Goal: Task Accomplishment & Management: Manage account settings

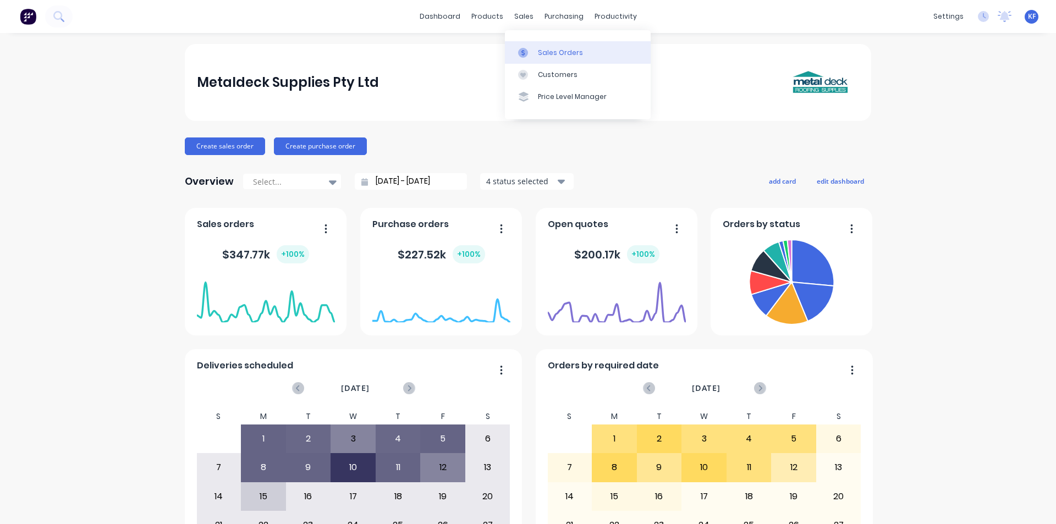
click at [538, 42] on link "Sales Orders" at bounding box center [578, 52] width 146 height 22
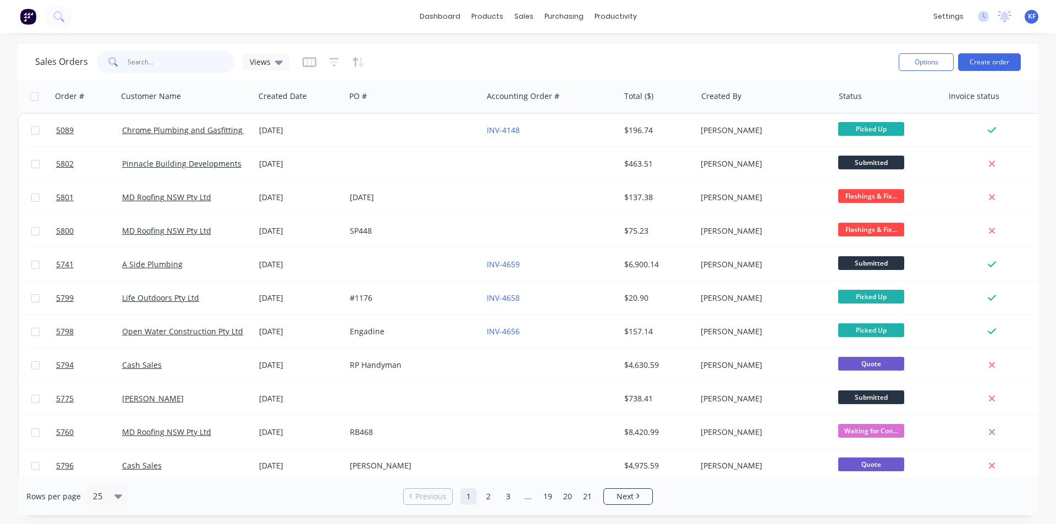
click at [167, 64] on input "text" at bounding box center [181, 62] width 107 height 22
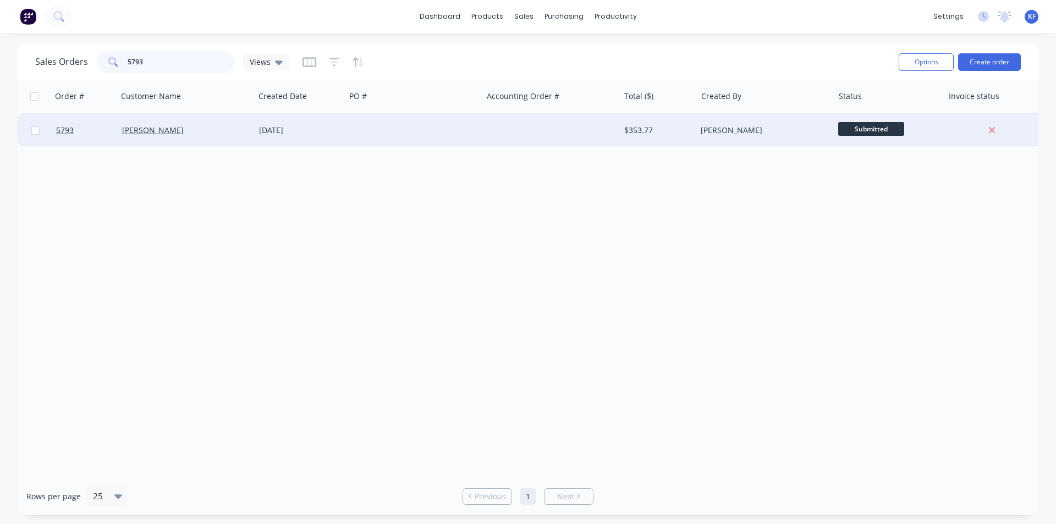
type input "5793"
click at [449, 138] on div at bounding box center [413, 130] width 137 height 33
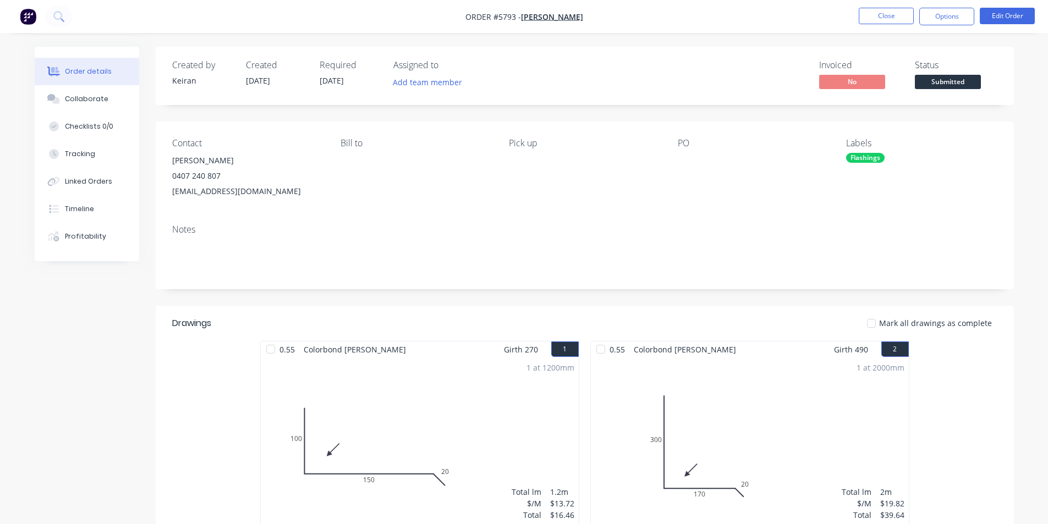
click at [950, 83] on span "Submitted" at bounding box center [948, 82] width 66 height 14
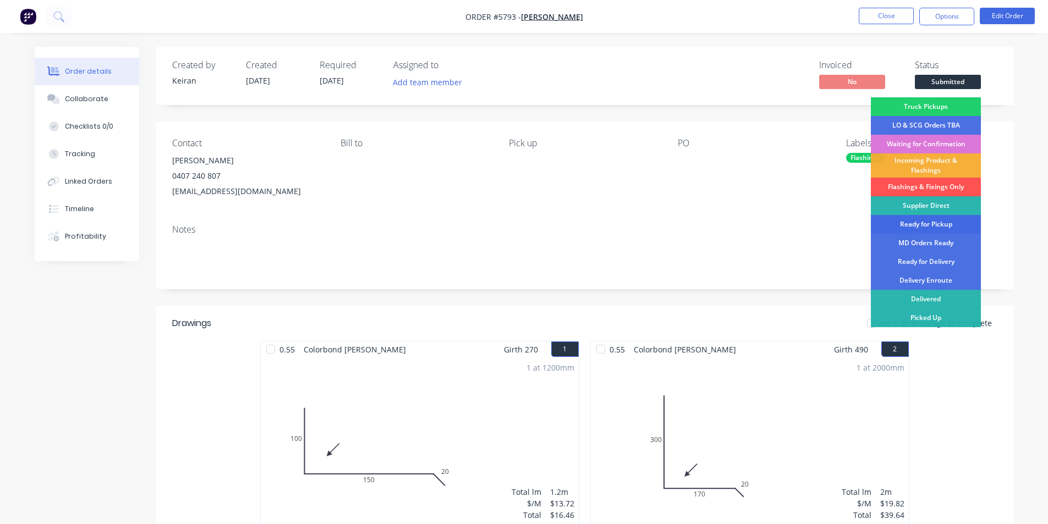
click at [929, 227] on div "Ready for Pickup" at bounding box center [926, 224] width 110 height 19
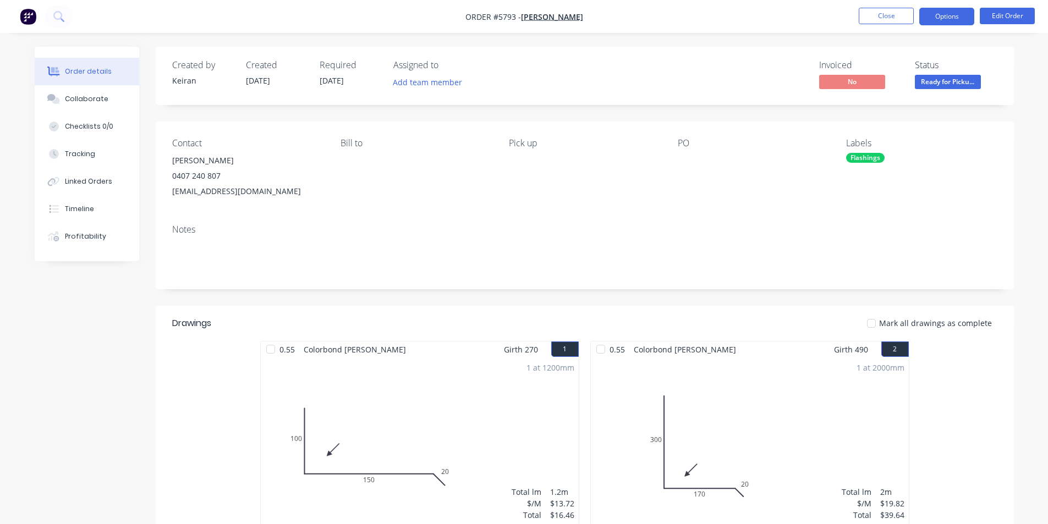
click at [945, 15] on button "Options" at bounding box center [946, 17] width 55 height 18
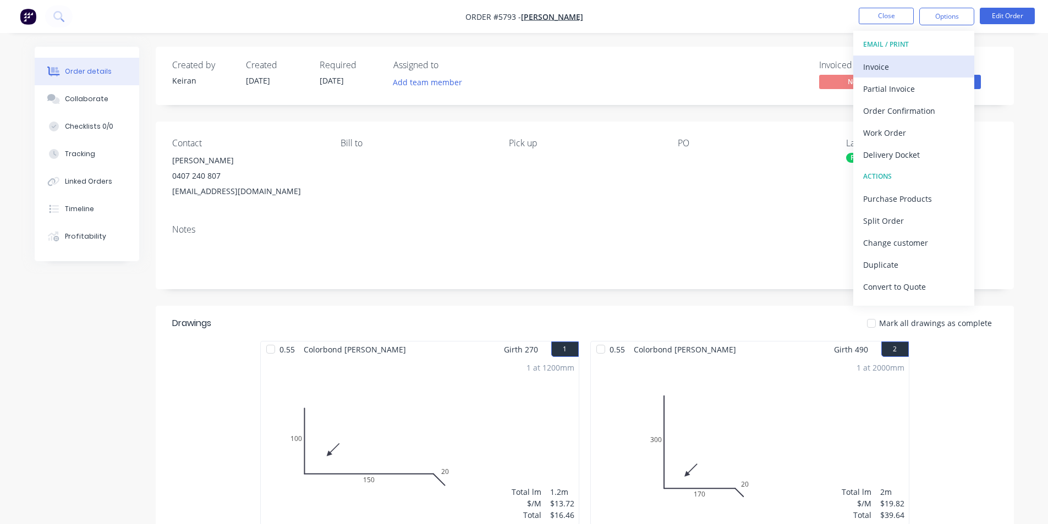
click at [909, 59] on div "Invoice" at bounding box center [913, 67] width 101 height 16
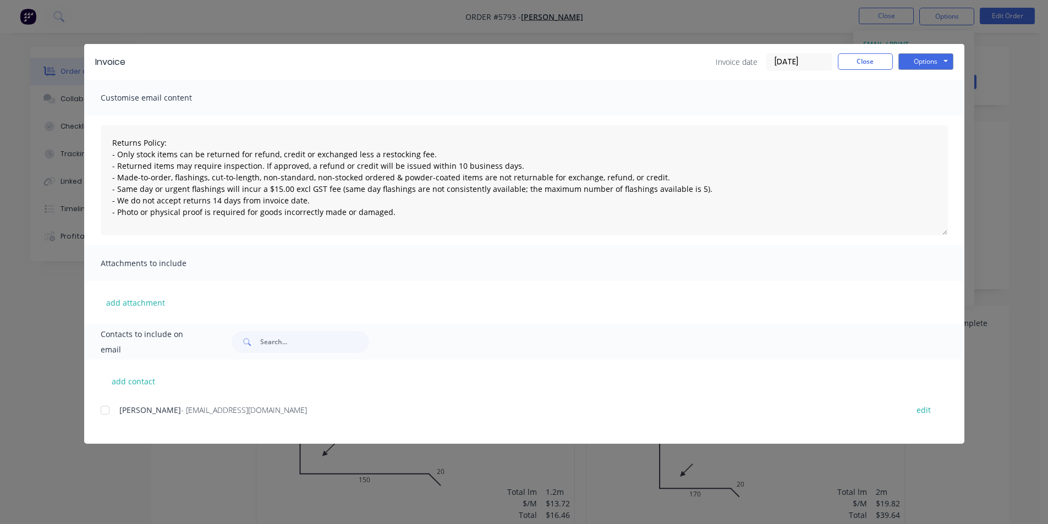
drag, startPoint x: 103, startPoint y: 408, endPoint x: 120, endPoint y: 395, distance: 21.6
click at [104, 409] on div at bounding box center [105, 410] width 22 height 22
click at [932, 64] on button "Options" at bounding box center [925, 61] width 55 height 17
click at [921, 123] on button "Email" at bounding box center [933, 117] width 70 height 18
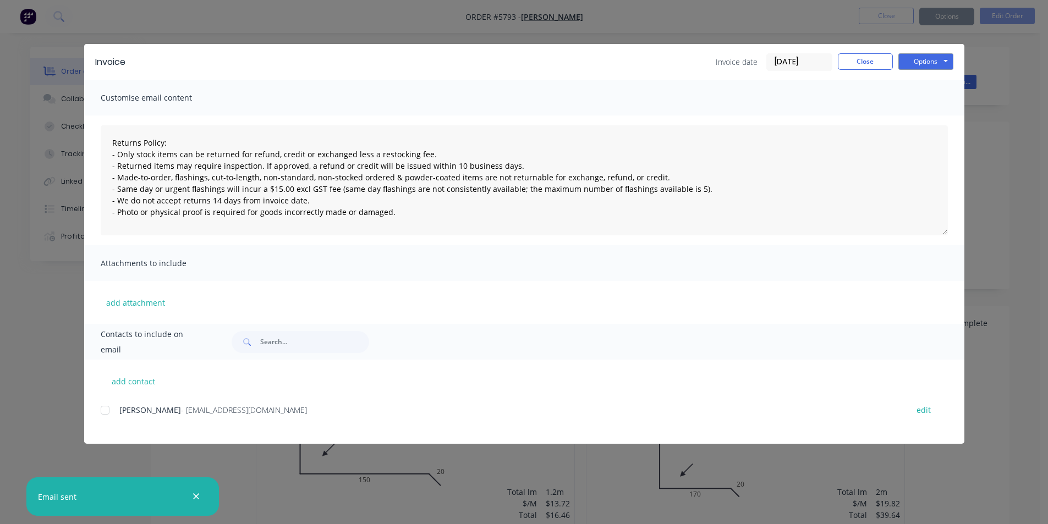
type textarea "Returns Policy: - Only stock items can be returned for refund, credit or exchan…"
click at [851, 59] on button "Close" at bounding box center [865, 61] width 55 height 17
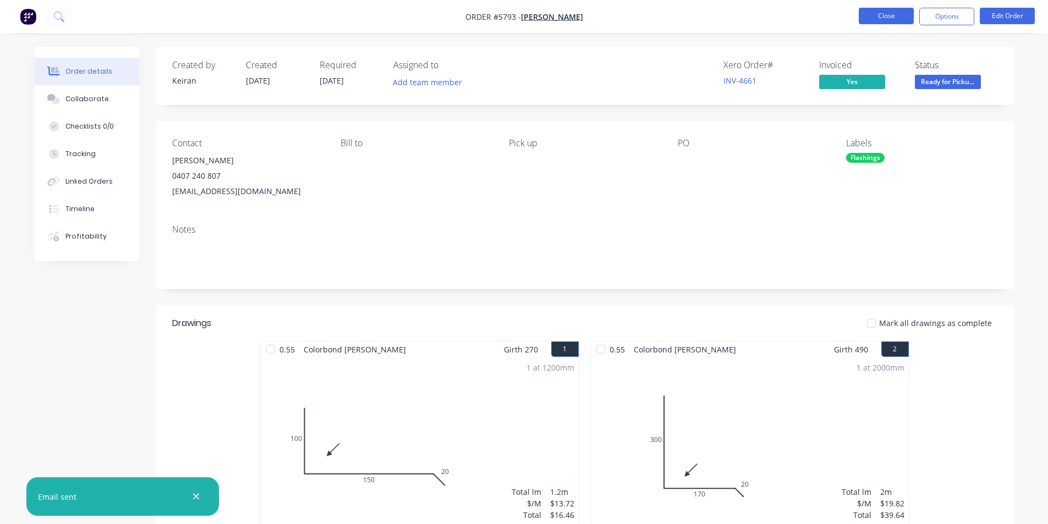
click at [862, 14] on button "Close" at bounding box center [886, 16] width 55 height 17
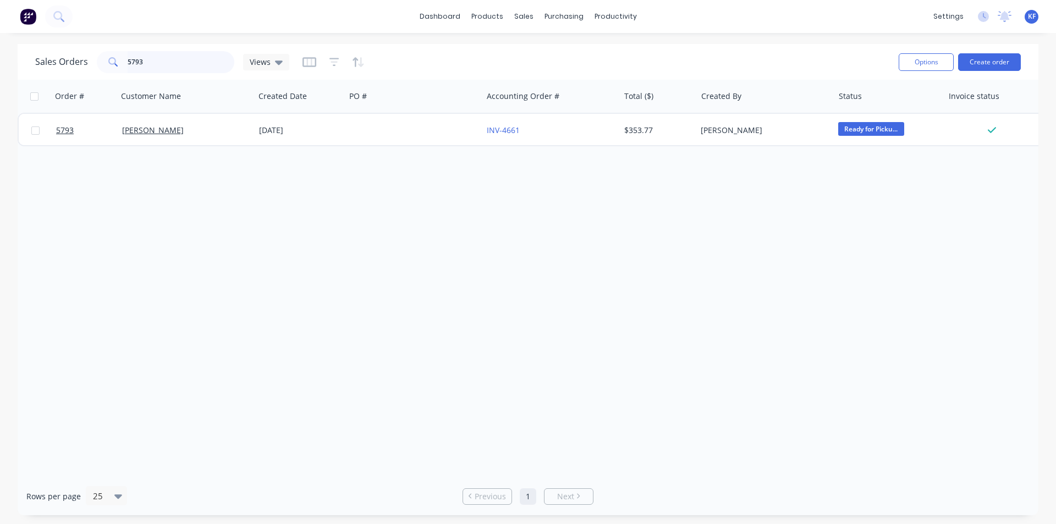
drag, startPoint x: 170, startPoint y: 63, endPoint x: 0, endPoint y: 57, distance: 170.1
click at [1, 58] on div "Sales Orders 5793 Views Options Create order Order # Customer Name Created Date…" at bounding box center [528, 279] width 1056 height 471
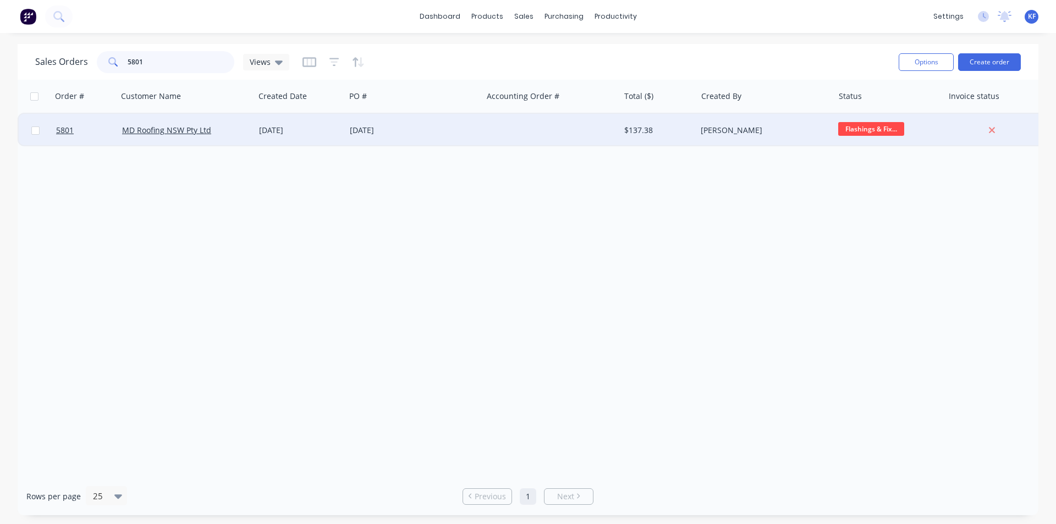
type input "5801"
click at [556, 129] on div at bounding box center [550, 130] width 137 height 33
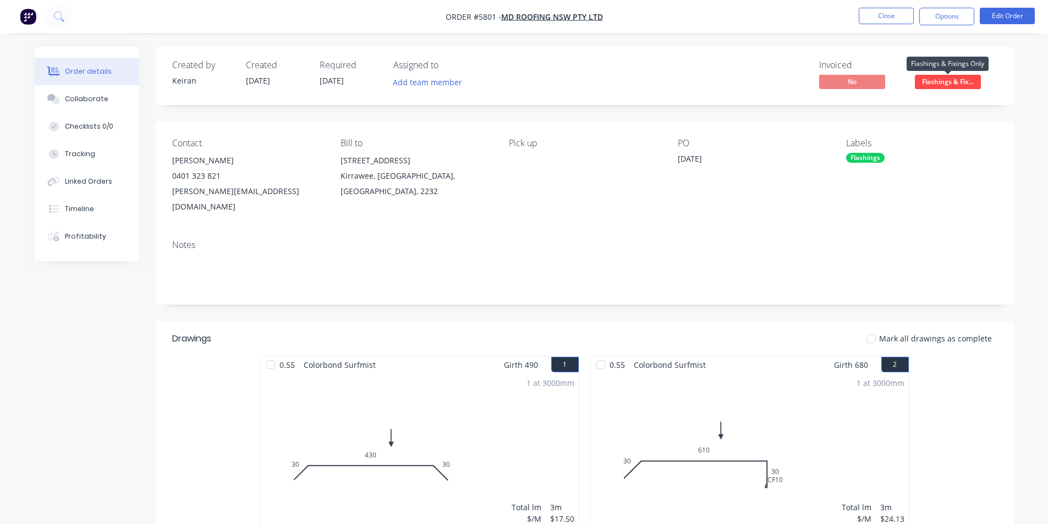
click at [925, 86] on span "Flashings & Fix..." at bounding box center [948, 82] width 66 height 14
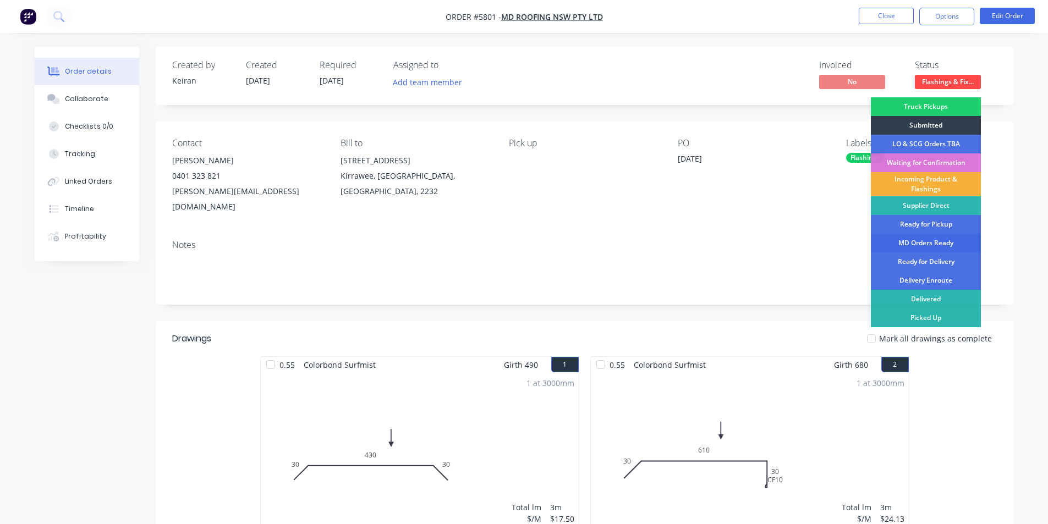
click at [935, 241] on div "MD Orders Ready" at bounding box center [926, 243] width 110 height 19
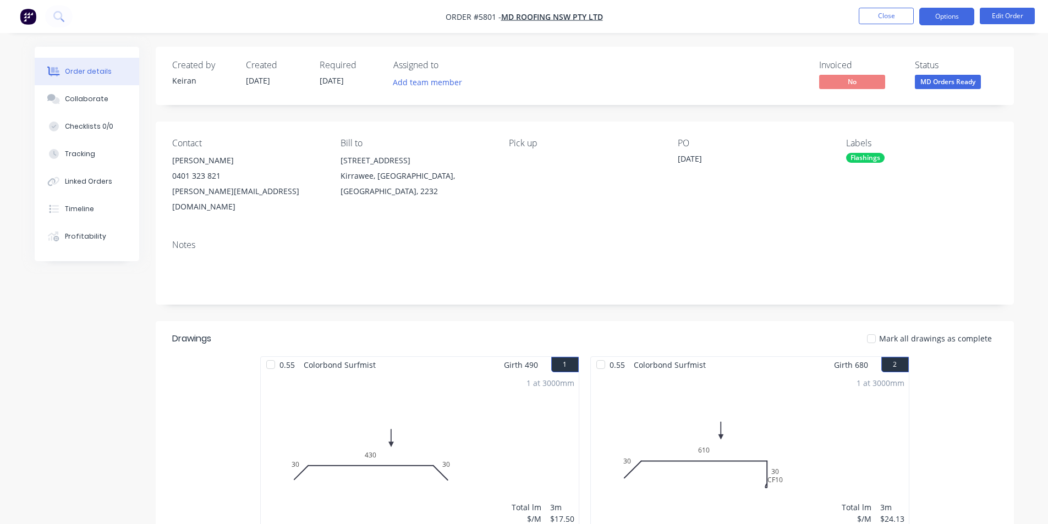
click at [946, 24] on button "Options" at bounding box center [946, 17] width 55 height 18
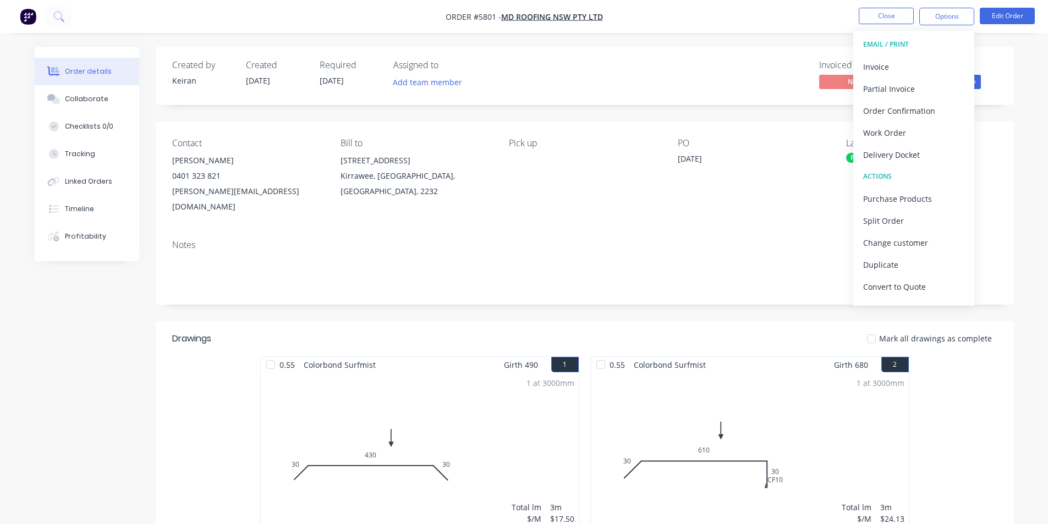
click at [894, 54] on button "EMAIL / PRINT" at bounding box center [913, 45] width 121 height 22
click at [894, 63] on div "Invoice" at bounding box center [913, 67] width 101 height 16
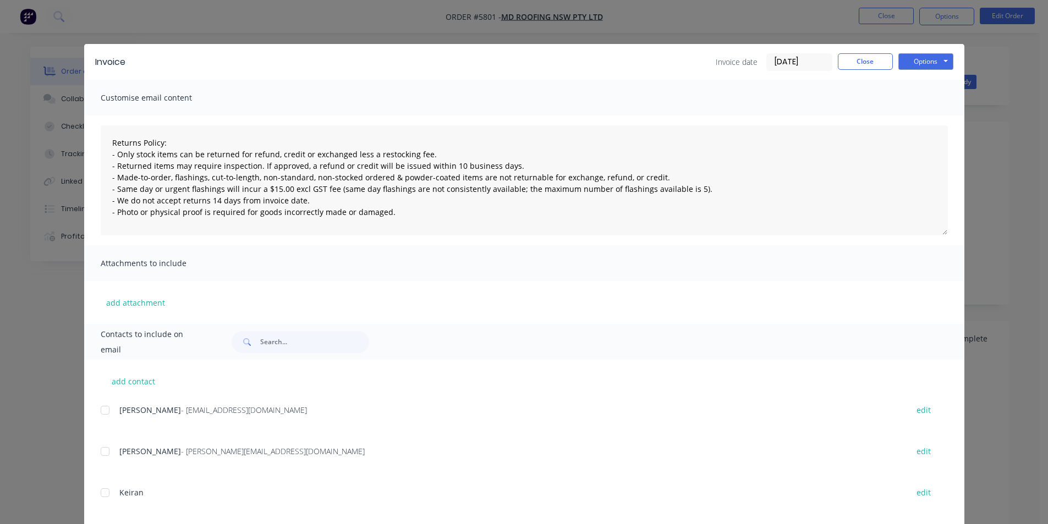
click at [98, 414] on div at bounding box center [105, 410] width 22 height 22
click at [919, 67] on button "Options" at bounding box center [925, 61] width 55 height 17
click at [925, 122] on button "Email" at bounding box center [933, 117] width 70 height 18
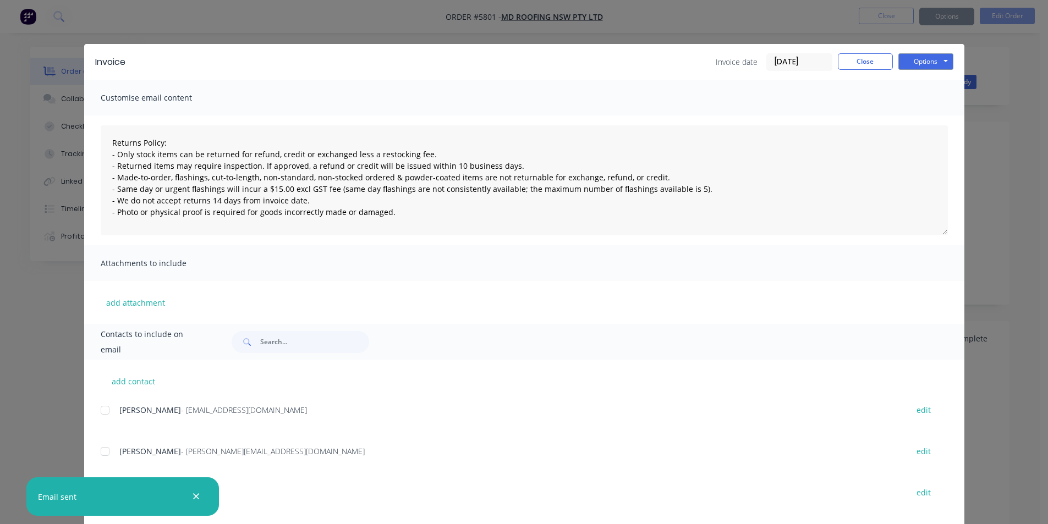
type textarea "Returns Policy: - Only stock items can be returned for refund, credit or exchan…"
click at [848, 57] on button "Close" at bounding box center [865, 61] width 55 height 17
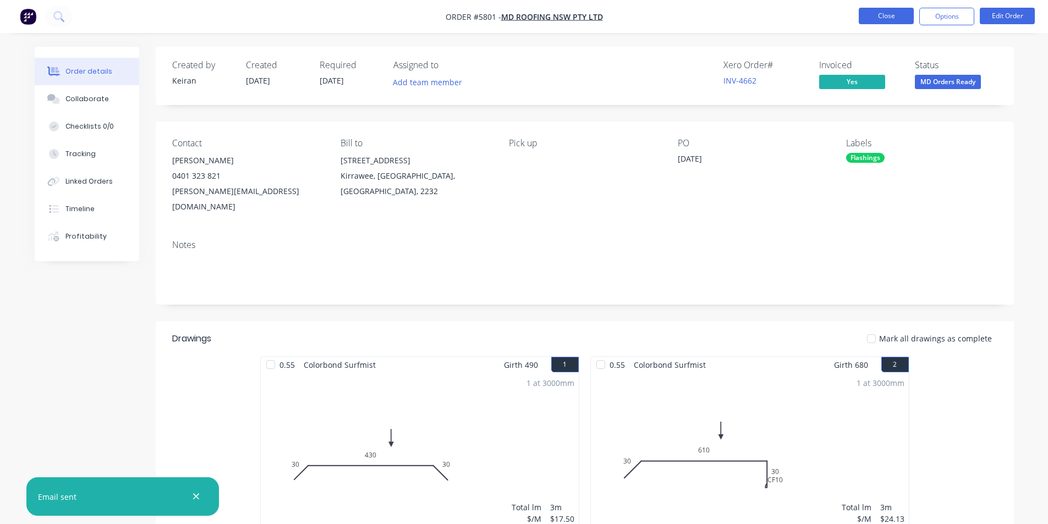
click at [873, 16] on button "Close" at bounding box center [886, 16] width 55 height 17
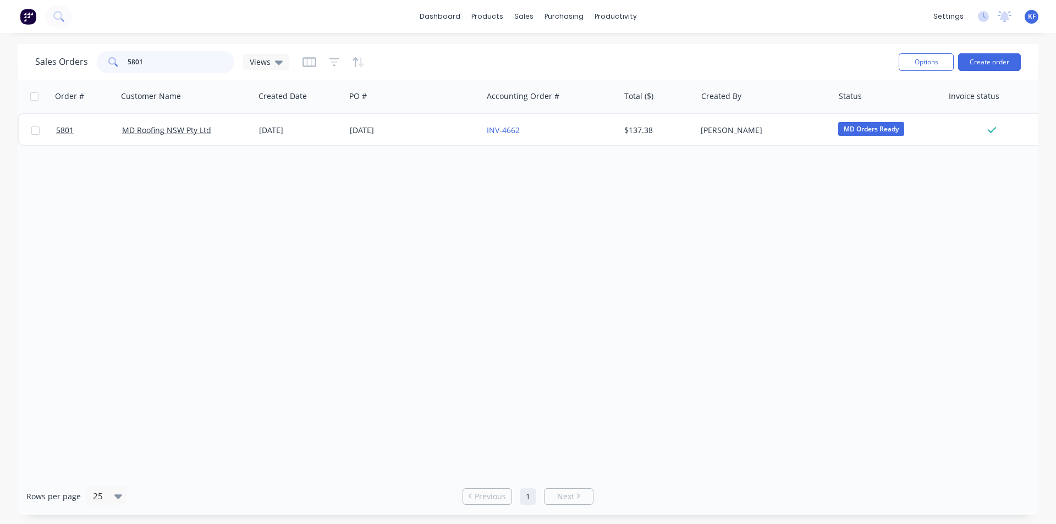
drag, startPoint x: 151, startPoint y: 63, endPoint x: 42, endPoint y: 46, distance: 110.1
click at [52, 52] on div "Sales Orders 5801 Views" at bounding box center [162, 62] width 254 height 22
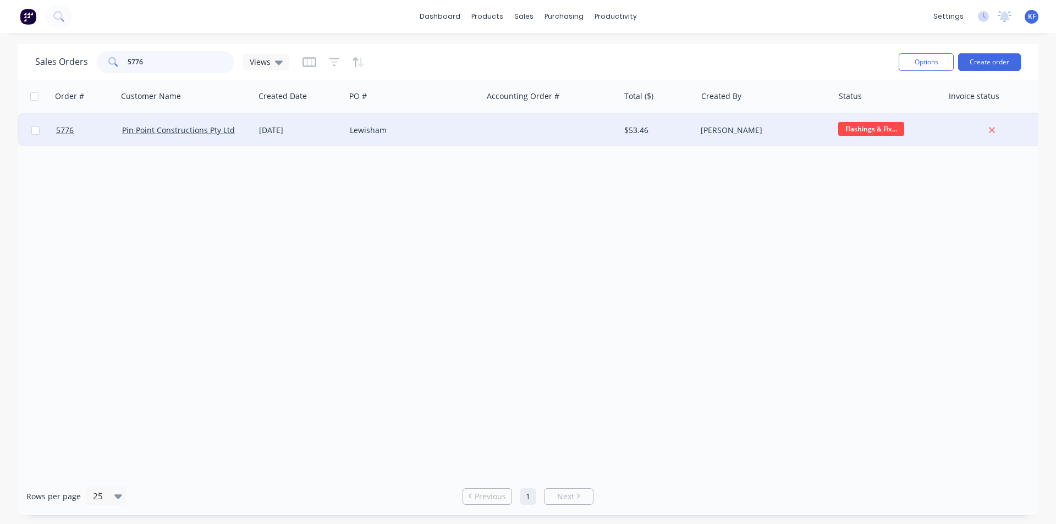
type input "5776"
click at [476, 131] on div "Lewisham" at bounding box center [414, 130] width 128 height 11
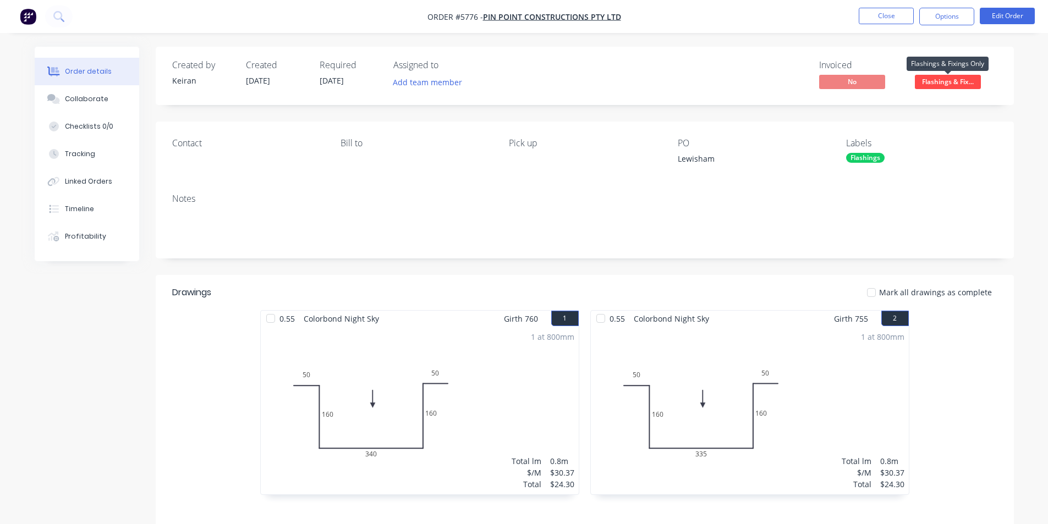
click at [933, 86] on span "Flashings & Fix..." at bounding box center [948, 82] width 66 height 14
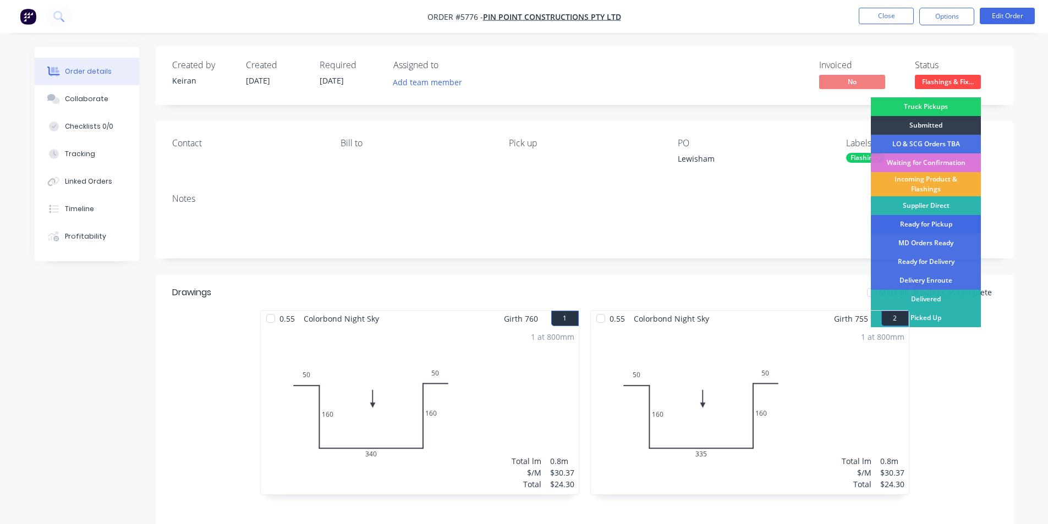
click at [927, 227] on div "Ready for Pickup" at bounding box center [926, 224] width 110 height 19
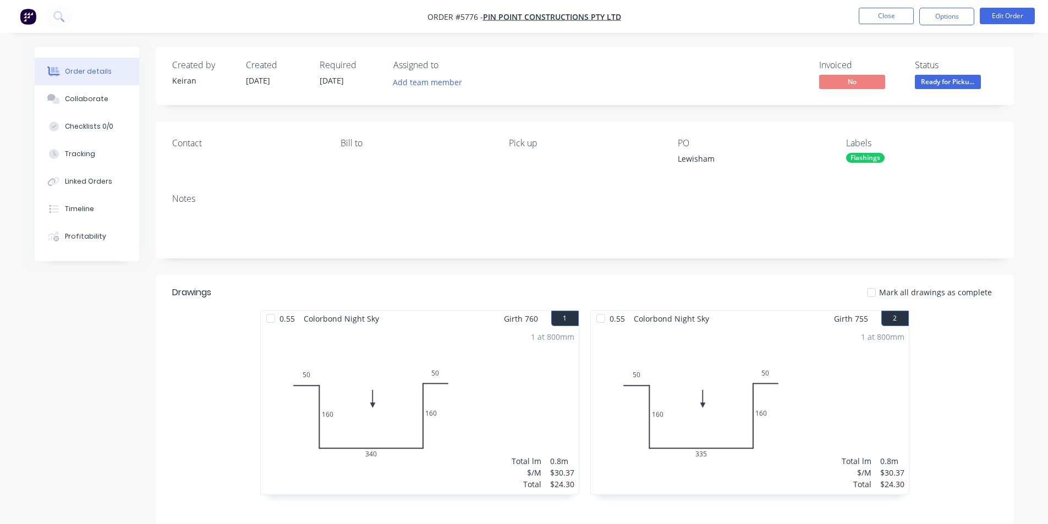
click at [943, 0] on nav "Order #5776 - Pin Point Constructions Pty Ltd Close Options Edit Order" at bounding box center [524, 16] width 1048 height 33
click at [943, 16] on button "Options" at bounding box center [946, 17] width 55 height 18
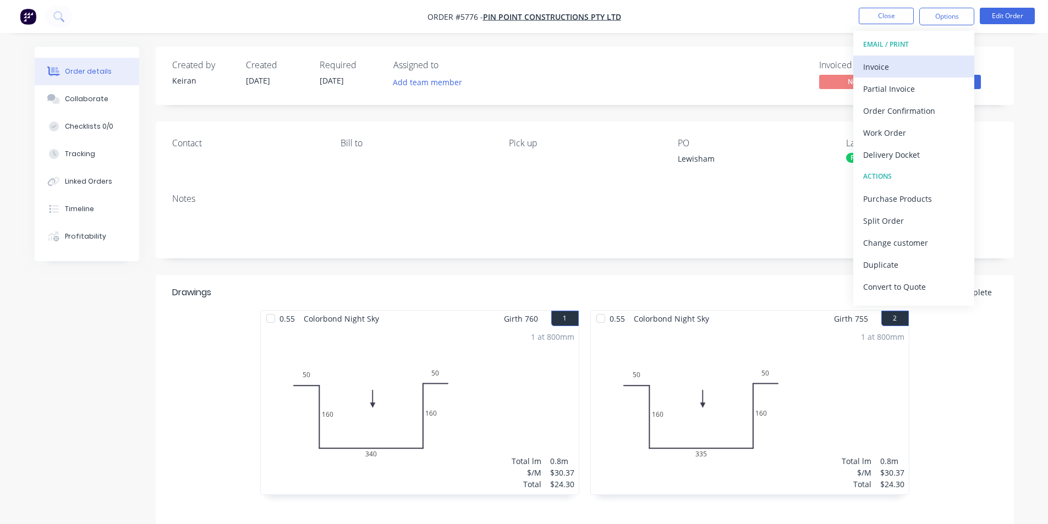
click at [907, 63] on div "Invoice" at bounding box center [913, 67] width 101 height 16
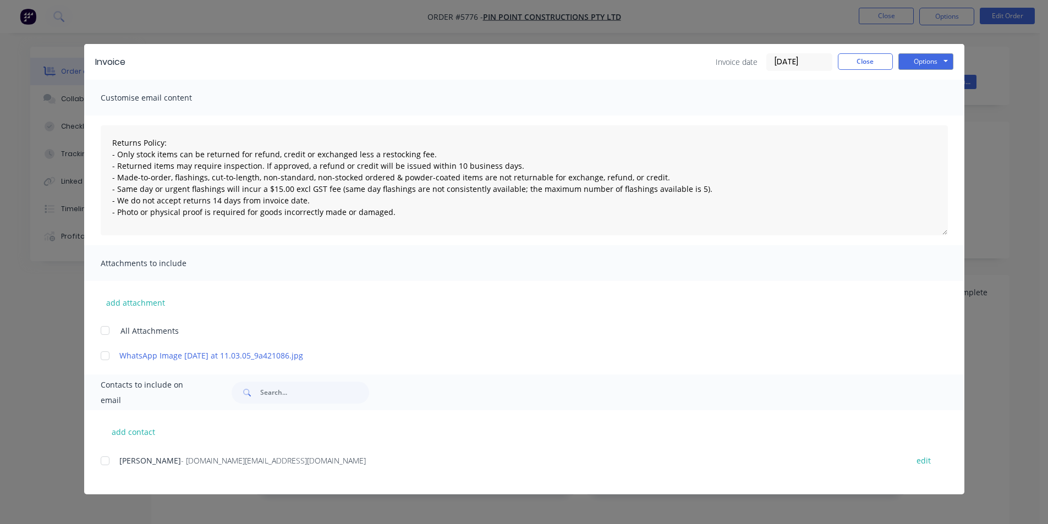
click at [112, 461] on div at bounding box center [105, 461] width 22 height 22
click at [932, 56] on button "Options" at bounding box center [925, 61] width 55 height 17
click at [928, 114] on button "Email" at bounding box center [933, 117] width 70 height 18
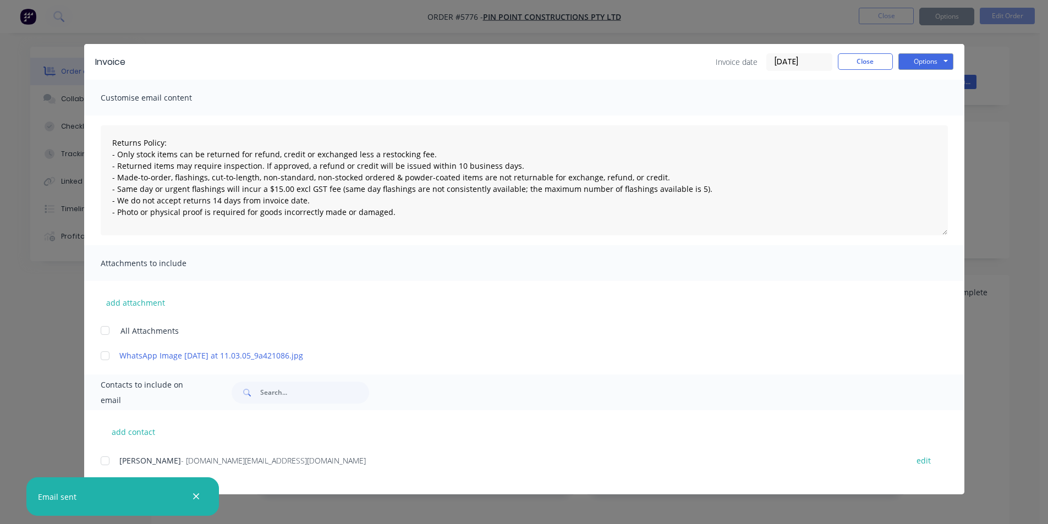
type textarea "Returns Policy: - Only stock items can be returned for refund, credit or exchan…"
click at [853, 64] on button "Close" at bounding box center [865, 61] width 55 height 17
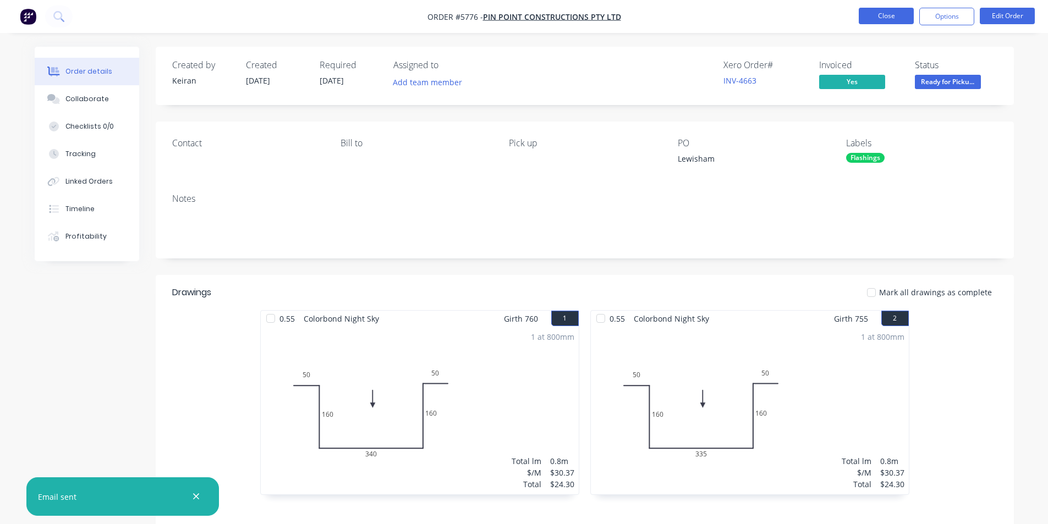
click at [879, 20] on button "Close" at bounding box center [886, 16] width 55 height 17
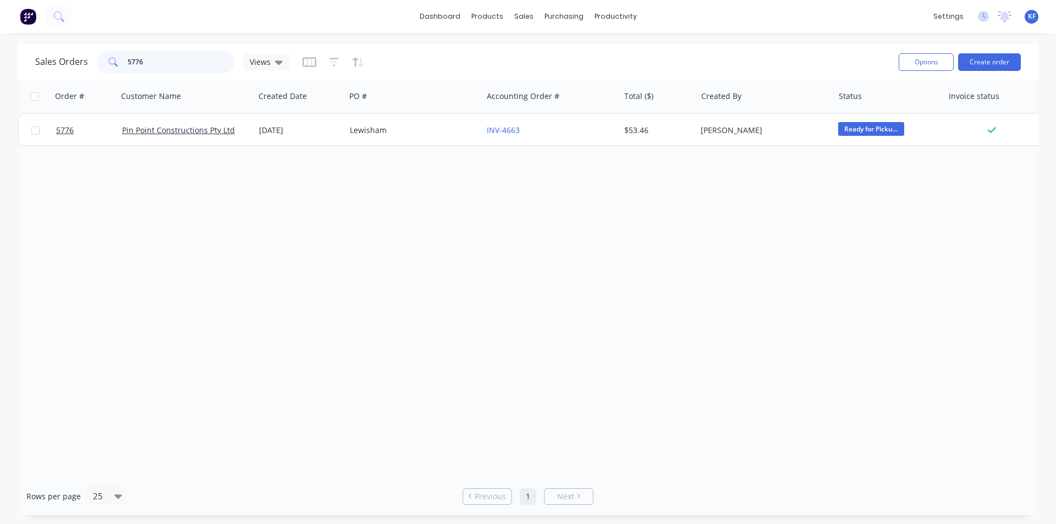
drag, startPoint x: 200, startPoint y: 53, endPoint x: 79, endPoint y: 54, distance: 121.6
click at [82, 56] on div "Sales Orders 5776 Views" at bounding box center [162, 62] width 254 height 22
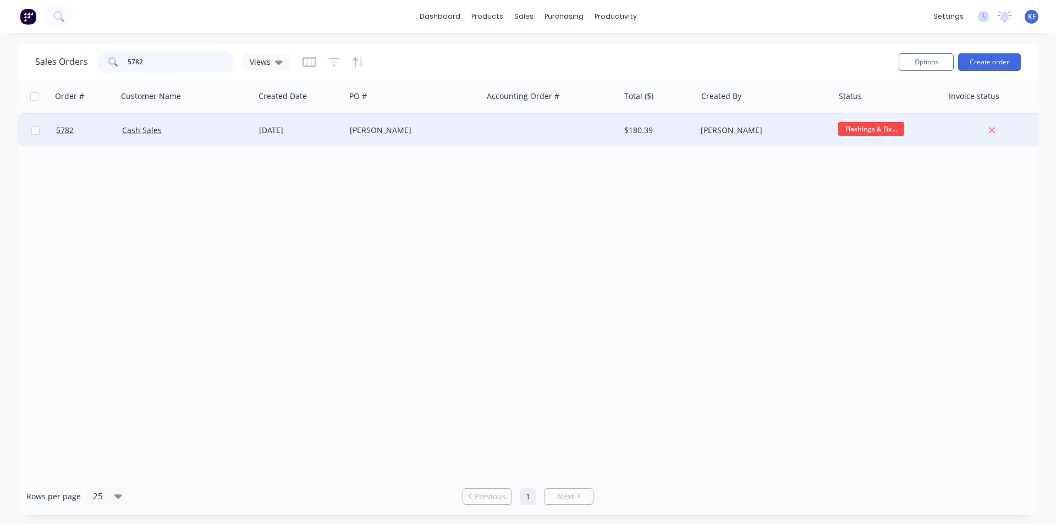
type input "5782"
click at [512, 133] on div at bounding box center [550, 130] width 137 height 33
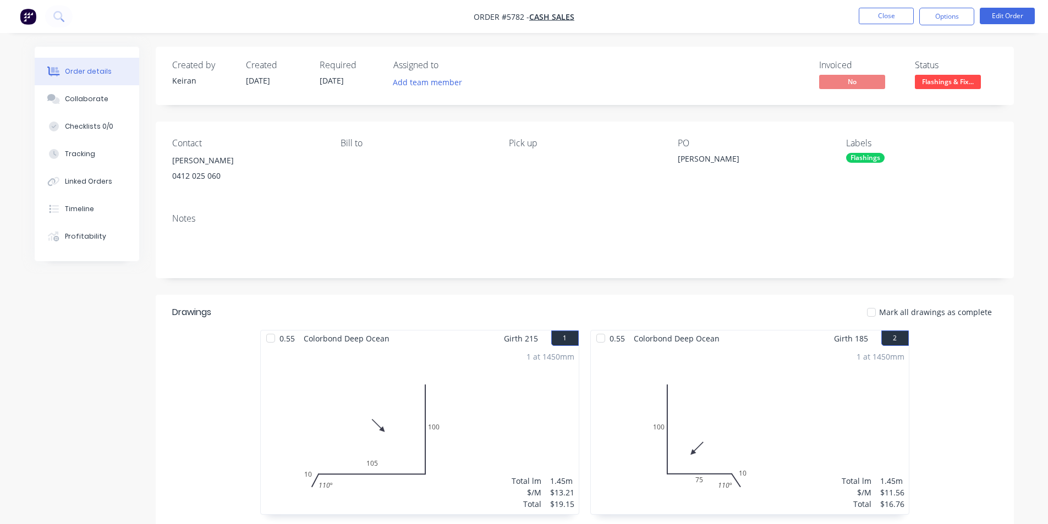
click at [924, 89] on span "Flashings & Fix..." at bounding box center [948, 82] width 66 height 14
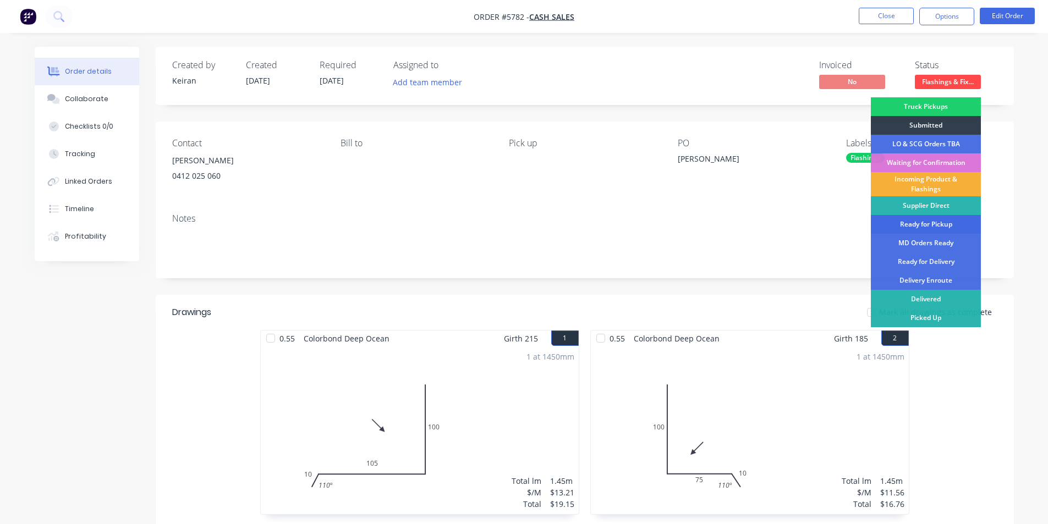
click at [934, 228] on div "Ready for Pickup" at bounding box center [926, 224] width 110 height 19
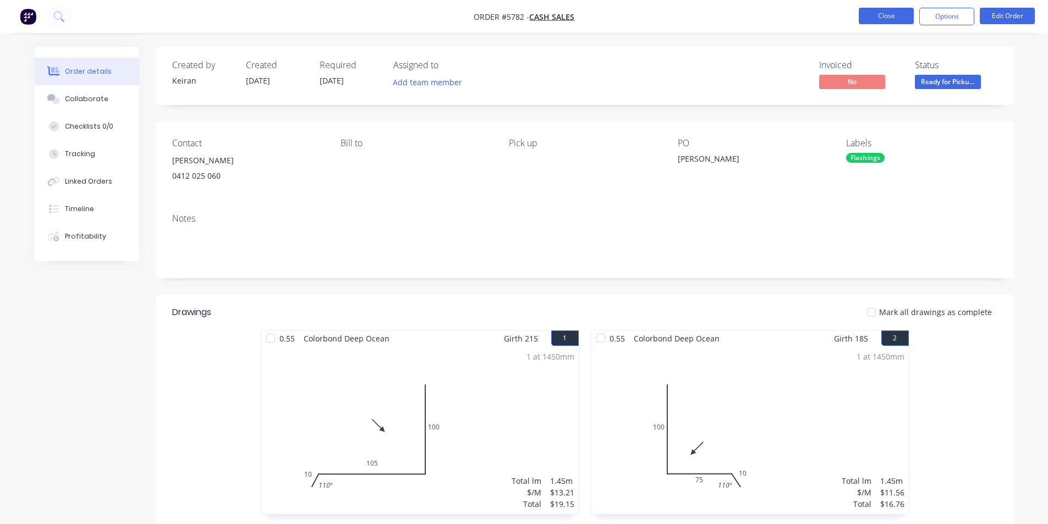
click at [893, 18] on button "Close" at bounding box center [886, 16] width 55 height 17
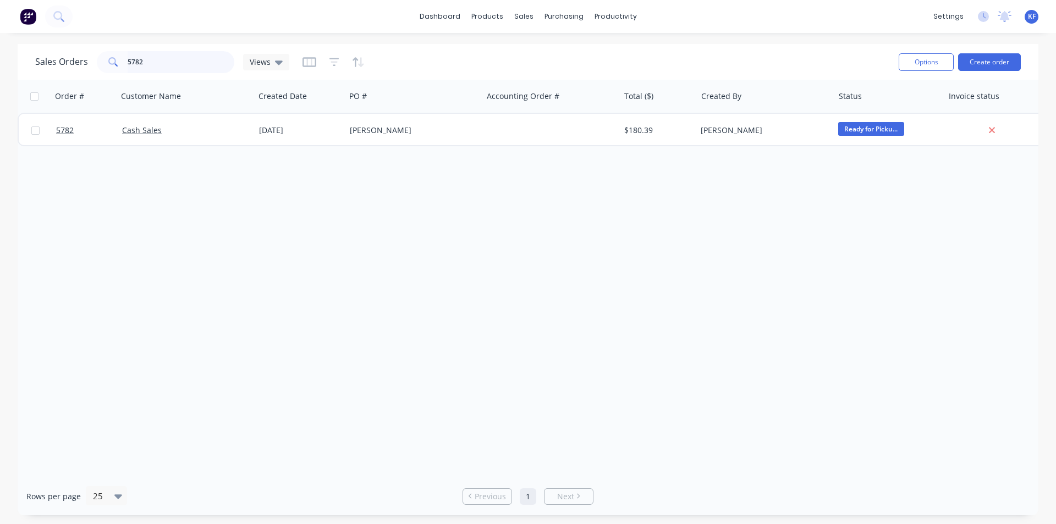
click at [41, 64] on div "Sales Orders 5782 Views" at bounding box center [162, 62] width 254 height 22
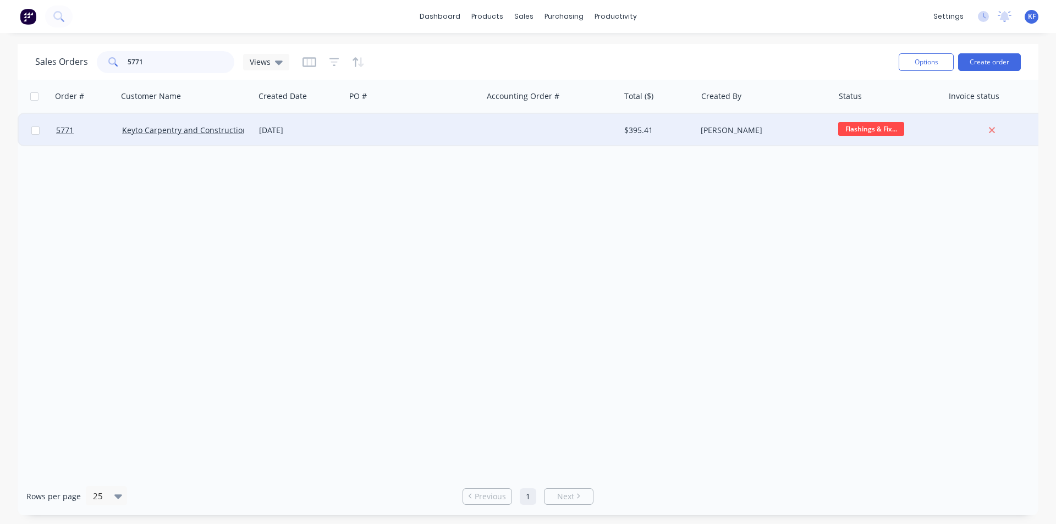
type input "5771"
click at [376, 135] on div at bounding box center [413, 130] width 137 height 33
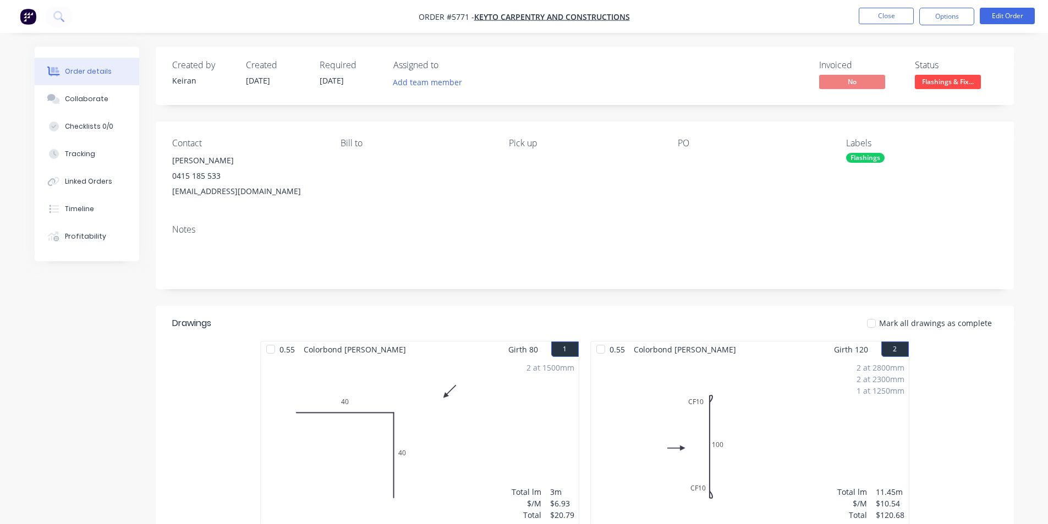
click at [964, 91] on button "Flashings & Fix..." at bounding box center [948, 83] width 66 height 17
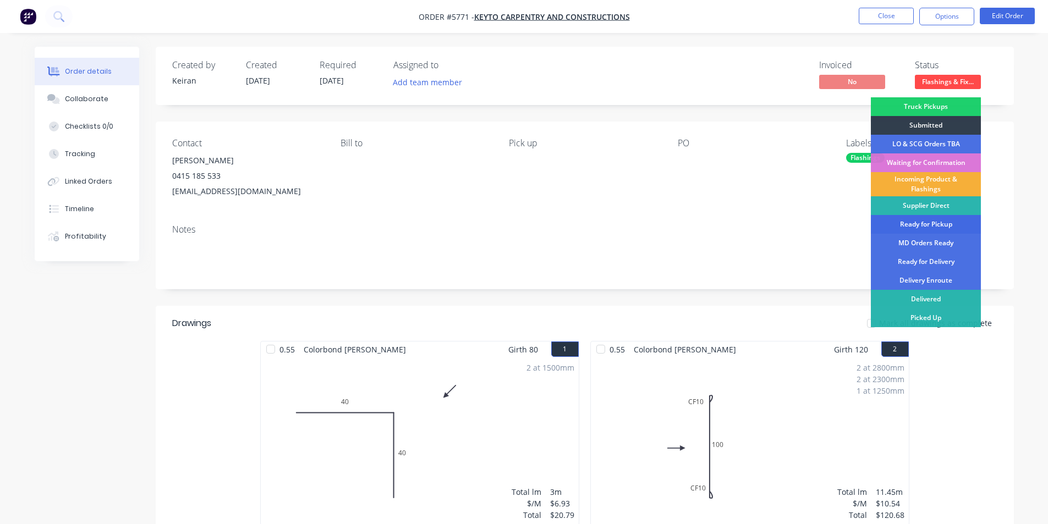
click at [929, 228] on div "Ready for Pickup" at bounding box center [926, 224] width 110 height 19
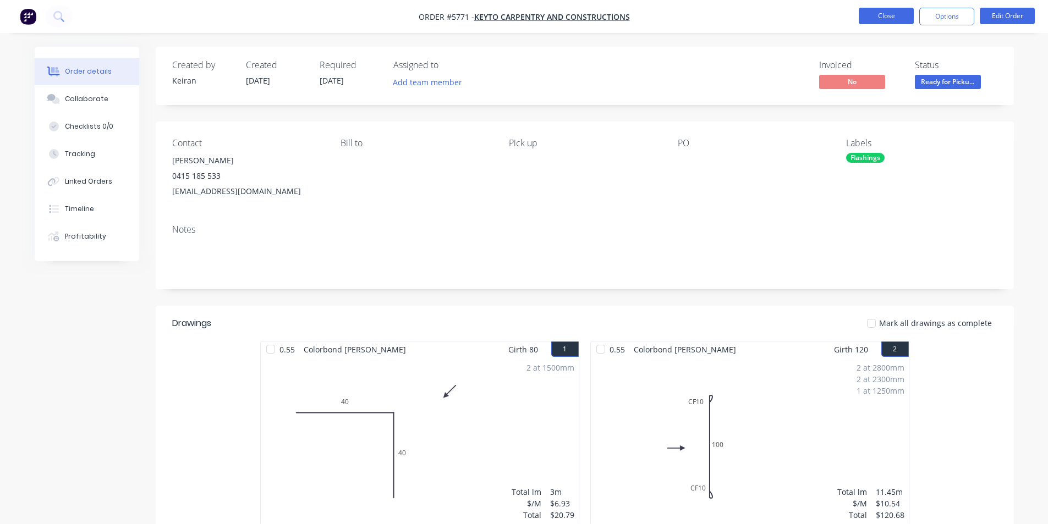
click at [894, 16] on button "Close" at bounding box center [886, 16] width 55 height 17
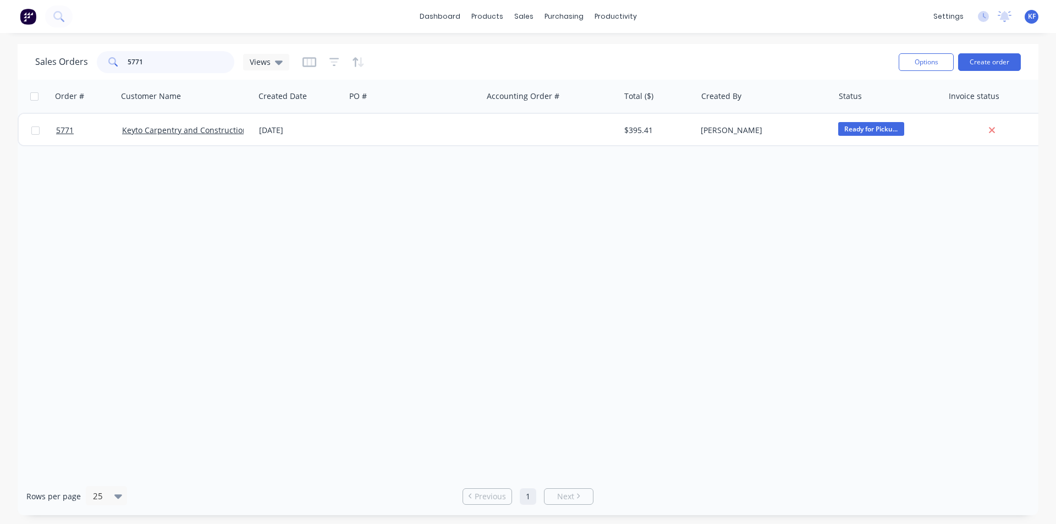
drag, startPoint x: 180, startPoint y: 64, endPoint x: 7, endPoint y: 49, distance: 173.9
click at [24, 53] on div "Sales Orders 5771 Views Options Create order" at bounding box center [528, 62] width 1021 height 36
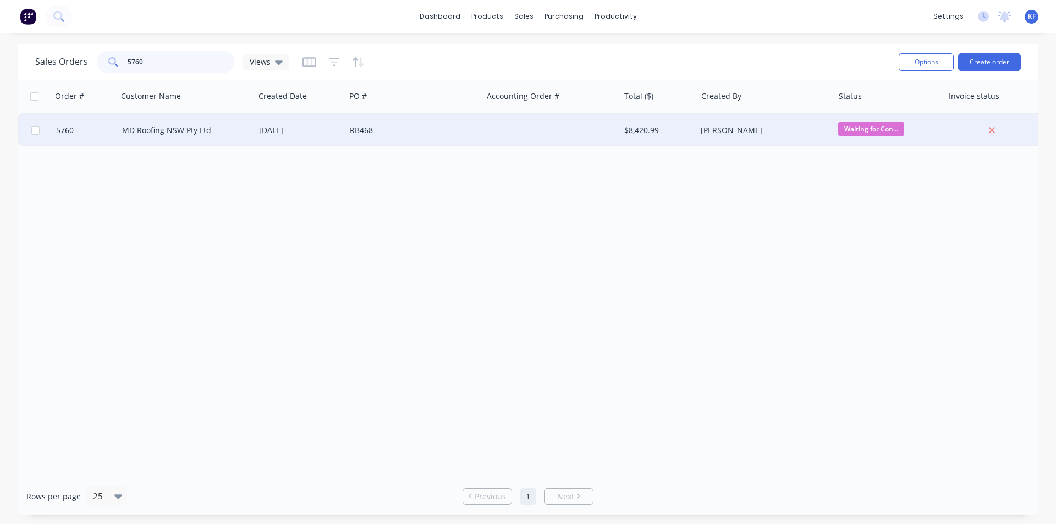
type input "5760"
click at [402, 137] on div "RB468" at bounding box center [413, 130] width 137 height 33
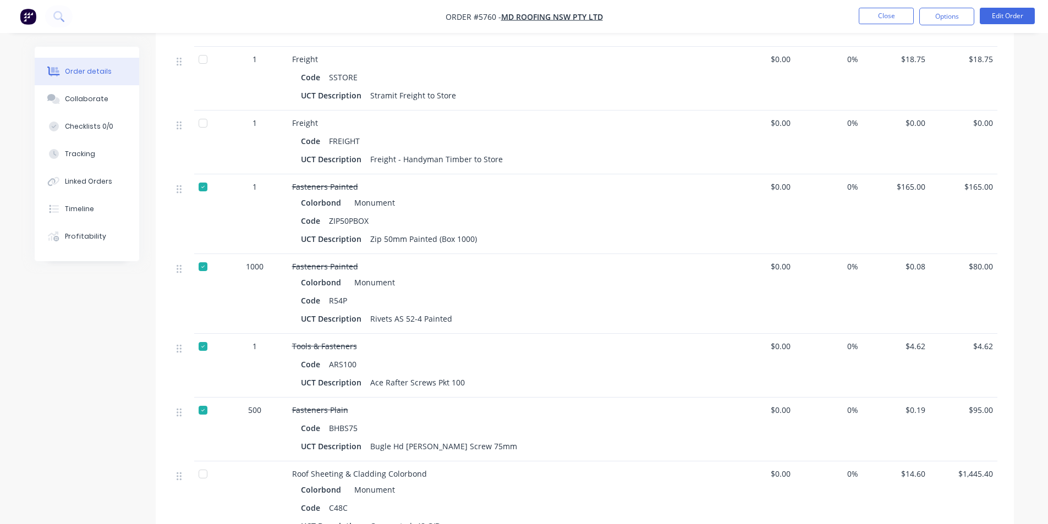
scroll to position [1783, 0]
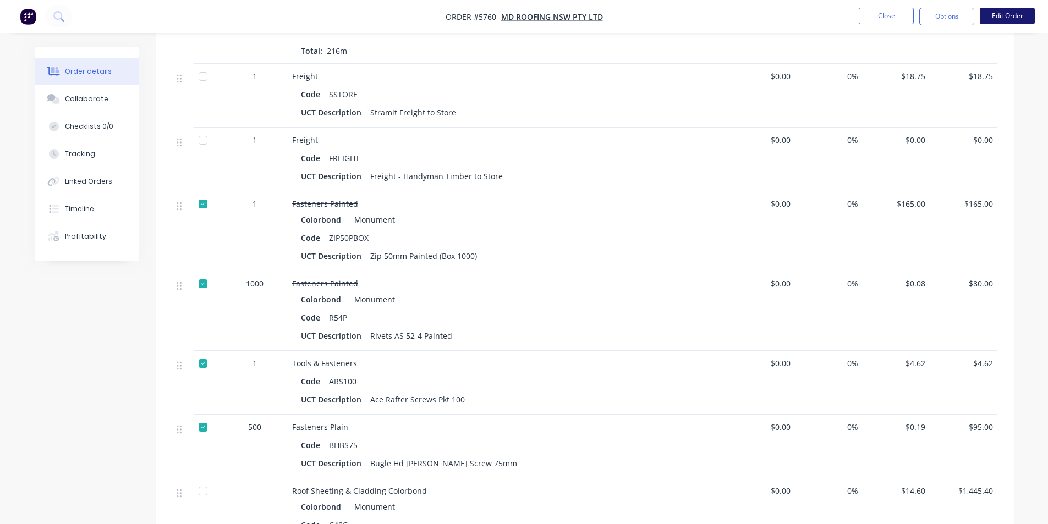
click at [999, 19] on button "Edit Order" at bounding box center [1007, 16] width 55 height 17
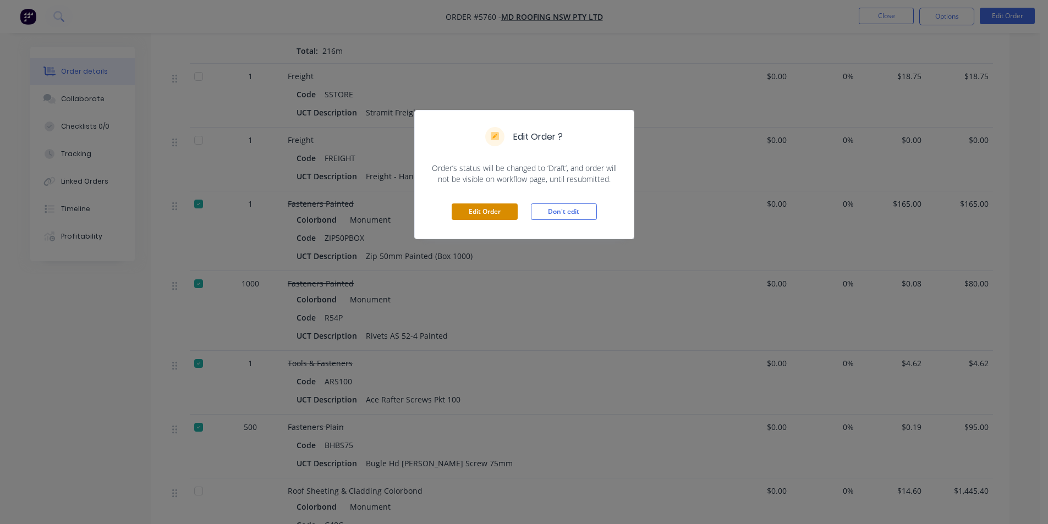
click at [497, 218] on button "Edit Order" at bounding box center [485, 212] width 66 height 17
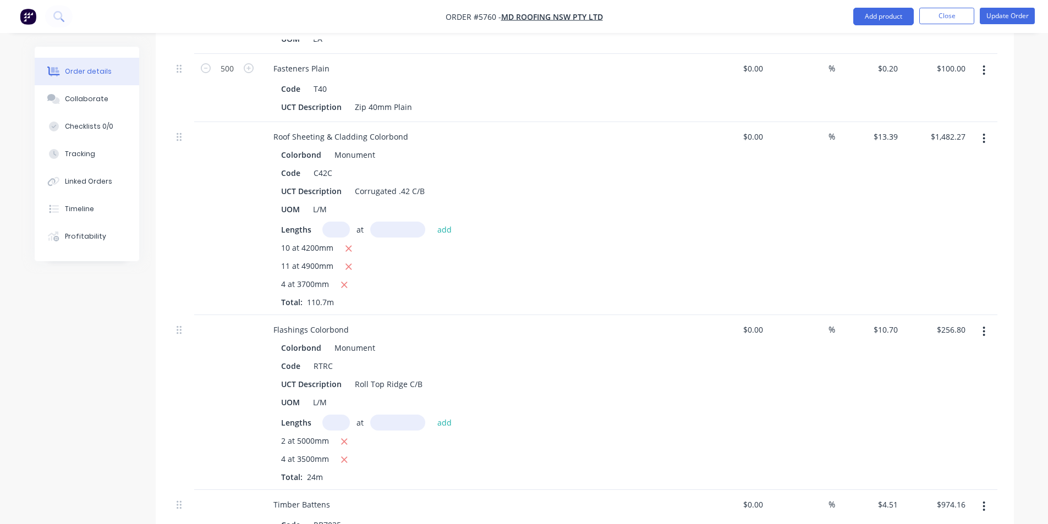
scroll to position [1595, 0]
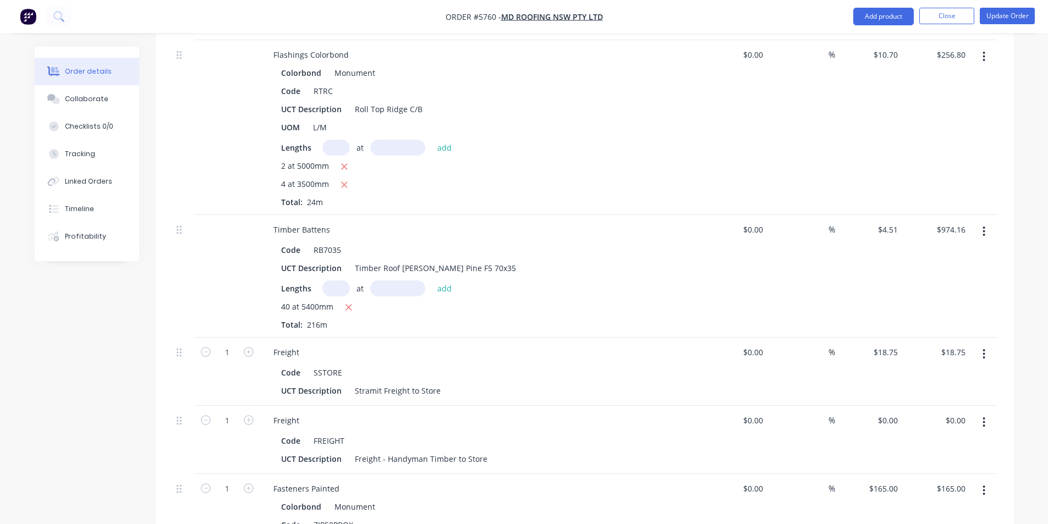
click at [986, 222] on button "button" at bounding box center [984, 232] width 26 height 20
click at [1012, 148] on div "Qty Cost Markup Price Total Roof Sheeting & Cladding Colorbond Colorbond Monume…" at bounding box center [585, 190] width 858 height 1562
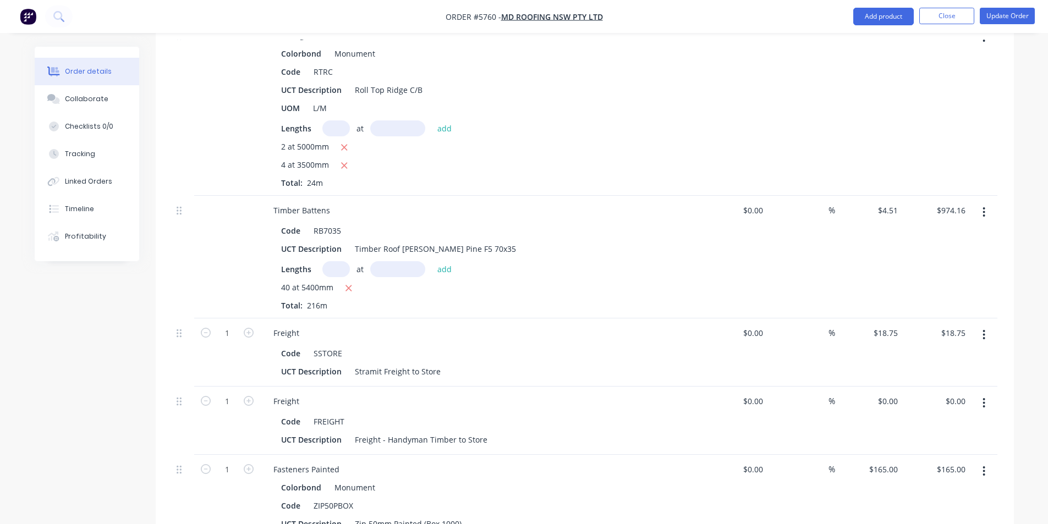
scroll to position [1650, 0]
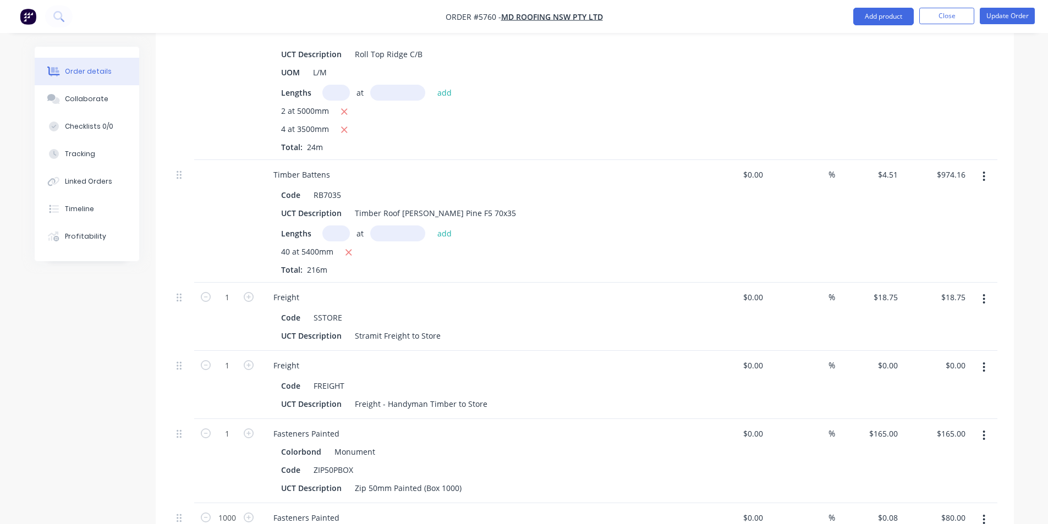
click at [981, 358] on button "button" at bounding box center [984, 368] width 26 height 20
click at [953, 454] on div "Delete" at bounding box center [945, 462] width 85 height 16
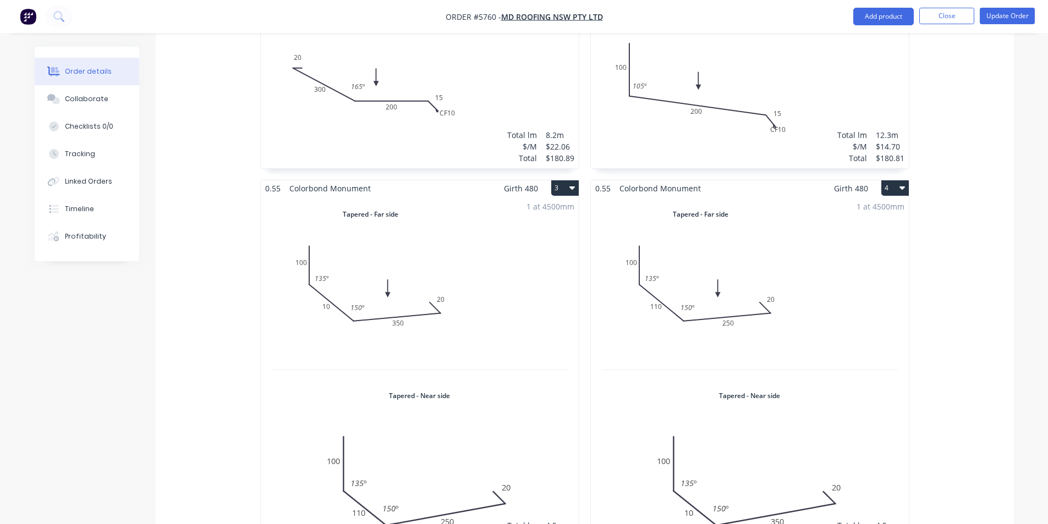
scroll to position [0, 0]
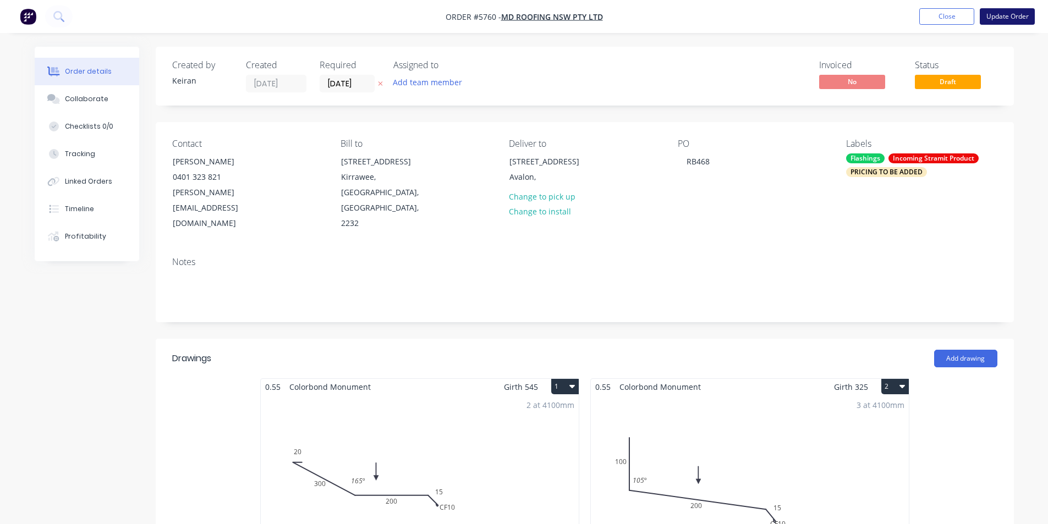
click at [1027, 13] on button "Update Order" at bounding box center [1007, 16] width 55 height 17
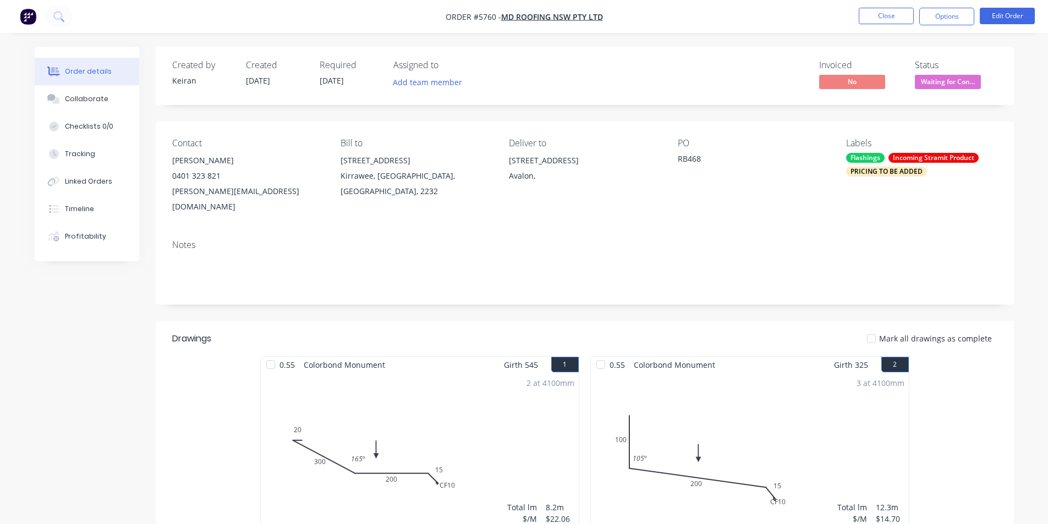
click at [901, 172] on div "PRICING TO BE ADDED" at bounding box center [886, 172] width 81 height 10
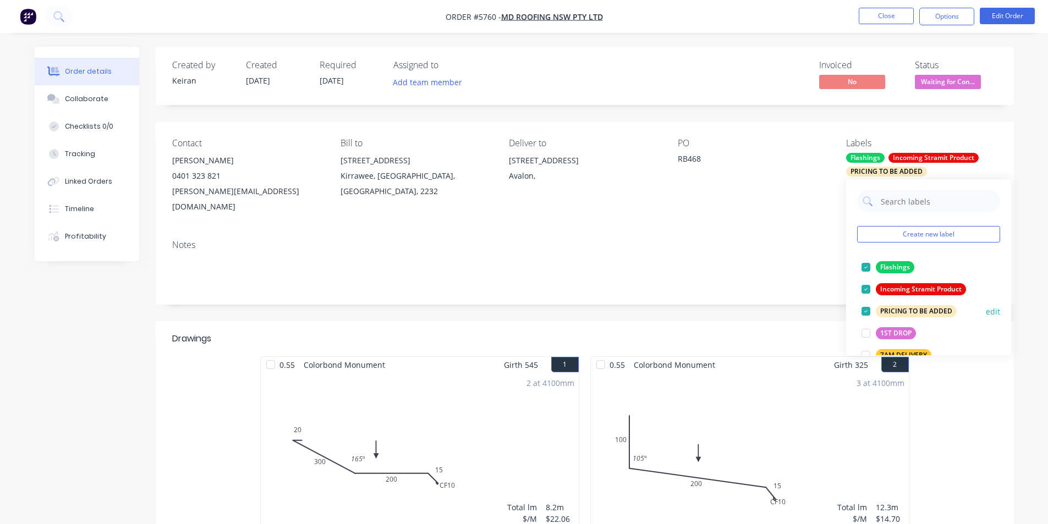
click at [868, 313] on div at bounding box center [866, 311] width 22 height 22
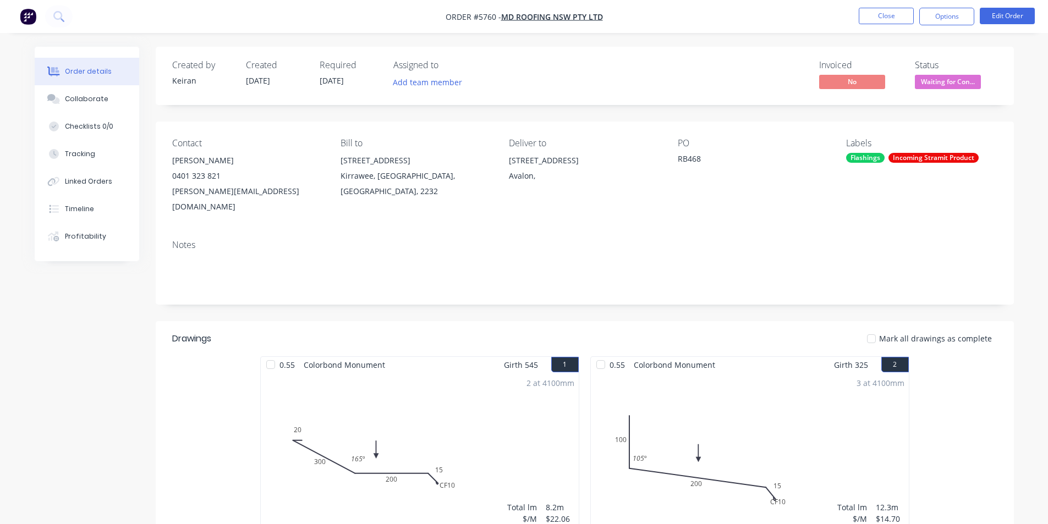
click at [767, 235] on div "Notes" at bounding box center [585, 268] width 858 height 74
click at [951, 17] on button "Options" at bounding box center [946, 17] width 55 height 18
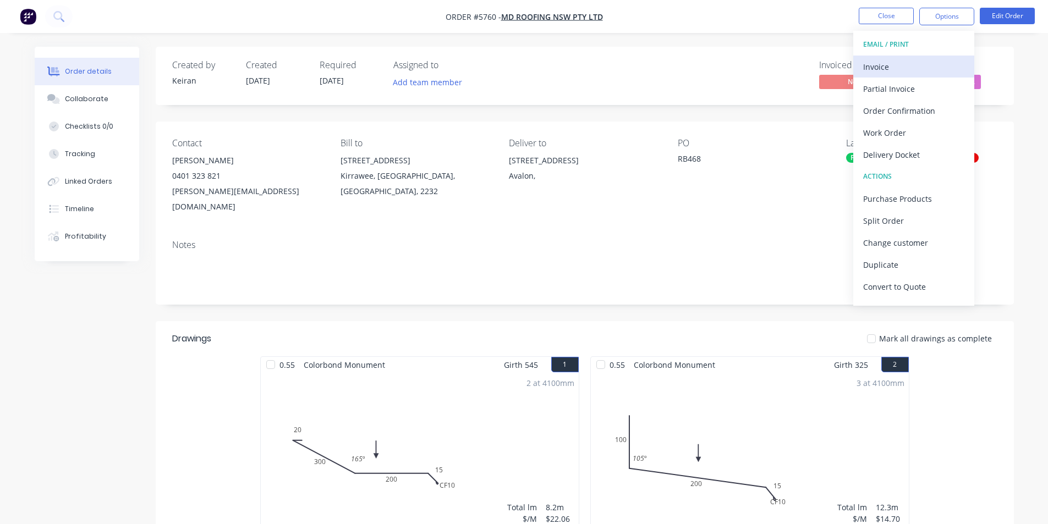
click at [881, 64] on div "Invoice" at bounding box center [913, 67] width 101 height 16
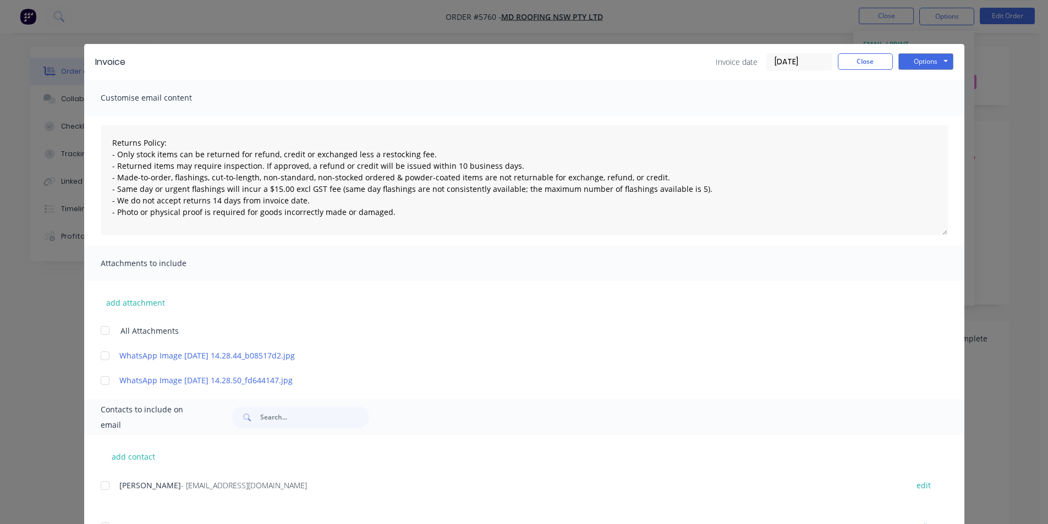
click at [106, 490] on div at bounding box center [105, 486] width 22 height 22
click at [917, 64] on button "Options" at bounding box center [925, 61] width 55 height 17
click at [928, 118] on button "Email" at bounding box center [933, 117] width 70 height 18
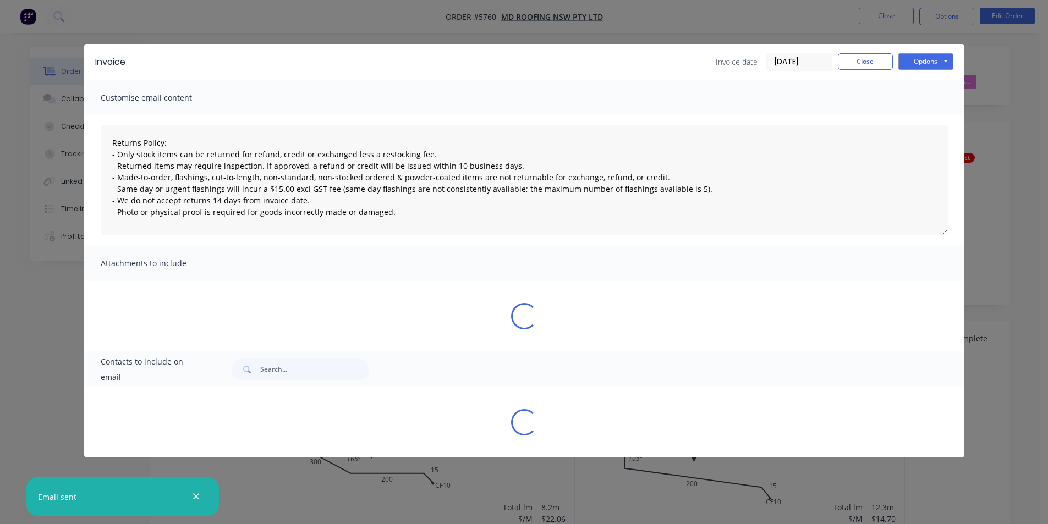
type textarea "Returns Policy: - Only stock items can be returned for refund, credit or exchan…"
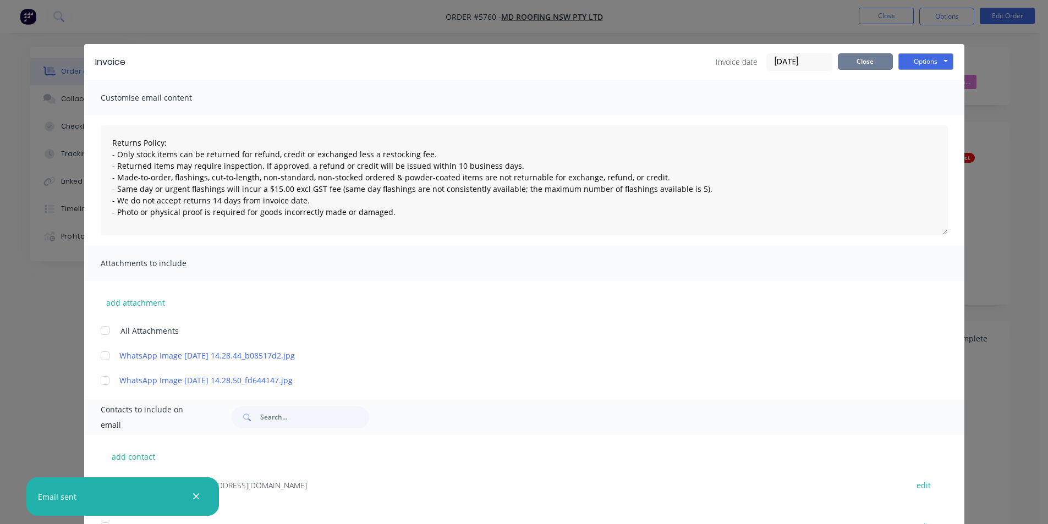
drag, startPoint x: 866, startPoint y: 69, endPoint x: 883, endPoint y: 74, distance: 17.9
click at [866, 68] on button "Close" at bounding box center [865, 61] width 55 height 17
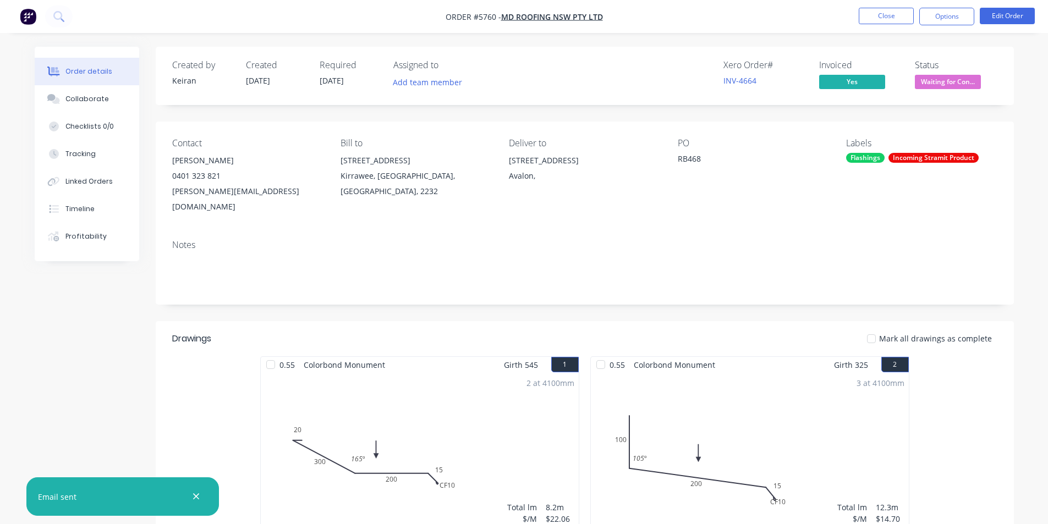
click at [965, 73] on div "Waiting for Confirmation" at bounding box center [947, 63] width 84 height 21
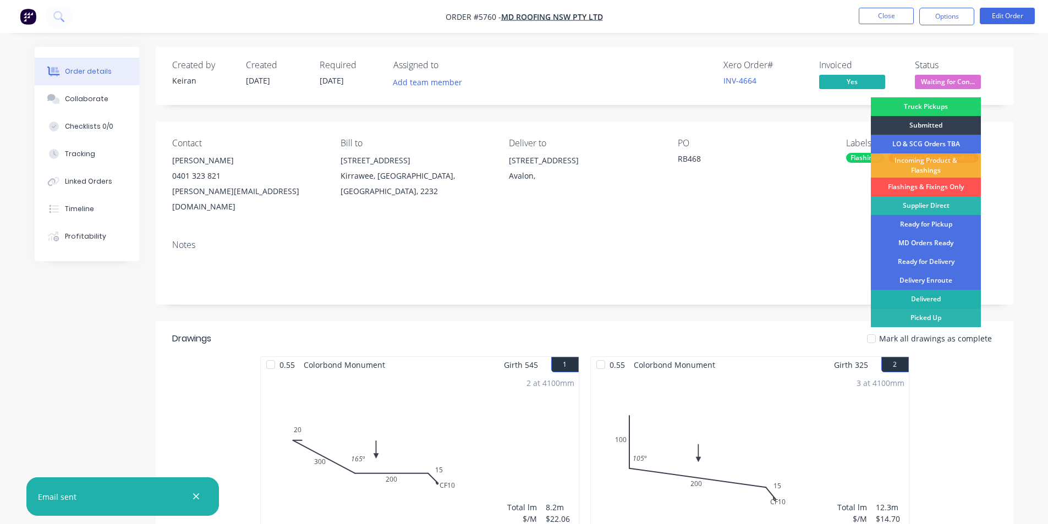
click at [943, 303] on div "Delivered" at bounding box center [926, 299] width 110 height 19
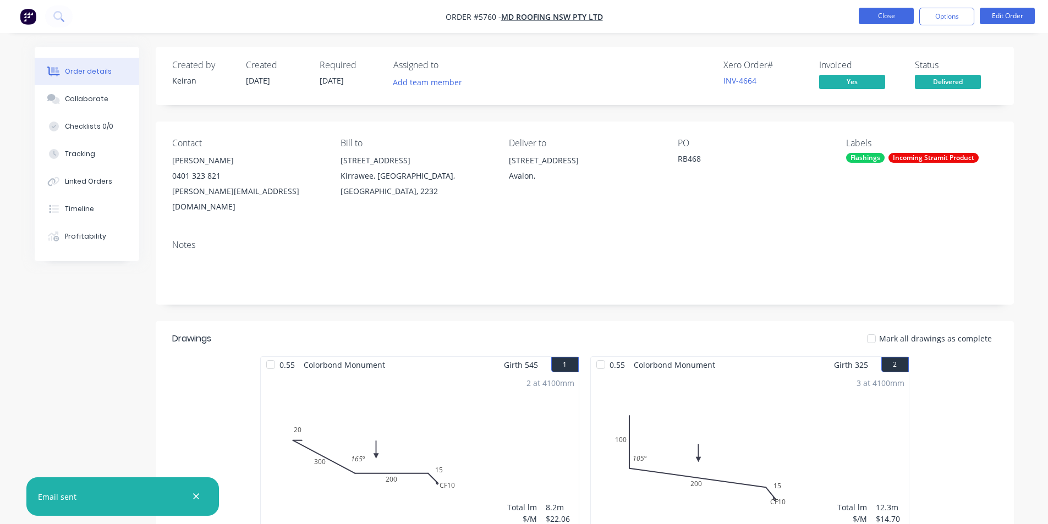
click at [884, 8] on button "Close" at bounding box center [886, 16] width 55 height 17
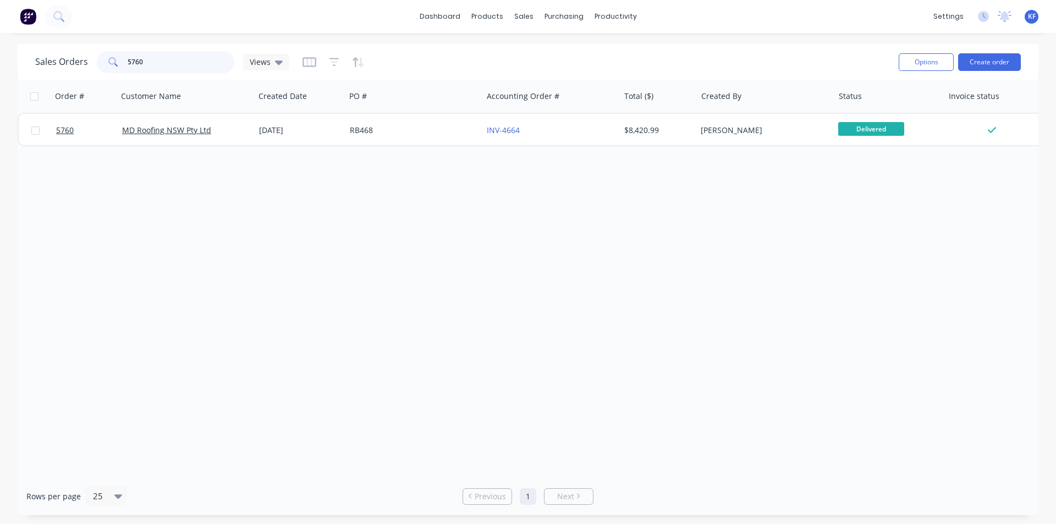
drag, startPoint x: 29, startPoint y: 57, endPoint x: 17, endPoint y: 50, distance: 14.1
click at [19, 51] on div "Sales Orders 5760 Views Options Create order" at bounding box center [528, 62] width 1021 height 36
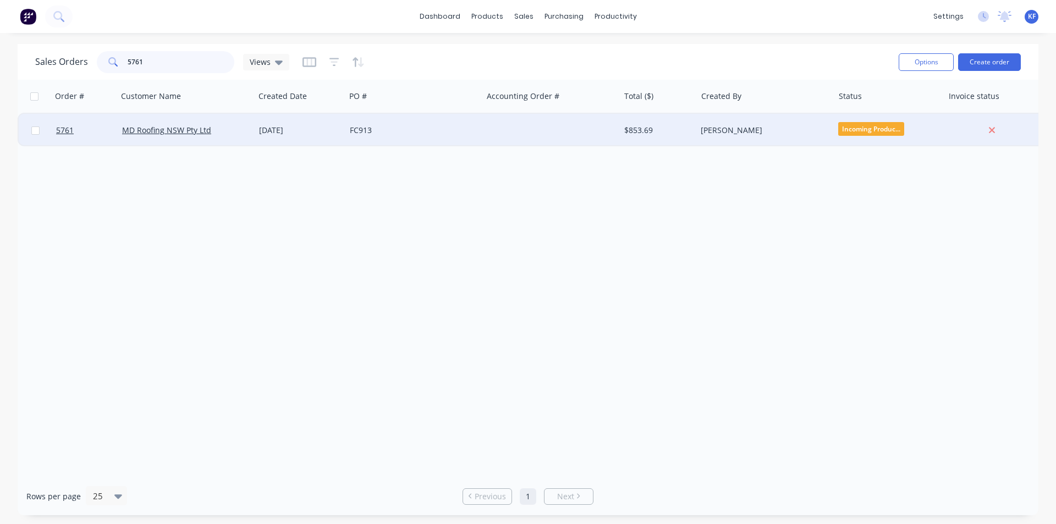
type input "5761"
click at [509, 136] on div at bounding box center [550, 130] width 137 height 33
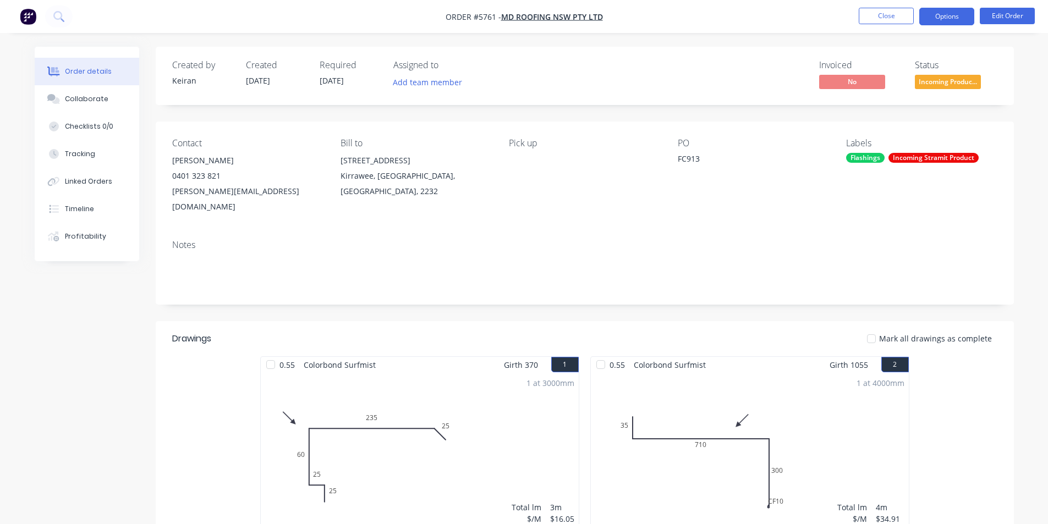
click at [930, 14] on button "Options" at bounding box center [946, 17] width 55 height 18
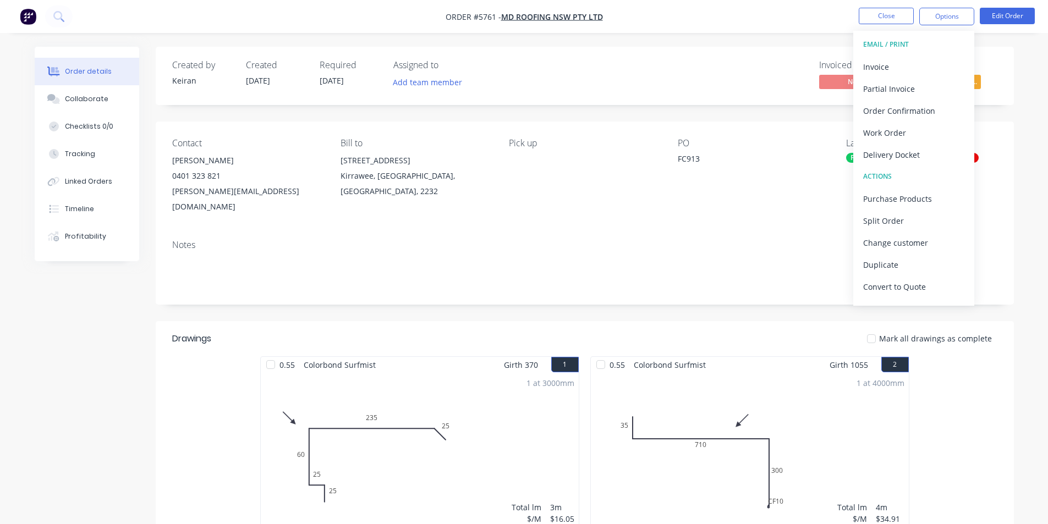
click at [916, 55] on button "EMAIL / PRINT" at bounding box center [913, 45] width 121 height 22
click at [913, 62] on div "Invoice" at bounding box center [913, 67] width 101 height 16
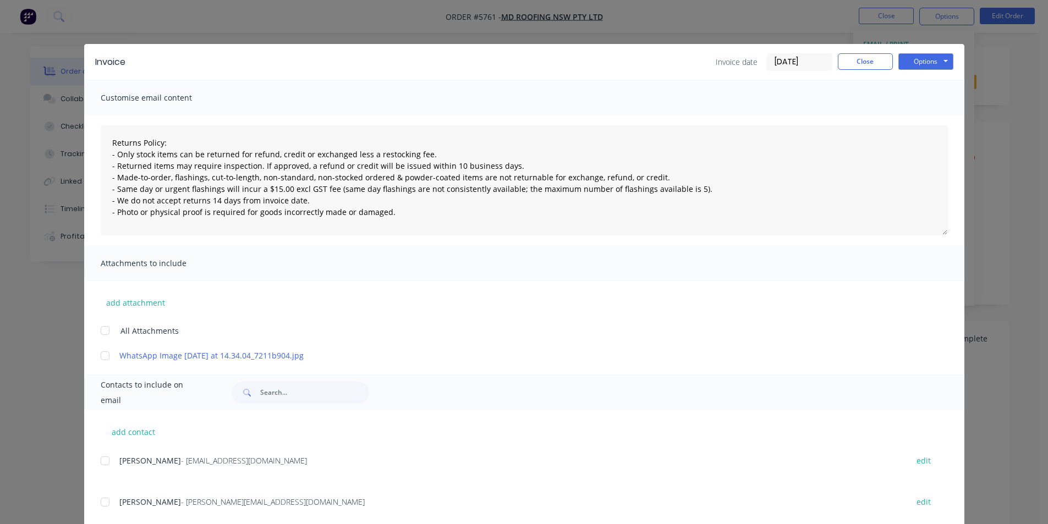
click at [105, 458] on div at bounding box center [105, 461] width 22 height 22
click at [942, 60] on button "Options" at bounding box center [925, 61] width 55 height 17
click at [936, 113] on button "Email" at bounding box center [933, 117] width 70 height 18
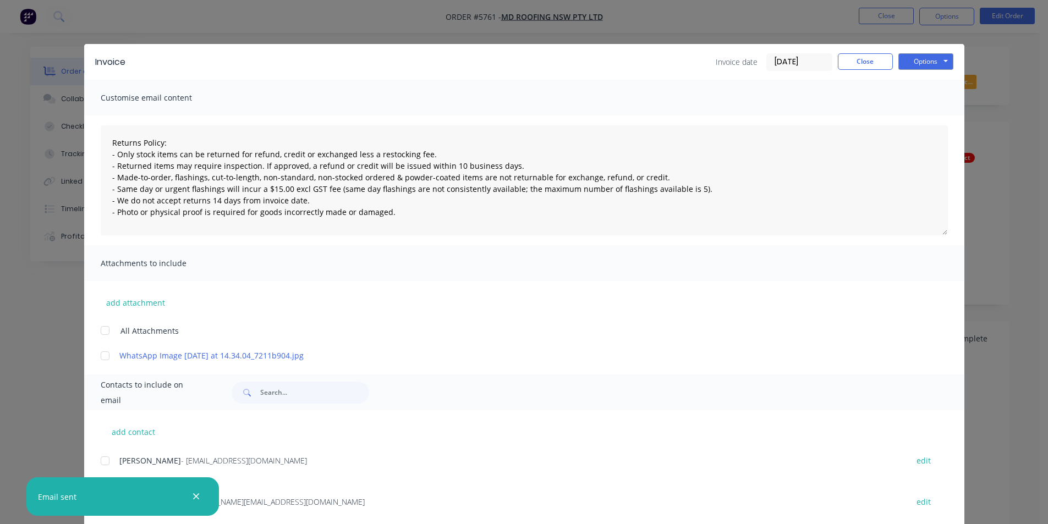
type textarea "Returns Policy: - Only stock items can be returned for refund, credit or exchan…"
click at [872, 68] on button "Close" at bounding box center [865, 61] width 55 height 17
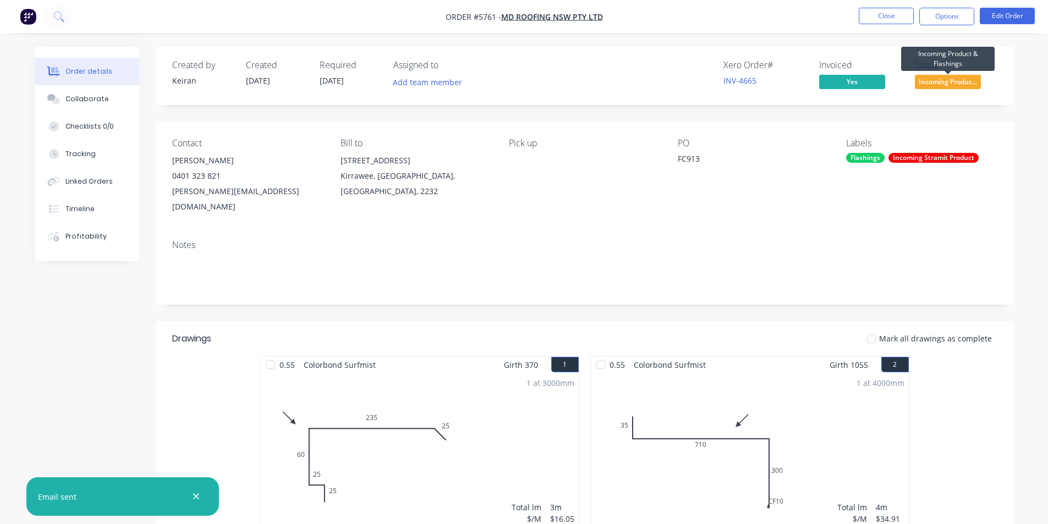
click at [935, 83] on span "Incoming Produc..." at bounding box center [948, 82] width 66 height 14
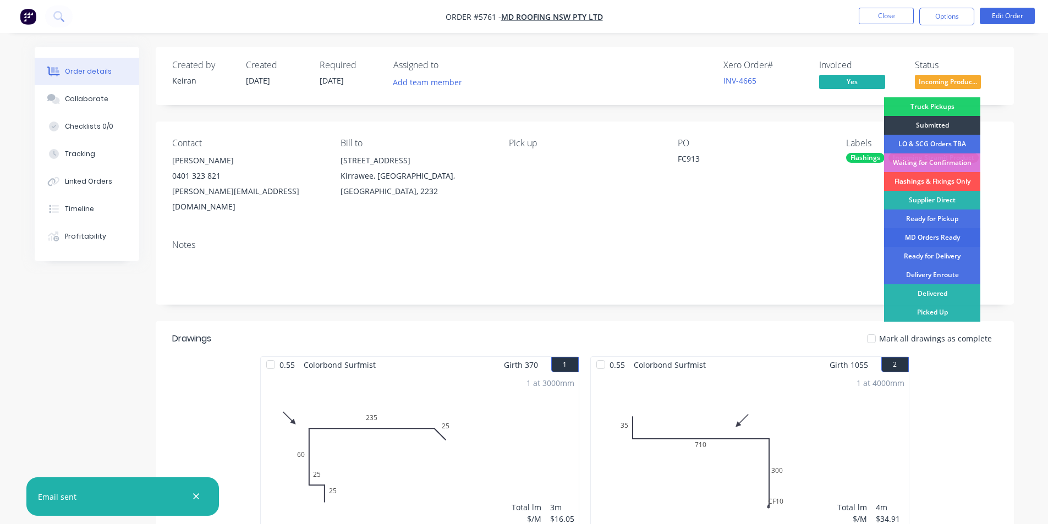
click at [941, 238] on div "MD Orders Ready" at bounding box center [932, 237] width 96 height 19
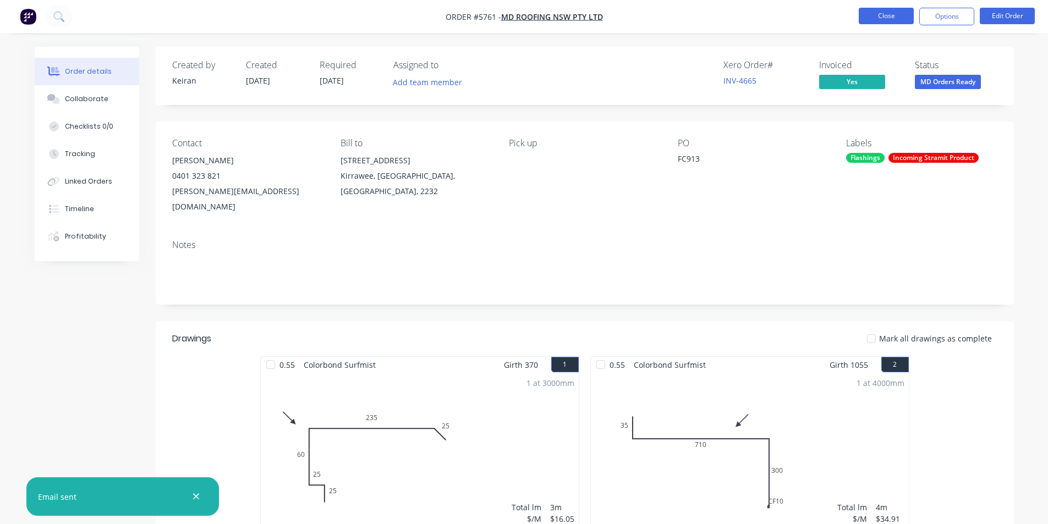
click at [897, 12] on button "Close" at bounding box center [886, 16] width 55 height 17
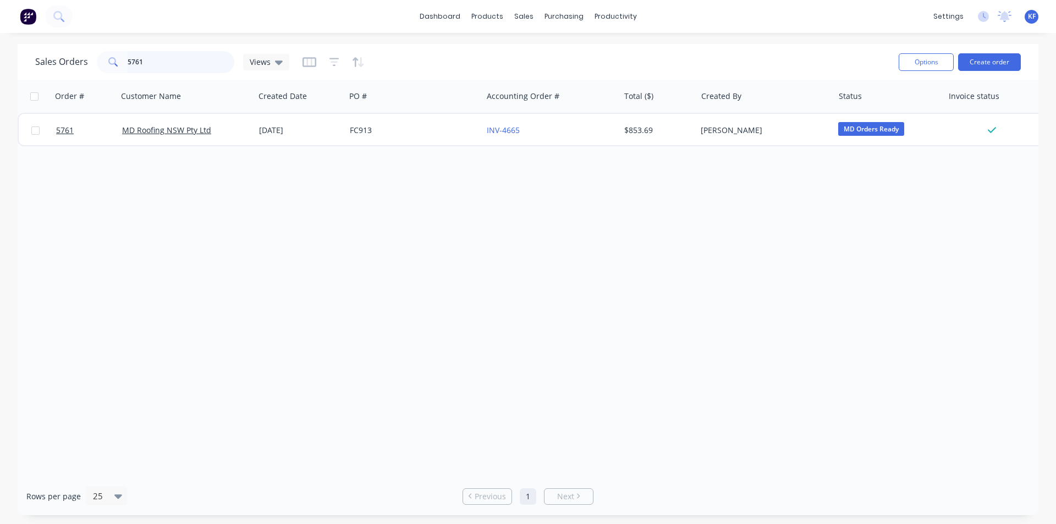
click at [65, 47] on div "Sales Orders 5761 Views Options Create order" at bounding box center [528, 62] width 1021 height 36
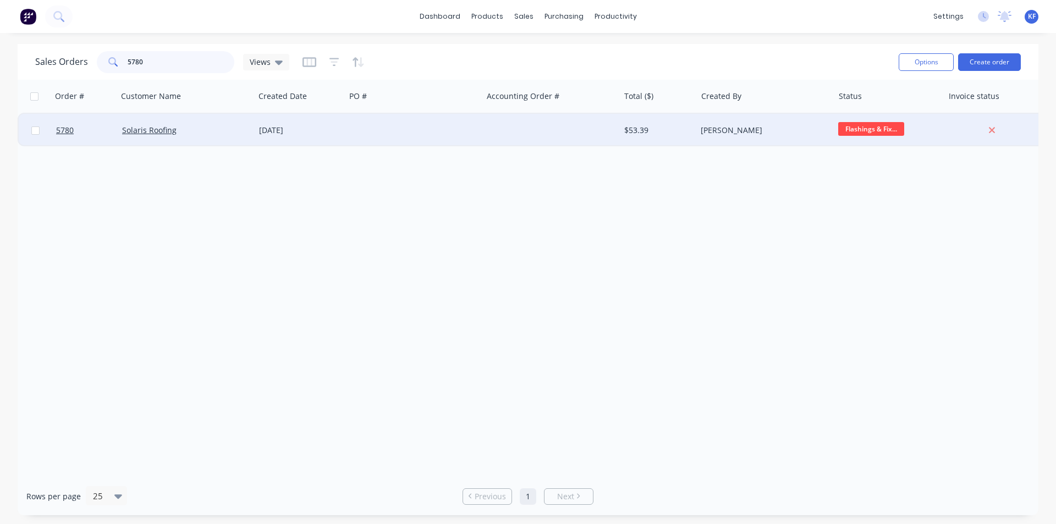
type input "5780"
click at [441, 131] on div at bounding box center [413, 130] width 137 height 33
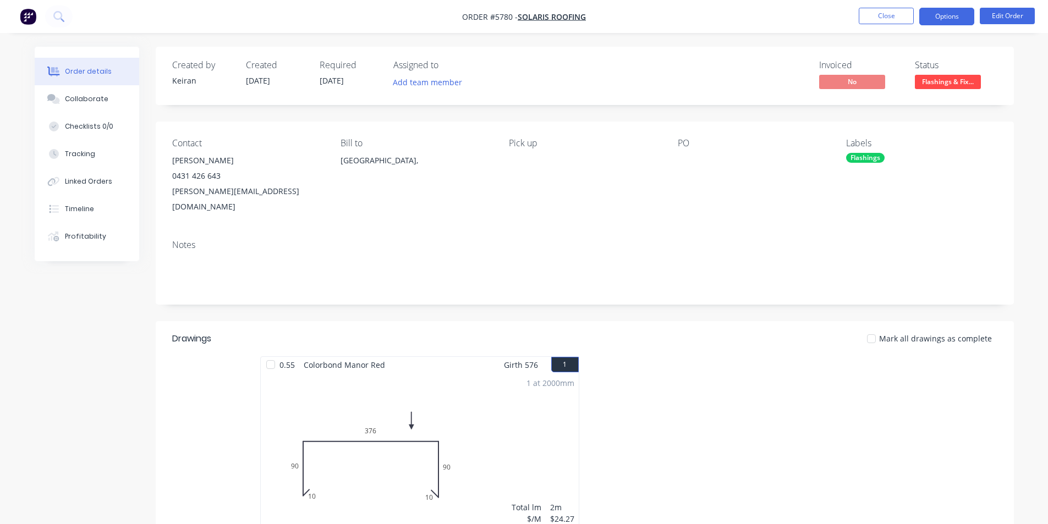
click at [952, 24] on button "Options" at bounding box center [946, 17] width 55 height 18
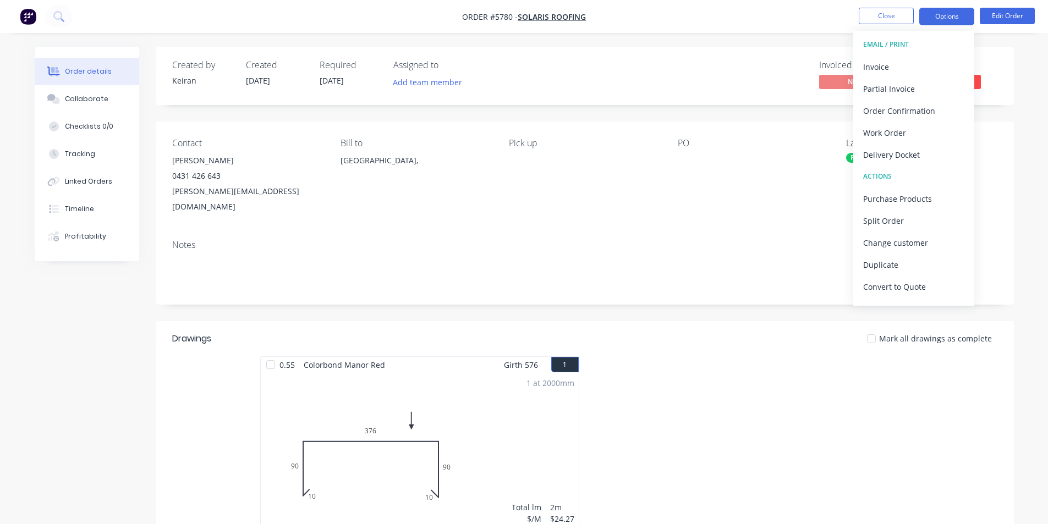
click at [881, 71] on div "Invoice" at bounding box center [913, 67] width 101 height 16
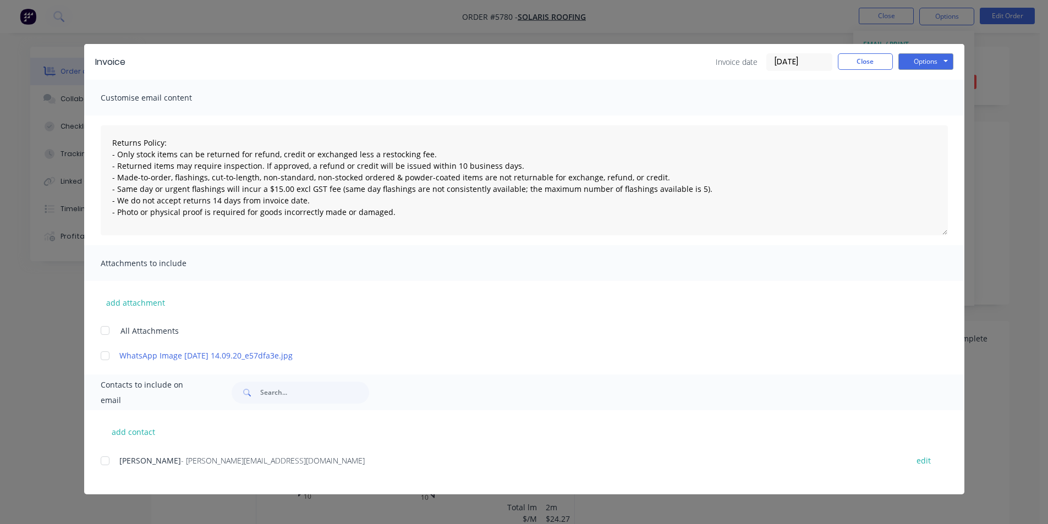
drag, startPoint x: 109, startPoint y: 460, endPoint x: 197, endPoint y: 380, distance: 119.5
click at [108, 460] on div at bounding box center [105, 461] width 22 height 22
click at [937, 51] on div "Invoice Invoice date [DATE] Close Options Preview Print Email" at bounding box center [524, 62] width 880 height 36
click at [939, 57] on button "Options" at bounding box center [925, 61] width 55 height 17
click at [936, 123] on button "Email" at bounding box center [933, 117] width 70 height 18
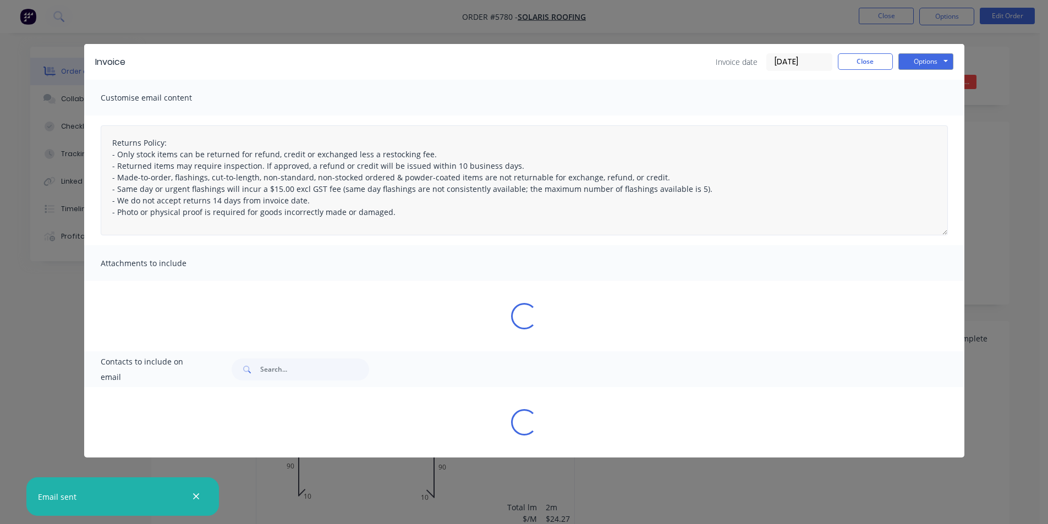
type textarea "Returns Policy: - Only stock items can be returned for refund, credit or exchan…"
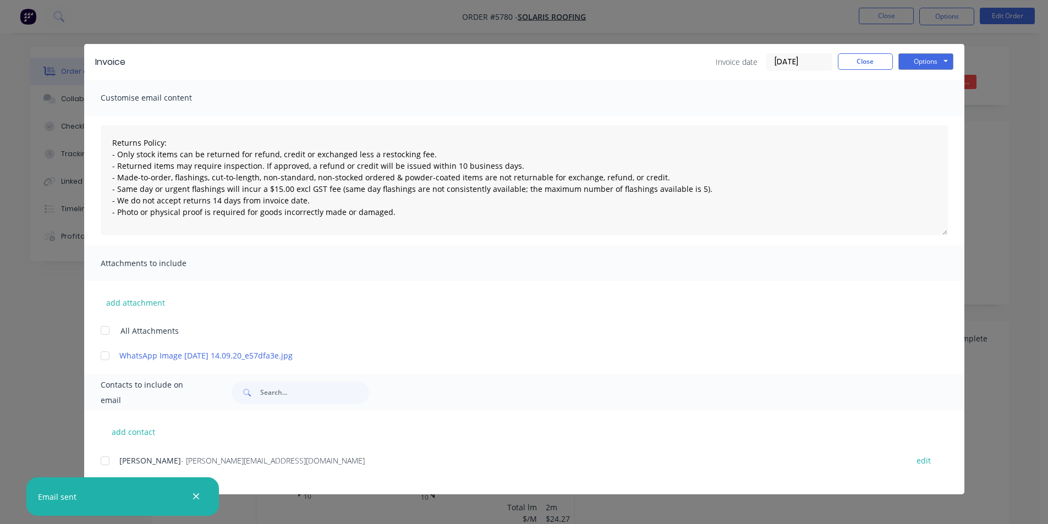
click at [865, 70] on div "Invoice date [DATE] Close Options Preview Print Email" at bounding box center [835, 62] width 238 height 18
click at [884, 57] on button "Close" at bounding box center [865, 61] width 55 height 17
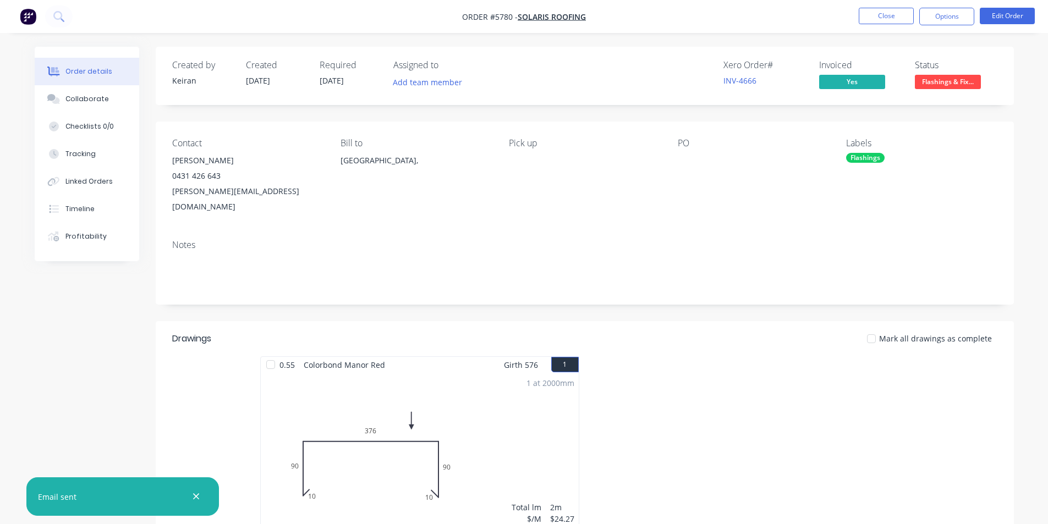
click at [944, 78] on span "Flashings & Fix..." at bounding box center [948, 82] width 66 height 14
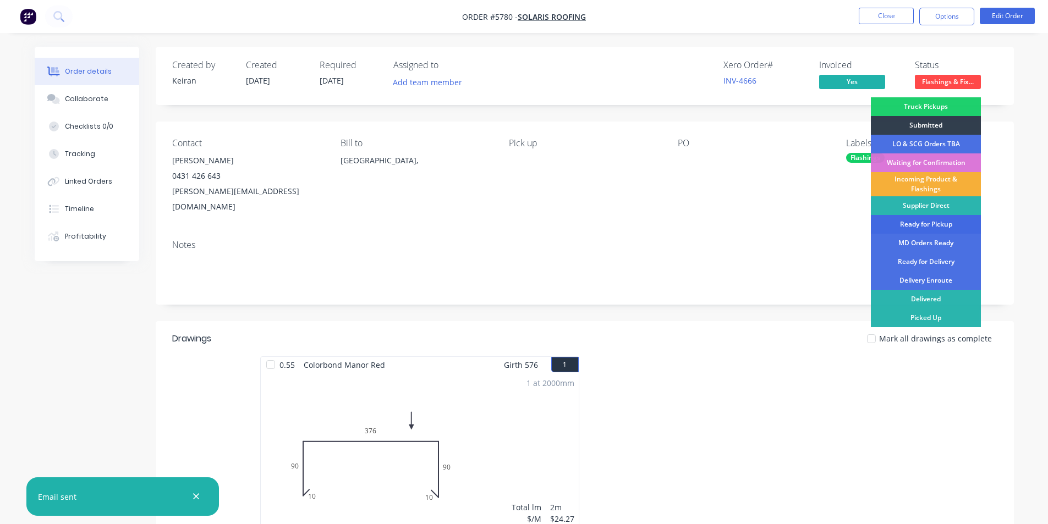
click at [925, 223] on div "Ready for Pickup" at bounding box center [926, 224] width 110 height 19
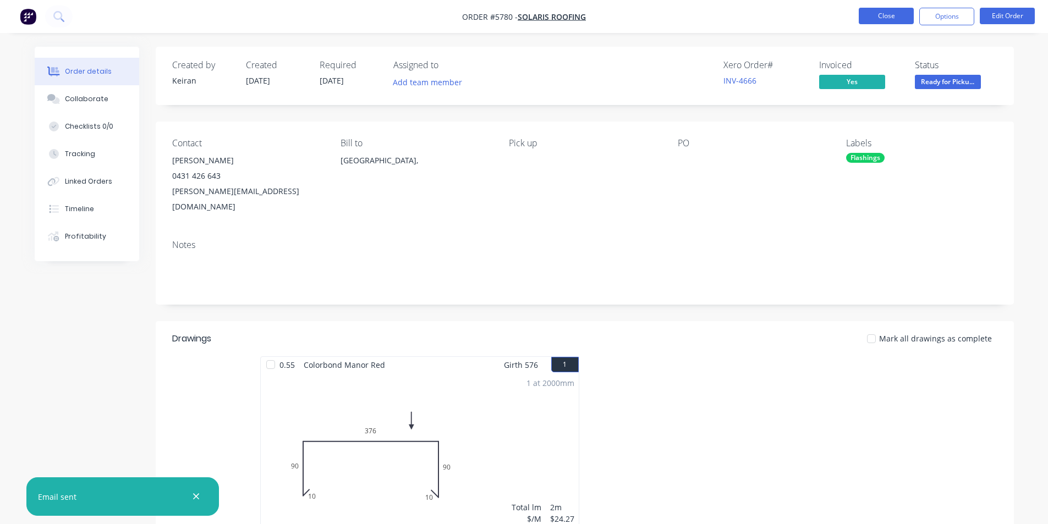
click at [883, 18] on button "Close" at bounding box center [886, 16] width 55 height 17
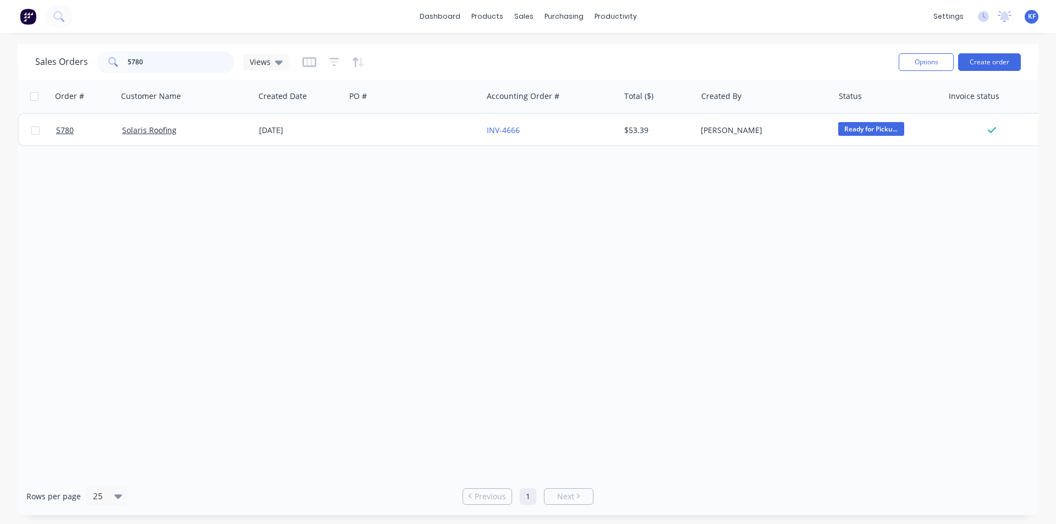
drag, startPoint x: 182, startPoint y: 66, endPoint x: 29, endPoint y: 69, distance: 152.9
click at [45, 69] on div "Sales Orders 5780 Views" at bounding box center [162, 62] width 254 height 22
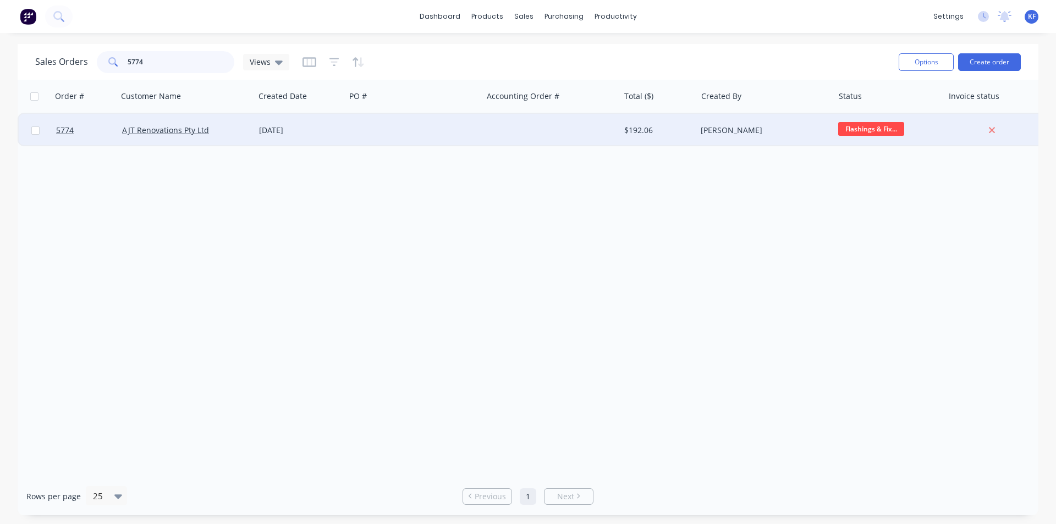
type input "5774"
click at [600, 128] on div at bounding box center [550, 130] width 137 height 33
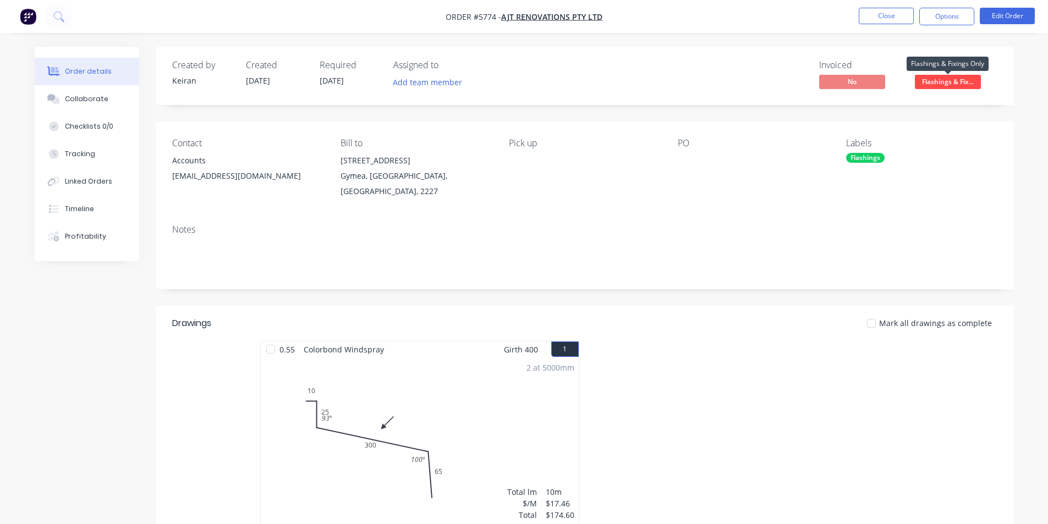
click at [935, 82] on span "Flashings & Fix..." at bounding box center [948, 82] width 66 height 14
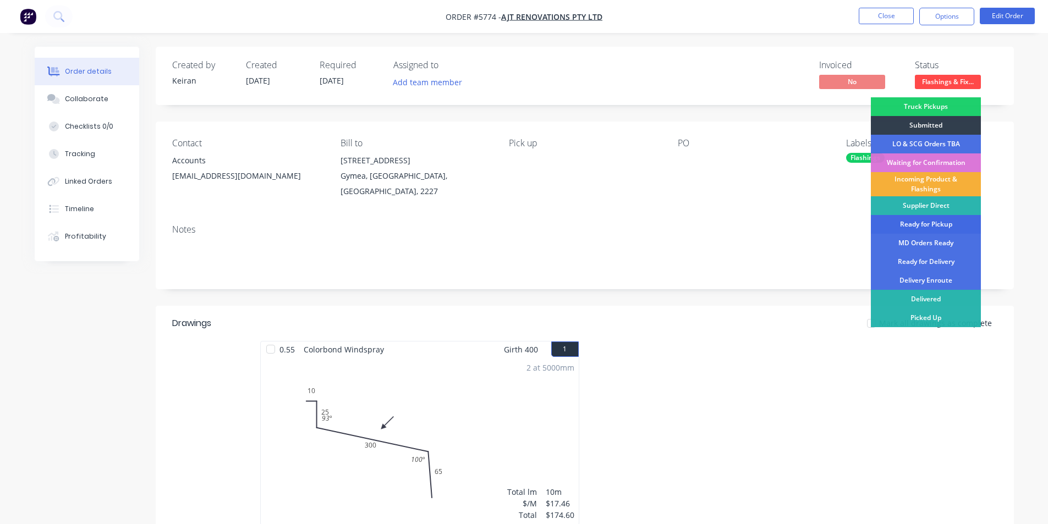
click at [925, 227] on div "Ready for Pickup" at bounding box center [926, 224] width 110 height 19
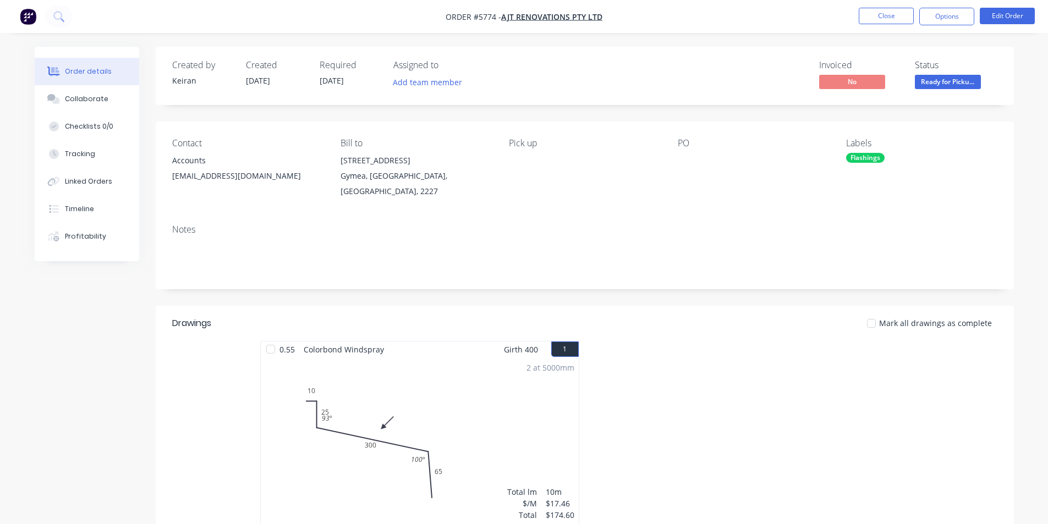
drag, startPoint x: 942, startPoint y: 19, endPoint x: 932, endPoint y: 30, distance: 14.4
click at [939, 21] on button "Options" at bounding box center [946, 17] width 55 height 18
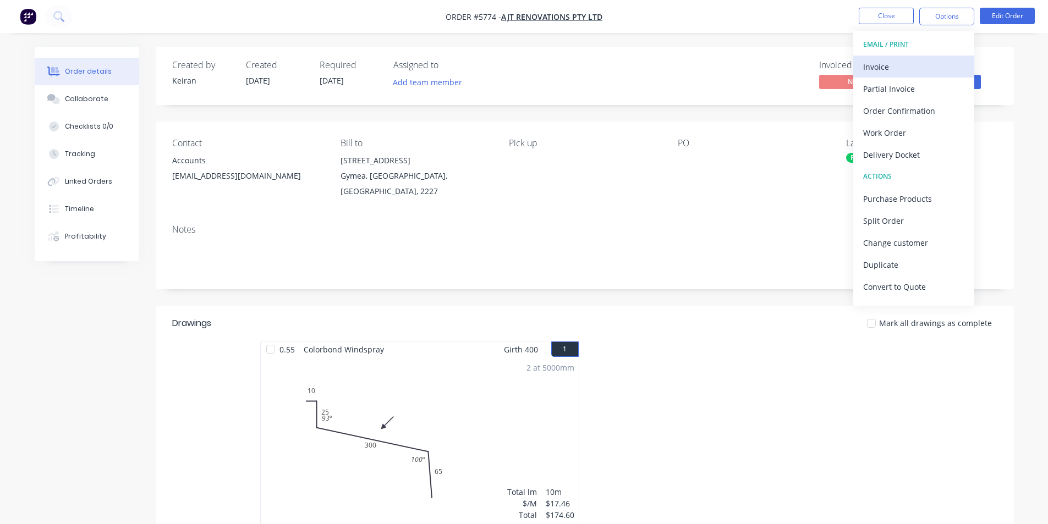
click at [893, 62] on div "Invoice" at bounding box center [913, 67] width 101 height 16
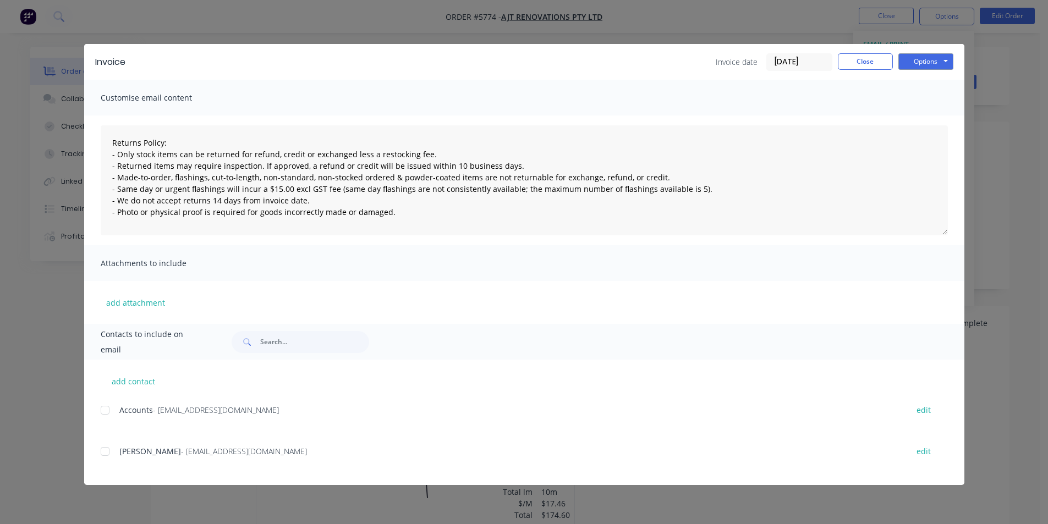
click at [103, 414] on div at bounding box center [105, 410] width 22 height 22
click at [938, 61] on button "Options" at bounding box center [925, 61] width 55 height 17
click at [937, 116] on button "Email" at bounding box center [933, 117] width 70 height 18
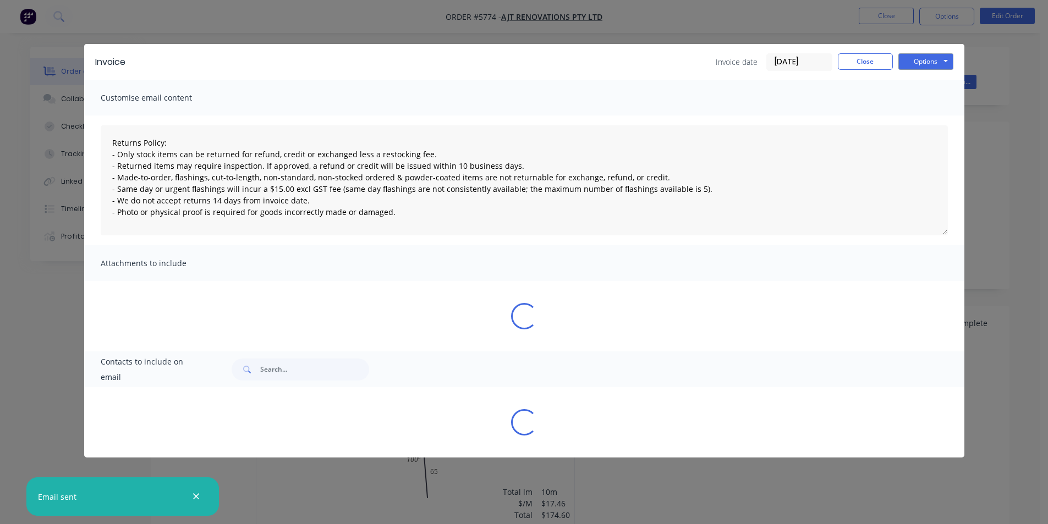
type textarea "Returns Policy: - Only stock items can be returned for refund, credit or exchan…"
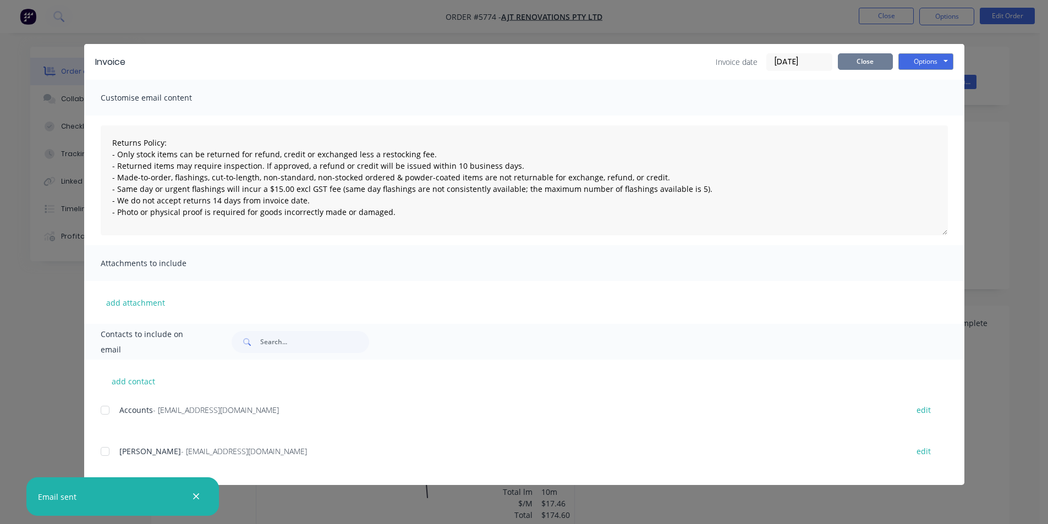
click at [871, 67] on button "Close" at bounding box center [865, 61] width 55 height 17
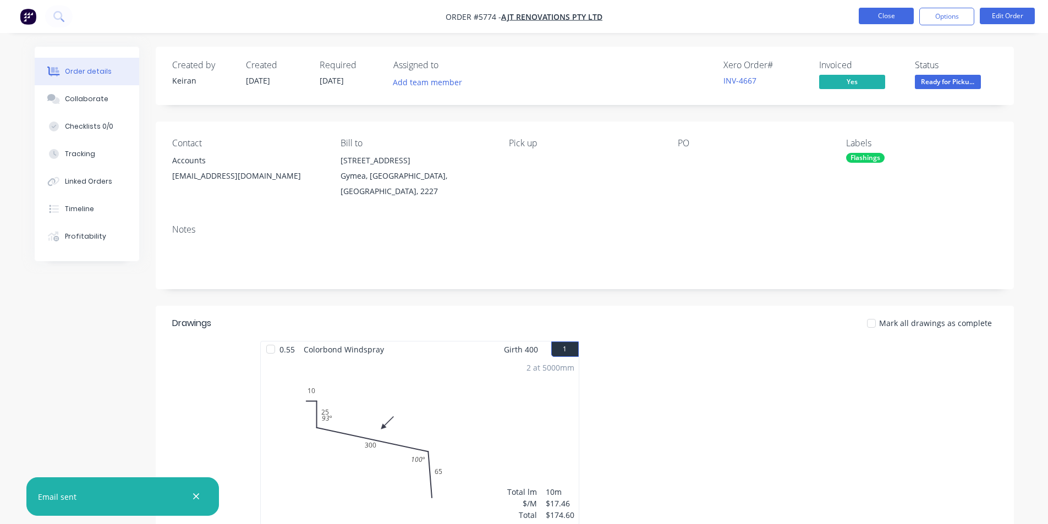
click at [872, 12] on button "Close" at bounding box center [886, 16] width 55 height 17
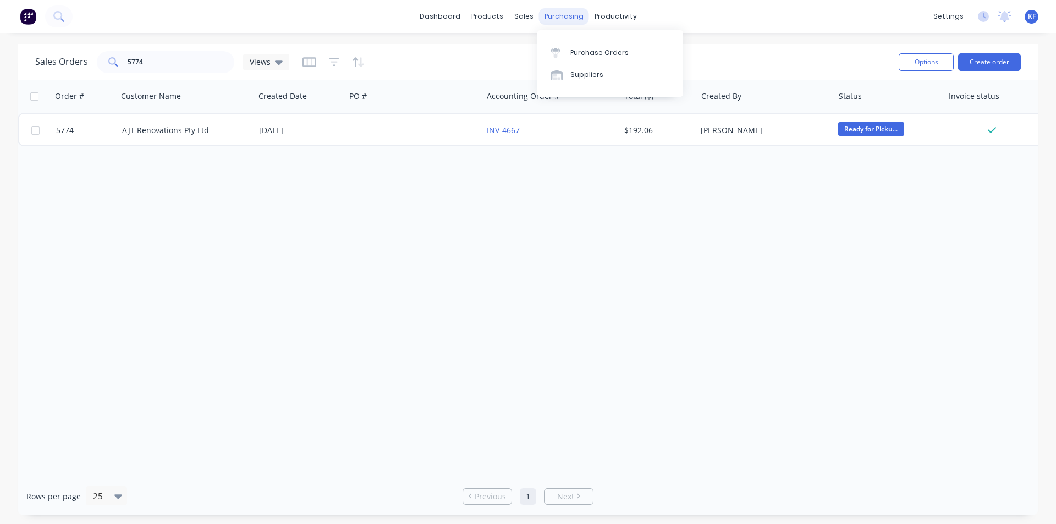
click at [566, 18] on div "purchasing" at bounding box center [564, 16] width 50 height 17
click at [589, 49] on div "Purchase Orders" at bounding box center [599, 53] width 58 height 10
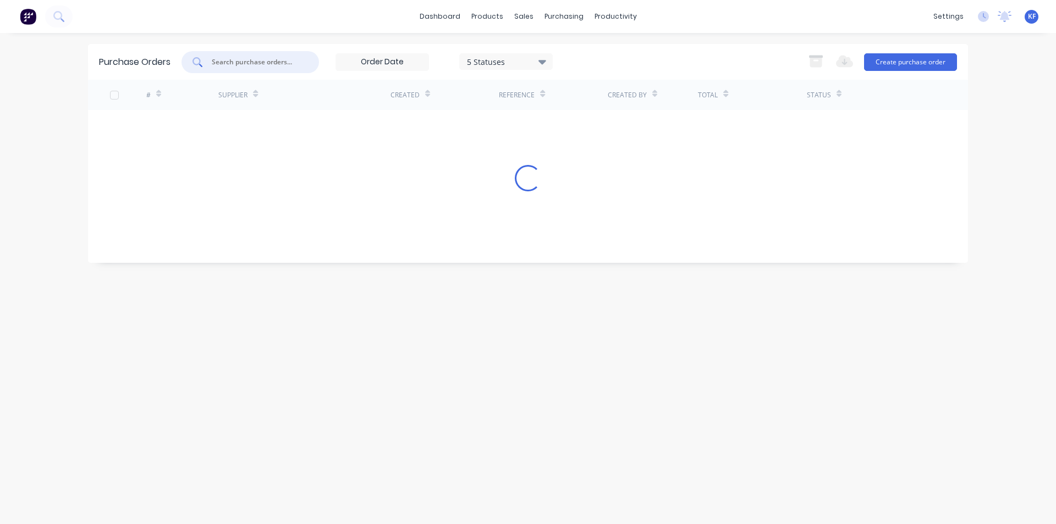
click at [232, 59] on input "text" at bounding box center [256, 62] width 91 height 11
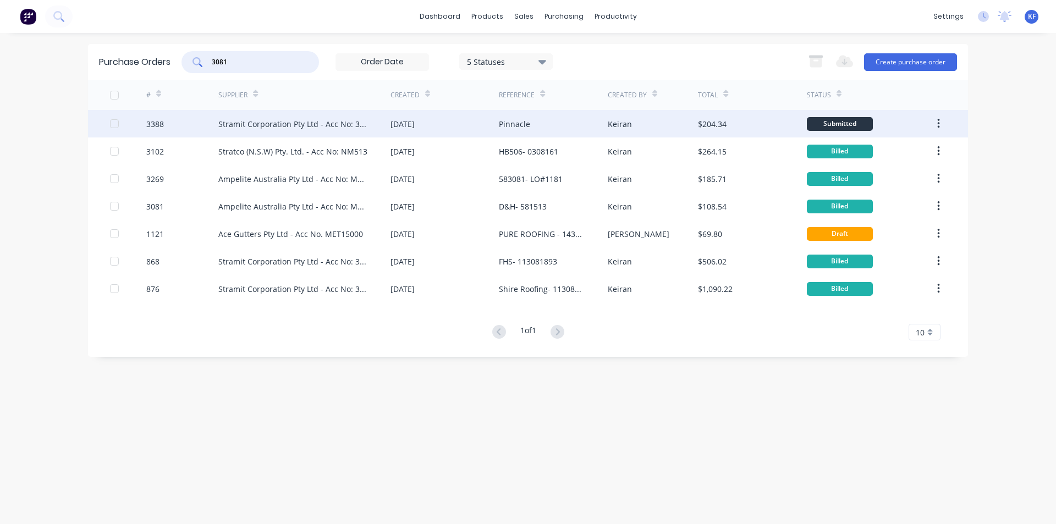
type input "3081"
click at [404, 130] on div "[DATE]" at bounding box center [445, 124] width 108 height 28
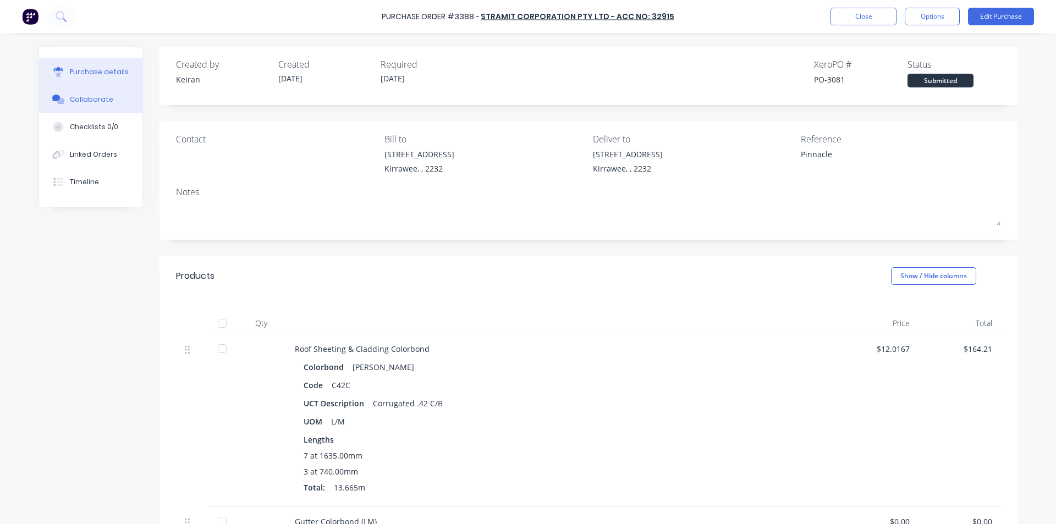
click at [113, 98] on button "Collaborate" at bounding box center [90, 100] width 103 height 28
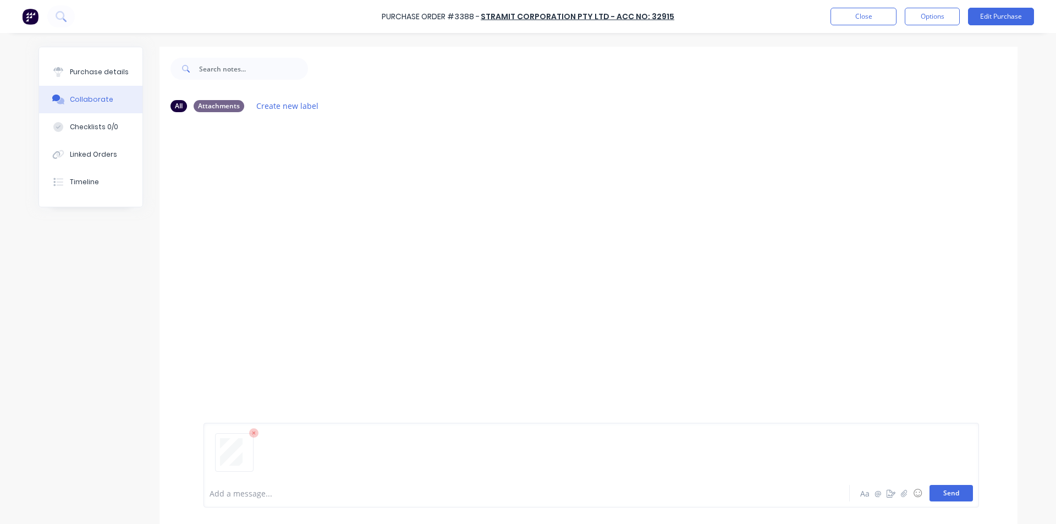
click at [938, 490] on button "Send" at bounding box center [951, 493] width 43 height 17
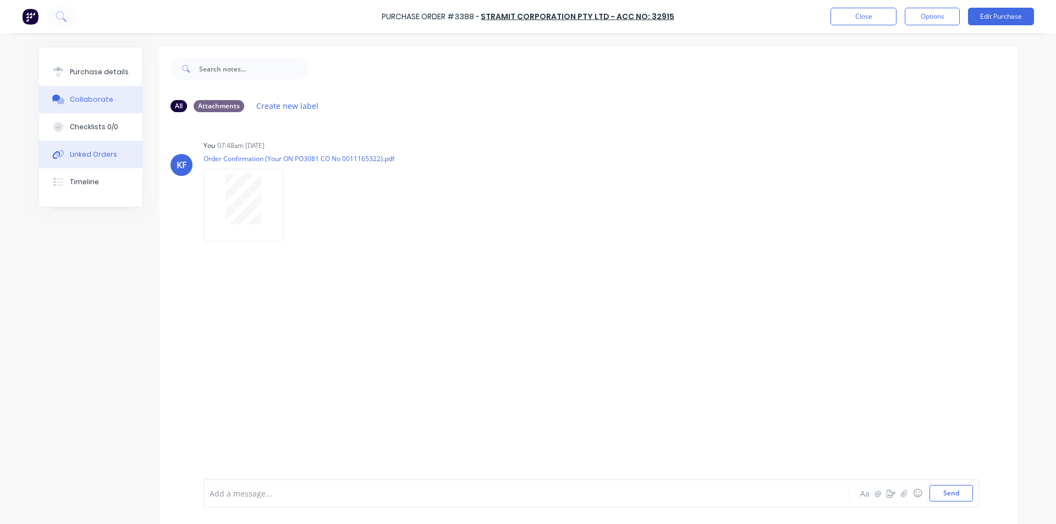
click at [117, 158] on button "Linked Orders" at bounding box center [90, 155] width 103 height 28
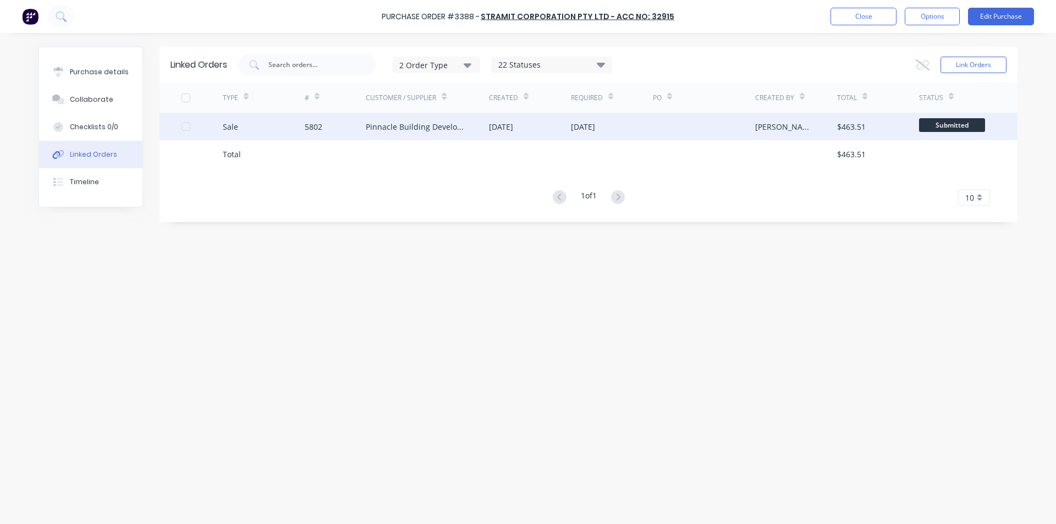
click at [730, 128] on div at bounding box center [704, 127] width 102 height 28
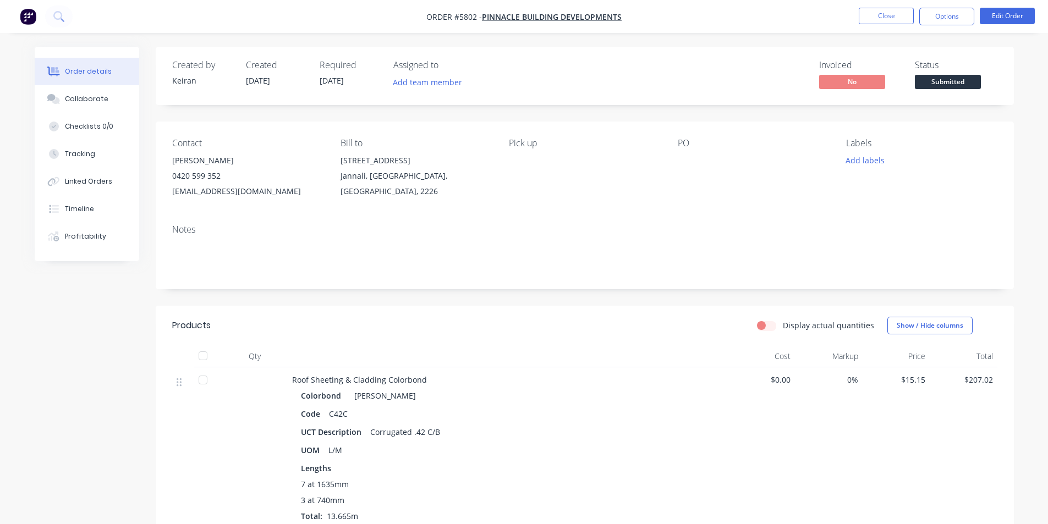
click at [938, 84] on span "Submitted" at bounding box center [948, 82] width 66 height 14
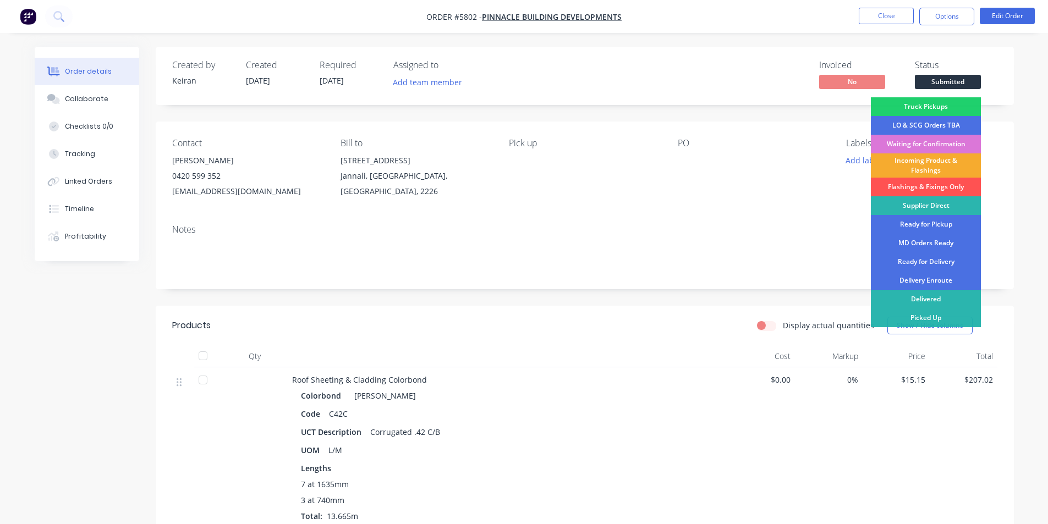
click at [935, 167] on div "Incoming Product & Flashings" at bounding box center [926, 165] width 110 height 24
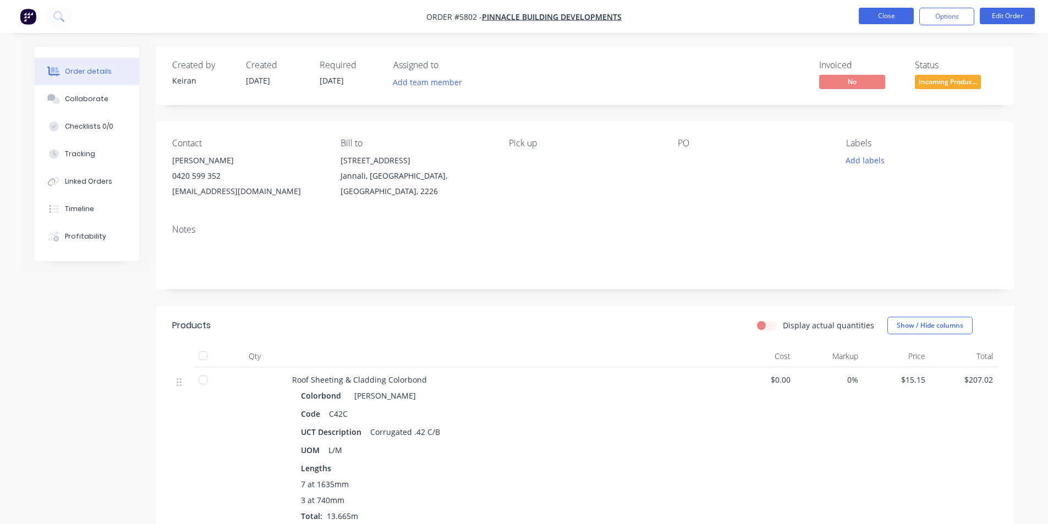
click at [887, 21] on button "Close" at bounding box center [886, 16] width 55 height 17
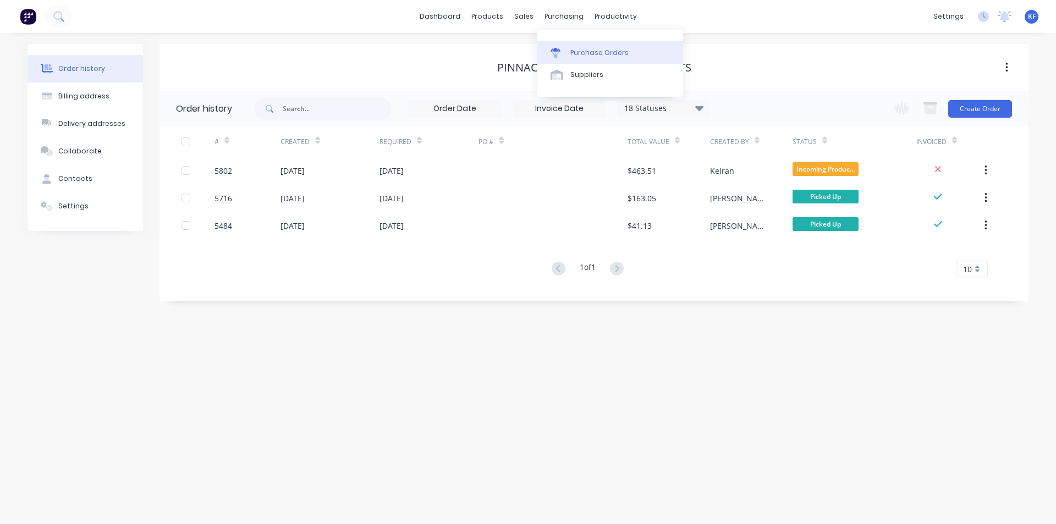
click at [579, 50] on div "Purchase Orders" at bounding box center [599, 53] width 58 height 10
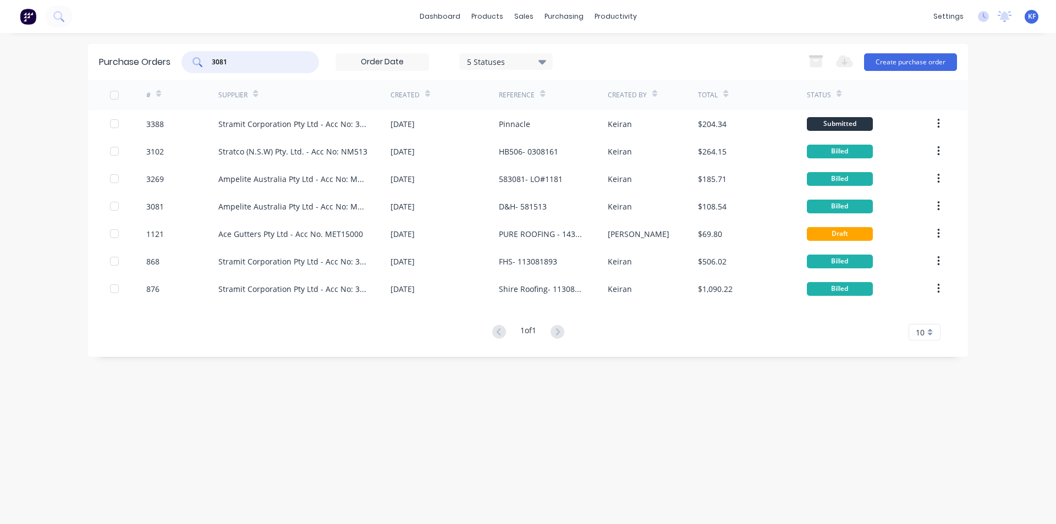
drag, startPoint x: 245, startPoint y: 63, endPoint x: 182, endPoint y: 54, distance: 64.4
click at [182, 54] on div "Purchase Orders 3081 5 Statuses 5 Statuses Export to Excel (XLSX) Create purcha…" at bounding box center [528, 62] width 880 height 36
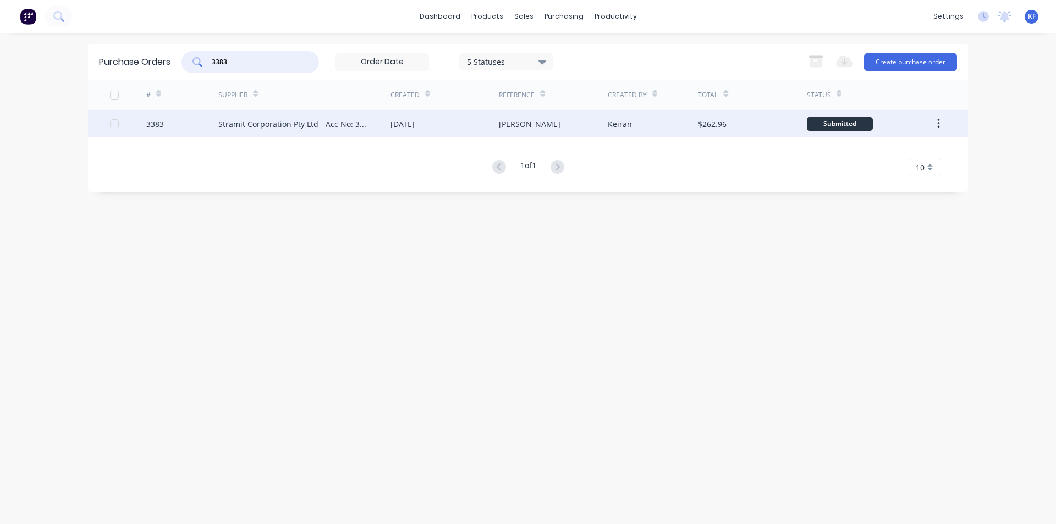
type input "3383"
click at [588, 124] on div "[PERSON_NAME]" at bounding box center [553, 124] width 108 height 28
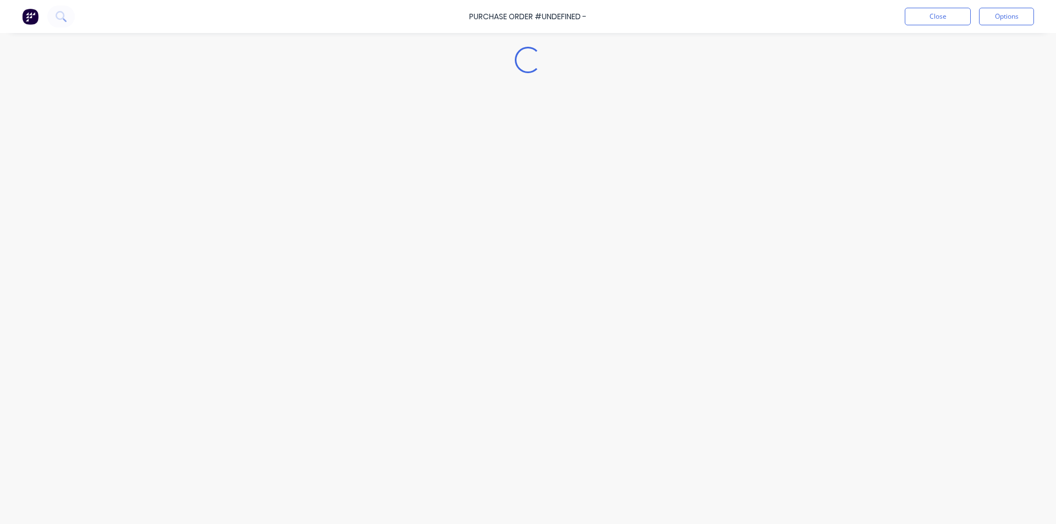
type textarea "x"
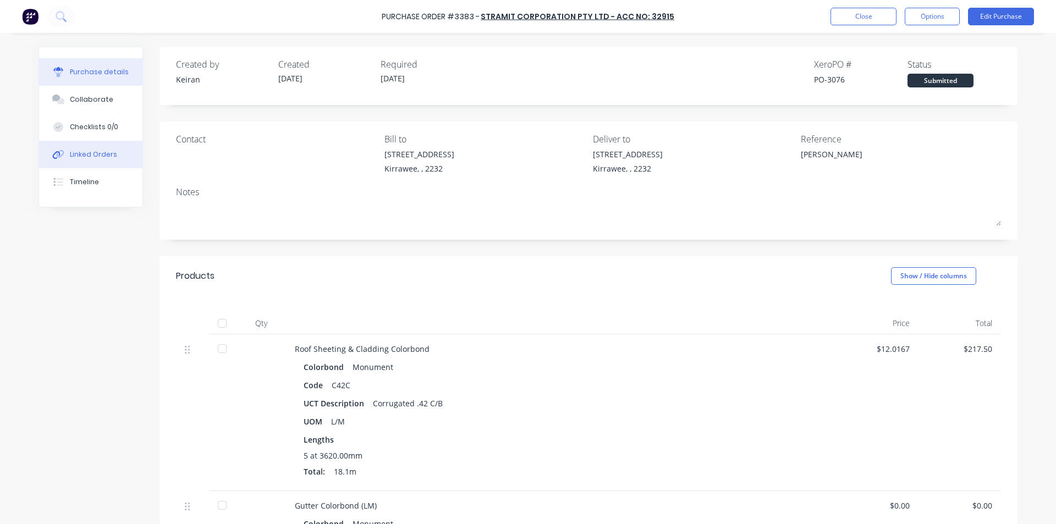
click at [102, 153] on div "Linked Orders" at bounding box center [93, 155] width 47 height 10
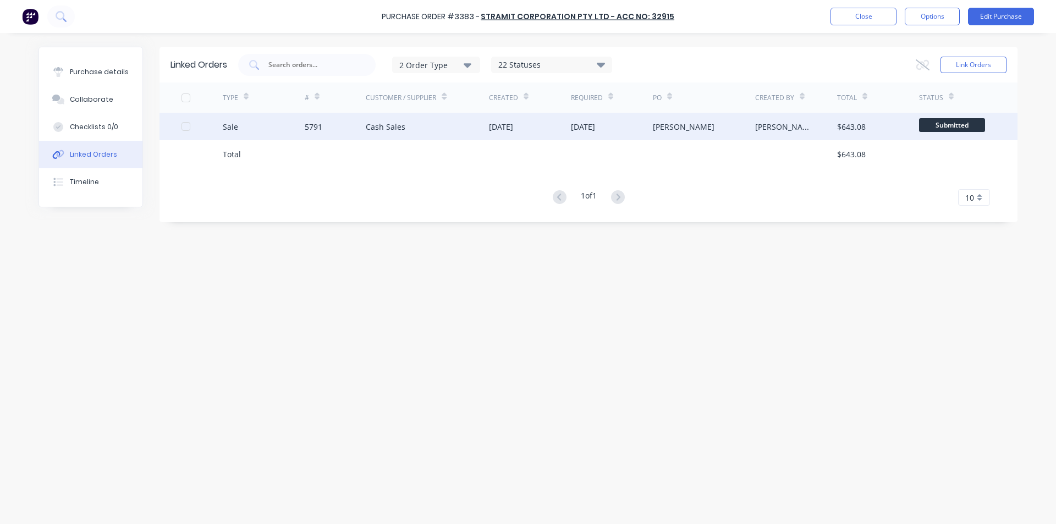
click at [595, 135] on div "[DATE]" at bounding box center [612, 127] width 82 height 28
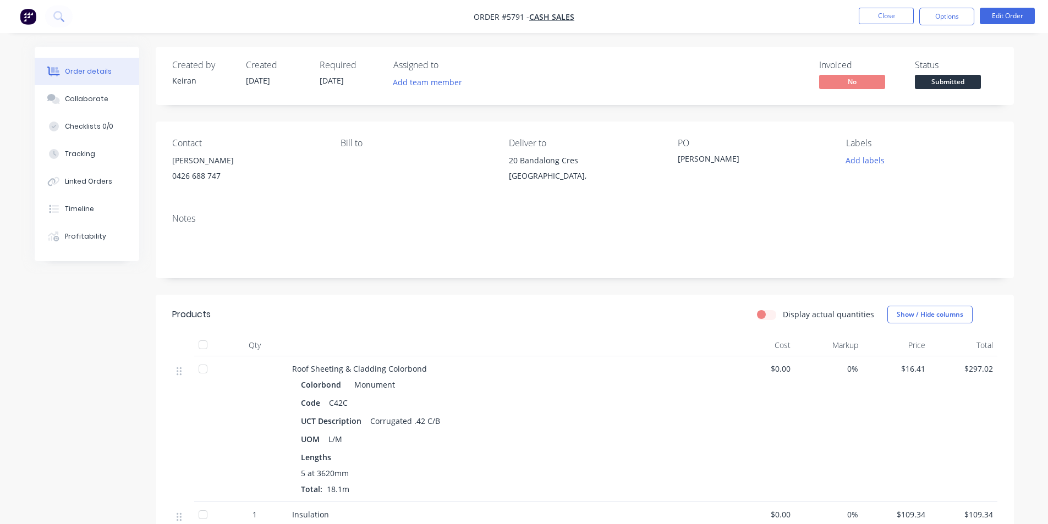
click at [957, 84] on span "Submitted" at bounding box center [948, 82] width 66 height 14
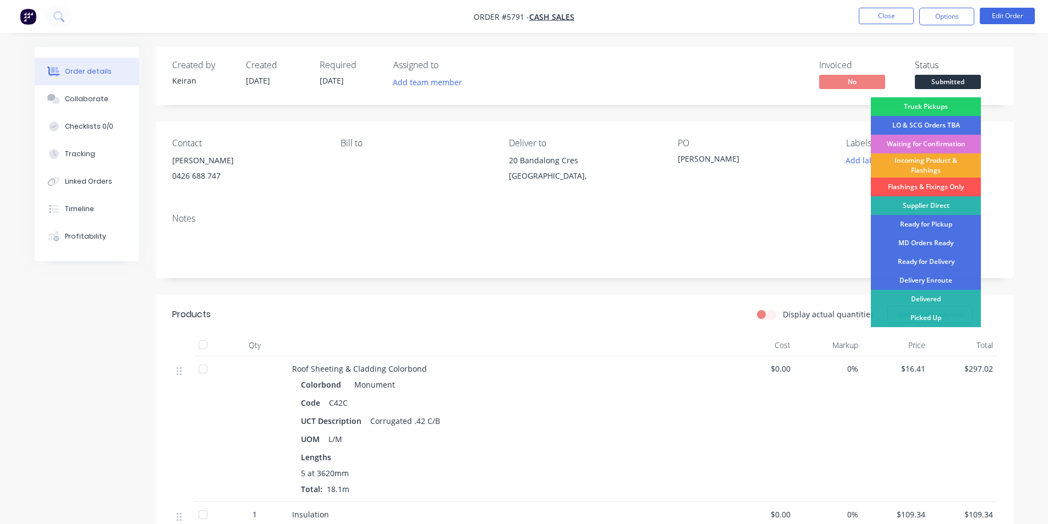
click at [932, 167] on div "Incoming Product & Flashings" at bounding box center [926, 165] width 110 height 24
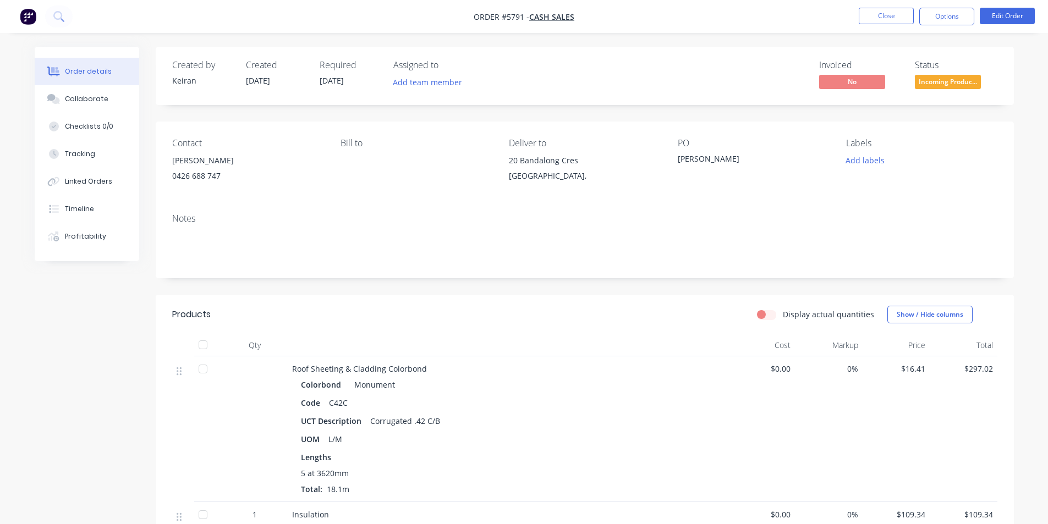
drag, startPoint x: 944, startPoint y: 28, endPoint x: 927, endPoint y: 45, distance: 24.5
click at [944, 28] on nav "Order #5791 - Cash Sales Close Options Edit Order" at bounding box center [524, 16] width 1048 height 33
click at [940, 24] on button "Options" at bounding box center [946, 17] width 55 height 18
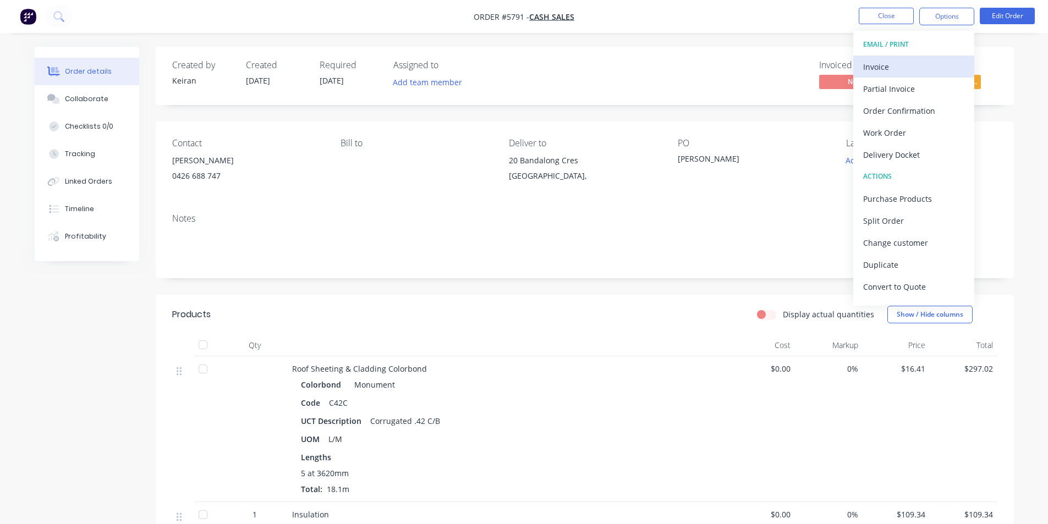
click at [904, 67] on div "Invoice" at bounding box center [913, 67] width 101 height 16
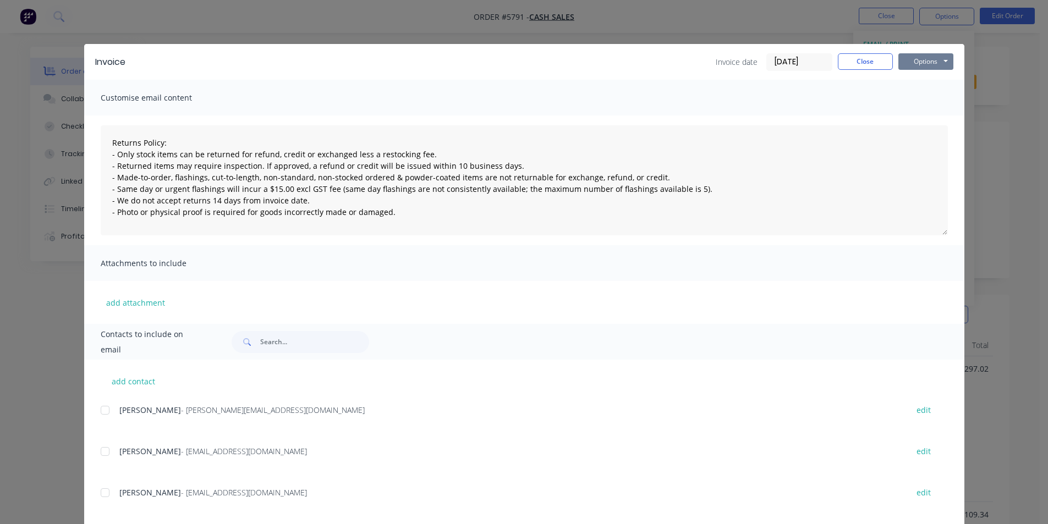
click at [922, 62] on button "Options" at bounding box center [925, 61] width 55 height 17
click at [917, 104] on button "Print" at bounding box center [933, 99] width 70 height 18
type textarea "Returns Policy: - Only stock items can be returned for refund, credit or exchan…"
click at [850, 62] on button "Close" at bounding box center [865, 61] width 55 height 17
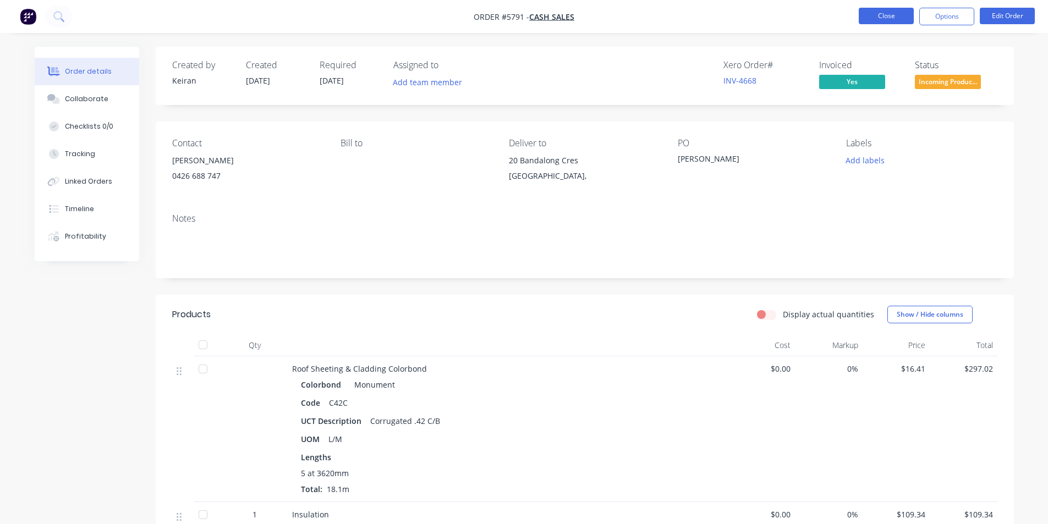
click at [881, 15] on button "Close" at bounding box center [886, 16] width 55 height 17
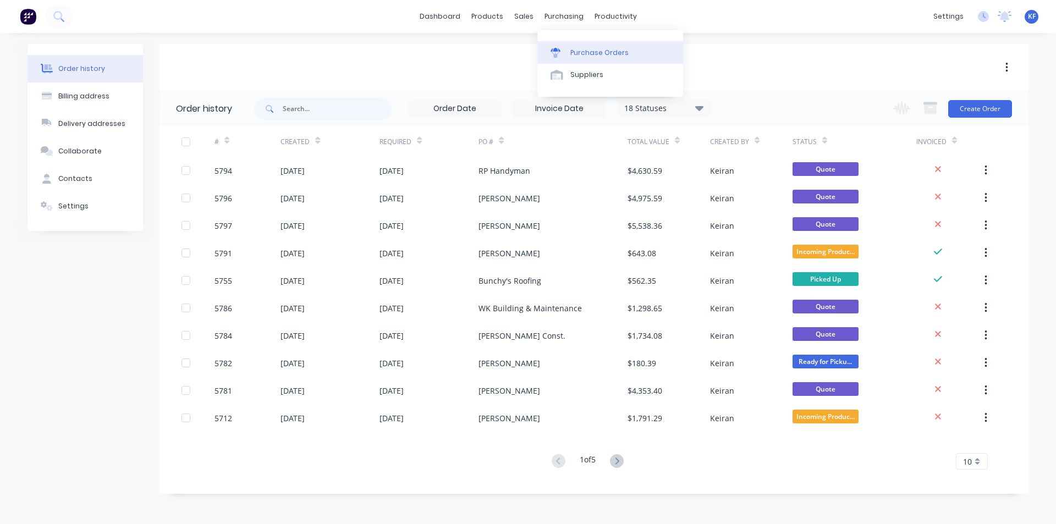
click at [589, 41] on link "Purchase Orders" at bounding box center [610, 52] width 146 height 22
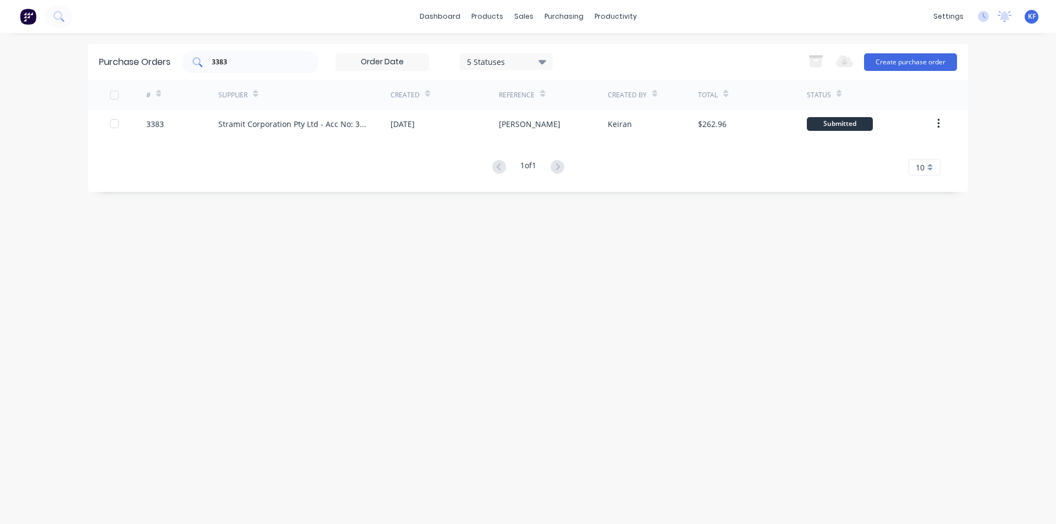
click at [244, 61] on input "3383" at bounding box center [256, 62] width 91 height 11
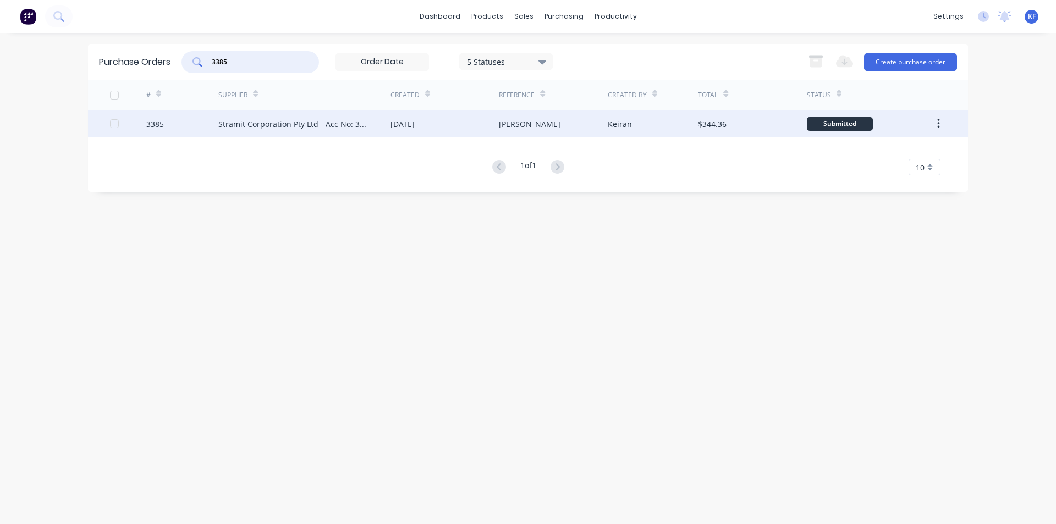
type input "3385"
click at [594, 131] on div "[PERSON_NAME]" at bounding box center [553, 124] width 108 height 28
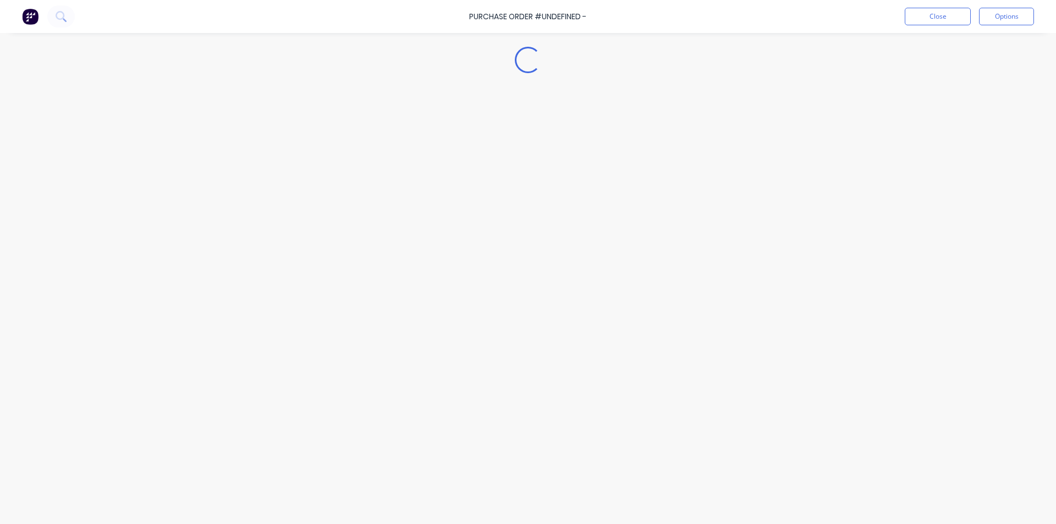
type textarea "x"
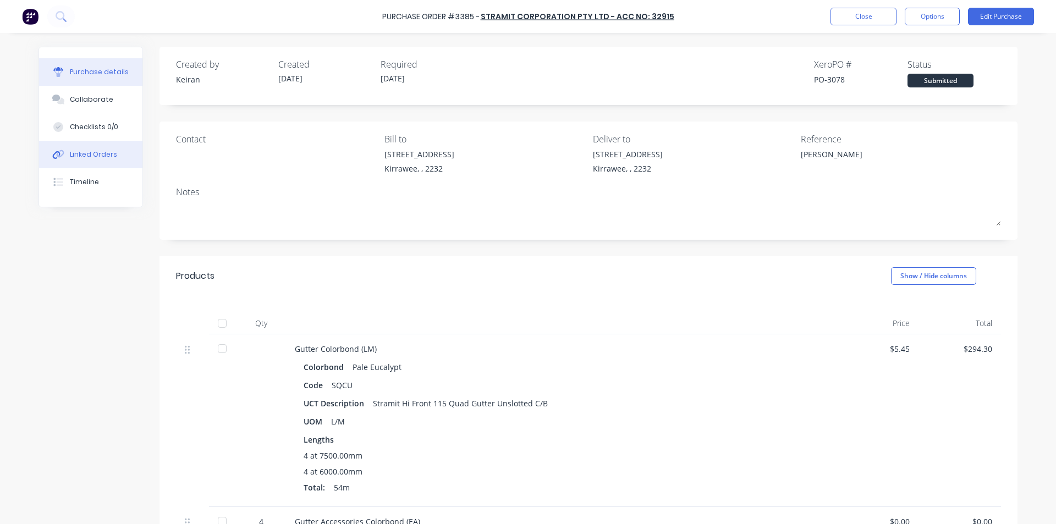
click at [109, 147] on button "Linked Orders" at bounding box center [90, 155] width 103 height 28
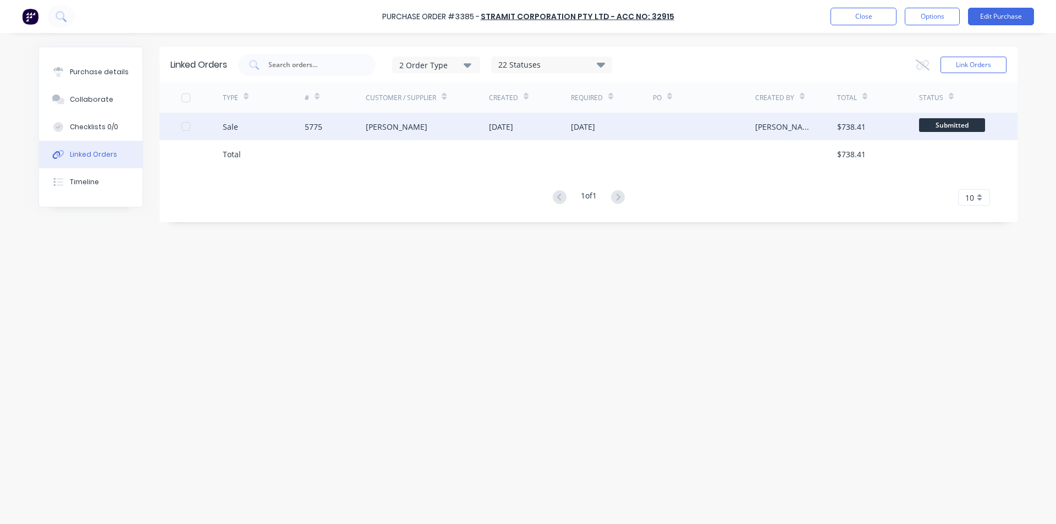
click at [566, 124] on div "[DATE]" at bounding box center [530, 127] width 82 height 28
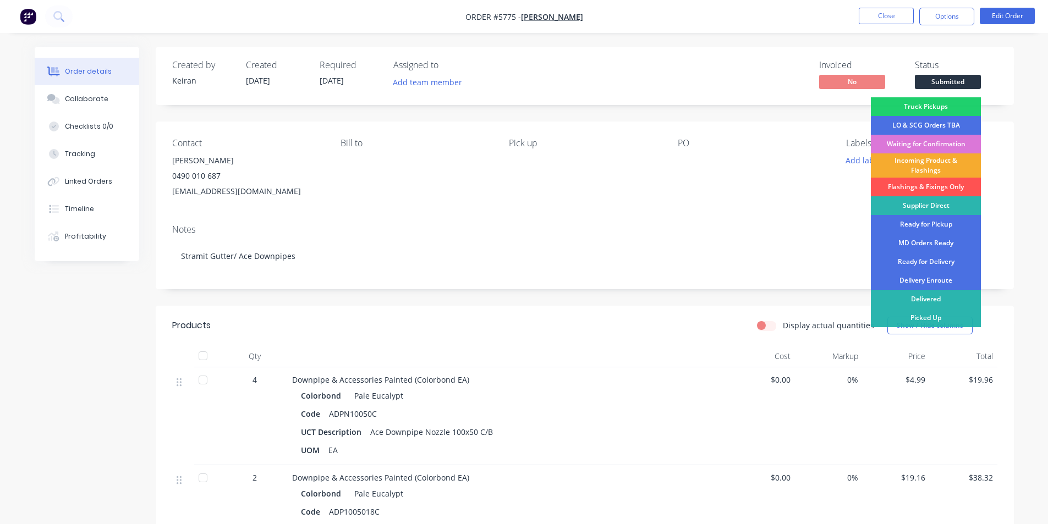
click at [934, 171] on div "Incoming Product & Flashings" at bounding box center [926, 165] width 110 height 24
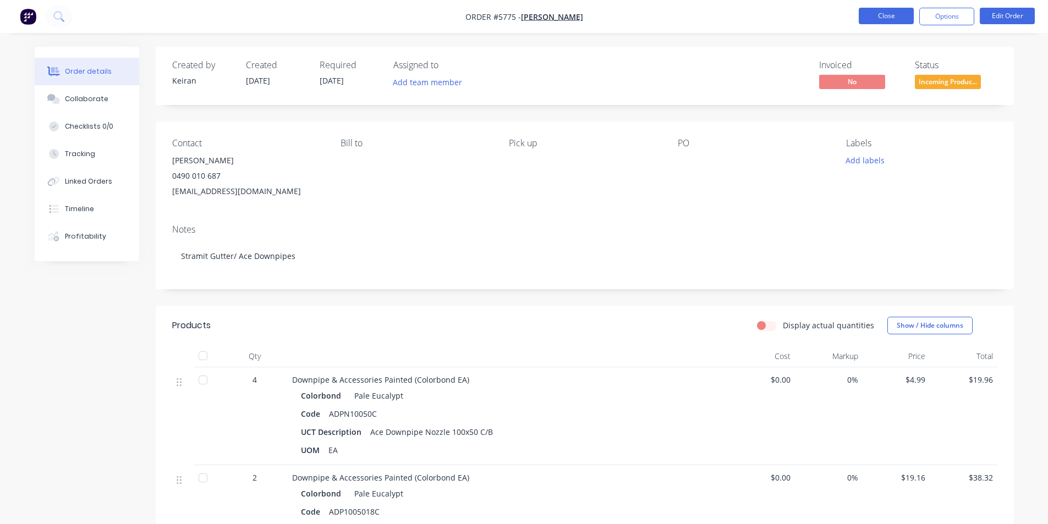
click at [903, 14] on button "Close" at bounding box center [886, 16] width 55 height 17
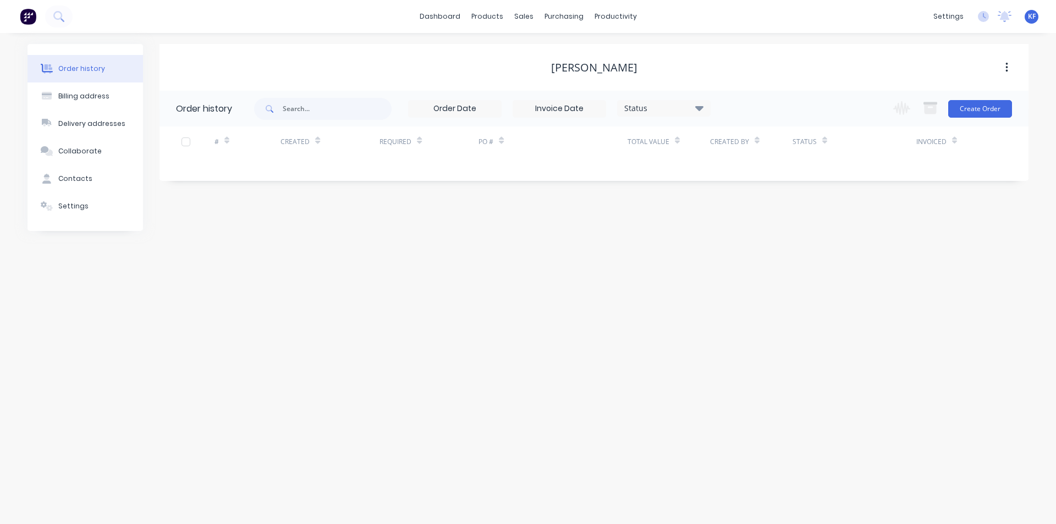
click at [518, 14] on div "sales" at bounding box center [524, 16] width 30 height 17
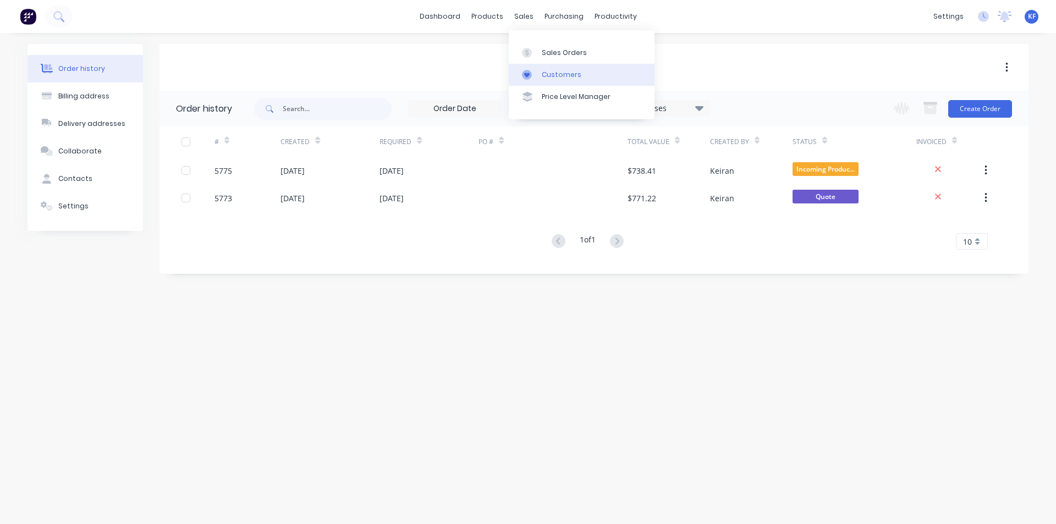
click at [581, 73] on link "Customers" at bounding box center [582, 75] width 146 height 22
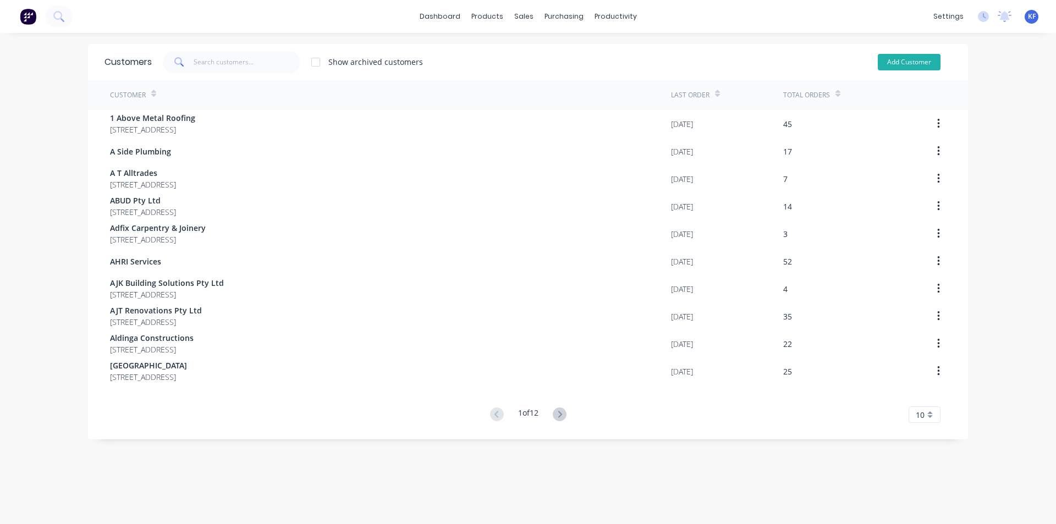
click at [905, 63] on button "Add Customer" at bounding box center [909, 62] width 63 height 17
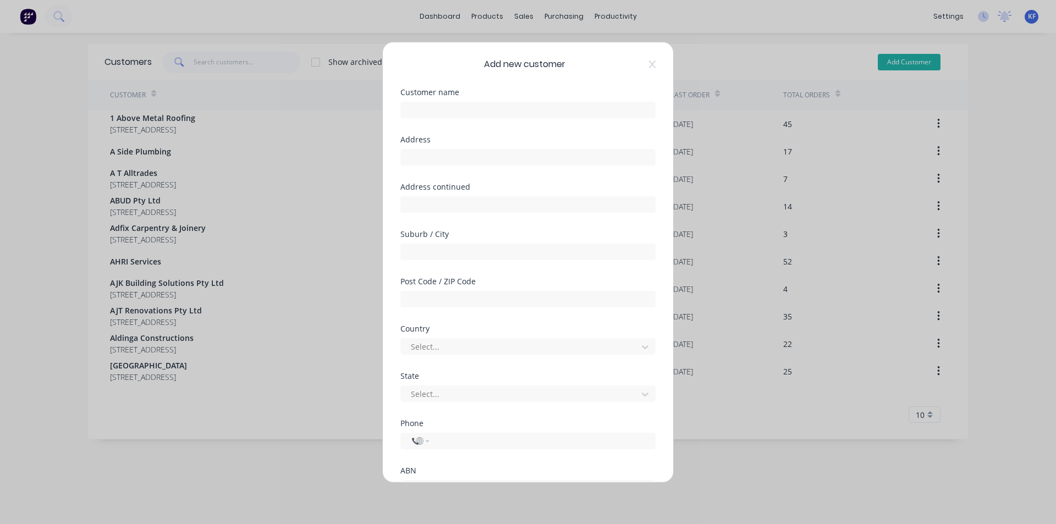
select select "AU"
click at [647, 61] on div "Add new customer Customer name Address Address continued Suburb / City Post Cod…" at bounding box center [528, 262] width 290 height 440
click at [649, 64] on icon at bounding box center [652, 64] width 7 height 9
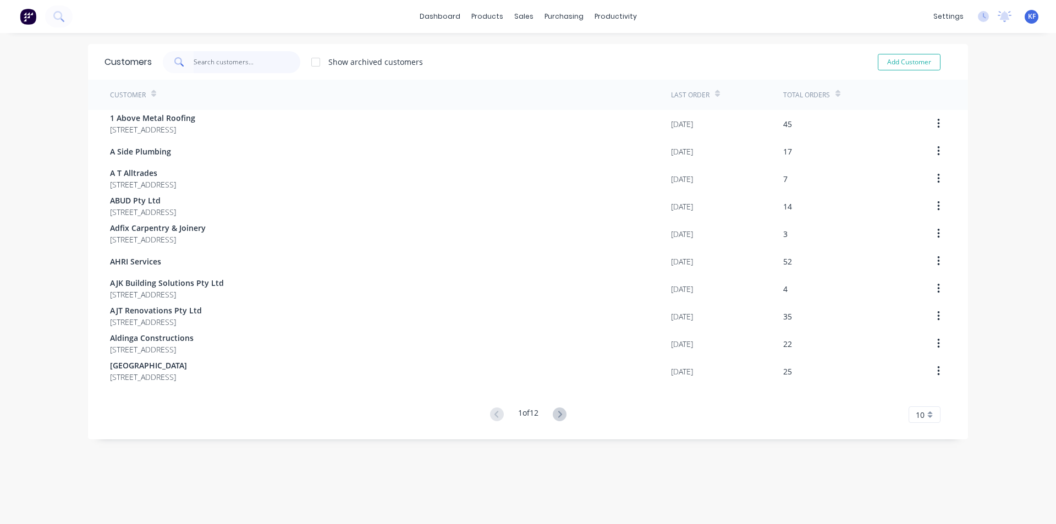
click at [235, 65] on input "text" at bounding box center [247, 62] width 107 height 22
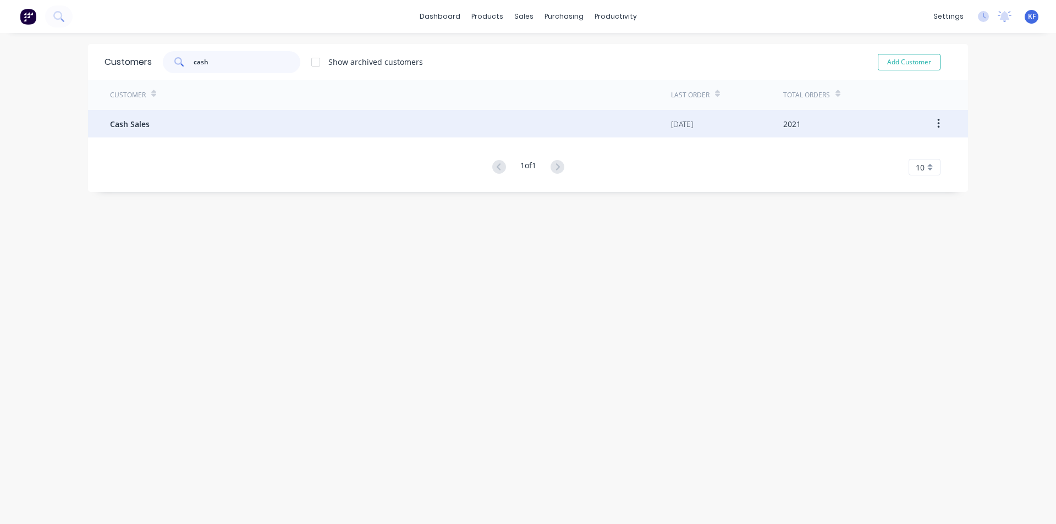
type input "cash"
click at [227, 129] on div "Cash Sales" at bounding box center [390, 124] width 561 height 28
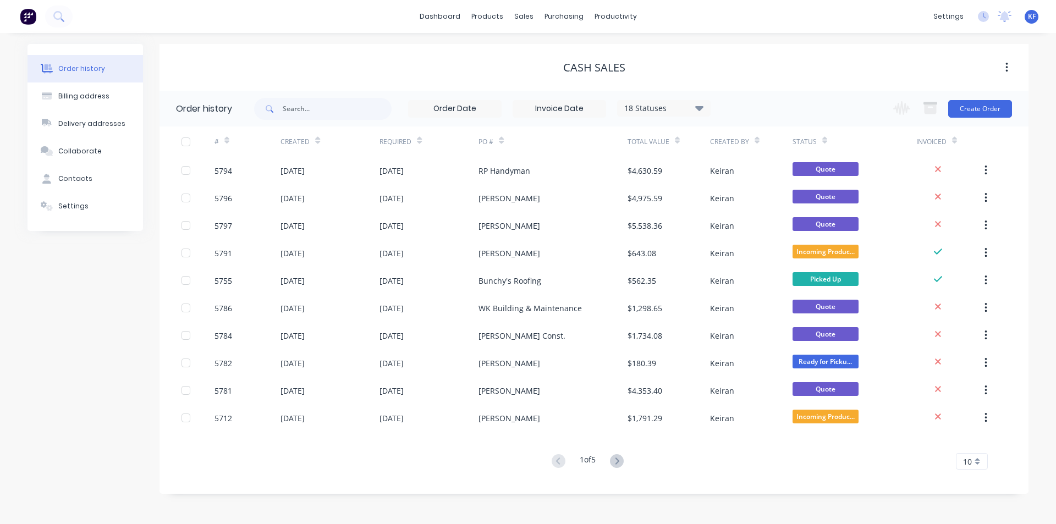
click at [694, 111] on div "18 Statuses" at bounding box center [664, 108] width 92 height 12
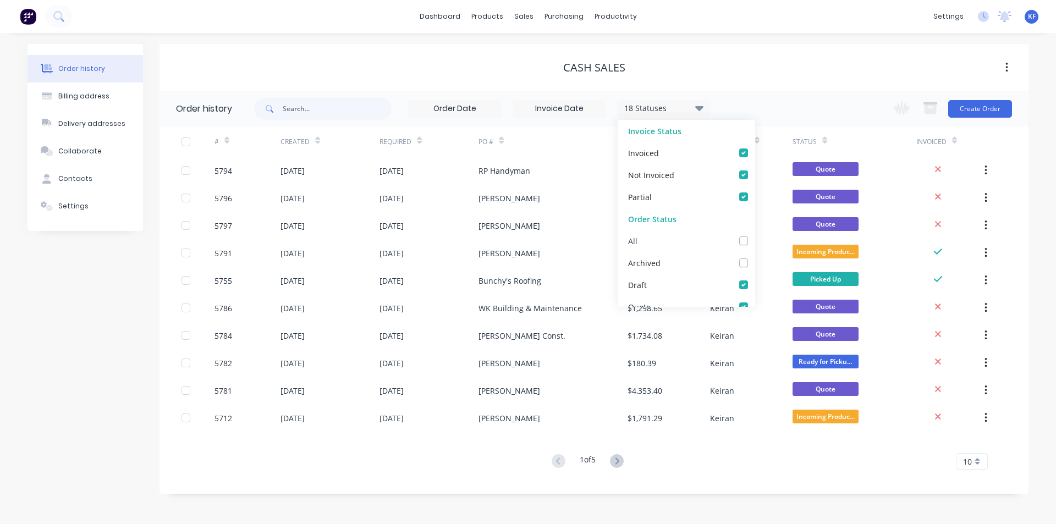
click at [739, 236] on div "All" at bounding box center [687, 241] width 138 height 22
click at [755, 235] on label at bounding box center [755, 235] width 0 height 0
click at [755, 240] on input "checkbox" at bounding box center [759, 240] width 9 height 10
checkbox input "true"
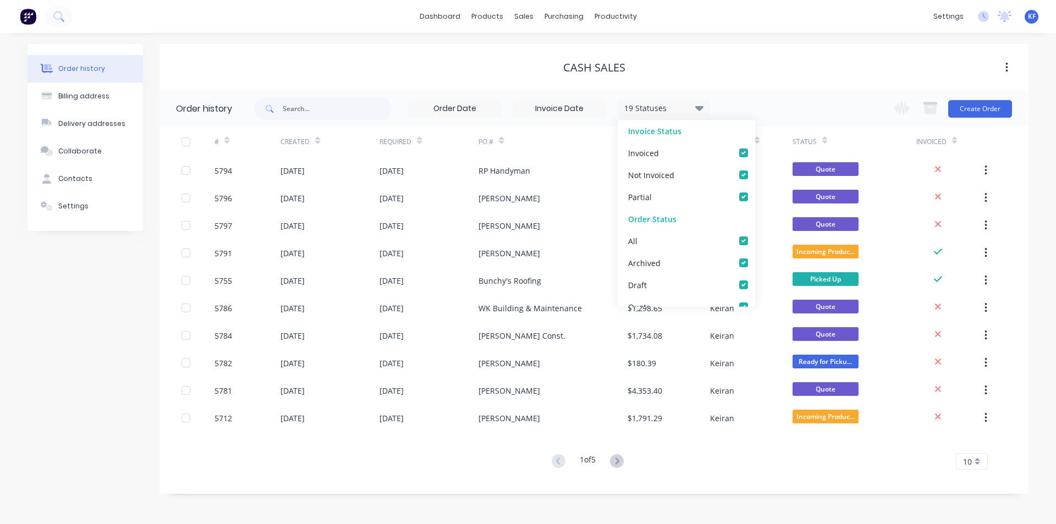
click at [805, 25] on div "dashboard products sales purchasing productivity dashboard products Product Cat…" at bounding box center [528, 16] width 1056 height 33
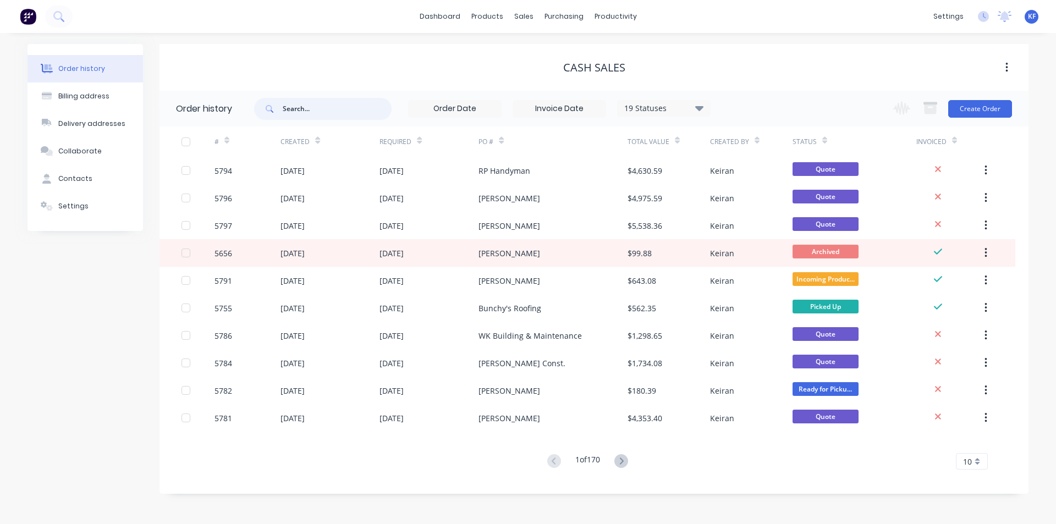
click at [289, 114] on input "text" at bounding box center [337, 109] width 109 height 22
type input "[PERSON_NAME]"
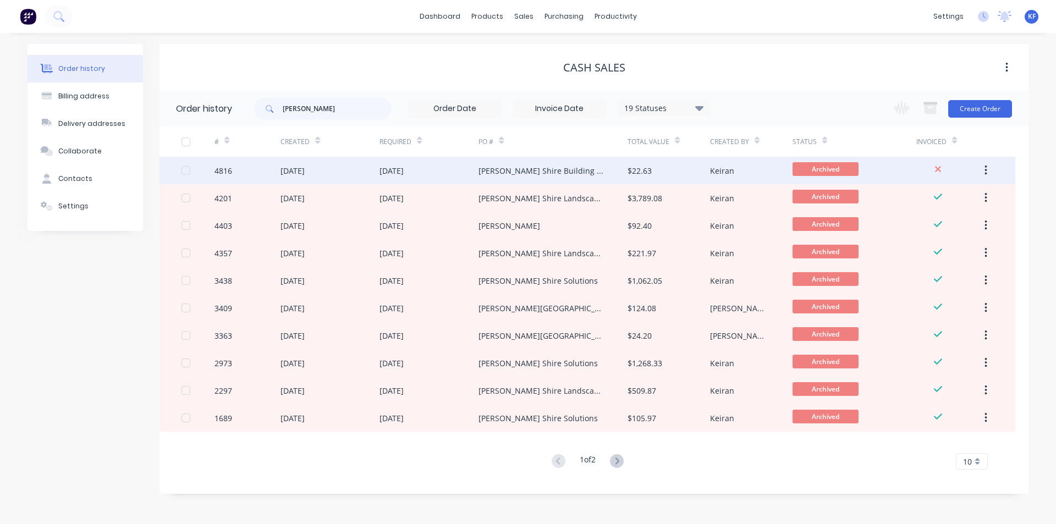
click at [546, 183] on div "[PERSON_NAME] Shire Building Services" at bounding box center [553, 171] width 149 height 28
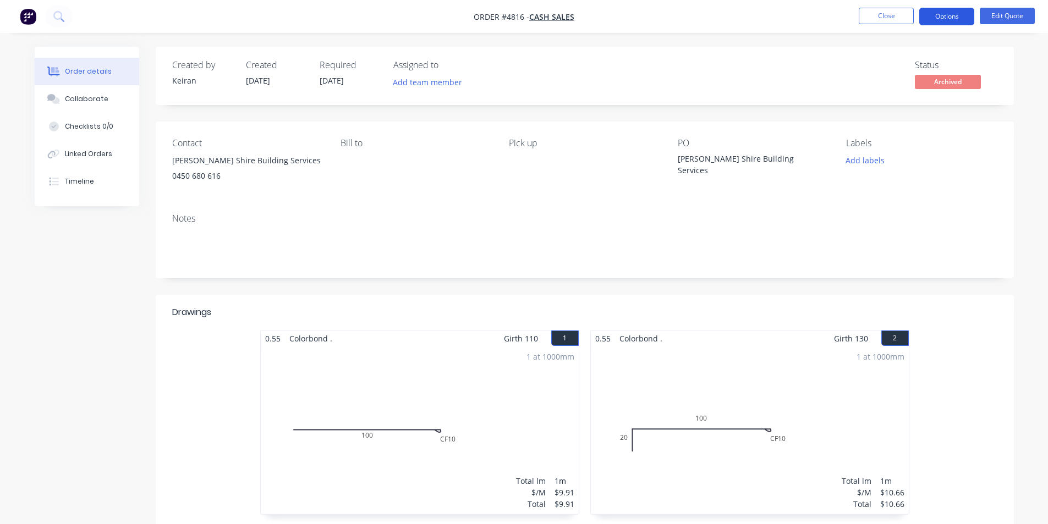
click at [965, 15] on button "Options" at bounding box center [946, 17] width 55 height 18
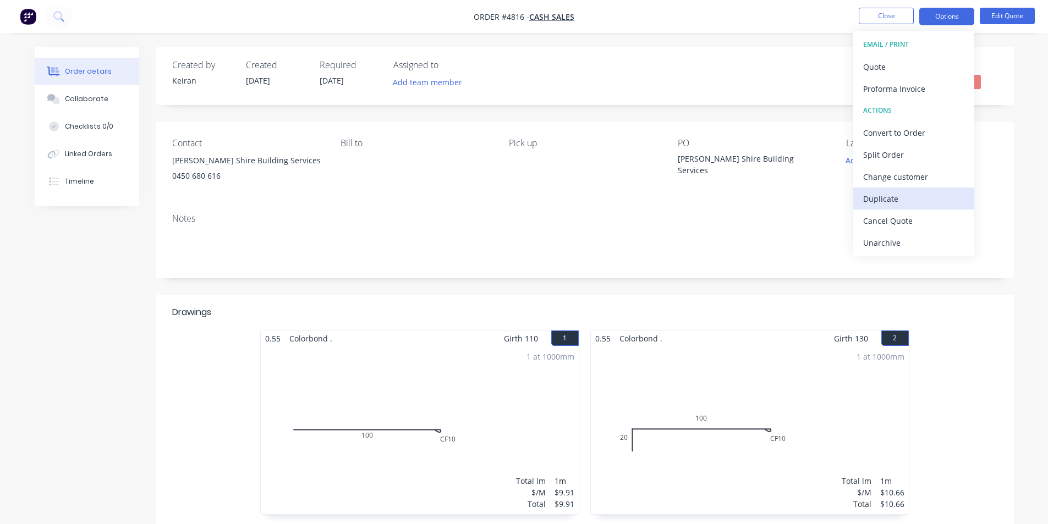
click at [892, 201] on div "Duplicate" at bounding box center [913, 199] width 101 height 16
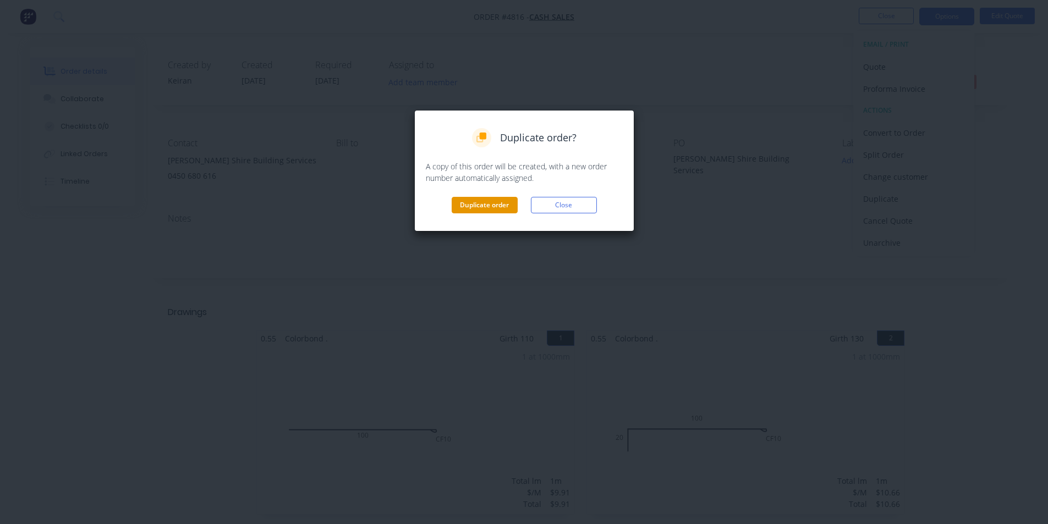
click at [509, 210] on button "Duplicate order" at bounding box center [485, 205] width 66 height 17
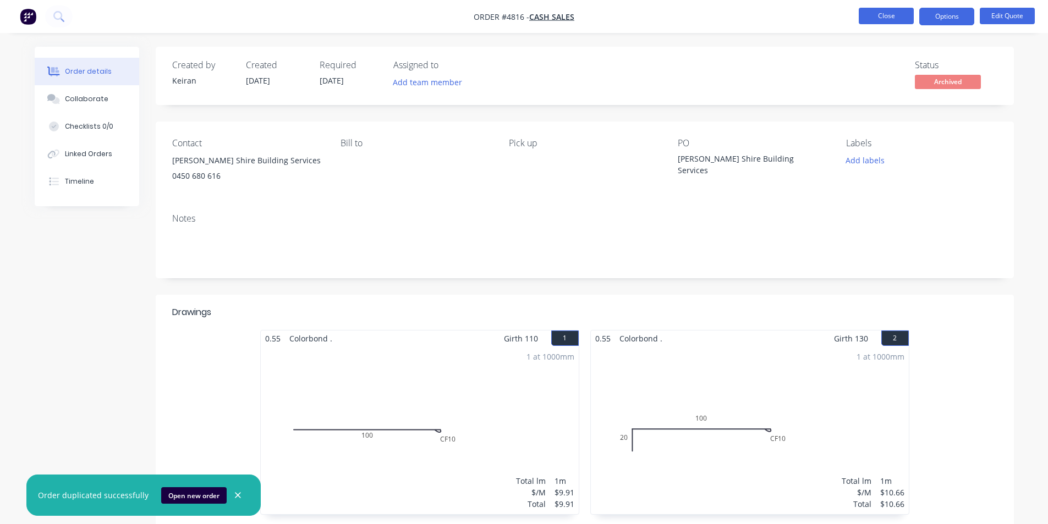
click at [887, 19] on button "Close" at bounding box center [886, 16] width 55 height 17
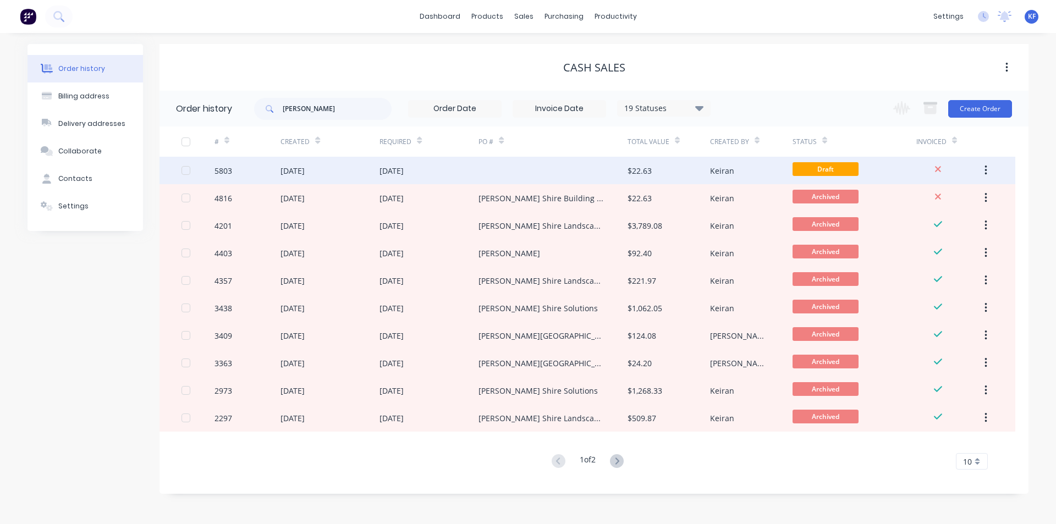
click at [560, 172] on div at bounding box center [553, 171] width 149 height 28
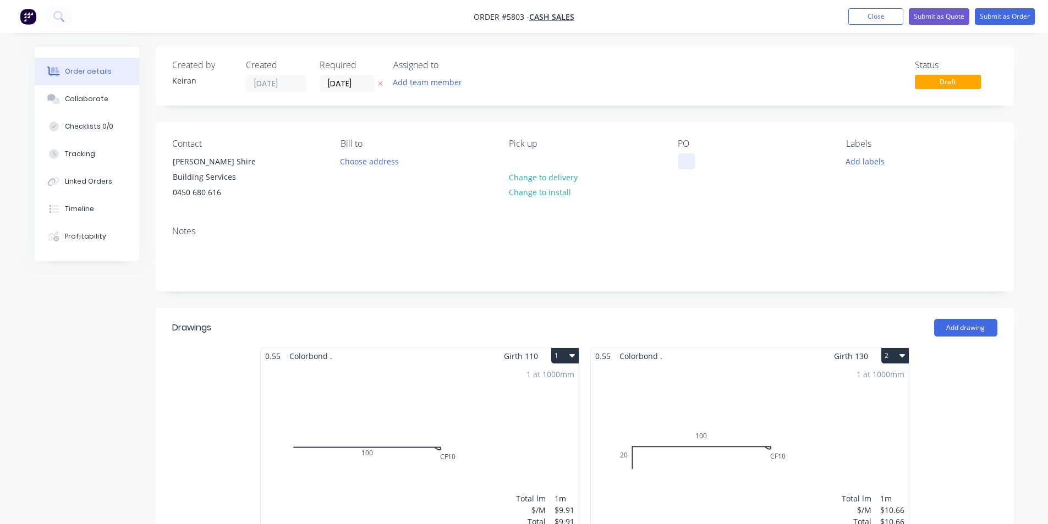
click at [683, 163] on div at bounding box center [687, 161] width 18 height 16
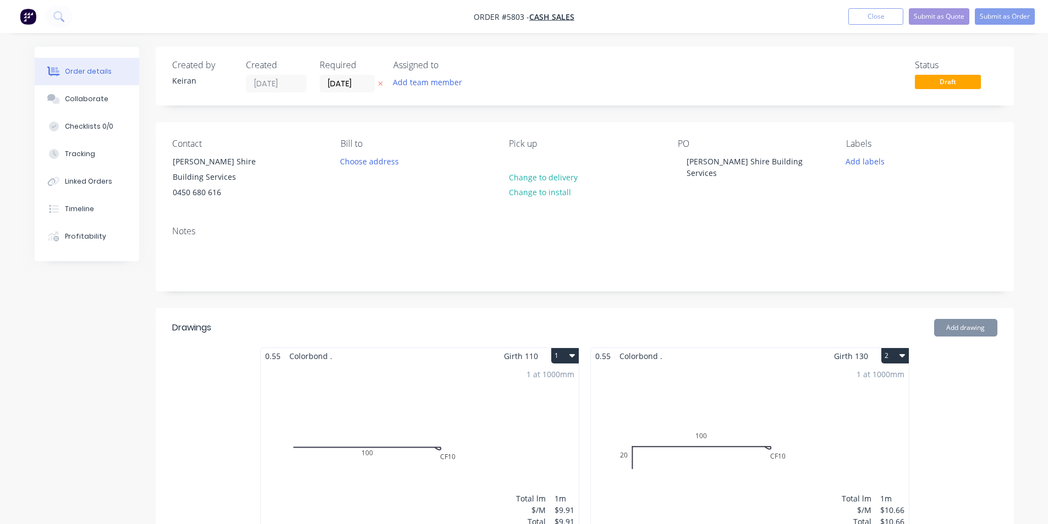
click at [567, 359] on button "1" at bounding box center [565, 355] width 28 height 15
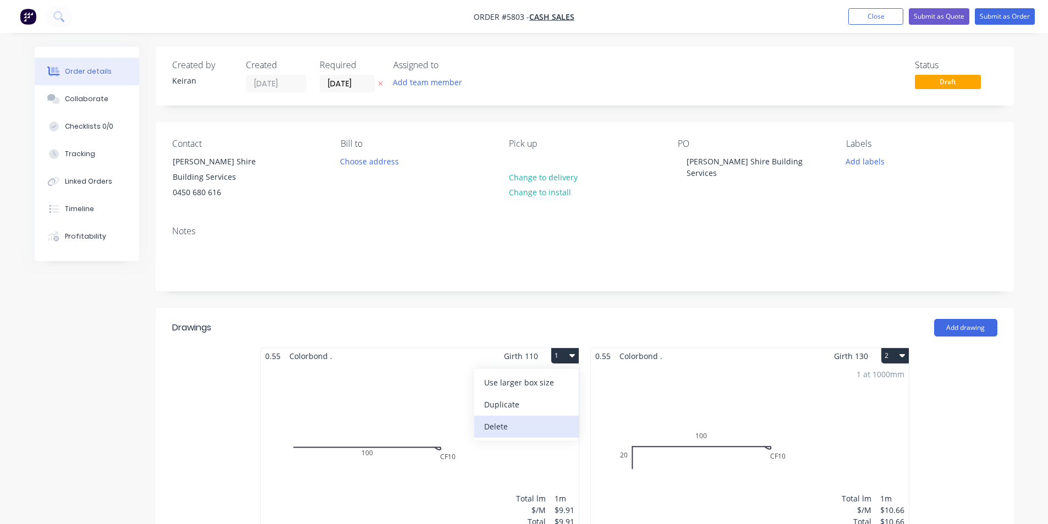
click at [531, 422] on div "Delete" at bounding box center [526, 427] width 85 height 16
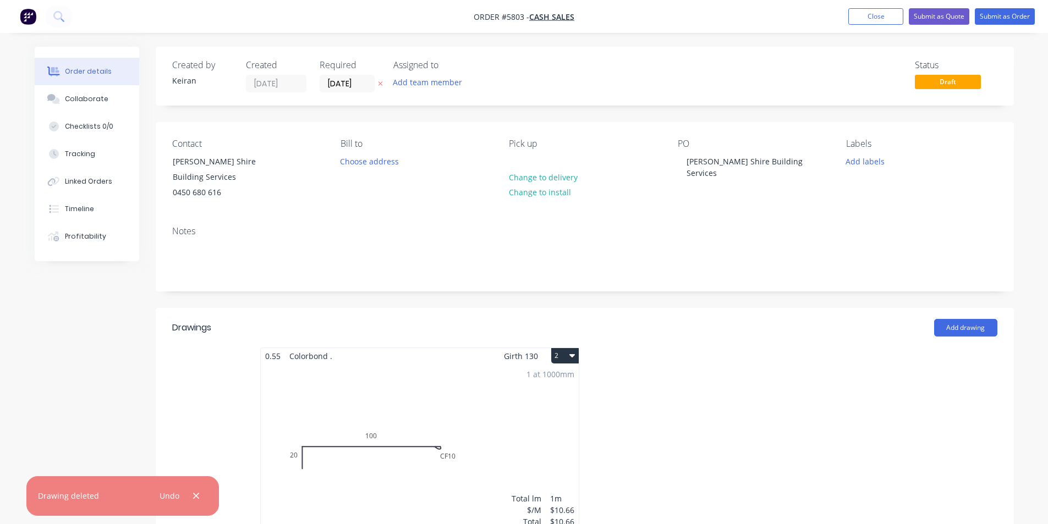
click at [534, 397] on div "1 at 1000mm Total lm $/M Total 1m $10.66 $10.66" at bounding box center [420, 448] width 318 height 168
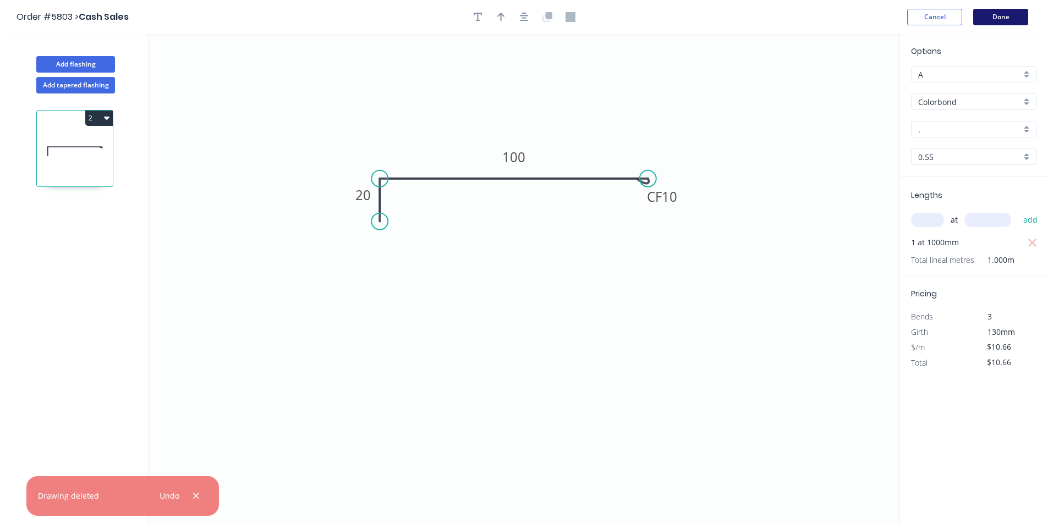
click at [982, 19] on button "Done" at bounding box center [1000, 17] width 55 height 17
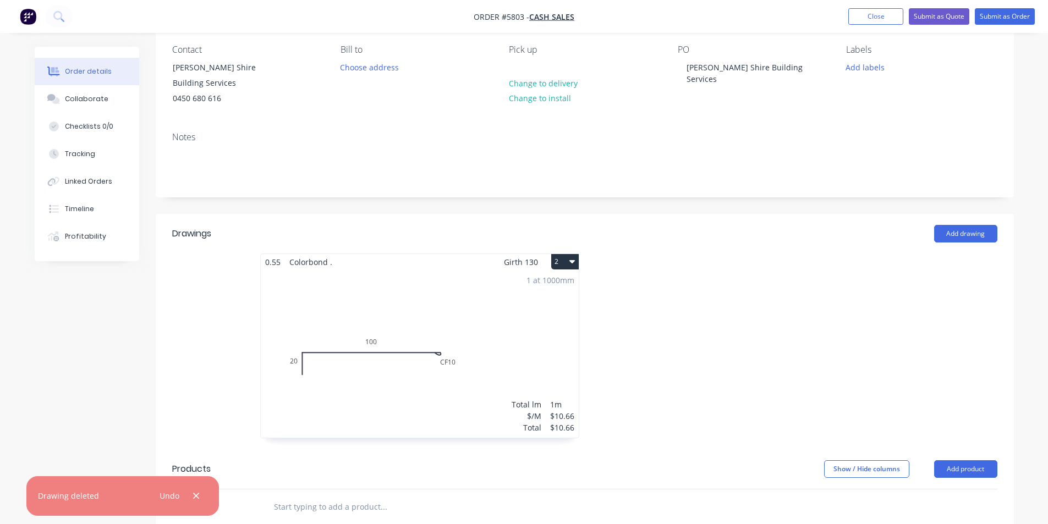
scroll to position [220, 0]
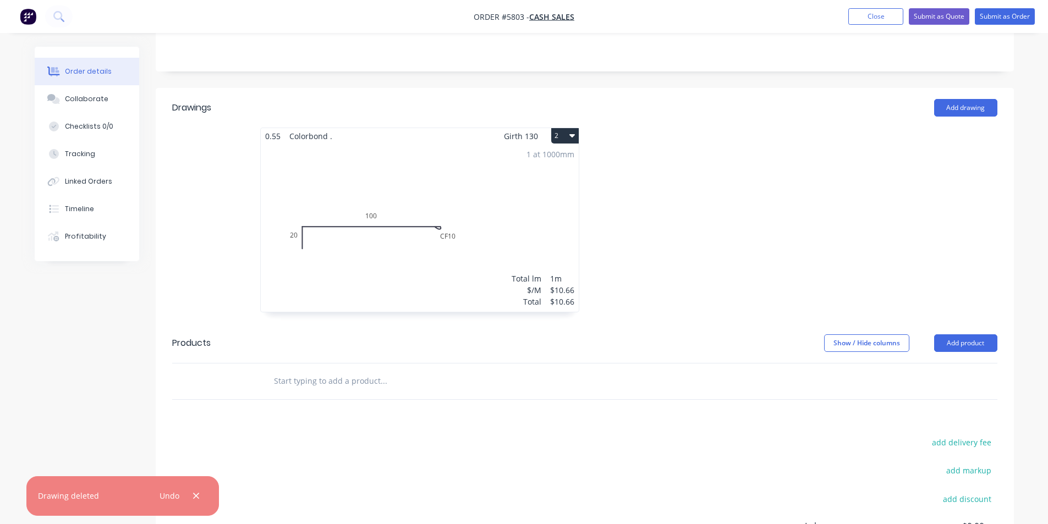
click at [567, 132] on button "2" at bounding box center [565, 135] width 28 height 15
click at [544, 196] on button "Delete" at bounding box center [526, 207] width 105 height 22
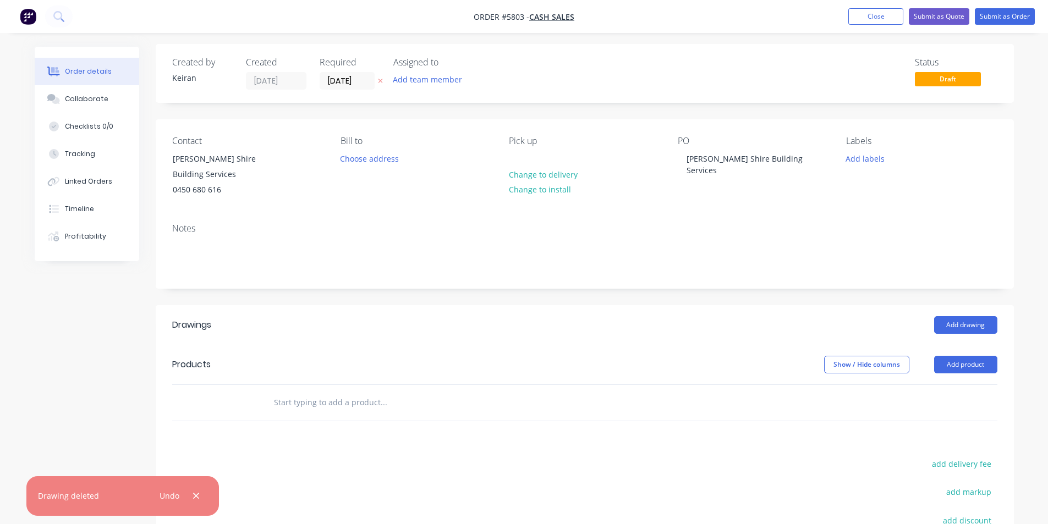
scroll to position [0, 0]
click at [960, 324] on button "Add drawing" at bounding box center [965, 328] width 63 height 18
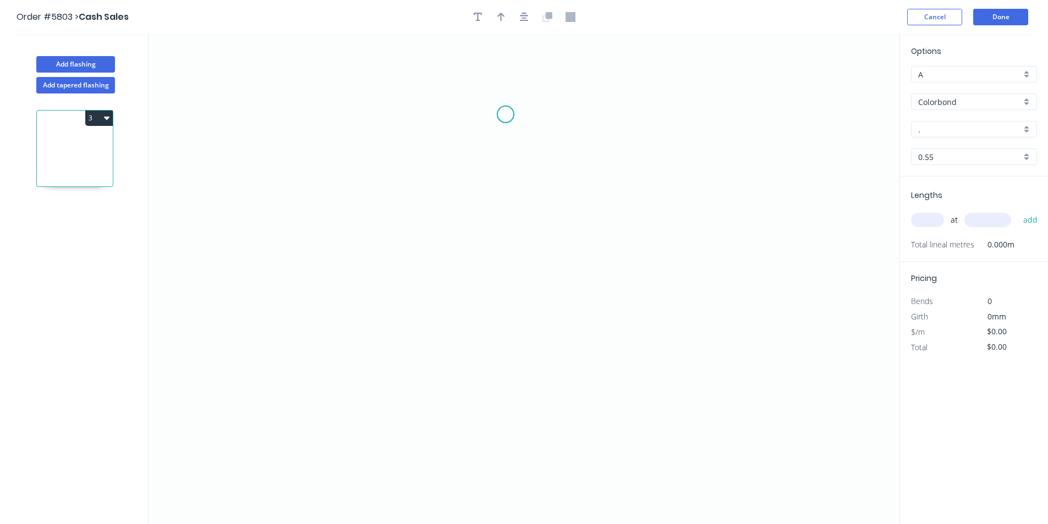
click at [506, 112] on icon "0" at bounding box center [524, 279] width 751 height 490
click at [549, 116] on icon "0" at bounding box center [524, 279] width 751 height 490
click at [559, 131] on div "Delete point" at bounding box center [604, 130] width 111 height 23
click at [486, 101] on icon "0" at bounding box center [524, 279] width 751 height 490
click at [533, 104] on icon "0" at bounding box center [524, 279] width 751 height 490
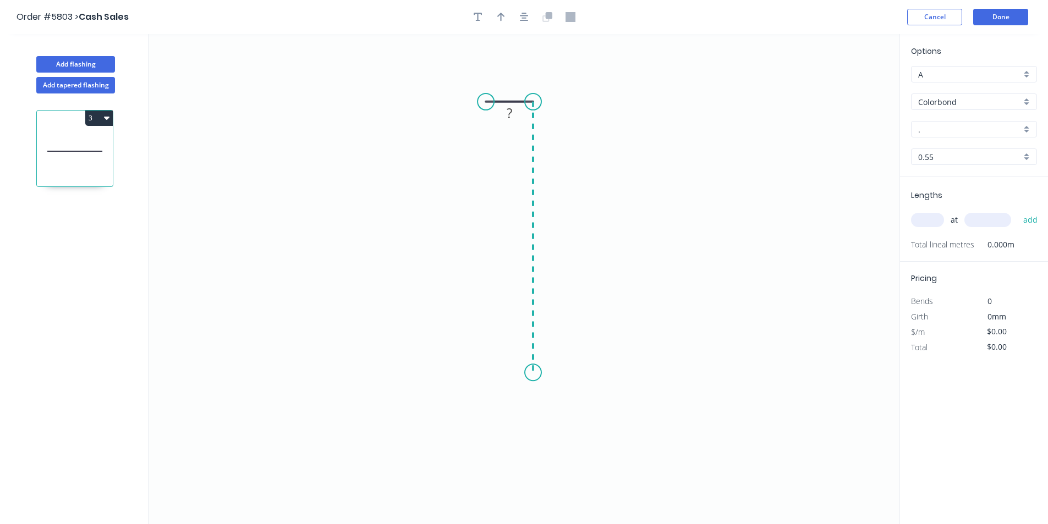
click at [529, 373] on icon "0 ?" at bounding box center [524, 279] width 751 height 490
click at [350, 369] on icon "0 ? ?" at bounding box center [524, 279] width 751 height 490
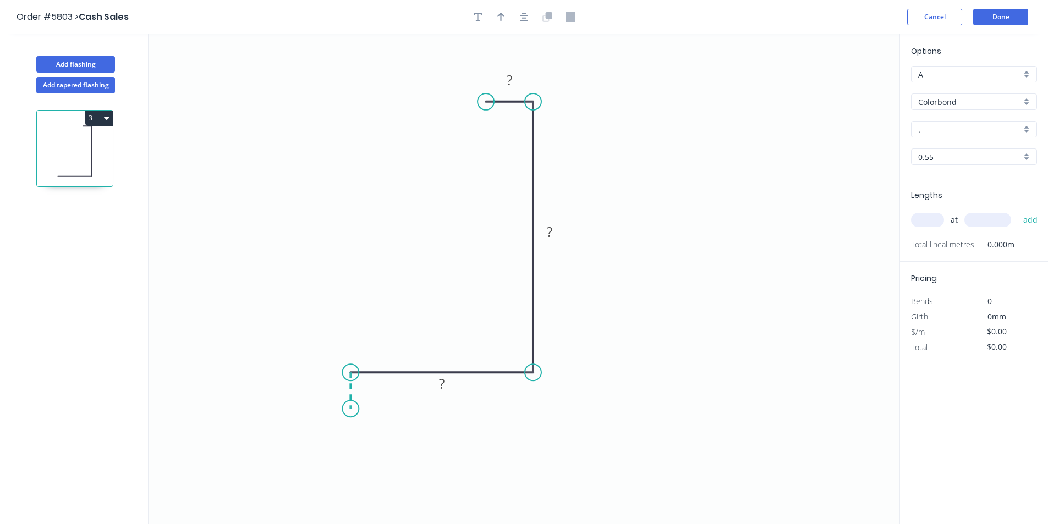
click at [349, 409] on icon "0 ? ? ?" at bounding box center [524, 279] width 751 height 490
click at [338, 393] on rect at bounding box center [334, 385] width 22 height 15
click at [526, 19] on icon "button" at bounding box center [524, 17] width 9 height 9
type input "$18.92"
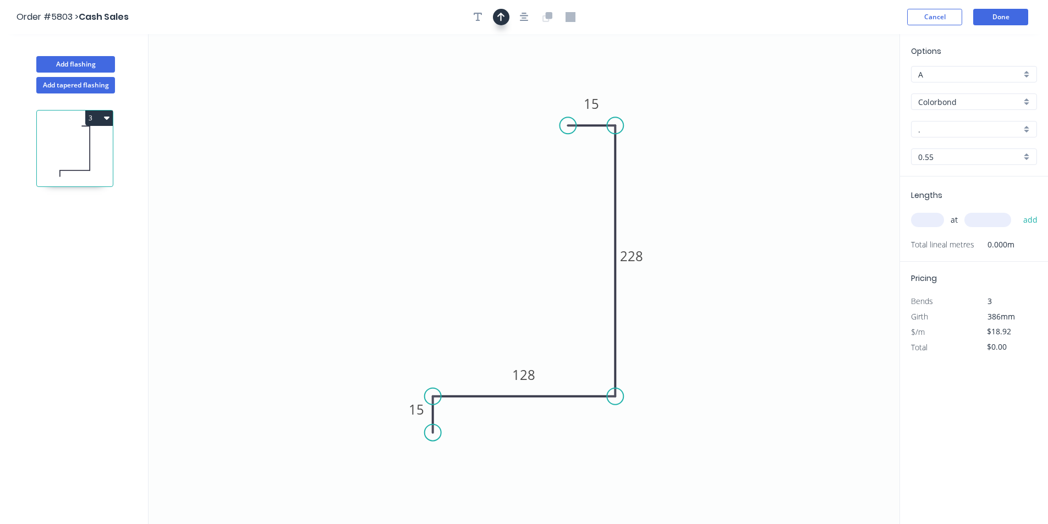
click at [503, 14] on icon "button" at bounding box center [501, 17] width 8 height 10
click at [845, 89] on icon at bounding box center [844, 76] width 10 height 35
click at [845, 89] on icon at bounding box center [853, 80] width 32 height 32
drag, startPoint x: 845, startPoint y: 89, endPoint x: 705, endPoint y: 194, distance: 176.0
click at [705, 194] on icon at bounding box center [717, 194] width 35 height 10
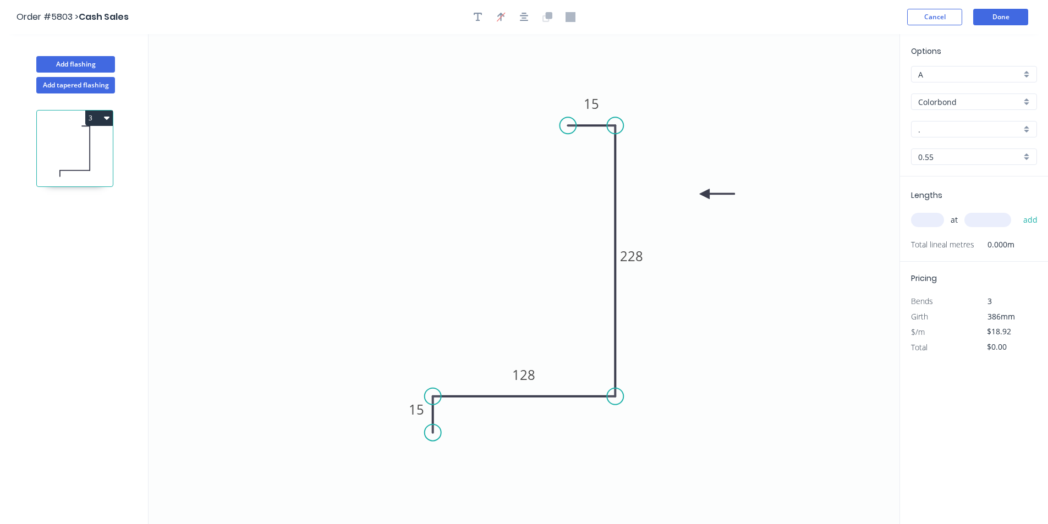
click at [949, 130] on input "." at bounding box center [969, 130] width 103 height 12
click at [922, 145] on div "Surfmist" at bounding box center [973, 150] width 125 height 19
type input "Surfmist"
click at [923, 226] on input "text" at bounding box center [927, 220] width 33 height 14
type input "1"
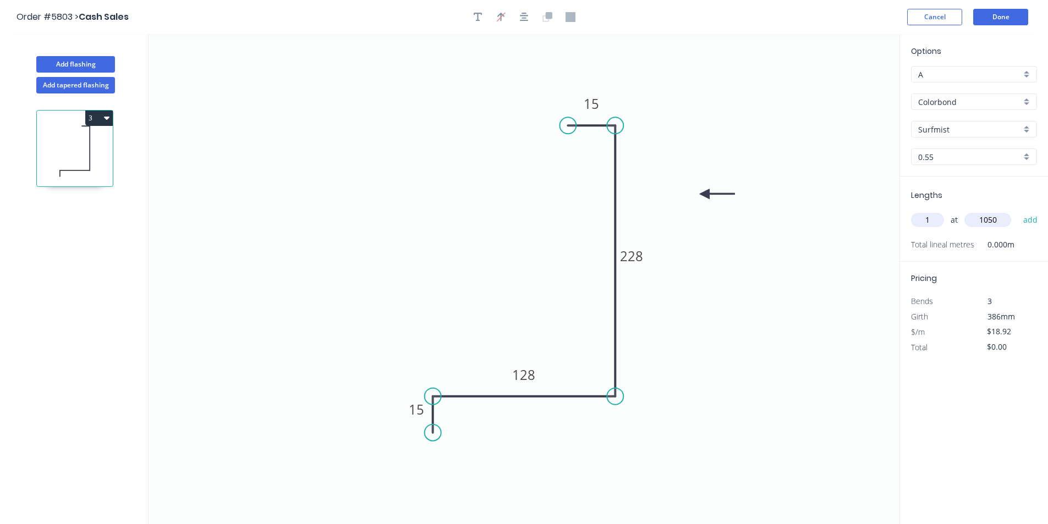
type input "1050"
click at [1018, 211] on button "add" at bounding box center [1031, 220] width 26 height 19
type input "$19.87"
click at [1000, 14] on button "Done" at bounding box center [1000, 17] width 55 height 17
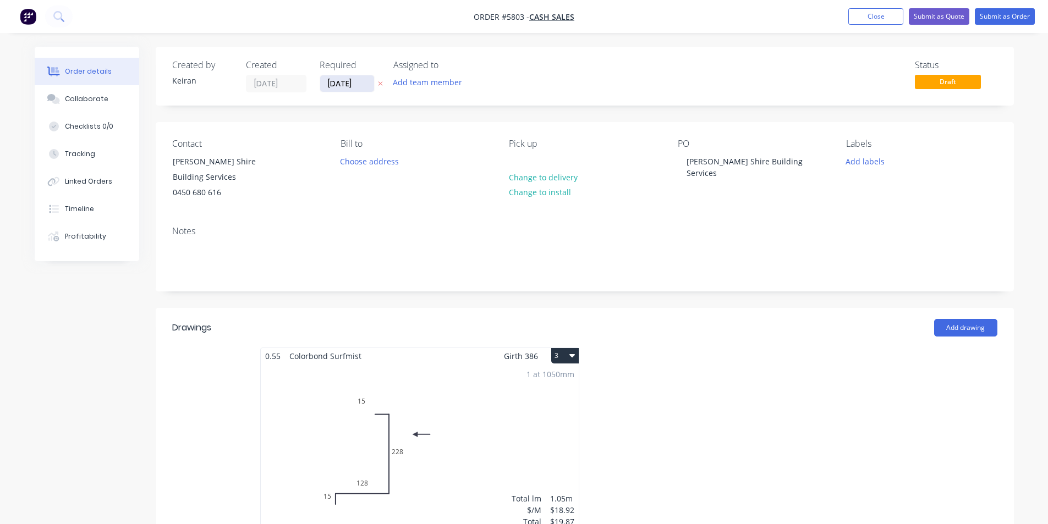
click at [347, 88] on input "[DATE]" at bounding box center [347, 83] width 54 height 17
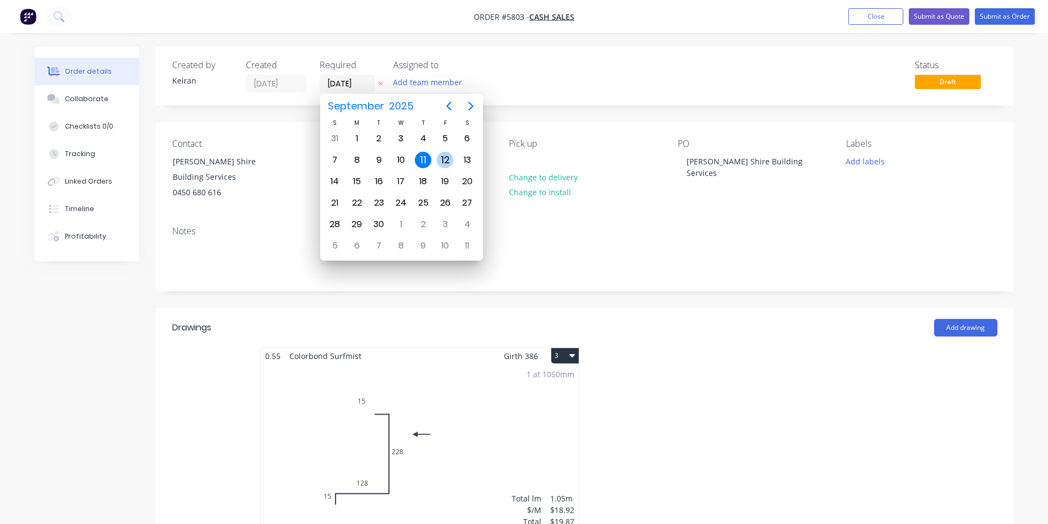
click at [444, 157] on div "12" at bounding box center [445, 160] width 17 height 17
type input "[DATE]"
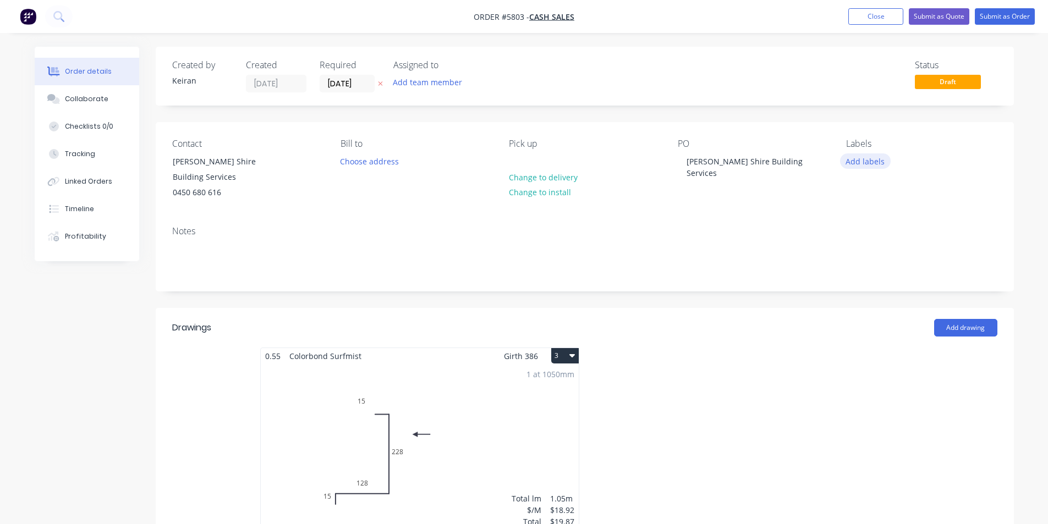
click at [855, 164] on button "Add labels" at bounding box center [865, 160] width 51 height 15
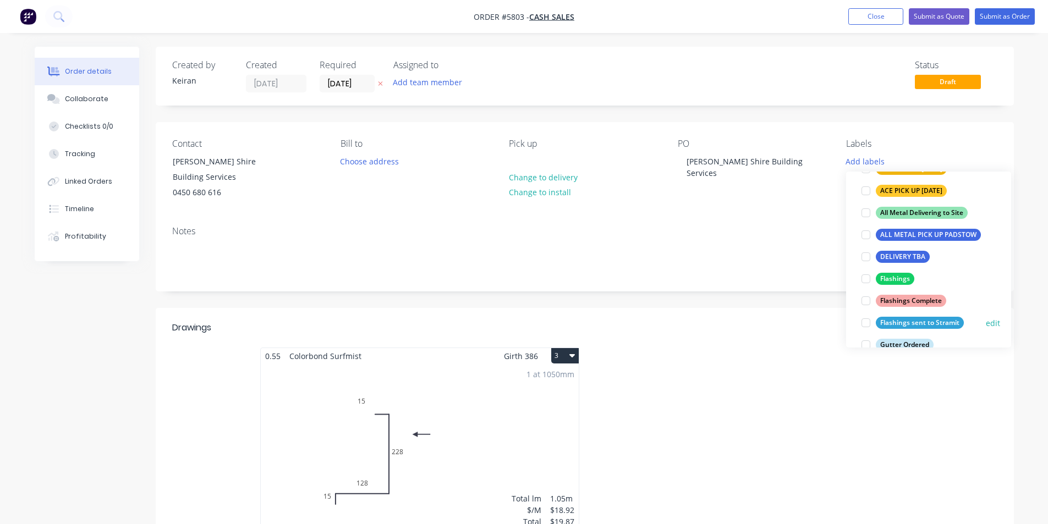
scroll to position [165, 0]
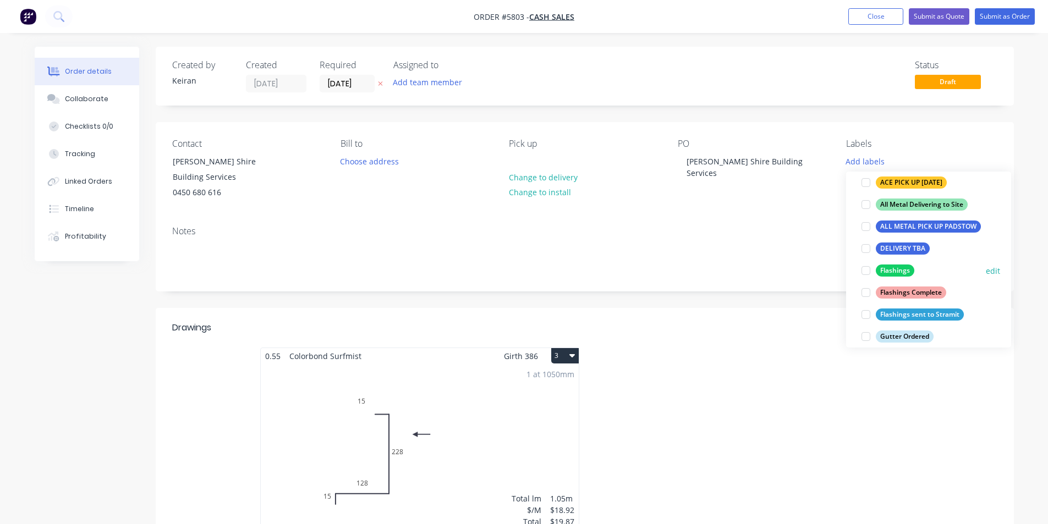
click at [864, 273] on div at bounding box center [866, 271] width 22 height 22
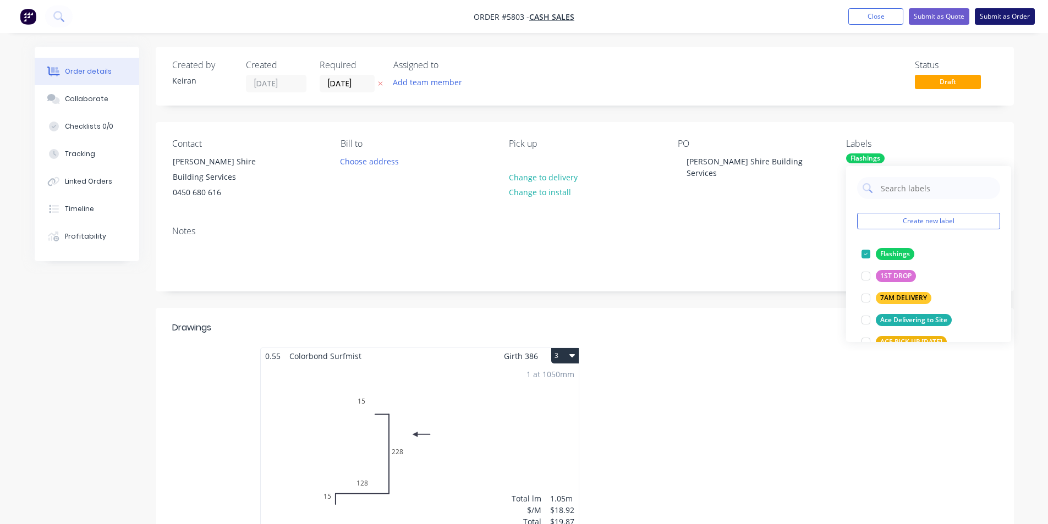
click at [1003, 18] on button "Submit as Order" at bounding box center [1005, 16] width 60 height 17
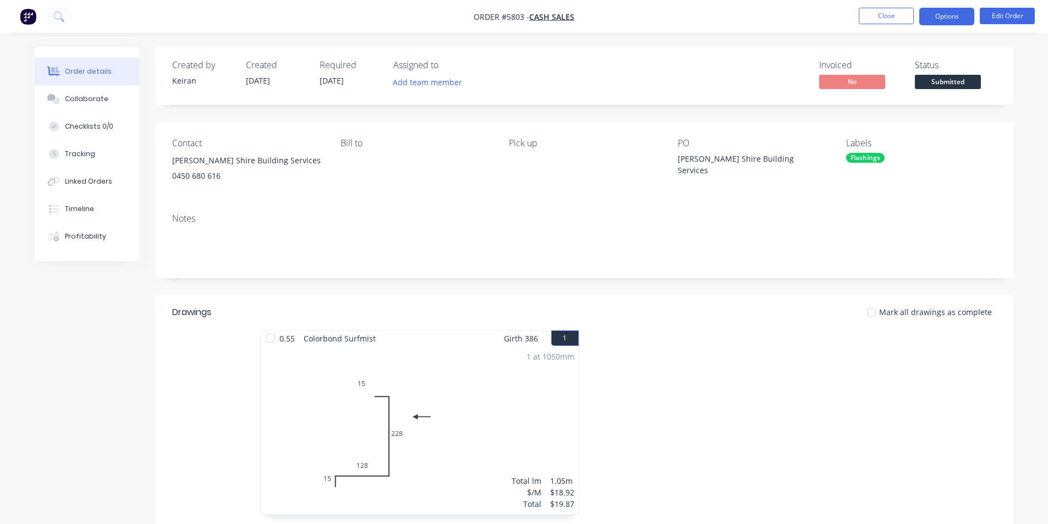
click at [954, 20] on button "Options" at bounding box center [946, 17] width 55 height 18
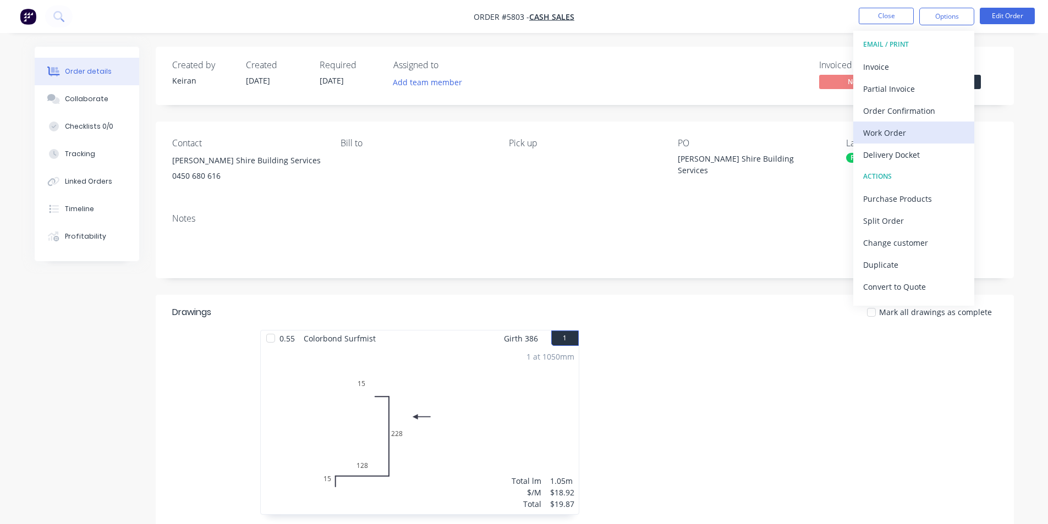
click at [900, 138] on div "Work Order" at bounding box center [913, 133] width 101 height 16
click at [898, 136] on div "Custom" at bounding box center [913, 133] width 101 height 16
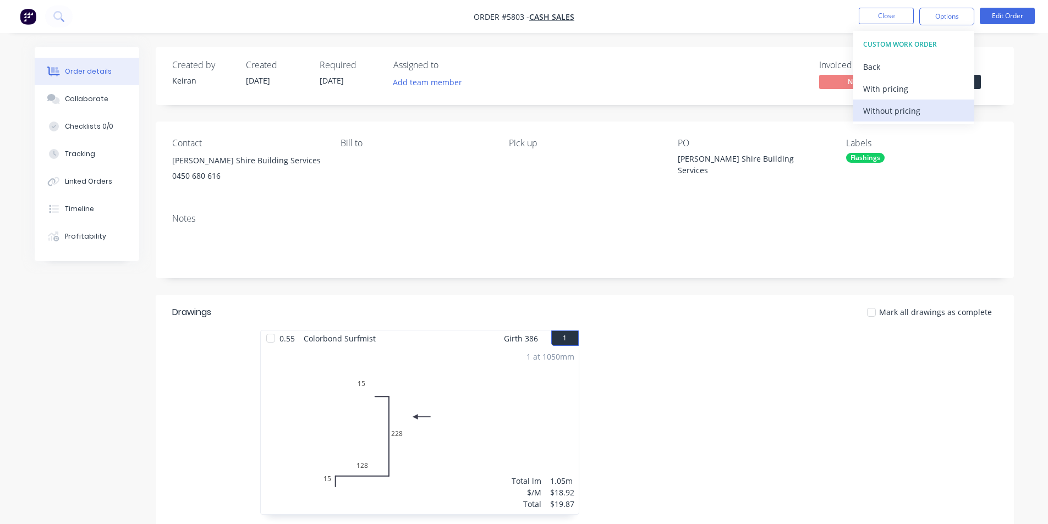
click at [897, 115] on div "Without pricing" at bounding box center [913, 111] width 101 height 16
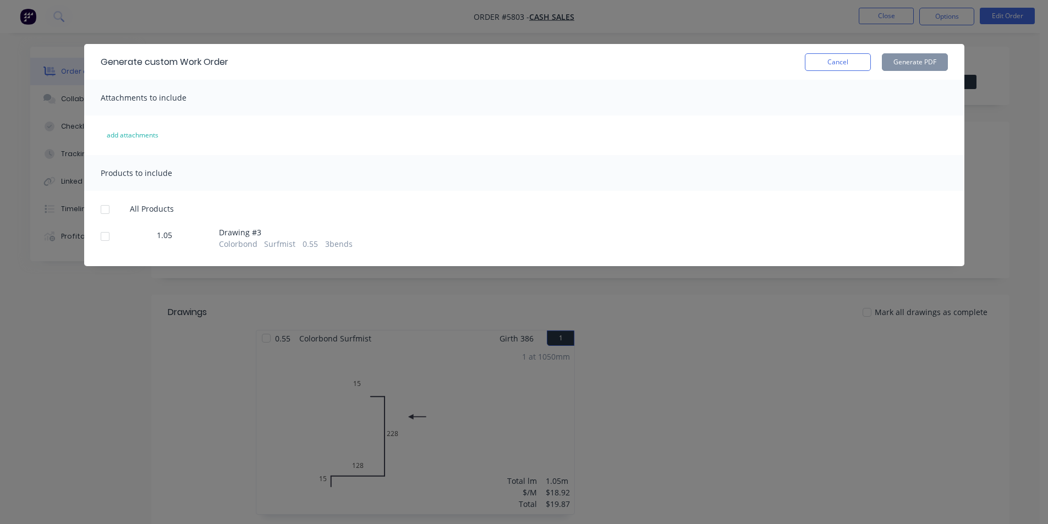
click at [101, 239] on div at bounding box center [105, 237] width 22 height 22
click at [905, 61] on button "Generate PDF" at bounding box center [915, 62] width 66 height 18
click at [822, 63] on button "Cancel" at bounding box center [838, 62] width 66 height 18
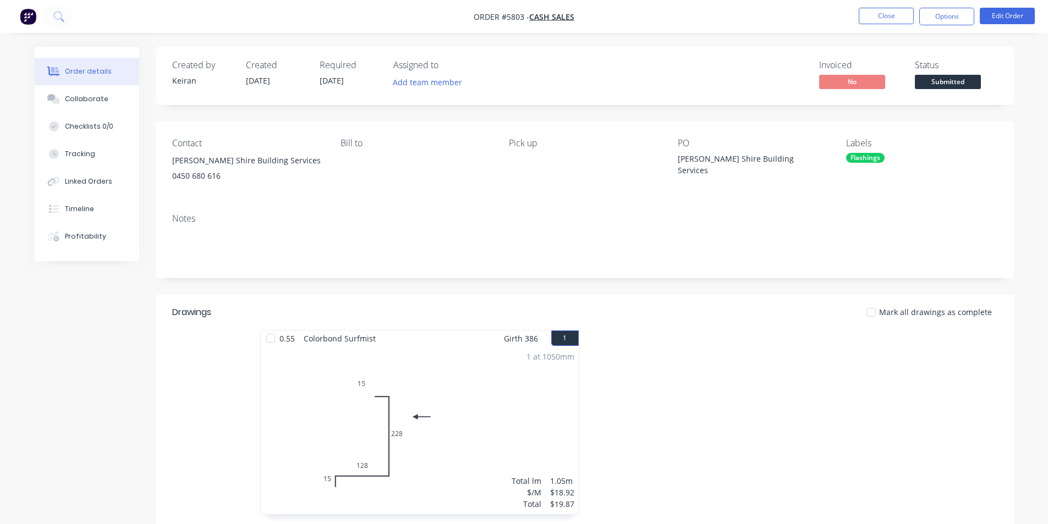
drag, startPoint x: 969, startPoint y: 78, endPoint x: 968, endPoint y: 87, distance: 9.9
click at [969, 77] on span "Submitted" at bounding box center [948, 82] width 66 height 14
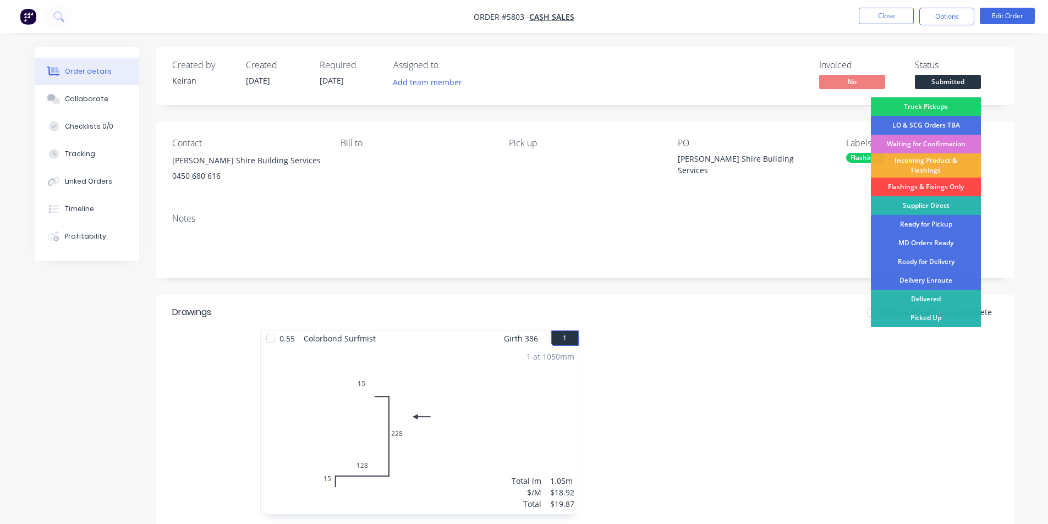
click at [931, 189] on div "Flashings & Fixings Only" at bounding box center [926, 187] width 110 height 19
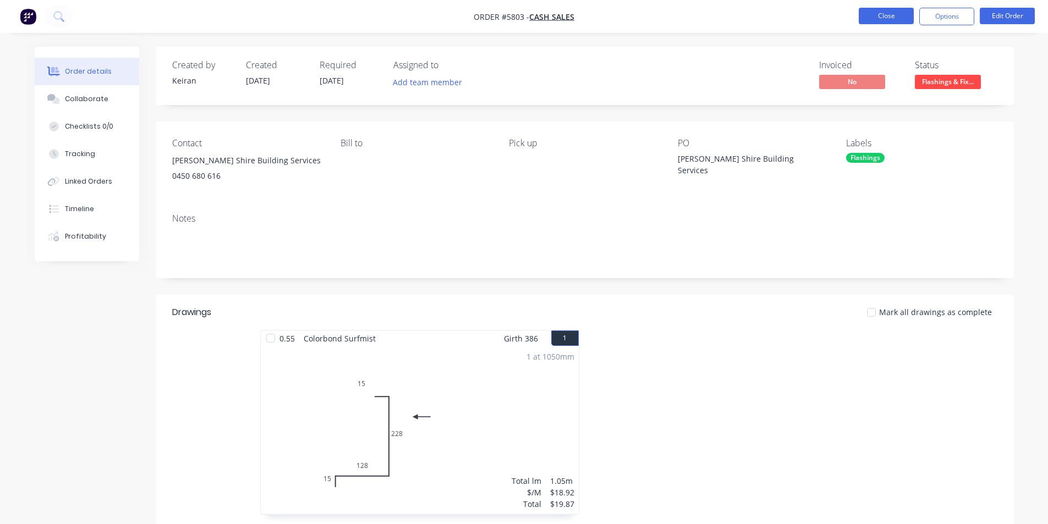
click at [881, 14] on button "Close" at bounding box center [886, 16] width 55 height 17
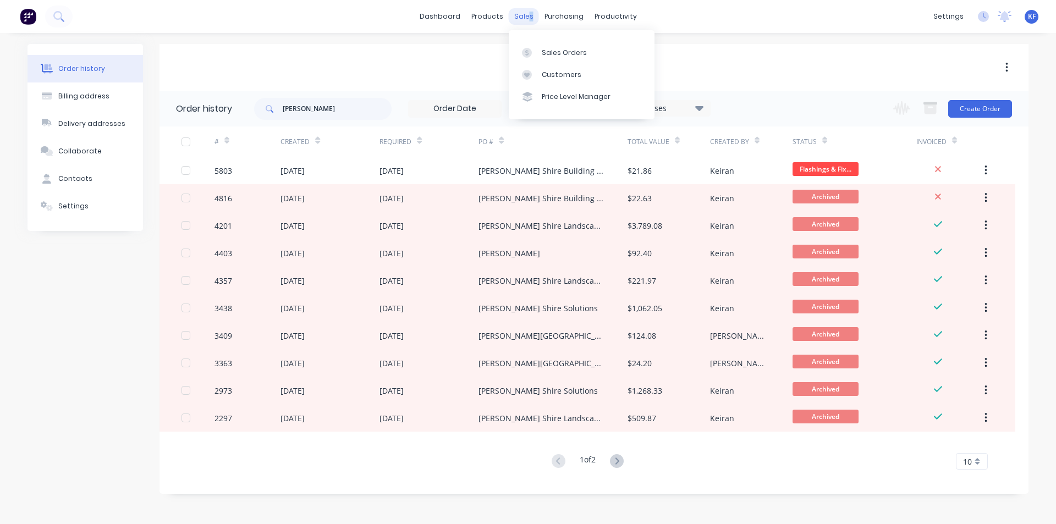
click at [530, 17] on div "sales" at bounding box center [524, 16] width 30 height 17
click at [992, 113] on button "Create Order" at bounding box center [980, 109] width 64 height 18
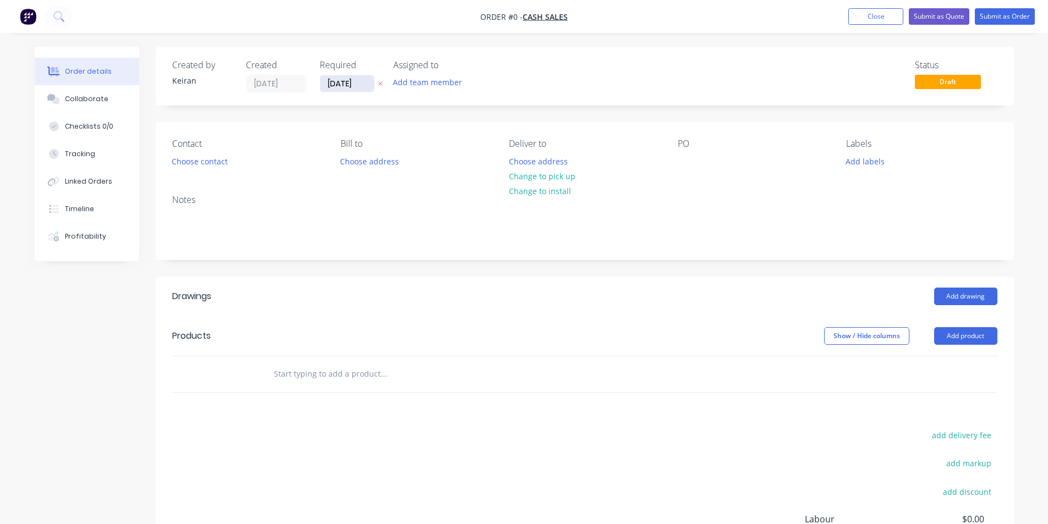
click at [340, 85] on input "[DATE]" at bounding box center [347, 83] width 54 height 17
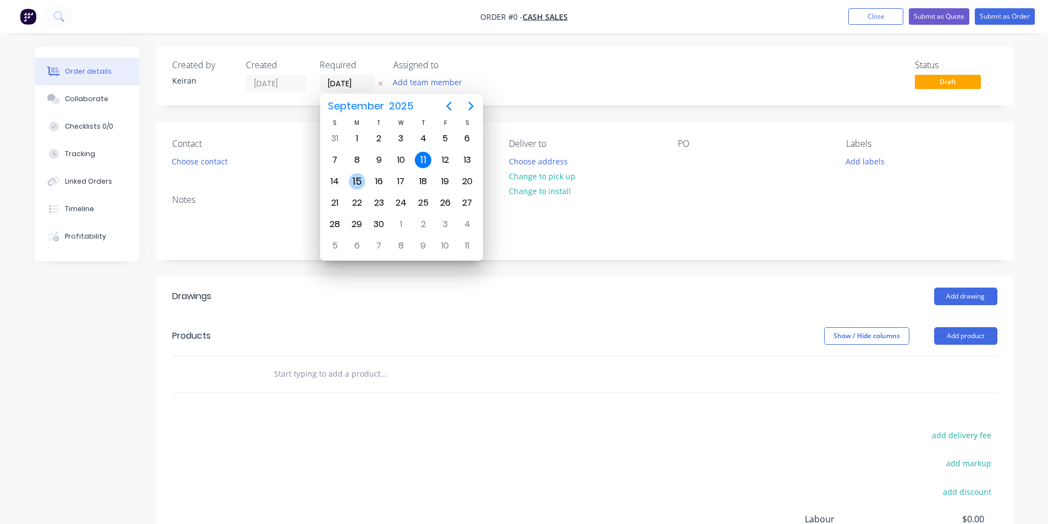
click at [360, 180] on div "15" at bounding box center [357, 181] width 17 height 17
type input "[DATE]"
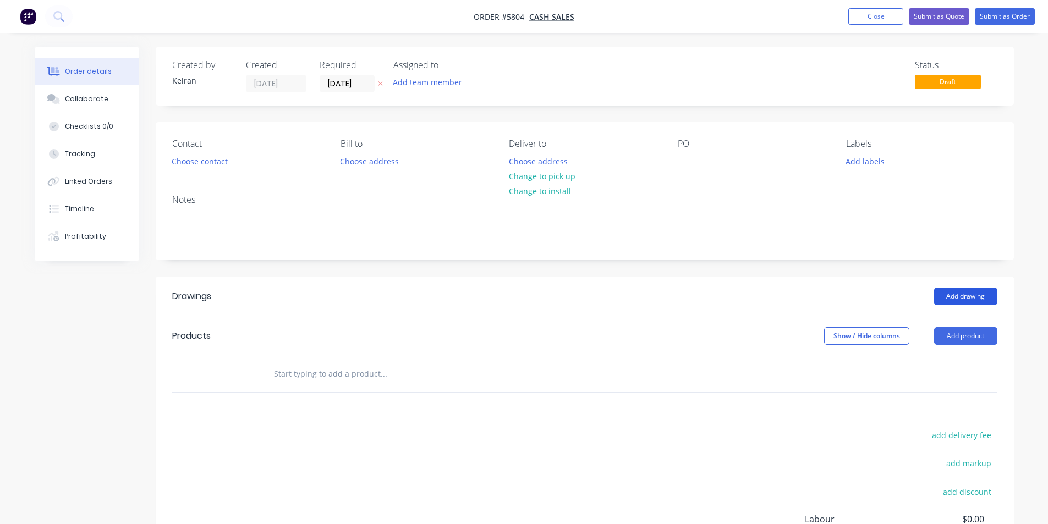
click at [959, 299] on button "Add drawing" at bounding box center [965, 297] width 63 height 18
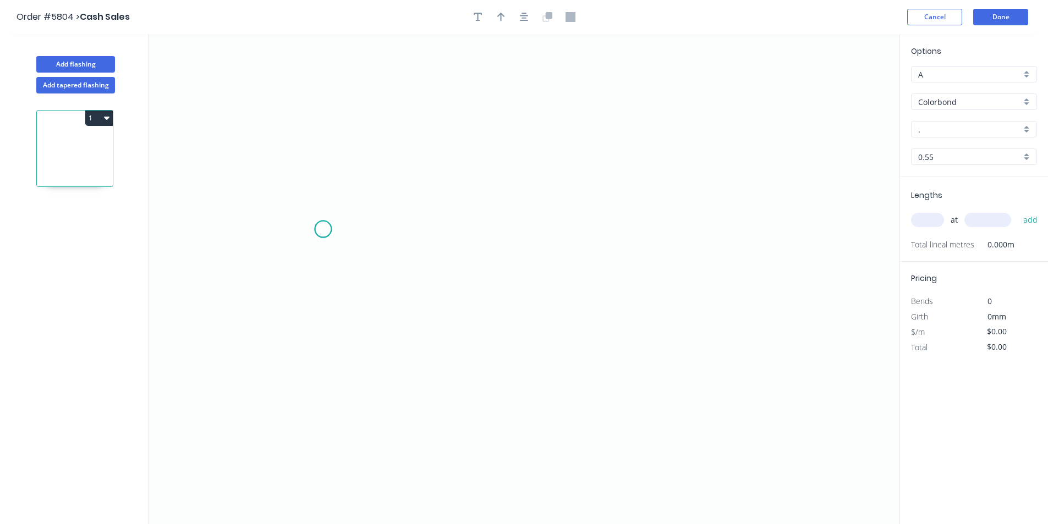
drag, startPoint x: 323, startPoint y: 229, endPoint x: 349, endPoint y: 171, distance: 64.0
click at [325, 227] on icon "0" at bounding box center [524, 279] width 751 height 490
click at [350, 159] on icon "0" at bounding box center [524, 279] width 751 height 490
click at [695, 173] on icon "0 ?" at bounding box center [524, 279] width 751 height 490
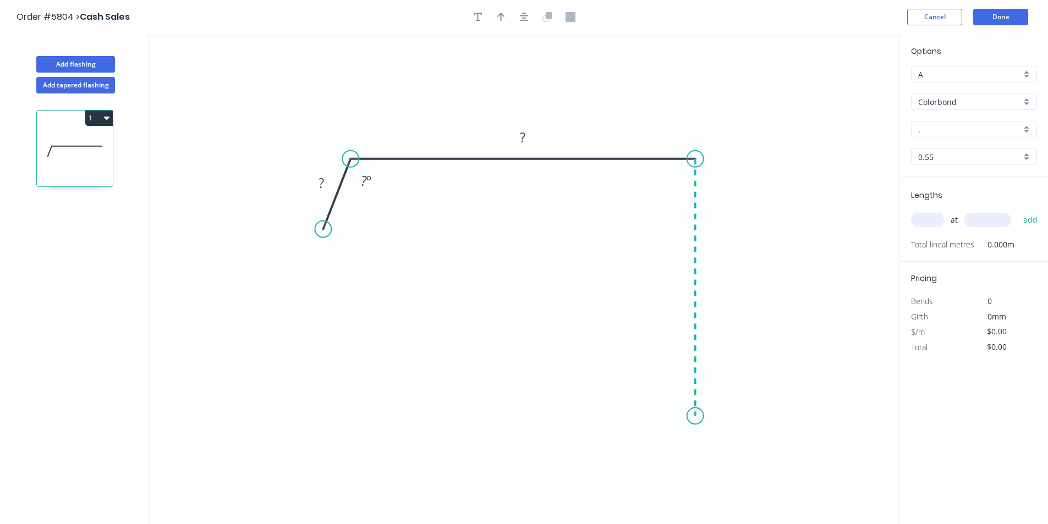
click at [678, 416] on icon "0 ? ? ? º" at bounding box center [524, 279] width 751 height 490
click at [623, 415] on icon "0 ? ? ? ? º" at bounding box center [524, 279] width 751 height 490
click at [326, 181] on rect at bounding box center [321, 183] width 22 height 15
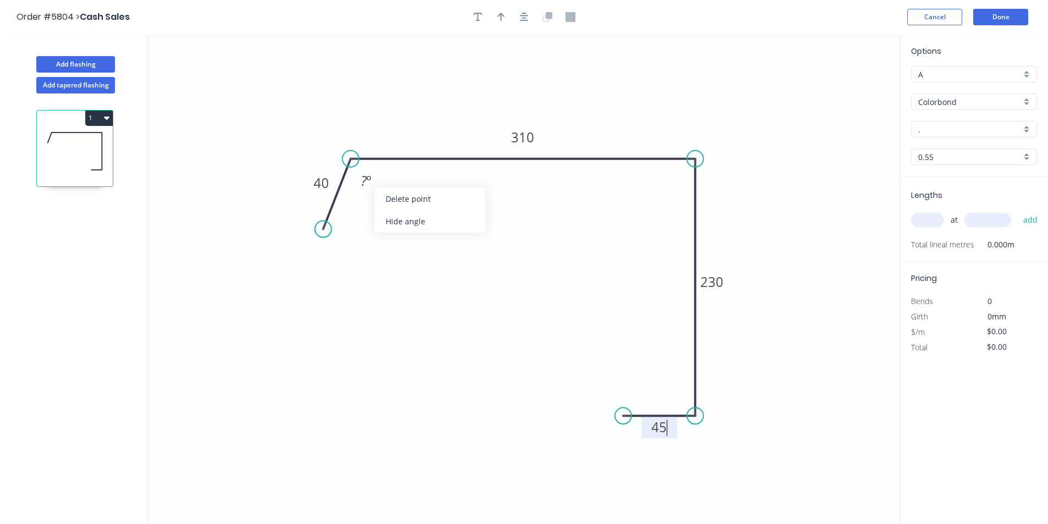
click at [401, 219] on div "Hide angle" at bounding box center [430, 221] width 111 height 23
type input "$28.83"
click at [531, 13] on div at bounding box center [524, 17] width 116 height 17
click at [527, 16] on icon "button" at bounding box center [524, 17] width 9 height 9
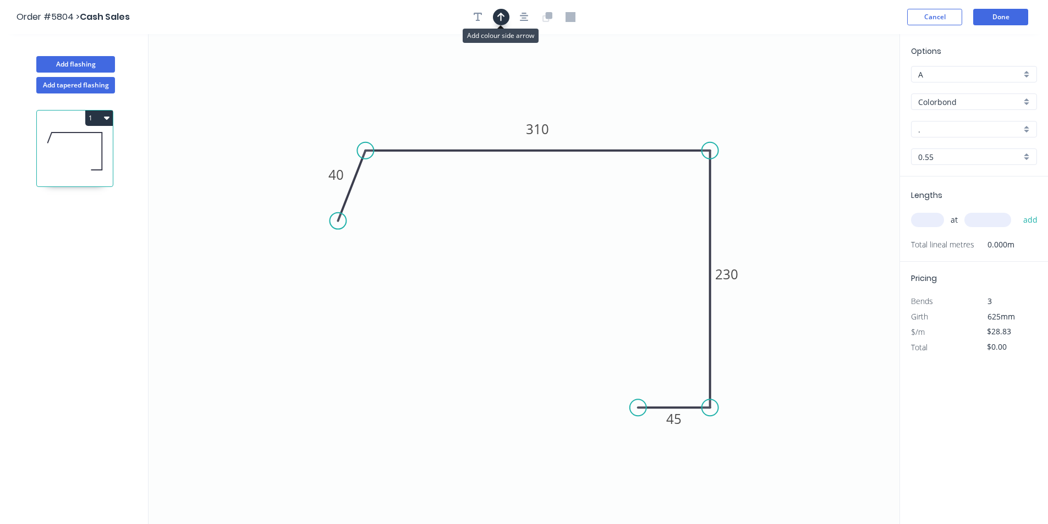
click at [498, 18] on icon "button" at bounding box center [501, 17] width 8 height 10
click at [847, 83] on icon "0 40 310 230 45" at bounding box center [524, 279] width 751 height 490
click at [844, 87] on icon at bounding box center [844, 76] width 10 height 35
drag, startPoint x: 843, startPoint y: 87, endPoint x: 748, endPoint y: 127, distance: 103.1
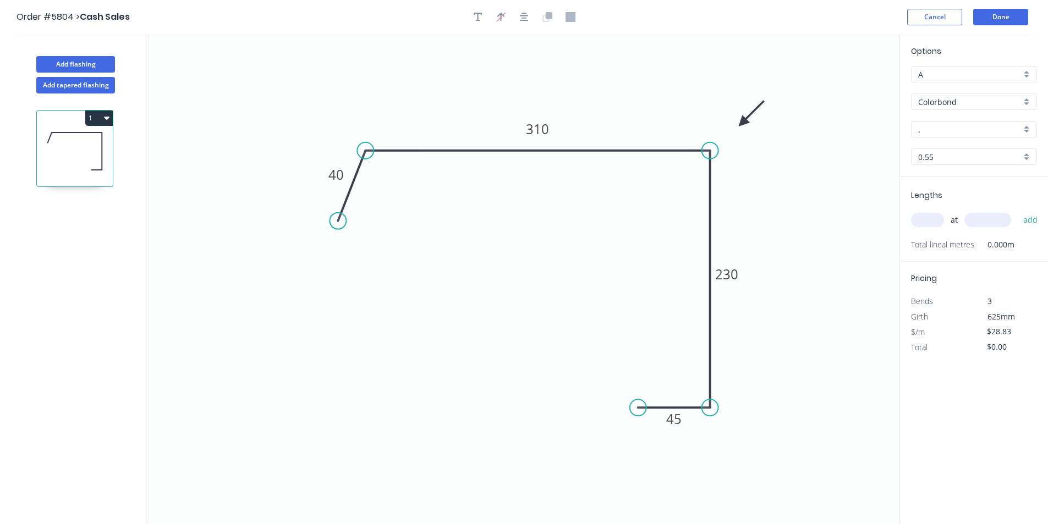
click at [735, 130] on icon at bounding box center [751, 114] width 32 height 32
click at [931, 133] on input "." at bounding box center [969, 130] width 103 height 12
drag, startPoint x: 948, startPoint y: 186, endPoint x: 936, endPoint y: 211, distance: 27.3
click at [948, 187] on div "Night Sky" at bounding box center [973, 188] width 125 height 19
type input "Night Sky"
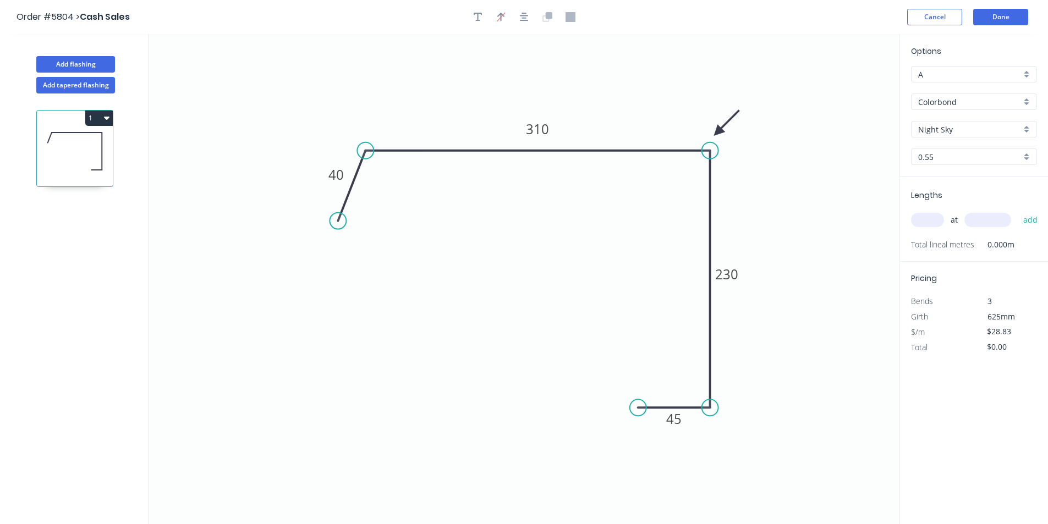
click at [930, 220] on input "text" at bounding box center [927, 220] width 33 height 14
type input "1"
type input "1100"
click at [1018, 211] on button "add" at bounding box center [1031, 220] width 26 height 19
type input "$31.71"
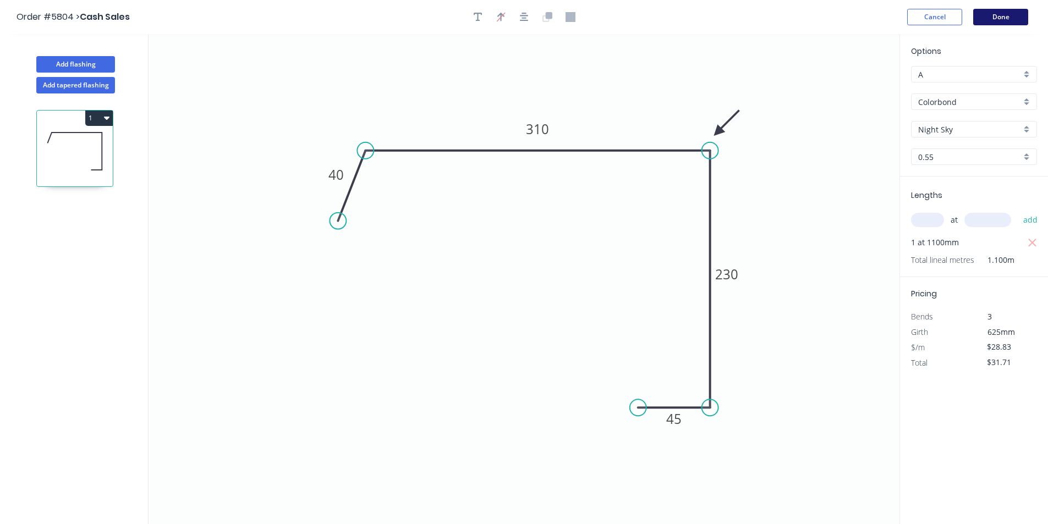
click at [992, 16] on button "Done" at bounding box center [1000, 17] width 55 height 17
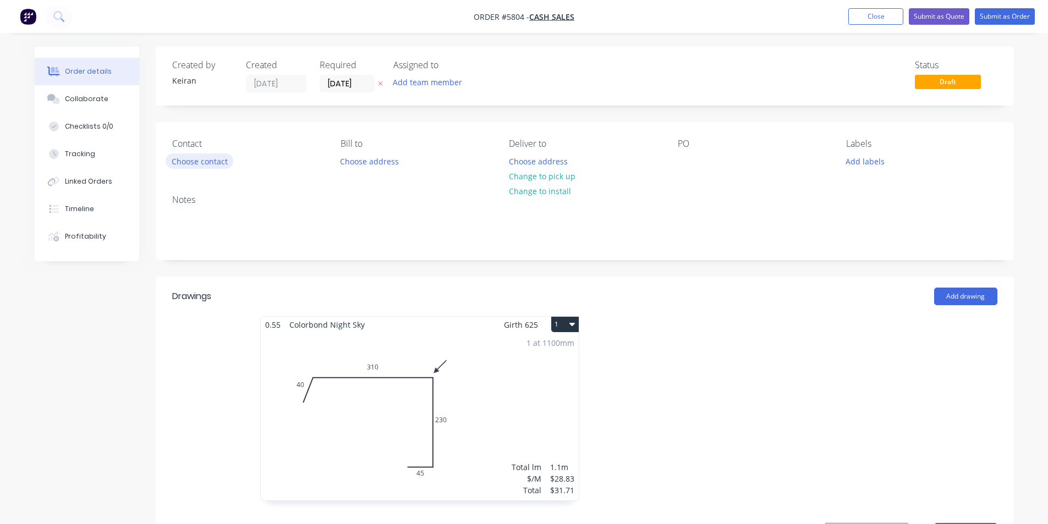
click at [184, 163] on button "Choose contact" at bounding box center [200, 160] width 68 height 15
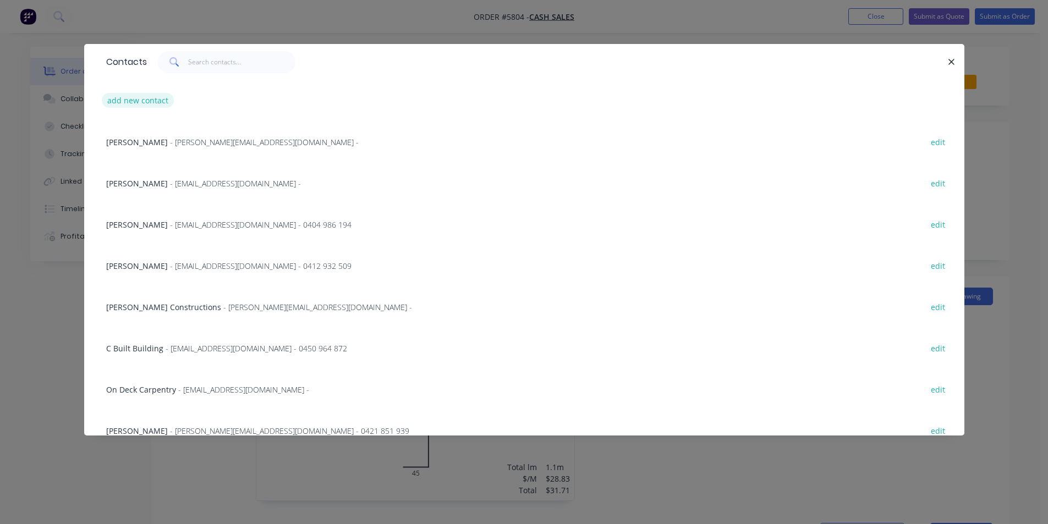
click at [144, 102] on button "add new contact" at bounding box center [138, 100] width 73 height 15
select select "AU"
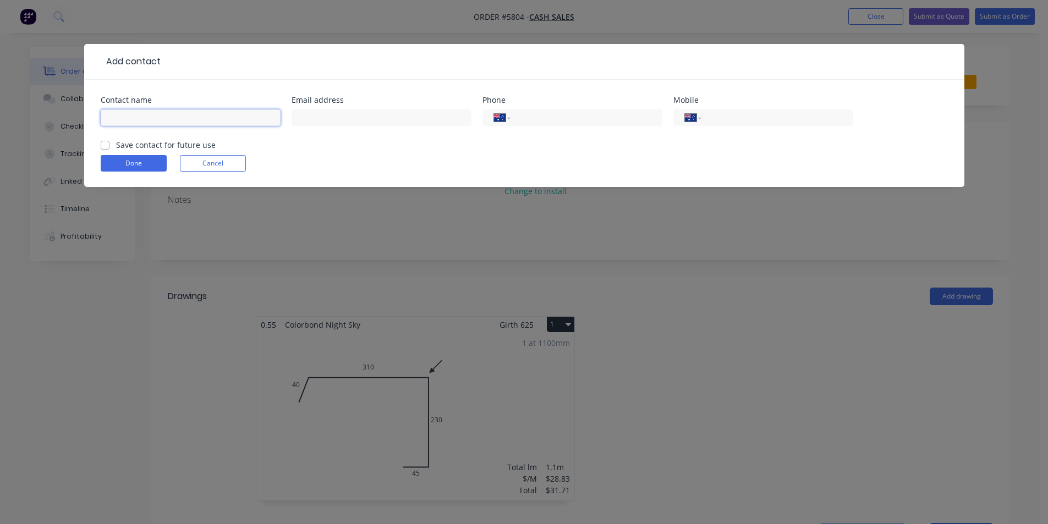
click at [155, 111] on input "text" at bounding box center [191, 117] width 180 height 17
type input "[PERSON_NAME]"
type input "0420 735 445"
click at [133, 157] on button "Done" at bounding box center [134, 163] width 66 height 17
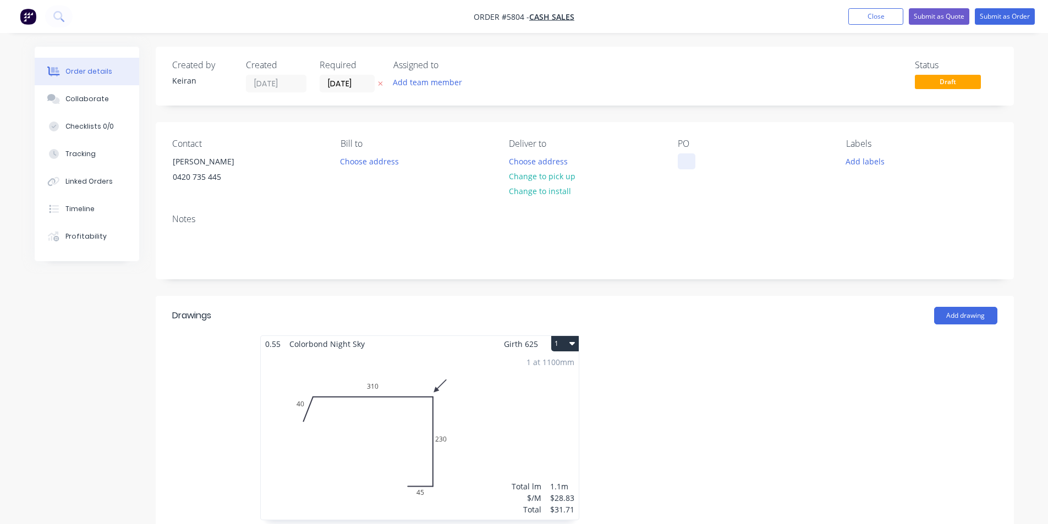
click at [684, 159] on div at bounding box center [687, 161] width 18 height 16
click at [557, 176] on button "Change to pick up" at bounding box center [542, 176] width 78 height 15
click at [353, 85] on input "[DATE]" at bounding box center [347, 83] width 54 height 17
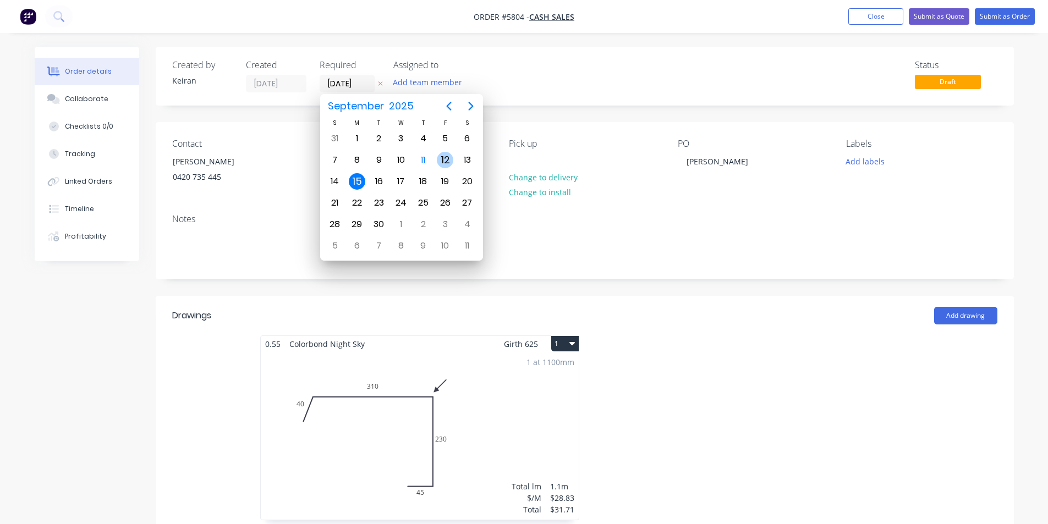
click at [449, 161] on div "12" at bounding box center [445, 160] width 17 height 17
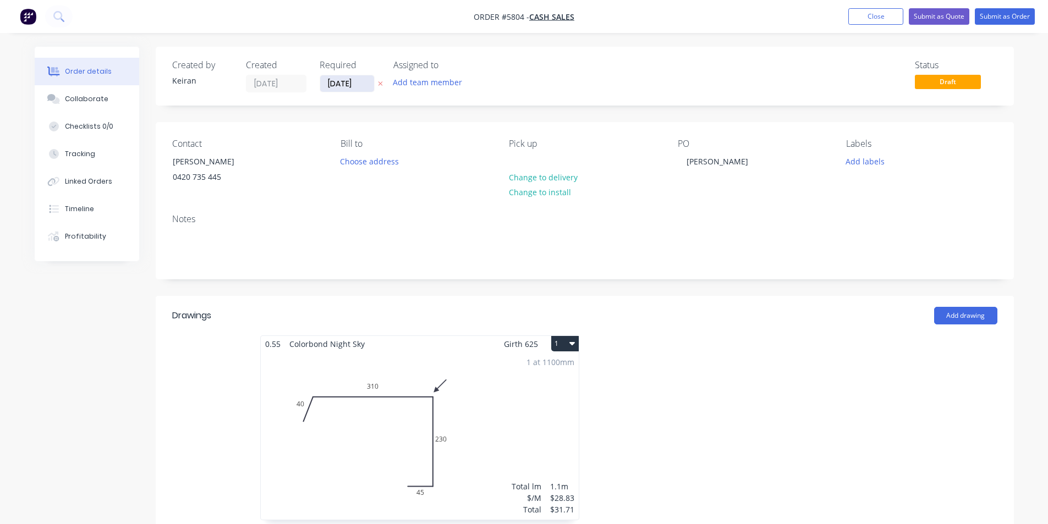
click at [346, 87] on input "[DATE]" at bounding box center [347, 83] width 54 height 17
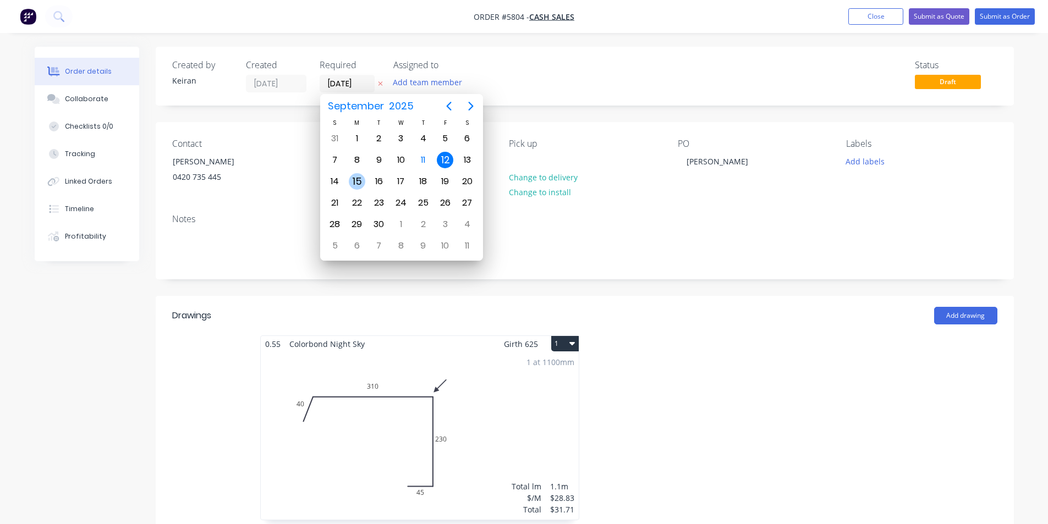
click at [359, 178] on div "15" at bounding box center [357, 181] width 17 height 17
type input "[DATE]"
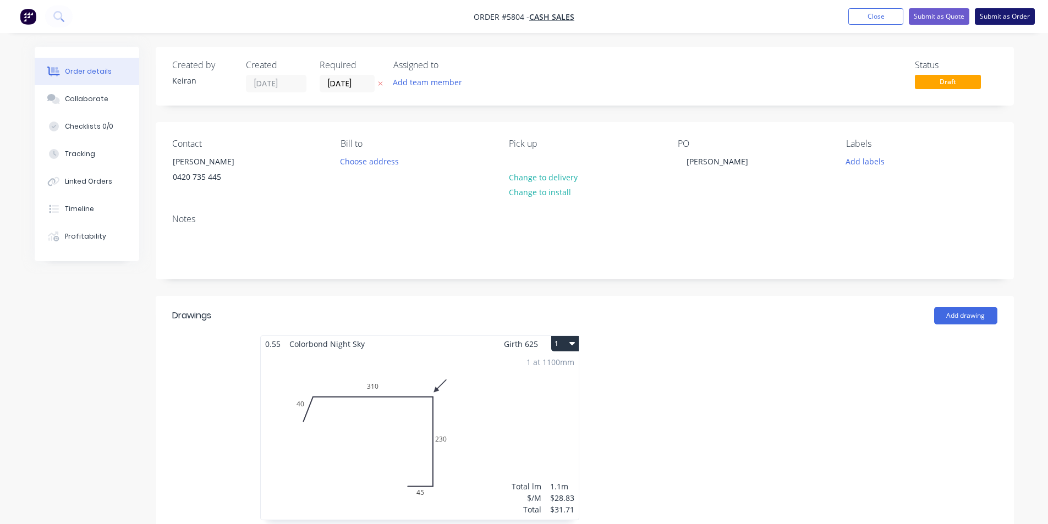
click at [989, 15] on button "Submit as Order" at bounding box center [1005, 16] width 60 height 17
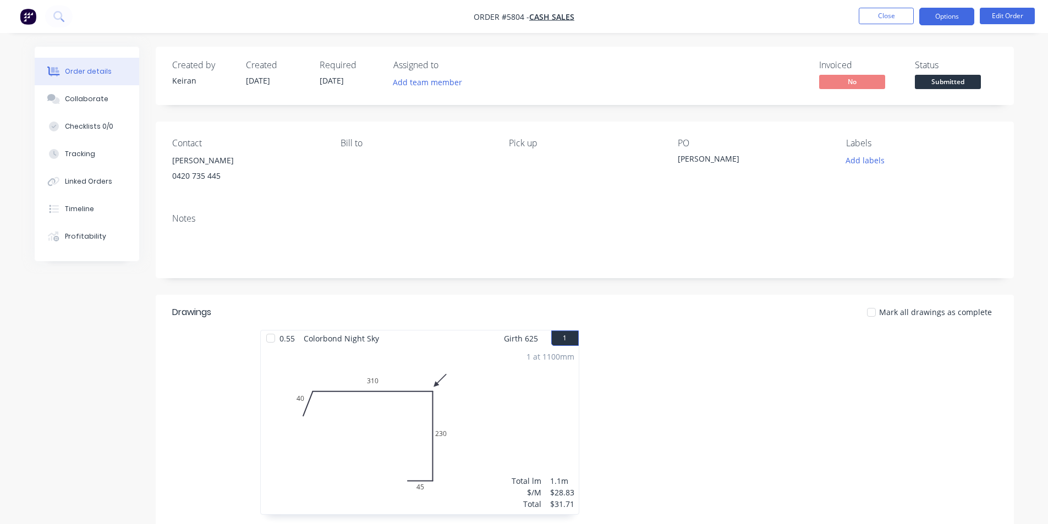
click at [946, 19] on button "Options" at bounding box center [946, 17] width 55 height 18
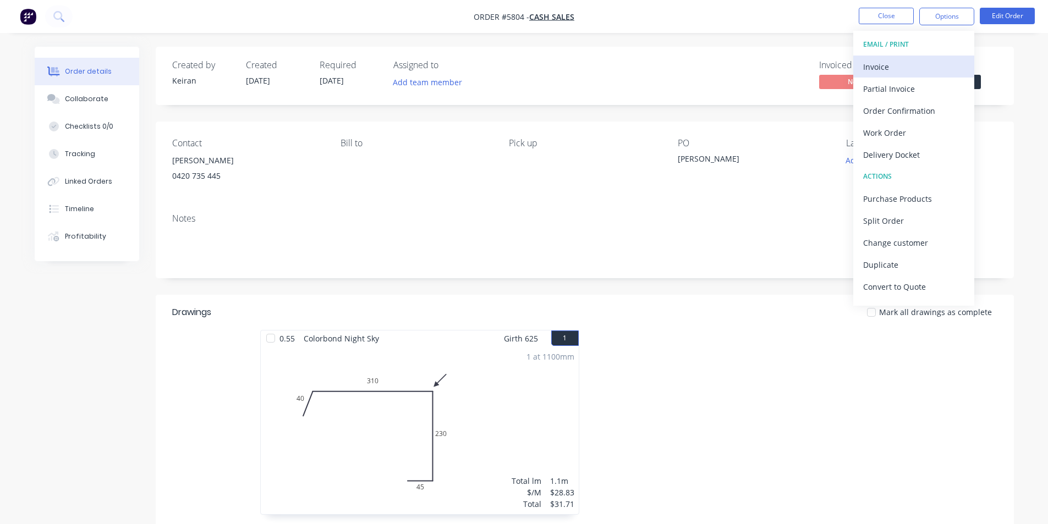
click at [915, 64] on div "Invoice" at bounding box center [913, 67] width 101 height 16
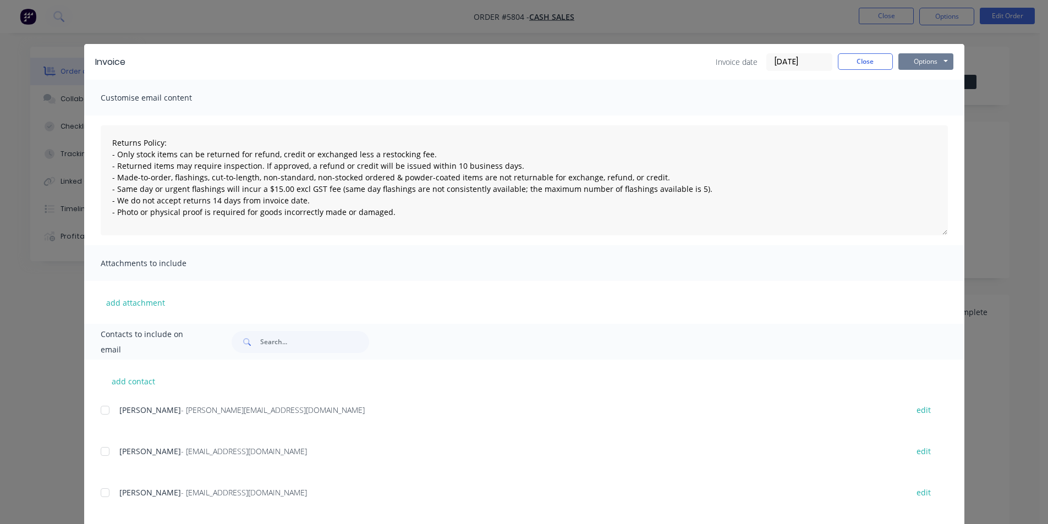
click at [924, 66] on button "Options" at bounding box center [925, 61] width 55 height 17
click at [920, 102] on button "Print" at bounding box center [933, 99] width 70 height 18
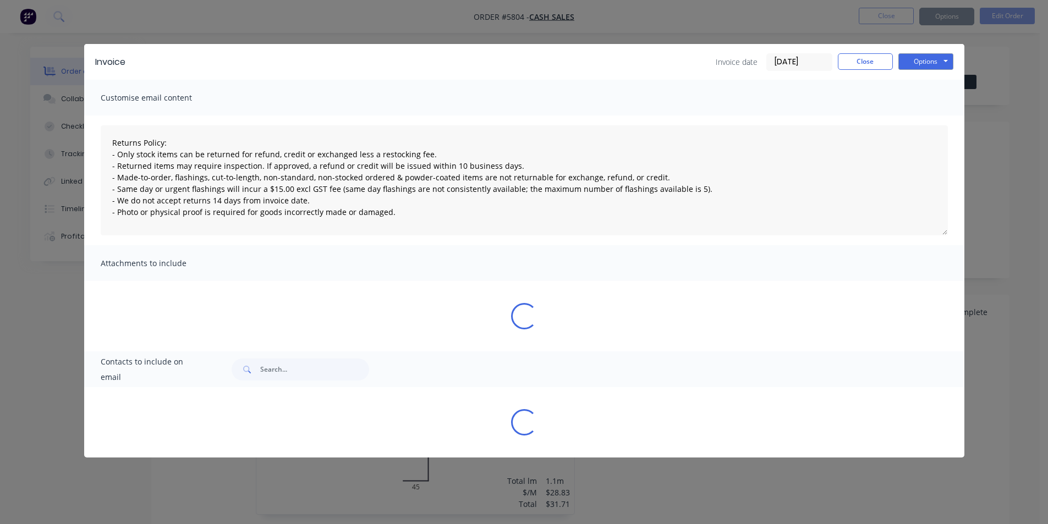
type textarea "Returns Policy: - Only stock items can be returned for refund, credit or exchan…"
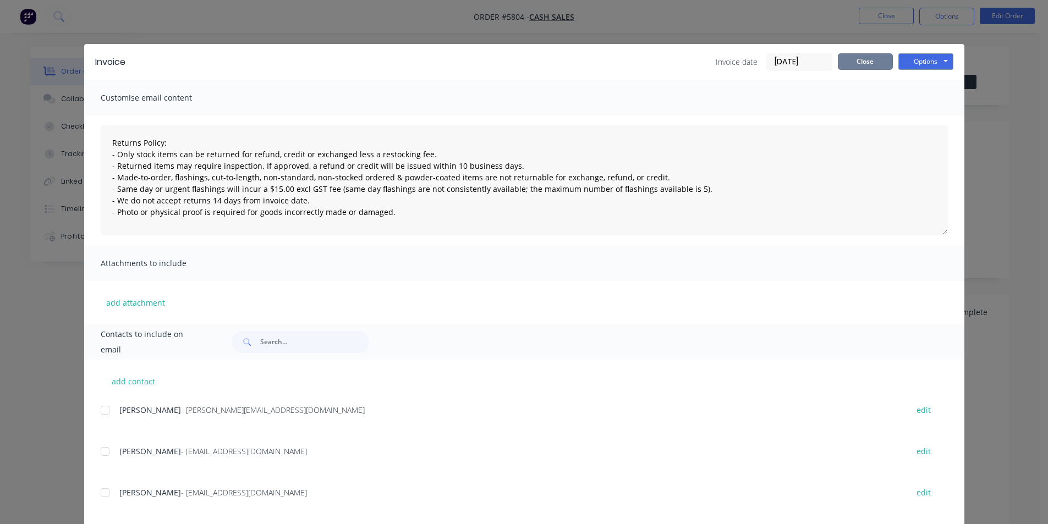
click at [872, 55] on button "Close" at bounding box center [865, 61] width 55 height 17
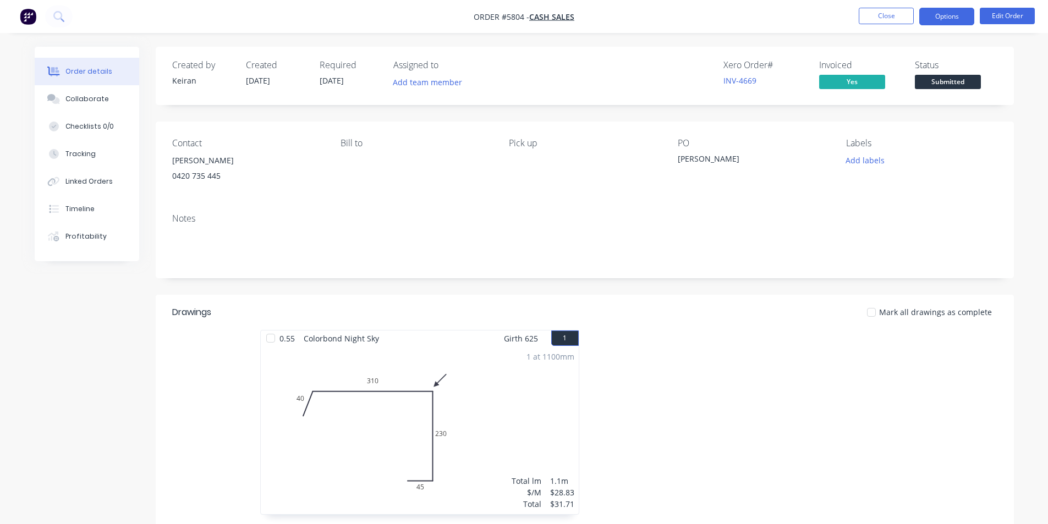
click at [954, 23] on button "Options" at bounding box center [946, 17] width 55 height 18
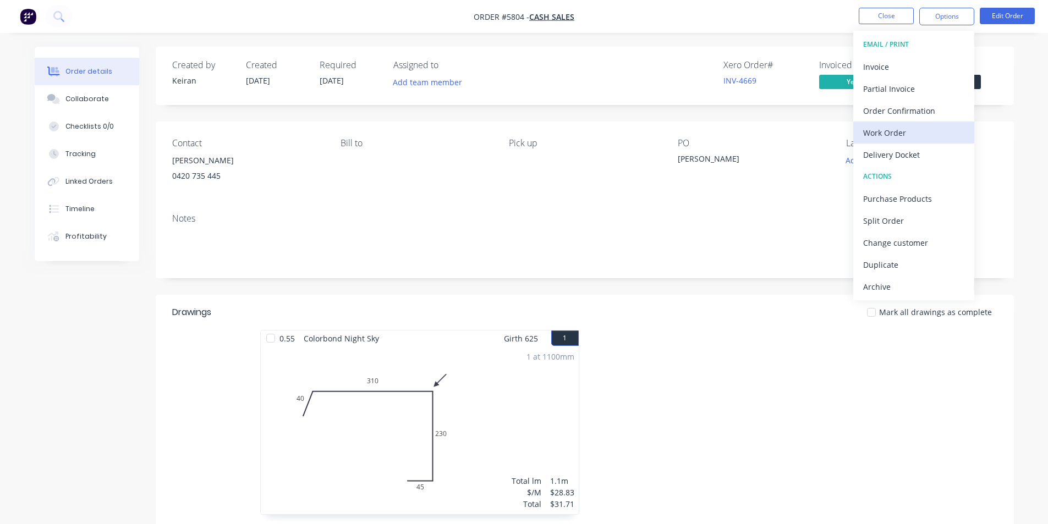
click at [911, 131] on div "Work Order" at bounding box center [913, 133] width 101 height 16
click at [906, 136] on div "Custom" at bounding box center [913, 133] width 101 height 16
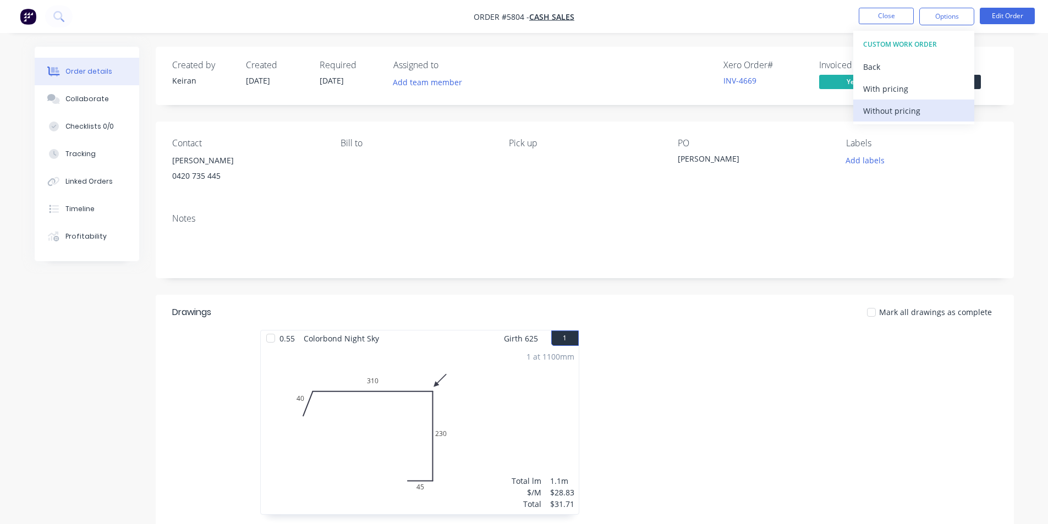
click at [902, 110] on div "Without pricing" at bounding box center [913, 111] width 101 height 16
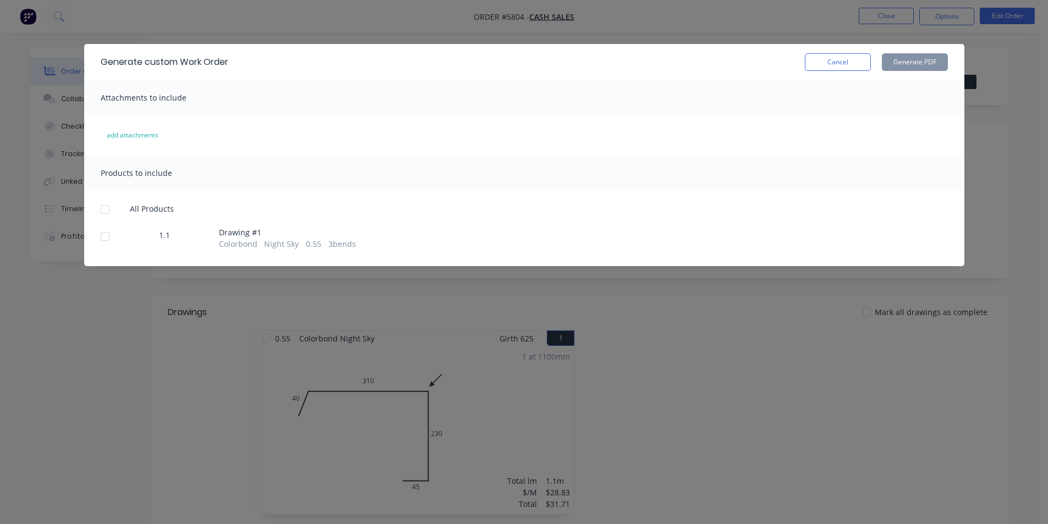
click at [106, 242] on div at bounding box center [105, 237] width 22 height 22
click at [902, 68] on button "Generate PDF" at bounding box center [915, 62] width 66 height 18
click at [837, 71] on div "Generate custom Work Order Cancel Generate PDF" at bounding box center [524, 62] width 880 height 36
drag, startPoint x: 872, startPoint y: 75, endPoint x: 859, endPoint y: 74, distance: 13.2
click at [867, 74] on div "Generate custom Work Order Cancel Generate PDF" at bounding box center [524, 62] width 880 height 36
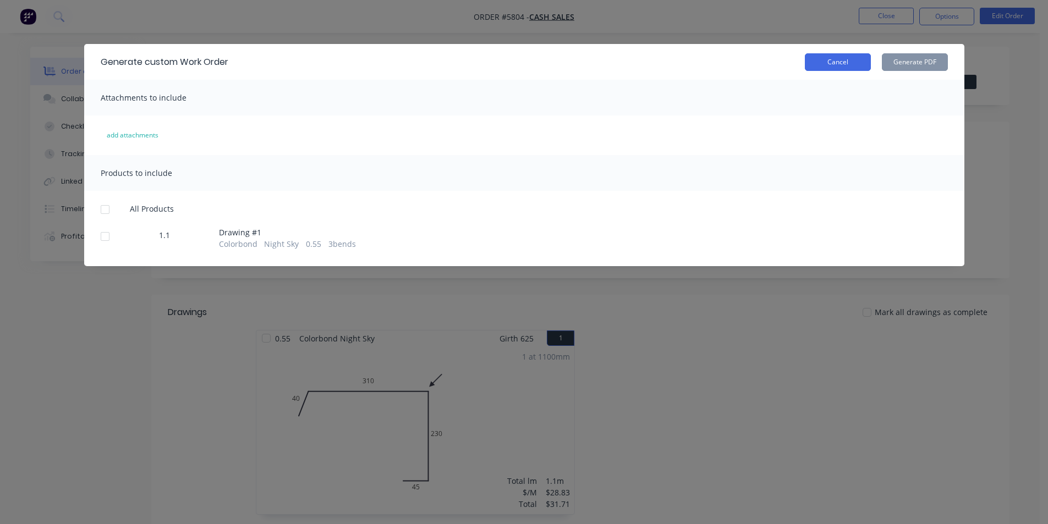
click at [852, 71] on div "Generate custom Work Order Cancel Generate PDF" at bounding box center [524, 62] width 880 height 36
click at [828, 63] on button "Cancel" at bounding box center [838, 62] width 66 height 18
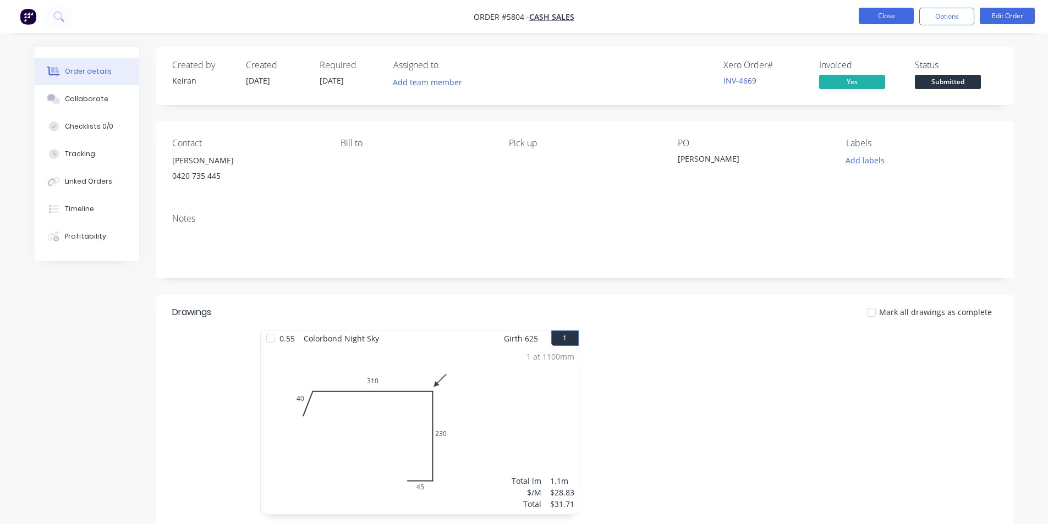
click at [871, 18] on button "Close" at bounding box center [886, 16] width 55 height 17
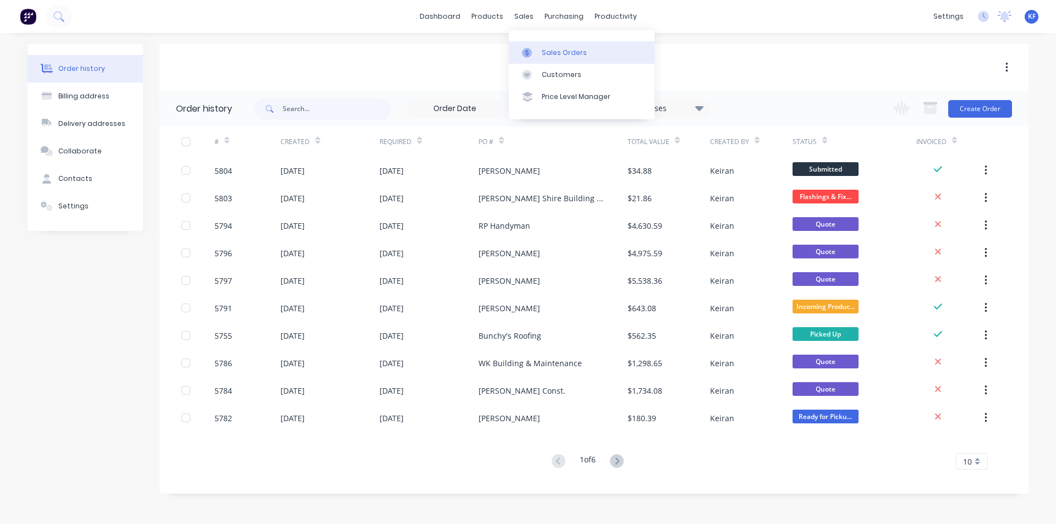
click at [547, 43] on link "Sales Orders" at bounding box center [582, 52] width 146 height 22
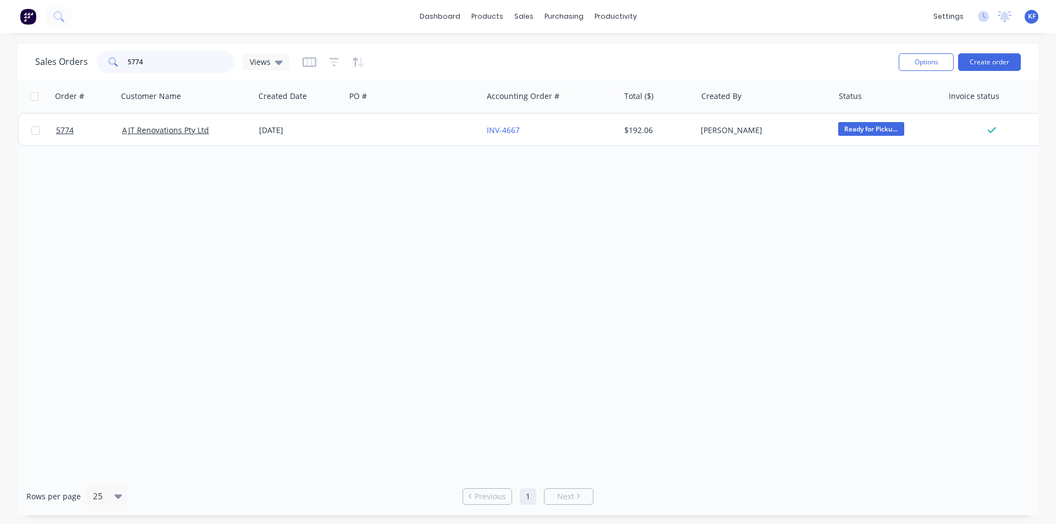
click at [94, 54] on div "Sales Orders 5774 Views" at bounding box center [162, 62] width 254 height 22
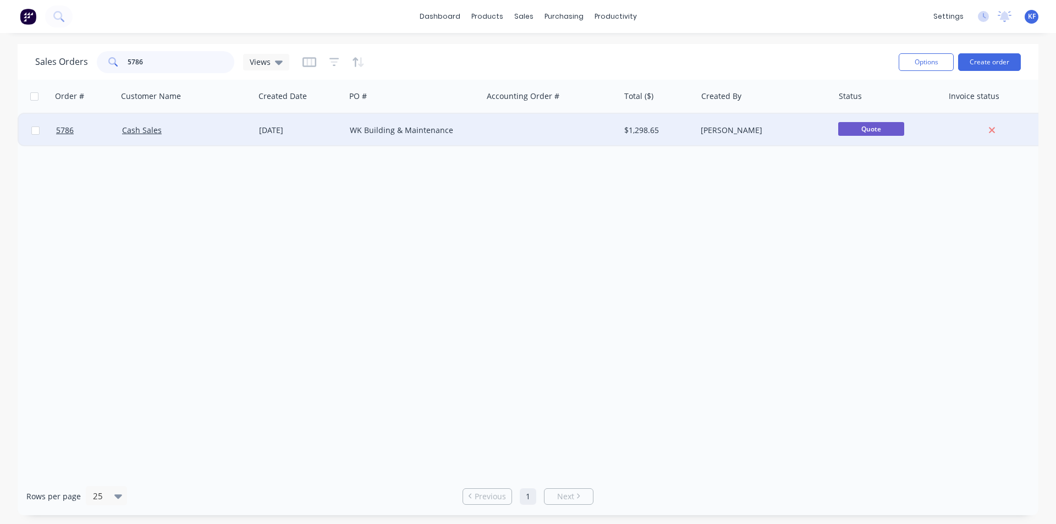
type input "5786"
click at [463, 135] on div "WK Building & Maintenance" at bounding box center [411, 130] width 122 height 11
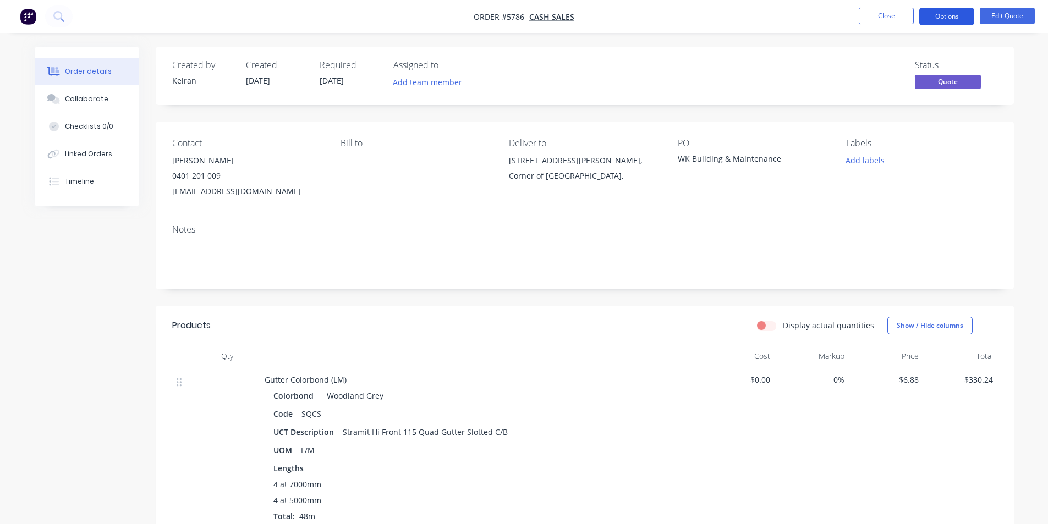
click at [950, 22] on button "Options" at bounding box center [946, 17] width 55 height 18
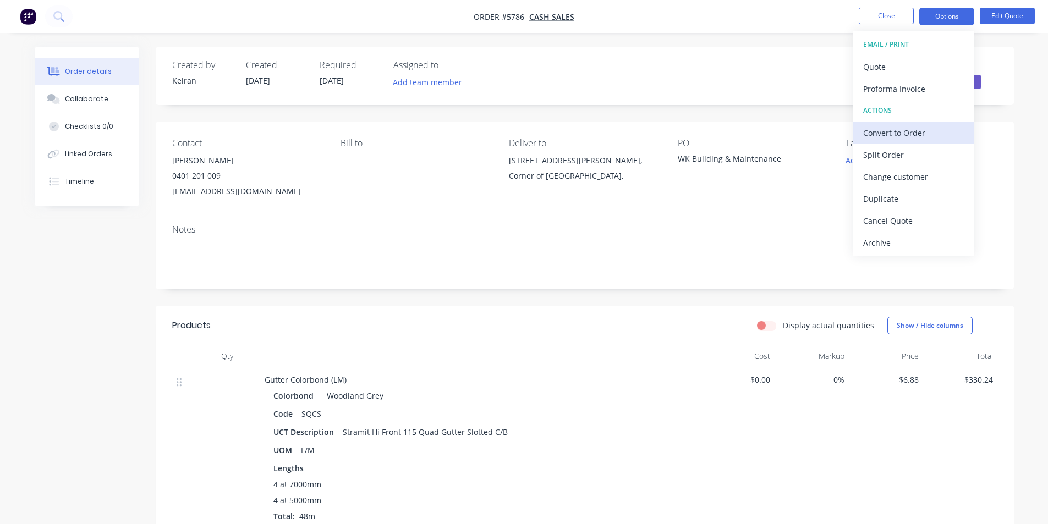
click at [904, 130] on div "Convert to Order" at bounding box center [913, 133] width 101 height 16
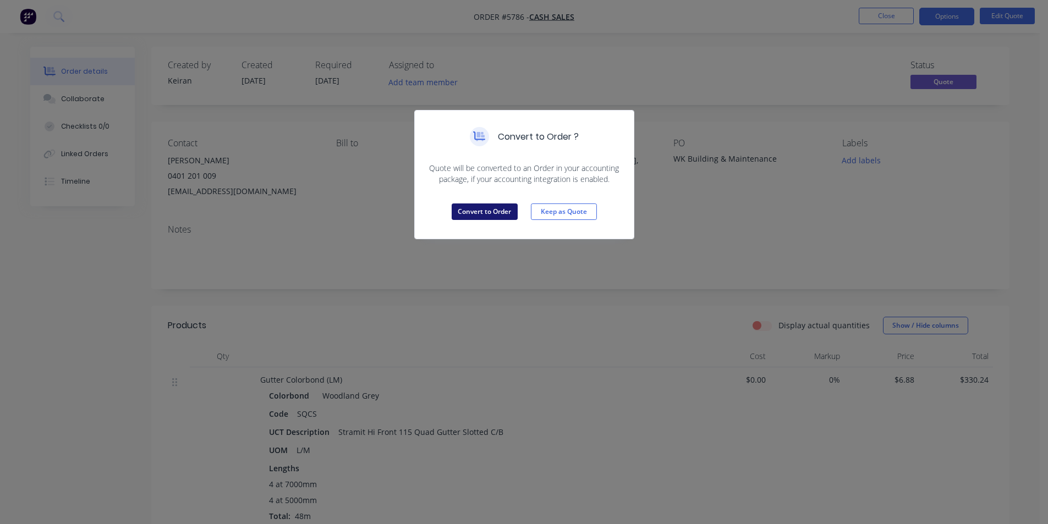
click at [501, 212] on button "Convert to Order" at bounding box center [485, 212] width 66 height 17
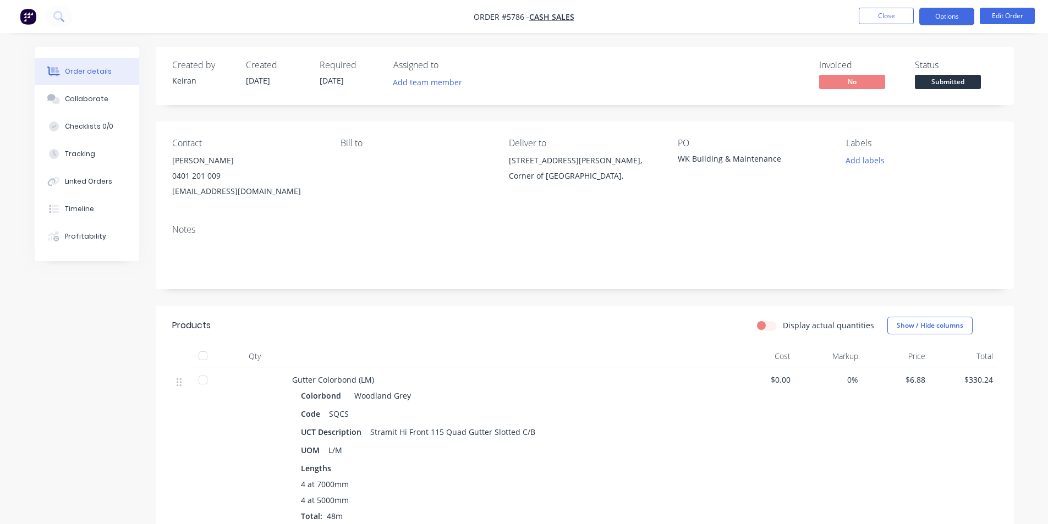
click at [948, 15] on button "Options" at bounding box center [946, 17] width 55 height 18
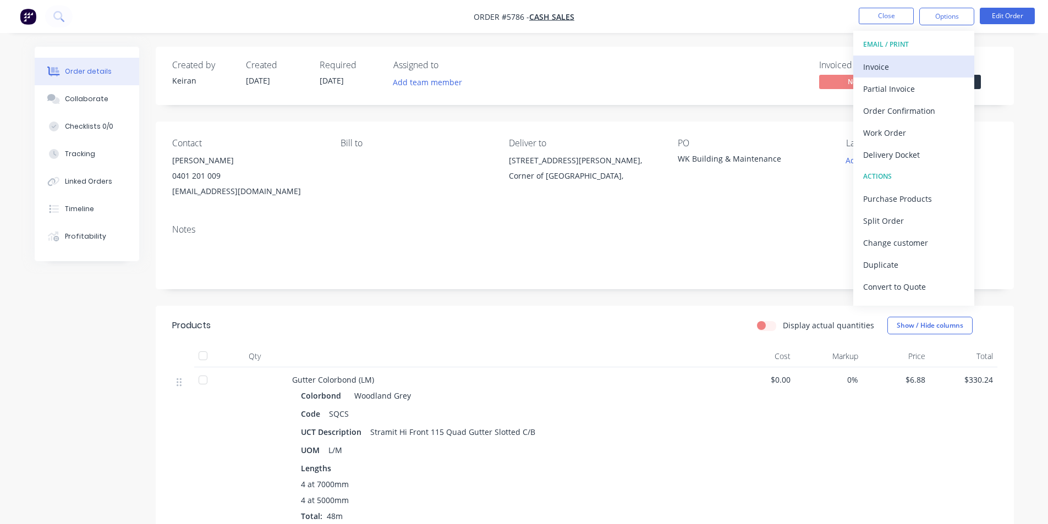
click at [913, 59] on div "Invoice" at bounding box center [913, 67] width 101 height 16
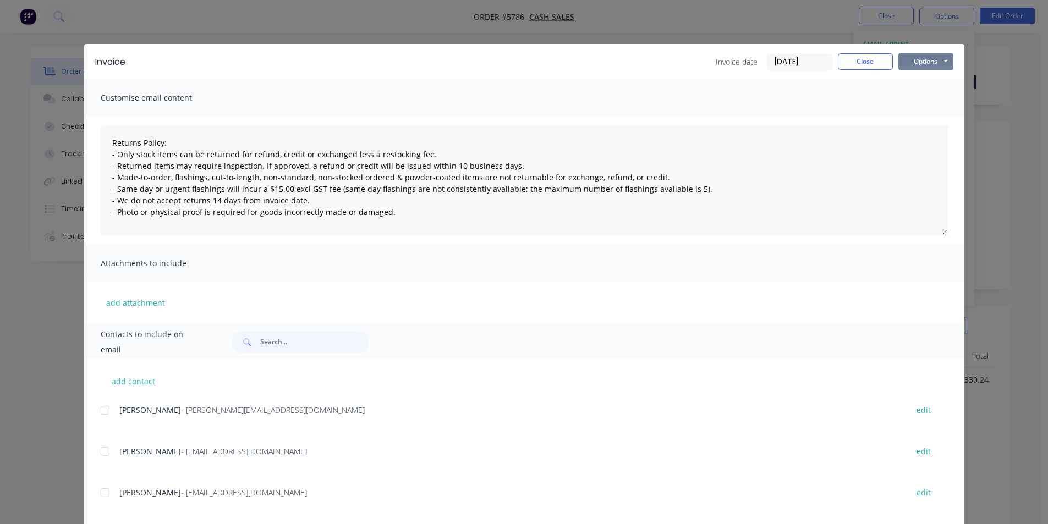
click at [916, 59] on button "Options" at bounding box center [925, 61] width 55 height 17
click at [930, 94] on button "Print" at bounding box center [933, 99] width 70 height 18
type textarea "Returns Policy: - Only stock items can be returned for refund, credit or exchan…"
click at [858, 60] on button "Close" at bounding box center [865, 61] width 55 height 17
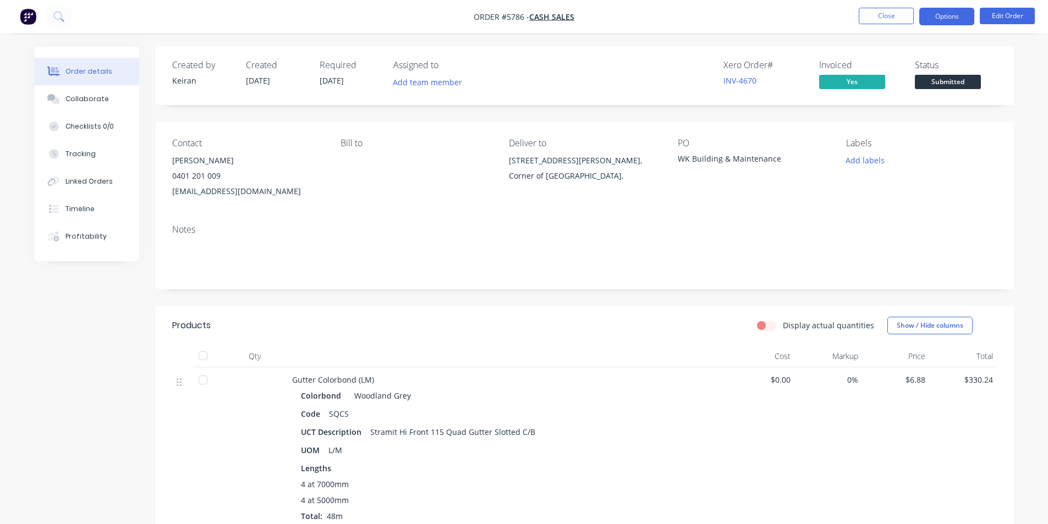
click at [948, 23] on button "Options" at bounding box center [946, 17] width 55 height 18
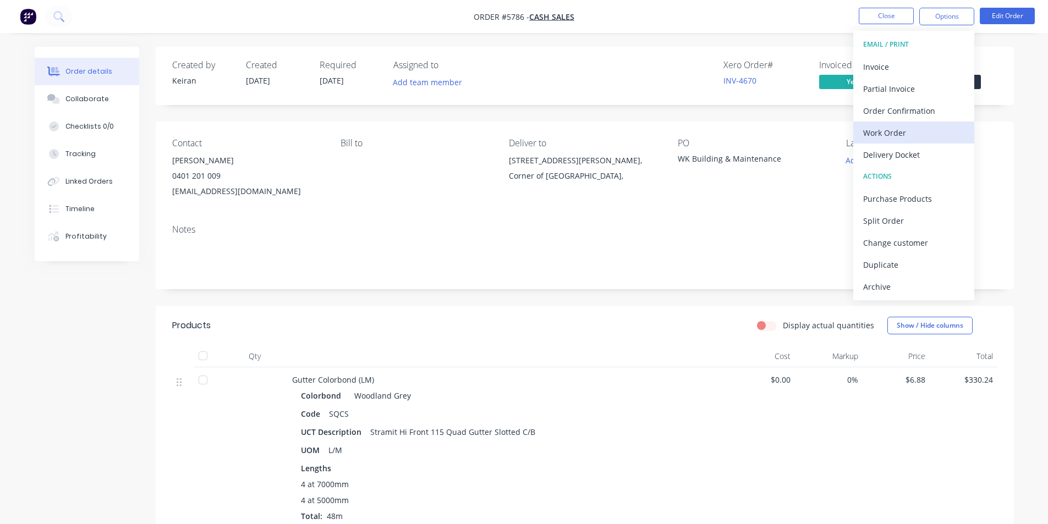
click at [910, 134] on div "Work Order" at bounding box center [913, 133] width 101 height 16
click at [908, 135] on div "Custom" at bounding box center [913, 133] width 101 height 16
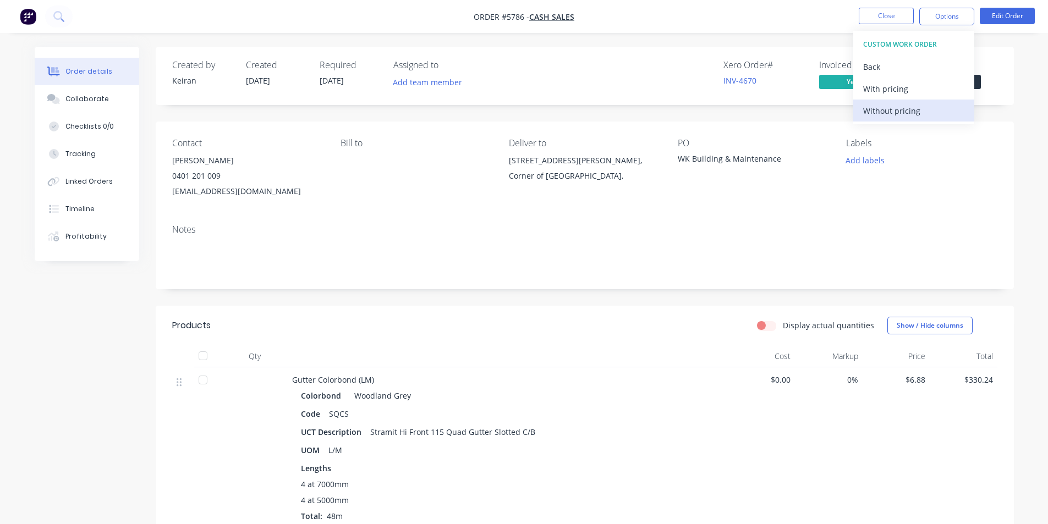
click at [906, 111] on div "Without pricing" at bounding box center [913, 111] width 101 height 16
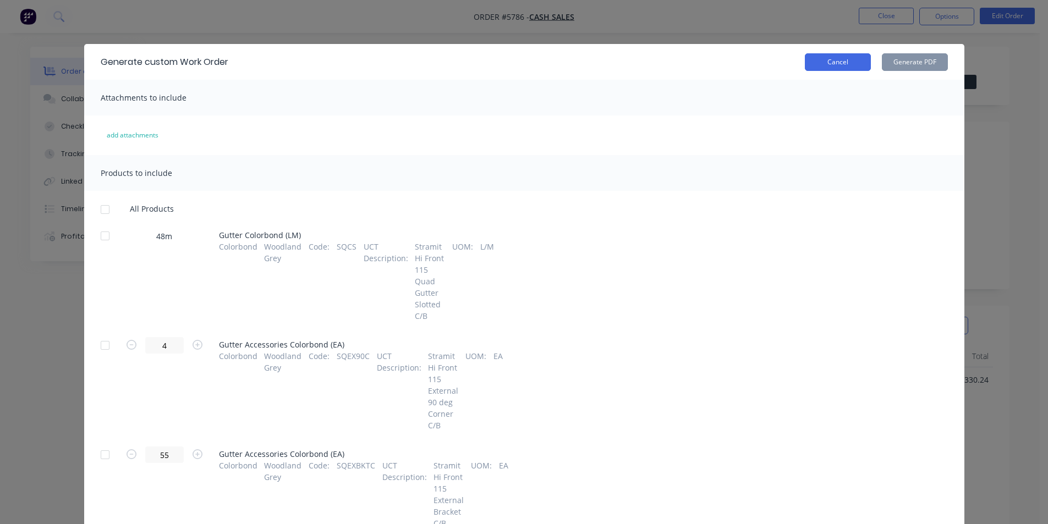
click at [827, 69] on button "Cancel" at bounding box center [838, 62] width 66 height 18
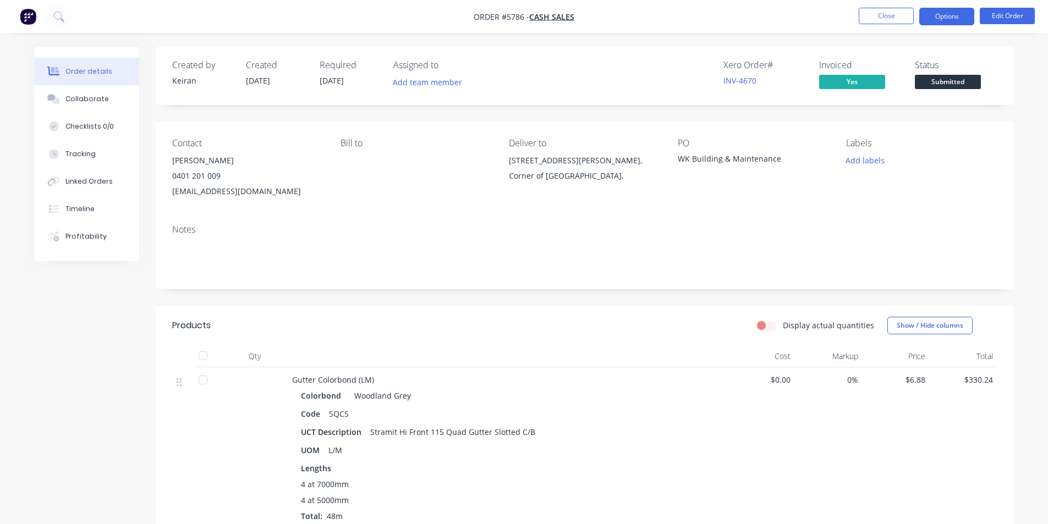
click at [952, 25] on button "Options" at bounding box center [946, 17] width 55 height 18
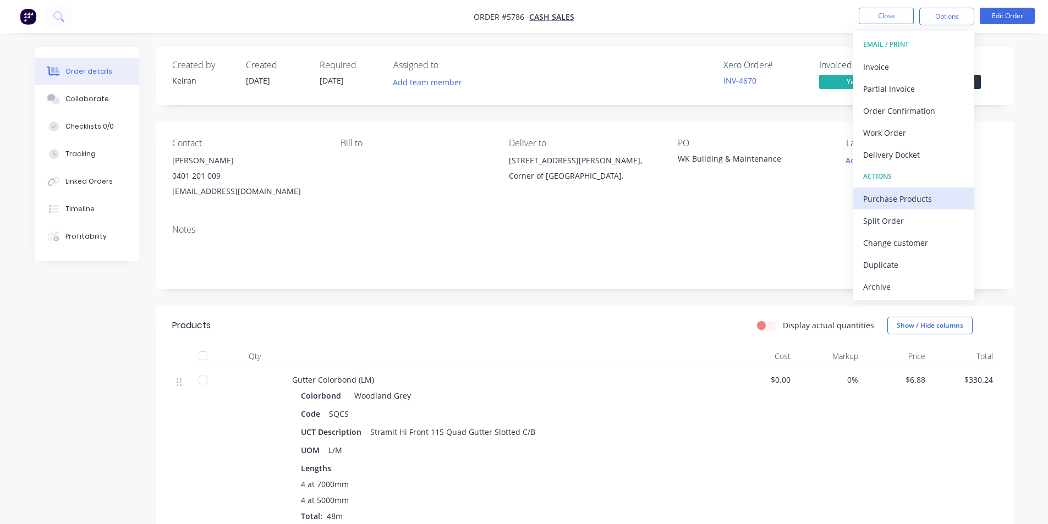
click at [904, 199] on div "Purchase Products" at bounding box center [913, 199] width 101 height 16
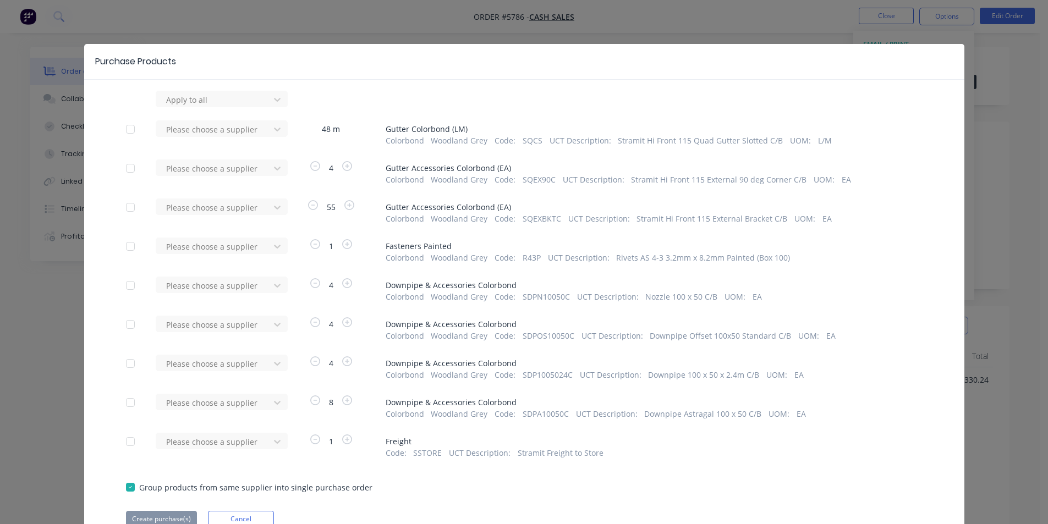
click at [218, 138] on div "Please choose a supplier" at bounding box center [216, 133] width 121 height 26
click at [220, 132] on div at bounding box center [214, 130] width 99 height 14
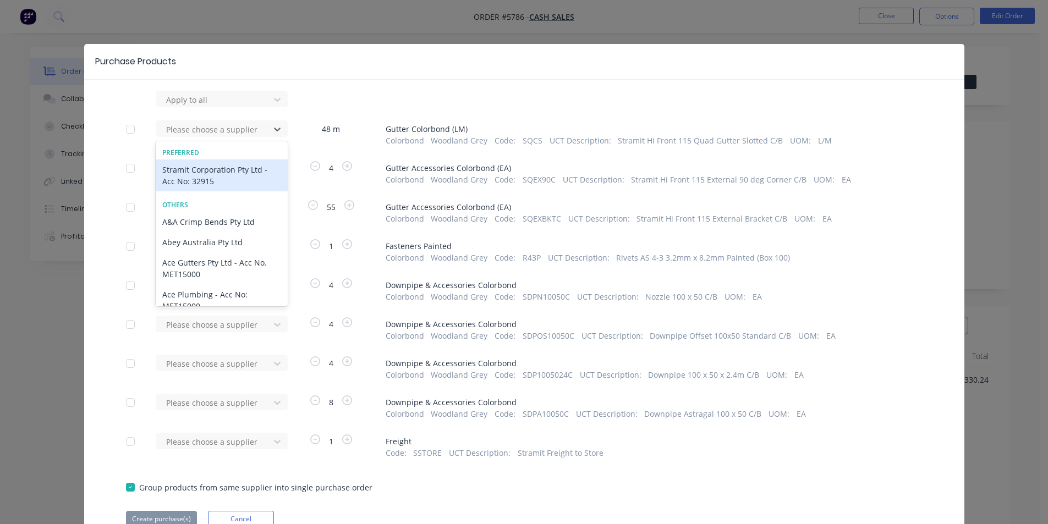
click at [204, 177] on div "Stramit Corporation Pty Ltd - Acc No: 32915" at bounding box center [222, 176] width 132 height 32
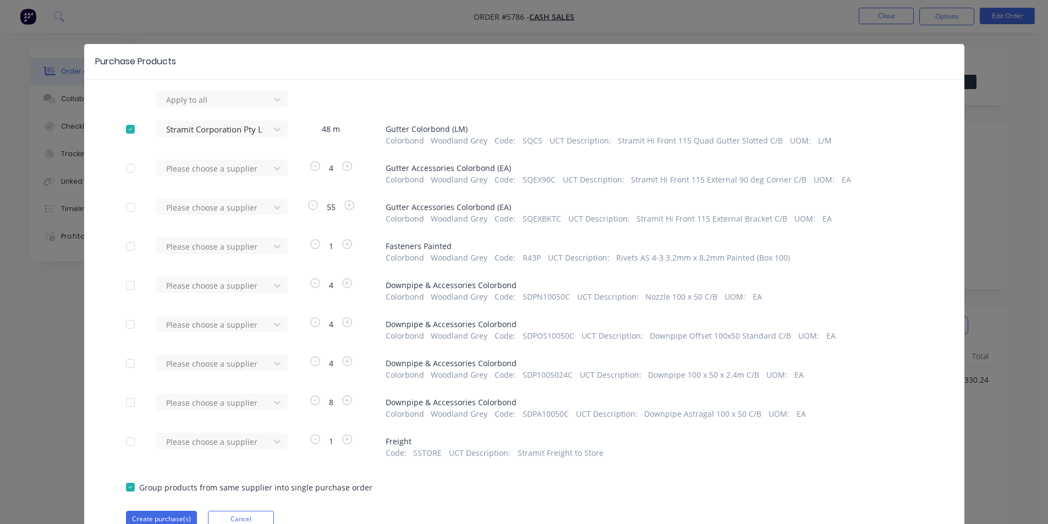
click at [204, 177] on div "Please choose a supplier" at bounding box center [216, 173] width 121 height 26
click at [205, 175] on div at bounding box center [214, 169] width 99 height 14
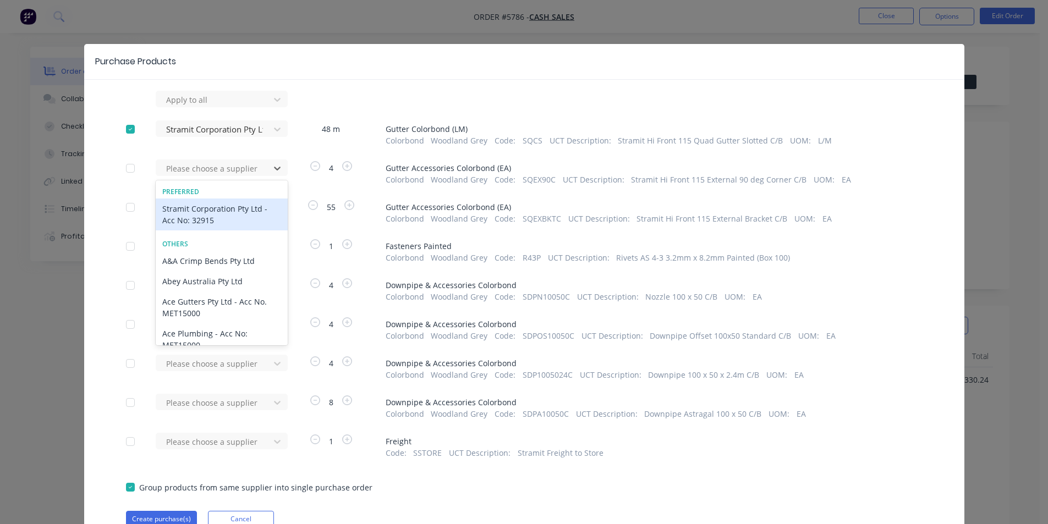
click at [209, 206] on div "Stramit Corporation Pty Ltd - Acc No: 32915" at bounding box center [222, 215] width 132 height 32
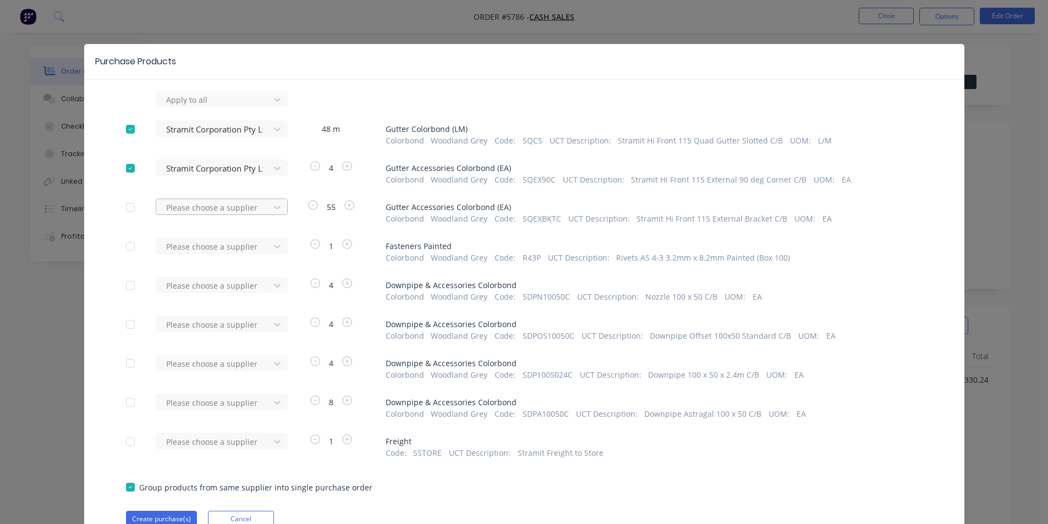
click at [210, 204] on div at bounding box center [214, 208] width 99 height 14
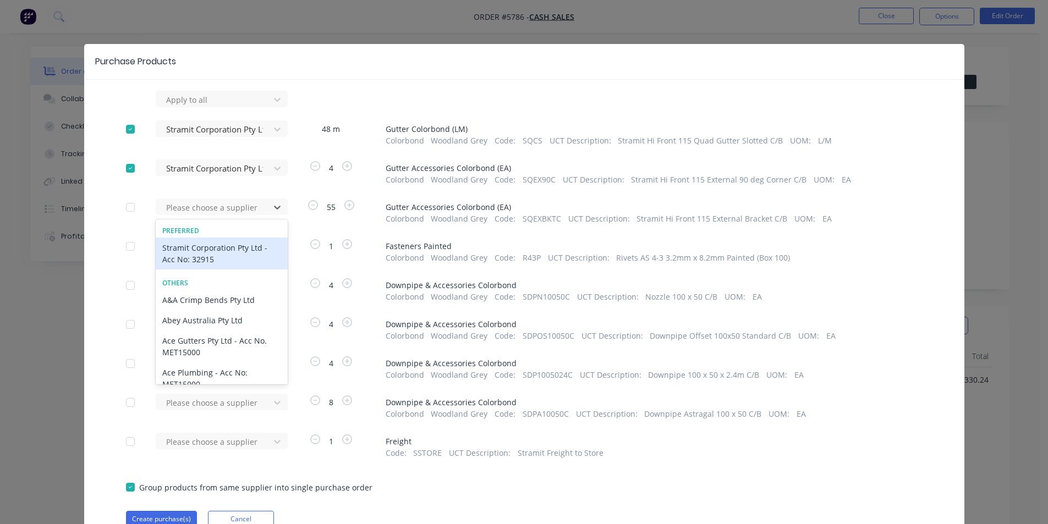
click at [211, 243] on div "Stramit Corporation Pty Ltd - Acc No: 32915" at bounding box center [222, 254] width 132 height 32
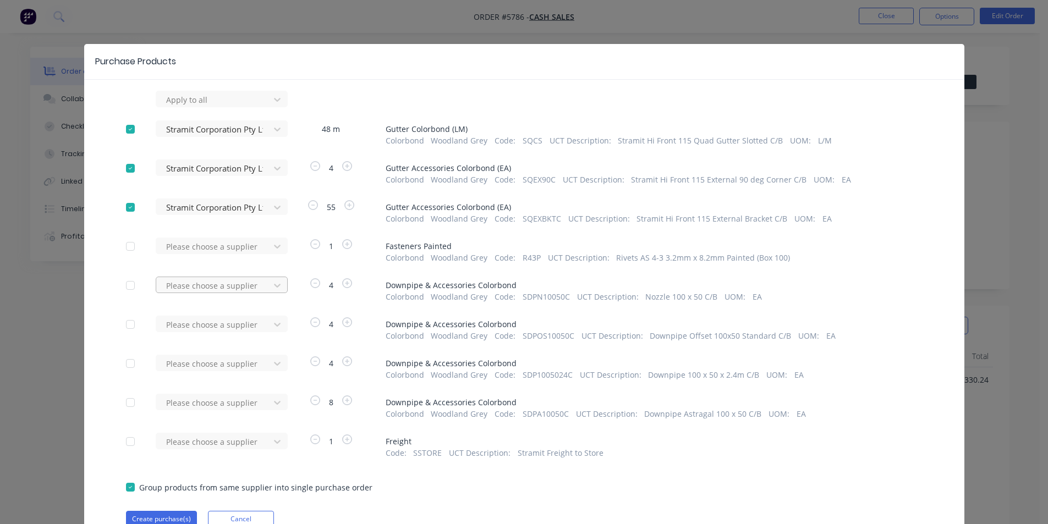
click at [213, 292] on div at bounding box center [214, 286] width 99 height 14
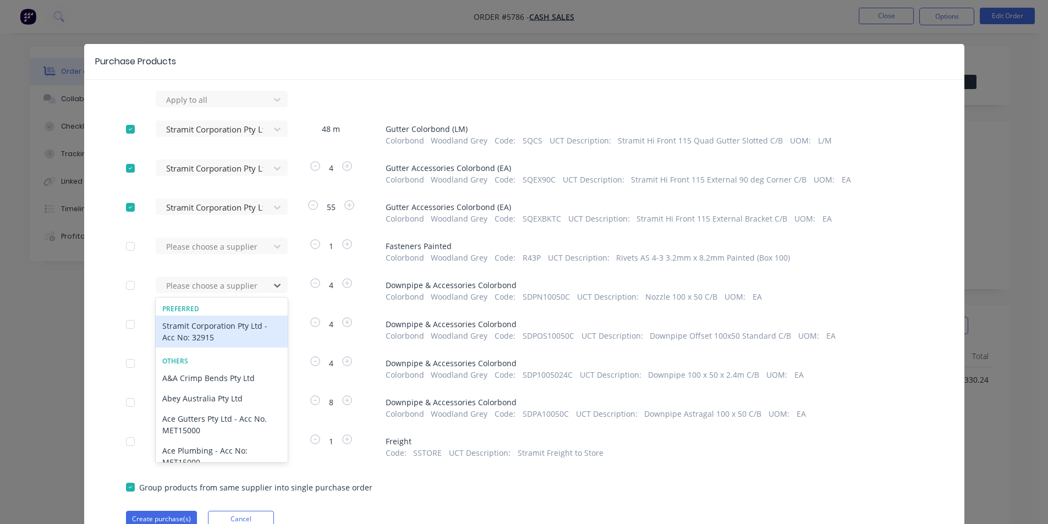
click at [208, 323] on div "Stramit Corporation Pty Ltd - Acc No: 32915" at bounding box center [222, 332] width 132 height 32
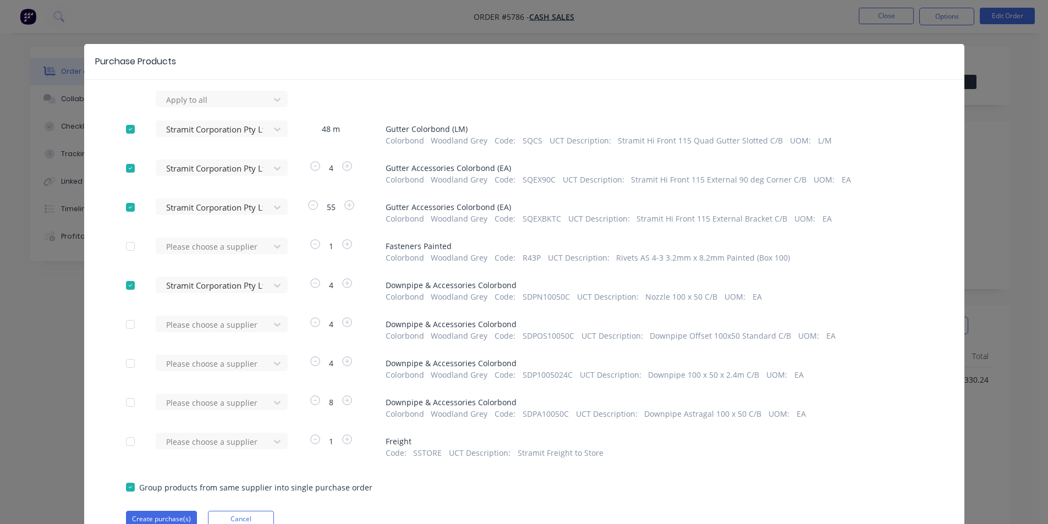
click at [216, 334] on div "Please choose a supplier" at bounding box center [216, 329] width 121 height 26
drag, startPoint x: 213, startPoint y: 322, endPoint x: 211, endPoint y: 332, distance: 10.0
click at [212, 326] on div at bounding box center [214, 325] width 99 height 14
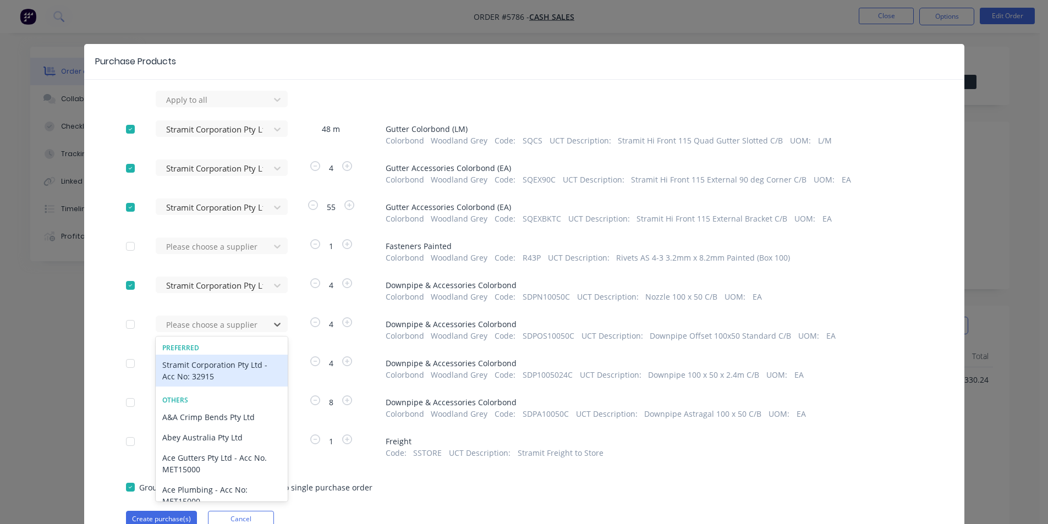
click at [212, 364] on div "Stramit Corporation Pty Ltd - Acc No: 32915" at bounding box center [222, 371] width 132 height 32
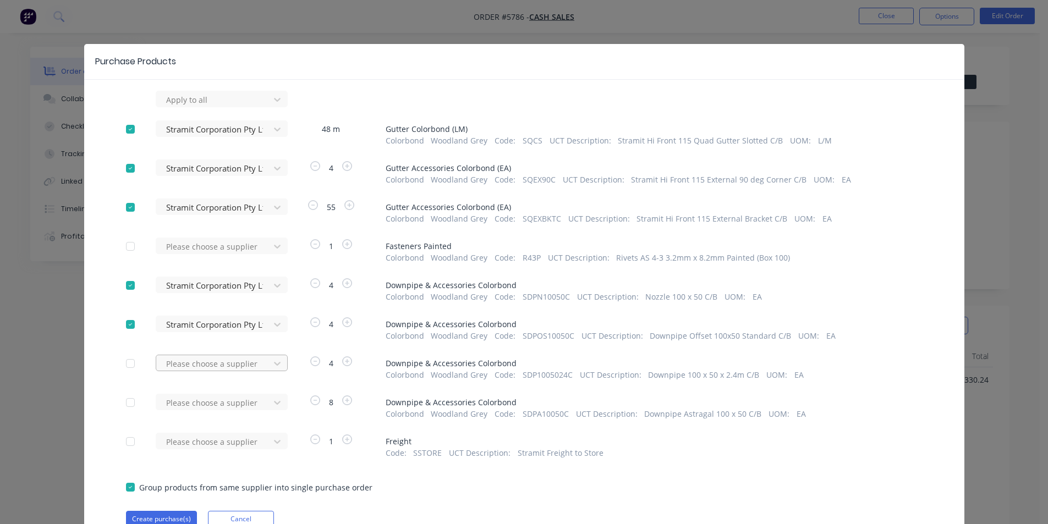
click at [212, 364] on div "Please choose a supplier" at bounding box center [216, 363] width 121 height 17
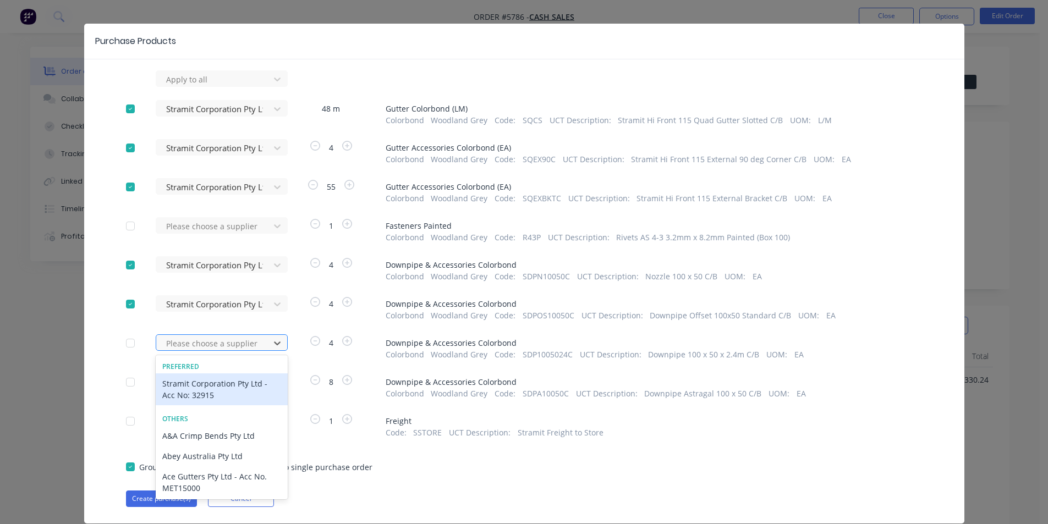
scroll to position [21, 0]
click at [215, 386] on div "Stramit Corporation Pty Ltd - Acc No: 32915" at bounding box center [222, 389] width 132 height 32
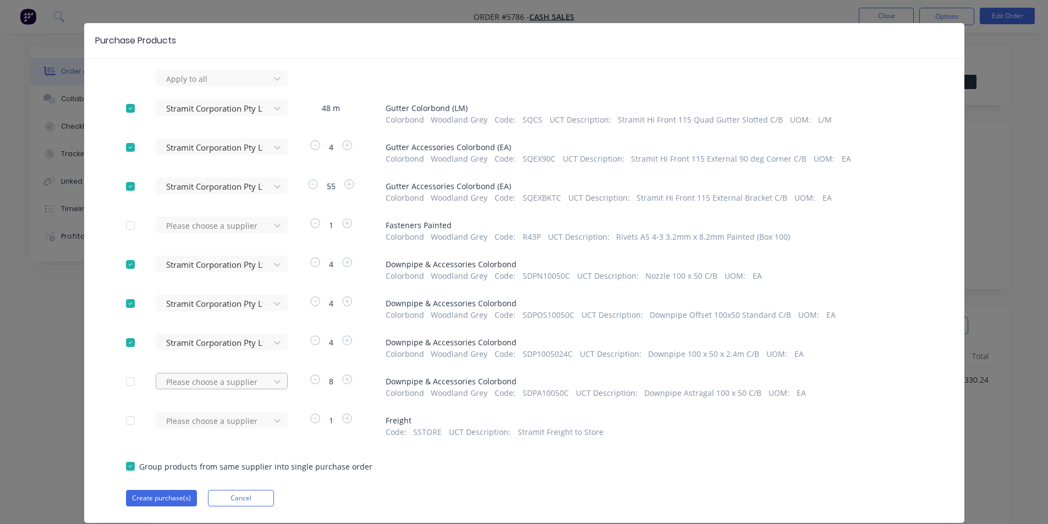
click at [219, 384] on div "Please choose a supplier" at bounding box center [216, 381] width 121 height 17
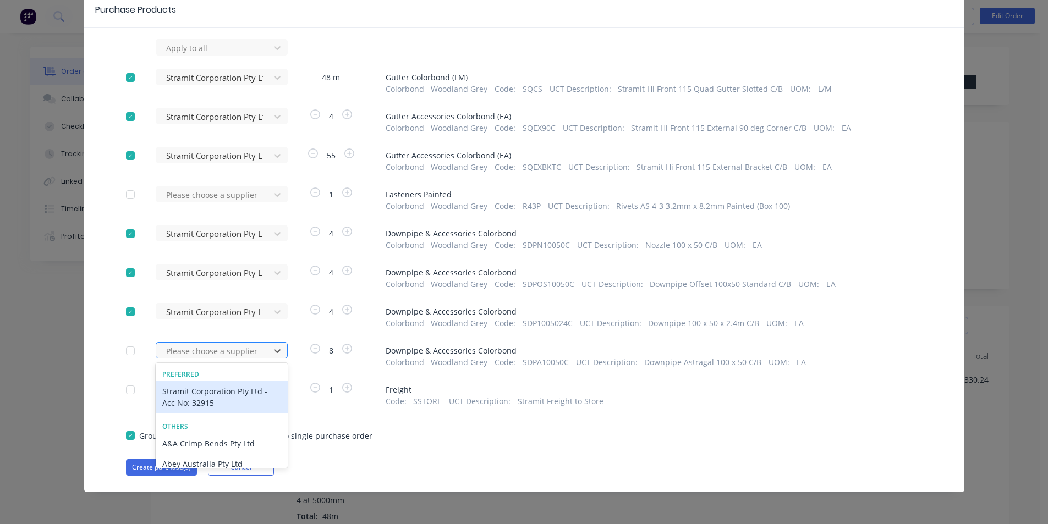
click at [218, 394] on div "Stramit Corporation Pty Ltd - Acc No: 32915" at bounding box center [222, 397] width 132 height 32
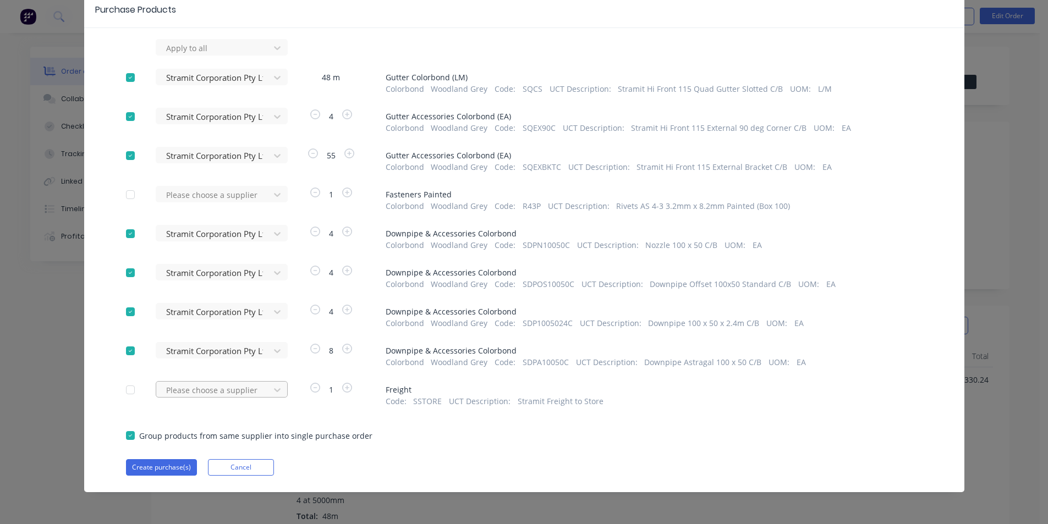
click at [216, 389] on div "Please choose a supplier" at bounding box center [216, 389] width 121 height 17
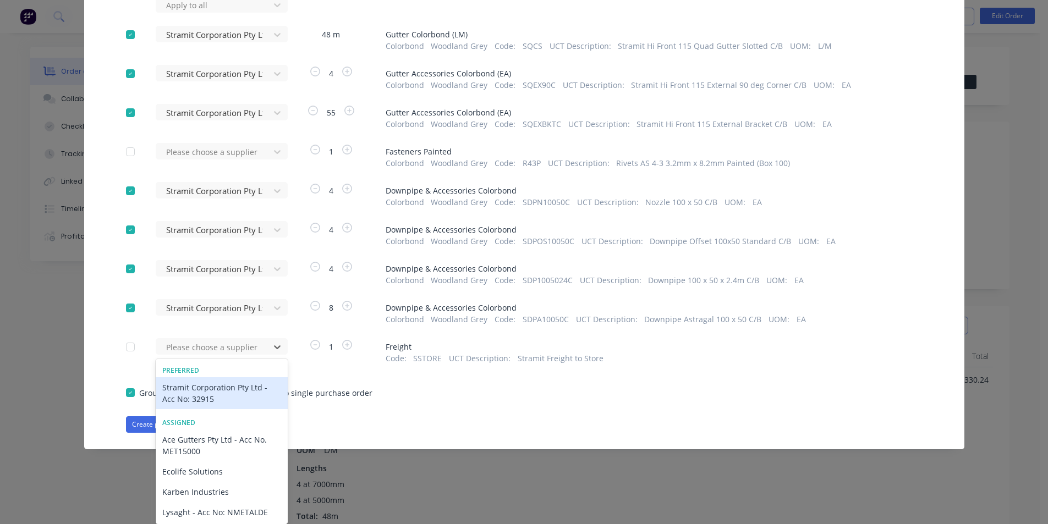
drag, startPoint x: 205, startPoint y: 403, endPoint x: 199, endPoint y: 410, distance: 9.0
click at [204, 403] on div "Stramit Corporation Pty Ltd - Acc No: 32915" at bounding box center [222, 393] width 132 height 32
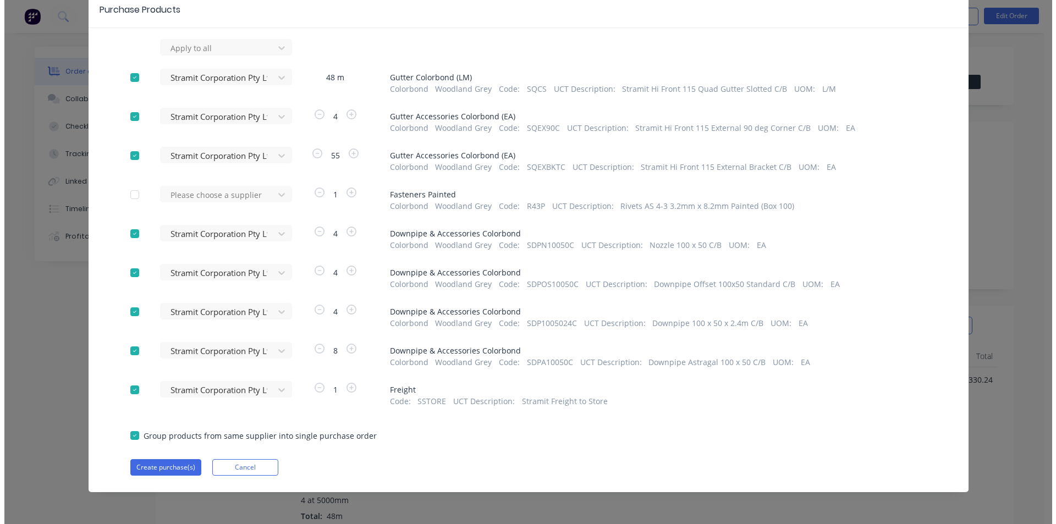
scroll to position [52, 0]
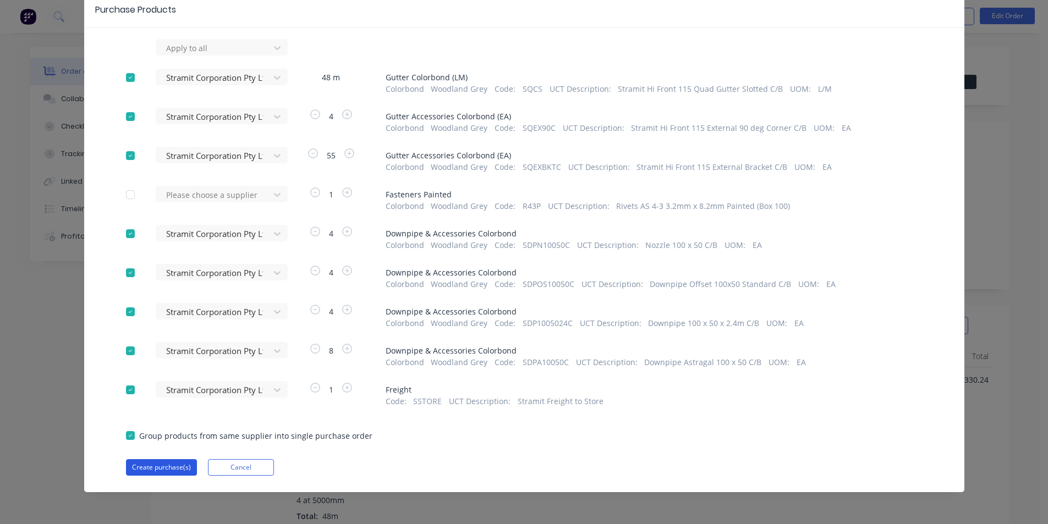
click at [161, 462] on button "Create purchase(s)" at bounding box center [161, 467] width 71 height 17
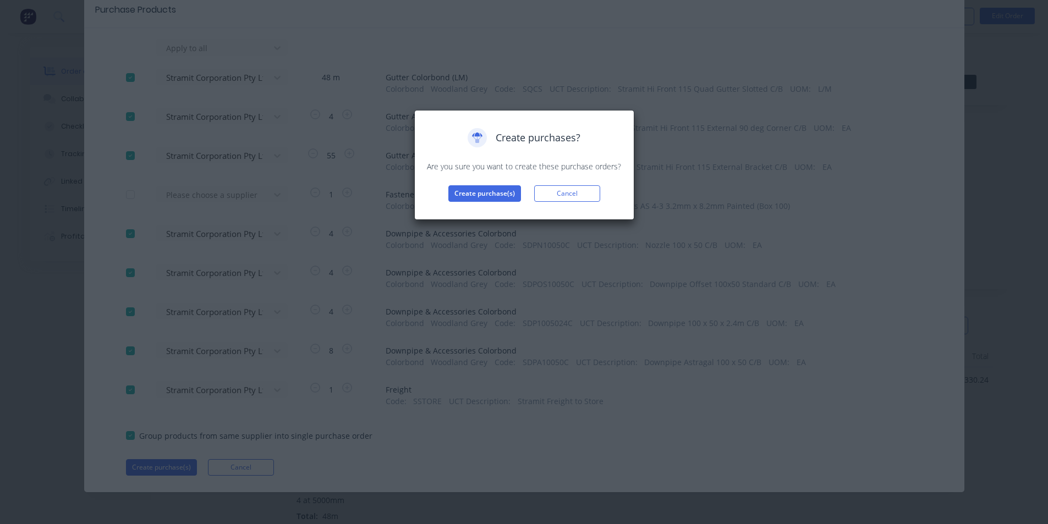
click at [496, 180] on div "Create purchases? Are you sure you want to create these purchase orders? Create…" at bounding box center [524, 165] width 197 height 74
click at [498, 193] on button "Create purchase(s)" at bounding box center [484, 193] width 73 height 17
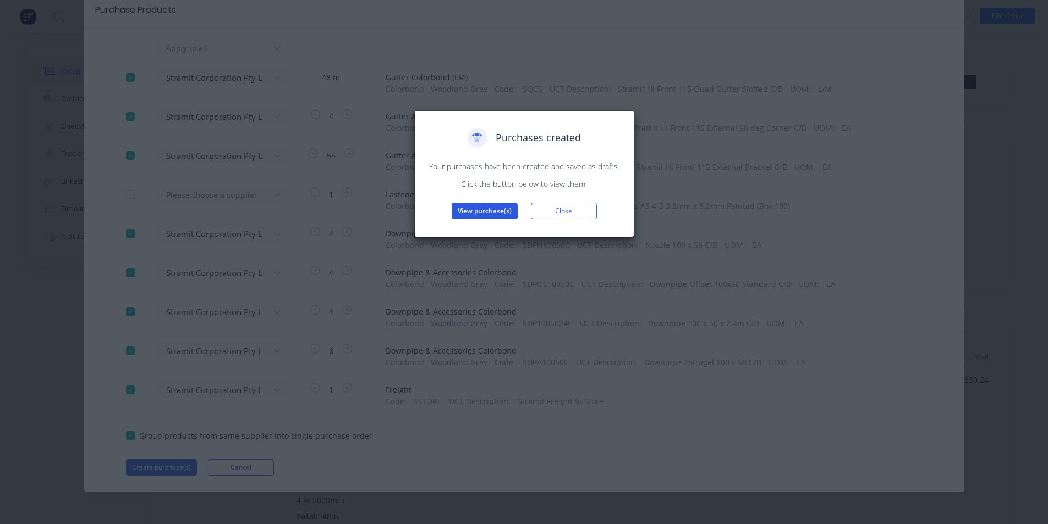
click at [499, 217] on button "View purchase(s)" at bounding box center [485, 211] width 66 height 17
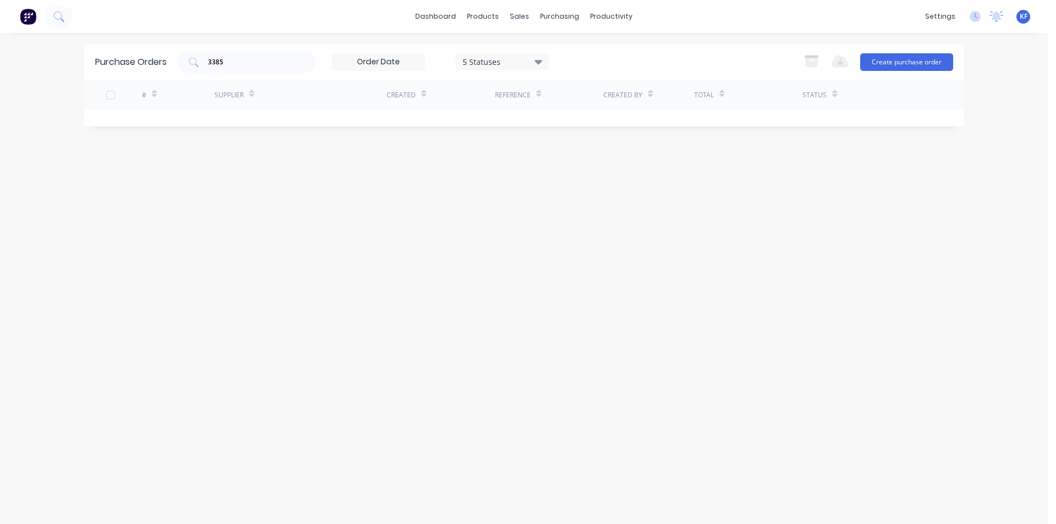
click at [197, 59] on div "3385" at bounding box center [247, 62] width 138 height 22
type input "3"
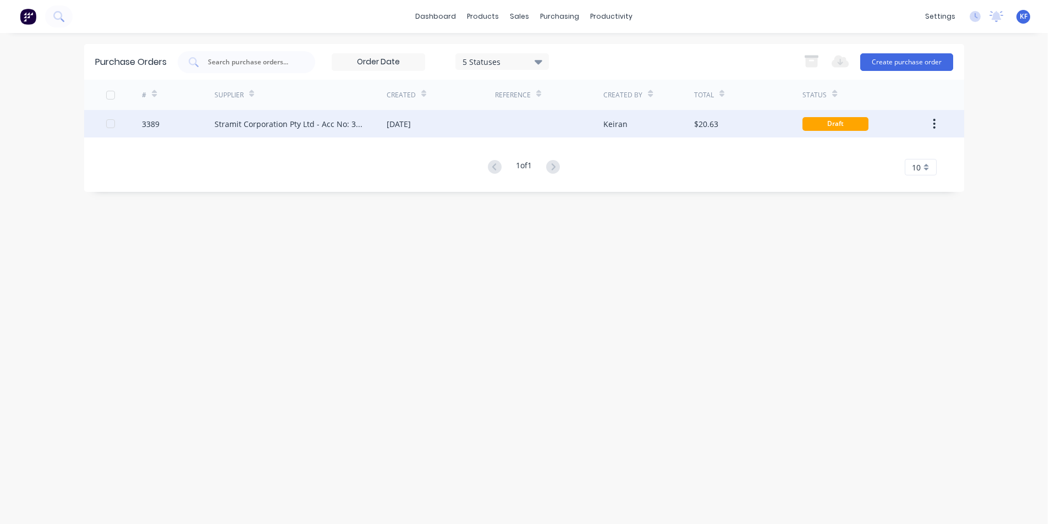
click at [485, 122] on div "[DATE]" at bounding box center [441, 124] width 108 height 28
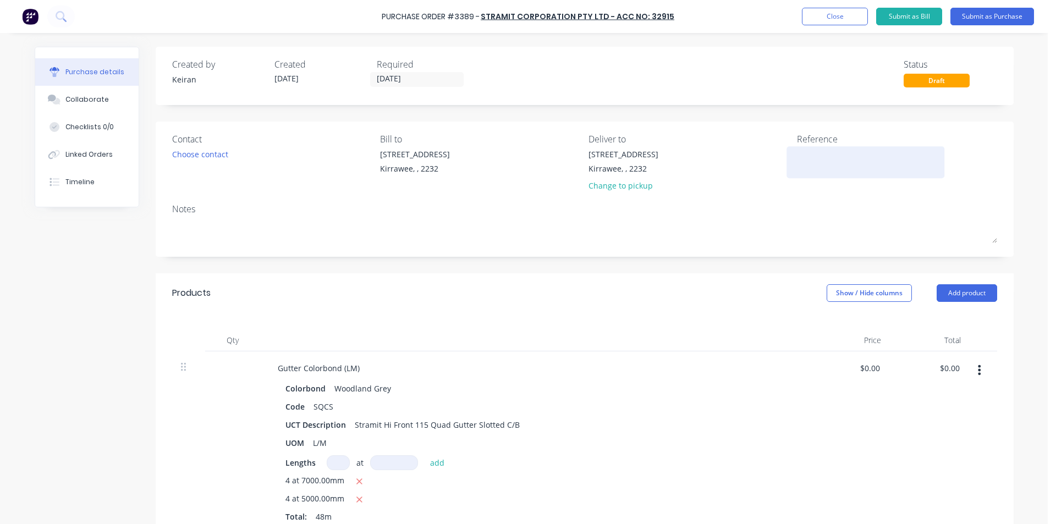
click at [817, 160] on textarea at bounding box center [866, 161] width 138 height 25
type textarea "x"
type textarea "W"
type textarea "x"
type textarea "WK"
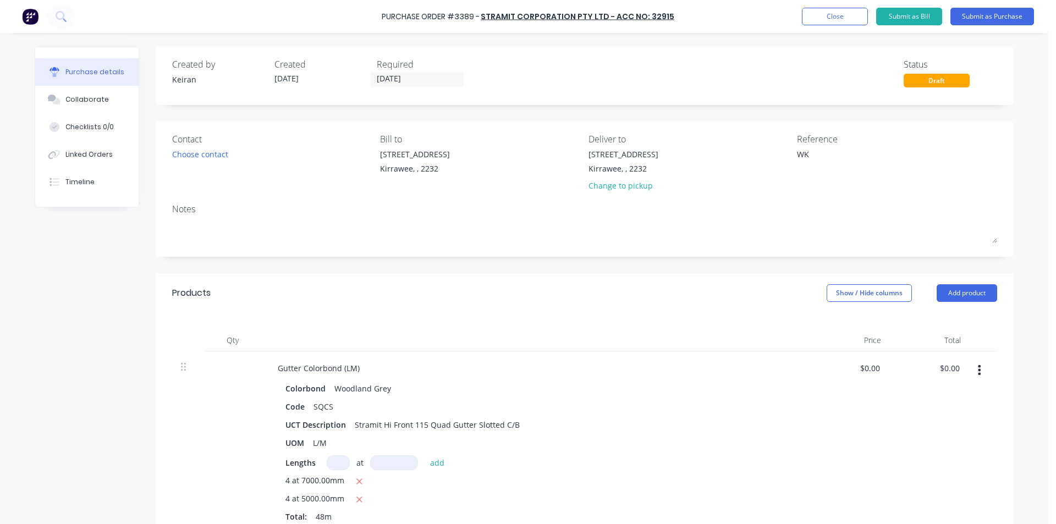
type textarea "x"
type textarea "WK"
type textarea "x"
type textarea "WK B"
type textarea "x"
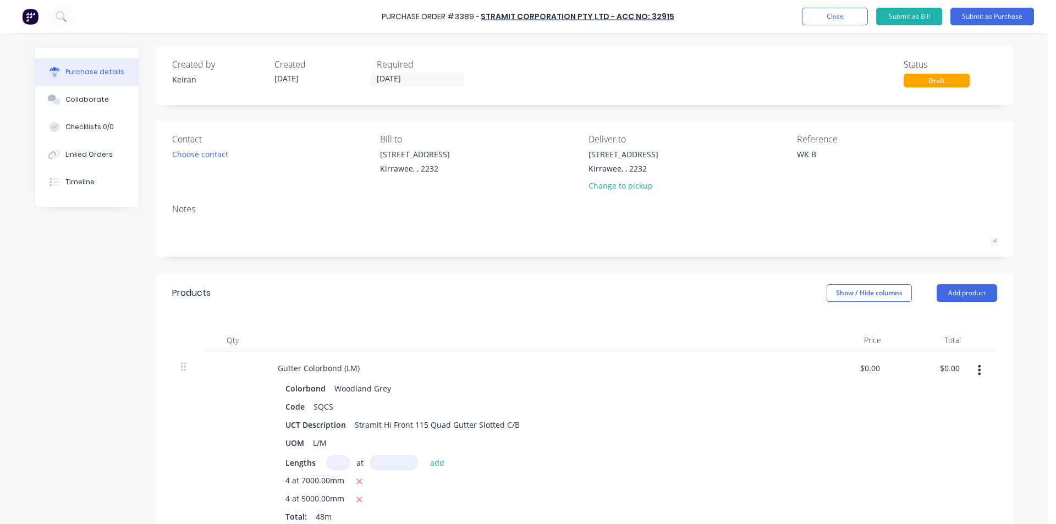
type textarea "WK Bu"
type textarea "x"
type textarea "[PERSON_NAME]"
type textarea "x"
type textarea "WK Buil"
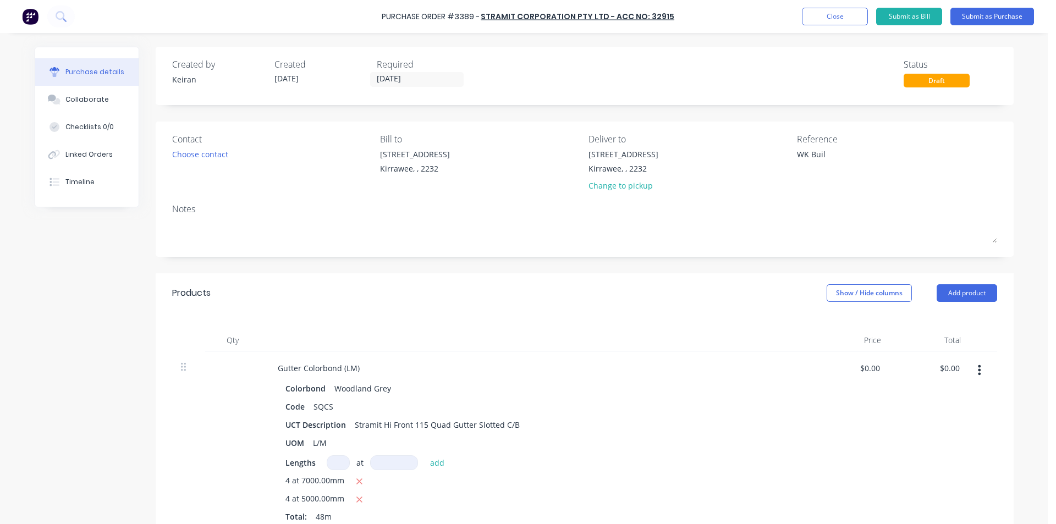
type textarea "x"
type textarea "WK Build"
type textarea "x"
type textarea "WK Buildi"
type textarea "x"
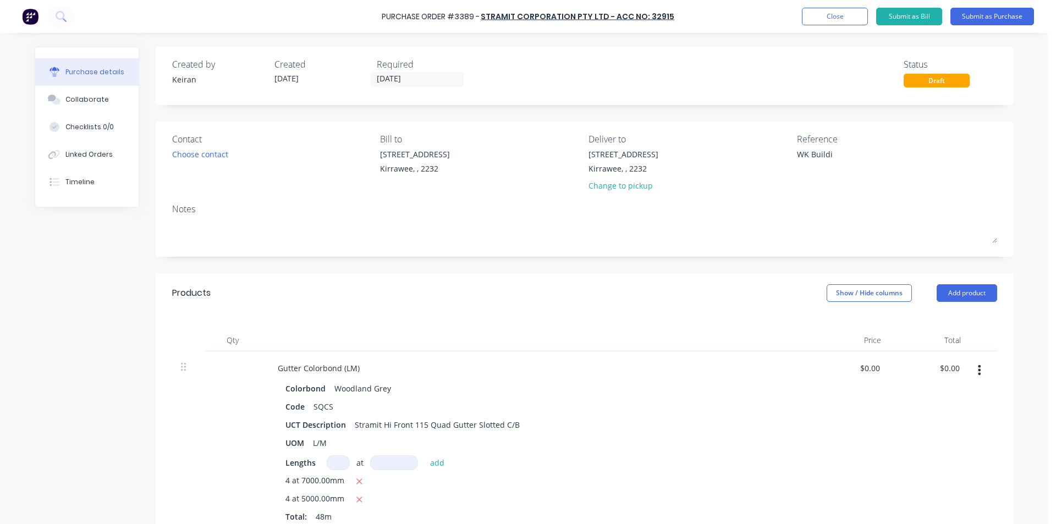
type textarea "WK Buildin"
type textarea "x"
type textarea "[GEOGRAPHIC_DATA]"
type textarea "x"
type textarea "[GEOGRAPHIC_DATA]"
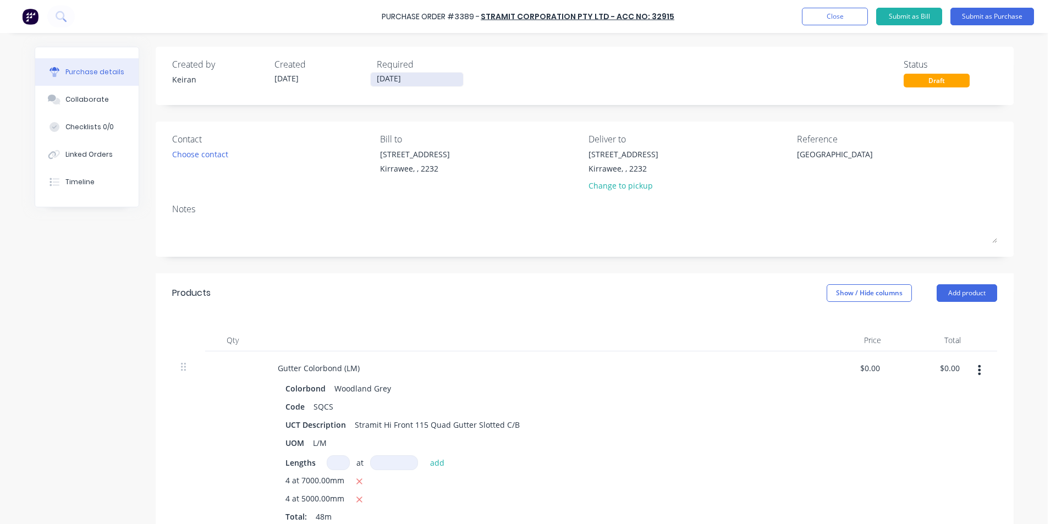
click at [383, 79] on input "[DATE]" at bounding box center [417, 80] width 92 height 14
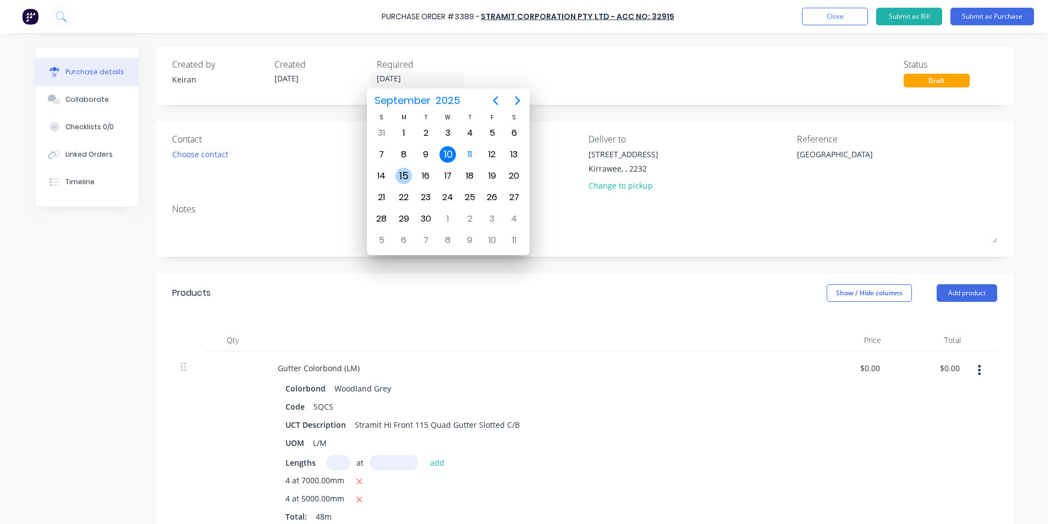
click at [403, 178] on div "15" at bounding box center [403, 176] width 17 height 17
type textarea "x"
type input "[DATE]"
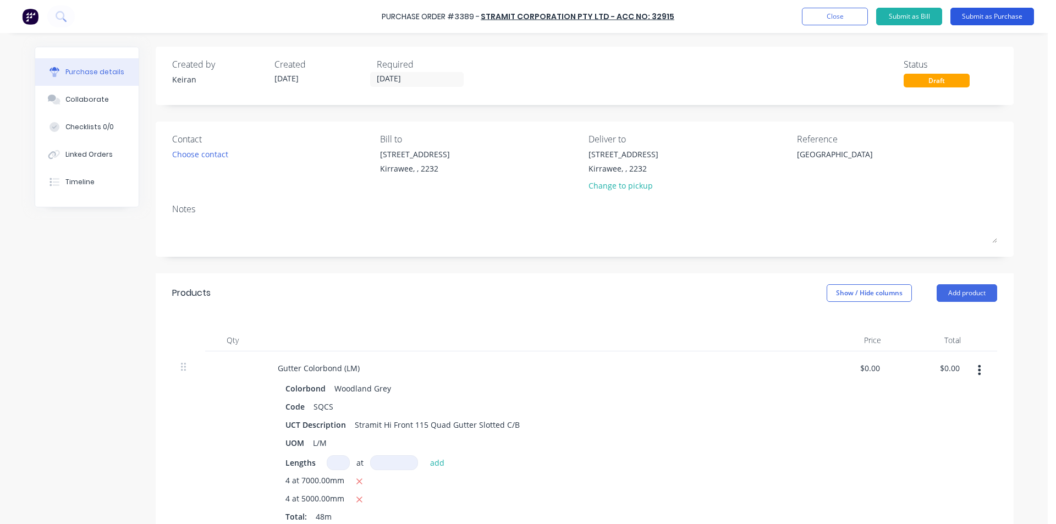
click at [979, 21] on button "Submit as Purchase" at bounding box center [992, 17] width 84 height 18
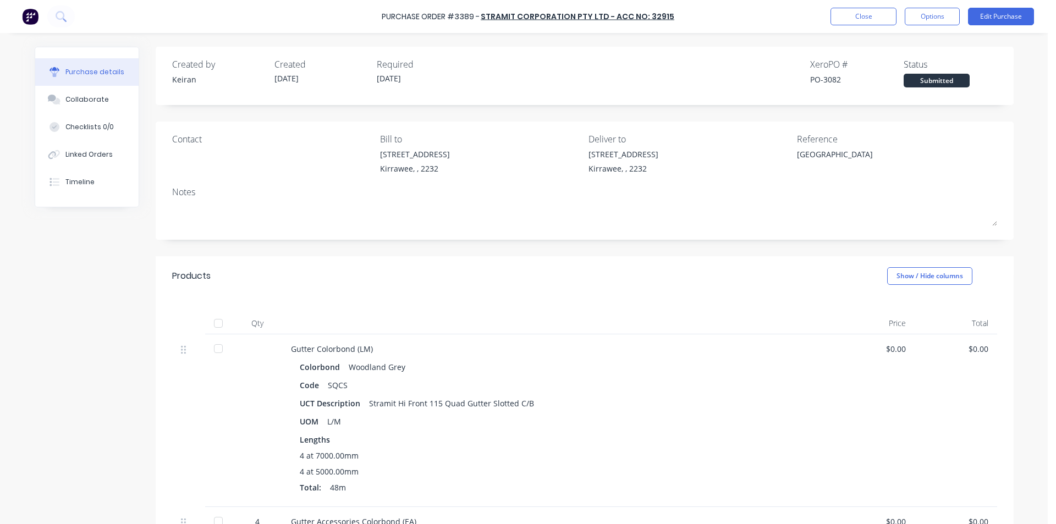
drag, startPoint x: 936, startPoint y: 17, endPoint x: 931, endPoint y: 26, distance: 10.6
click at [936, 16] on button "Options" at bounding box center [932, 17] width 55 height 18
click at [926, 42] on div "Print / Email" at bounding box center [907, 45] width 85 height 16
click at [915, 85] on div "Without pricing" at bounding box center [907, 89] width 85 height 16
type textarea "x"
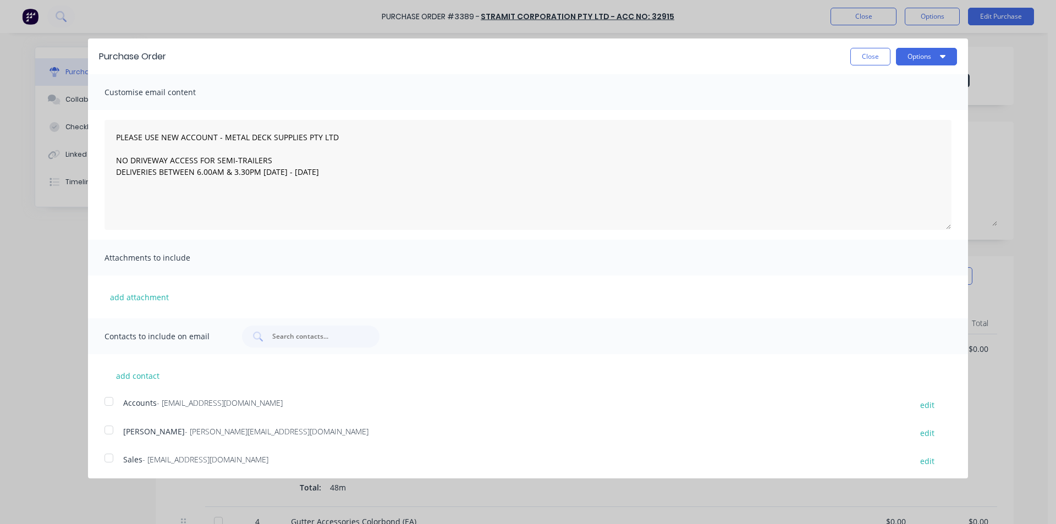
click at [108, 459] on div at bounding box center [109, 458] width 22 height 22
type textarea "PLEASE USE NEW ACCOUNT - METAL DECK SUPPLIES PTY LTD NO DRIVEWAY ACCESS FOR SEM…"
click at [863, 62] on button "Close" at bounding box center [870, 57] width 40 height 18
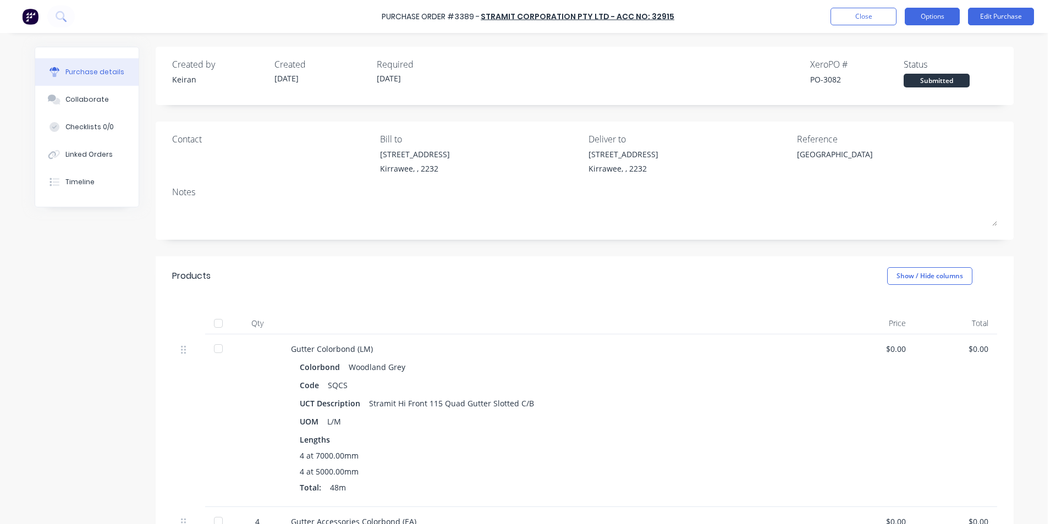
click at [949, 25] on button "Options" at bounding box center [932, 17] width 55 height 18
drag, startPoint x: 739, startPoint y: 48, endPoint x: 733, endPoint y: 50, distance: 6.3
click at [738, 48] on div "Created by [PERSON_NAME] Created [DATE] Required [DATE] Xero PO # PO-3082 Statu…" at bounding box center [585, 76] width 858 height 58
click at [995, 20] on button "Edit Purchase" at bounding box center [1001, 17] width 66 height 18
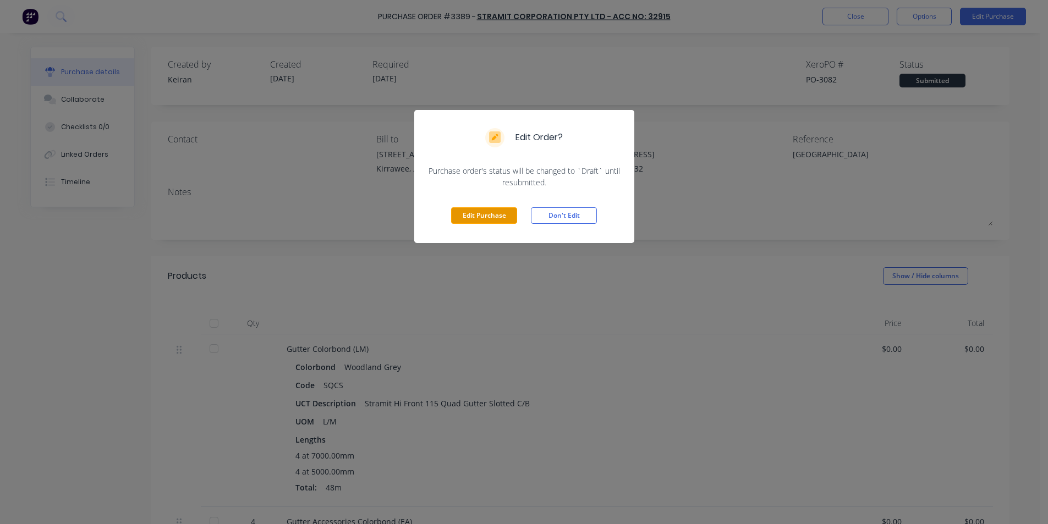
click at [470, 211] on button "Edit Purchase" at bounding box center [484, 215] width 66 height 17
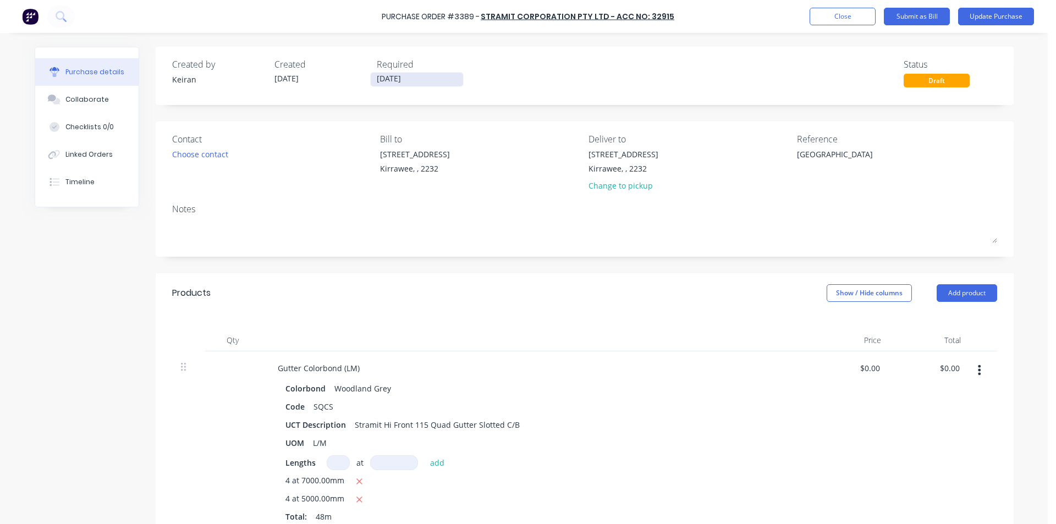
click at [392, 74] on input "[DATE]" at bounding box center [417, 80] width 92 height 14
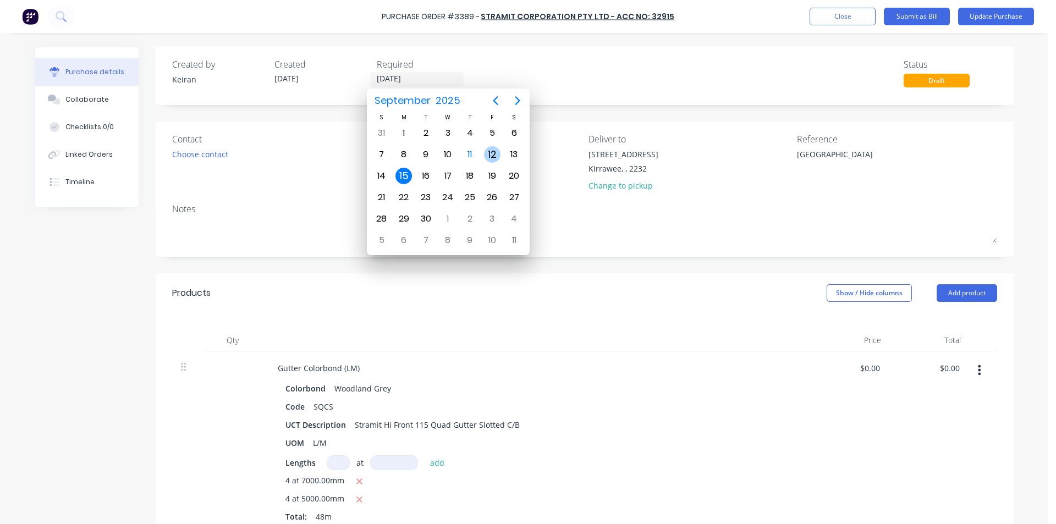
click at [495, 154] on div "12" at bounding box center [492, 154] width 17 height 17
type textarea "x"
type input "[DATE]"
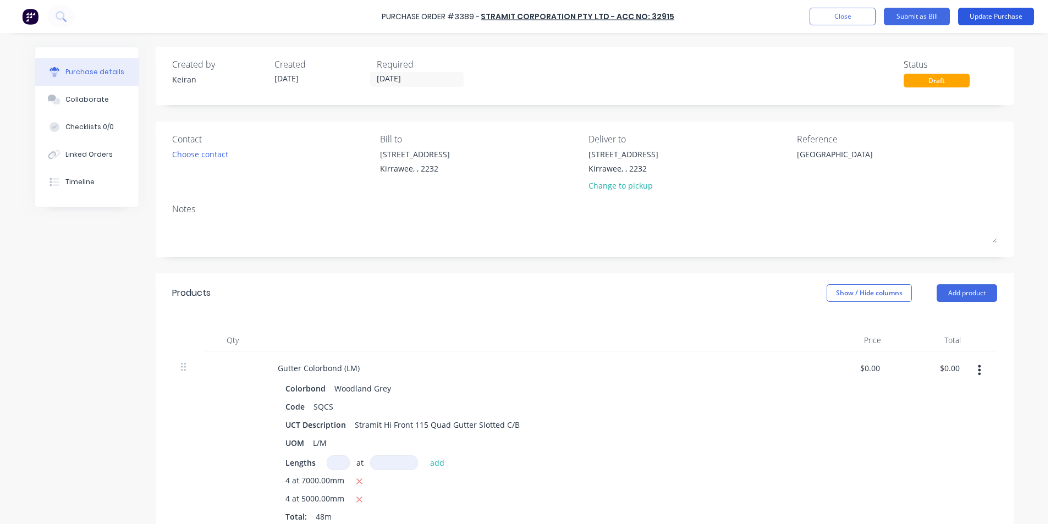
click at [1012, 19] on button "Update Purchase" at bounding box center [996, 17] width 76 height 18
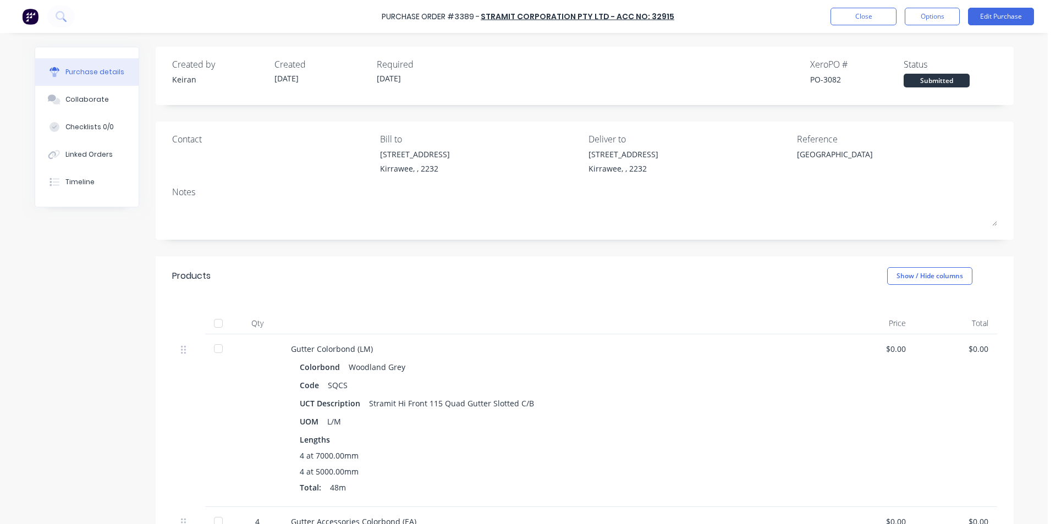
drag, startPoint x: 939, startPoint y: 23, endPoint x: 932, endPoint y: 29, distance: 9.8
click at [939, 23] on button "Options" at bounding box center [932, 17] width 55 height 18
click at [915, 50] on div "Print / Email" at bounding box center [907, 45] width 85 height 16
click at [909, 88] on div "Without pricing" at bounding box center [907, 89] width 85 height 16
type textarea "x"
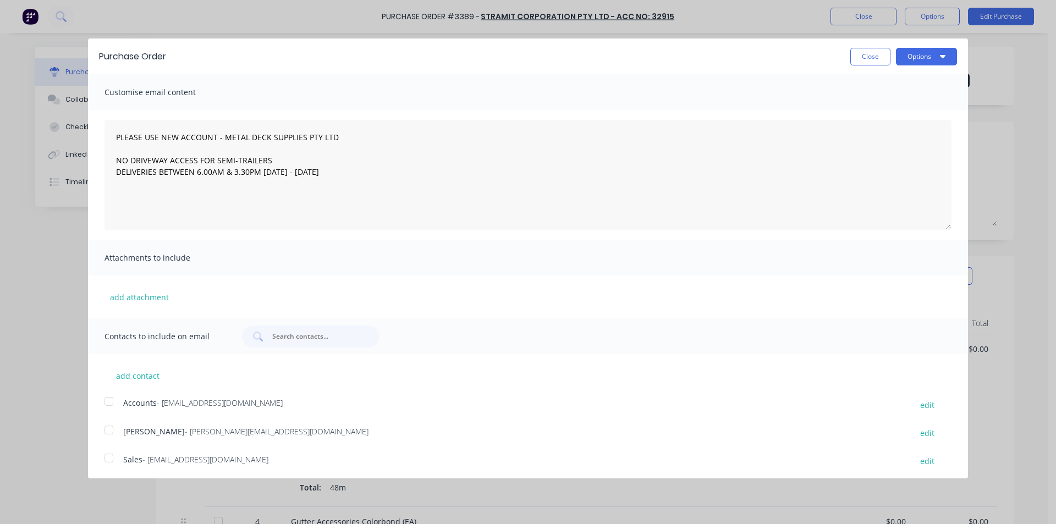
drag, startPoint x: 109, startPoint y: 451, endPoint x: 300, endPoint y: 314, distance: 235.2
click at [109, 450] on div at bounding box center [109, 458] width 22 height 22
type textarea "PLEASE USE NEW ACCOUNT - METAL DECK SUPPLIES PTY LTD NO DRIVEWAY ACCESS FOR SEM…"
drag, startPoint x: 933, startPoint y: 56, endPoint x: 927, endPoint y: 67, distance: 12.8
click at [940, 56] on icon "button" at bounding box center [943, 56] width 6 height 3
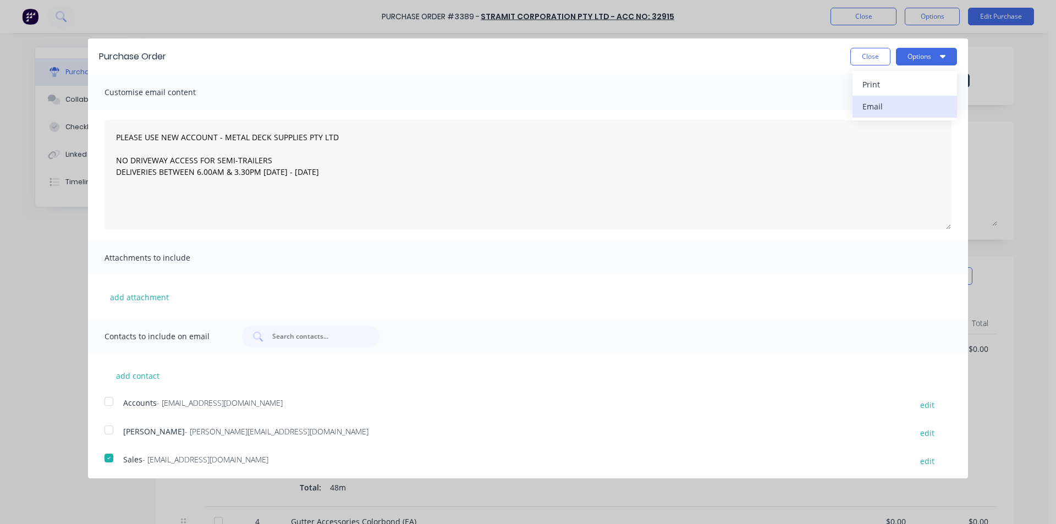
click at [921, 109] on div "Email" at bounding box center [904, 106] width 85 height 16
type textarea "x"
type textarea "PLEASE USE NEW ACCOUNT - METAL DECK SUPPLIES PTY LTD NO DRIVEWAY ACCESS FOR SEM…"
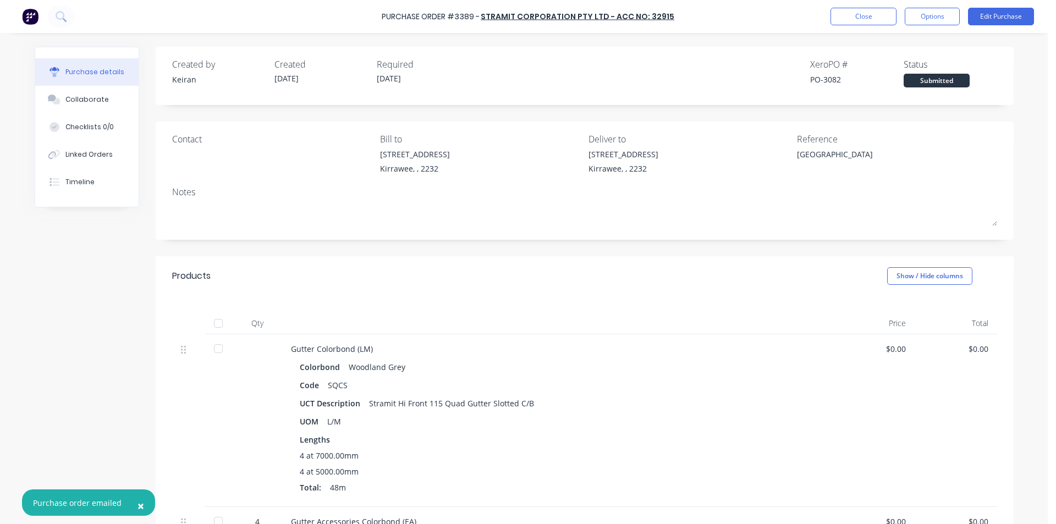
type textarea "x"
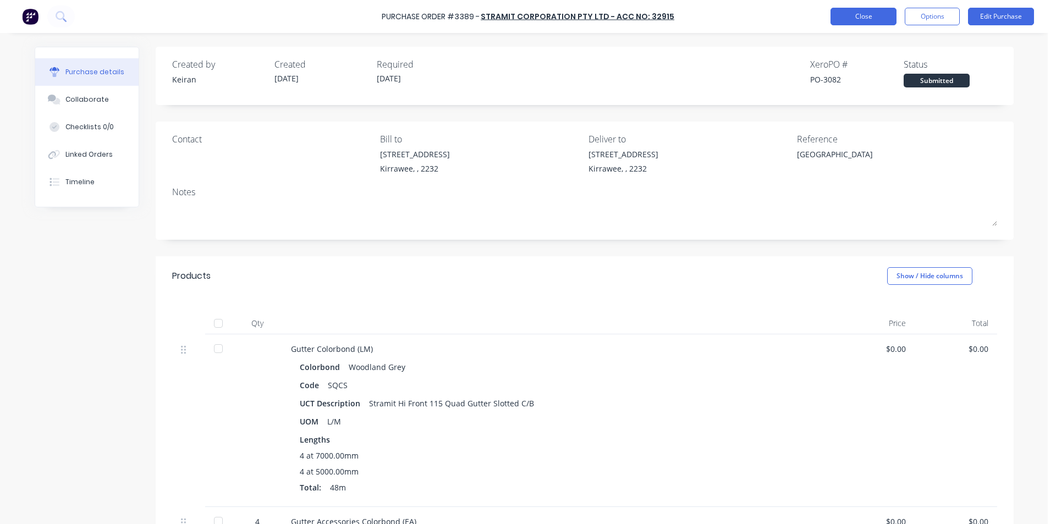
click at [870, 21] on button "Close" at bounding box center [864, 17] width 66 height 18
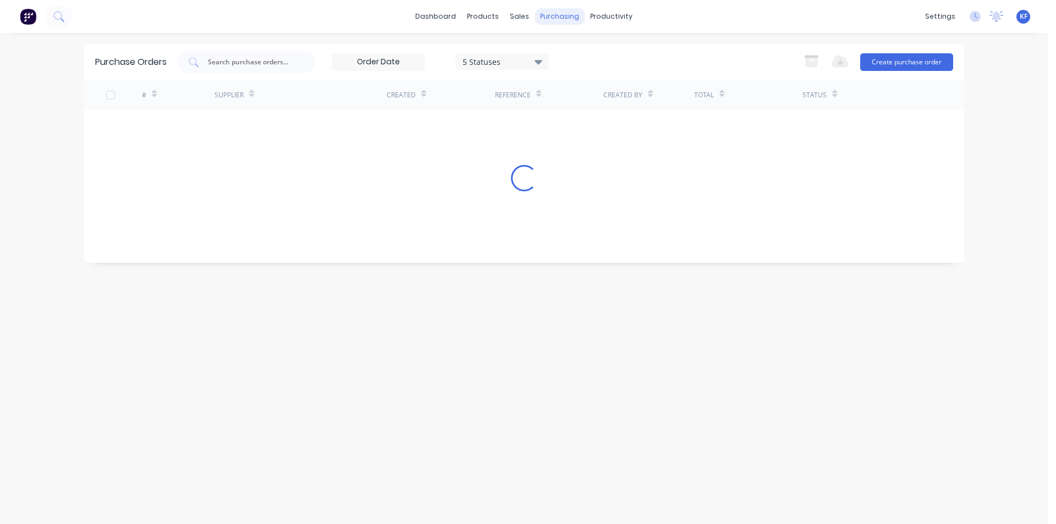
click at [549, 17] on div "purchasing" at bounding box center [560, 16] width 50 height 17
click at [578, 46] on link "Purchase Orders" at bounding box center [606, 52] width 146 height 22
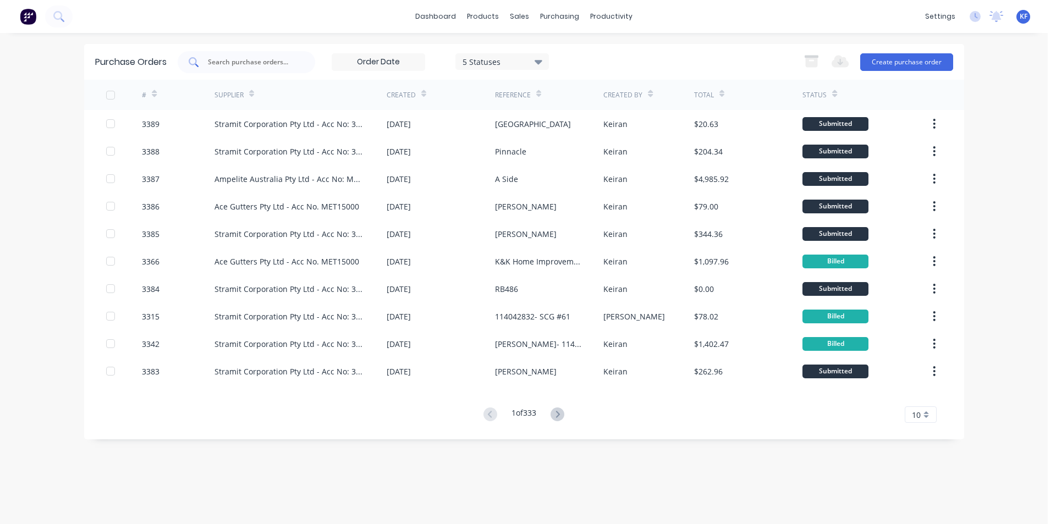
click at [257, 60] on input "text" at bounding box center [252, 62] width 91 height 11
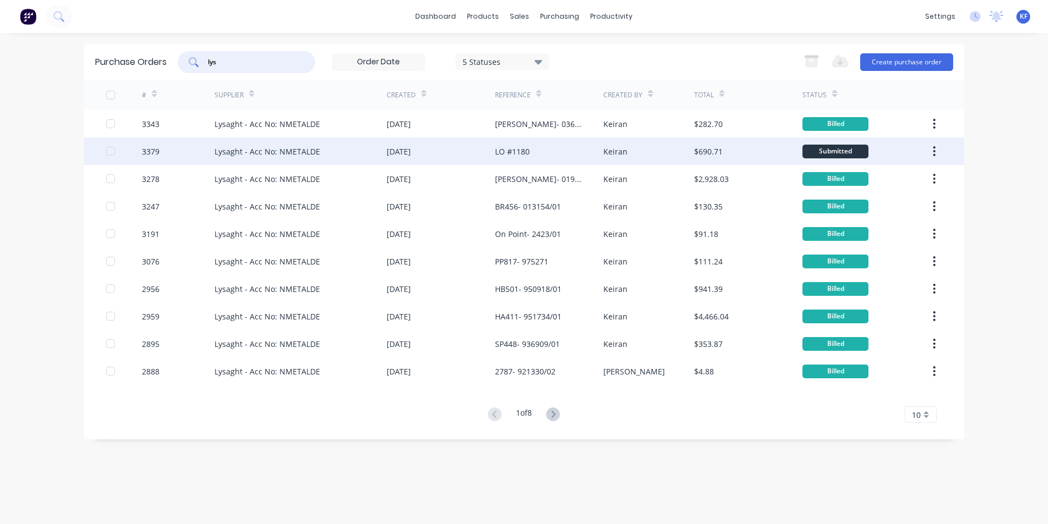
type input "lys"
click at [490, 156] on div "[DATE]" at bounding box center [441, 152] width 108 height 28
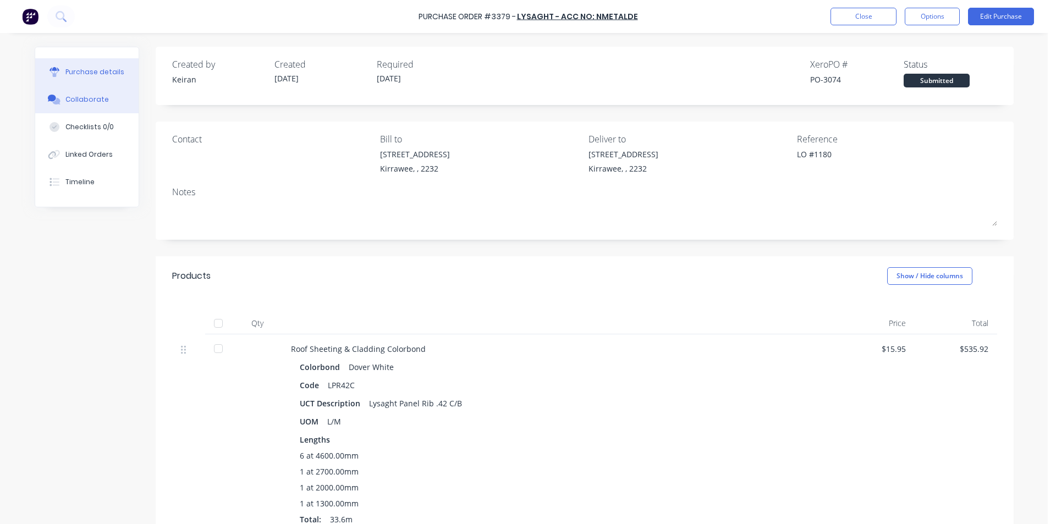
click at [84, 91] on button "Collaborate" at bounding box center [86, 100] width 103 height 28
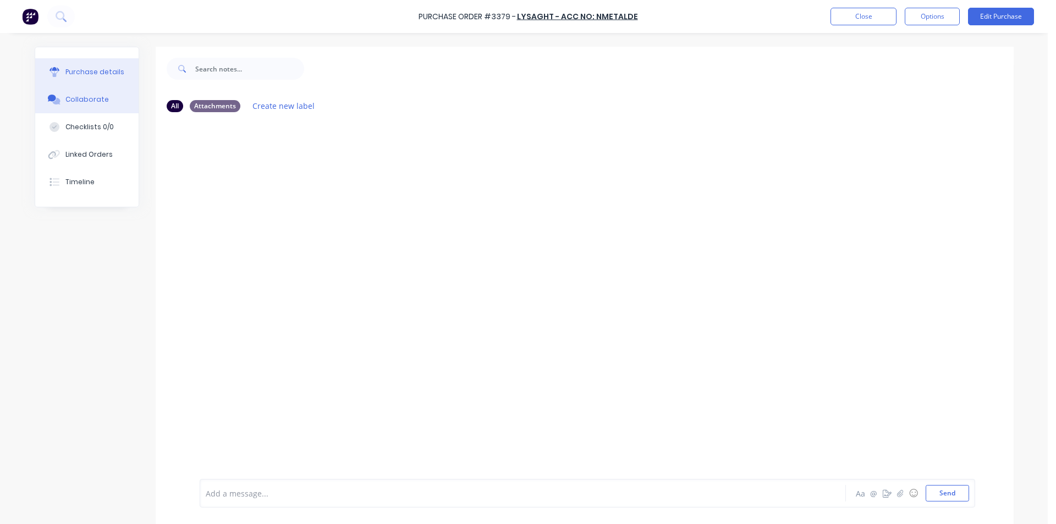
click at [74, 68] on div "Purchase details" at bounding box center [94, 72] width 59 height 10
type textarea "x"
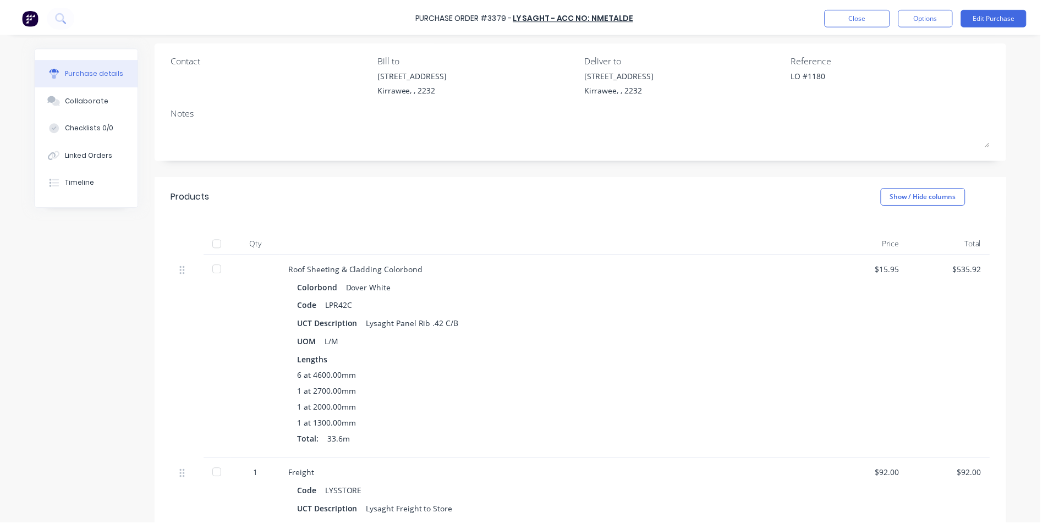
scroll to position [20, 0]
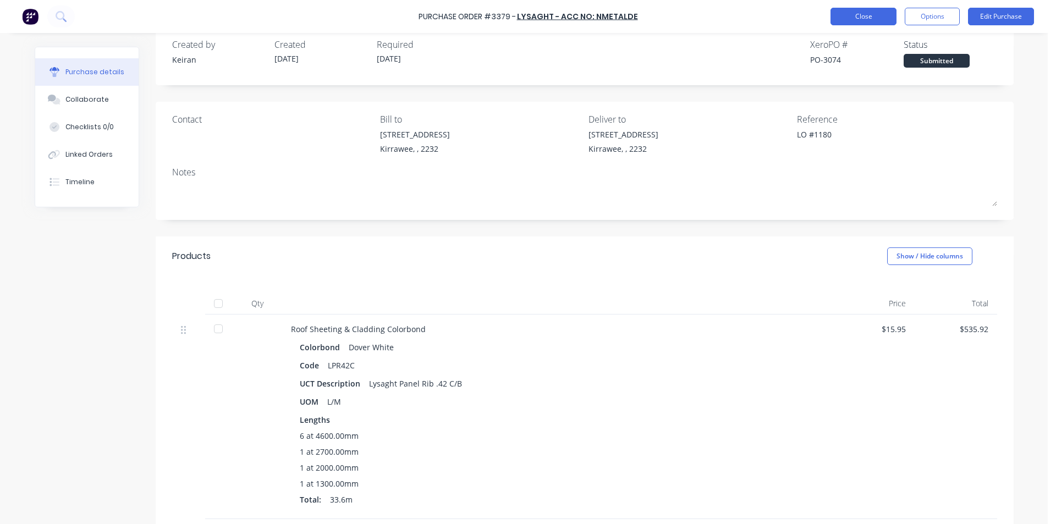
click at [848, 24] on button "Close" at bounding box center [864, 17] width 66 height 18
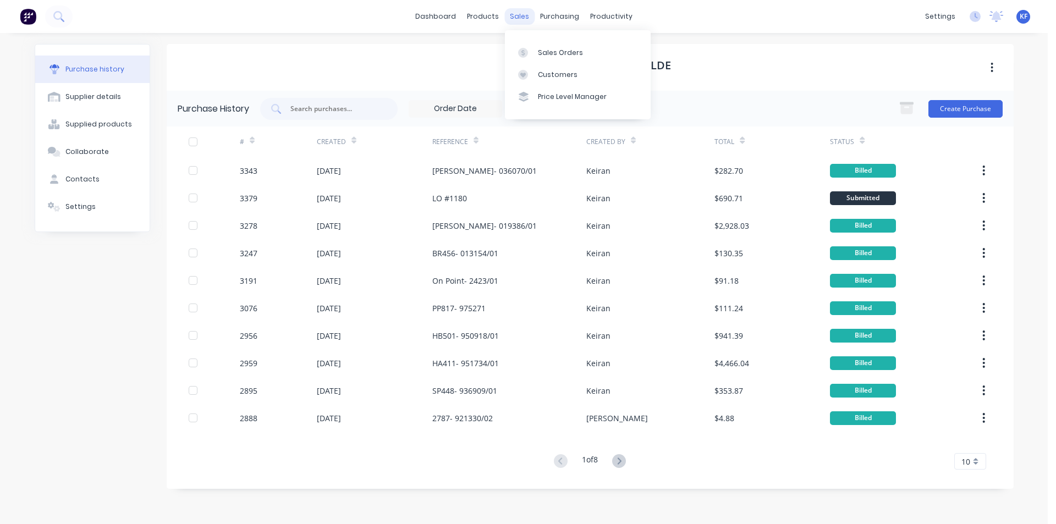
click at [509, 16] on div "sales" at bounding box center [519, 16] width 30 height 17
click at [537, 50] on link "Sales Orders" at bounding box center [578, 52] width 146 height 22
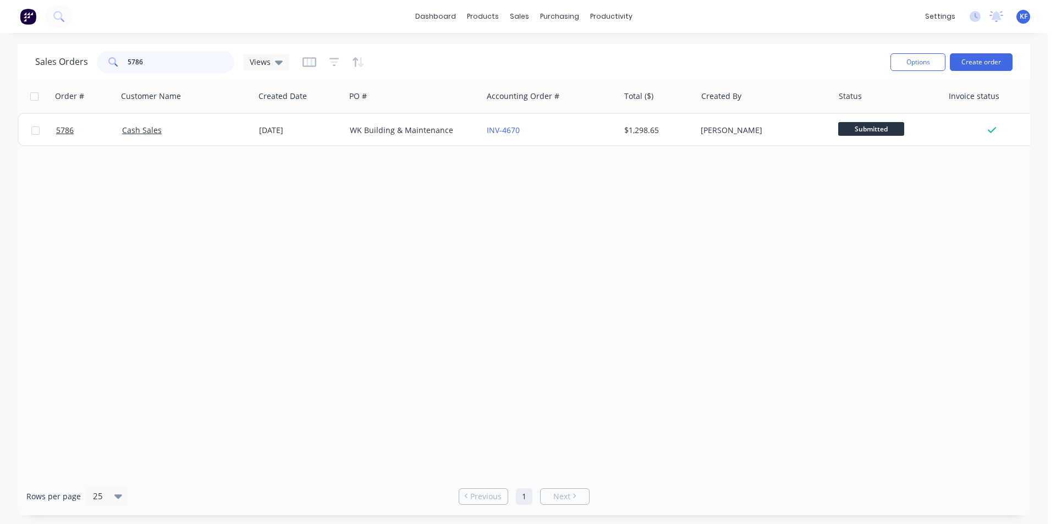
drag, startPoint x: 169, startPoint y: 65, endPoint x: 24, endPoint y: 46, distance: 147.0
click at [31, 45] on div "Sales Orders 5786 Views Options Create order" at bounding box center [524, 62] width 1013 height 36
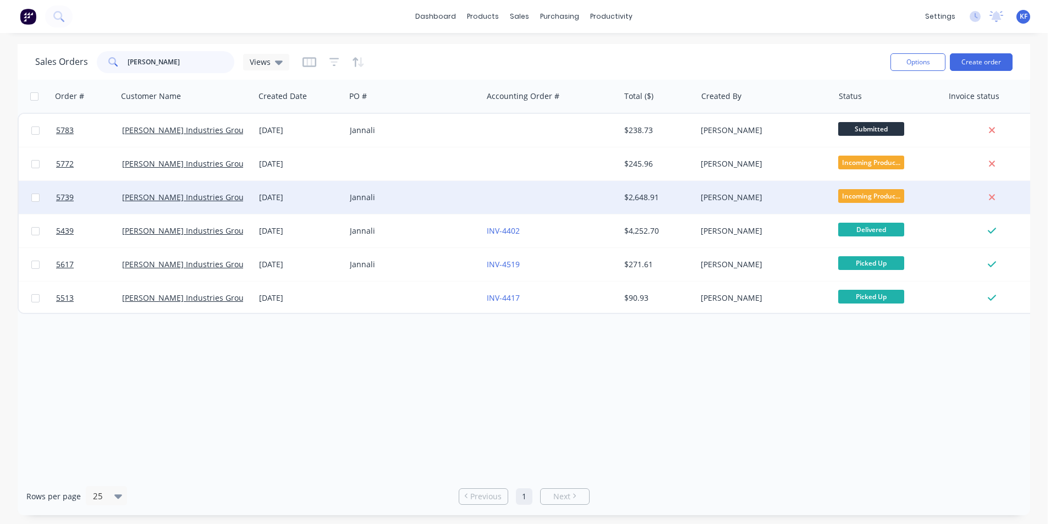
type input "[PERSON_NAME]"
click at [501, 207] on div at bounding box center [550, 197] width 137 height 33
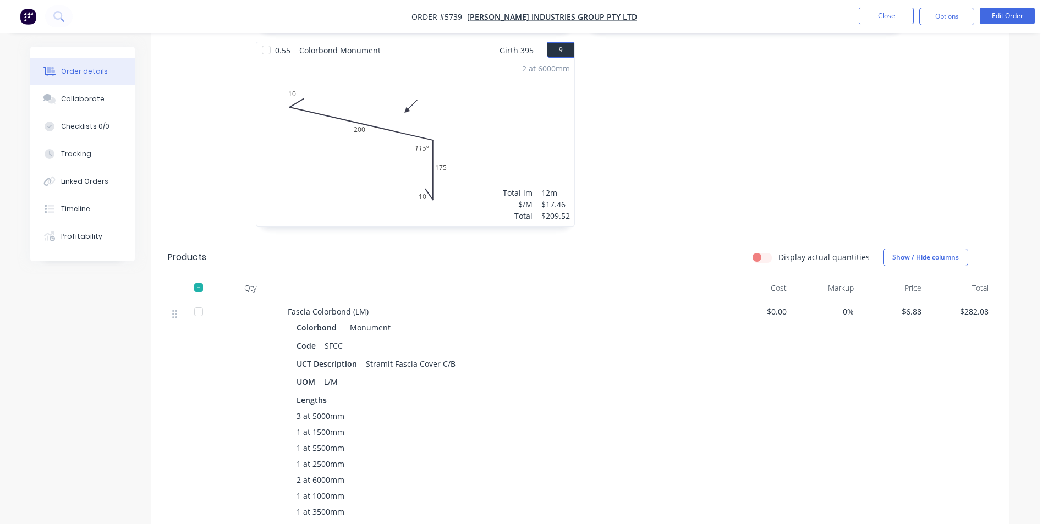
scroll to position [1045, 0]
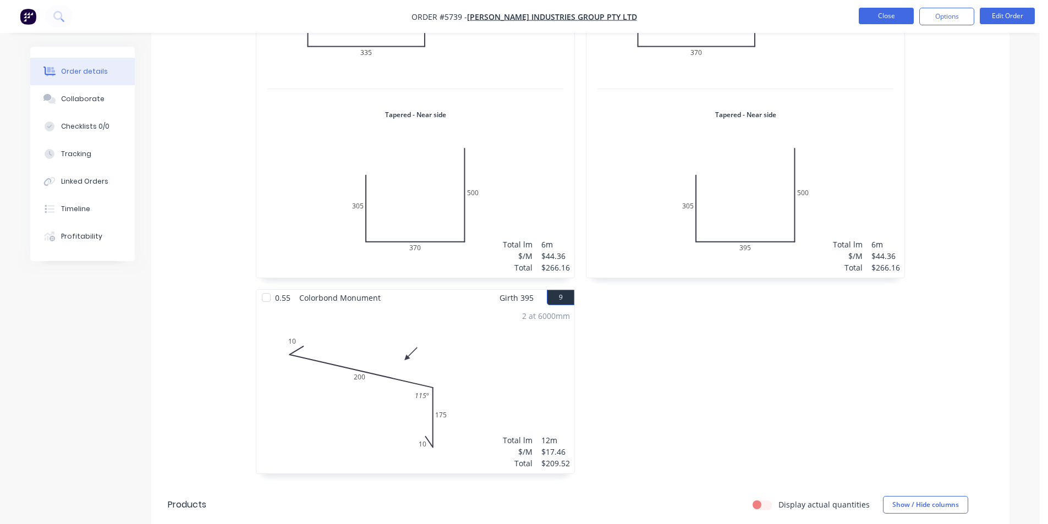
click at [864, 24] on button "Close" at bounding box center [886, 16] width 55 height 17
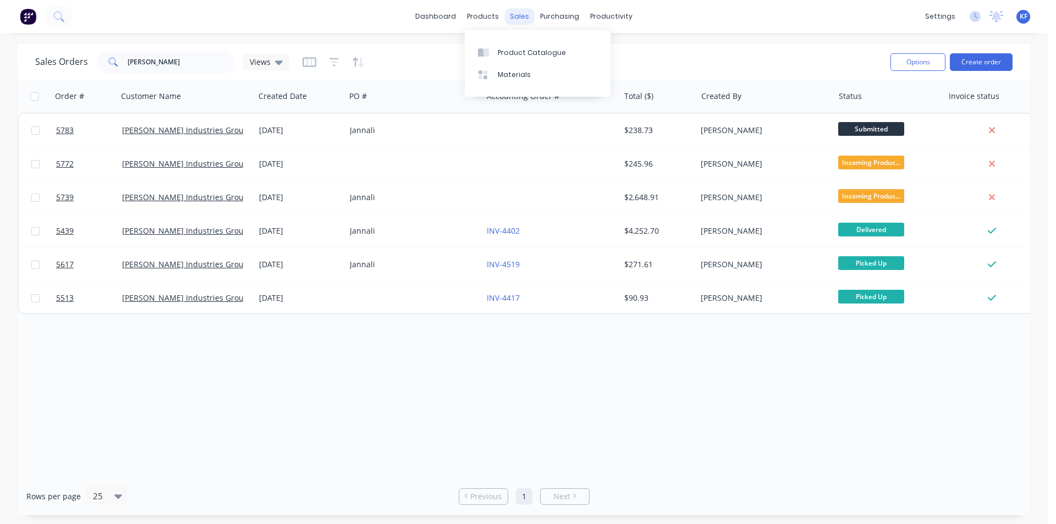
click at [514, 16] on div "sales" at bounding box center [519, 16] width 30 height 17
click at [537, 42] on link "Sales Orders" at bounding box center [578, 52] width 146 height 22
drag, startPoint x: 163, startPoint y: 56, endPoint x: 68, endPoint y: 49, distance: 95.9
click at [122, 52] on div "[PERSON_NAME]" at bounding box center [166, 62] width 138 height 22
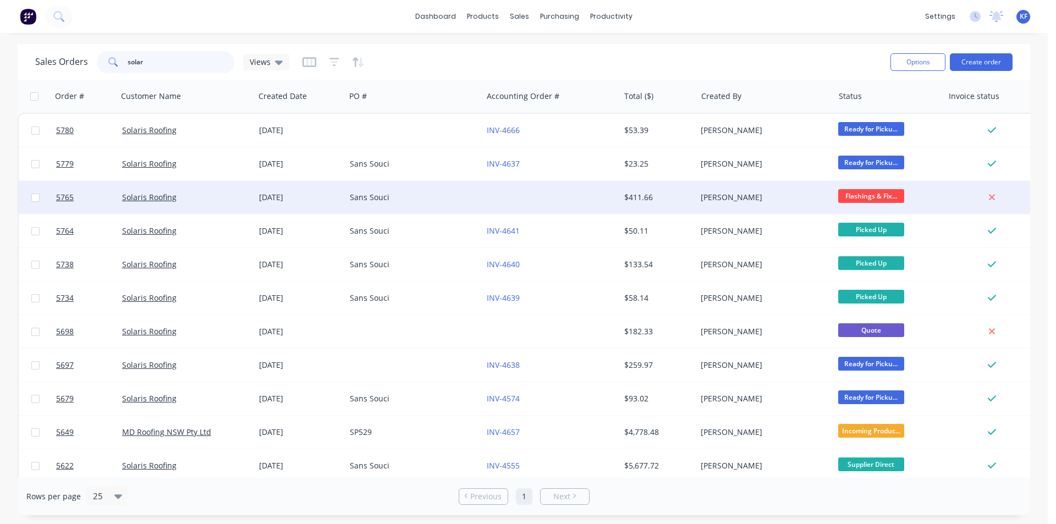
type input "solar"
click at [544, 202] on div at bounding box center [550, 197] width 137 height 33
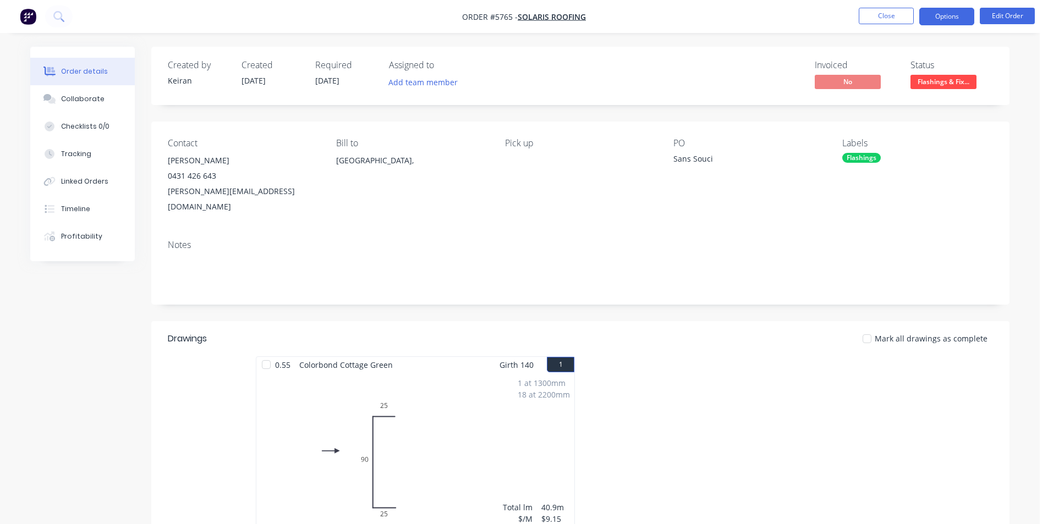
click at [938, 21] on button "Options" at bounding box center [946, 17] width 55 height 18
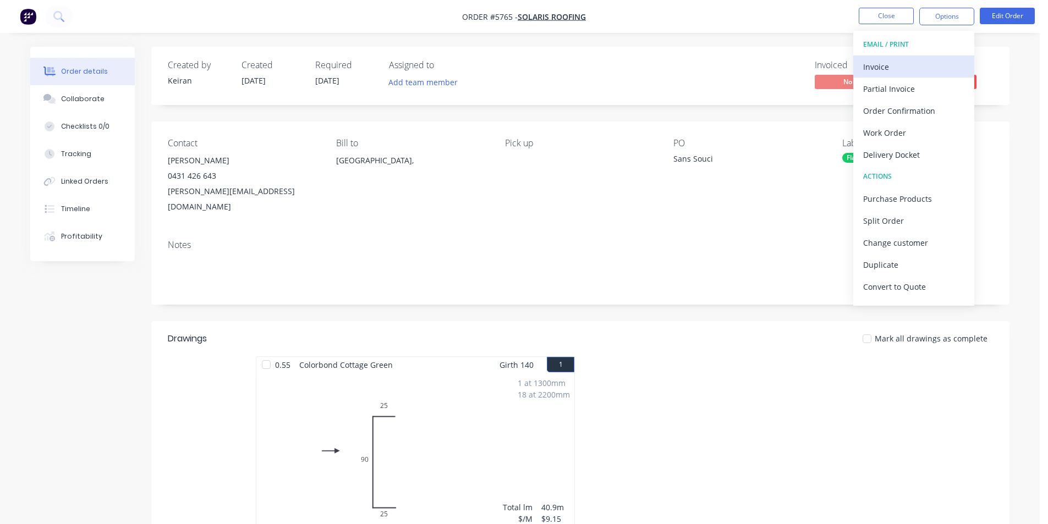
click at [907, 68] on div "Invoice" at bounding box center [913, 67] width 101 height 16
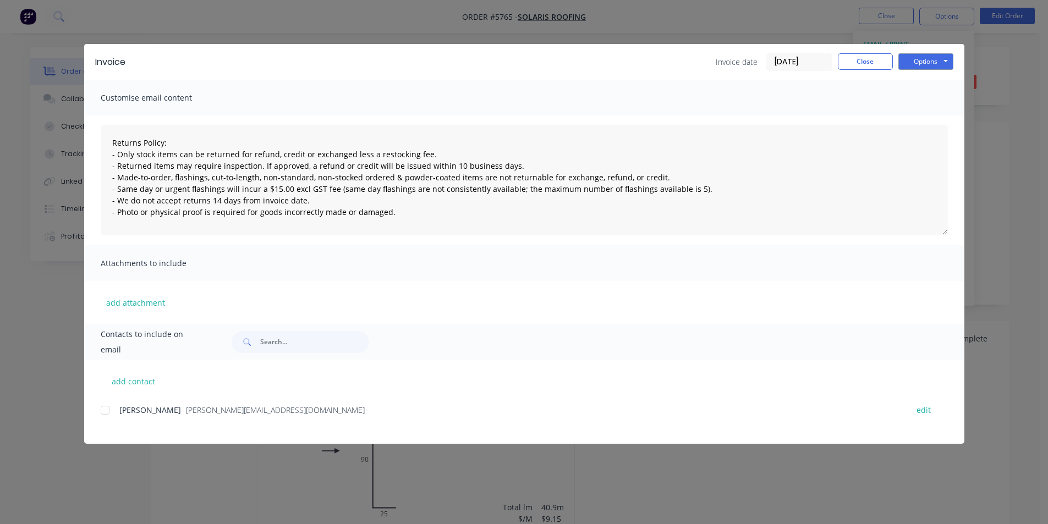
click at [99, 411] on div "add contact Chris - [EMAIL_ADDRESS][DOMAIN_NAME] edit" at bounding box center [524, 402] width 880 height 84
click at [106, 411] on div at bounding box center [105, 410] width 22 height 22
click at [921, 65] on button "Options" at bounding box center [925, 61] width 55 height 17
click at [930, 114] on button "Email" at bounding box center [933, 117] width 70 height 18
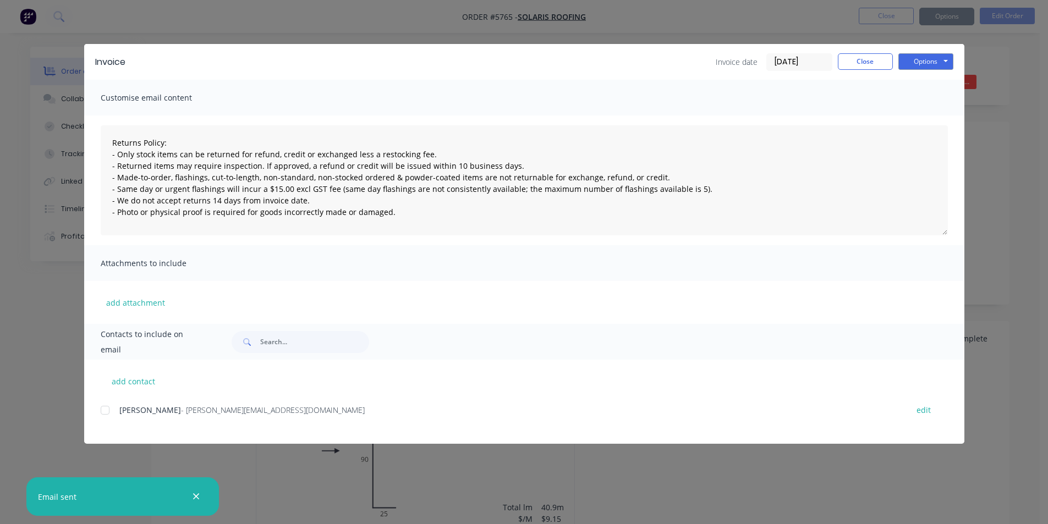
type textarea "Returns Policy: - Only stock items can be returned for refund, credit or exchan…"
drag, startPoint x: 867, startPoint y: 64, endPoint x: 880, endPoint y: 72, distance: 15.1
click at [866, 63] on button "Close" at bounding box center [865, 61] width 55 height 17
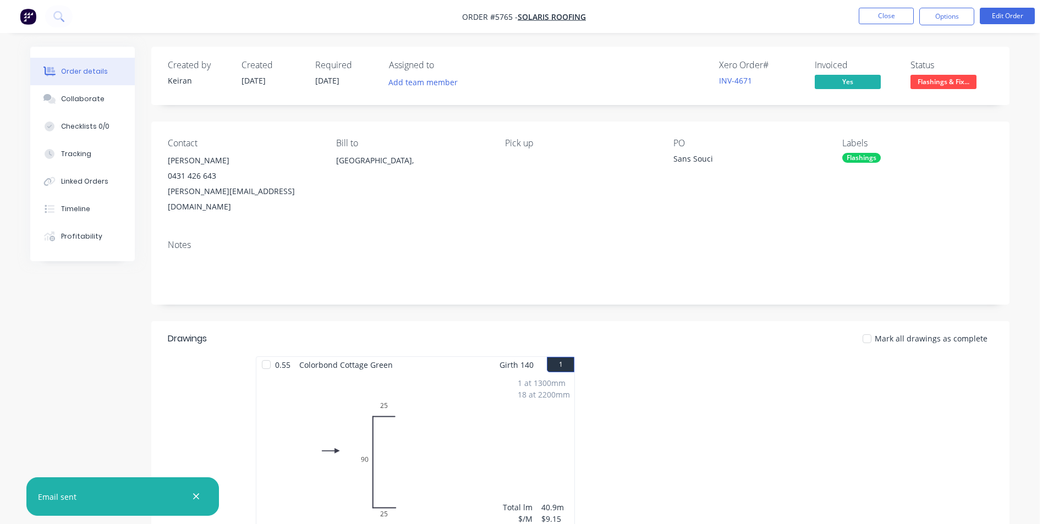
drag, startPoint x: 939, startPoint y: 84, endPoint x: 939, endPoint y: 96, distance: 12.1
click at [939, 83] on span "Flashings & Fix..." at bounding box center [943, 82] width 66 height 14
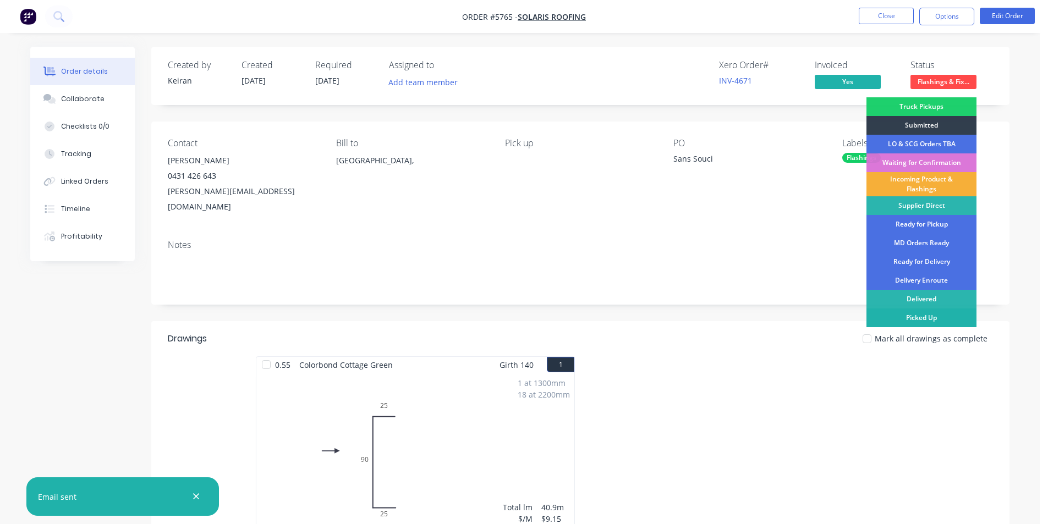
click at [937, 318] on div "Picked Up" at bounding box center [921, 318] width 110 height 19
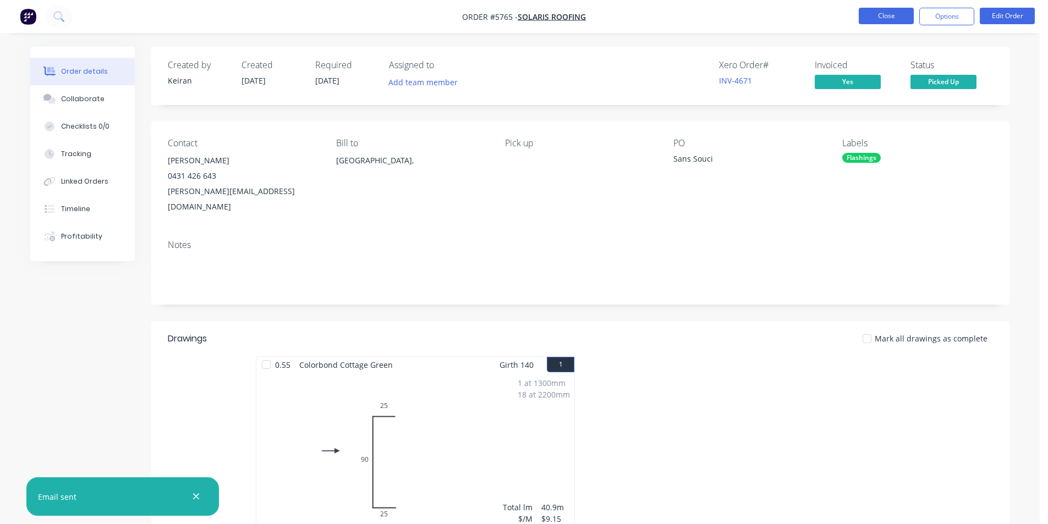
click at [872, 20] on button "Close" at bounding box center [886, 16] width 55 height 17
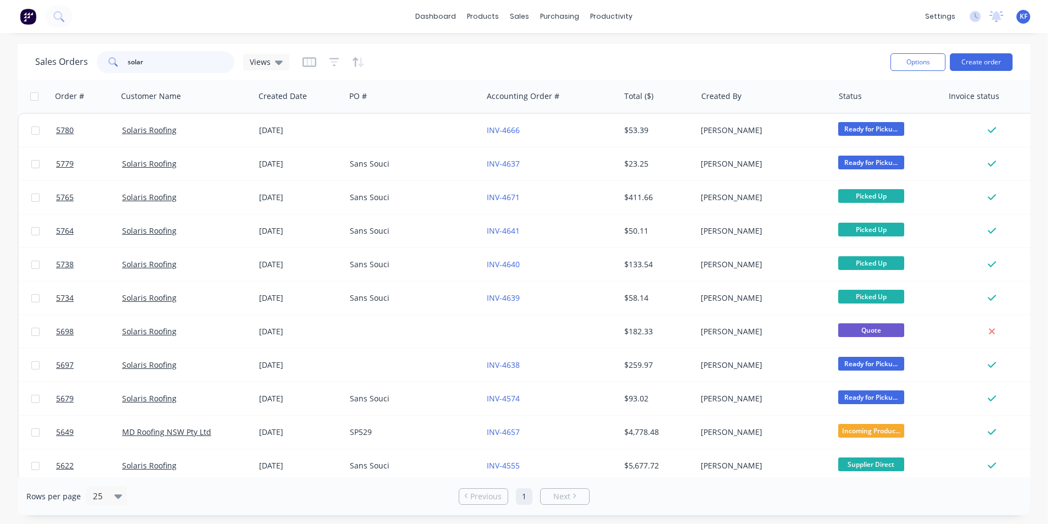
drag, startPoint x: 171, startPoint y: 63, endPoint x: 34, endPoint y: 23, distance: 142.7
click at [56, 35] on div "dashboard products sales purchasing productivity dashboard products Product Cat…" at bounding box center [524, 262] width 1048 height 524
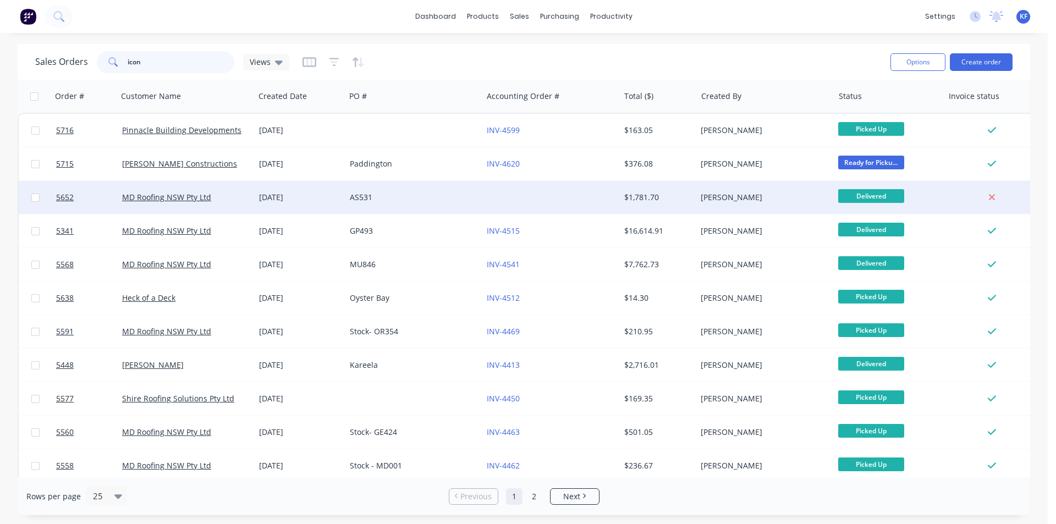
type input "icon"
click at [685, 205] on div "$1,781.70" at bounding box center [658, 197] width 77 height 33
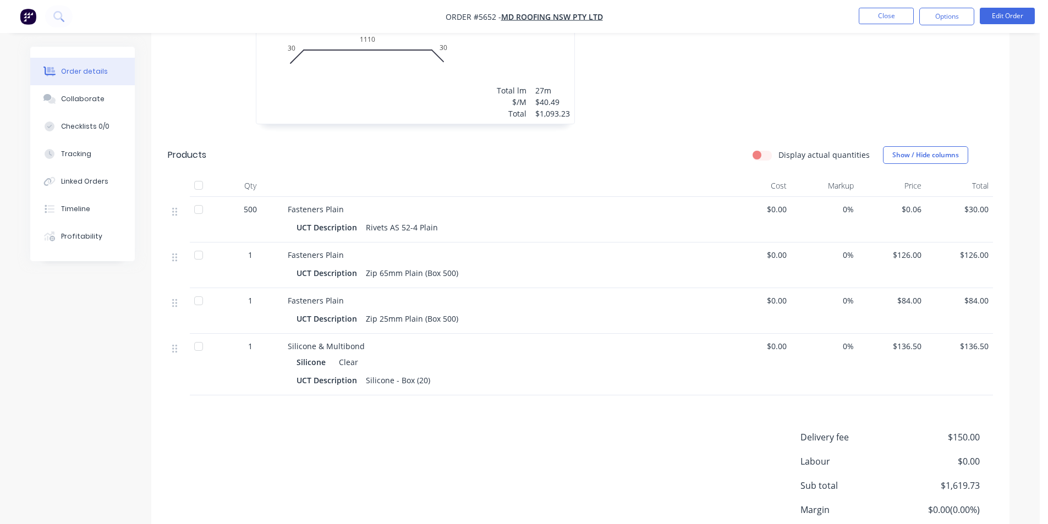
scroll to position [163, 0]
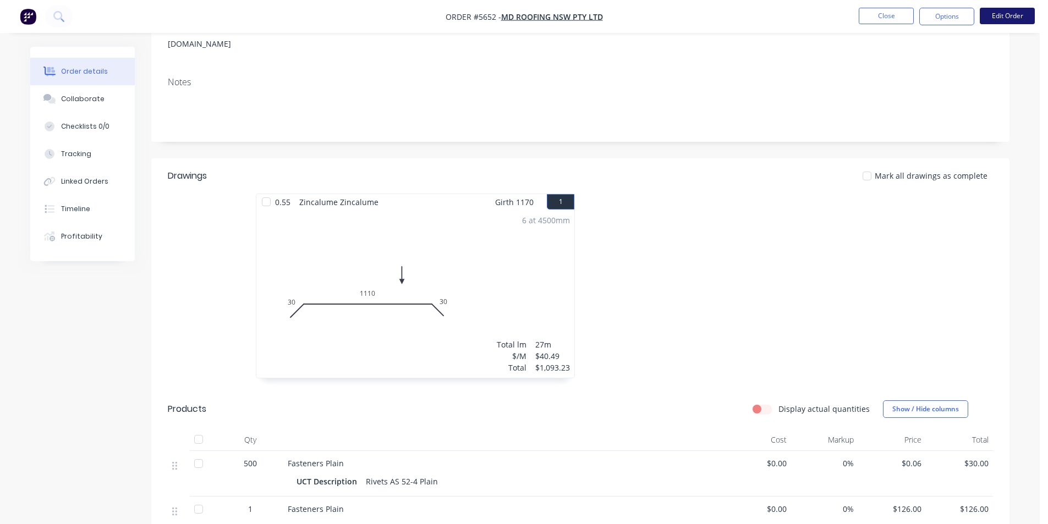
click at [996, 20] on button "Edit Order" at bounding box center [1007, 16] width 55 height 17
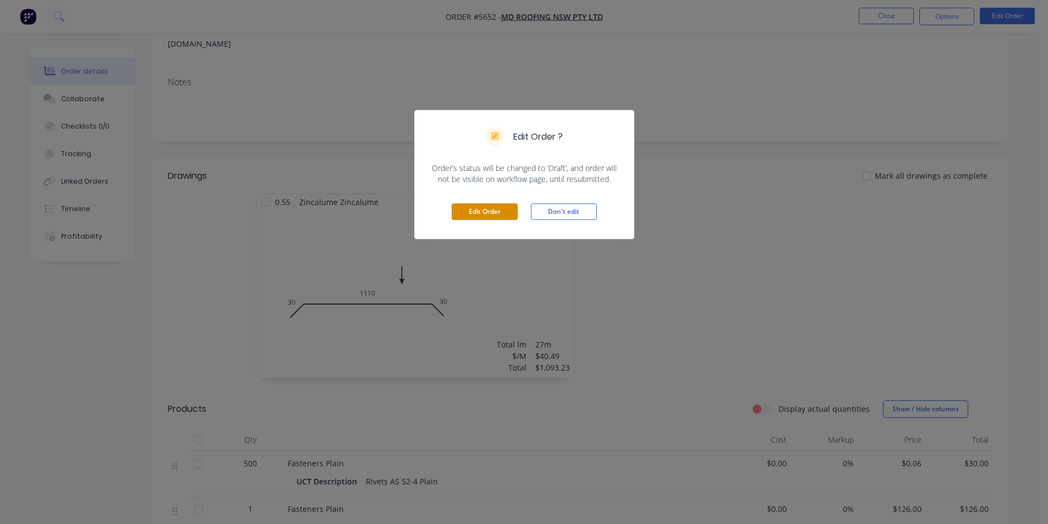
drag, startPoint x: 498, startPoint y: 210, endPoint x: 623, endPoint y: 274, distance: 141.0
click at [498, 210] on button "Edit Order" at bounding box center [485, 212] width 66 height 17
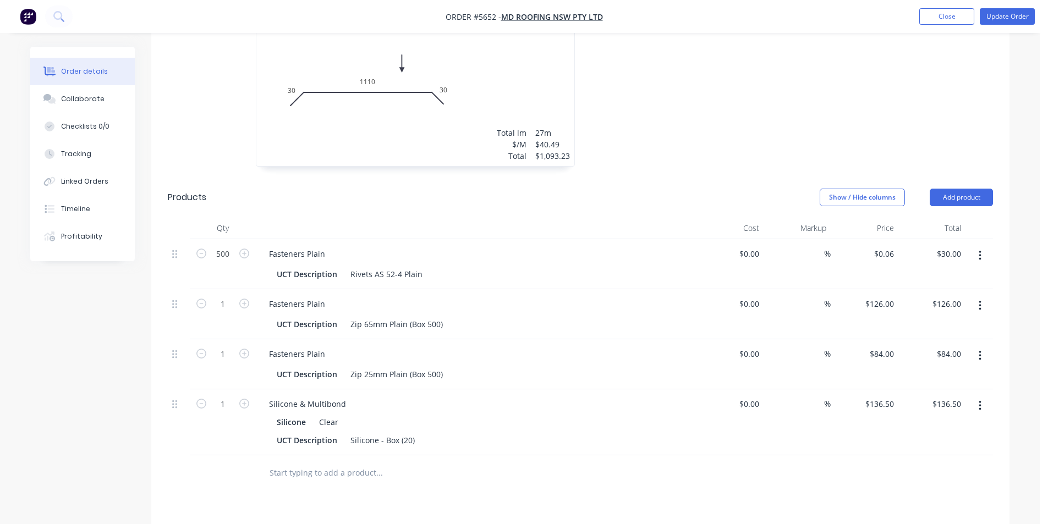
scroll to position [550, 0]
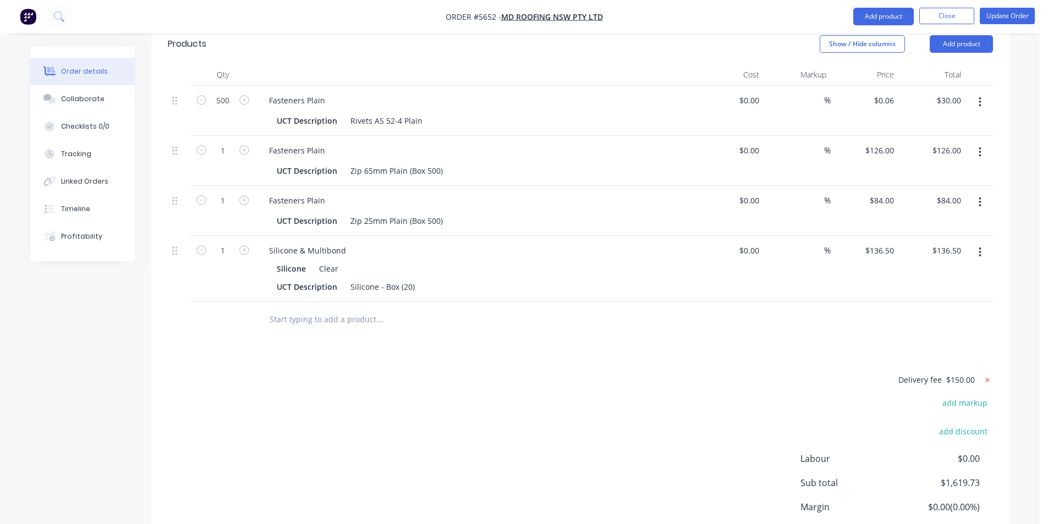
click at [986, 378] on icon at bounding box center [988, 380] width 4 height 4
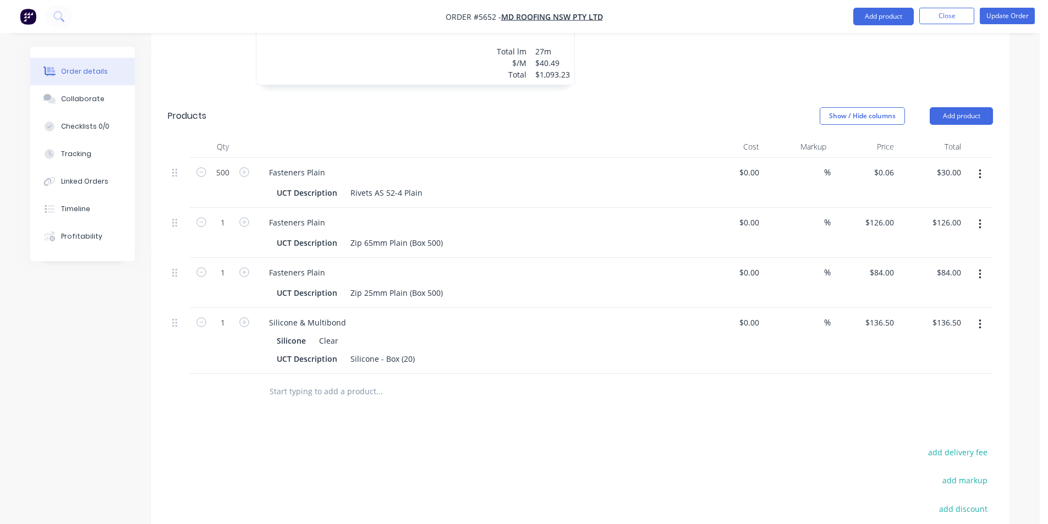
scroll to position [385, 0]
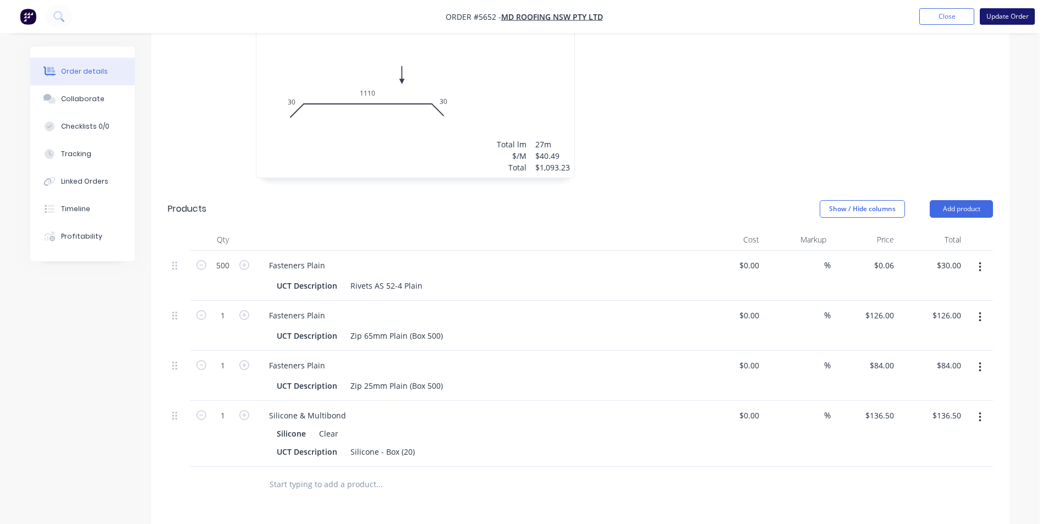
click at [1001, 10] on button "Update Order" at bounding box center [1007, 16] width 55 height 17
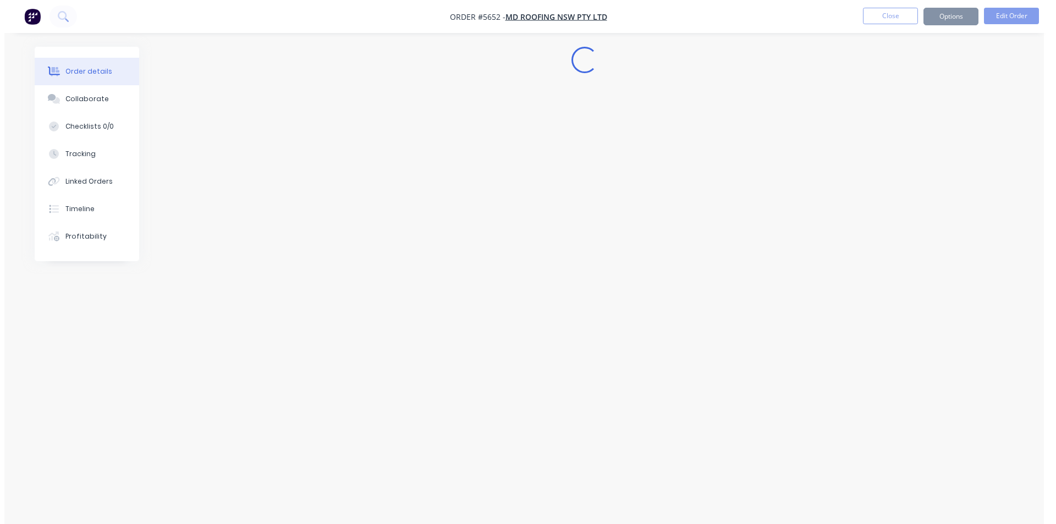
scroll to position [0, 0]
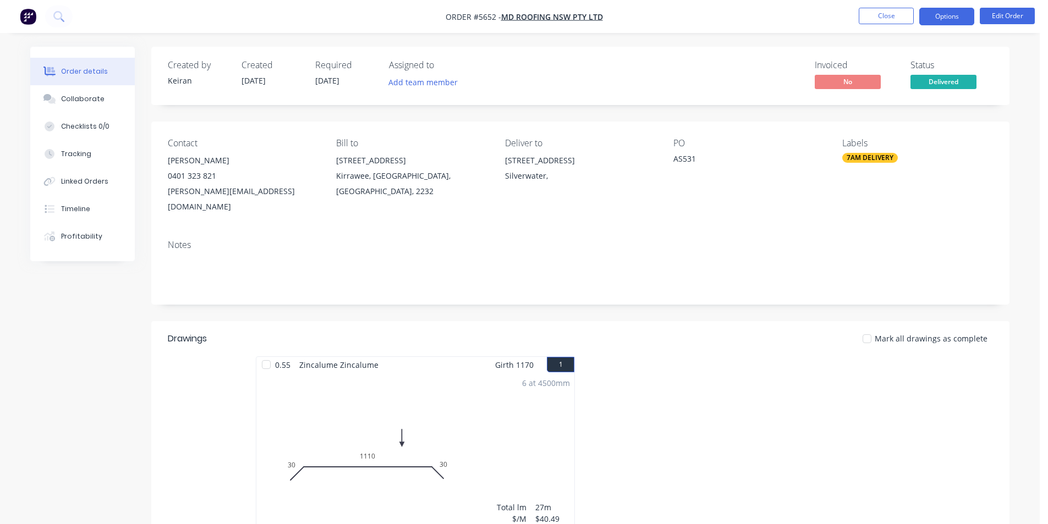
click at [955, 21] on button "Options" at bounding box center [946, 17] width 55 height 18
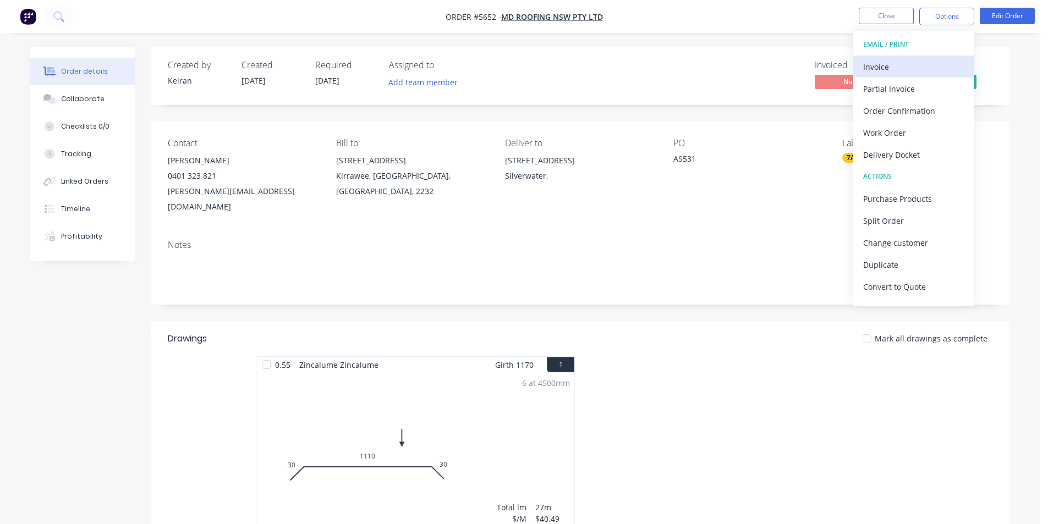
click at [912, 64] on div "Invoice" at bounding box center [913, 67] width 101 height 16
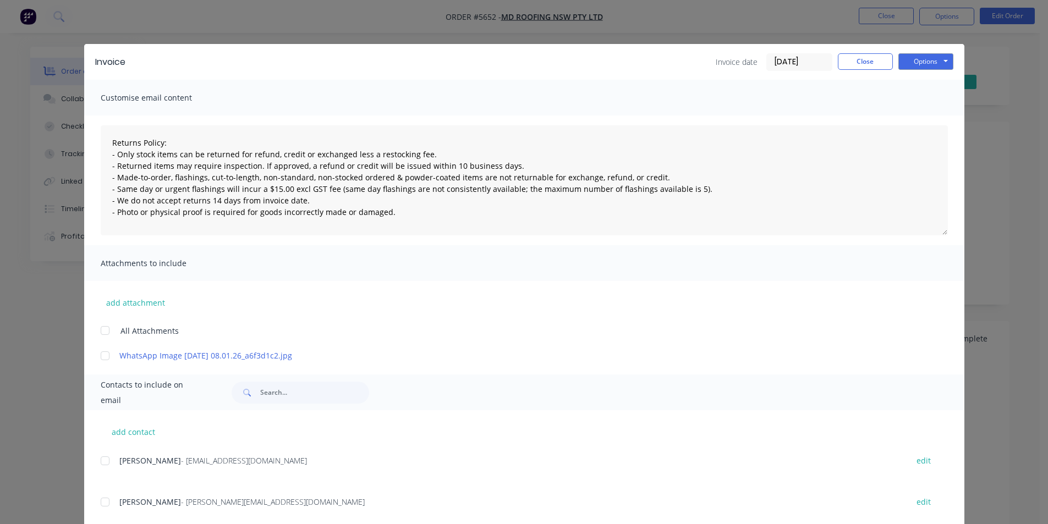
click at [97, 465] on div at bounding box center [105, 461] width 22 height 22
click at [912, 66] on button "Options" at bounding box center [925, 61] width 55 height 17
click at [925, 114] on button "Email" at bounding box center [933, 117] width 70 height 18
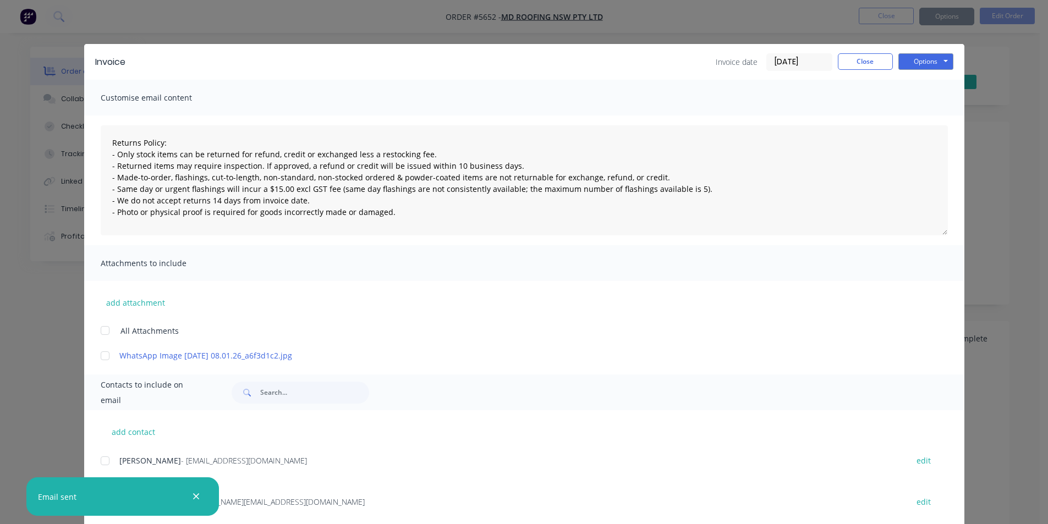
type textarea "Returns Policy: - Only stock items can be returned for refund, credit or exchan…"
click at [881, 67] on button "Close" at bounding box center [865, 61] width 55 height 17
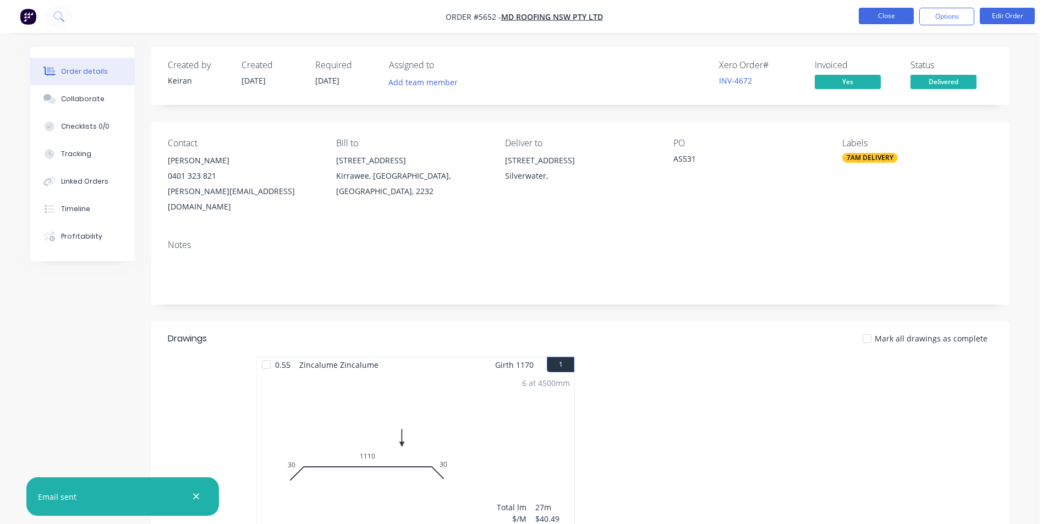
click at [888, 12] on button "Close" at bounding box center [886, 16] width 55 height 17
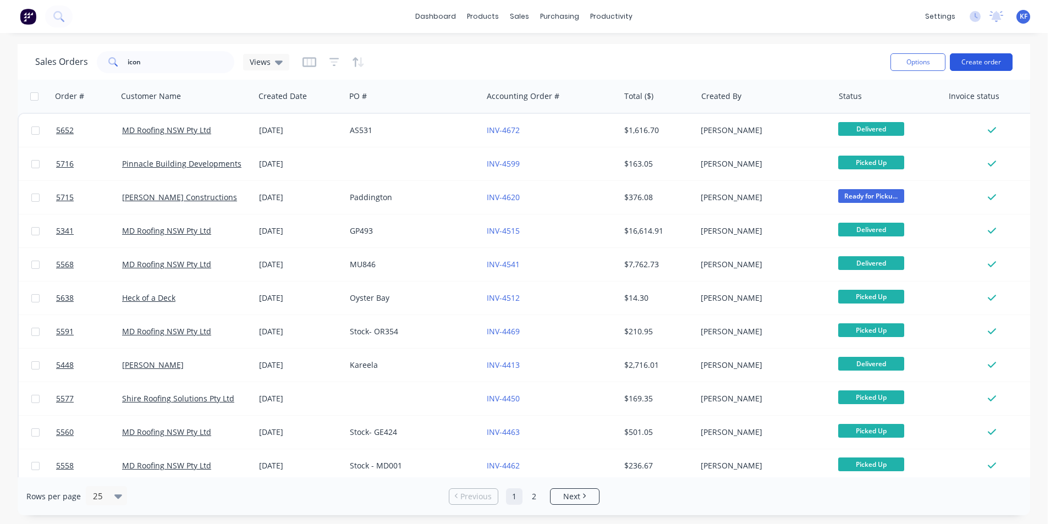
click at [1000, 66] on button "Create order" at bounding box center [981, 62] width 63 height 18
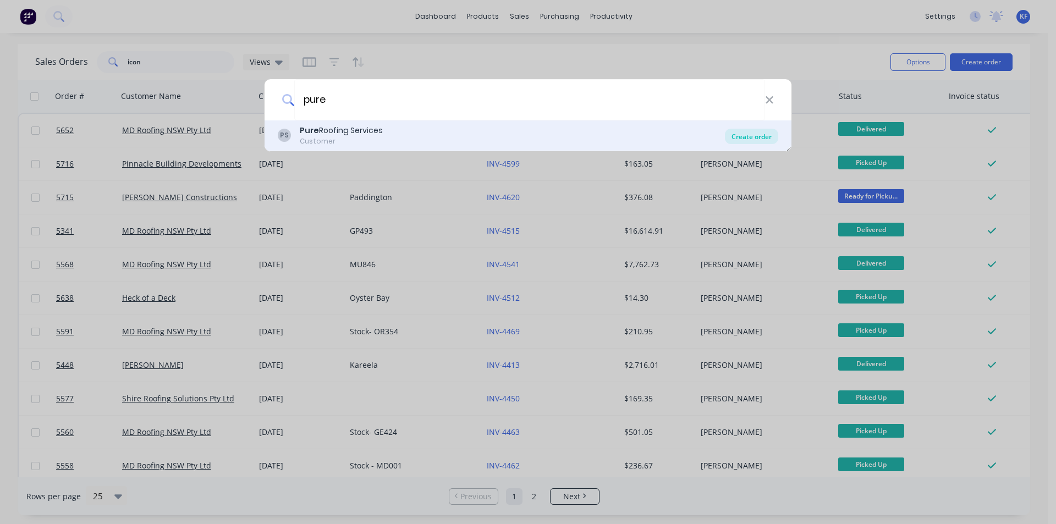
type input "pure"
click at [741, 138] on div "Create order" at bounding box center [751, 136] width 53 height 15
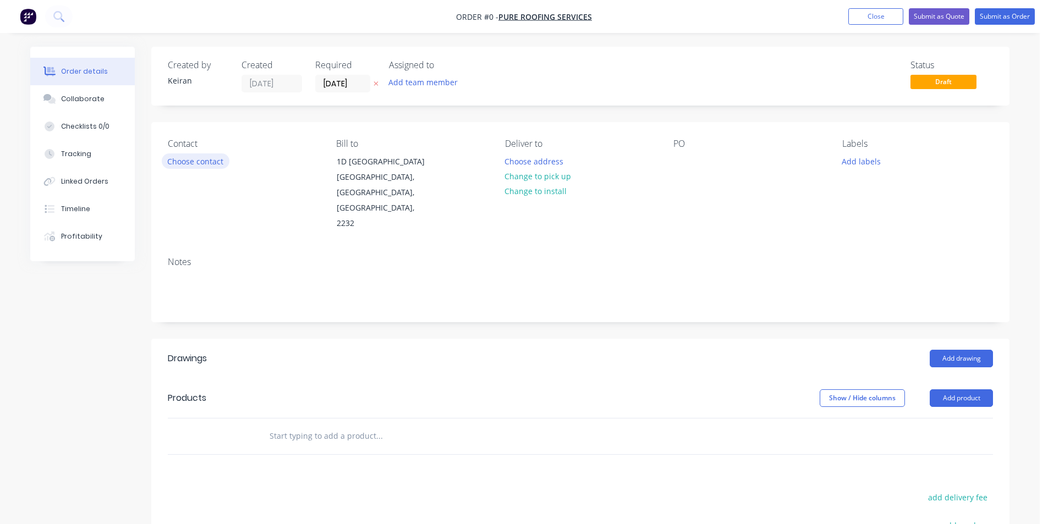
click at [191, 166] on button "Choose contact" at bounding box center [196, 160] width 68 height 15
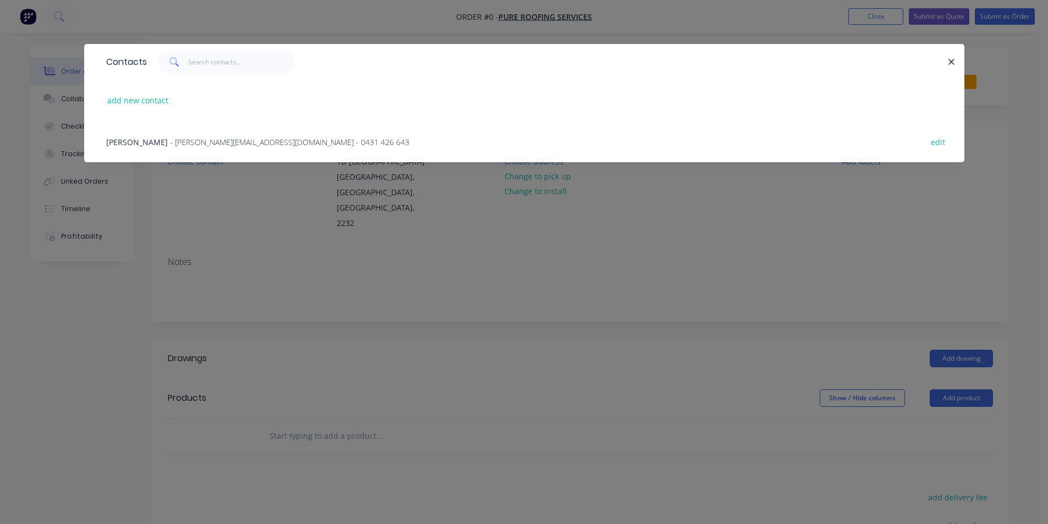
click at [219, 146] on span "- [PERSON_NAME][EMAIL_ADDRESS][DOMAIN_NAME] - 0431 426 643" at bounding box center [289, 142] width 239 height 10
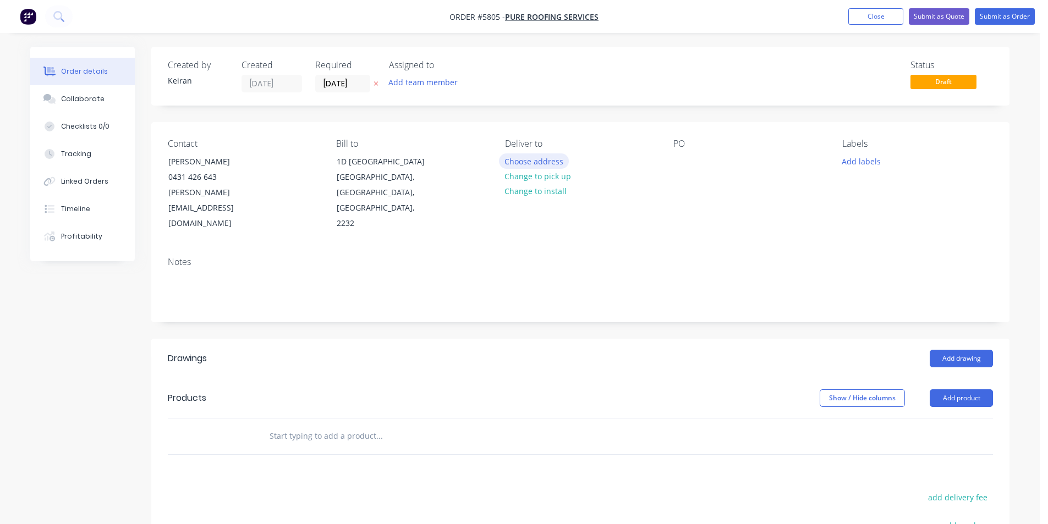
click at [544, 163] on button "Choose address" at bounding box center [534, 160] width 70 height 15
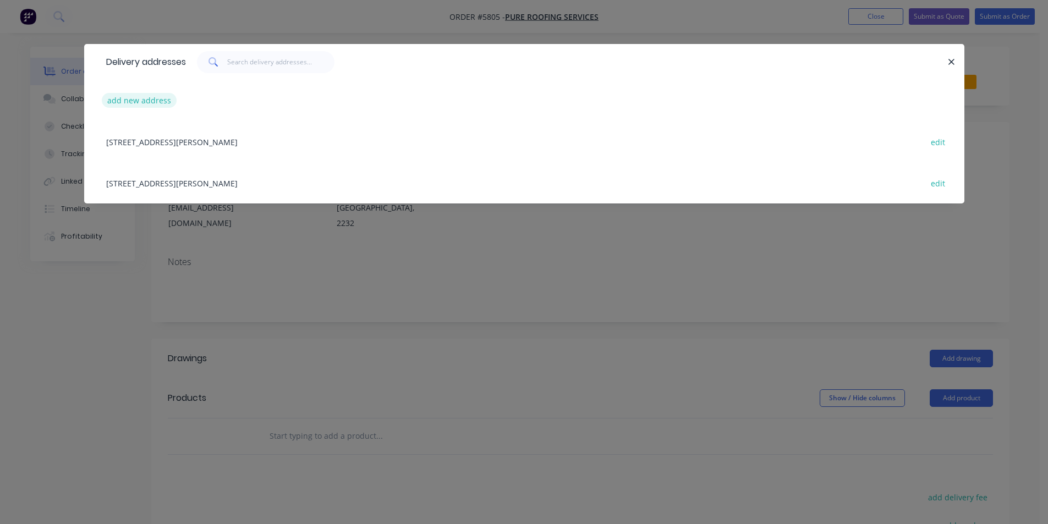
click at [146, 104] on button "add new address" at bounding box center [139, 100] width 75 height 15
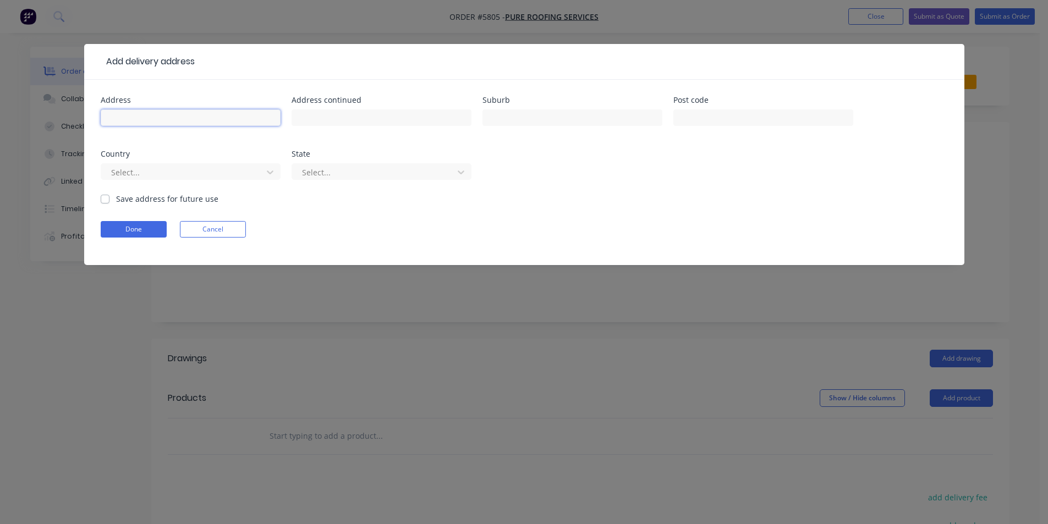
click at [147, 112] on input "text" at bounding box center [191, 117] width 180 height 17
type input "[STREET_ADDRESS]"
type input "Kirrawee"
click at [156, 229] on button "Done" at bounding box center [134, 229] width 66 height 17
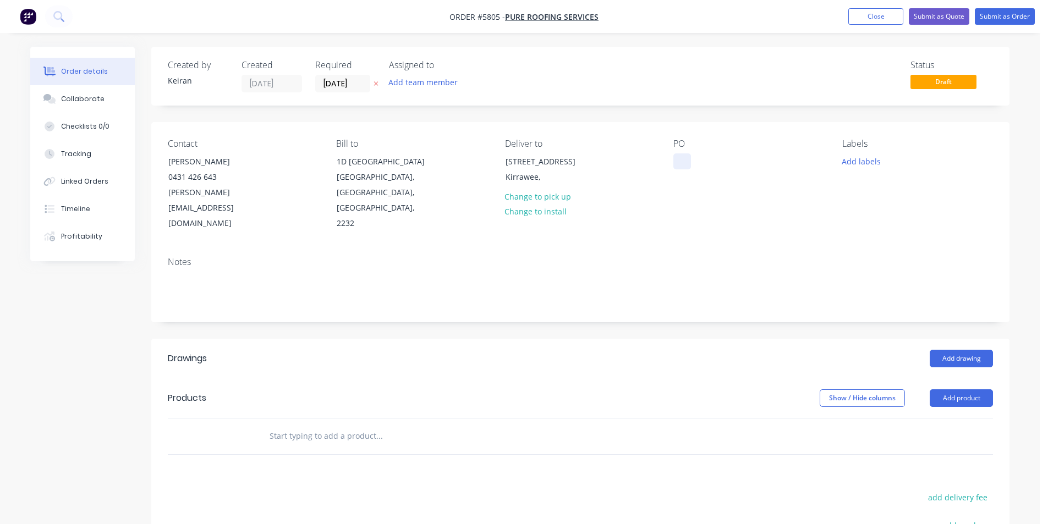
click at [679, 168] on div at bounding box center [682, 161] width 18 height 16
click at [350, 83] on input "[DATE]" at bounding box center [343, 83] width 54 height 17
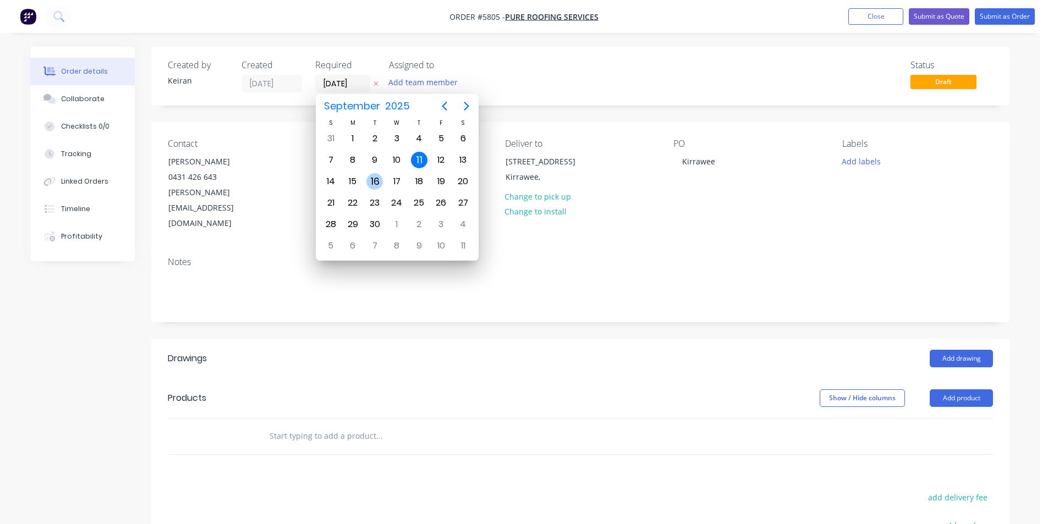
click at [373, 181] on div "16" at bounding box center [374, 181] width 17 height 17
type input "[DATE]"
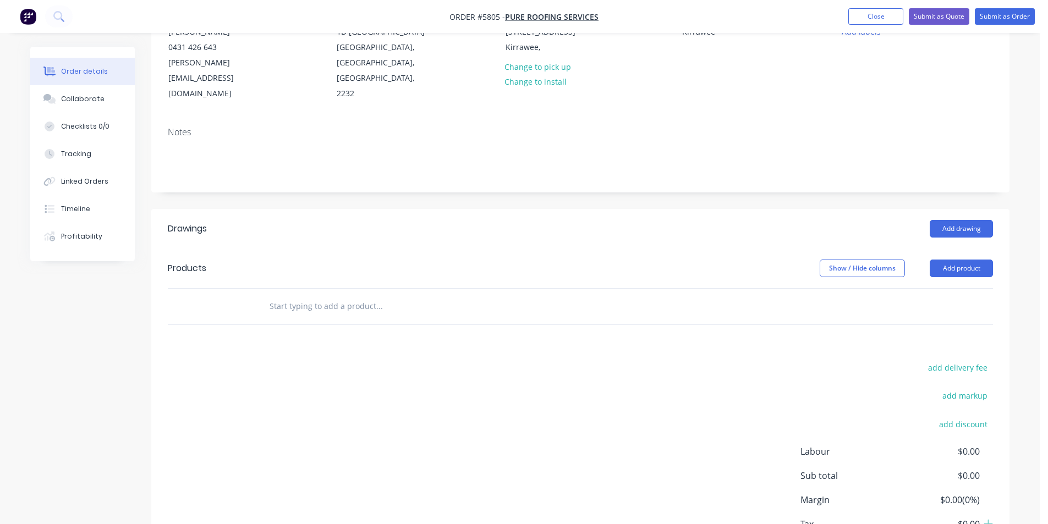
scroll to position [165, 0]
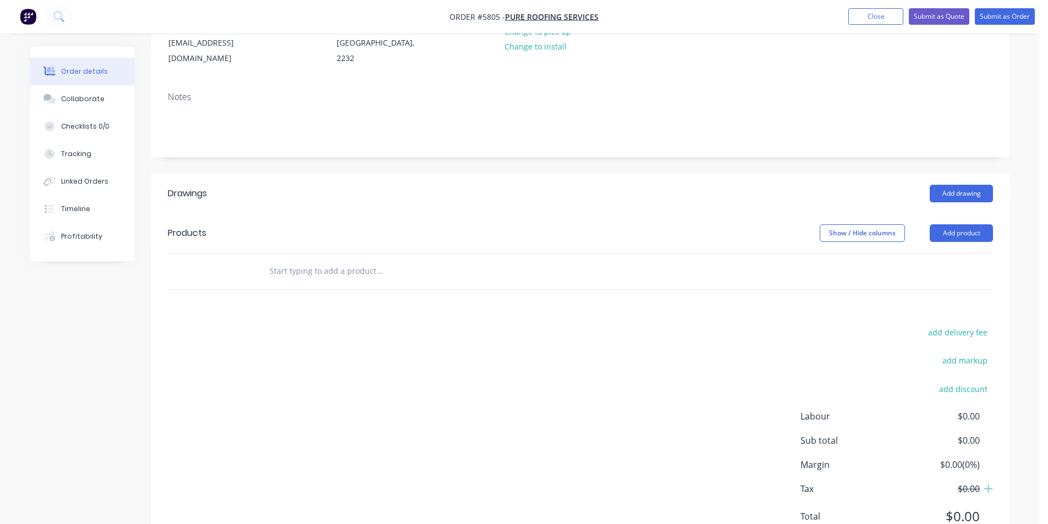
click at [416, 260] on input "text" at bounding box center [379, 271] width 220 height 22
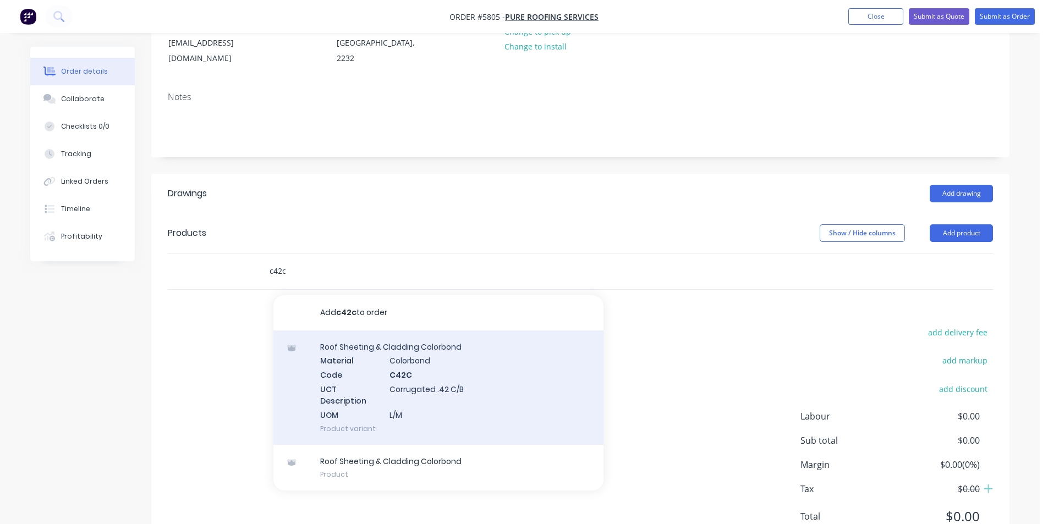
type input "c42c"
click at [464, 343] on div "Roof Sheeting & Cladding Colorbond Material Colorbond Code C42C UCT Description…" at bounding box center [438, 388] width 330 height 114
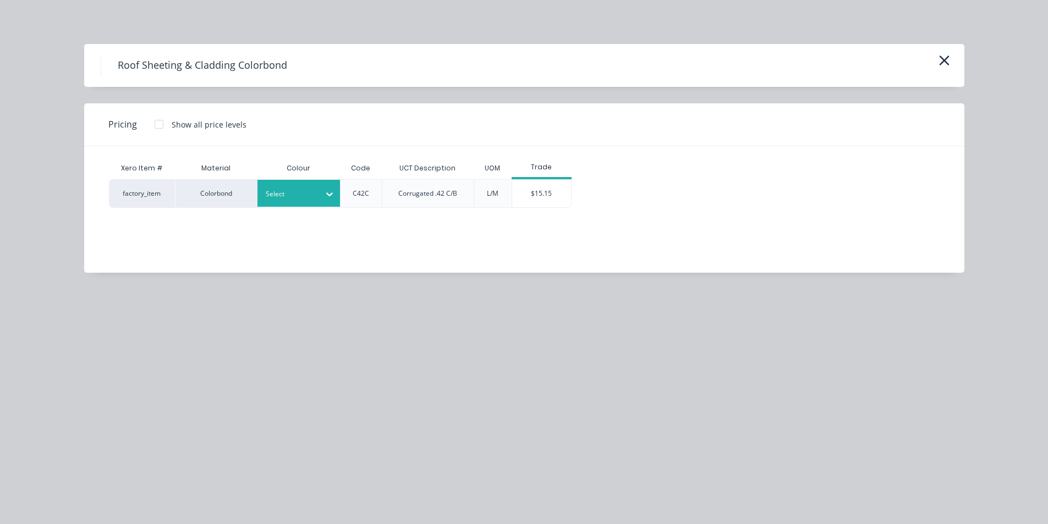
click at [301, 207] on div "Select" at bounding box center [298, 193] width 83 height 27
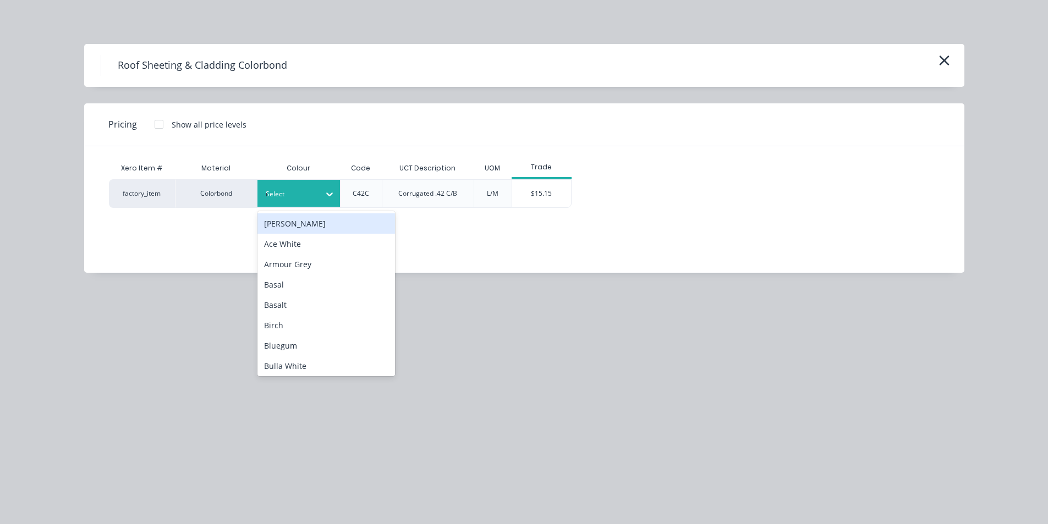
type input "mon"
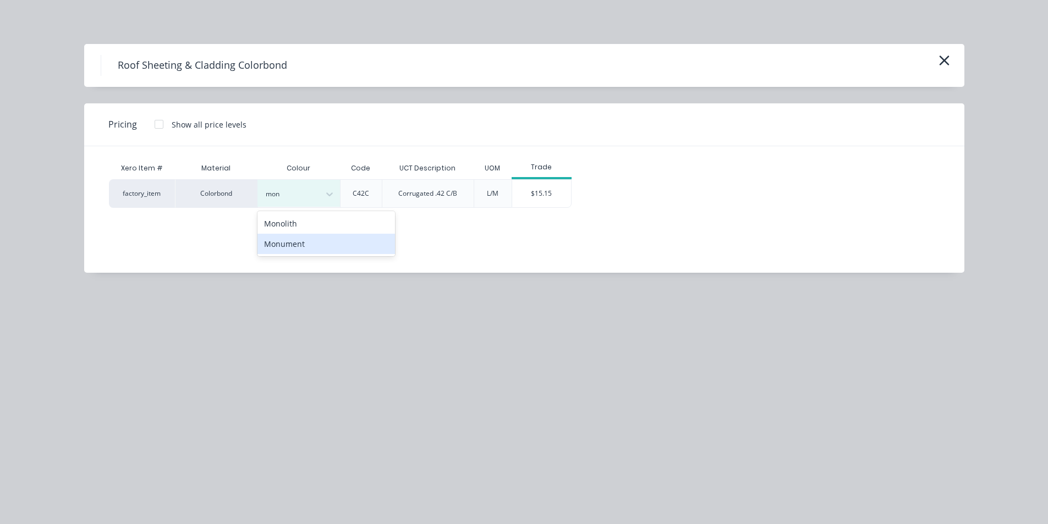
click at [302, 243] on div "Monument" at bounding box center [326, 244] width 138 height 20
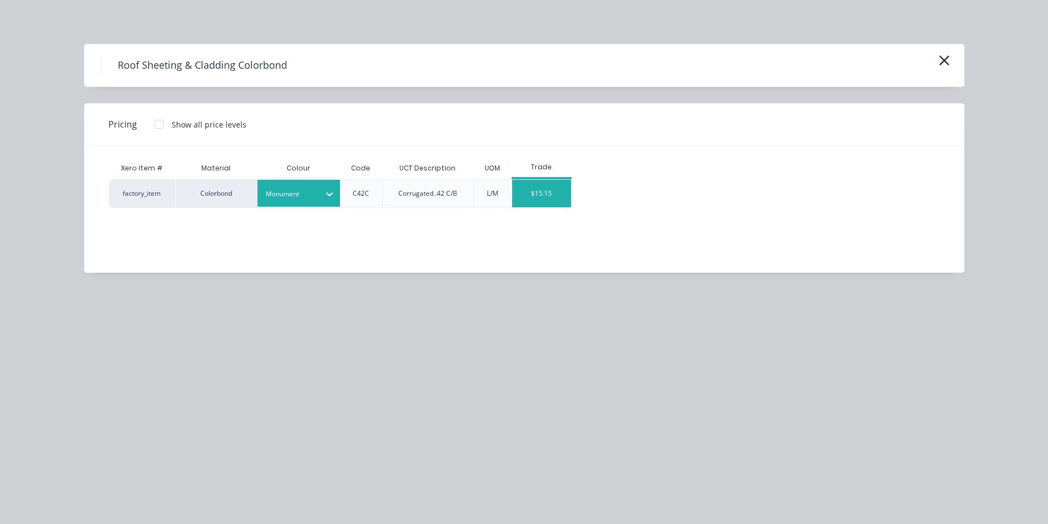
click at [554, 195] on div "$15.15" at bounding box center [541, 194] width 59 height 28
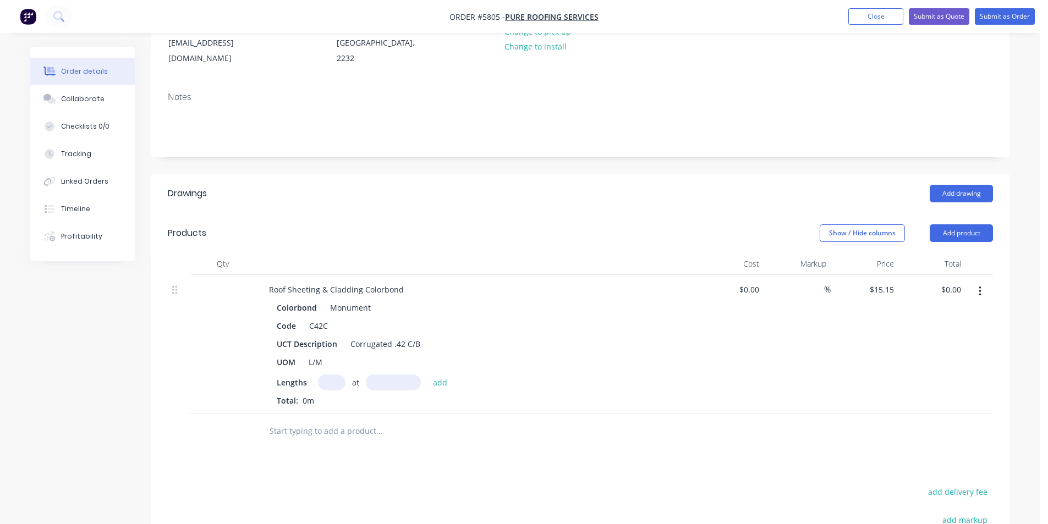
click at [331, 375] on input "text" at bounding box center [332, 383] width 28 height 16
type input "14"
type input "4900"
click at [427, 375] on button "add" at bounding box center [440, 382] width 26 height 15
type input "$1,039.29"
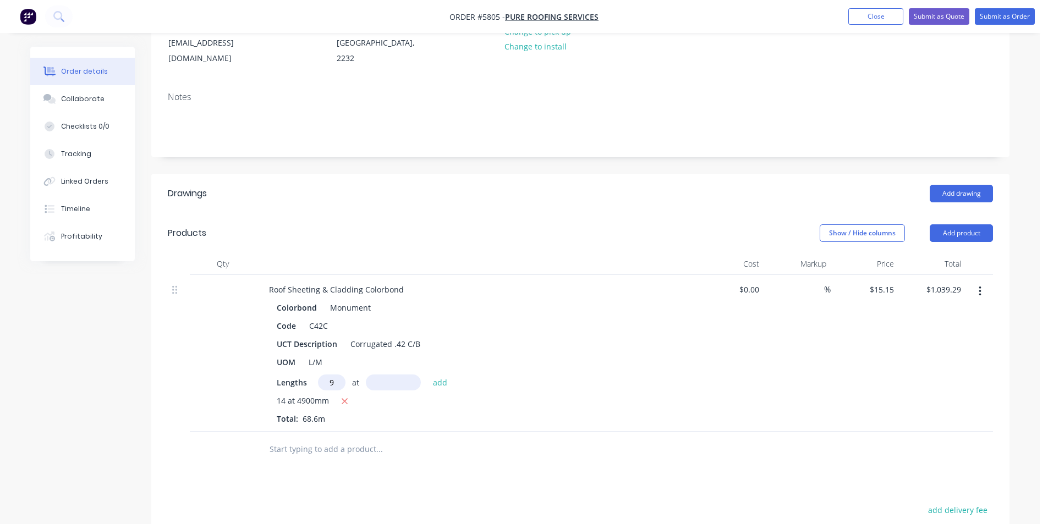
type input "9"
type input "5900"
click at [427, 375] on button "add" at bounding box center [440, 382] width 26 height 15
type input "$1,843.76"
type input "9"
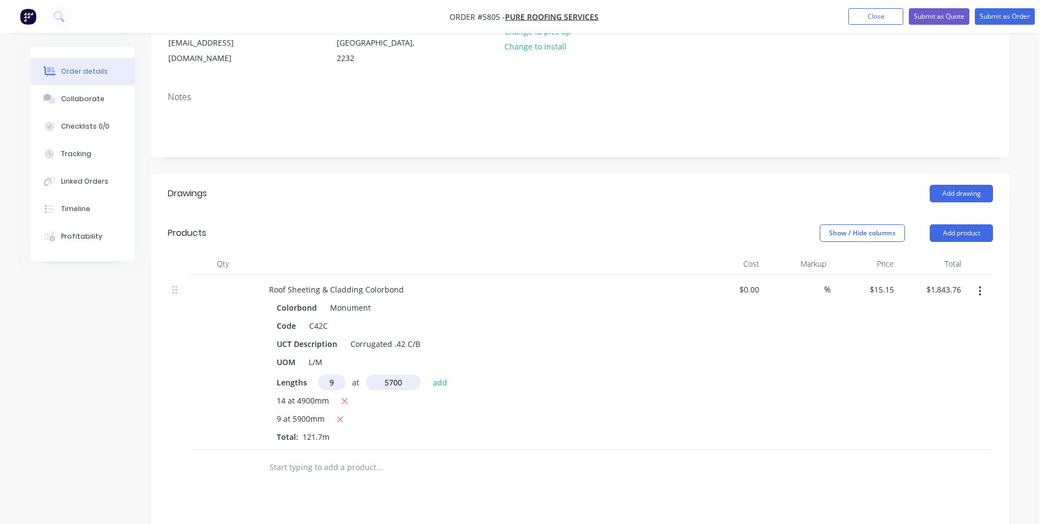
type input "5700"
click at [427, 375] on button "add" at bounding box center [440, 382] width 26 height 15
type input "$2,620.95"
click at [360, 475] on input "text" at bounding box center [379, 486] width 220 height 22
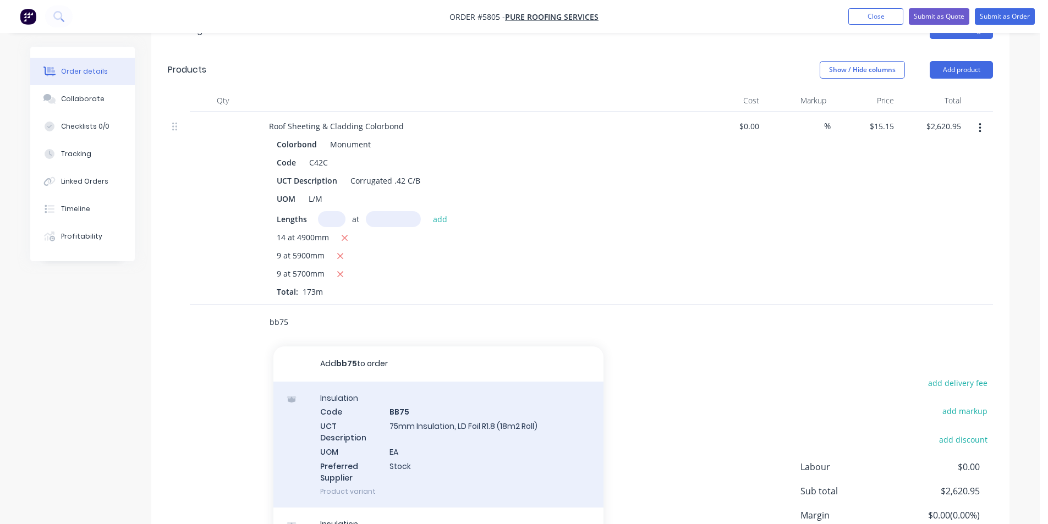
scroll to position [330, 0]
type input "bb75"
click at [485, 409] on div "Insulation Code BB75 UCT Description 75mm Insulation, LD Foil R1.8 (18m2 Roll) …" at bounding box center [438, 443] width 330 height 126
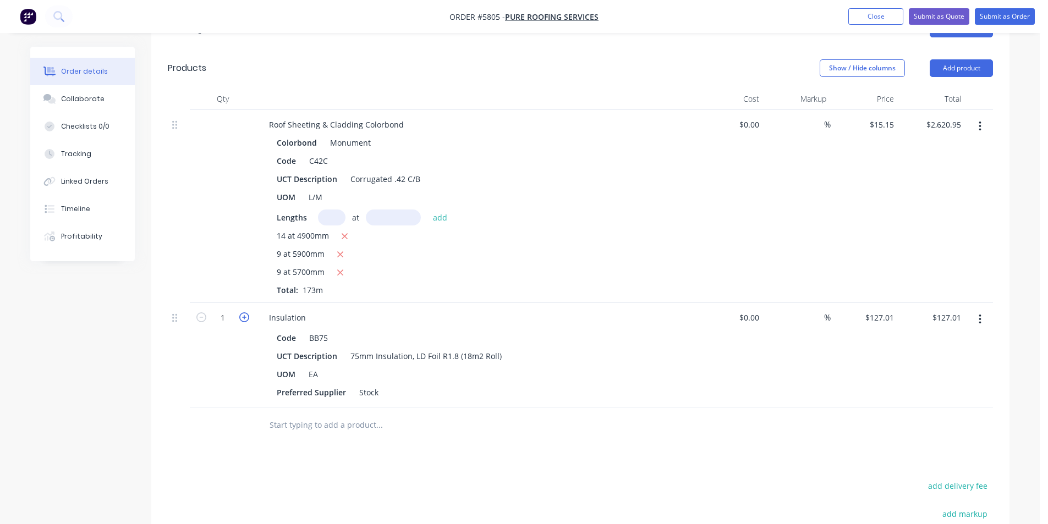
click at [243, 312] on icon "button" at bounding box center [244, 317] width 10 height 10
type input "2"
type input "$254.02"
click at [243, 312] on icon "button" at bounding box center [244, 317] width 10 height 10
type input "3"
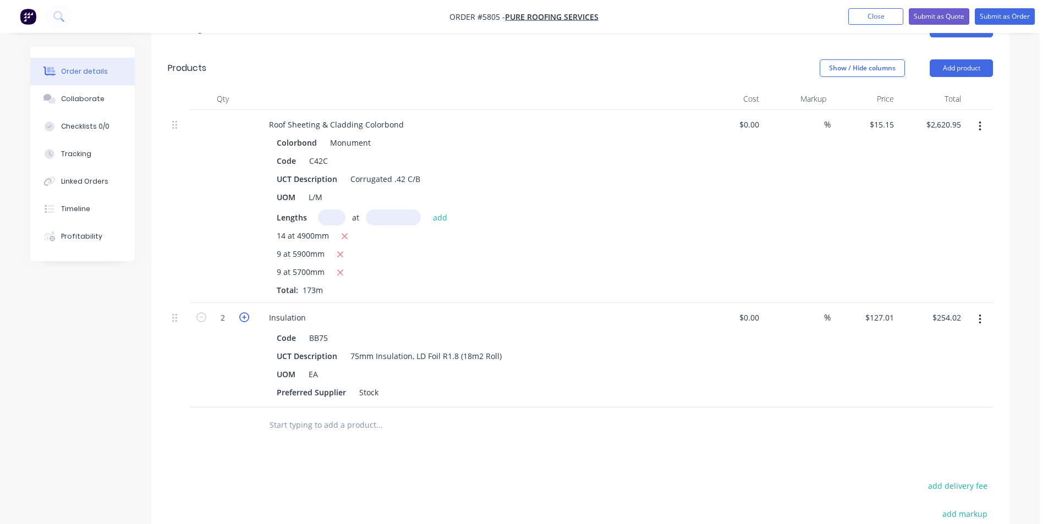
type input "$381.03"
click at [243, 312] on icon "button" at bounding box center [244, 317] width 10 height 10
type input "4"
type input "$508.04"
click at [243, 312] on icon "button" at bounding box center [244, 317] width 10 height 10
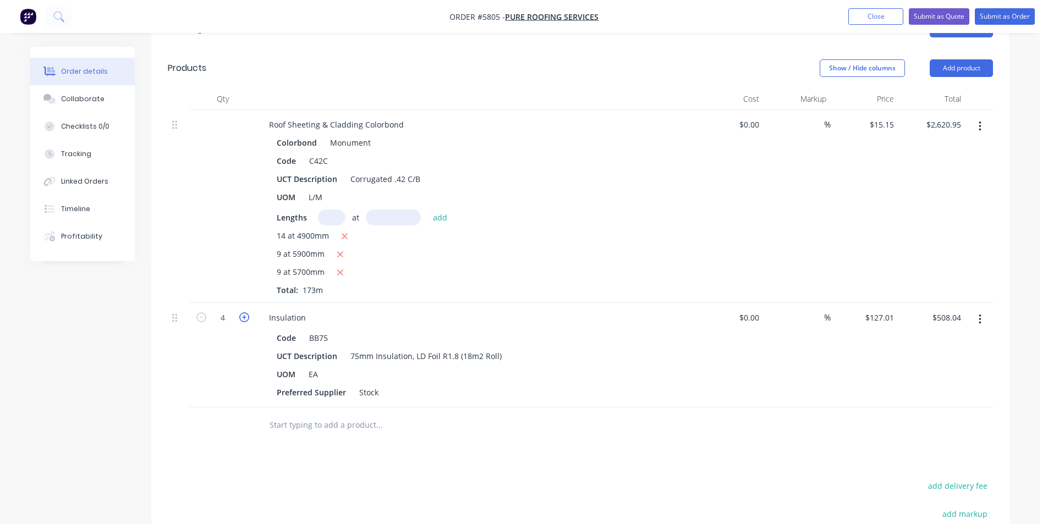
type input "5"
type input "$635.05"
click at [330, 414] on input "text" at bounding box center [379, 425] width 220 height 22
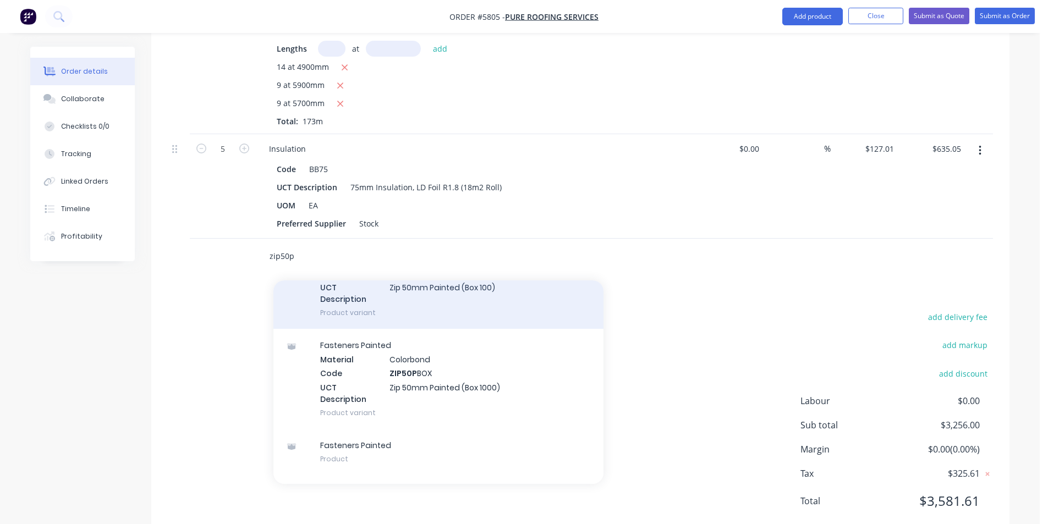
scroll to position [440, 0]
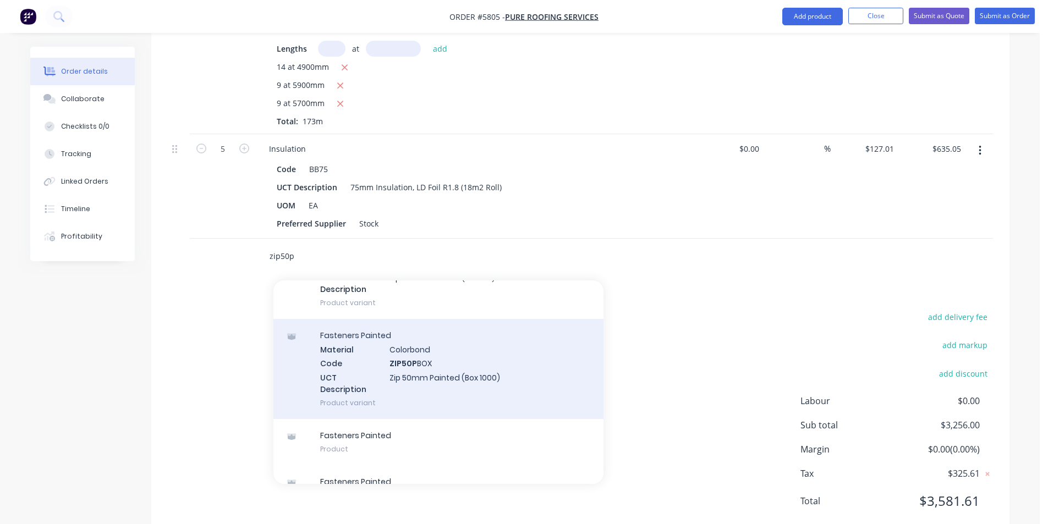
type input "zip50p"
click at [532, 354] on div "Fasteners Painted Material Colorbond Code ZIP50P BOX UCT Description Zip 50mm P…" at bounding box center [438, 369] width 330 height 100
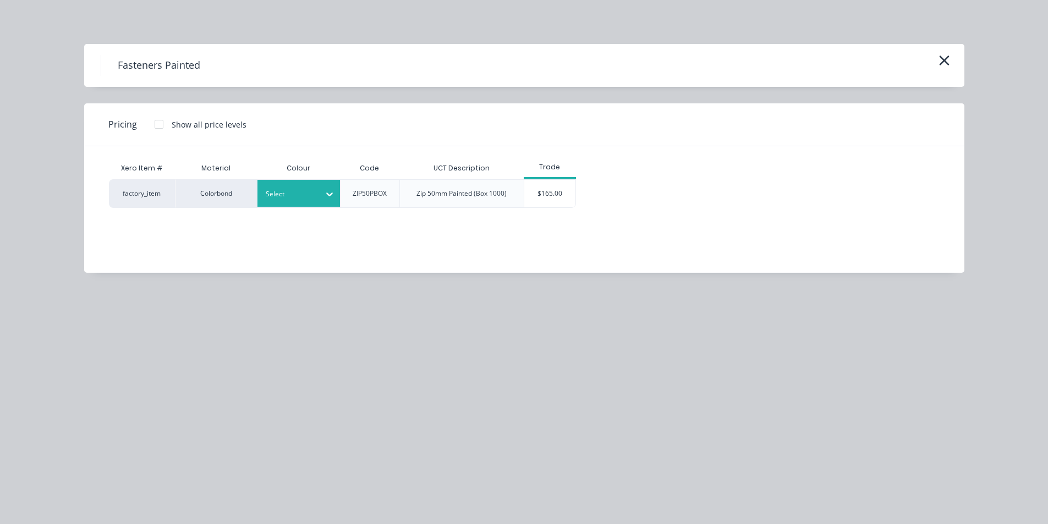
click at [307, 193] on div at bounding box center [291, 194] width 50 height 12
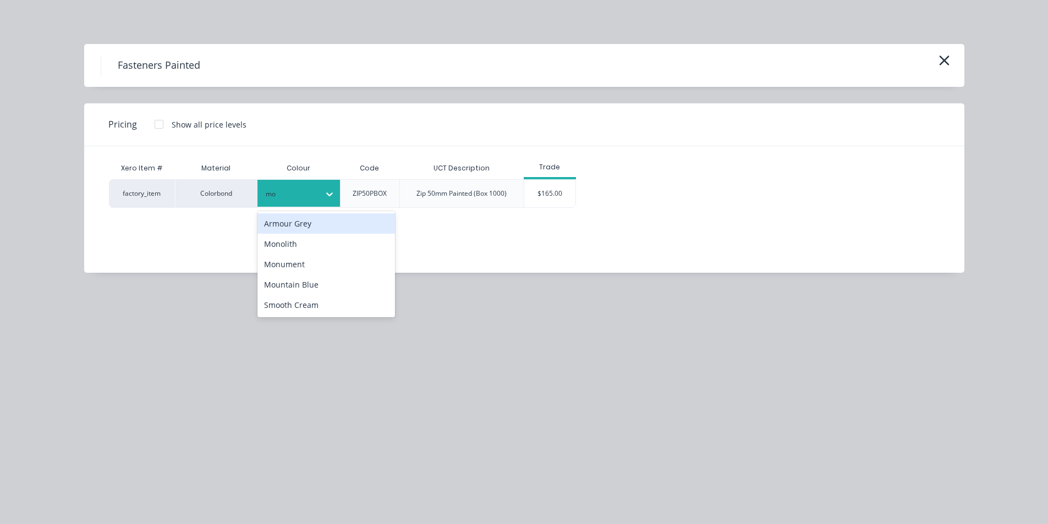
type input "mon"
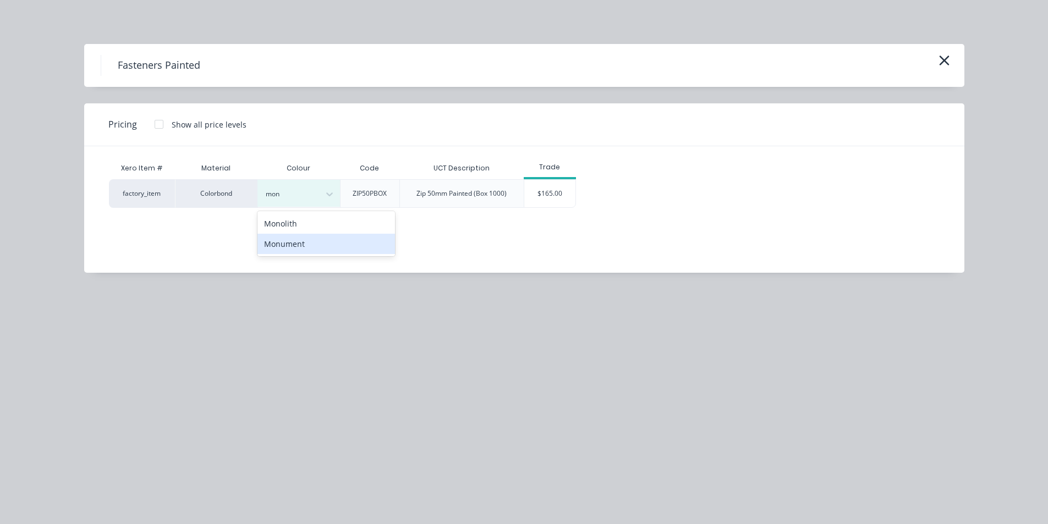
click at [361, 239] on div "Monument" at bounding box center [326, 244] width 138 height 20
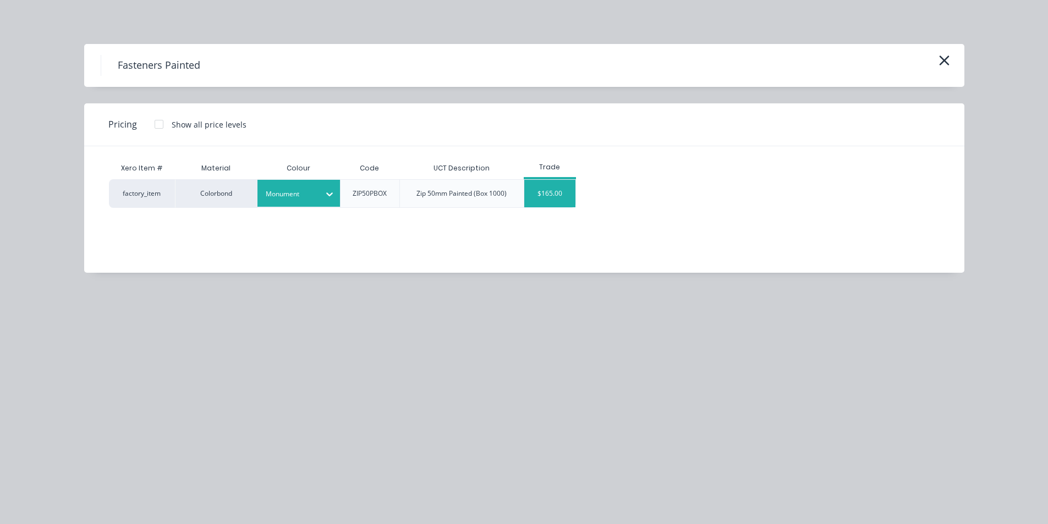
click at [540, 197] on div "$165.00" at bounding box center [550, 194] width 52 height 28
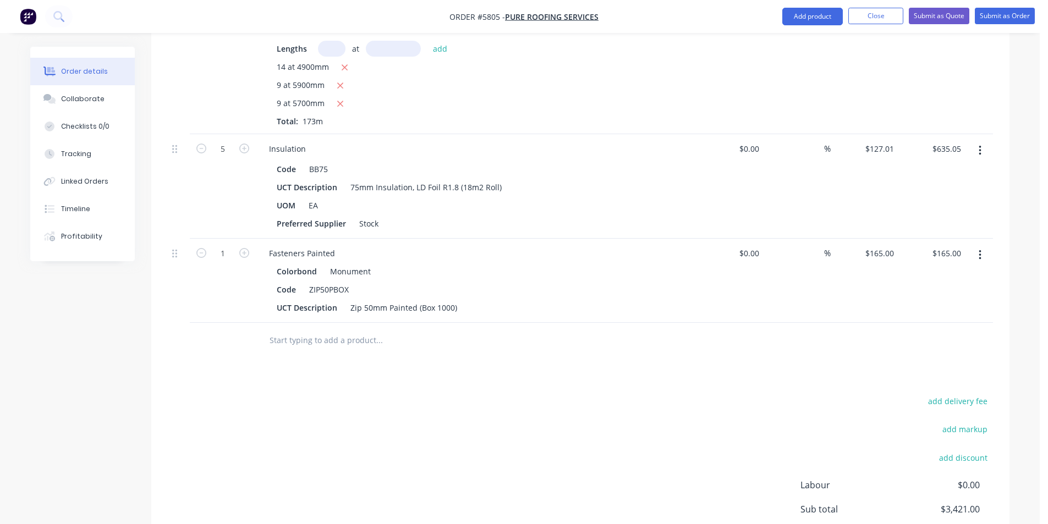
click at [340, 329] on input "text" at bounding box center [379, 340] width 220 height 22
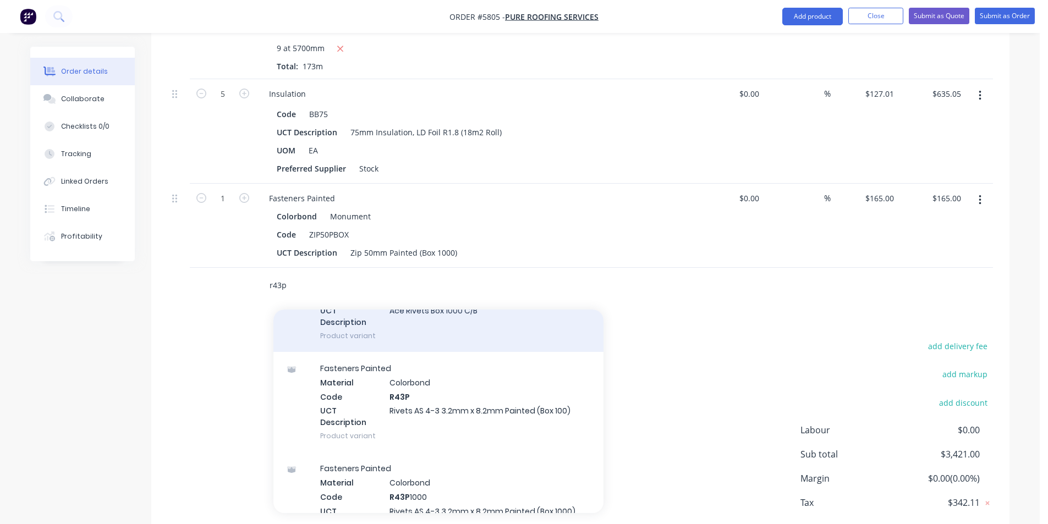
scroll to position [330, 0]
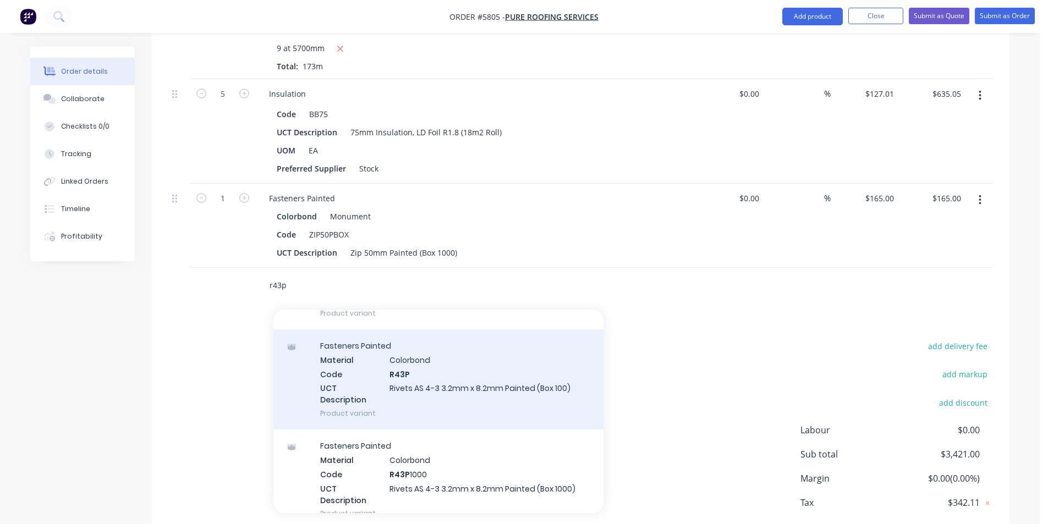
type input "r43p"
click at [467, 374] on div "Fasteners Painted Material Colorbond Code R43P UCT Description Rivets AS 4-3 3.…" at bounding box center [438, 379] width 330 height 100
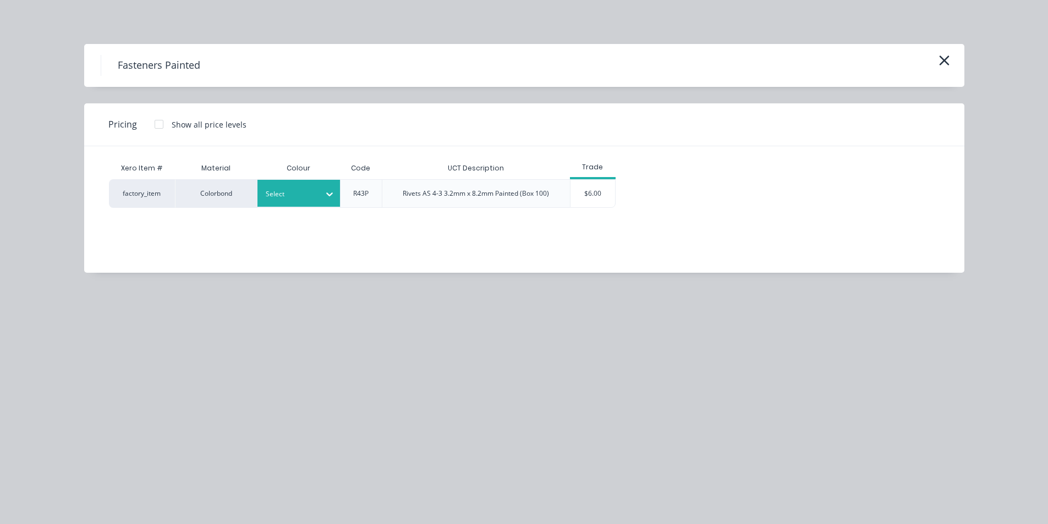
click at [317, 187] on div "Select" at bounding box center [289, 194] width 62 height 14
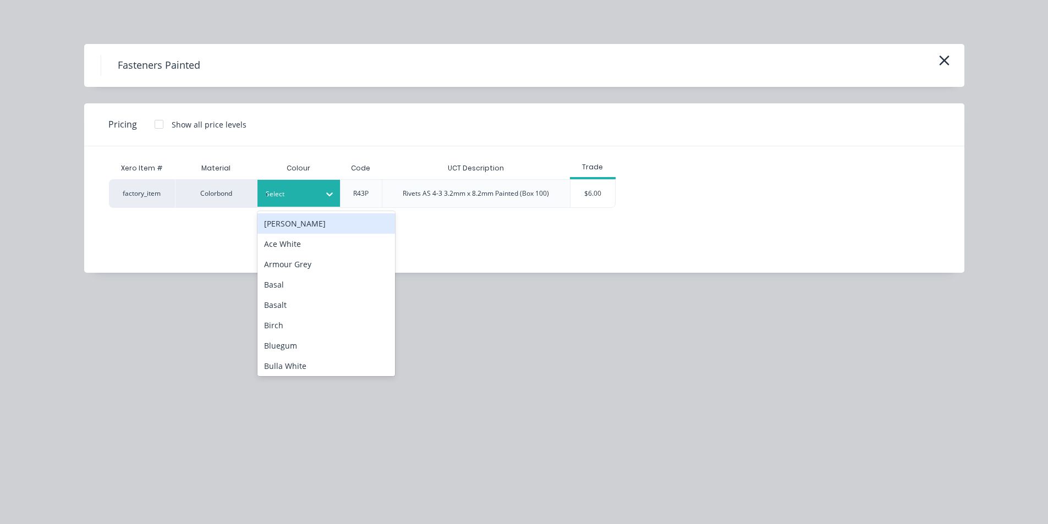
type input "mon"
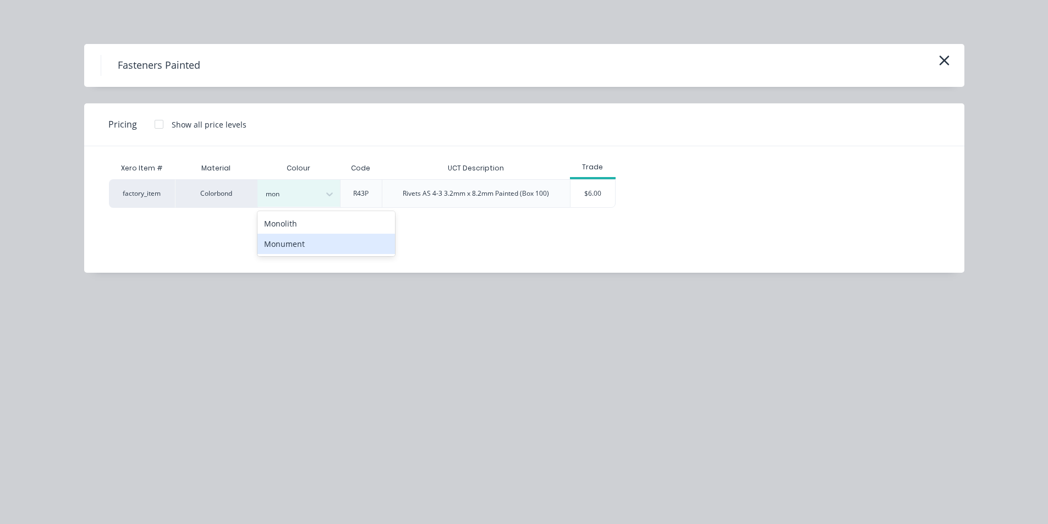
click at [335, 256] on div "Monolith Monument" at bounding box center [326, 233] width 138 height 45
drag, startPoint x: 351, startPoint y: 246, endPoint x: 386, endPoint y: 234, distance: 37.2
click at [350, 246] on div "Monument" at bounding box center [326, 244] width 138 height 20
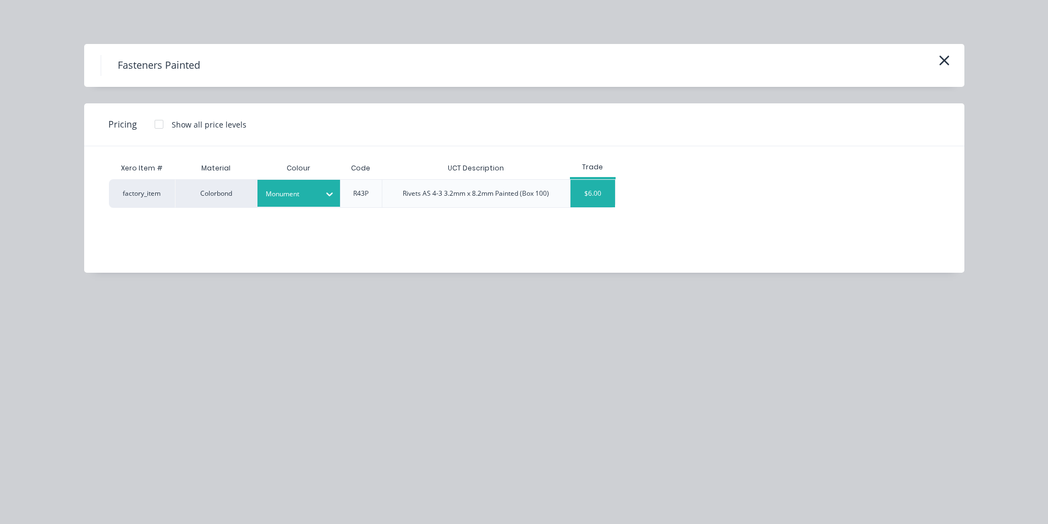
click at [579, 197] on div "$6.00" at bounding box center [592, 194] width 45 height 28
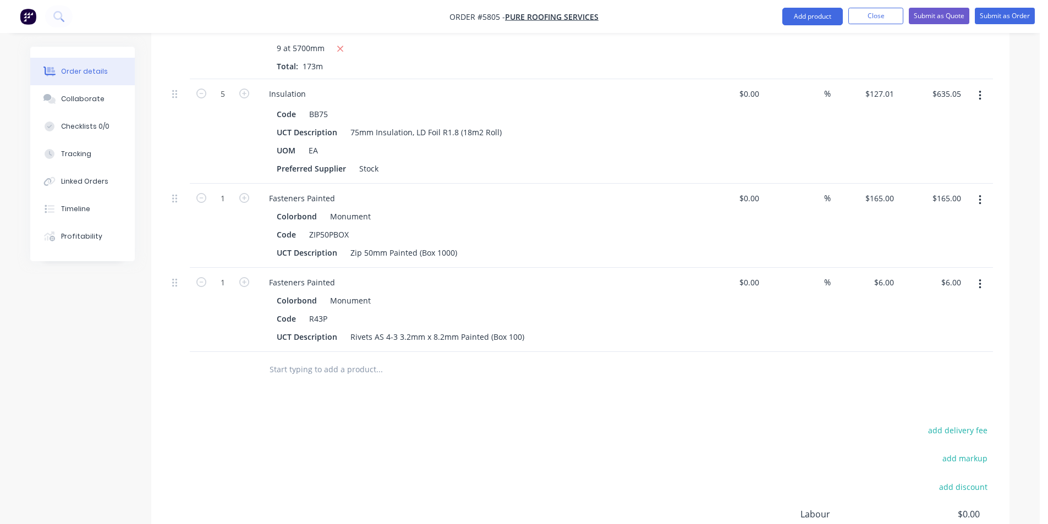
click at [382, 359] on input "text" at bounding box center [379, 370] width 220 height 22
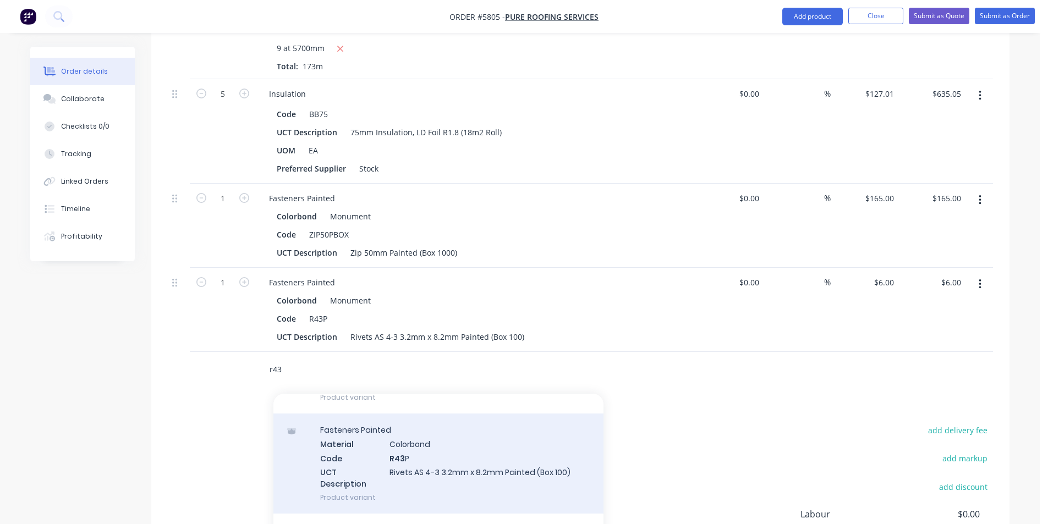
type input "r43"
click at [519, 445] on div "Fasteners Painted Material Colorbond Code R43 P UCT Description Rivets AS 4-3 3…" at bounding box center [438, 464] width 330 height 100
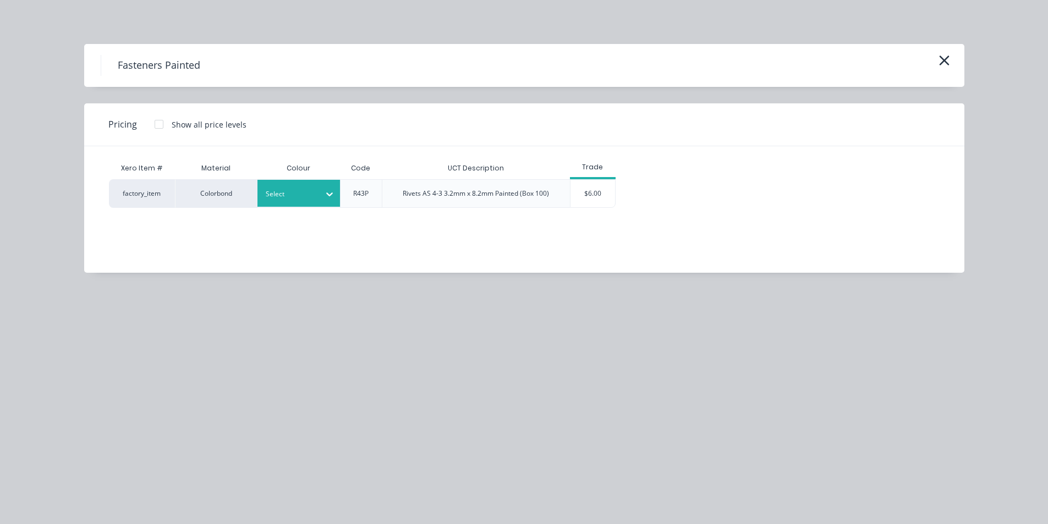
click at [316, 198] on div "Select" at bounding box center [289, 194] width 62 height 14
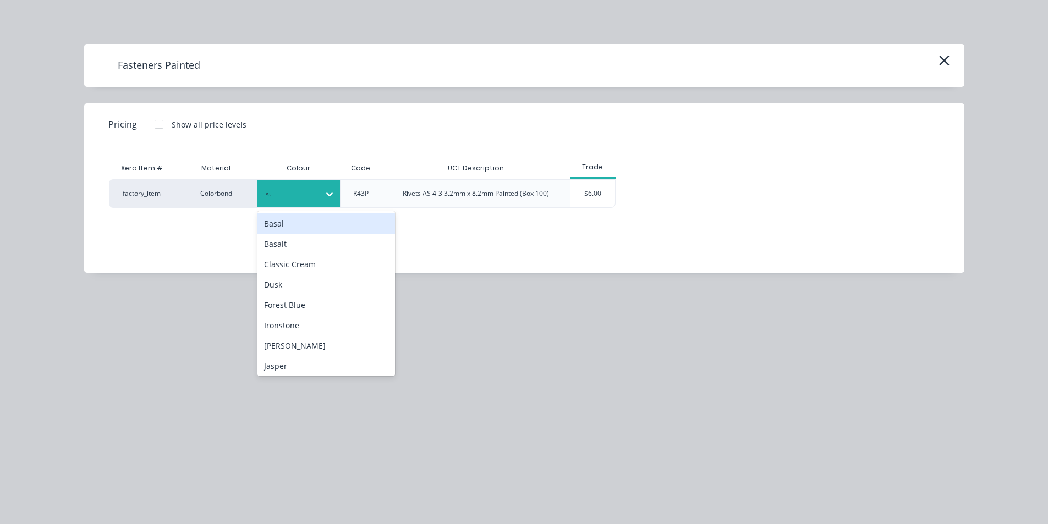
type input "surf"
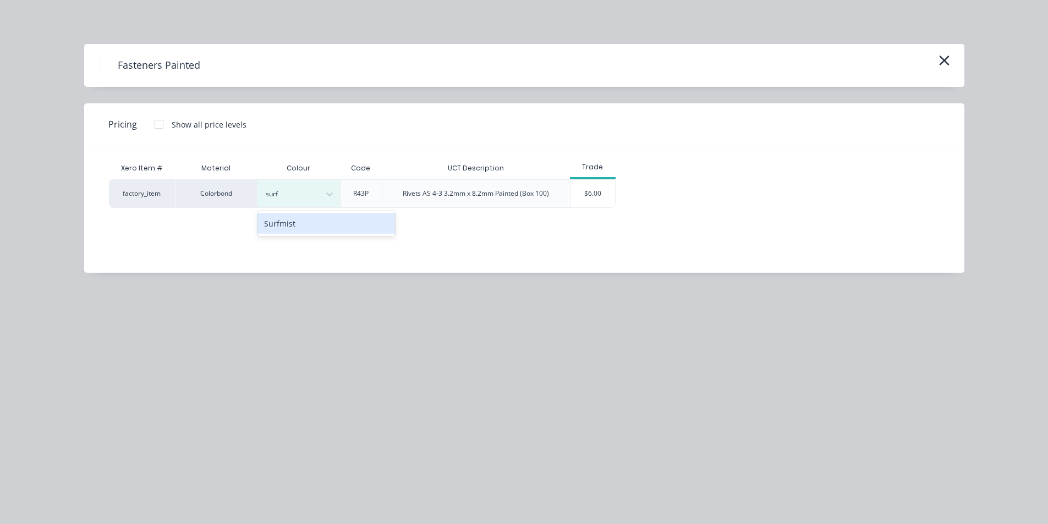
click at [333, 224] on div "Surfmist" at bounding box center [326, 223] width 138 height 20
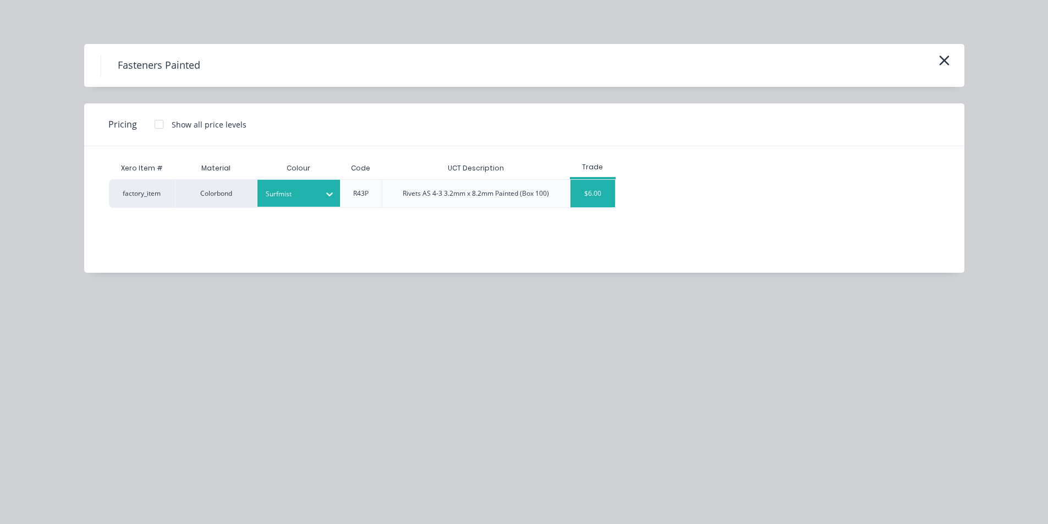
click at [595, 201] on div "$6.00" at bounding box center [592, 194] width 45 height 28
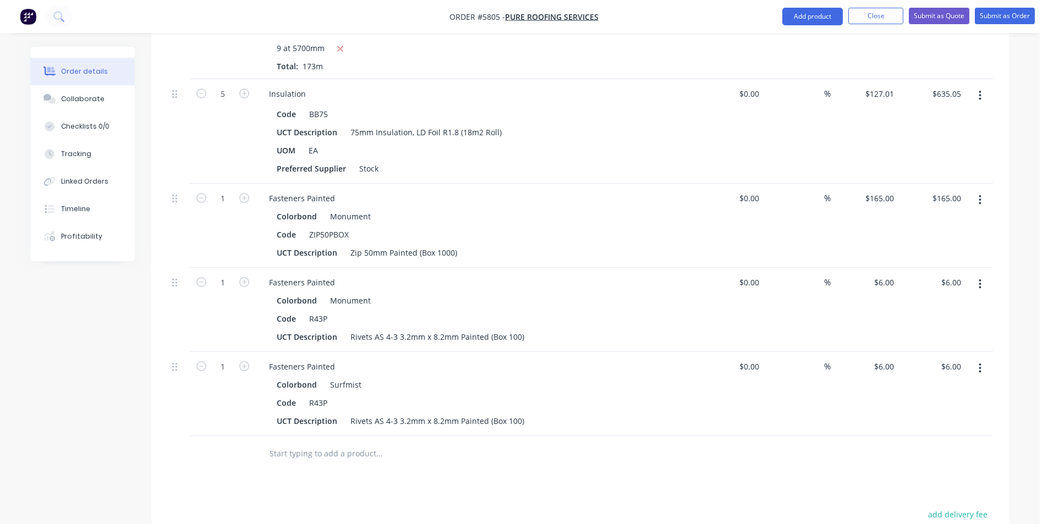
scroll to position [609, 0]
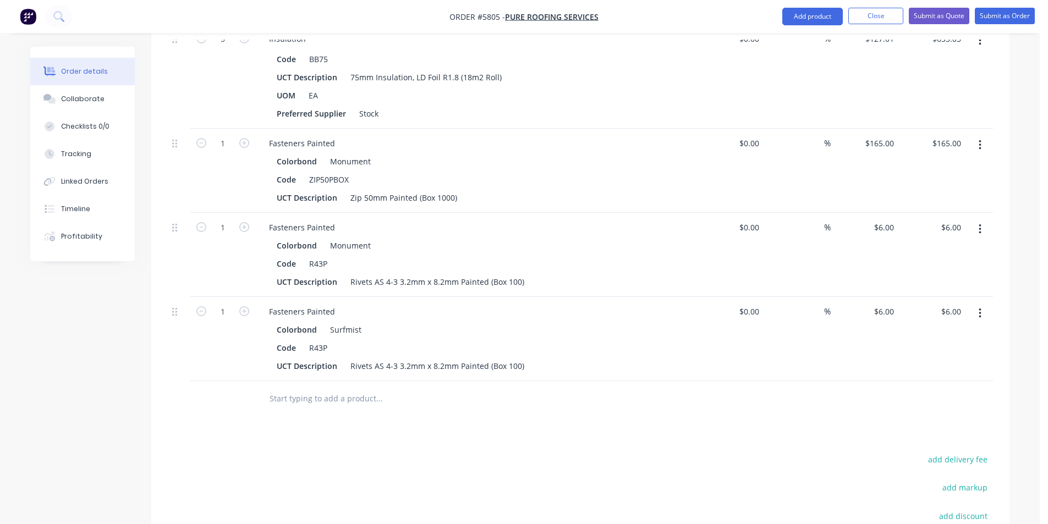
click at [369, 388] on input "text" at bounding box center [379, 399] width 220 height 22
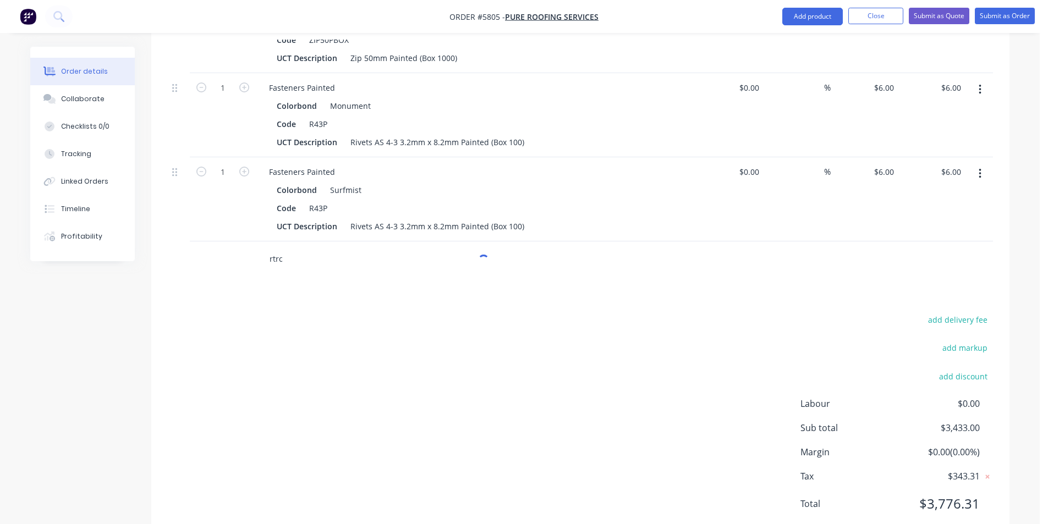
scroll to position [751, 0]
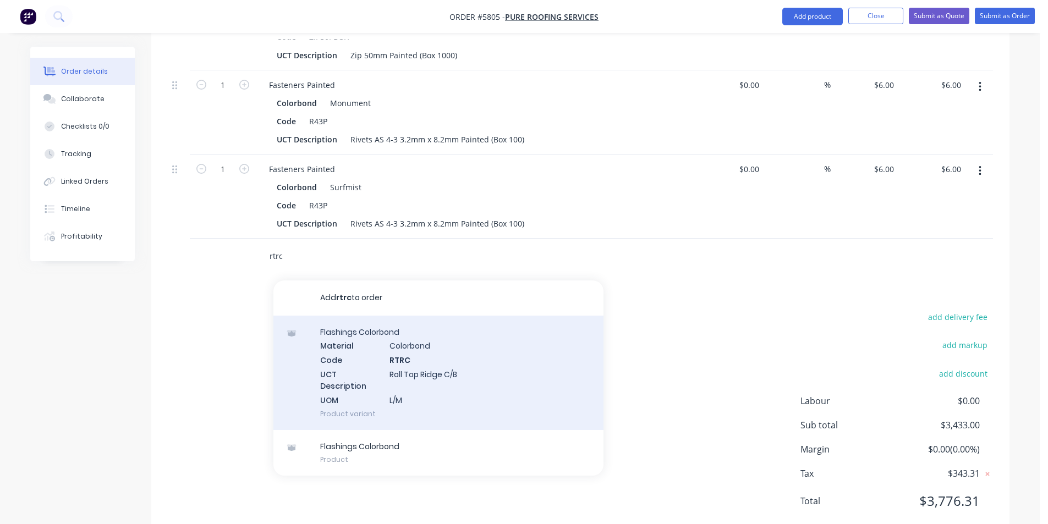
type input "rtrc"
click at [535, 359] on div "Flashings Colorbond Material Colorbond Code RTRC UCT Description Roll Top Ridge…" at bounding box center [438, 373] width 330 height 114
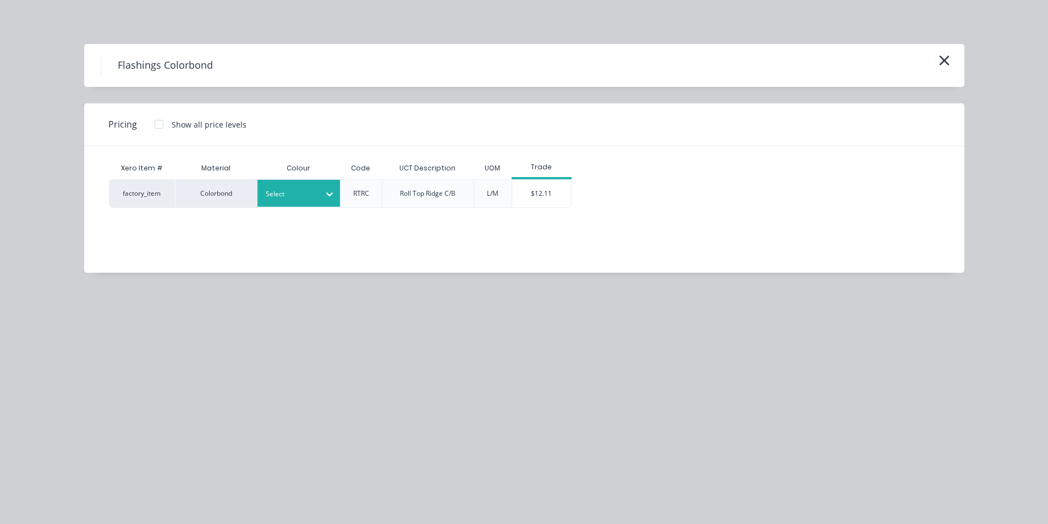
click at [295, 197] on div at bounding box center [291, 194] width 50 height 12
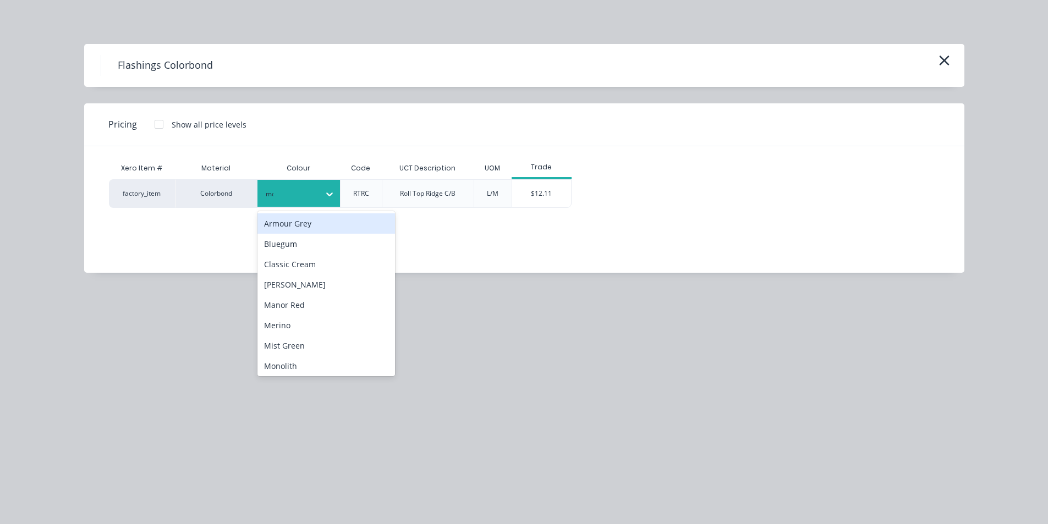
type input "mon"
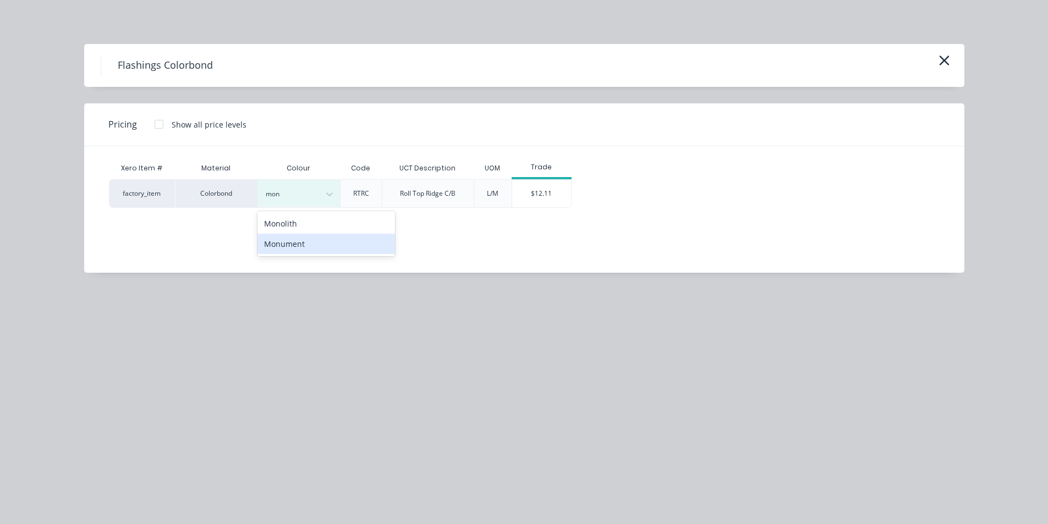
drag, startPoint x: 315, startPoint y: 248, endPoint x: 343, endPoint y: 241, distance: 28.9
click at [316, 248] on div "Monument" at bounding box center [326, 244] width 138 height 20
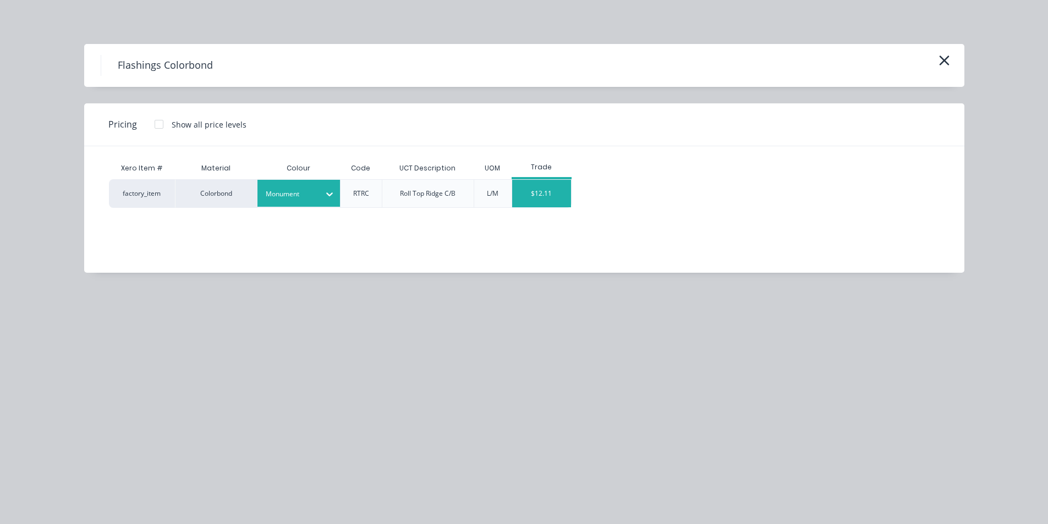
click at [545, 195] on div "$12.11" at bounding box center [541, 194] width 59 height 28
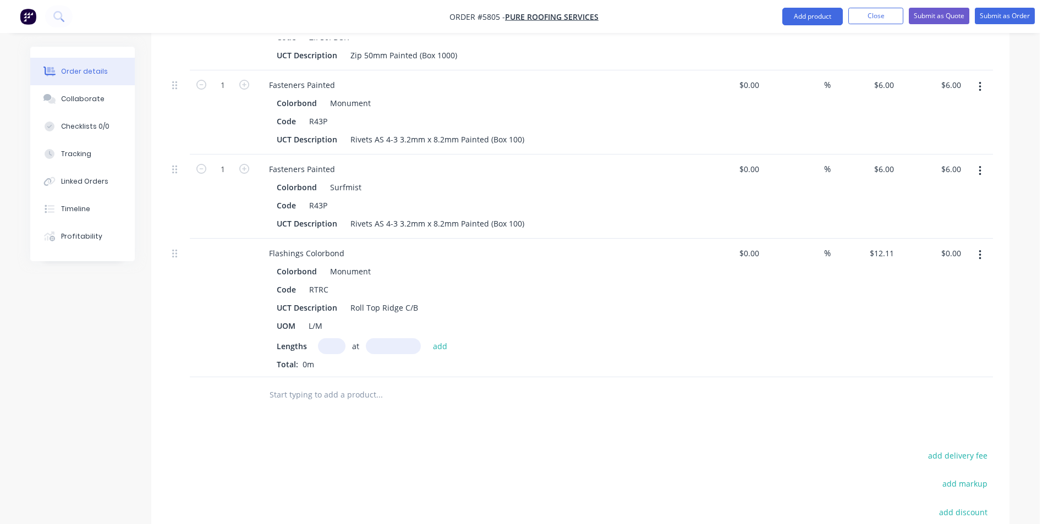
click at [332, 338] on input "text" at bounding box center [332, 346] width 28 height 16
type input "2"
type input "8000"
click at [427, 338] on button "add" at bounding box center [440, 345] width 26 height 15
type input "$193.76"
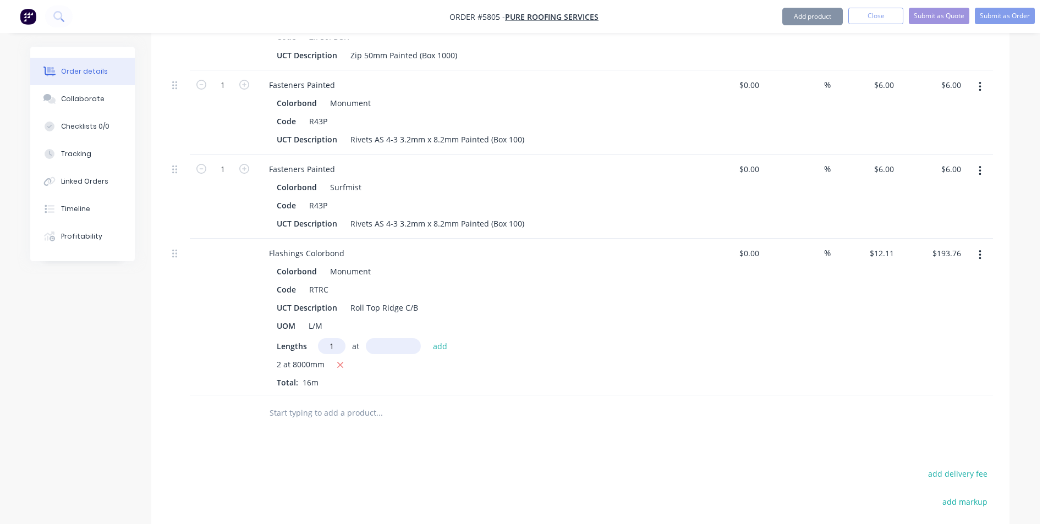
type input "1"
type input "9000"
click at [427, 338] on button "add" at bounding box center [440, 345] width 26 height 15
type input "$302.75"
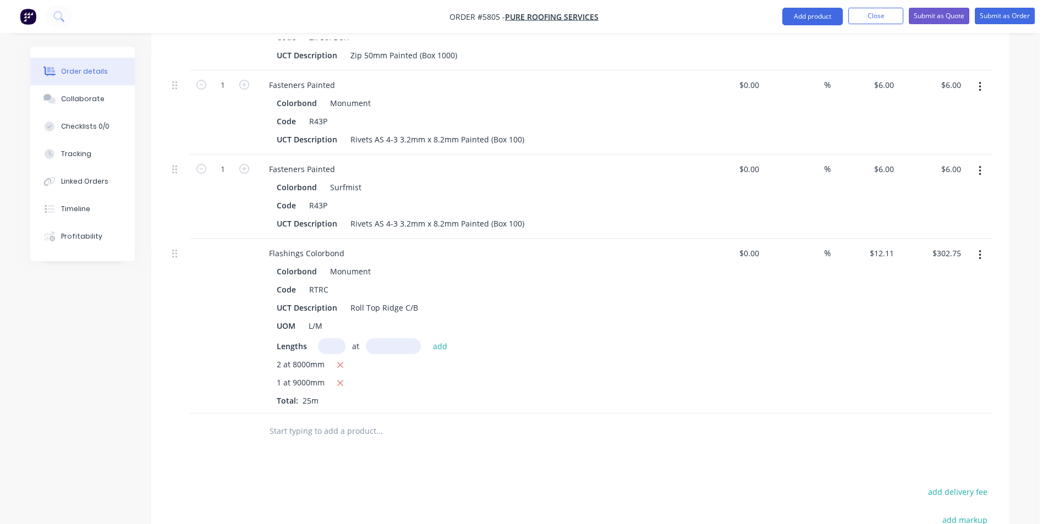
click at [317, 420] on input "text" at bounding box center [379, 431] width 220 height 22
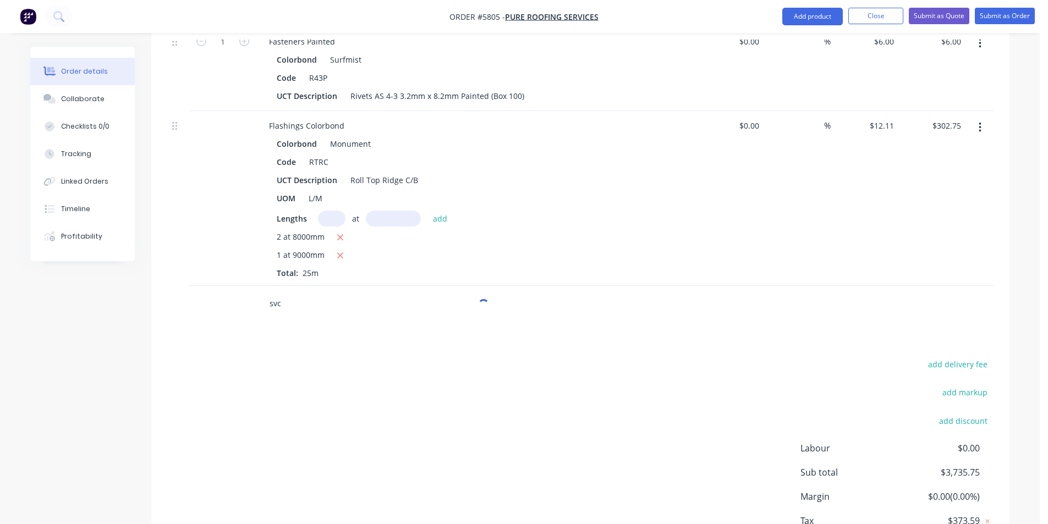
scroll to position [916, 0]
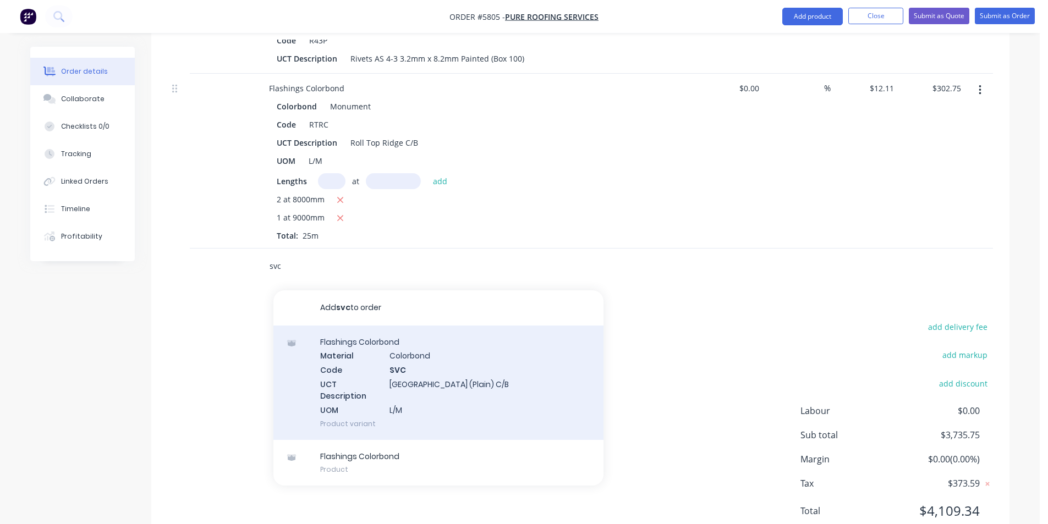
type input "svc"
click at [389, 339] on div "Flashings Colorbond Material Colorbond Code SVC UCT Description Stramit Valley …" at bounding box center [438, 383] width 330 height 114
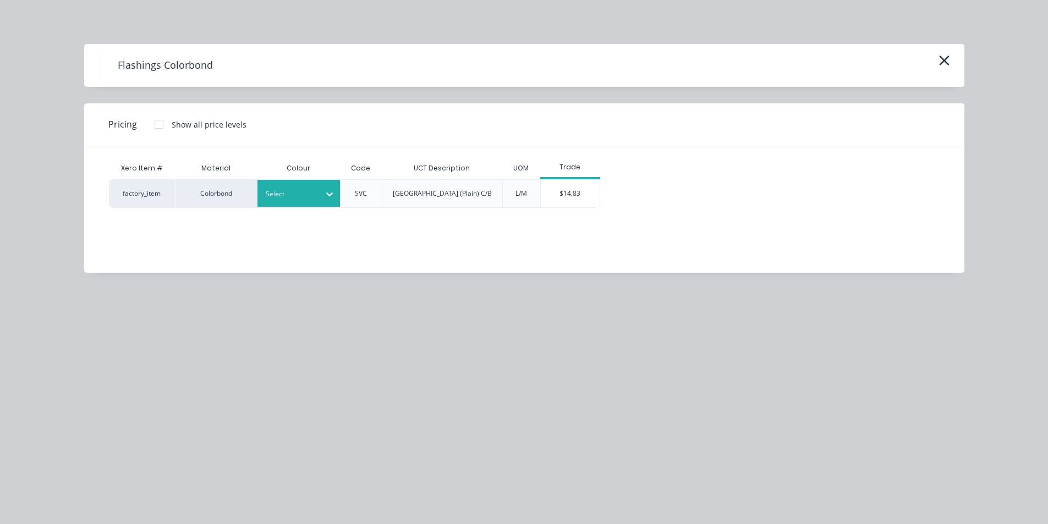
click at [313, 202] on div "Select" at bounding box center [298, 193] width 83 height 27
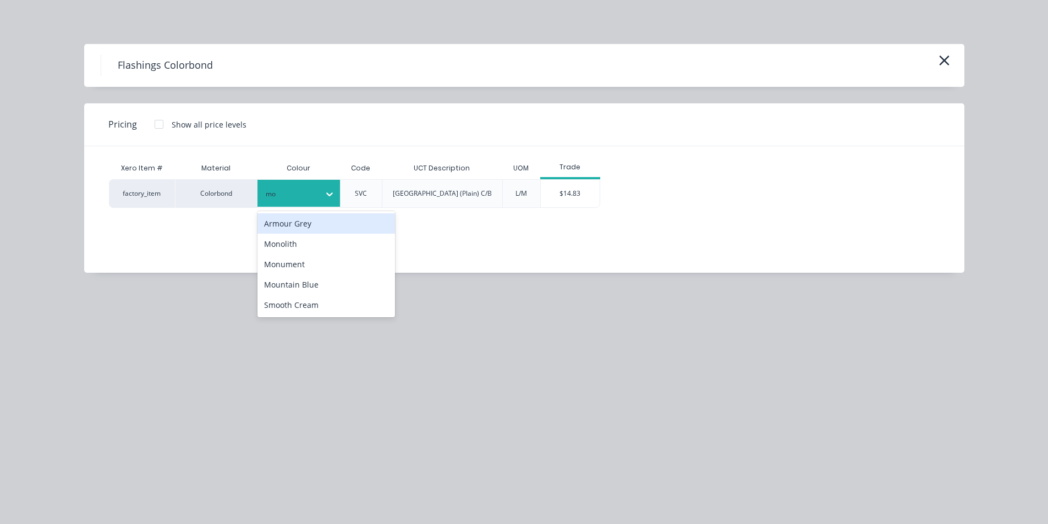
type input "mon"
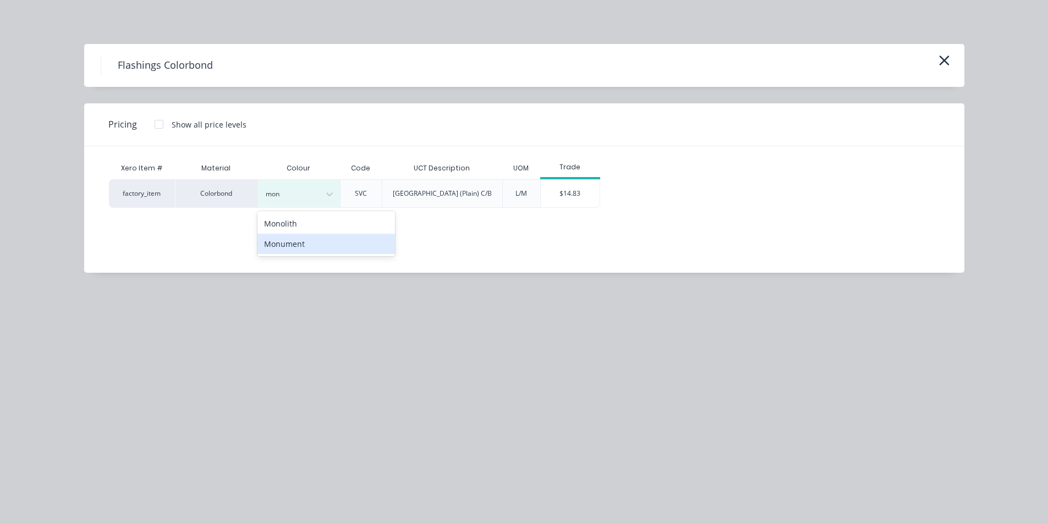
click at [339, 249] on div "Monument" at bounding box center [326, 244] width 138 height 20
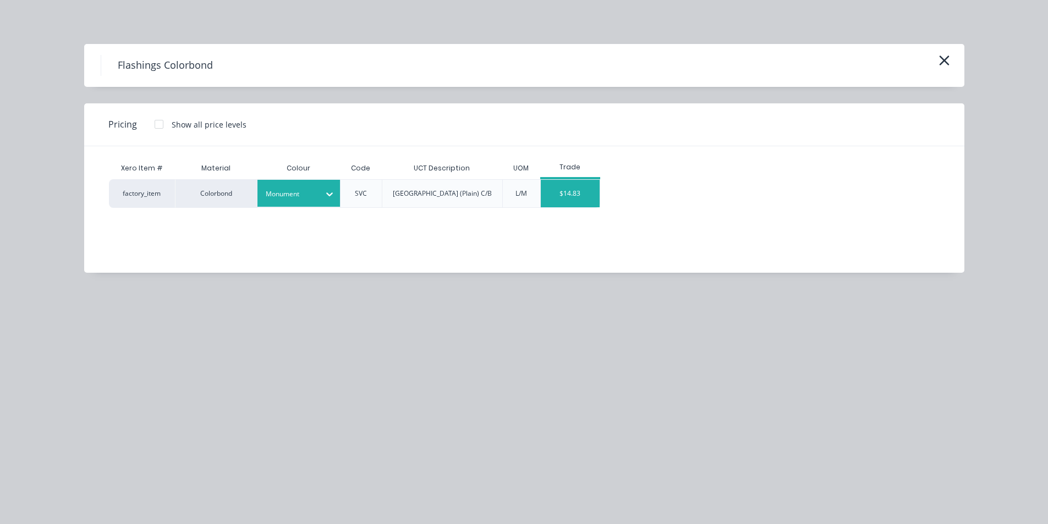
click at [590, 204] on div "$14.83" at bounding box center [570, 194] width 59 height 28
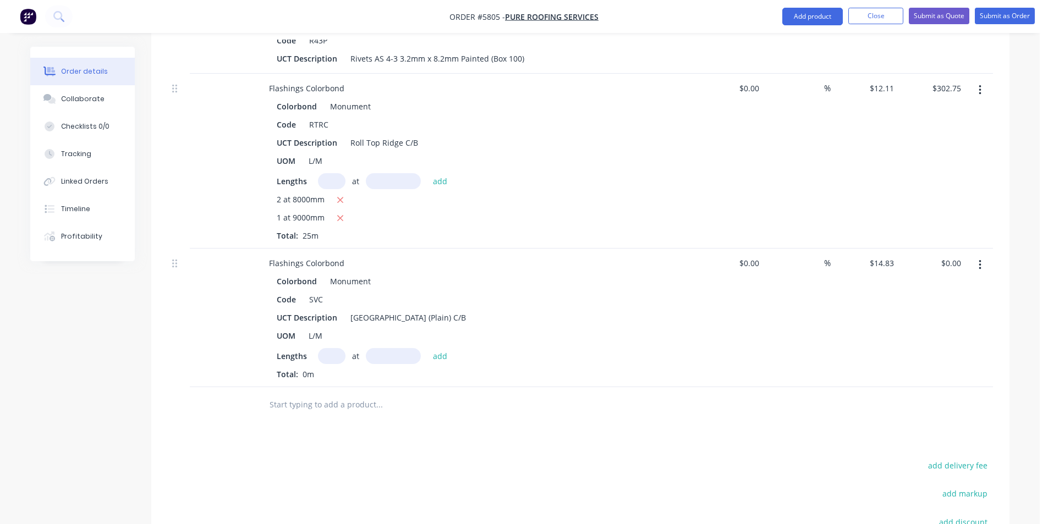
click at [335, 348] on input "text" at bounding box center [332, 356] width 28 height 16
type input "2"
type input "7500"
click at [427, 348] on button "add" at bounding box center [440, 355] width 26 height 15
type input "$222.45"
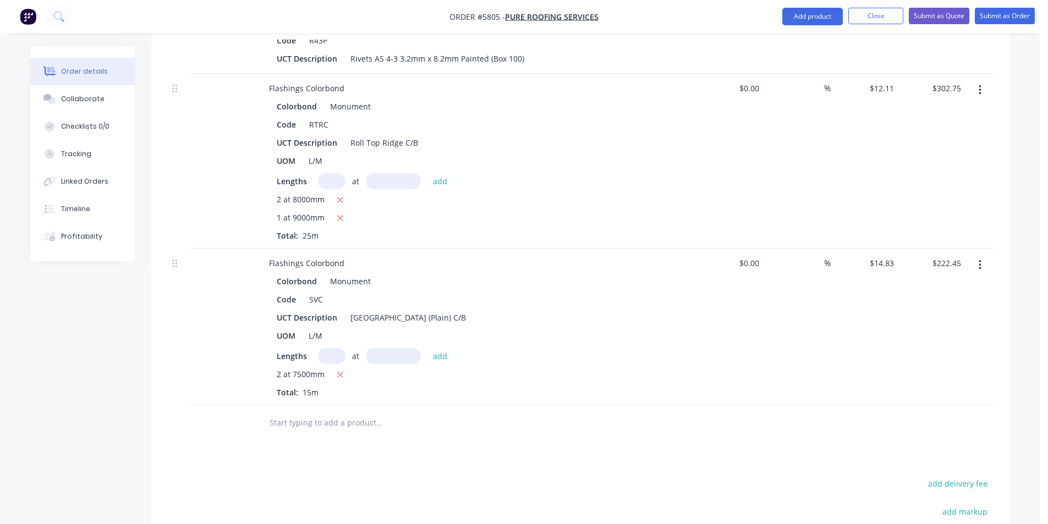
click at [377, 412] on input "text" at bounding box center [379, 423] width 220 height 22
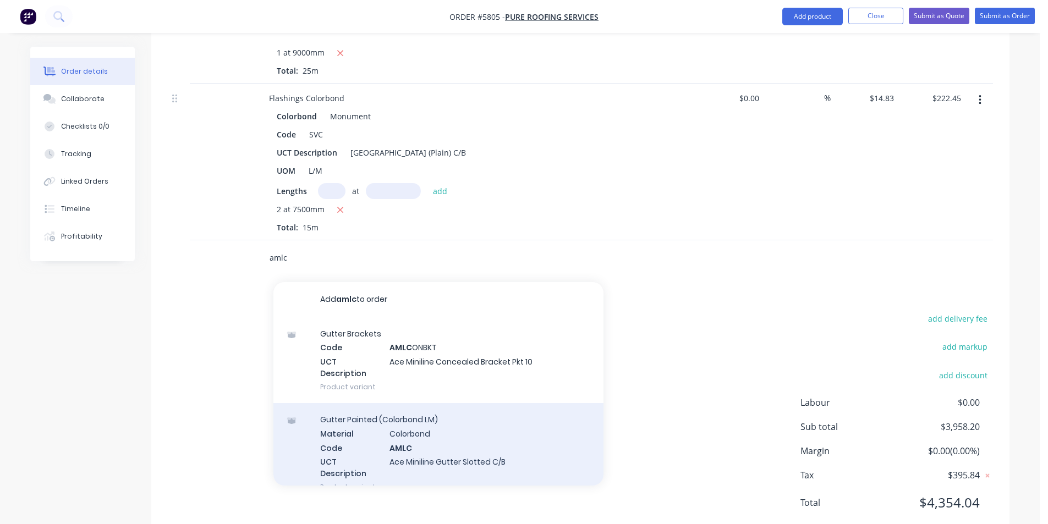
scroll to position [55, 0]
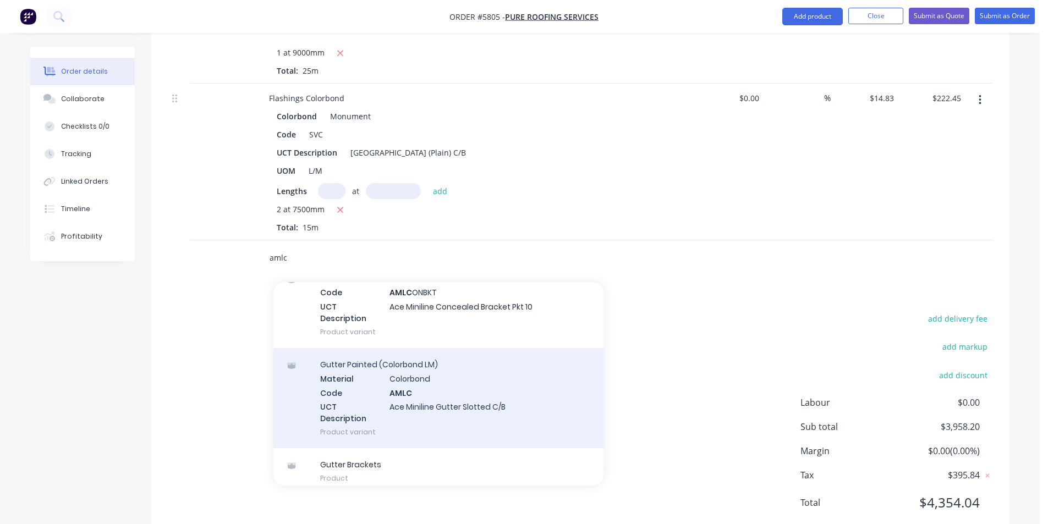
type input "amlc"
click at [461, 376] on div "Gutter Painted (Colorbond LM) Material Colorbond Code AMLC UCT Description Ace …" at bounding box center [438, 398] width 330 height 100
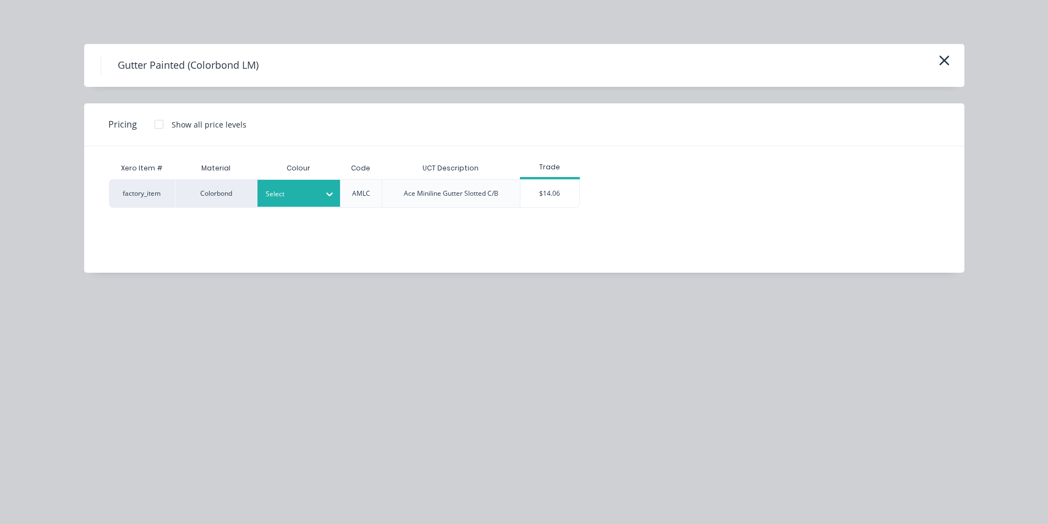
click at [312, 204] on div "Select" at bounding box center [298, 193] width 83 height 27
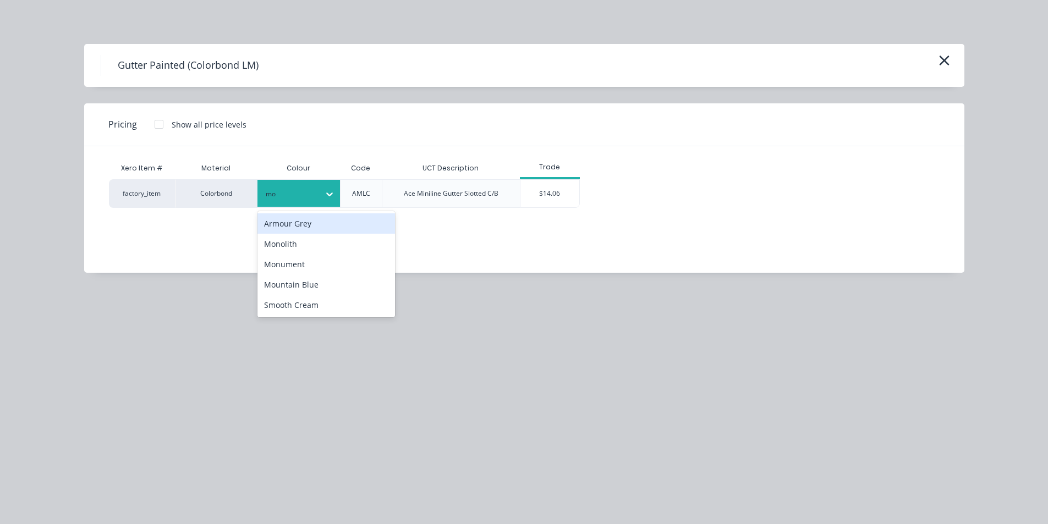
type input "mon"
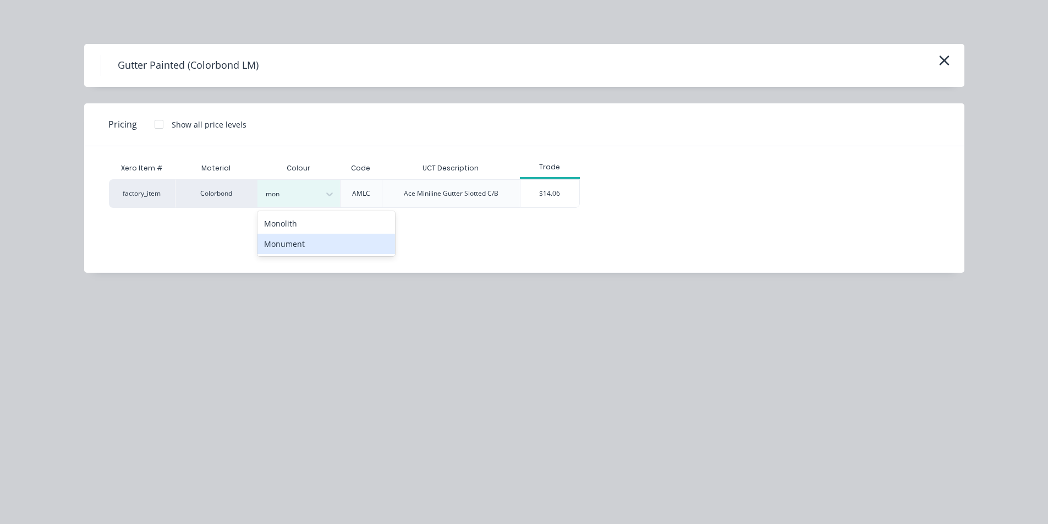
click at [320, 245] on div "Monument" at bounding box center [326, 244] width 138 height 20
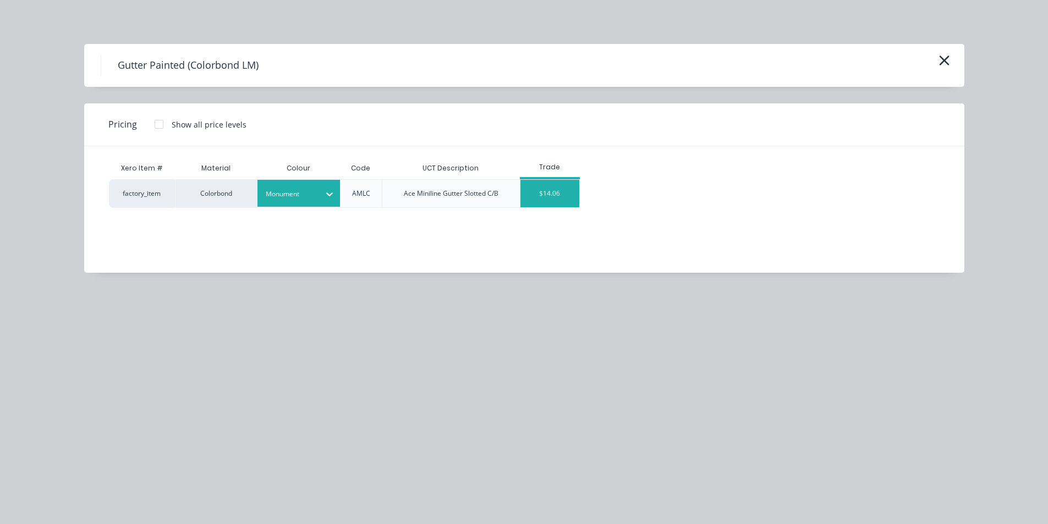
click at [559, 186] on div "$14.06" at bounding box center [549, 194] width 59 height 28
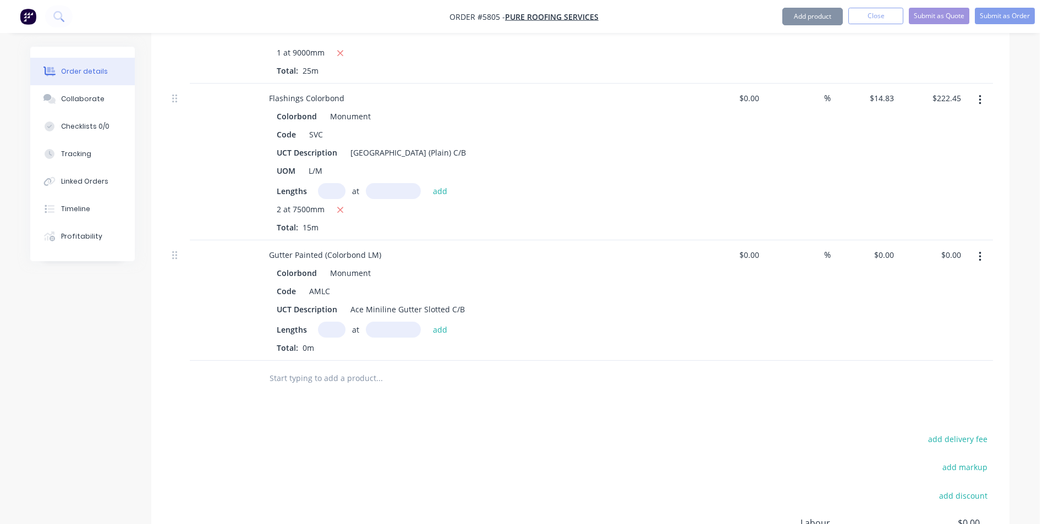
type input "$14.06"
click at [338, 322] on input "text" at bounding box center [332, 330] width 28 height 16
type input "2"
type input "10000"
click at [427, 322] on button "add" at bounding box center [440, 329] width 26 height 15
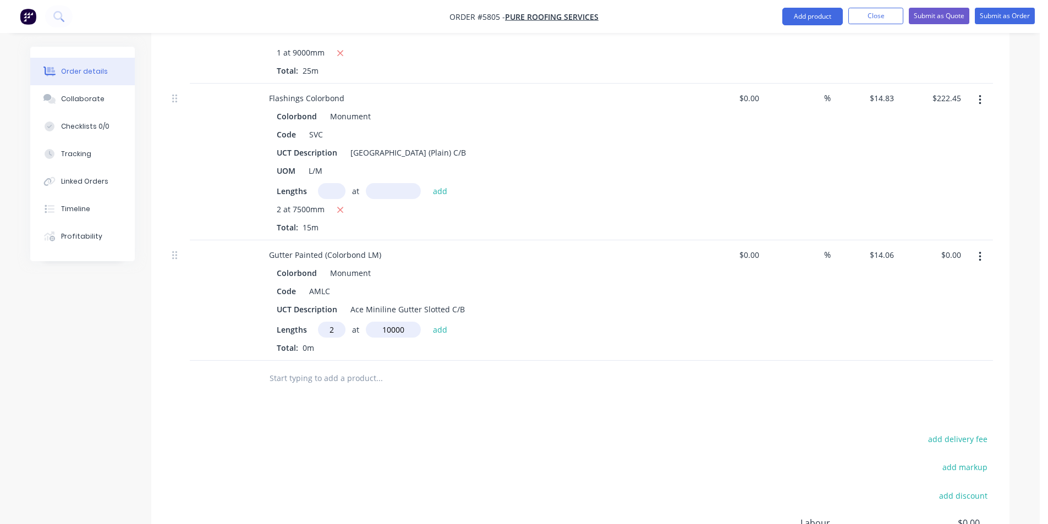
type input "$281.20"
click at [333, 289] on div "Colorbond Monument Code AMLC UCT Description Ace Miniline Gutter Slotted C/B Le…" at bounding box center [475, 318] width 431 height 107
click at [334, 322] on input "text" at bounding box center [332, 330] width 28 height 16
type input "2"
type input "1mm"
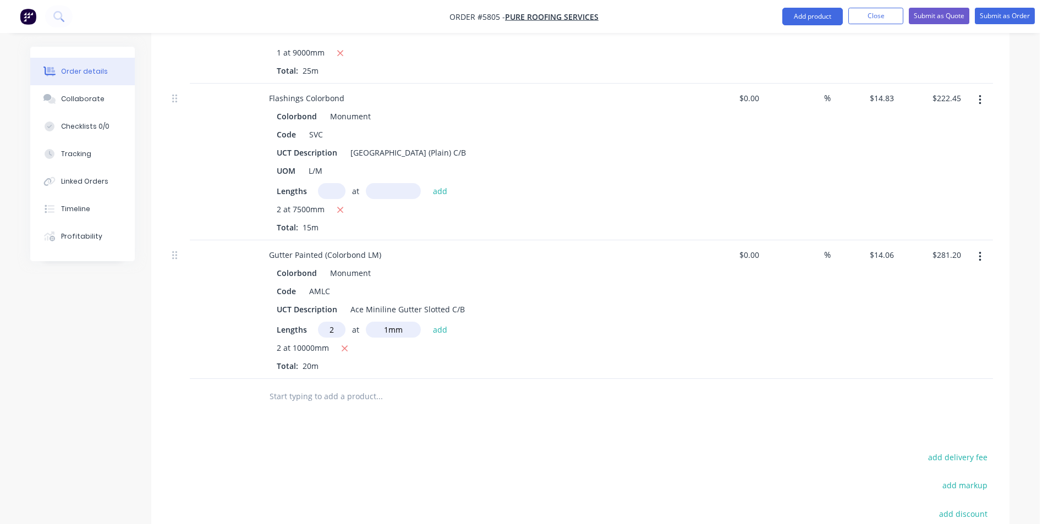
drag, startPoint x: 334, startPoint y: 300, endPoint x: 325, endPoint y: 294, distance: 10.7
click at [329, 322] on input "2" at bounding box center [332, 330] width 28 height 16
type input "1"
type input "11000"
click at [427, 322] on button "add" at bounding box center [440, 329] width 26 height 15
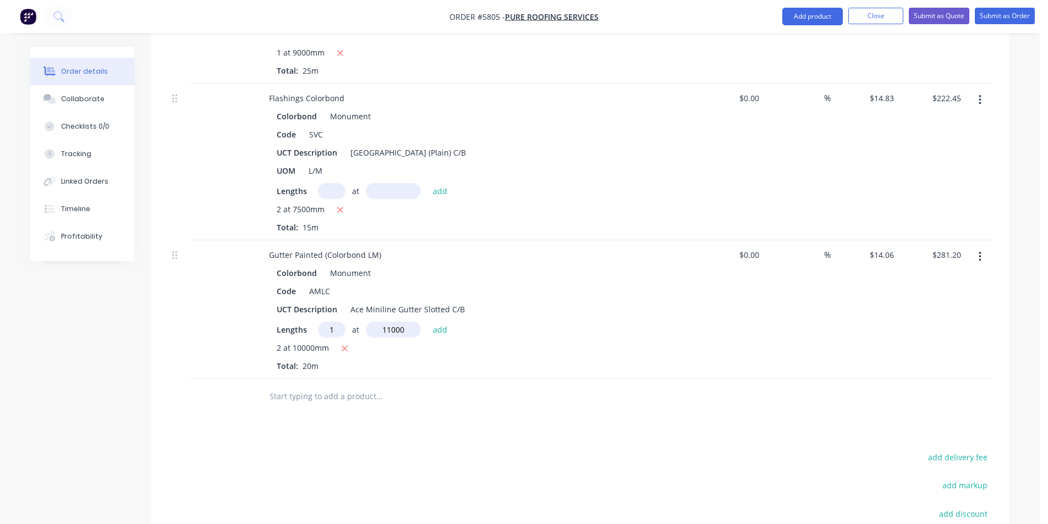
type input "$435.86"
type input "1"
type input "4000"
click at [427, 322] on button "add" at bounding box center [440, 329] width 26 height 15
type input "$492.10"
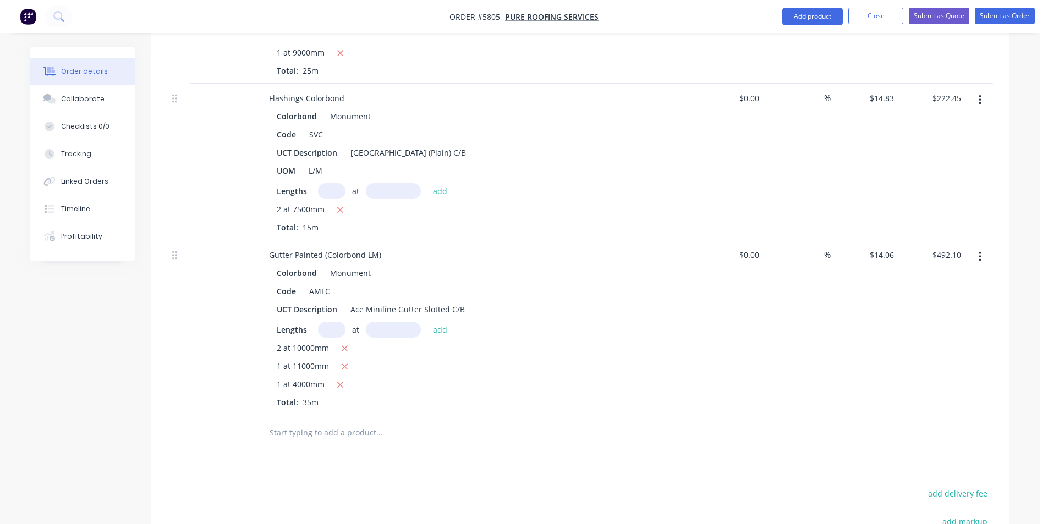
click at [370, 422] on input "text" at bounding box center [379, 433] width 220 height 22
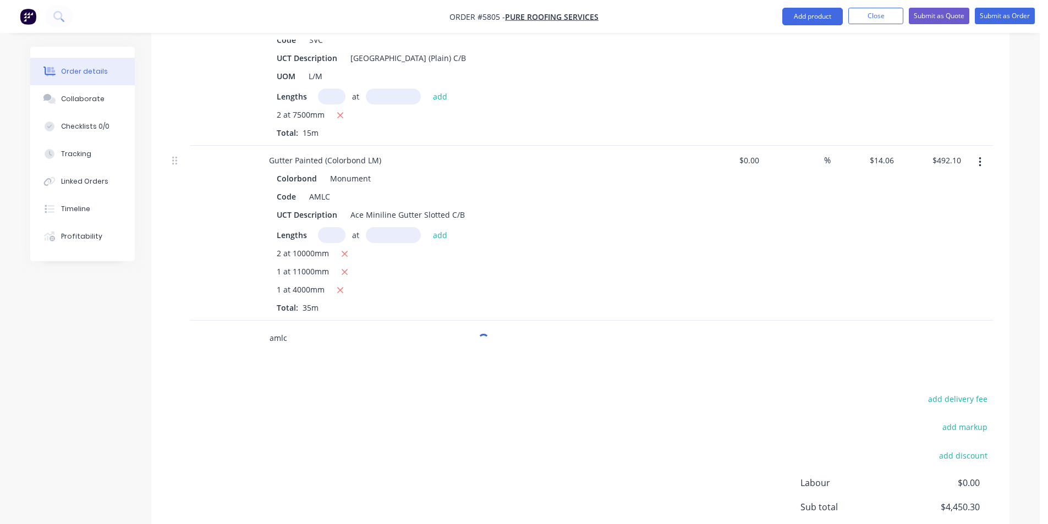
scroll to position [1246, 0]
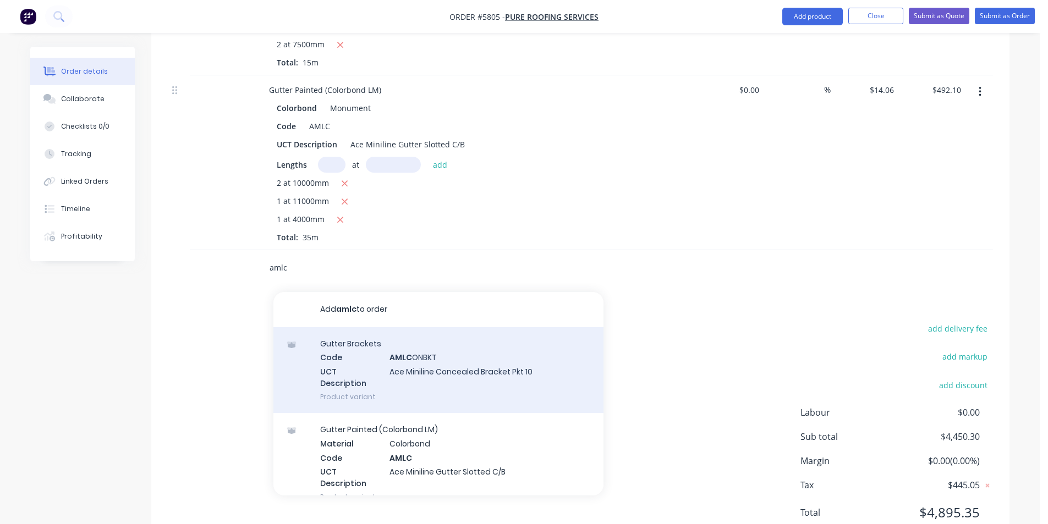
type input "amlc"
click at [487, 344] on div "Gutter Brackets Code AMLC ONBKT UCT Description Ace Miniline Concealed Bracket …" at bounding box center [438, 370] width 330 height 86
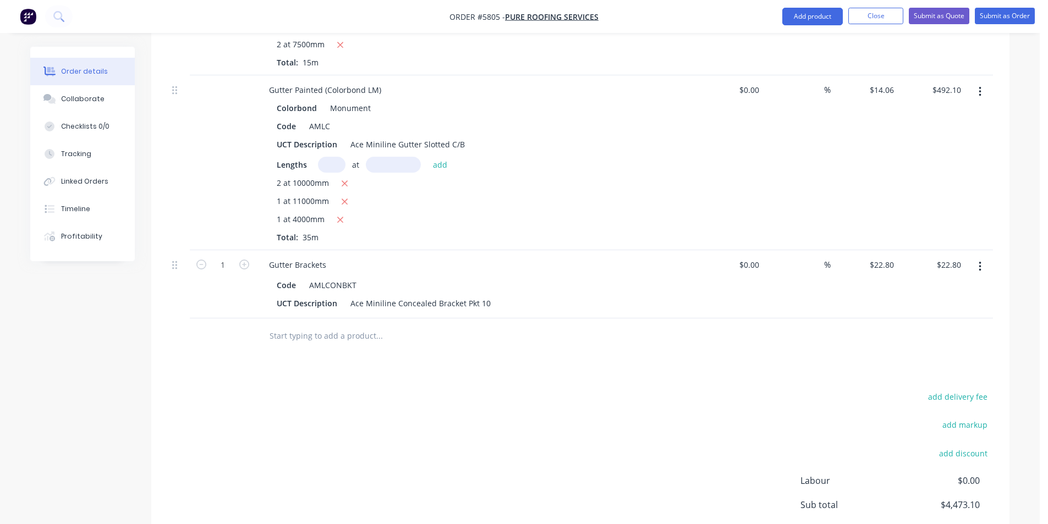
click at [238, 258] on button "button" at bounding box center [244, 264] width 14 height 12
type input "2"
type input "$45.60"
click at [238, 258] on button "button" at bounding box center [244, 264] width 14 height 12
type input "3"
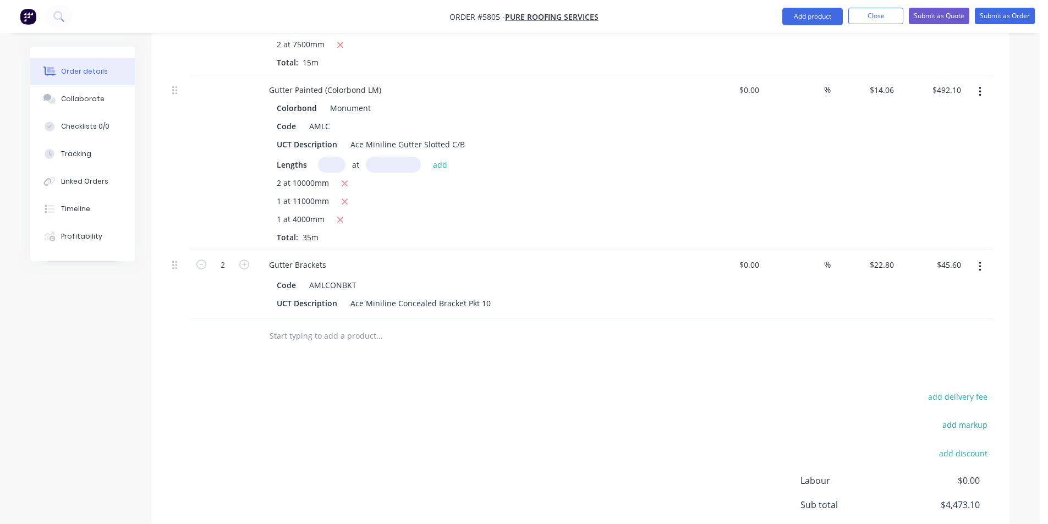
type input "$68.40"
click at [238, 258] on button "button" at bounding box center [244, 264] width 14 height 12
type input "4"
type input "$91.20"
click at [291, 325] on input "text" at bounding box center [379, 336] width 220 height 22
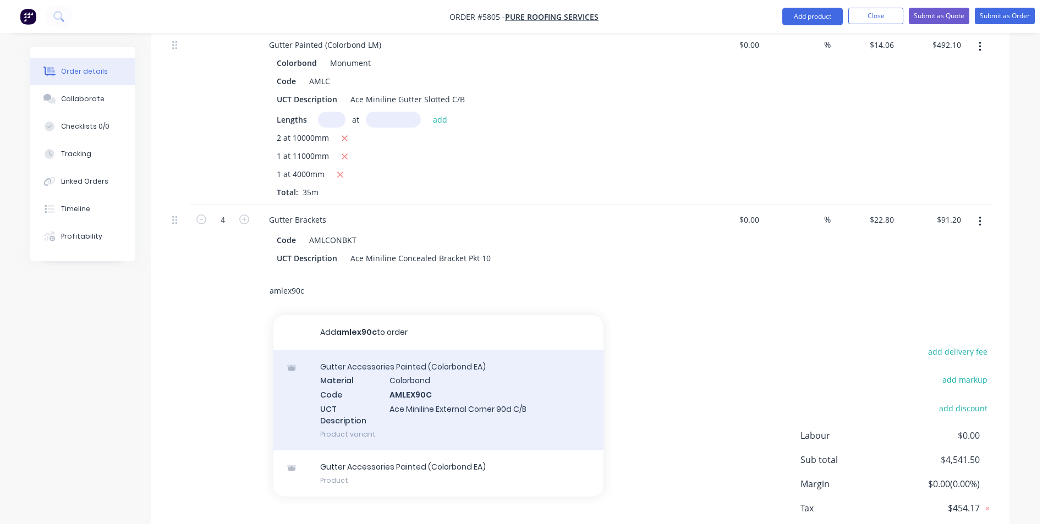
scroll to position [1301, 0]
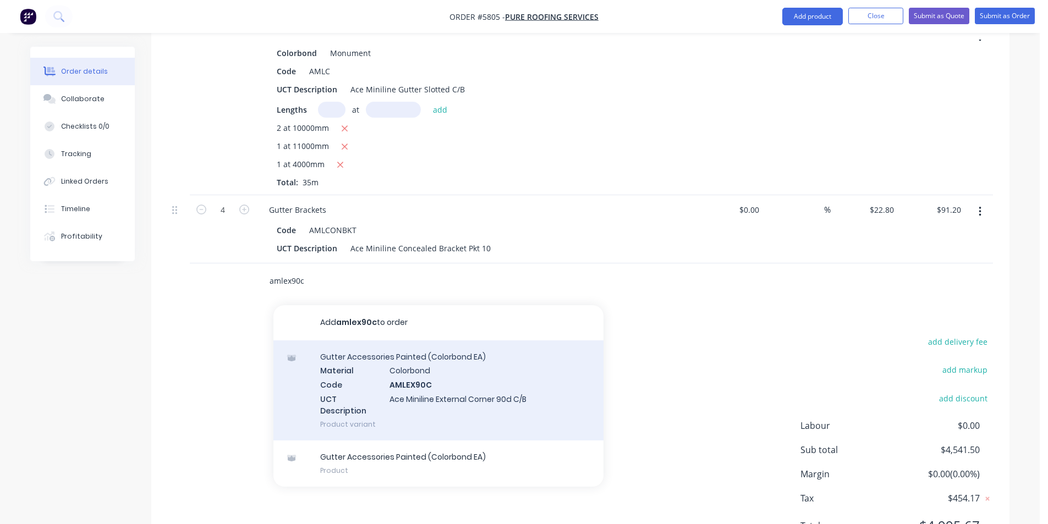
type input "amlex90c"
click at [404, 377] on div "Gutter Accessories Painted (Colorbond EA) Material Colorbond Code AMLEX90C UCT …" at bounding box center [438, 390] width 330 height 100
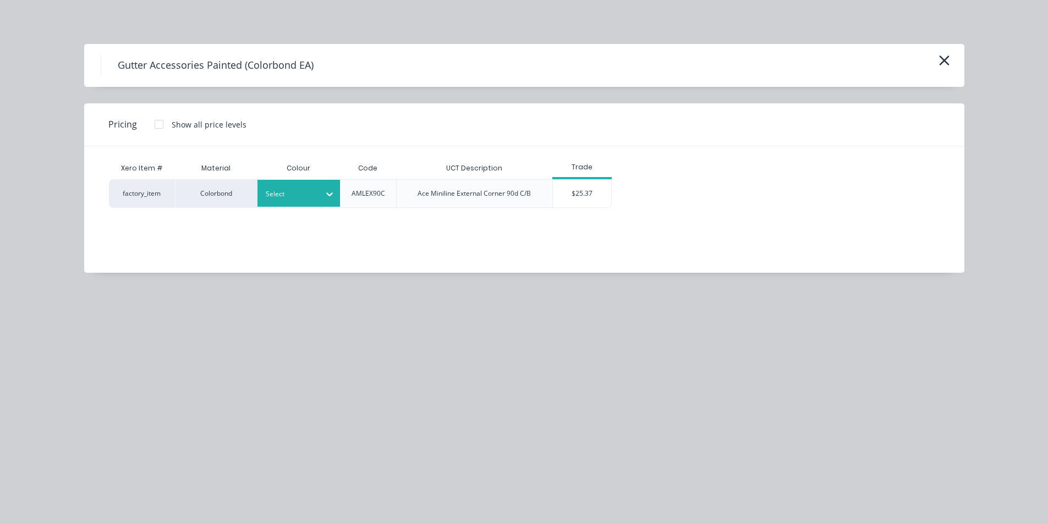
click at [329, 183] on div at bounding box center [330, 193] width 20 height 27
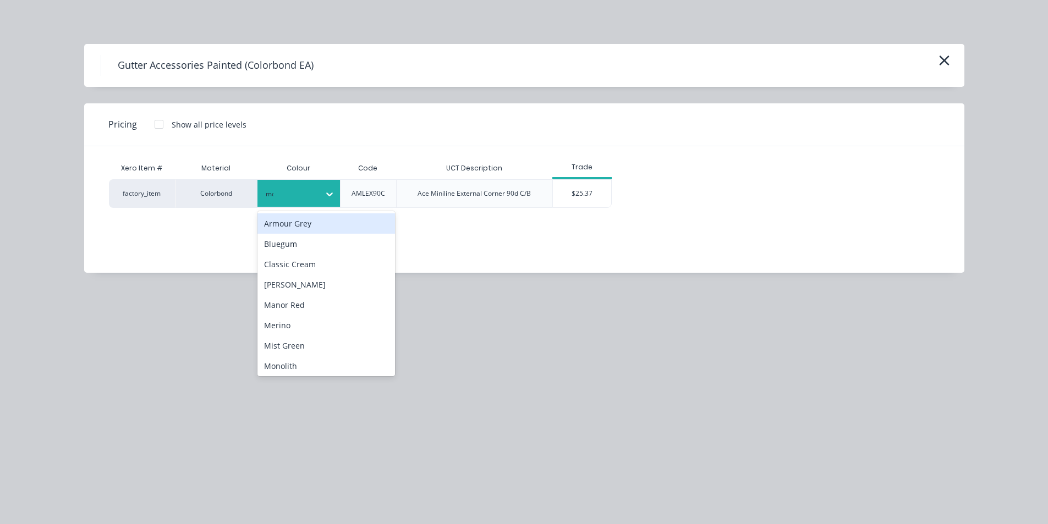
type input "mon"
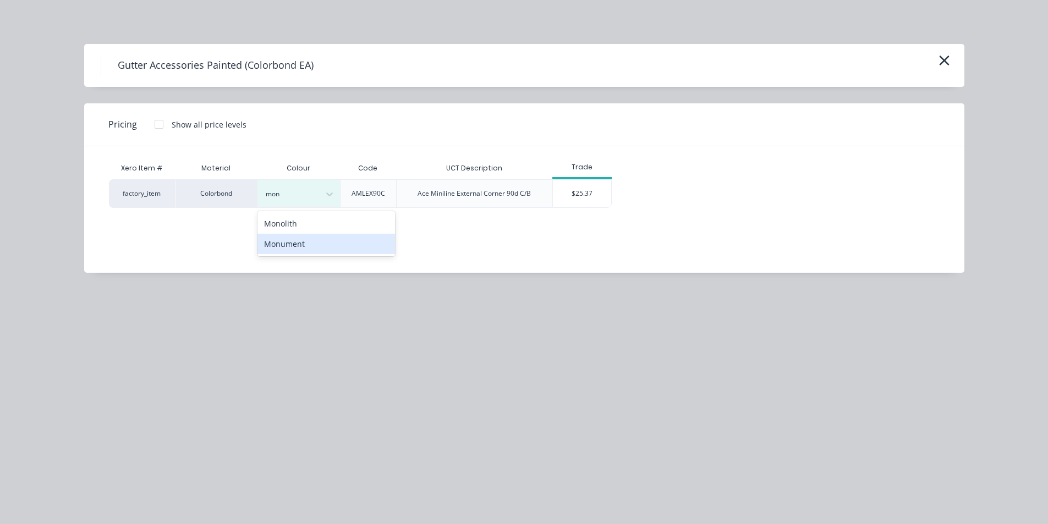
click at [376, 239] on div "Monument" at bounding box center [326, 244] width 138 height 20
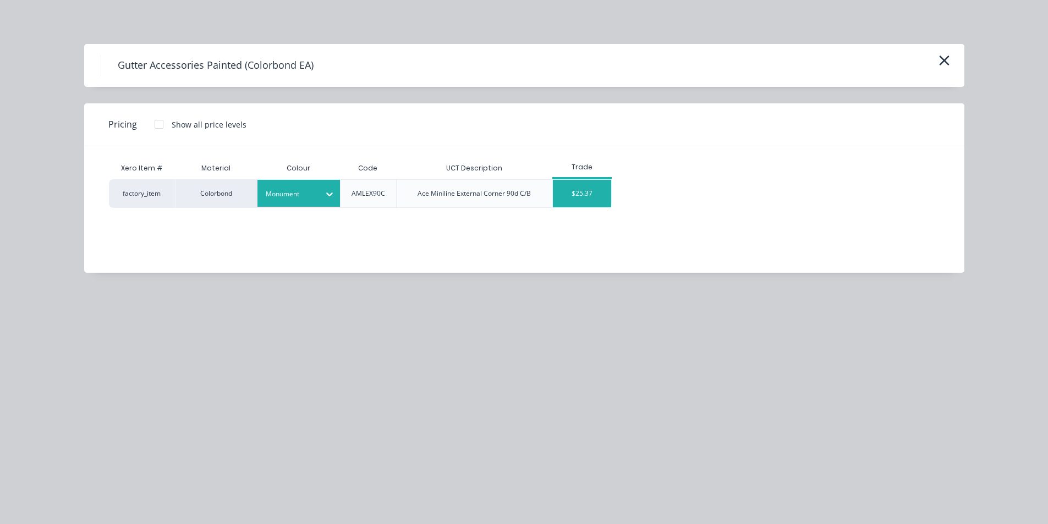
click at [581, 199] on div "$25.37" at bounding box center [582, 194] width 59 height 28
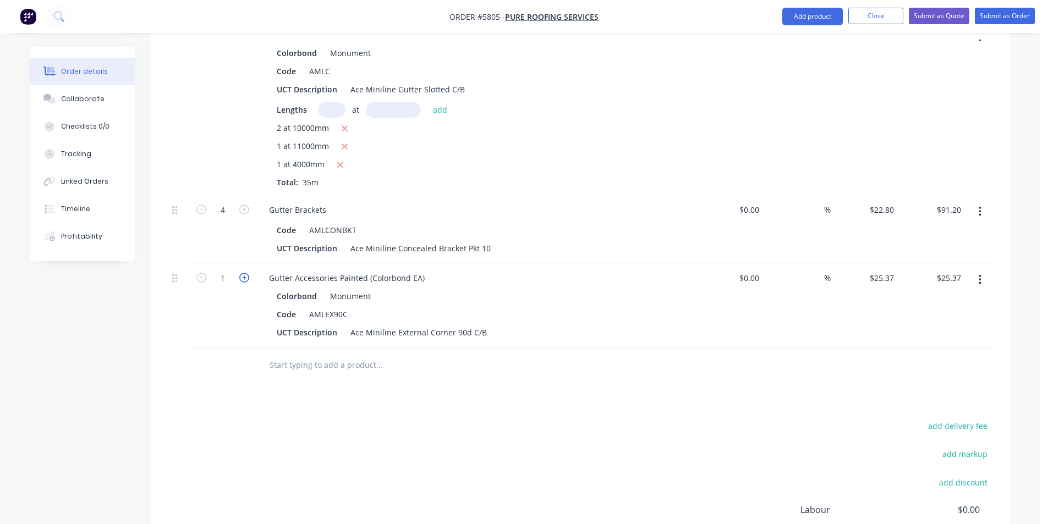
click at [245, 273] on icon "button" at bounding box center [244, 278] width 10 height 10
type input "2"
type input "$50.74"
click at [245, 273] on icon "button" at bounding box center [244, 278] width 10 height 10
type input "3"
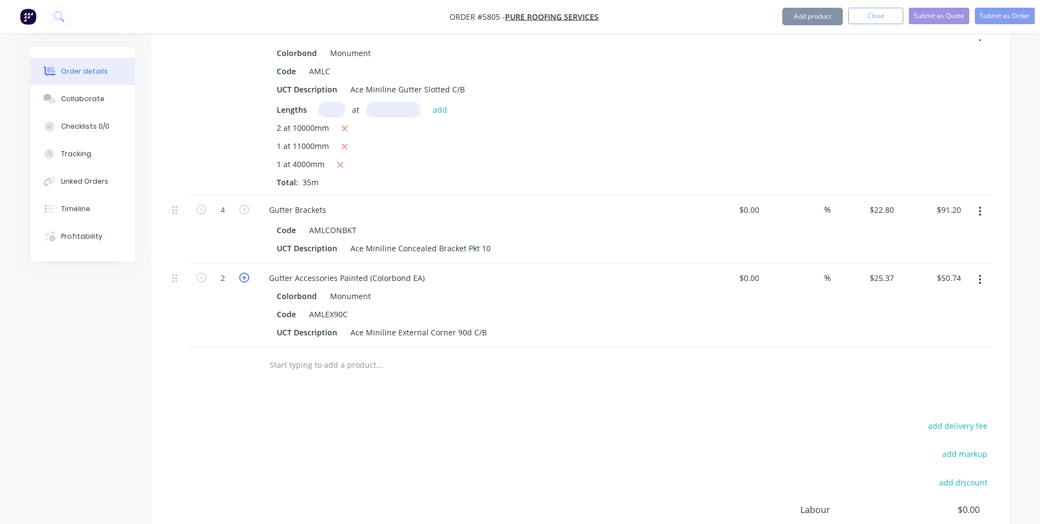
type input "$76.11"
click at [332, 354] on input "text" at bounding box center [379, 365] width 220 height 22
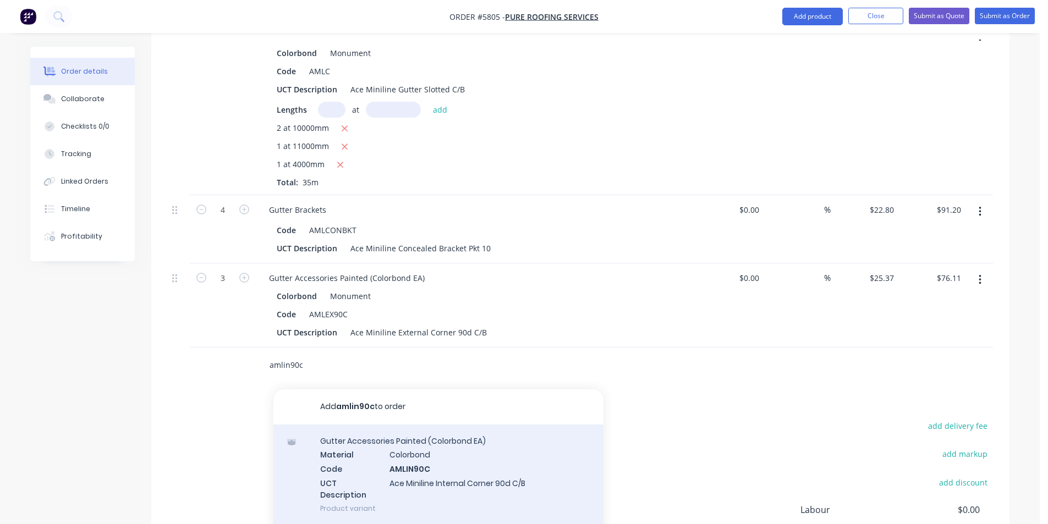
type input "amlin90c"
click at [492, 453] on div "Gutter Accessories Painted (Colorbond EA) Material Colorbond Code AMLIN90C UCT …" at bounding box center [438, 475] width 330 height 100
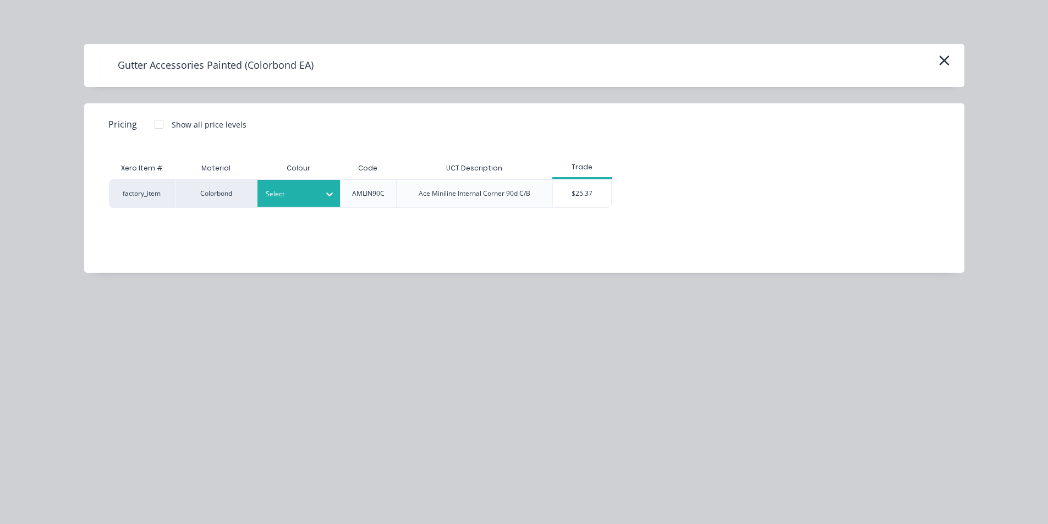
click at [314, 184] on div "Select" at bounding box center [298, 193] width 83 height 27
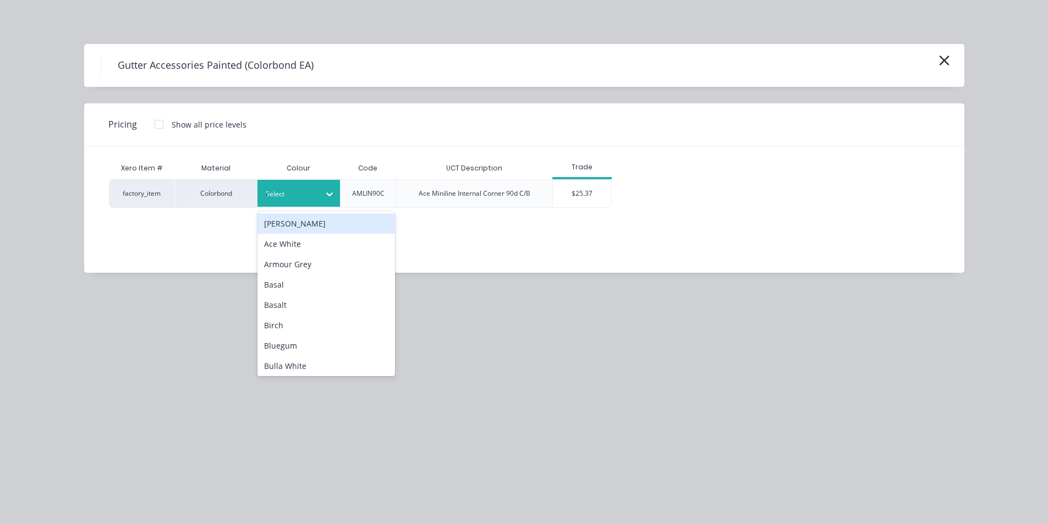
type input "mon"
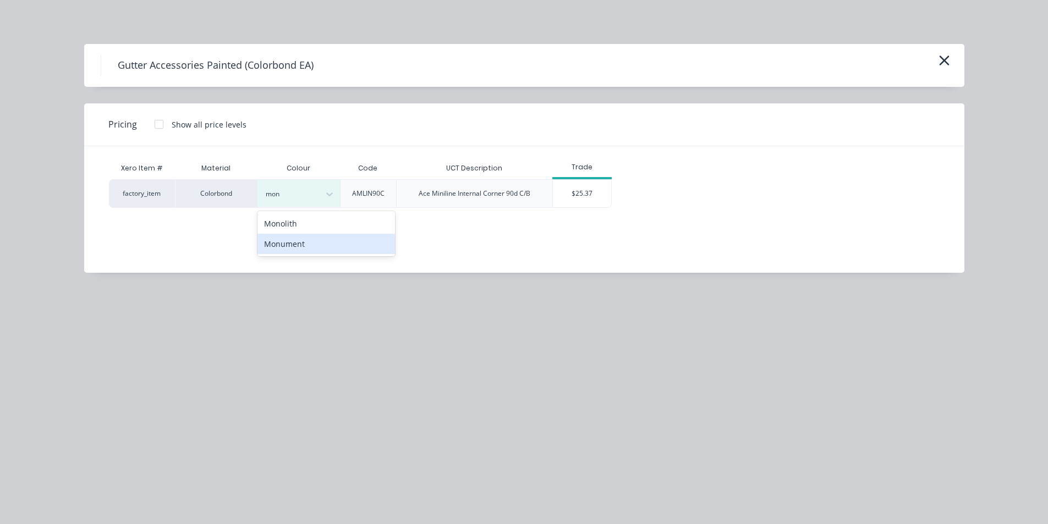
click at [334, 246] on div "Monument" at bounding box center [326, 244] width 138 height 20
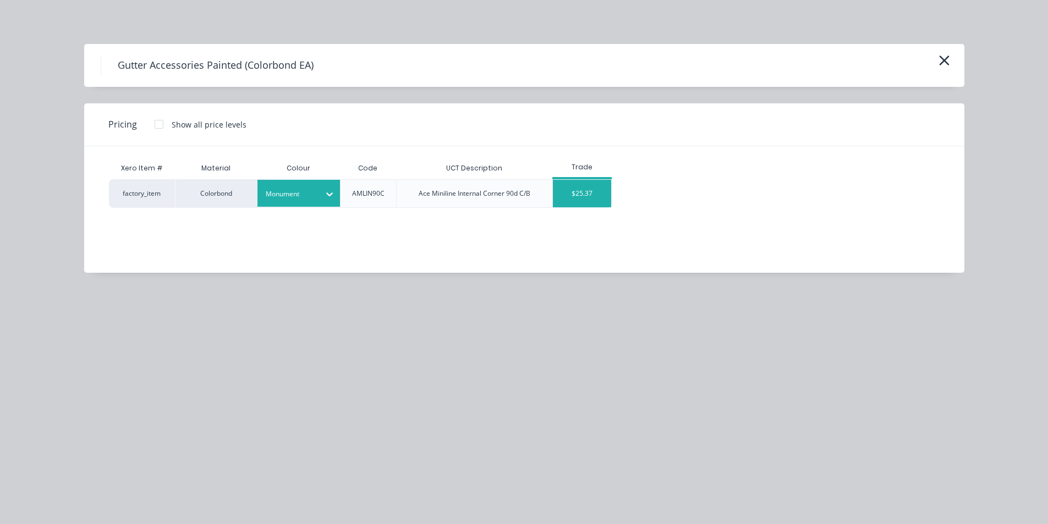
click at [583, 185] on div "$25.37" at bounding box center [582, 194] width 59 height 28
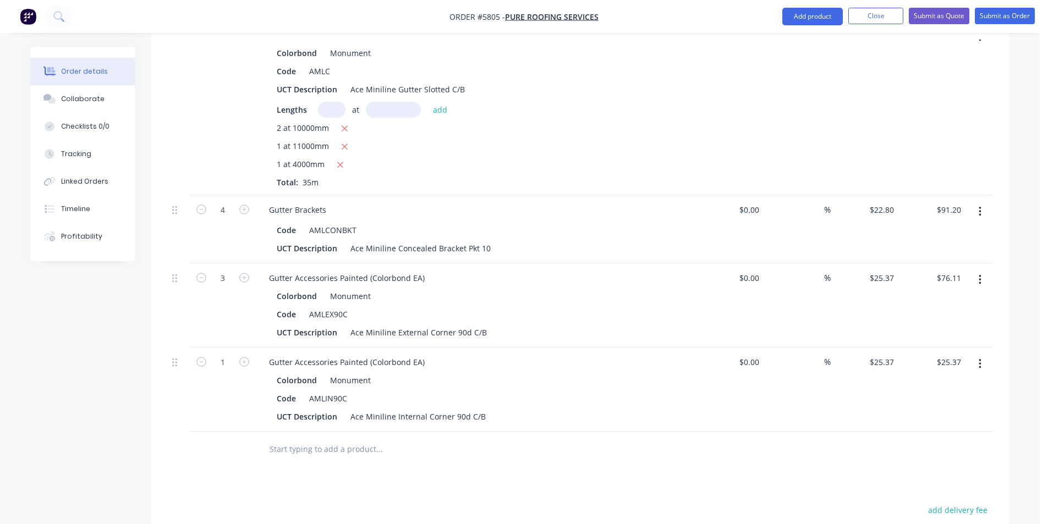
click at [292, 438] on input "text" at bounding box center [379, 449] width 220 height 22
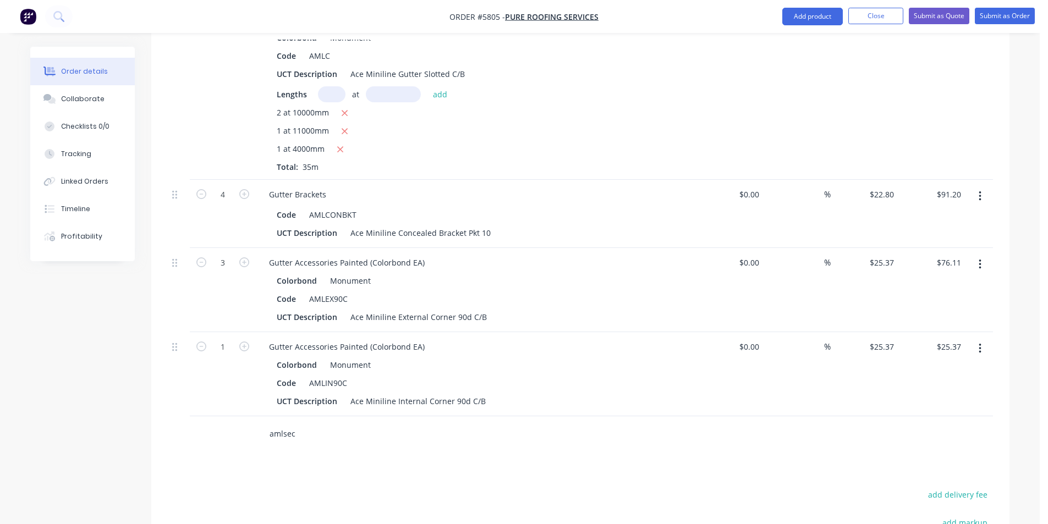
scroll to position [1494, 0]
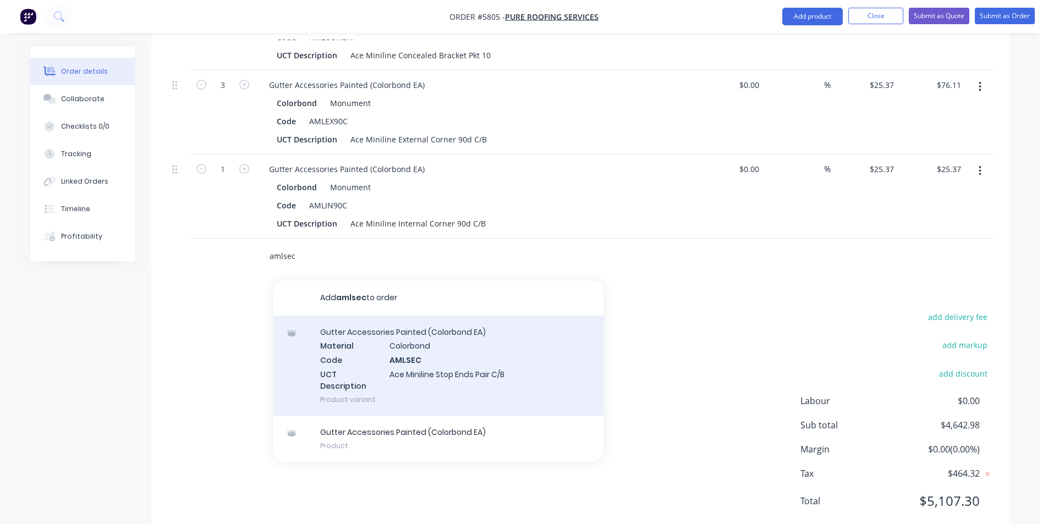
type input "amlsec"
click at [415, 328] on div "Gutter Accessories Painted (Colorbond EA) Material Colorbond Code AMLSEC UCT De…" at bounding box center [438, 366] width 330 height 100
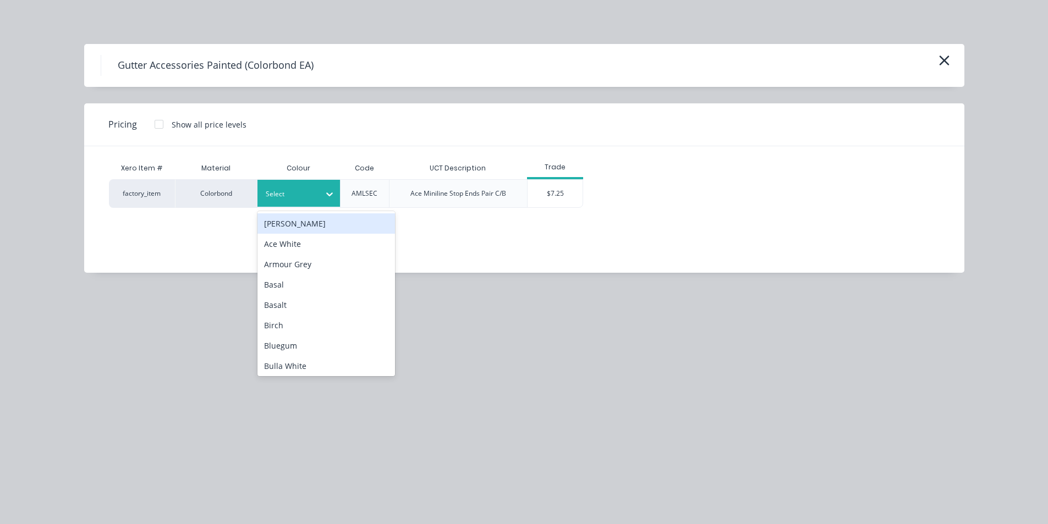
click at [326, 194] on icon at bounding box center [329, 194] width 11 height 11
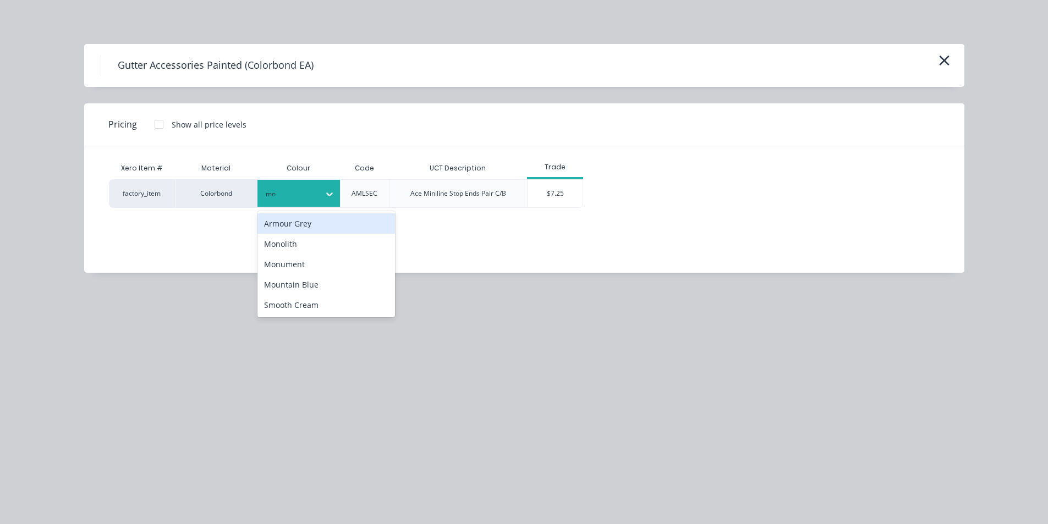
type input "mon"
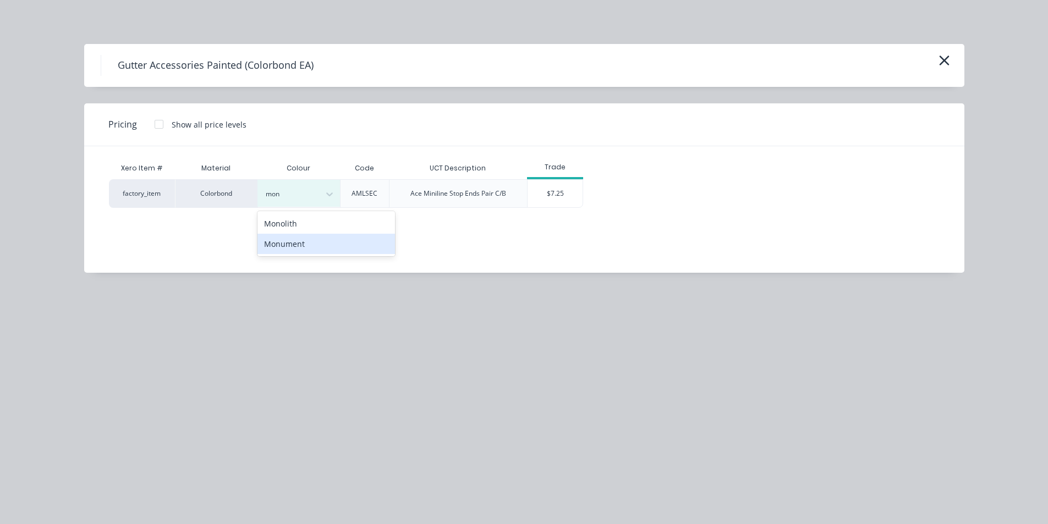
click at [345, 250] on div "Monument" at bounding box center [326, 244] width 138 height 20
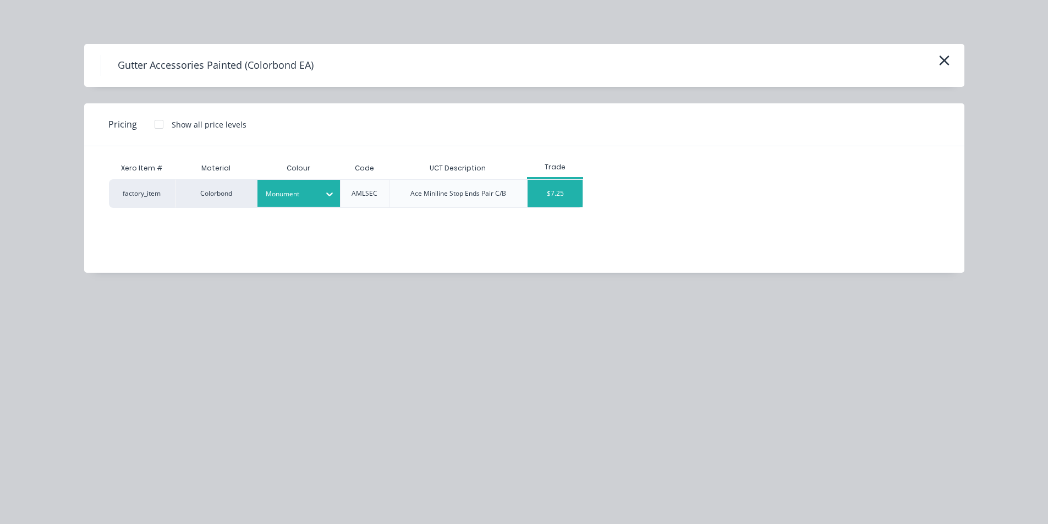
click at [536, 180] on div "$7.25" at bounding box center [554, 194] width 55 height 28
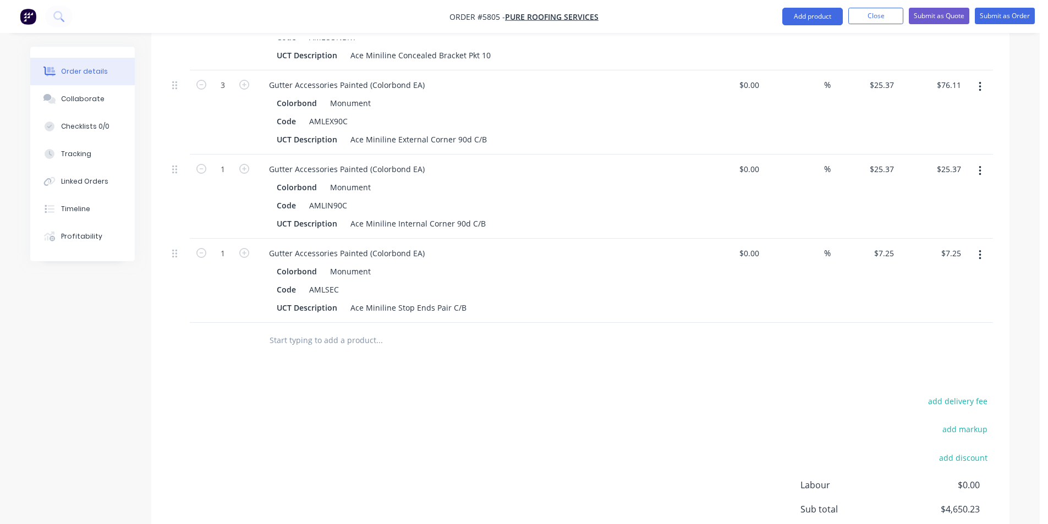
click at [324, 329] on input "text" at bounding box center [379, 340] width 220 height 22
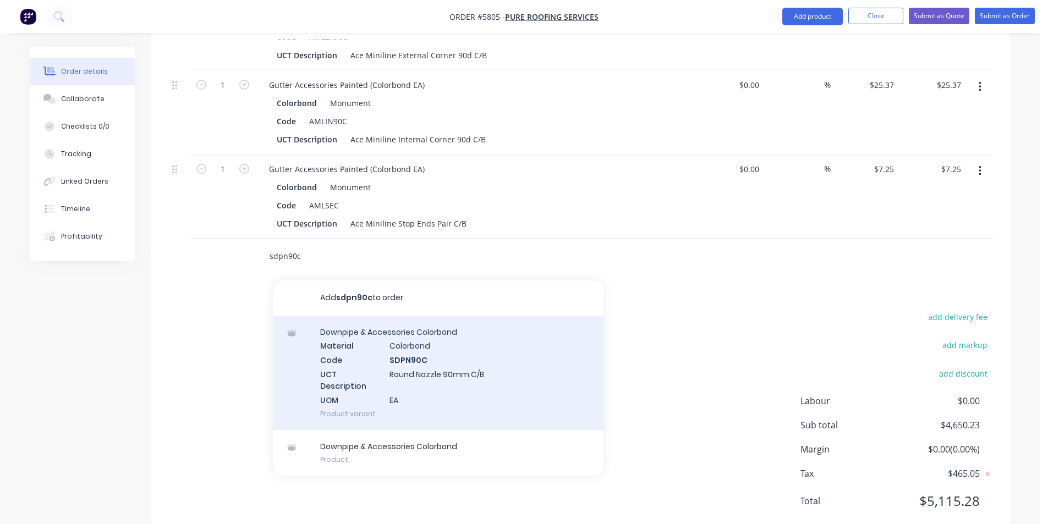
type input "sdpn90c"
click at [498, 346] on div "Downpipe & Accessories Colorbond Material Colorbond Code SDPN90C UCT Descriptio…" at bounding box center [438, 373] width 330 height 114
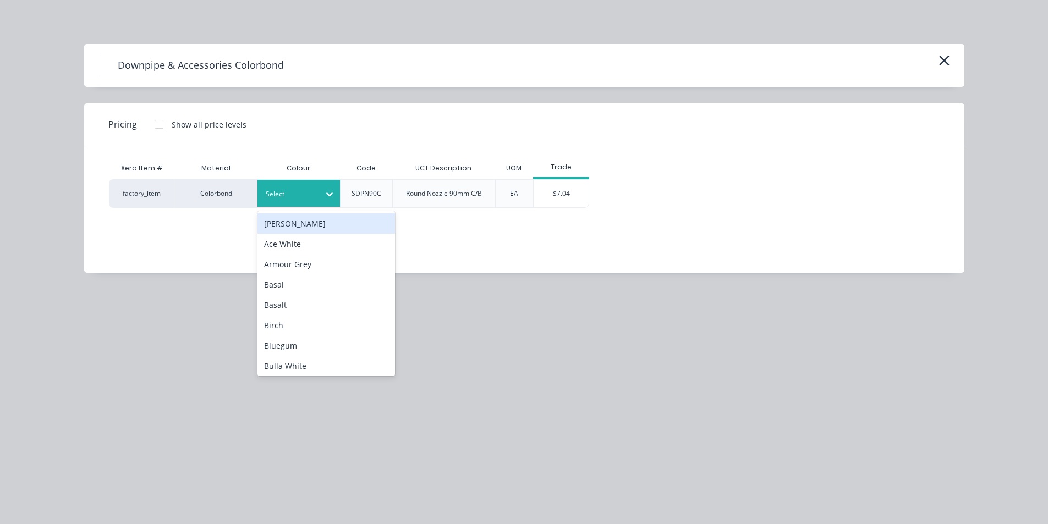
click at [321, 200] on div at bounding box center [330, 194] width 20 height 18
type input "mon"
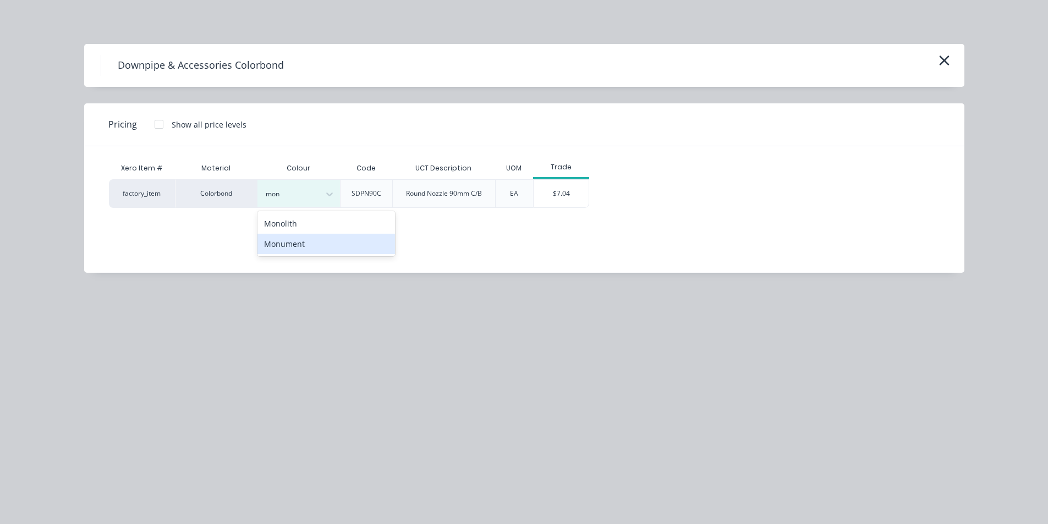
drag, startPoint x: 334, startPoint y: 241, endPoint x: 403, endPoint y: 224, distance: 71.0
click at [334, 241] on div "Monument" at bounding box center [326, 244] width 138 height 20
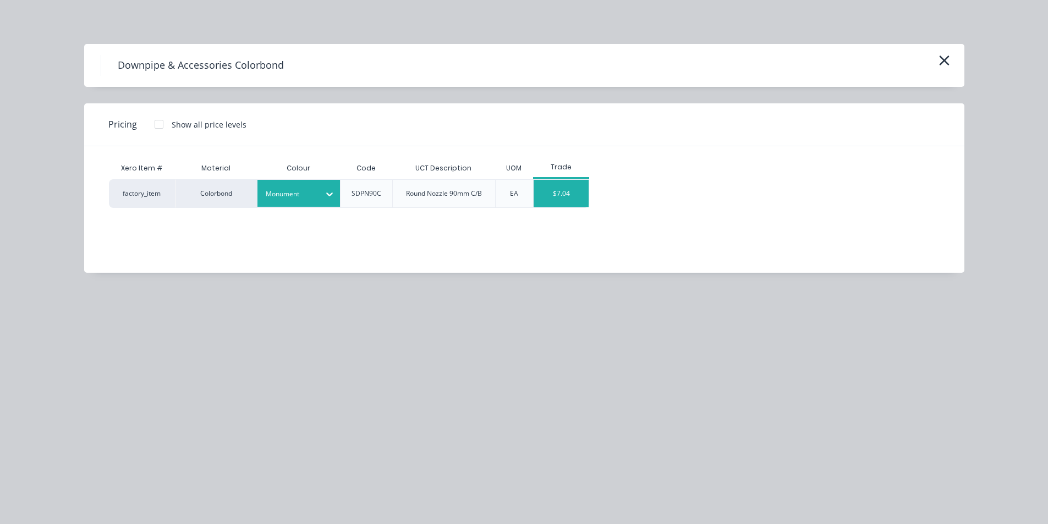
click at [582, 188] on div "$7.04" at bounding box center [561, 194] width 55 height 28
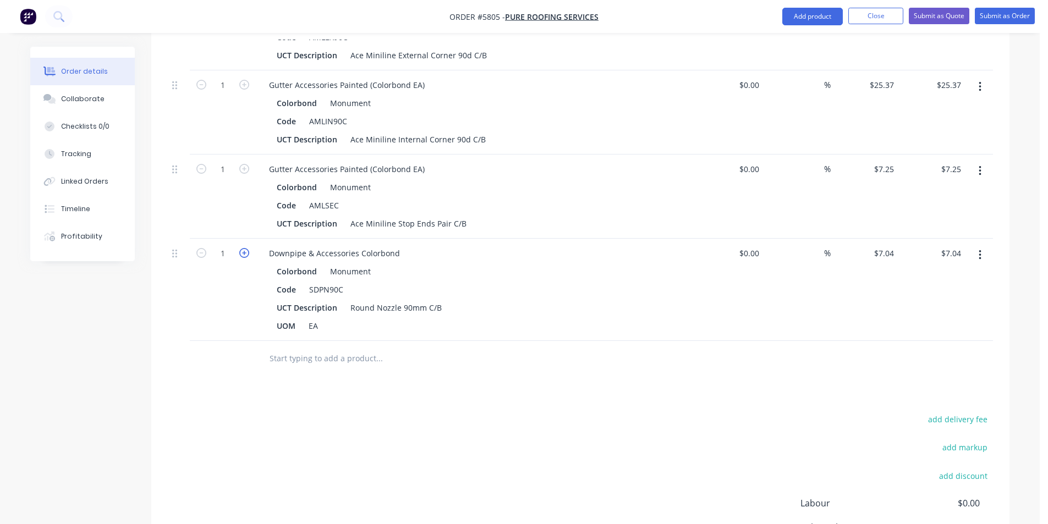
click at [246, 248] on icon "button" at bounding box center [244, 253] width 10 height 10
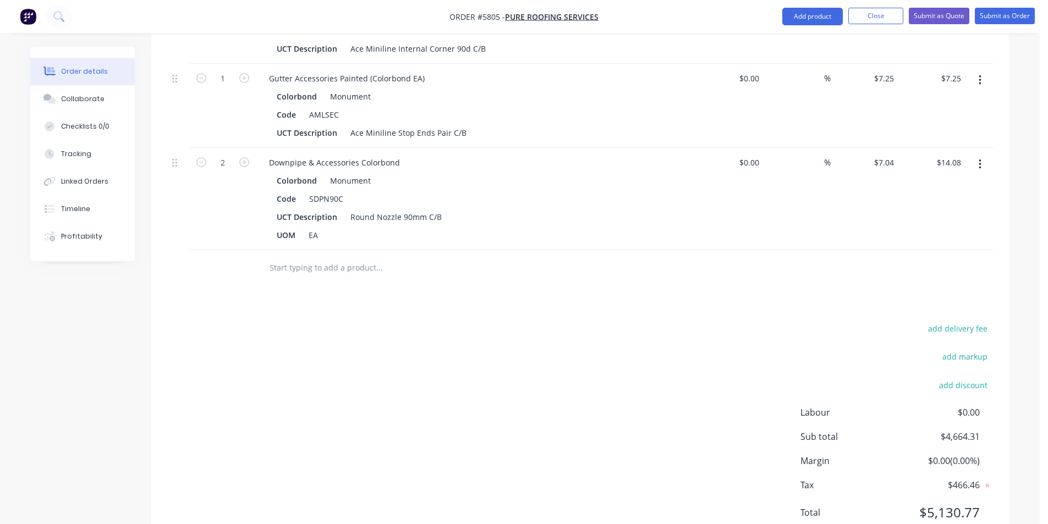
scroll to position [1681, 0]
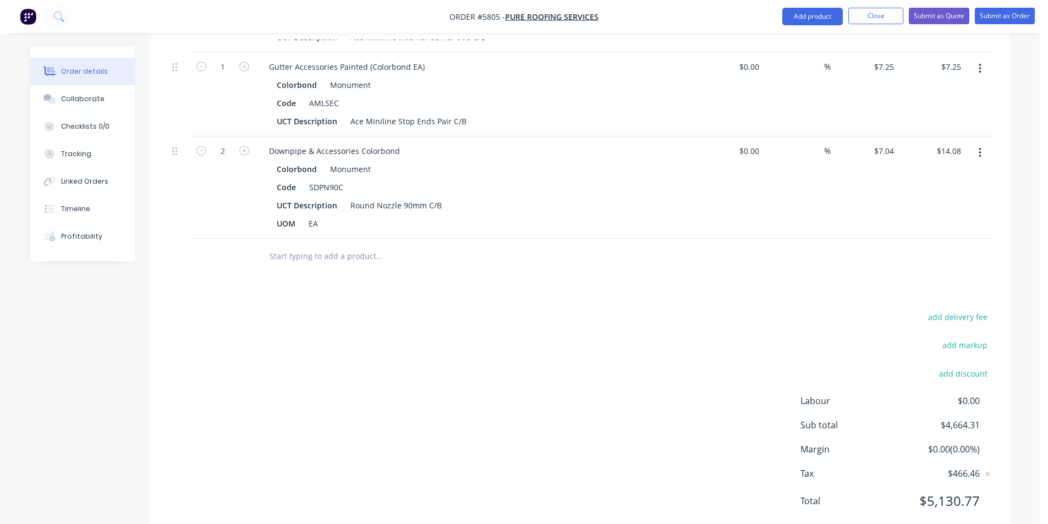
click at [326, 245] on input "text" at bounding box center [379, 256] width 220 height 22
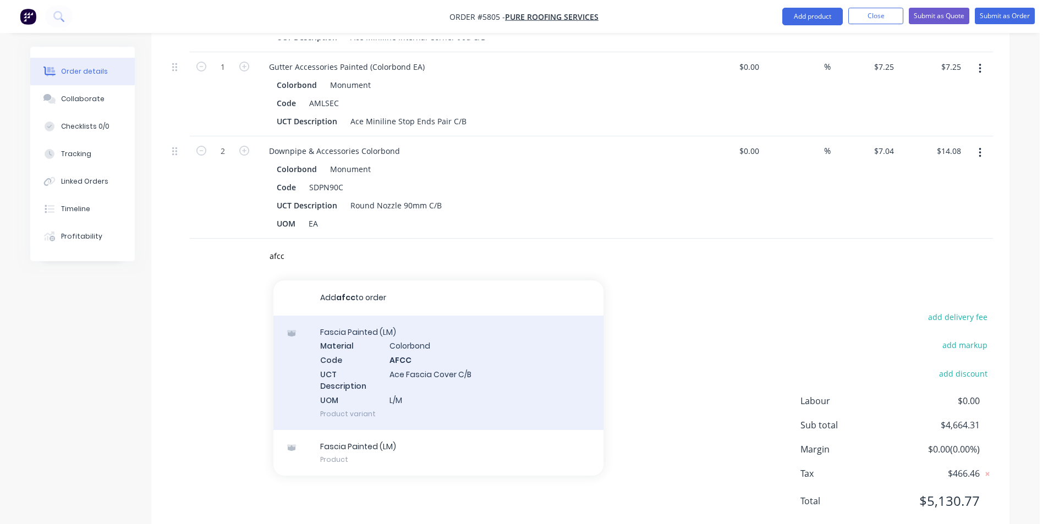
click at [453, 333] on div "[MEDICAL_DATA] Painted (LM) Material Colorbond Code AFCC UCT Description Ace [M…" at bounding box center [438, 373] width 330 height 114
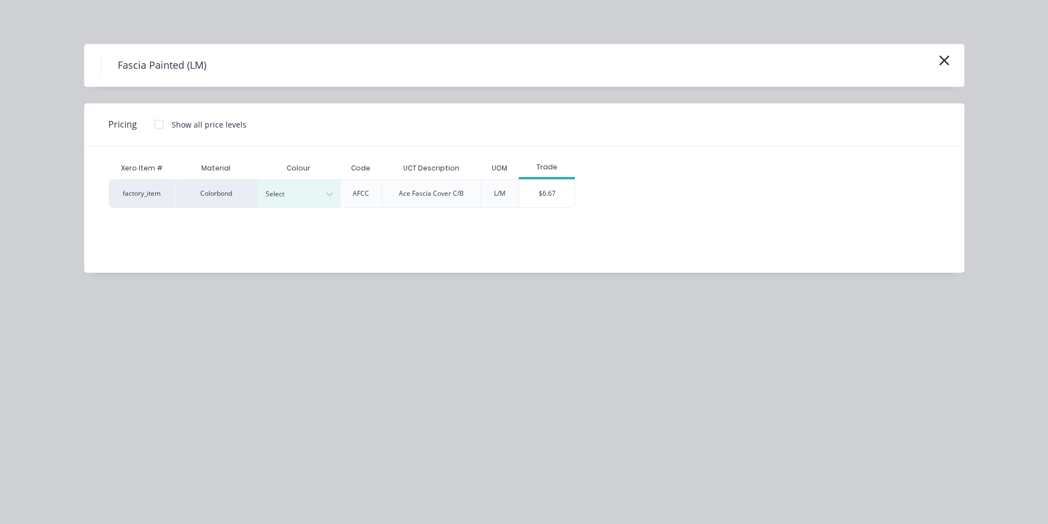
click at [285, 208] on div "Xero Item # Material Colour Code UCT Description UOM Trade factory_item Colorbo…" at bounding box center [516, 201] width 864 height 110
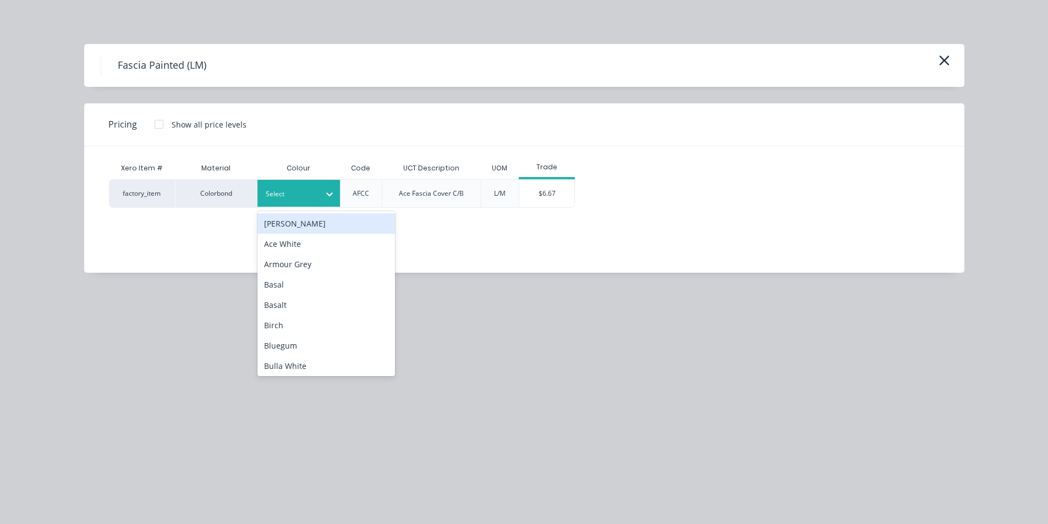
click at [289, 199] on div at bounding box center [291, 194] width 50 height 12
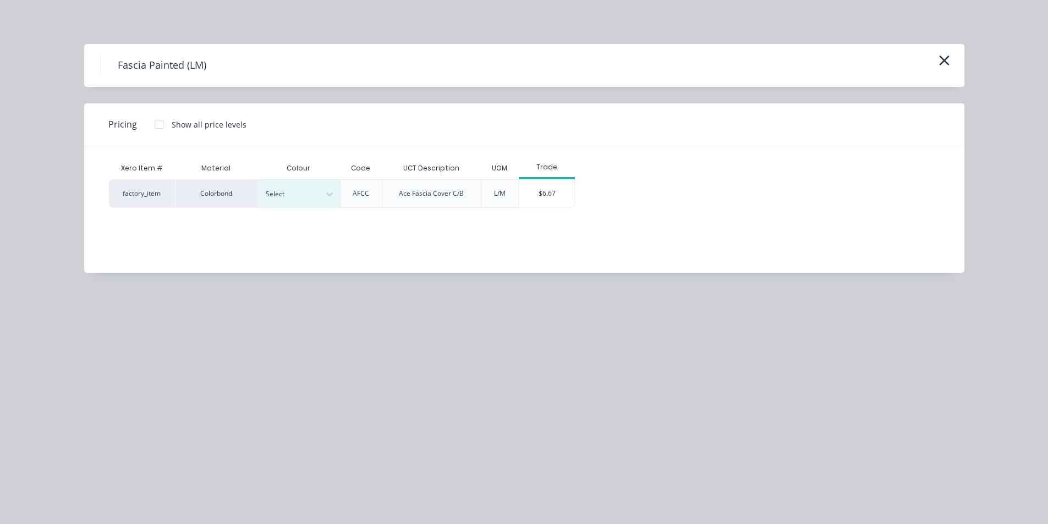
click at [320, 239] on div "Xero Item # Material Colour Code UCT Description UOM Trade factory_item Colorbo…" at bounding box center [516, 201] width 864 height 110
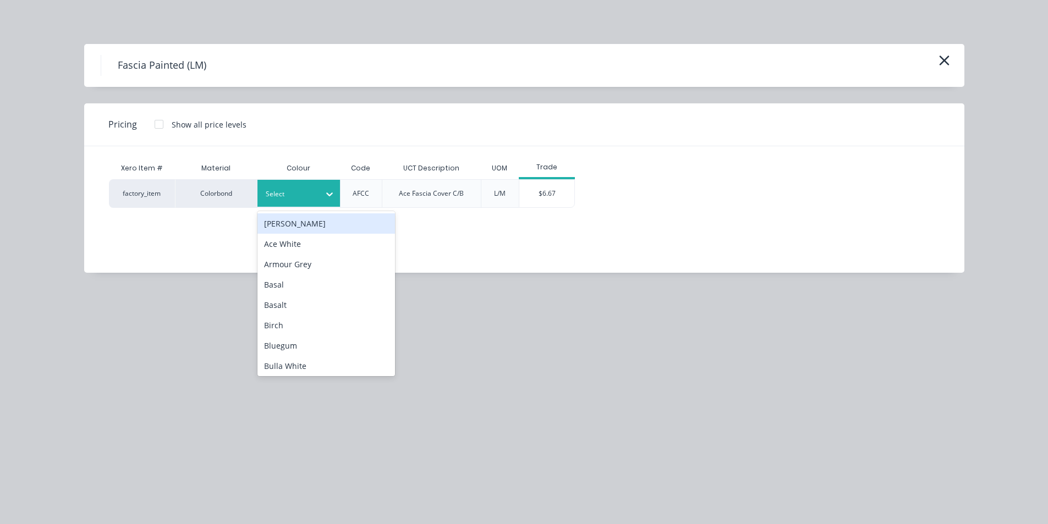
click at [301, 196] on div at bounding box center [291, 194] width 50 height 12
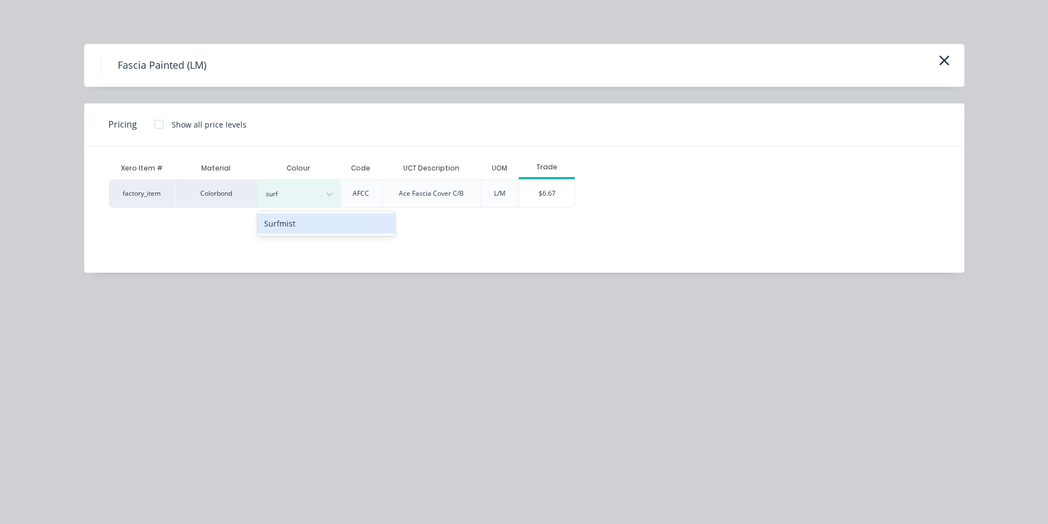
click at [303, 220] on div "Surfmist" at bounding box center [326, 223] width 138 height 20
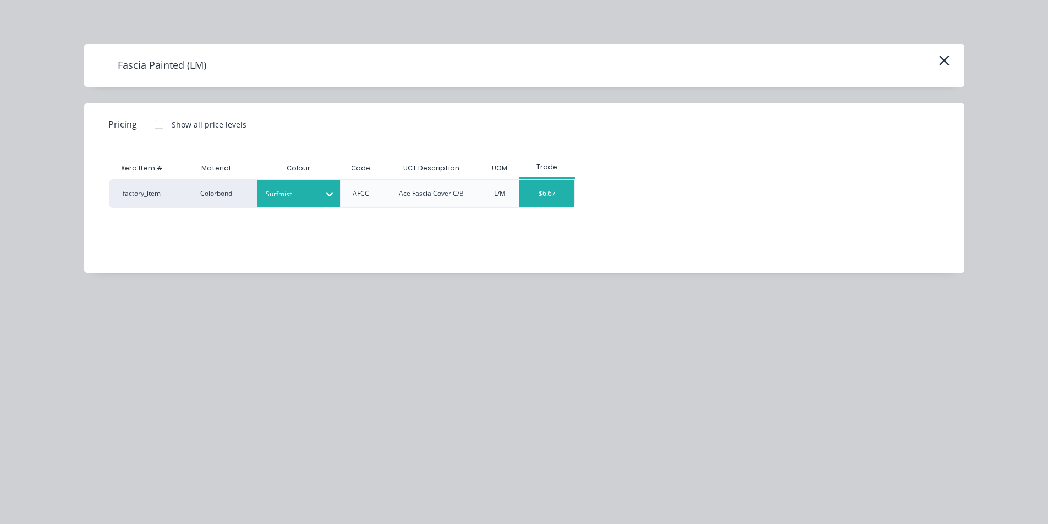
click at [532, 200] on div "$6.67" at bounding box center [546, 194] width 55 height 28
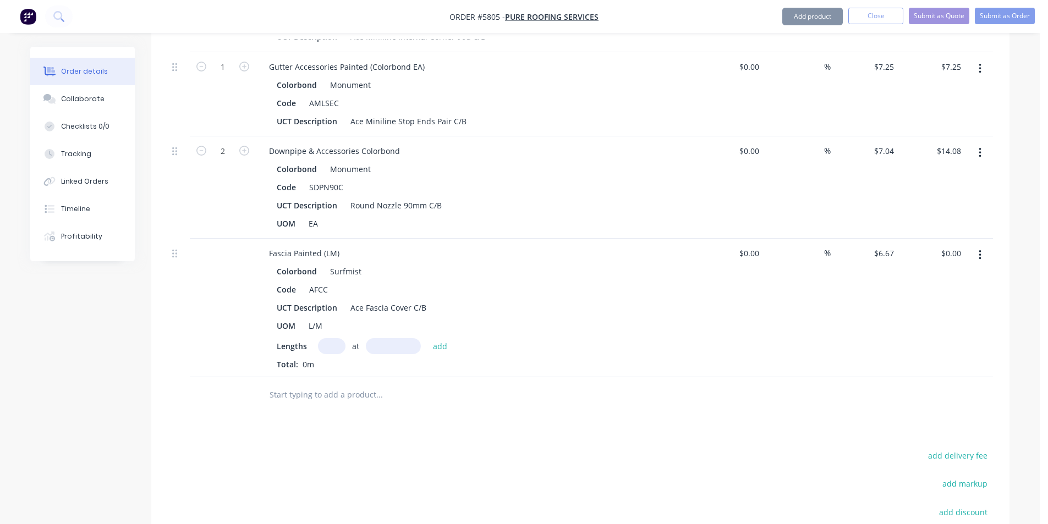
click at [331, 338] on input "text" at bounding box center [332, 346] width 28 height 16
click at [427, 338] on button "add" at bounding box center [440, 345] width 26 height 15
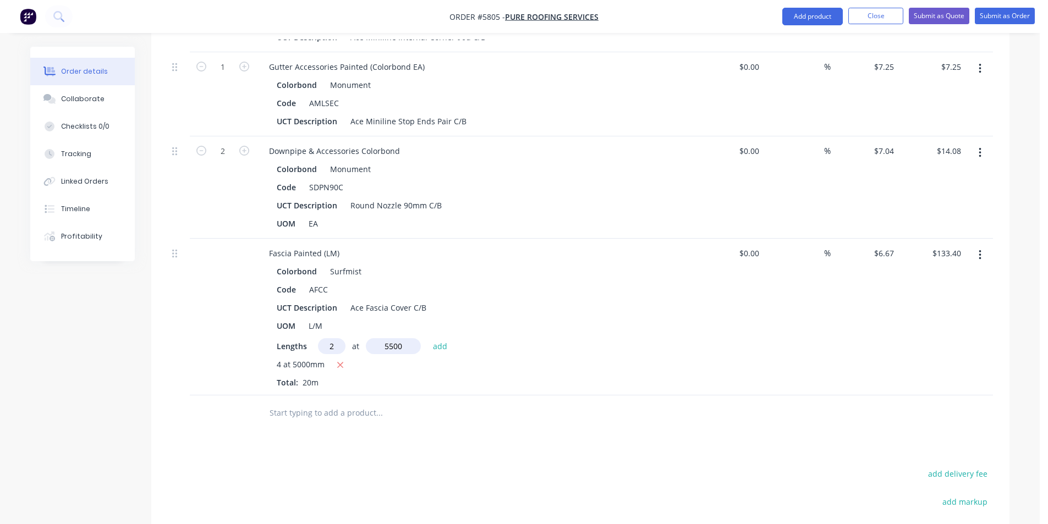
click at [427, 338] on button "add" at bounding box center [440, 345] width 26 height 15
click at [336, 438] on input "text" at bounding box center [379, 449] width 220 height 22
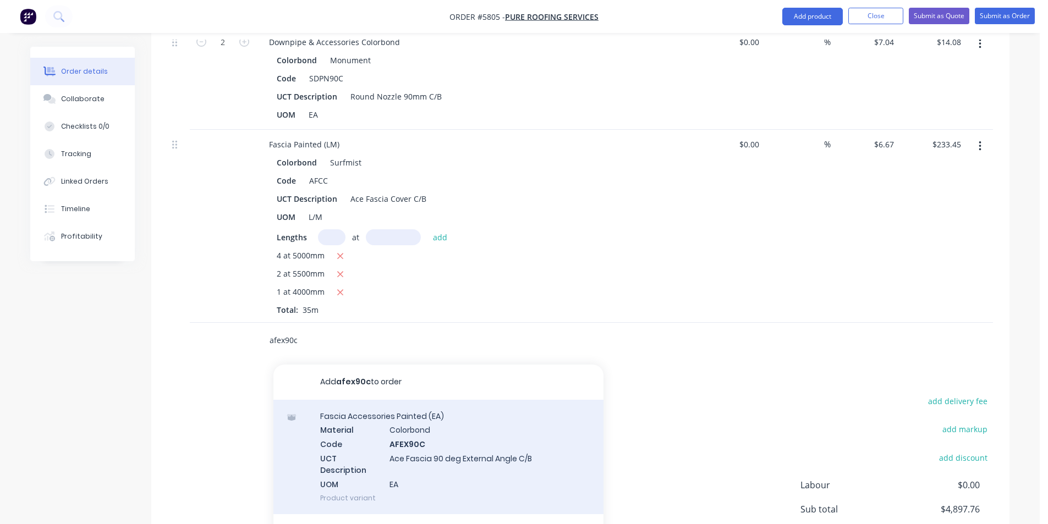
scroll to position [1791, 0]
click at [534, 426] on div "[MEDICAL_DATA] Accessories Painted (EA) Material Colorbond Code AFEX90C UCT Des…" at bounding box center [438, 456] width 330 height 114
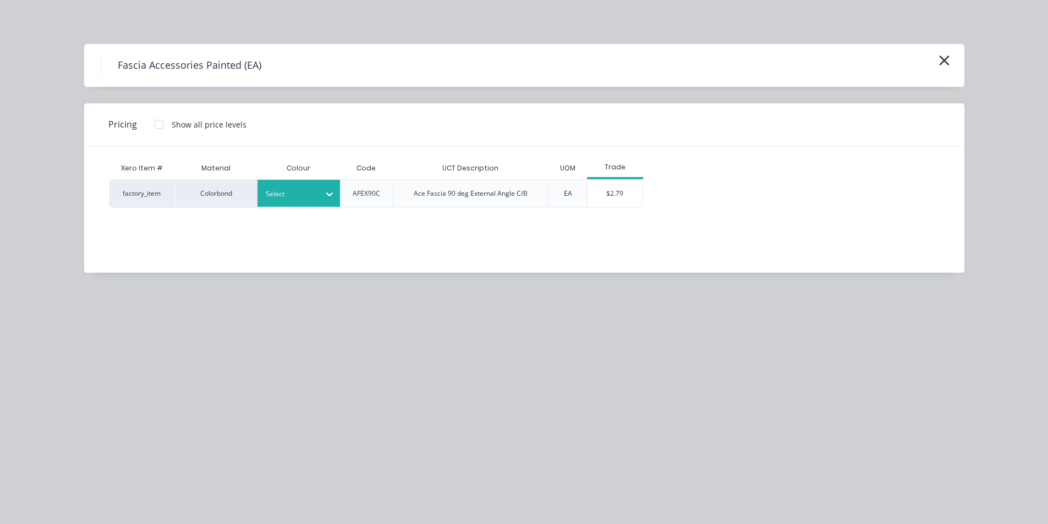
click at [334, 199] on icon at bounding box center [329, 194] width 11 height 11
click at [348, 231] on div "Surfmist" at bounding box center [326, 223] width 138 height 20
click at [619, 214] on div "Xero Item # Material Colour Code UCT Description UOM Trade factory_item Colorbo…" at bounding box center [516, 201] width 864 height 110
click at [625, 198] on div "$2.79" at bounding box center [614, 194] width 55 height 28
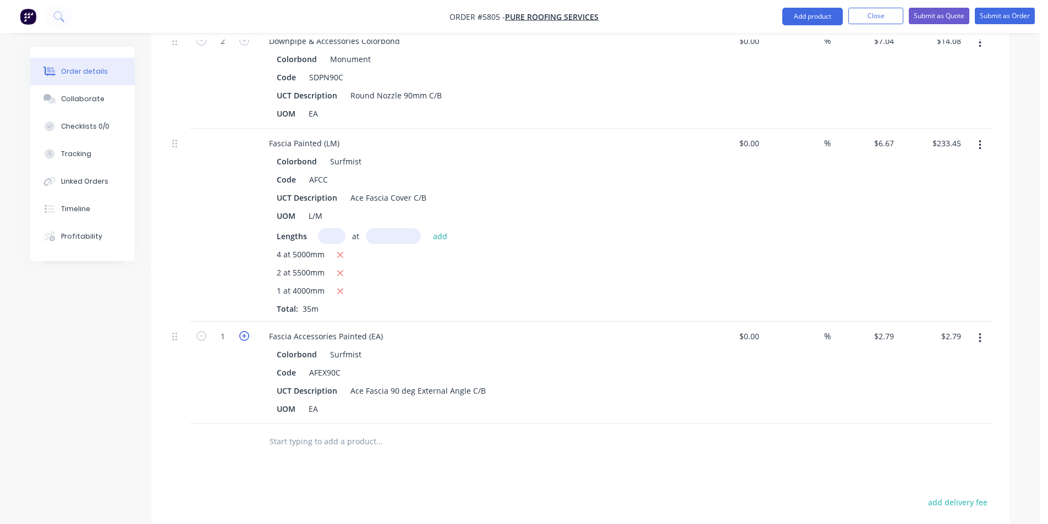
click at [242, 331] on icon "button" at bounding box center [244, 336] width 10 height 10
click at [202, 331] on icon "button" at bounding box center [201, 336] width 10 height 10
click at [333, 431] on input "text" at bounding box center [379, 442] width 220 height 22
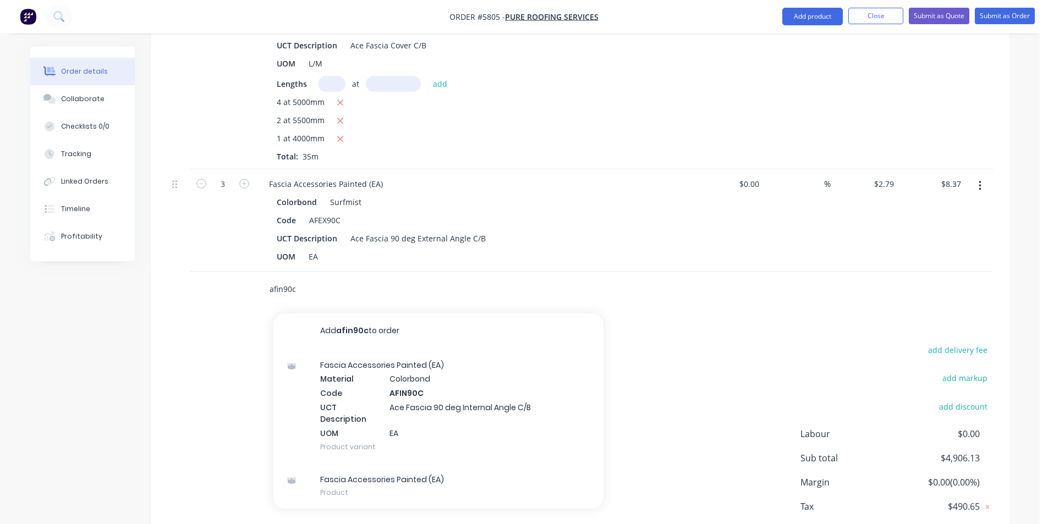
scroll to position [1956, 0]
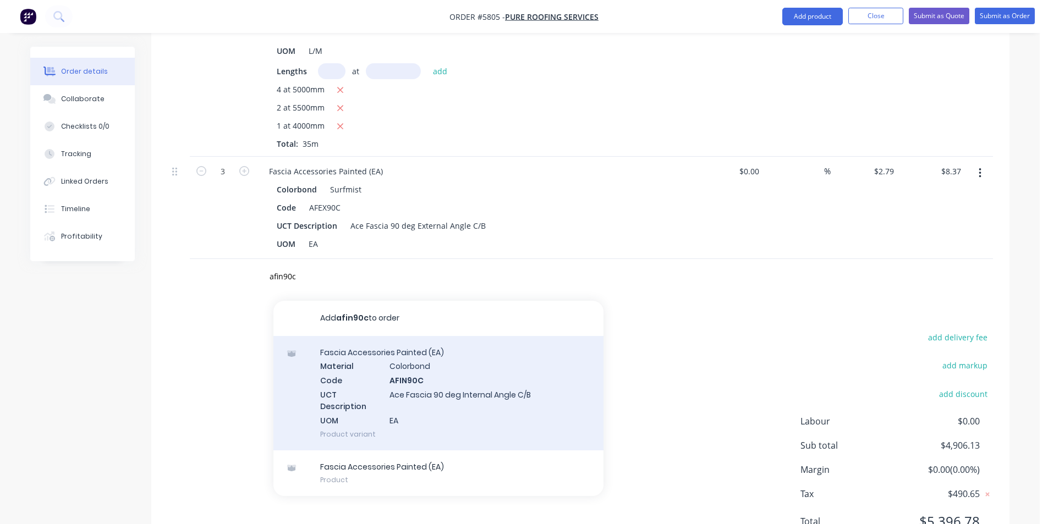
click at [448, 388] on div "[MEDICAL_DATA] Accessories Painted (EA) Material Colorbond Code AFIN90C UCT Des…" at bounding box center [438, 393] width 330 height 114
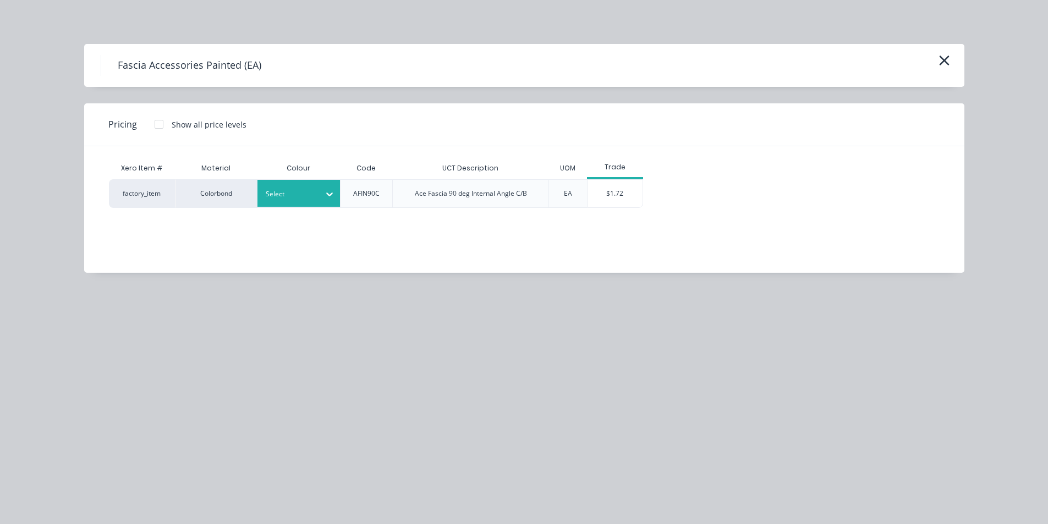
click at [295, 188] on div at bounding box center [291, 194] width 50 height 12
click at [327, 227] on div "Surfmist" at bounding box center [326, 223] width 138 height 20
click at [602, 198] on div "$1.72" at bounding box center [614, 194] width 55 height 28
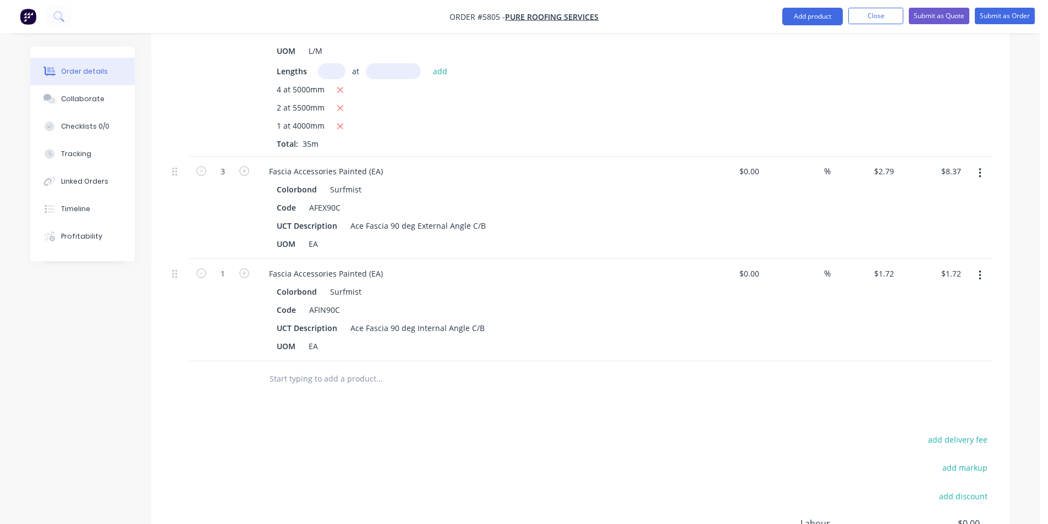
click at [422, 368] on input "text" at bounding box center [379, 379] width 220 height 22
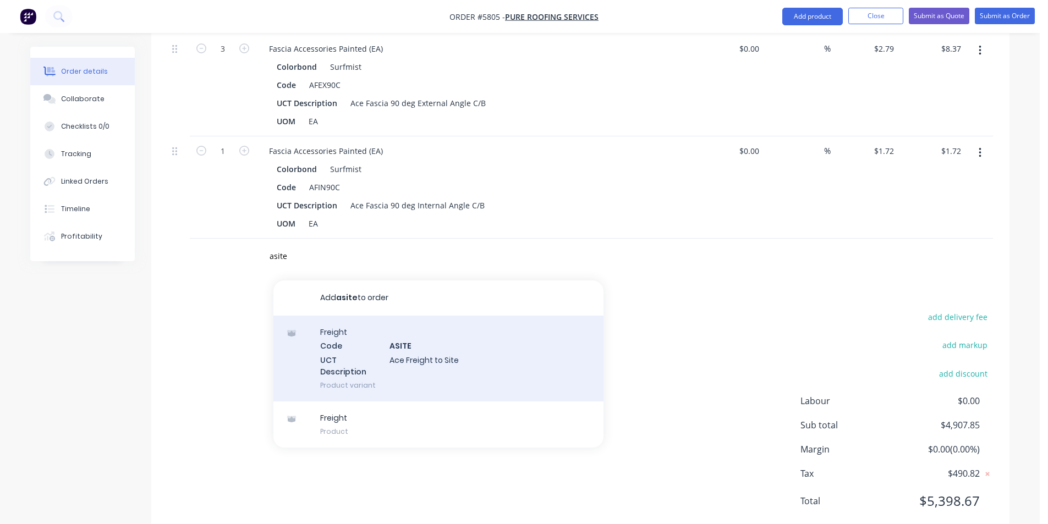
click at [451, 340] on div "Freight Code ASITE UCT Description Ace Freight to Site Product variant" at bounding box center [438, 359] width 330 height 86
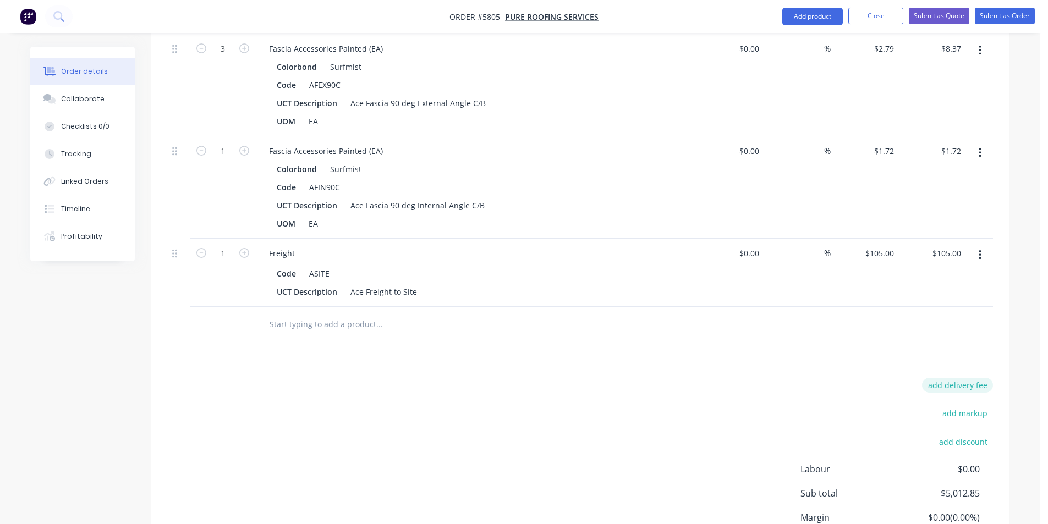
click at [960, 378] on button "add delivery fee" at bounding box center [957, 385] width 71 height 15
click input "submit" at bounding box center [0, 0] width 0 height 0
click at [364, 307] on div at bounding box center [454, 325] width 396 height 36
click at [364, 314] on input "text" at bounding box center [379, 325] width 220 height 22
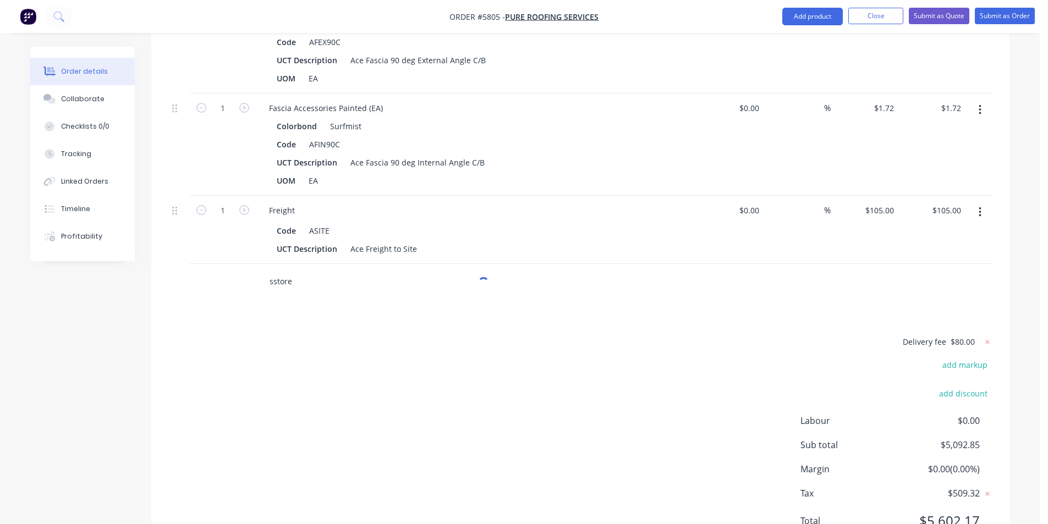
scroll to position [2141, 0]
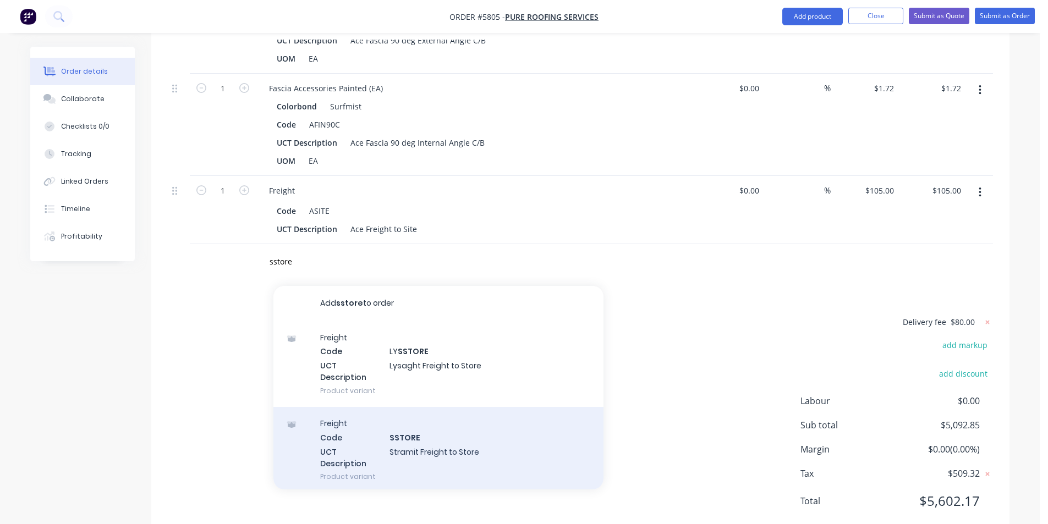
click at [490, 416] on div "Freight Code SSTORE UCT Description Stramit Freight to Store Product variant" at bounding box center [438, 450] width 330 height 86
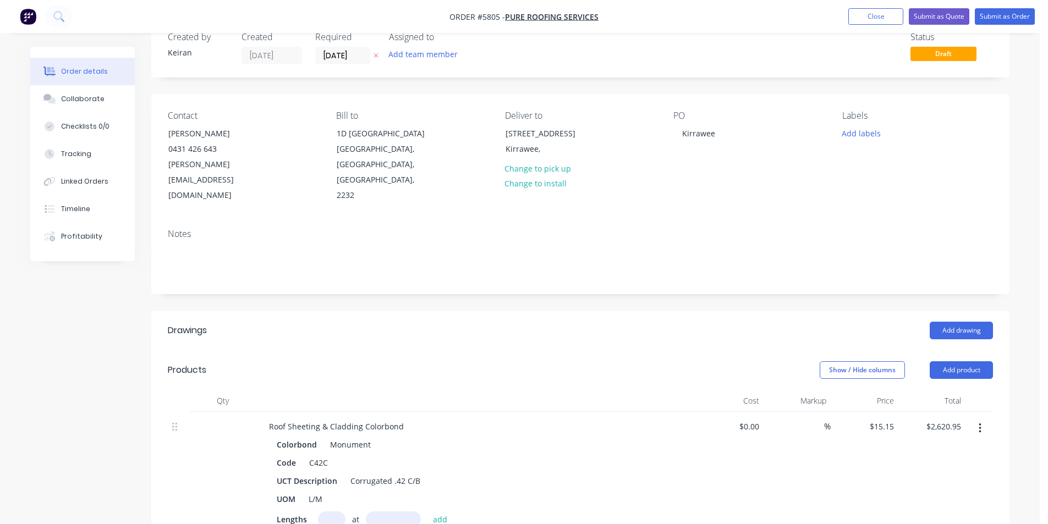
scroll to position [0, 0]
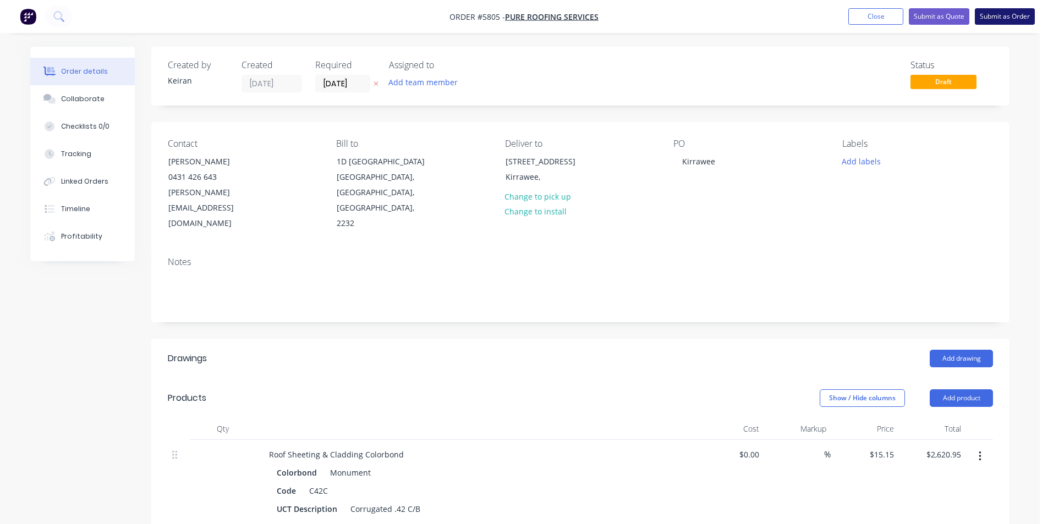
click at [1015, 20] on button "Submit as Order" at bounding box center [1005, 16] width 60 height 17
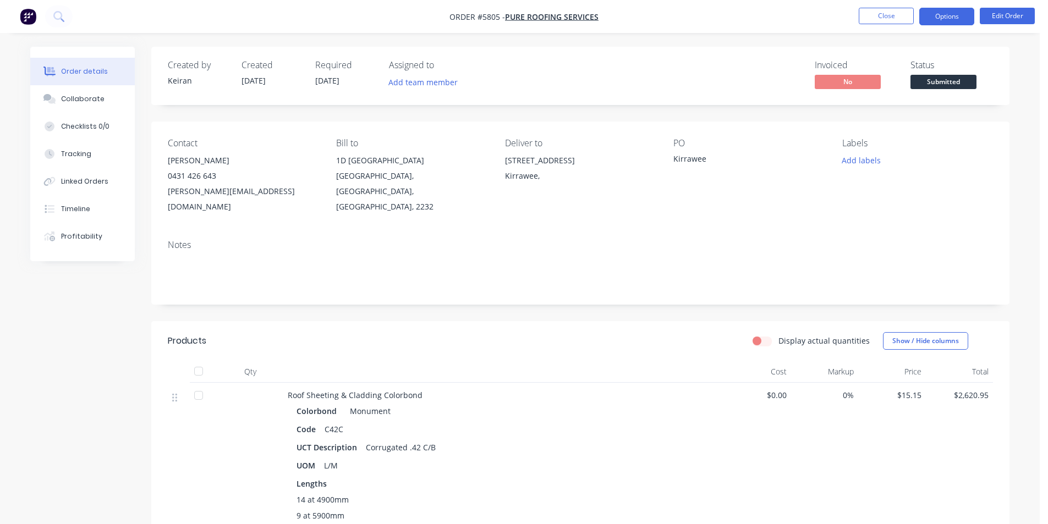
click at [953, 21] on button "Options" at bounding box center [946, 17] width 55 height 18
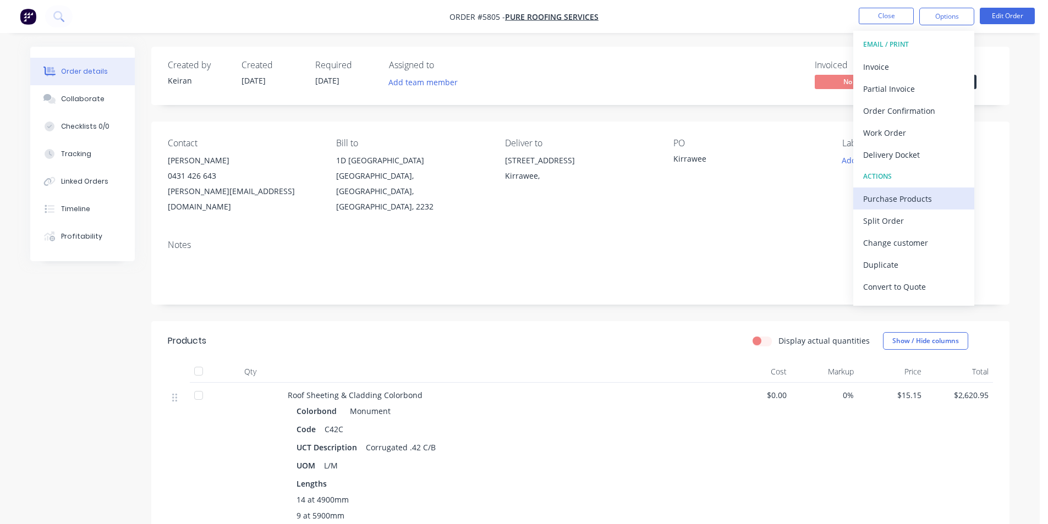
click at [913, 192] on div "Purchase Products" at bounding box center [913, 199] width 101 height 16
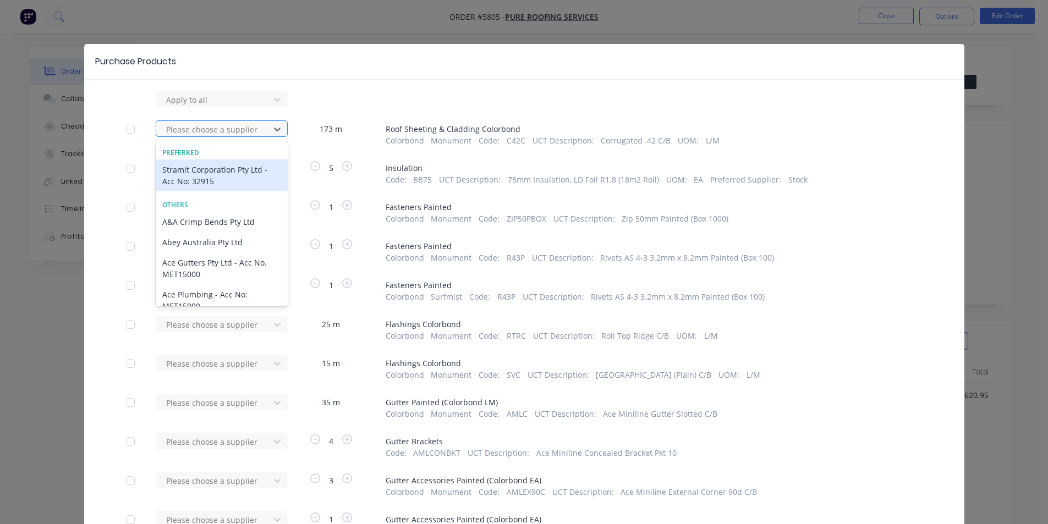
click at [246, 129] on div at bounding box center [214, 130] width 99 height 14
click at [224, 171] on div "Stramit Corporation Pty Ltd - Acc No: 32915" at bounding box center [222, 176] width 132 height 32
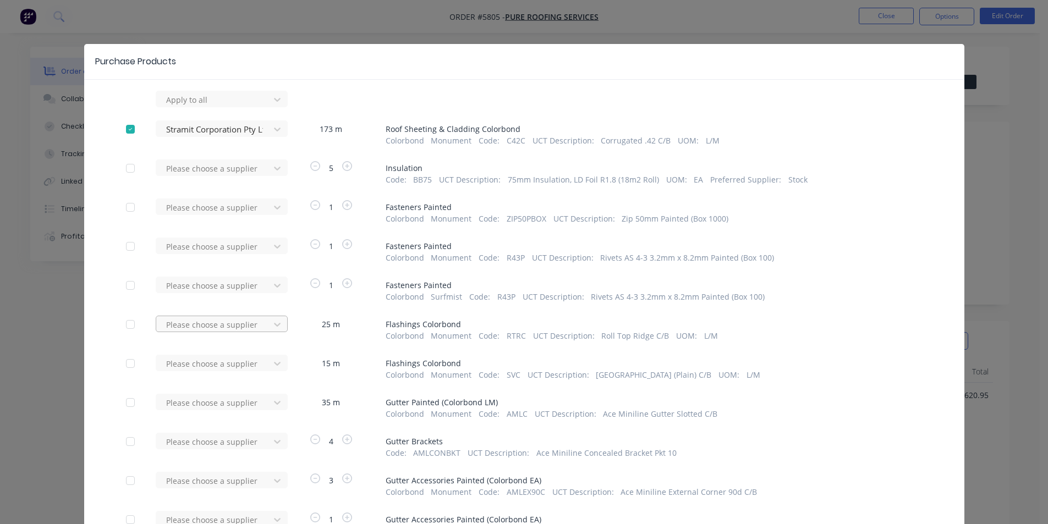
click at [219, 326] on div at bounding box center [214, 325] width 99 height 14
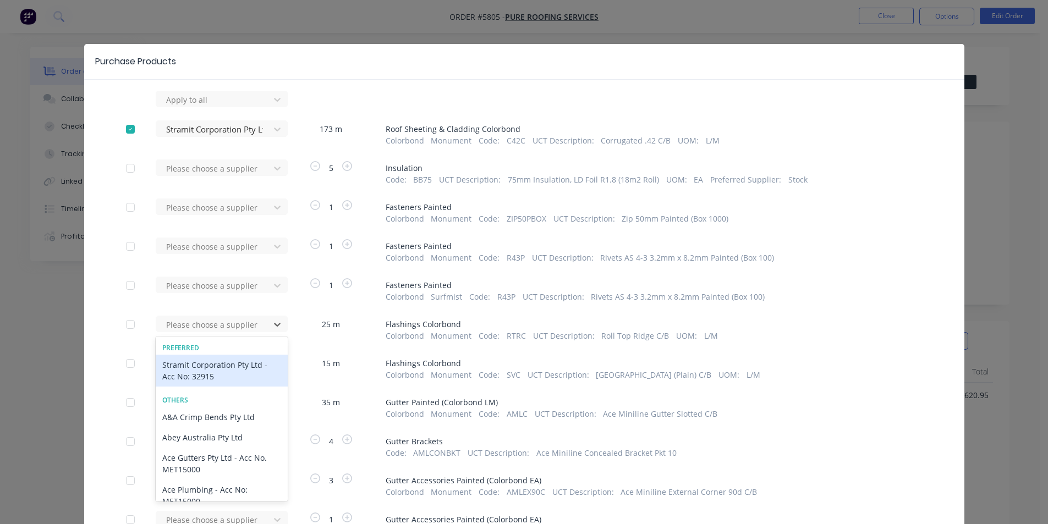
click at [198, 367] on div "Stramit Corporation Pty Ltd - Acc No: 32915" at bounding box center [222, 371] width 132 height 32
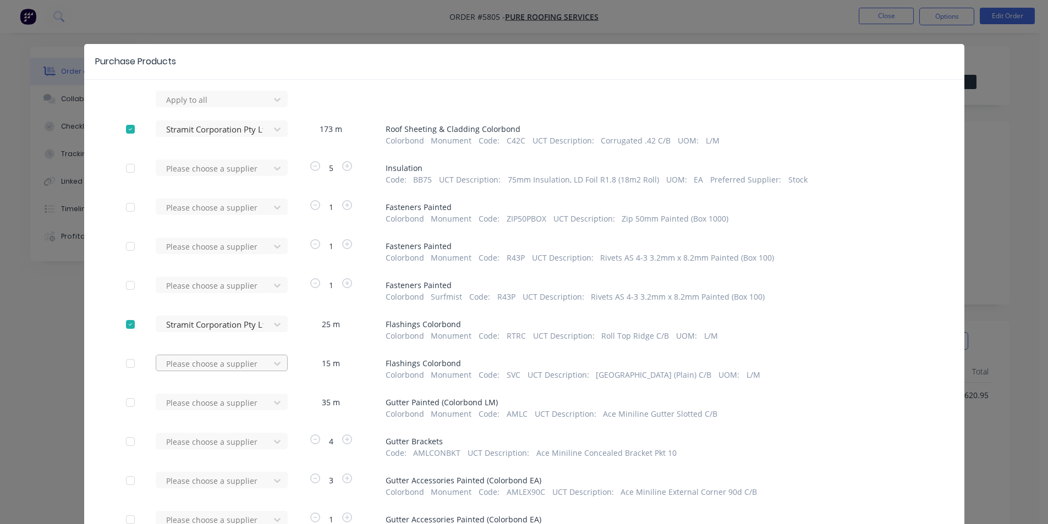
click at [211, 360] on div "Please choose a supplier" at bounding box center [216, 363] width 121 height 17
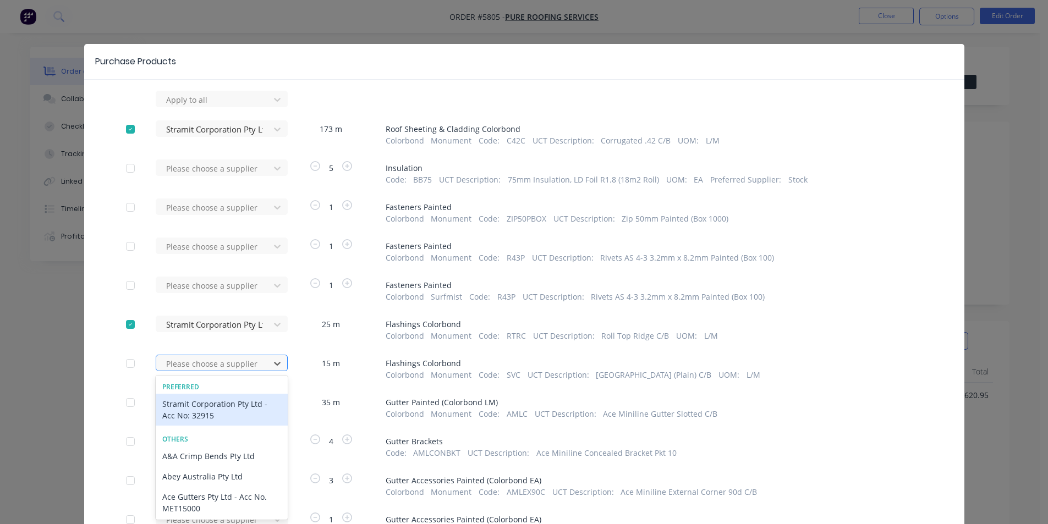
scroll to position [21, 0]
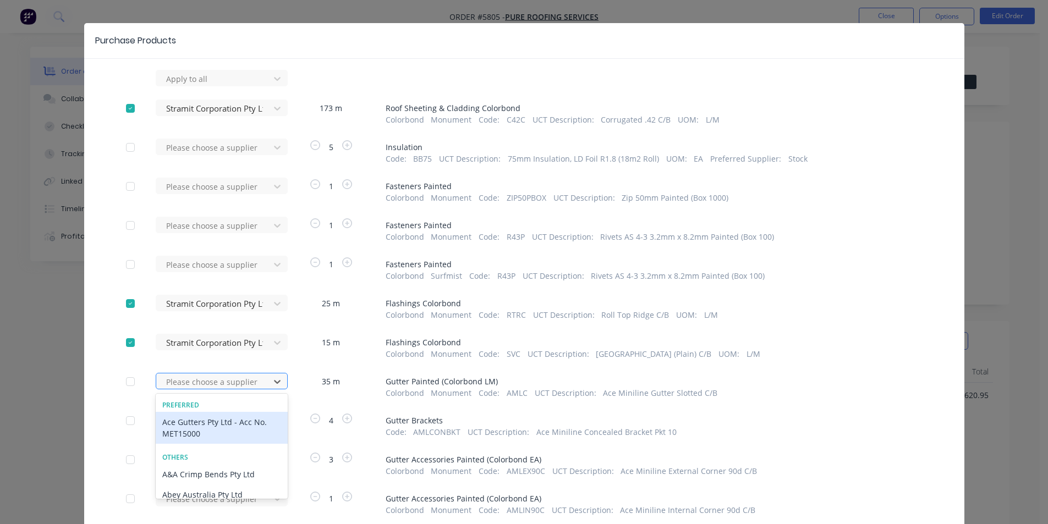
click at [206, 385] on div "43 results available. Use Up and Down to choose options, press Enter to select …" at bounding box center [216, 381] width 121 height 17
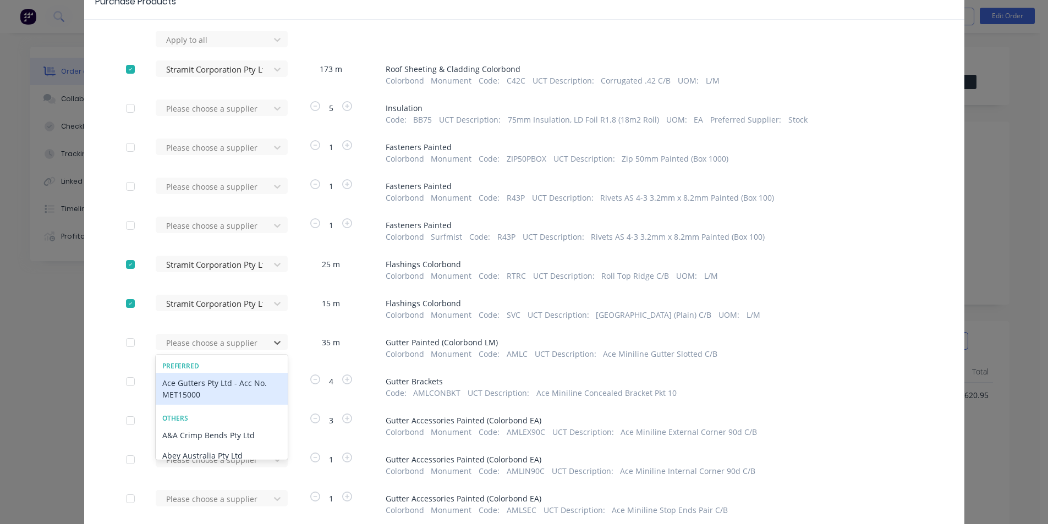
click at [205, 389] on div "Ace Gutters Pty Ltd - Acc No. MET15000" at bounding box center [222, 389] width 132 height 32
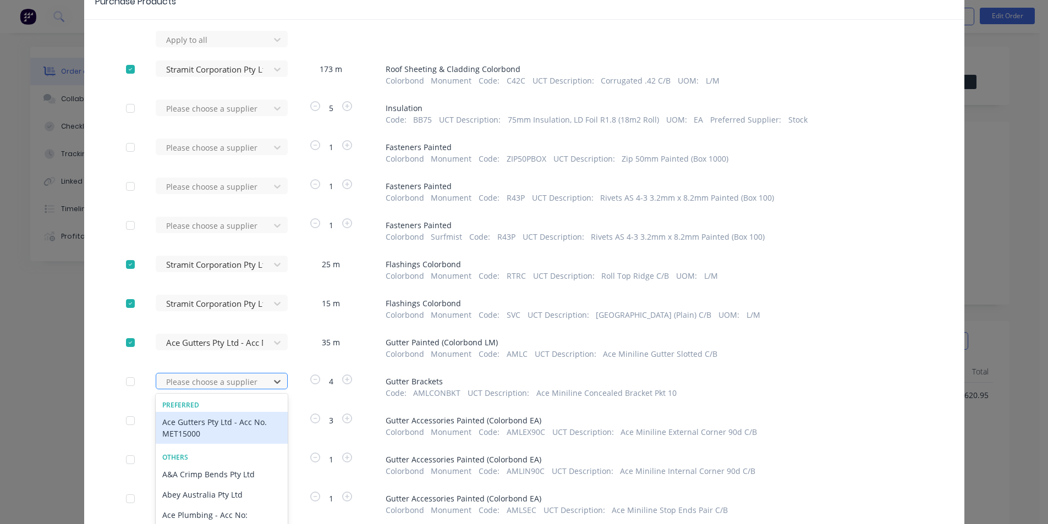
click at [228, 388] on div "43 results available. Use Up and Down to choose options, press Enter to select …" at bounding box center [216, 381] width 121 height 17
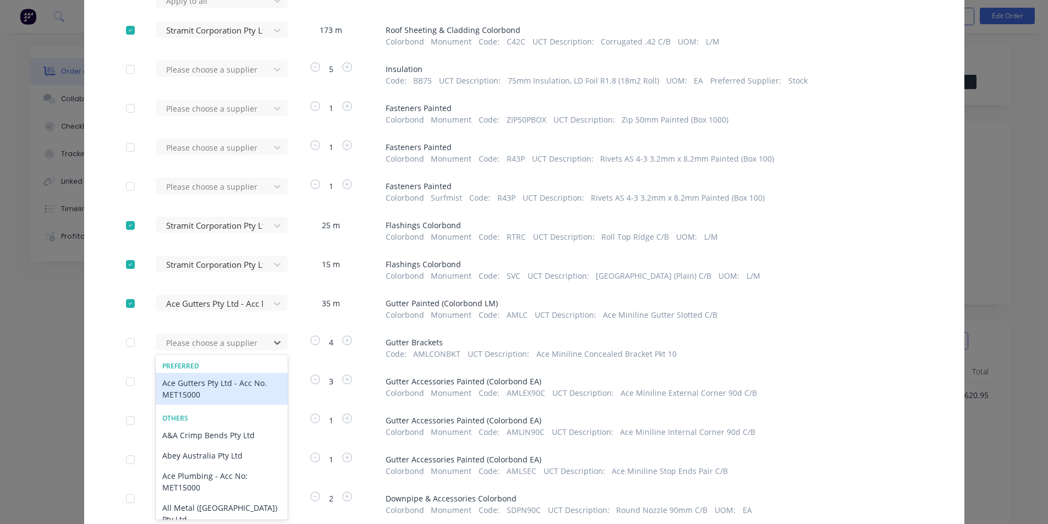
click at [221, 400] on div "Ace Gutters Pty Ltd - Acc No. MET15000" at bounding box center [222, 389] width 132 height 32
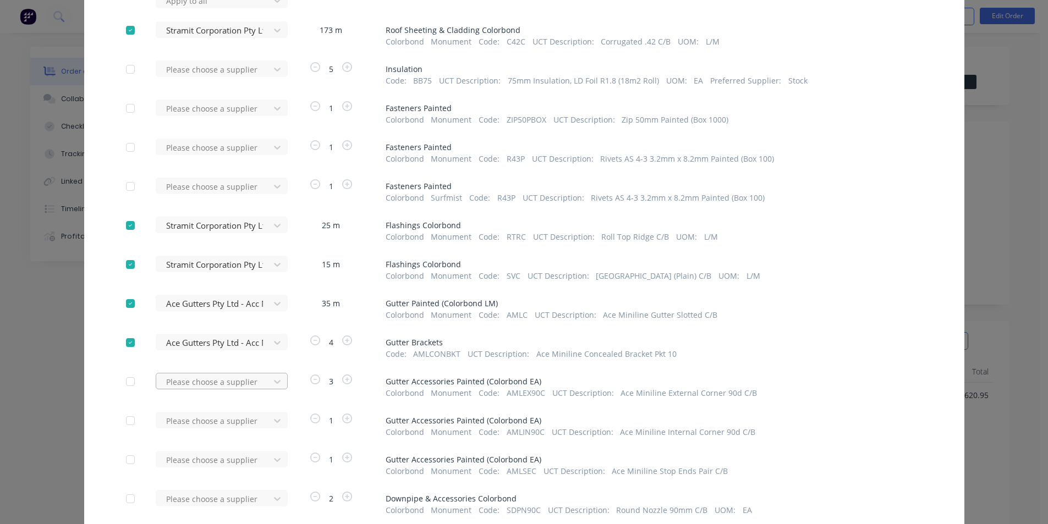
click at [226, 388] on div "Please choose a supplier" at bounding box center [216, 381] width 121 height 17
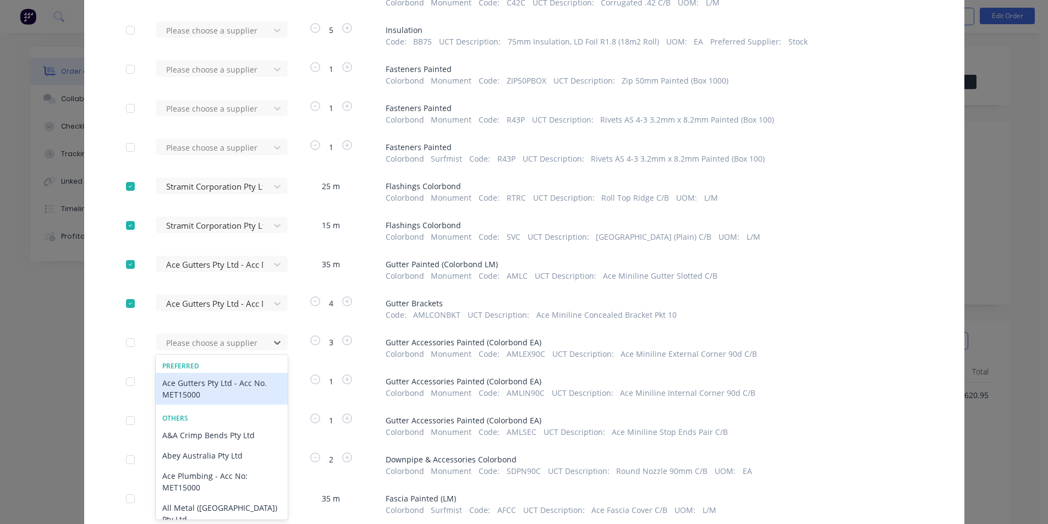
click at [225, 392] on div "Ace Gutters Pty Ltd - Acc No. MET15000" at bounding box center [222, 389] width 132 height 32
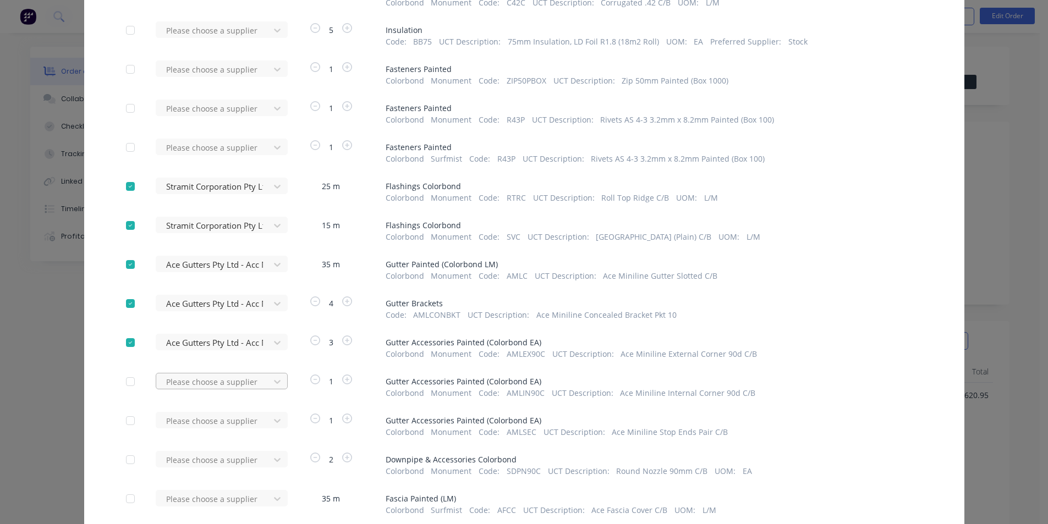
click at [223, 387] on div "Please choose a supplier" at bounding box center [216, 381] width 121 height 17
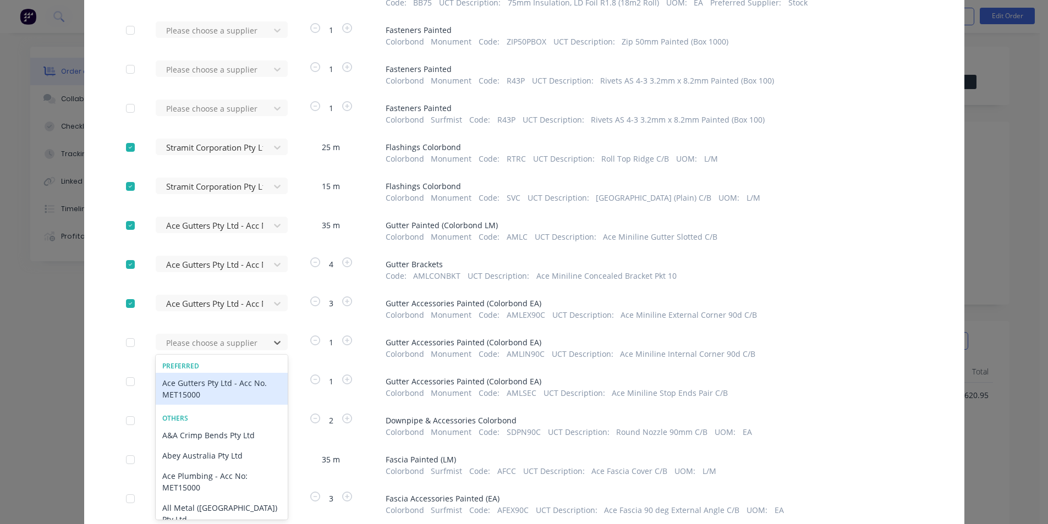
click at [223, 398] on div "Ace Gutters Pty Ltd - Acc No. MET15000" at bounding box center [222, 389] width 132 height 32
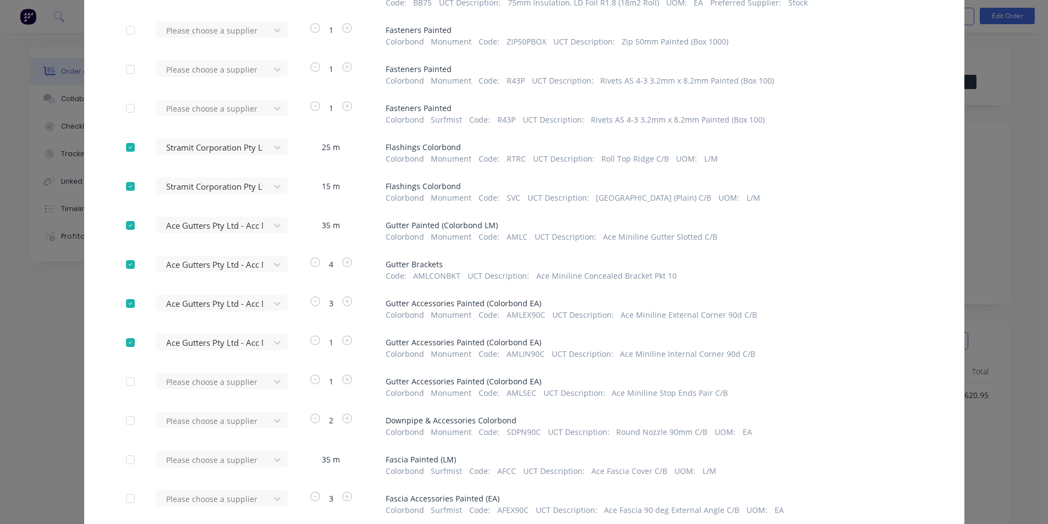
click at [223, 398] on div "Please choose a supplier" at bounding box center [216, 386] width 121 height 26
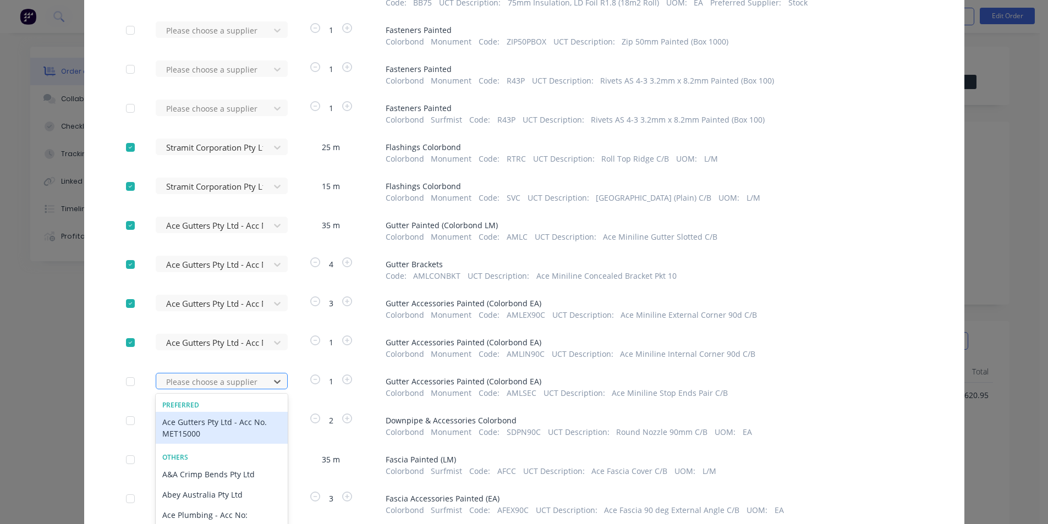
click at [221, 388] on div "43 results available. Use Up and Down to choose options, press Enter to select …" at bounding box center [216, 381] width 121 height 17
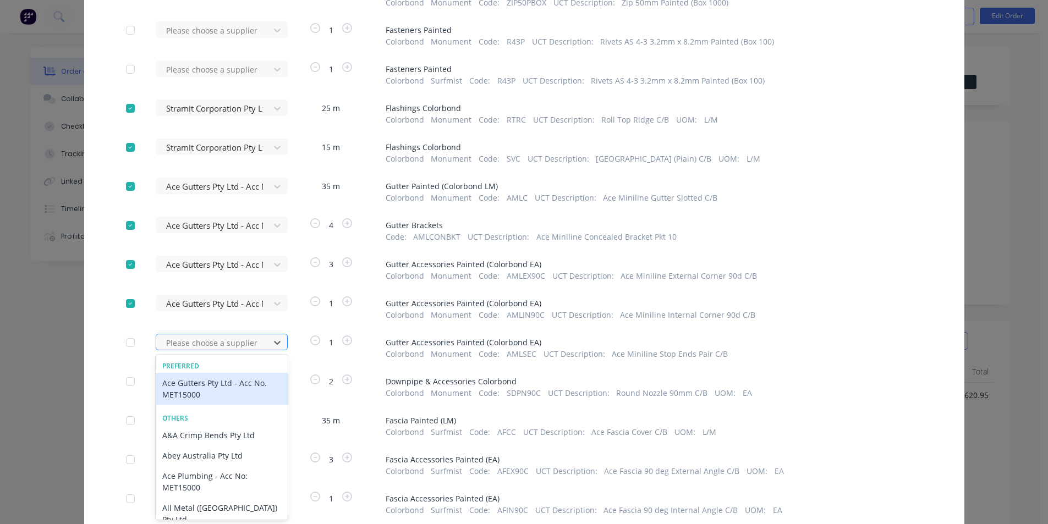
click at [221, 388] on div "Ace Gutters Pty Ltd - Acc No. MET15000" at bounding box center [222, 389] width 132 height 32
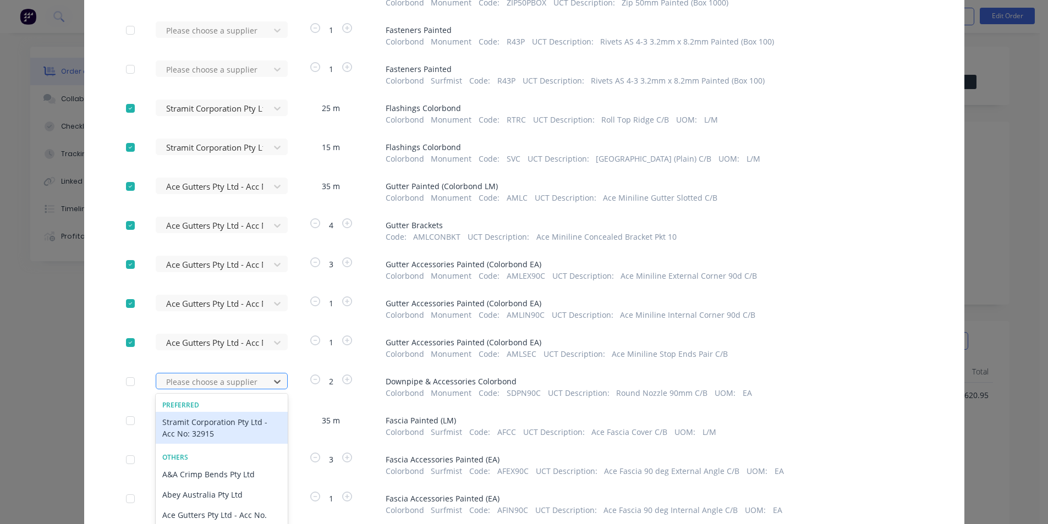
click at [219, 382] on div "43 results available. Use Up and Down to choose options, press Enter to select …" at bounding box center [216, 381] width 121 height 17
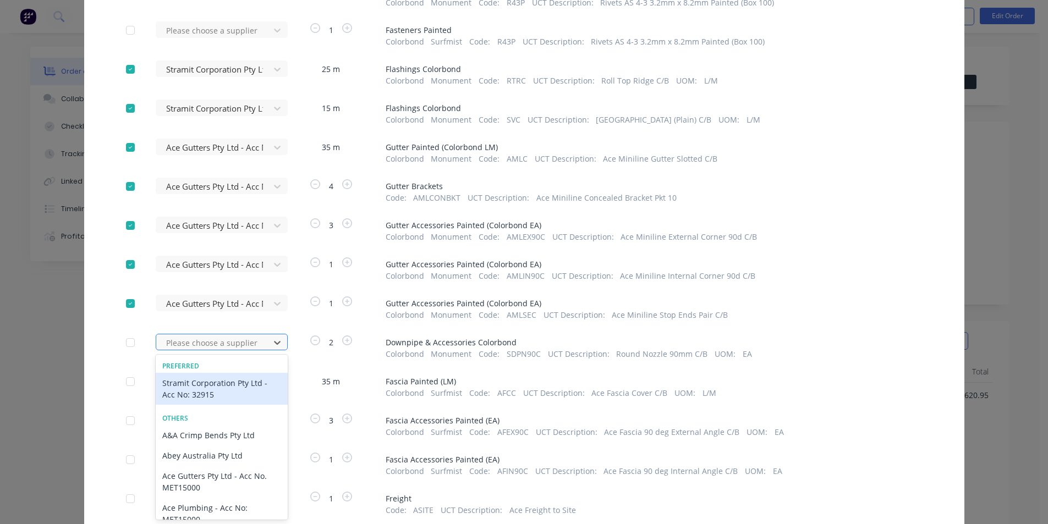
click at [219, 382] on div "Stramit Corporation Pty Ltd - Acc No: 32915" at bounding box center [222, 389] width 132 height 32
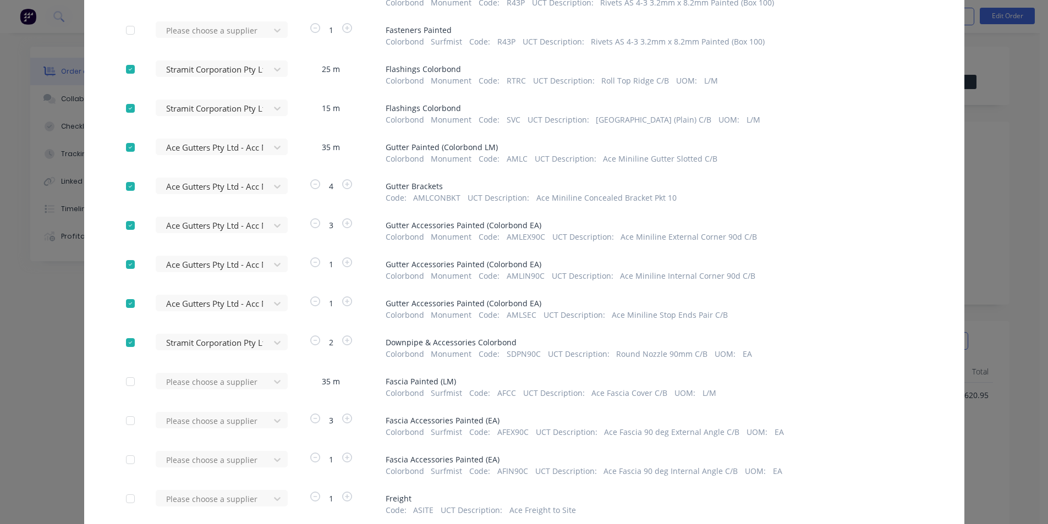
click at [219, 382] on div "Please choose a supplier" at bounding box center [216, 381] width 121 height 17
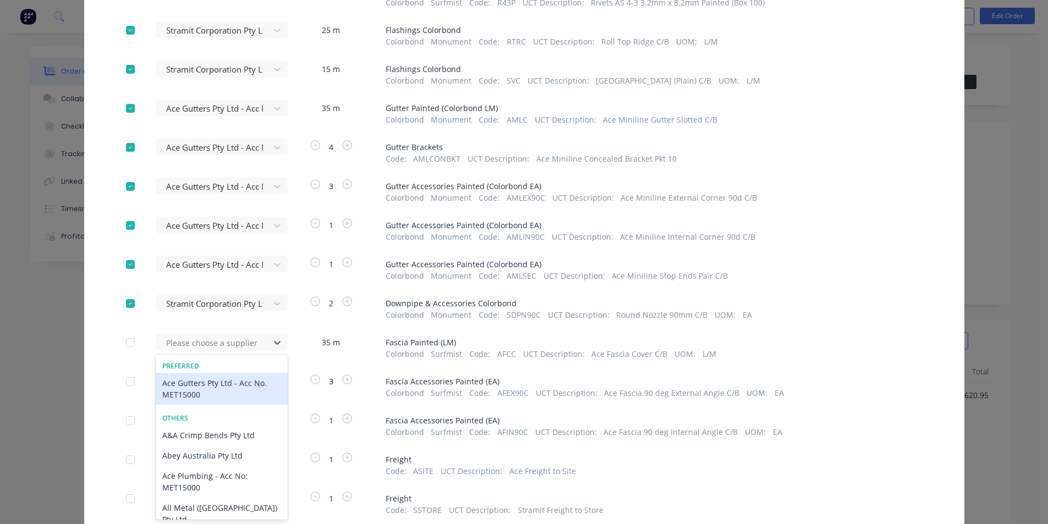
click at [219, 382] on div "Ace Gutters Pty Ltd - Acc No. MET15000" at bounding box center [222, 389] width 132 height 32
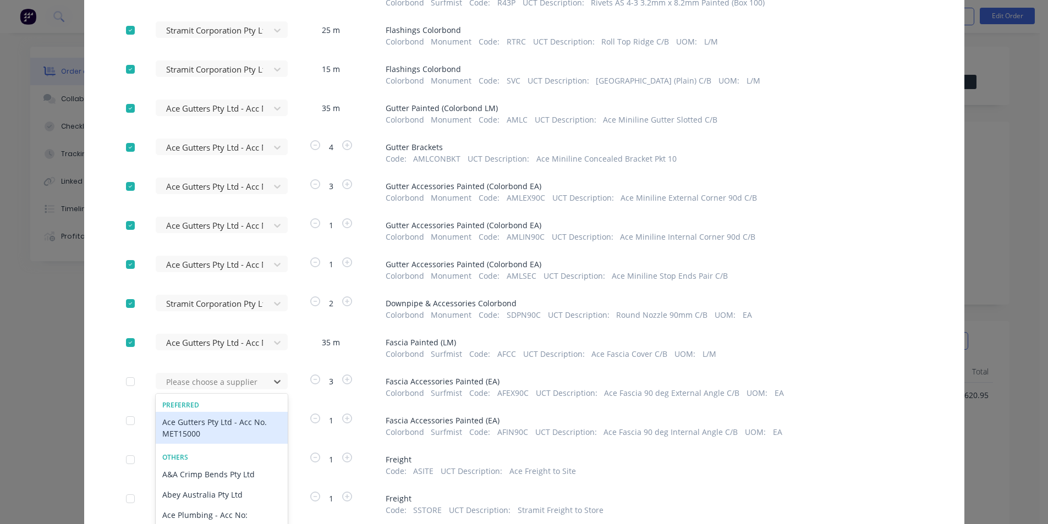
click at [219, 382] on div "43 results available. Use Up and Down to choose options, press Enter to select …" at bounding box center [216, 381] width 121 height 17
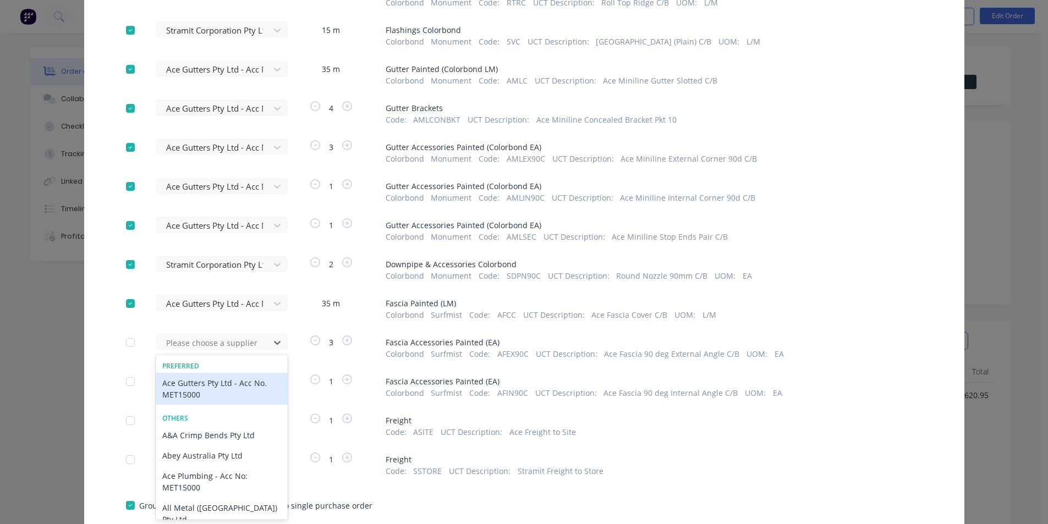
click at [219, 382] on div "Ace Gutters Pty Ltd - Acc No. MET15000" at bounding box center [222, 389] width 132 height 32
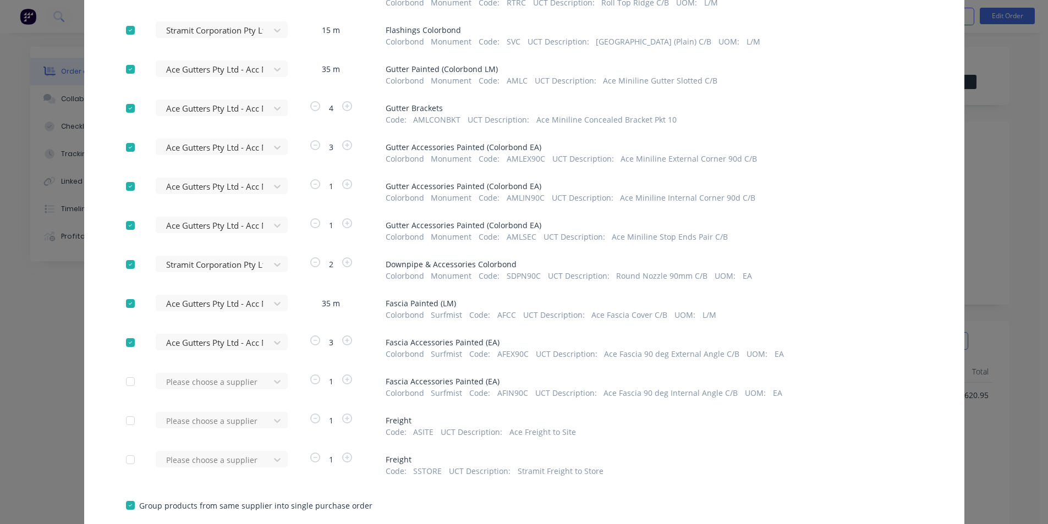
click at [219, 382] on div "Please choose a supplier" at bounding box center [216, 381] width 121 height 17
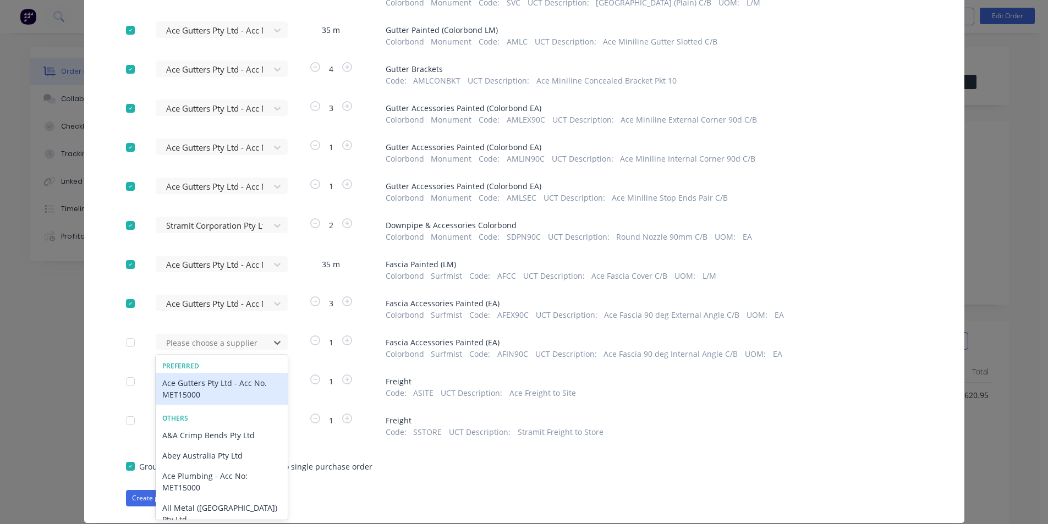
click at [219, 382] on div "Ace Gutters Pty Ltd - Acc No. MET15000" at bounding box center [222, 389] width 132 height 32
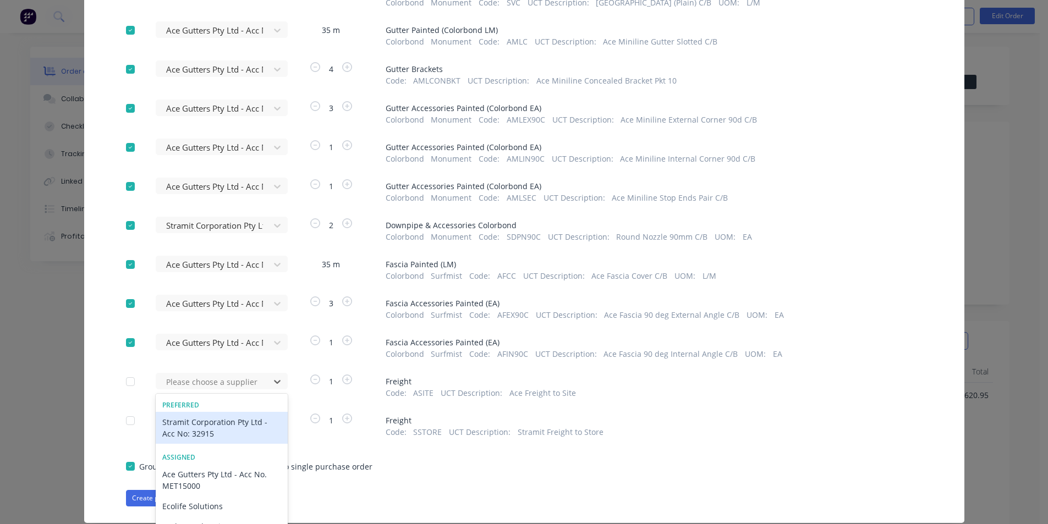
click at [219, 382] on div "43 results available. Use Up and Down to choose options, press Enter to select …" at bounding box center [216, 381] width 121 height 17
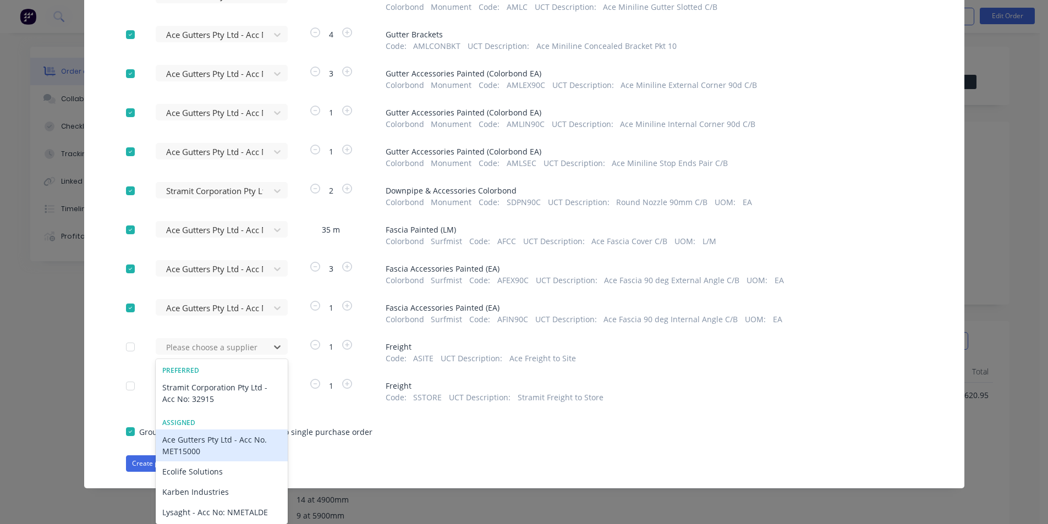
click at [204, 452] on div "Ace Gutters Pty Ltd - Acc No. MET15000" at bounding box center [222, 446] width 132 height 32
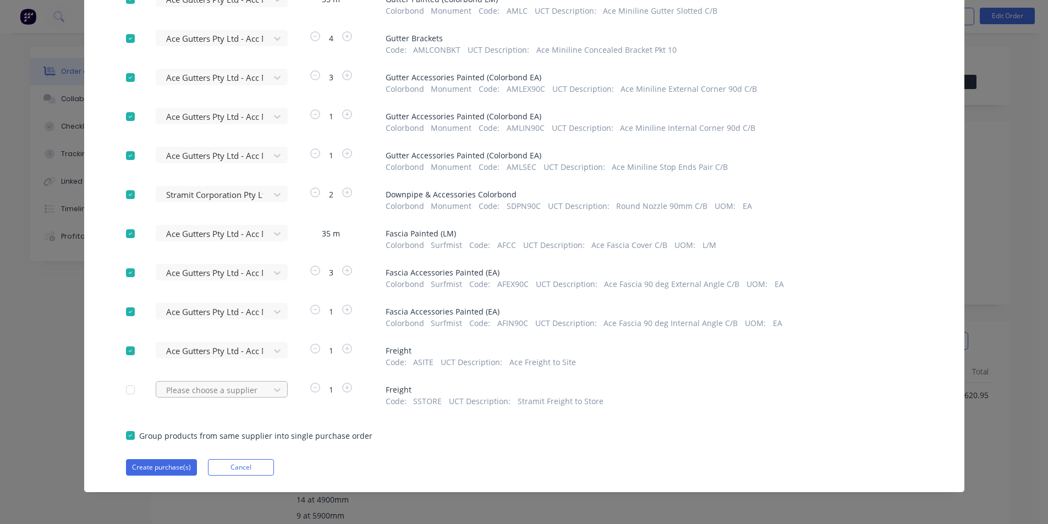
click at [208, 392] on div "Please choose a supplier" at bounding box center [216, 389] width 121 height 17
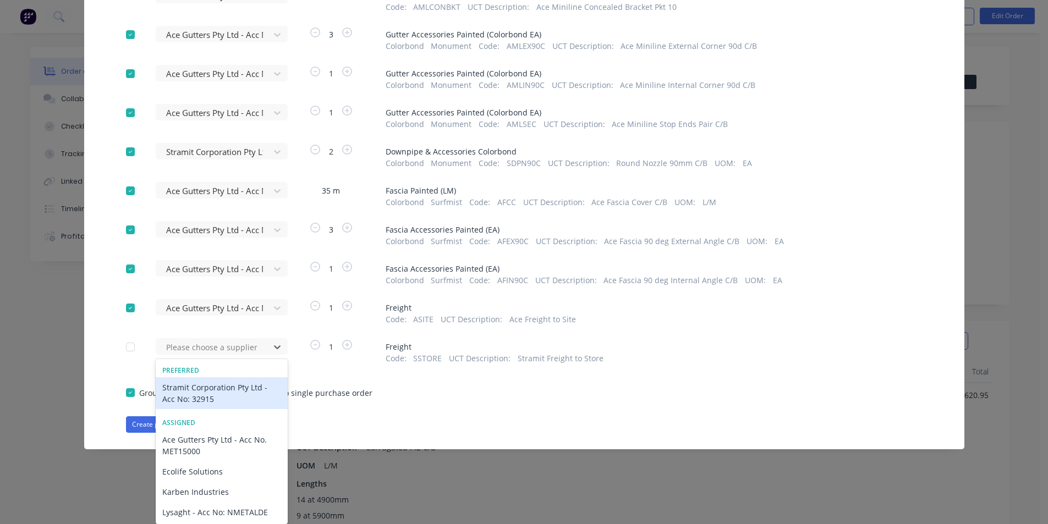
click at [208, 392] on div "Stramit Corporation Pty Ltd - Acc No: 32915" at bounding box center [222, 393] width 132 height 32
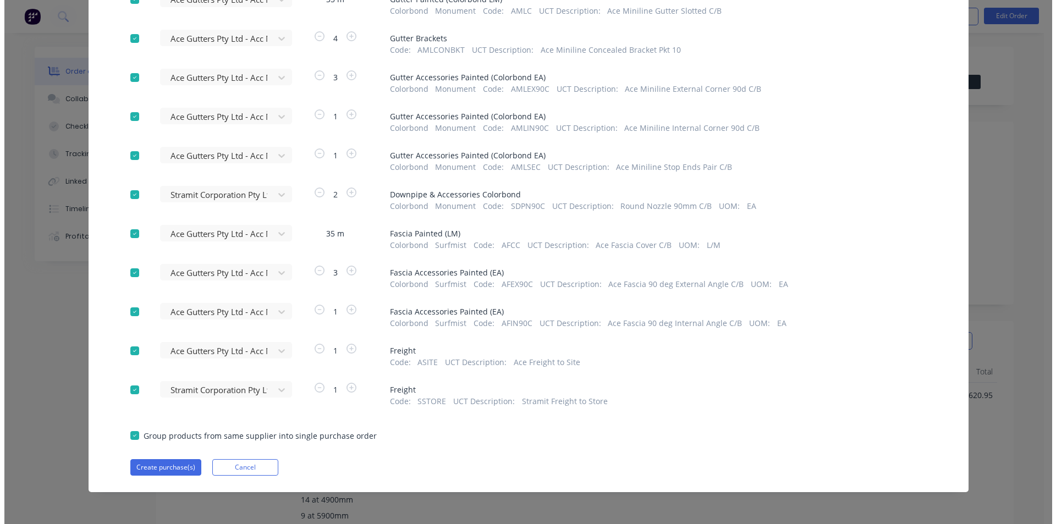
scroll to position [403, 0]
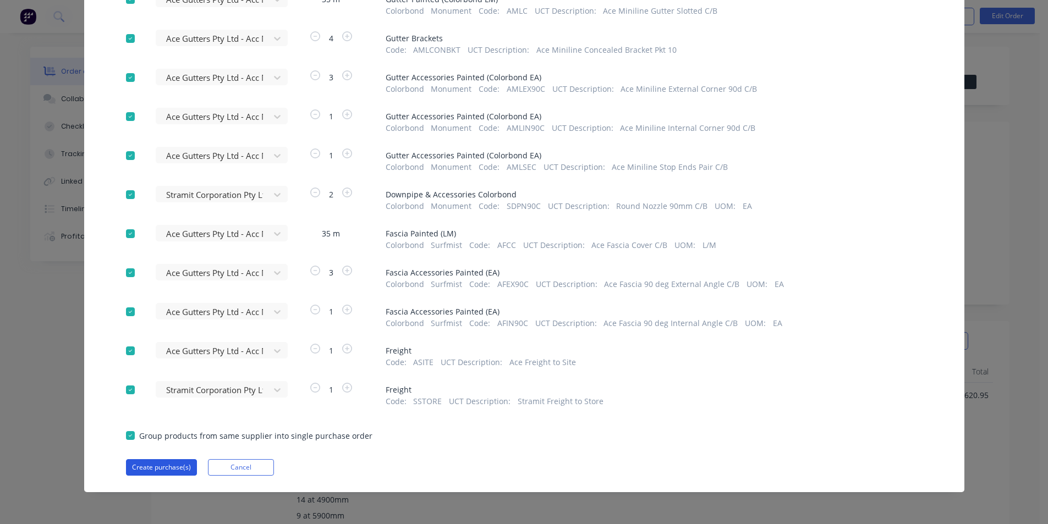
click at [169, 461] on button "Create purchase(s)" at bounding box center [161, 467] width 71 height 17
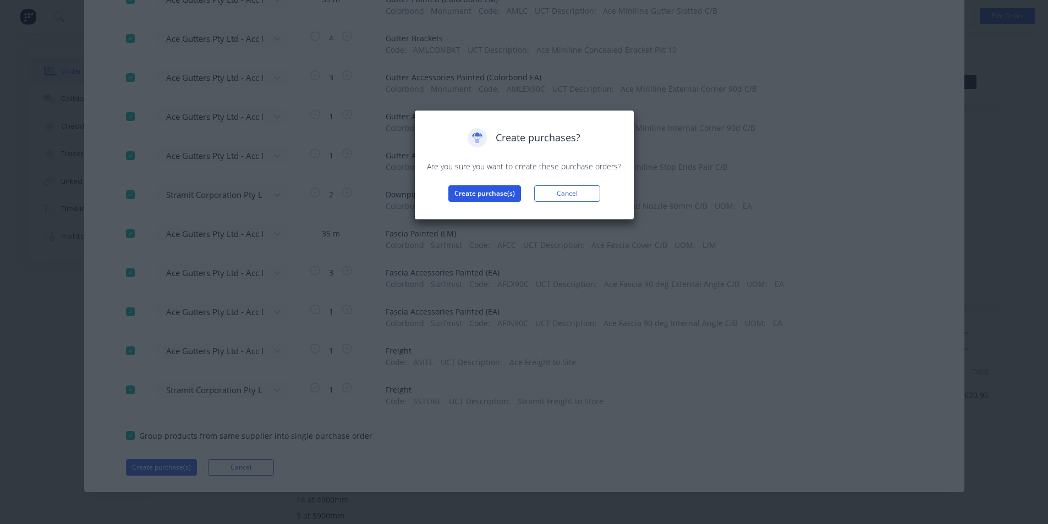
click at [461, 197] on button "Create purchase(s)" at bounding box center [484, 193] width 73 height 17
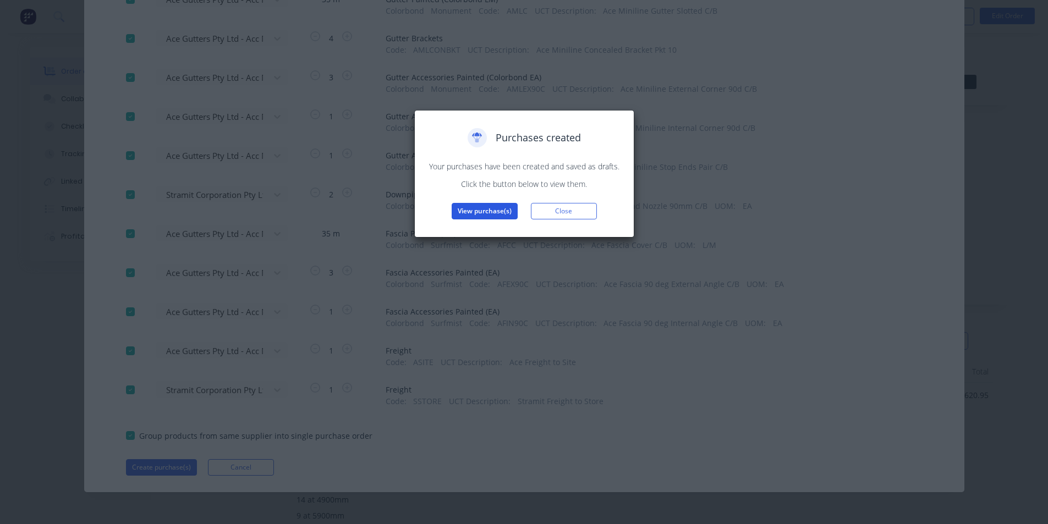
click at [488, 208] on button "View purchase(s)" at bounding box center [485, 211] width 66 height 17
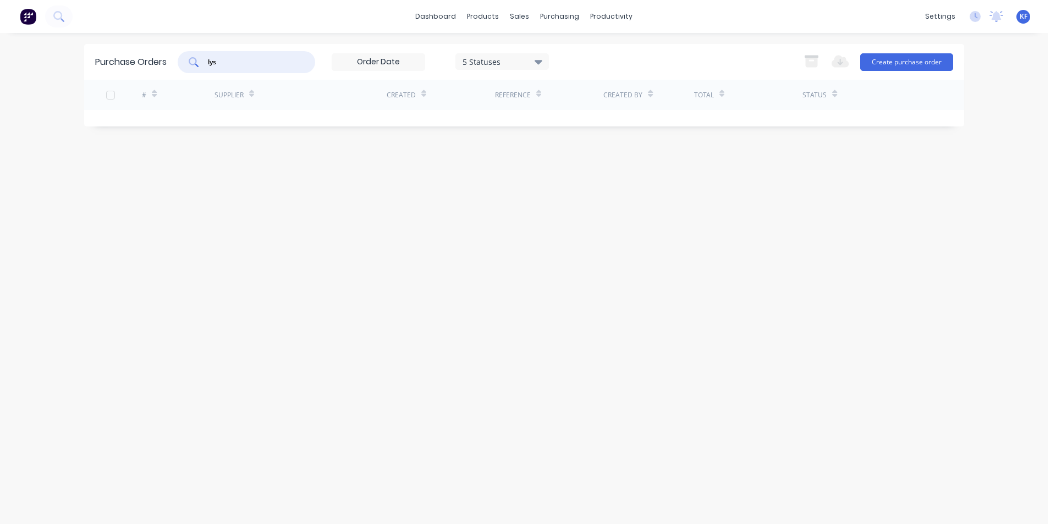
drag, startPoint x: 238, startPoint y: 67, endPoint x: 106, endPoint y: 52, distance: 132.8
click at [110, 54] on div "Purchase Orders lys 5 Statuses 5 Statuses Export to Excel (XLSX) Create purchas…" at bounding box center [524, 62] width 880 height 36
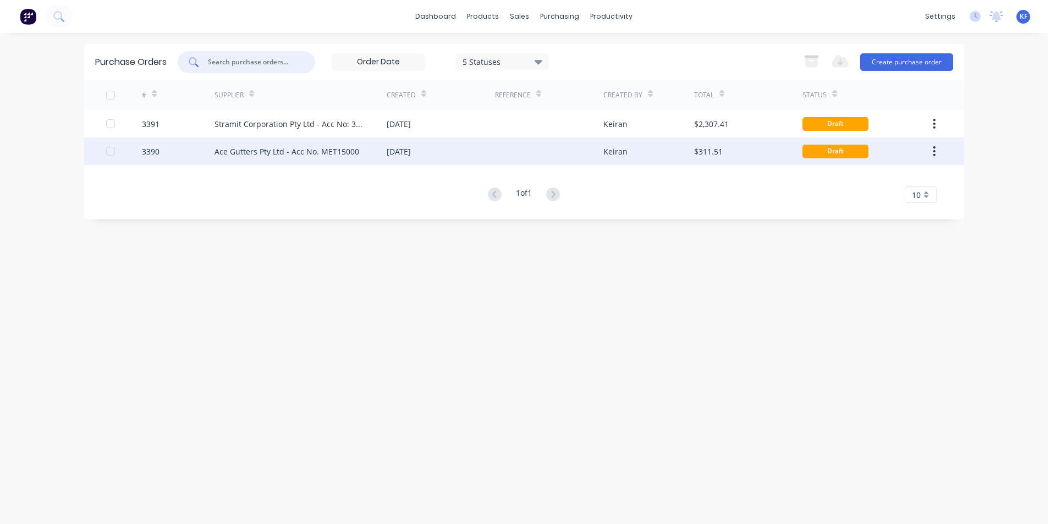
click at [503, 157] on div at bounding box center [549, 152] width 108 height 28
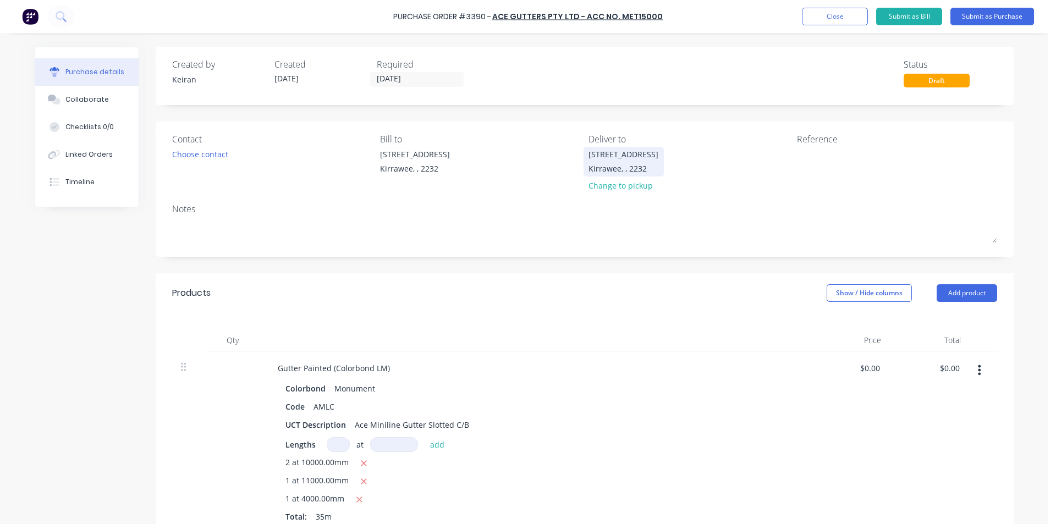
click at [611, 172] on div "Kirrawee, , 2232" at bounding box center [624, 169] width 70 height 12
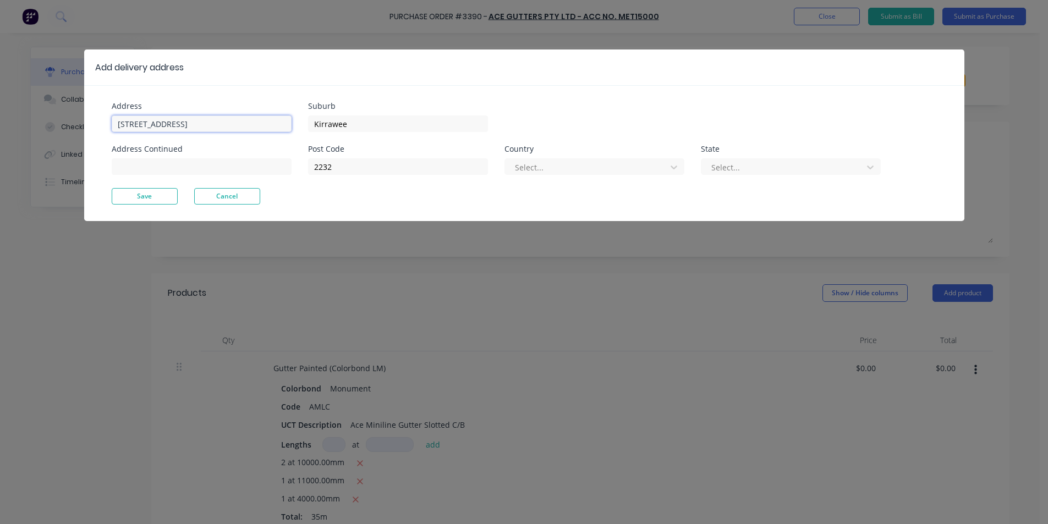
drag, startPoint x: 203, startPoint y: 130, endPoint x: 85, endPoint y: 133, distance: 117.7
click at [85, 133] on div "Address 86 Oak Rd Address Continued Suburb Kirrawee Post Code 2232 Country Sele…" at bounding box center [524, 153] width 880 height 136
type input "[STREET_ADDRESS]"
type input "Kirrawee"
click at [158, 196] on button "Save" at bounding box center [145, 196] width 66 height 17
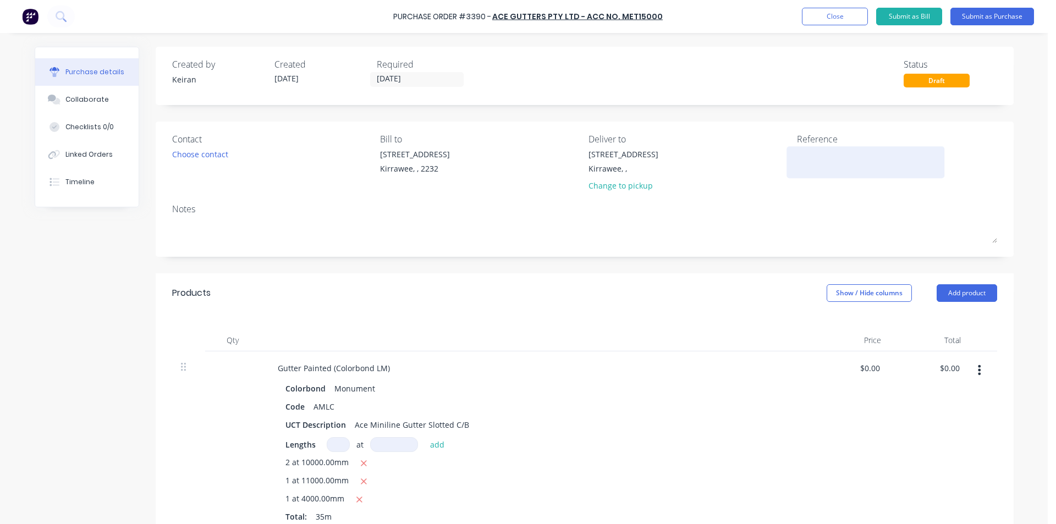
click at [804, 158] on textarea at bounding box center [866, 161] width 138 height 25
type textarea "So"
type textarea "x"
type textarea "Sol"
type textarea "x"
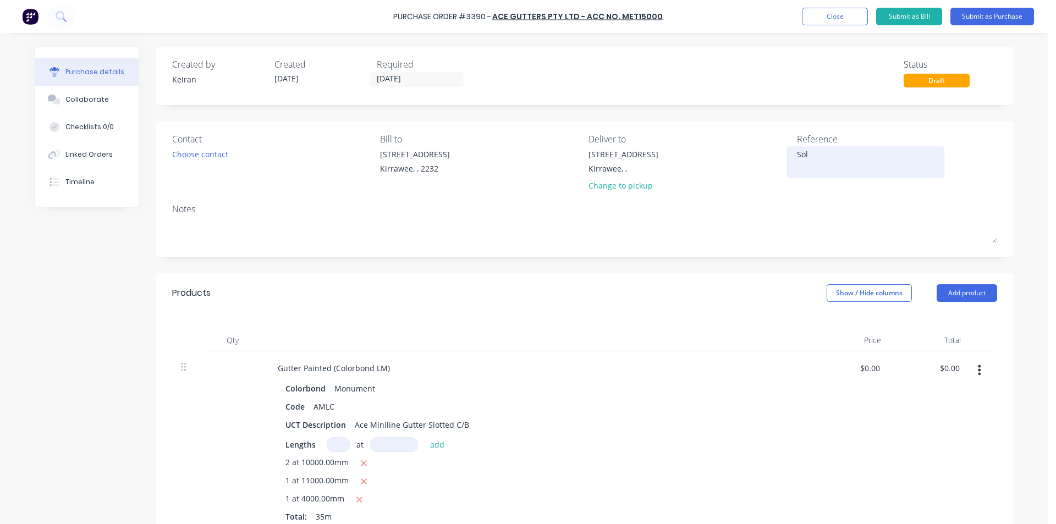
type textarea "Sola"
type textarea "x"
type textarea "Solar"
type textarea "x"
type textarea "Solari"
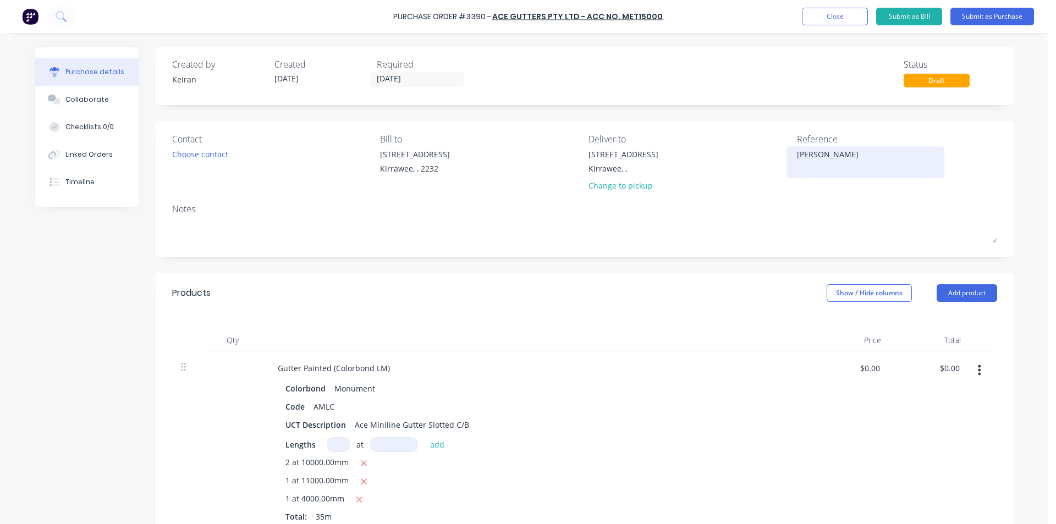
type textarea "x"
type textarea "Solaris"
type textarea "x"
type textarea "Solaris R"
type textarea "x"
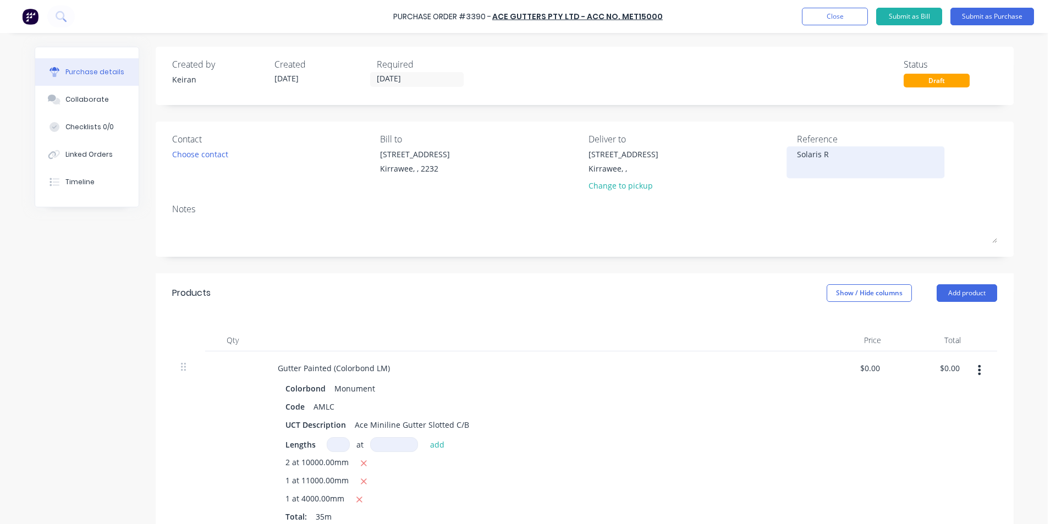
type textarea "Solaris Ro"
type textarea "x"
type textarea "Solaris Roo"
type textarea "x"
type textarea "Solaris Roof"
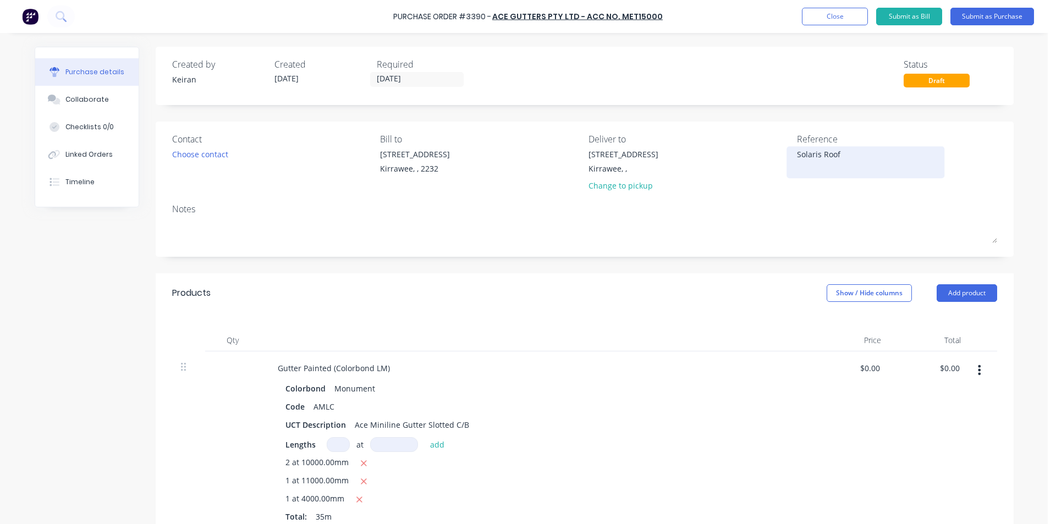
type textarea "x"
type textarea "Solaris Roofi"
type textarea "x"
type textarea "Solaris Roofin"
type textarea "x"
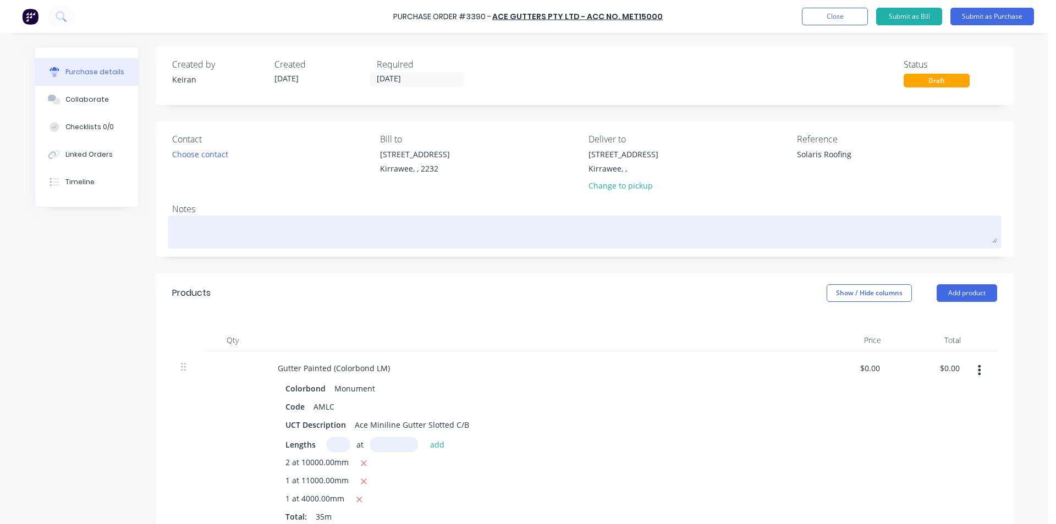
type textarea "Solaris Roofing"
type textarea "x"
type textarea "Solaris Roofing"
click at [294, 233] on textarea at bounding box center [584, 230] width 825 height 25
type textarea "x"
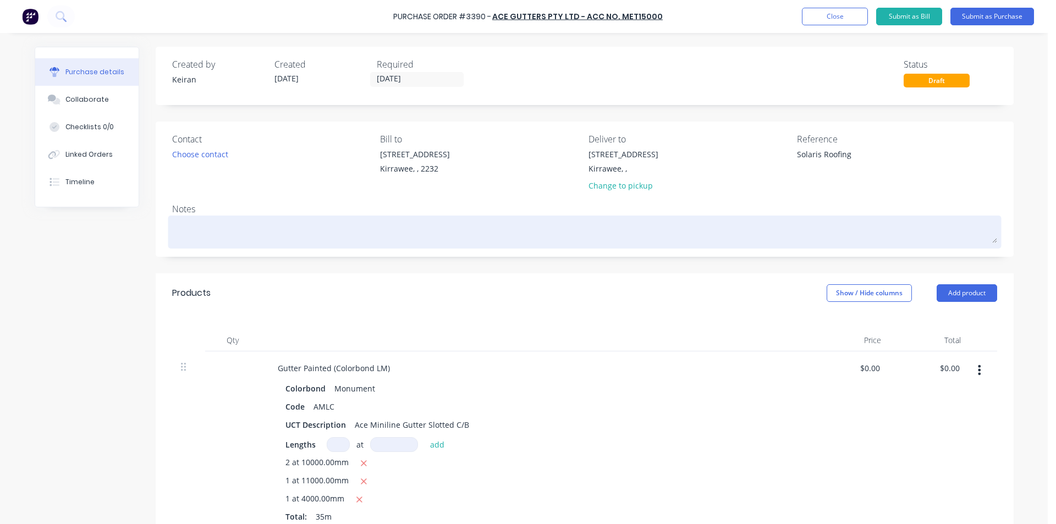
type textarea "C"
type textarea "x"
type textarea "Co"
type textarea "x"
type textarea "Con"
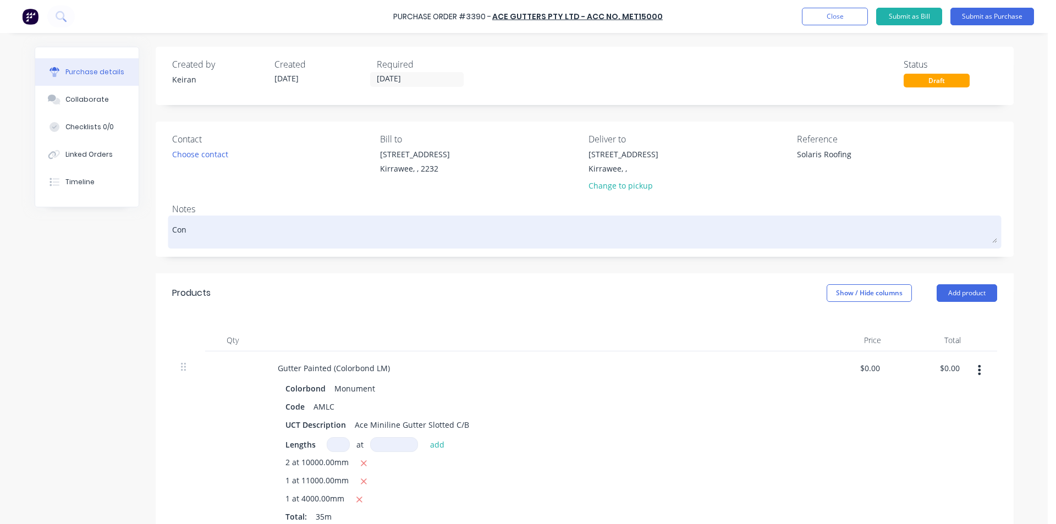
type textarea "x"
type textarea "Cont"
type textarea "x"
type textarea "Conta"
type textarea "x"
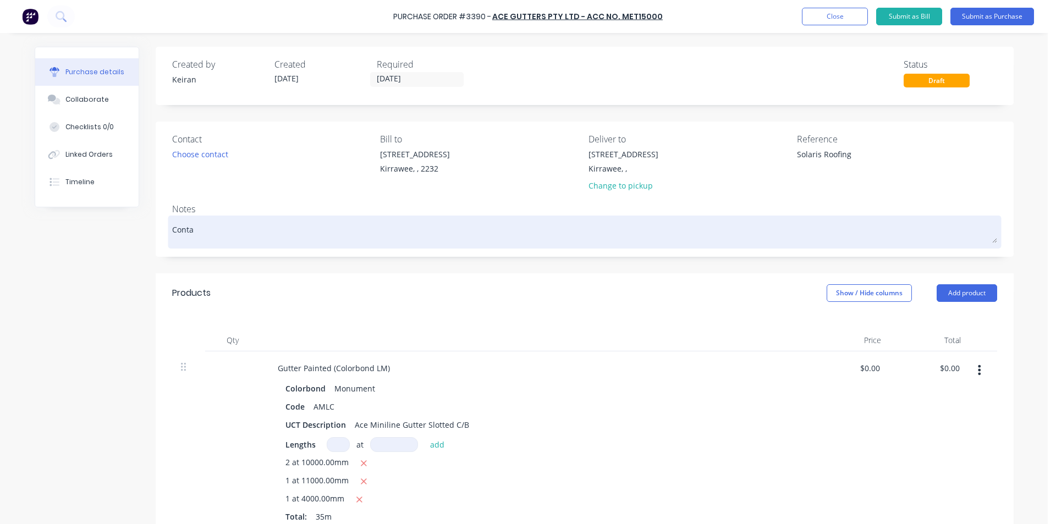
type textarea "Contac"
type textarea "x"
type textarea "Contact"
type textarea "x"
type textarea "Contact:"
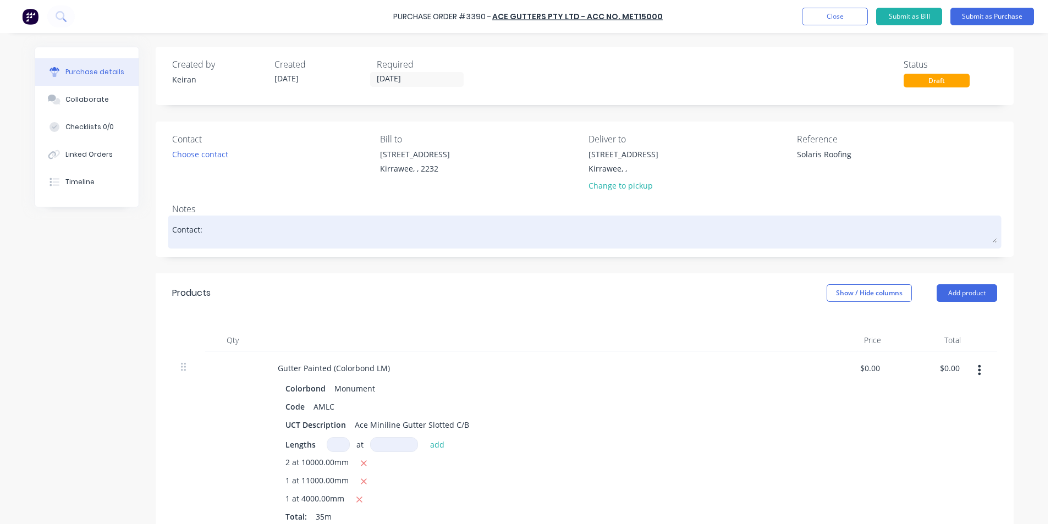
type textarea "x"
type textarea "Contact:"
type textarea "x"
type textarea "Contact: C"
type textarea "x"
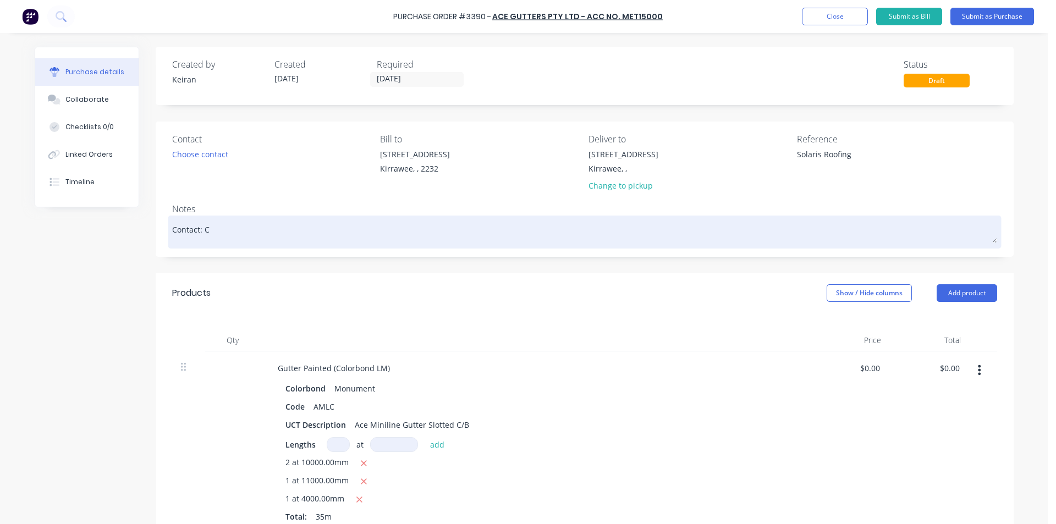
type textarea "Contact: Ch"
type textarea "x"
type textarea "Contact: Chr"
type textarea "x"
type textarea "Contact: Chri"
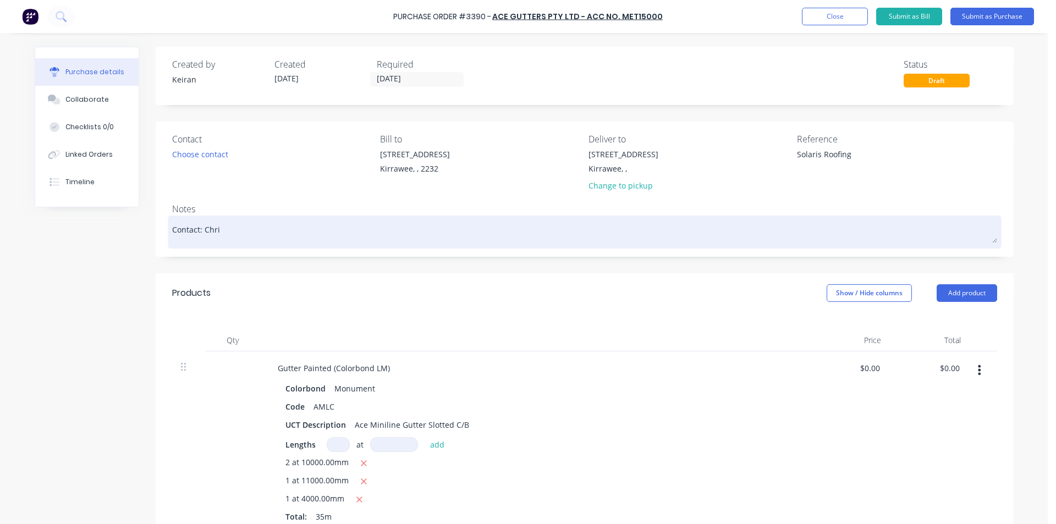
type textarea "x"
type textarea "Contact: Chris"
type textarea "x"
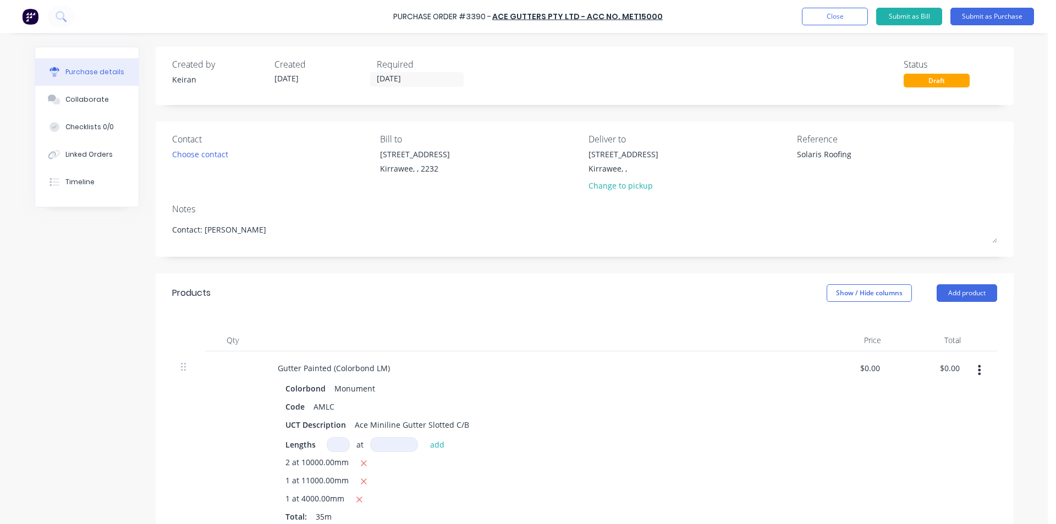
type textarea "Contact: Chris"
type textarea "x"
type textarea "Contact: Chris"
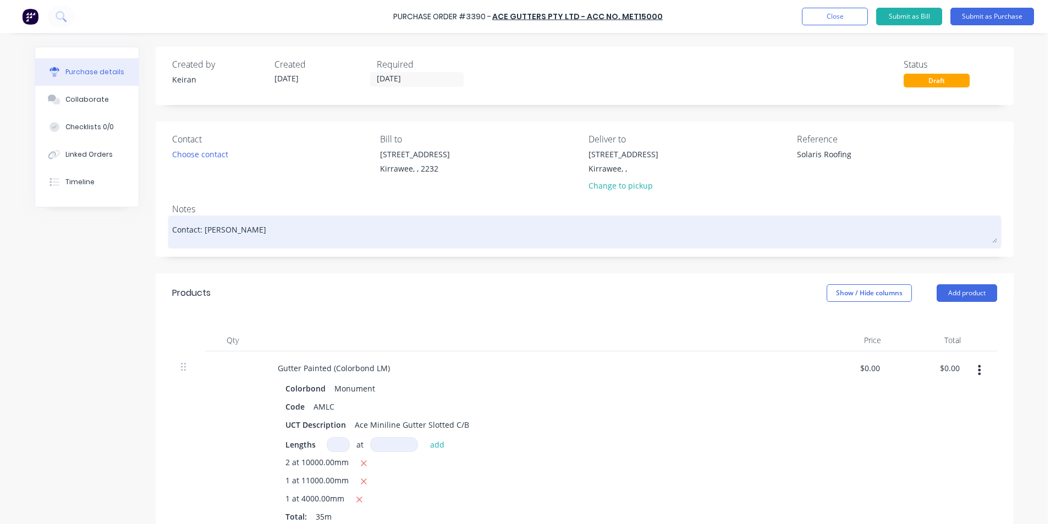
click at [312, 233] on textarea "Contact: Chris" at bounding box center [584, 230] width 825 height 25
type textarea "x"
type textarea "Contact: Chris 0"
type textarea "x"
type textarea "Contact: Chris 04"
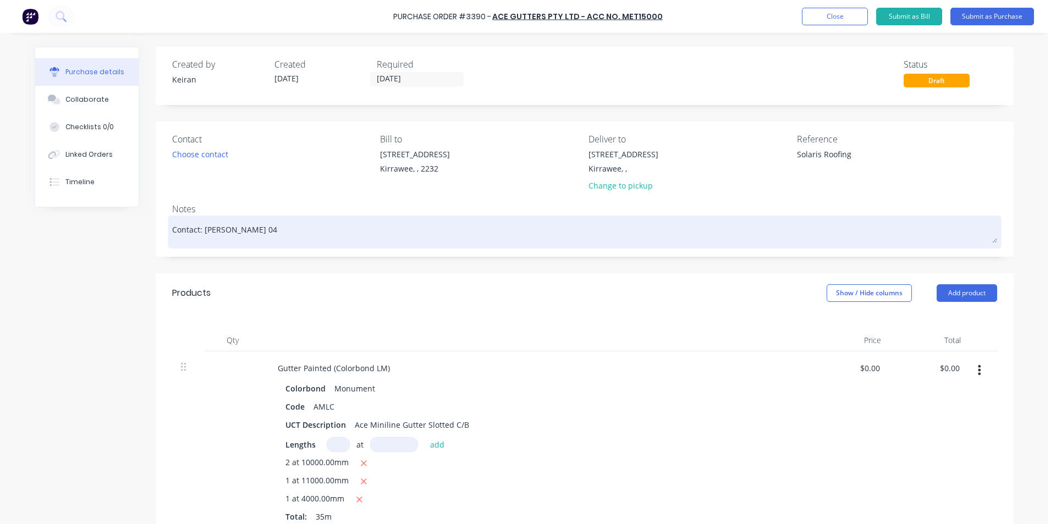
type textarea "x"
type textarea "Contact: Chris 043"
type textarea "x"
type textarea "Contact: Chris 0431"
type textarea "x"
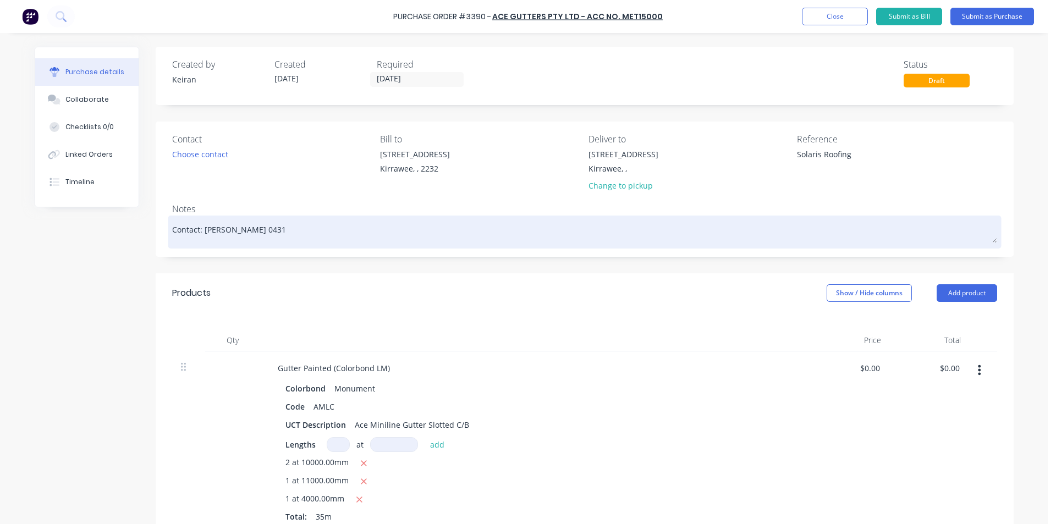
type textarea "Contact: Chris 0431"
type textarea "x"
type textarea "Contact: Chris 0431 4"
type textarea "x"
type textarea "Contact: Chris 0431 42"
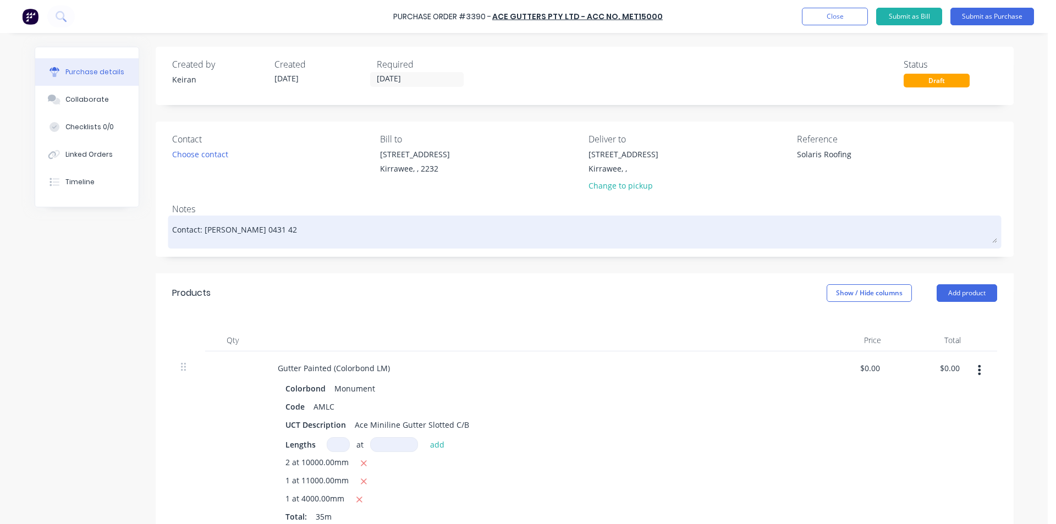
type textarea "x"
type textarea "Contact: Chris 0431 426"
type textarea "x"
type textarea "Contact: Chris 0431 426"
type textarea "x"
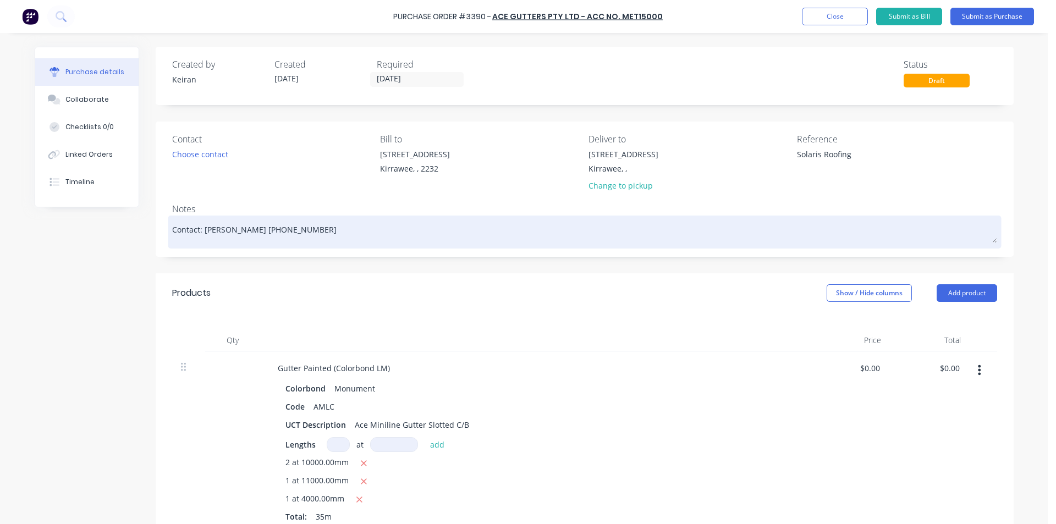
type textarea "Contact: Chris 0431 426 6"
type textarea "x"
type textarea "Contact: Chris 0431 426 64"
type textarea "x"
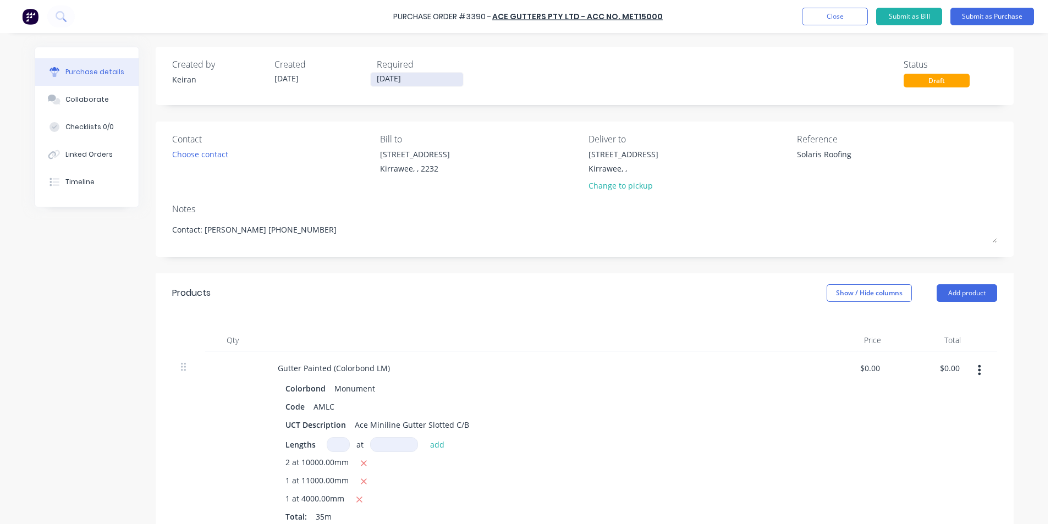
type textarea "Contact: Chris 0431 426 643"
click at [386, 78] on input "[DATE]" at bounding box center [417, 80] width 92 height 14
type textarea "x"
type textarea "Contact: Chris 0431 426 643"
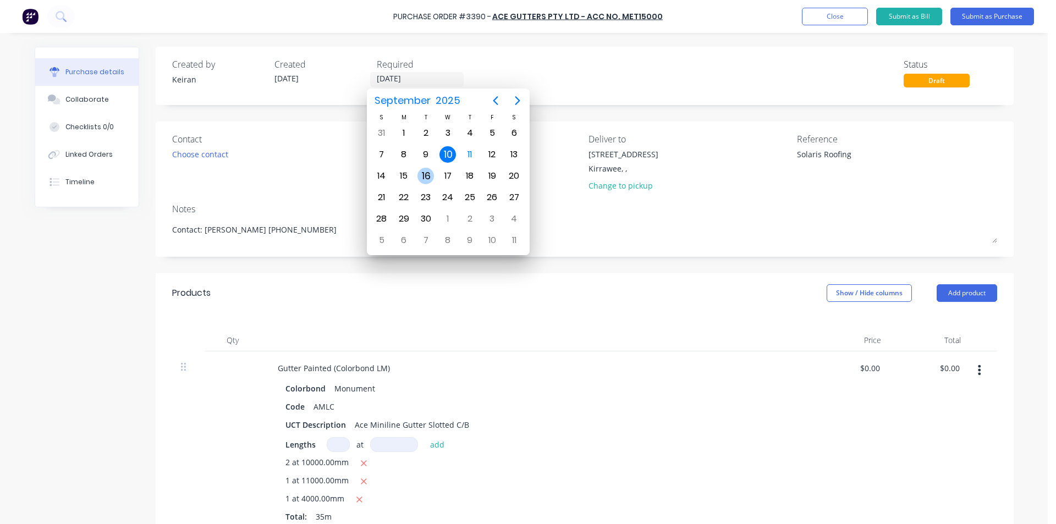
click at [431, 176] on div "16" at bounding box center [425, 176] width 17 height 17
type textarea "x"
type input "[DATE]"
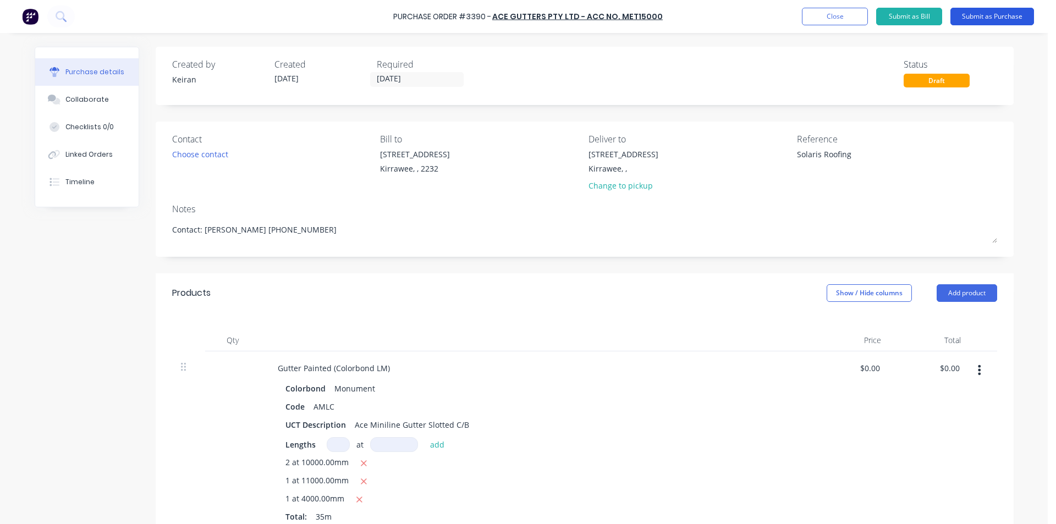
click at [985, 21] on button "Submit as Purchase" at bounding box center [992, 17] width 84 height 18
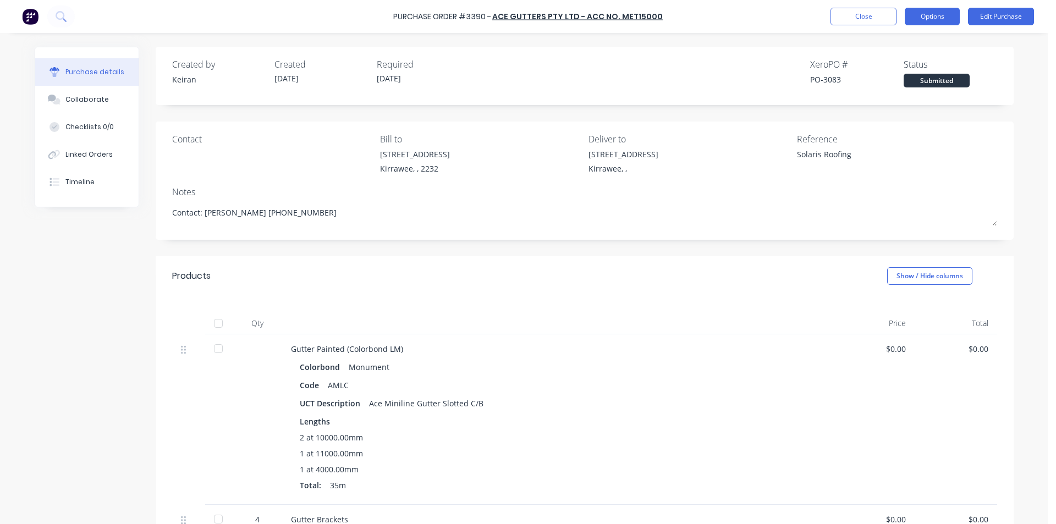
click at [931, 21] on button "Options" at bounding box center [932, 17] width 55 height 18
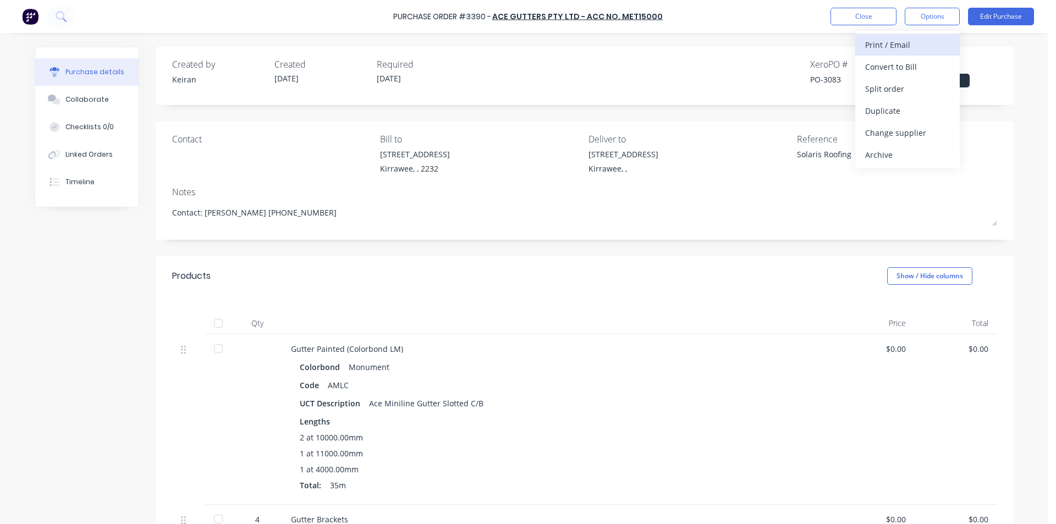
drag, startPoint x: 891, startPoint y: 56, endPoint x: 888, endPoint y: 46, distance: 10.8
click at [888, 46] on div "Print / Email Convert to Bill Split order Duplicate Change supplier Archive" at bounding box center [907, 100] width 105 height 138
click at [888, 46] on div "Print / Email" at bounding box center [907, 45] width 85 height 16
click at [922, 94] on div "Without pricing" at bounding box center [907, 89] width 85 height 16
type textarea "x"
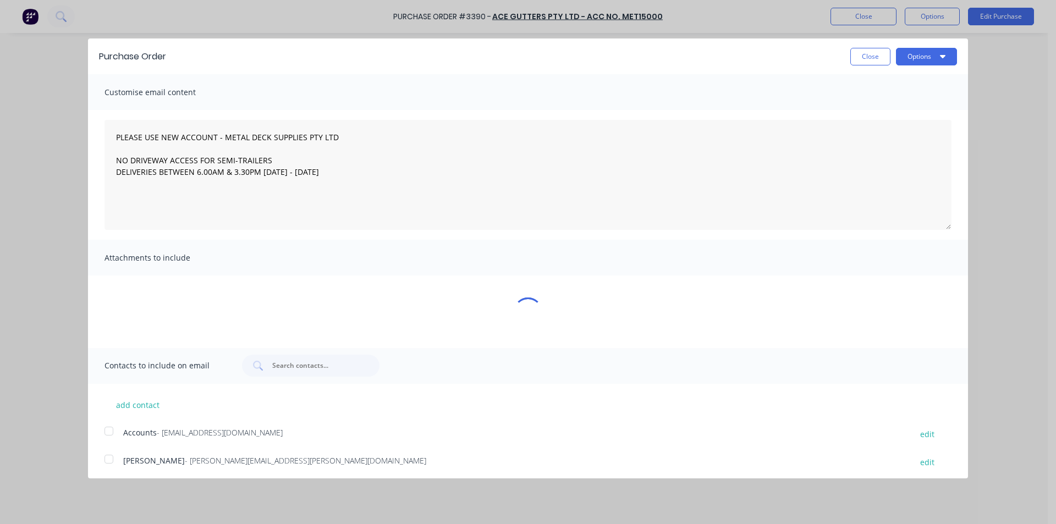
type textarea "PLEASE USE NEW ACCOUNT - METAL DECK SUPPLIES PTY LTD NO DRIVEWAY ACCESS FOR SEM…"
type textarea "x"
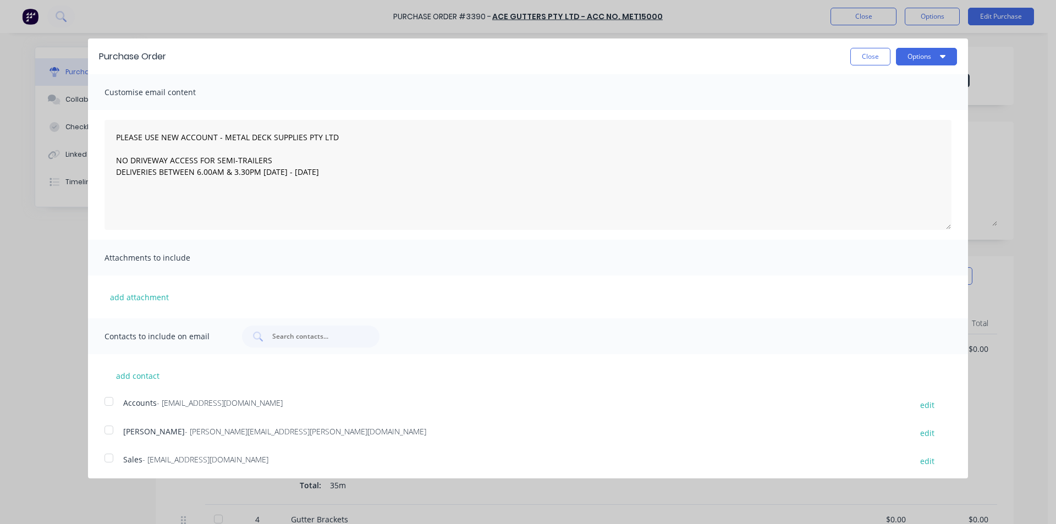
drag, startPoint x: 110, startPoint y: 457, endPoint x: 116, endPoint y: 459, distance: 6.3
click at [112, 458] on div at bounding box center [109, 458] width 22 height 22
type textarea "PLEASE USE NEW ACCOUNT - METAL DECK SUPPLIES PTY LTD NO DRIVEWAY ACCESS FOR SEM…"
click at [935, 50] on button "Options" at bounding box center [926, 57] width 61 height 18
click at [913, 111] on div "Email" at bounding box center [904, 106] width 85 height 16
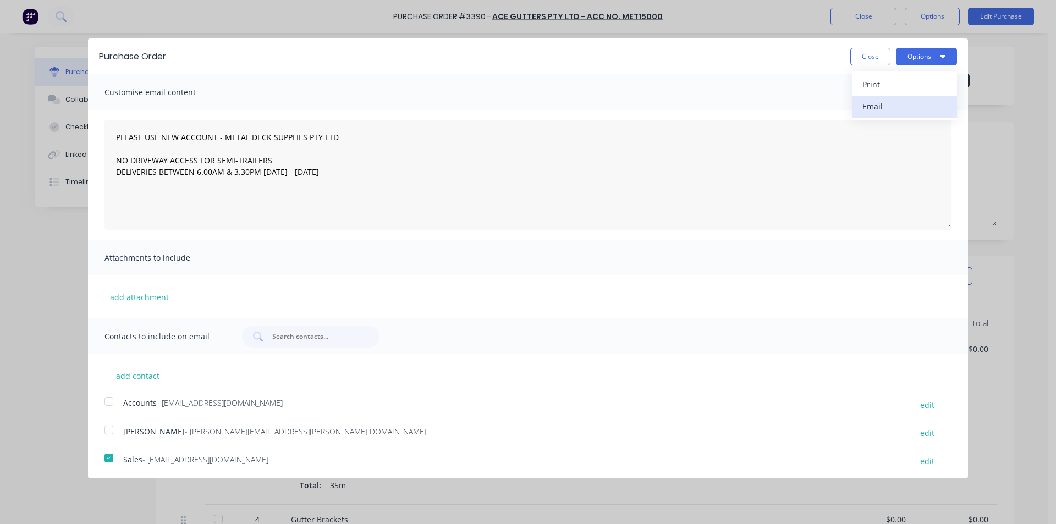
type textarea "x"
type textarea "PLEASE USE NEW ACCOUNT - METAL DECK SUPPLIES PTY LTD NO DRIVEWAY ACCESS FOR SEM…"
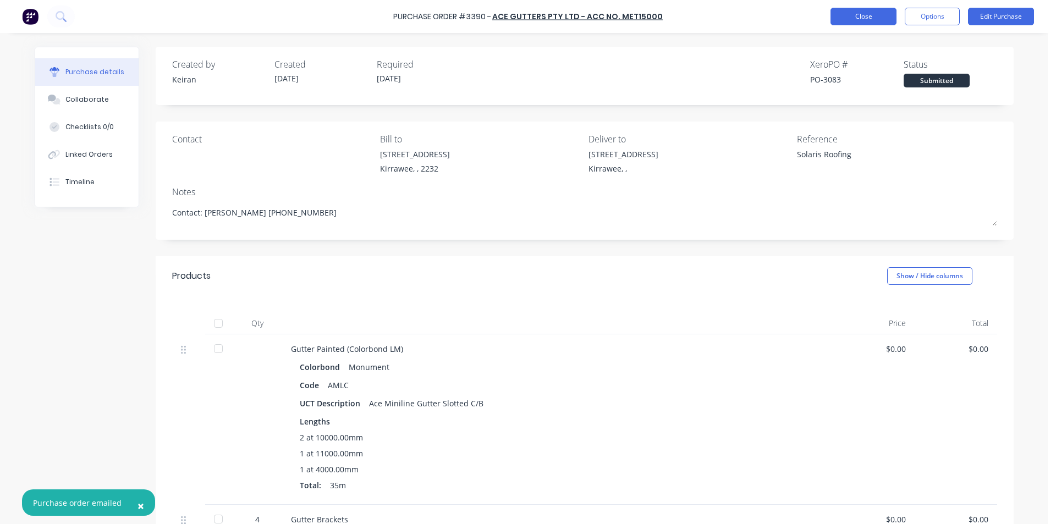
click at [856, 21] on button "Close" at bounding box center [864, 17] width 66 height 18
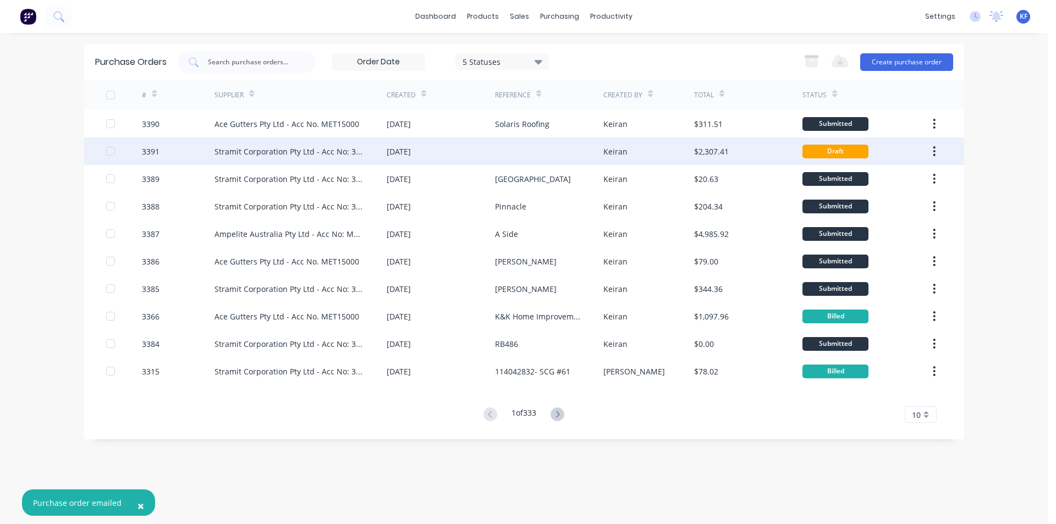
click at [604, 150] on div "Keiran" at bounding box center [615, 152] width 24 height 12
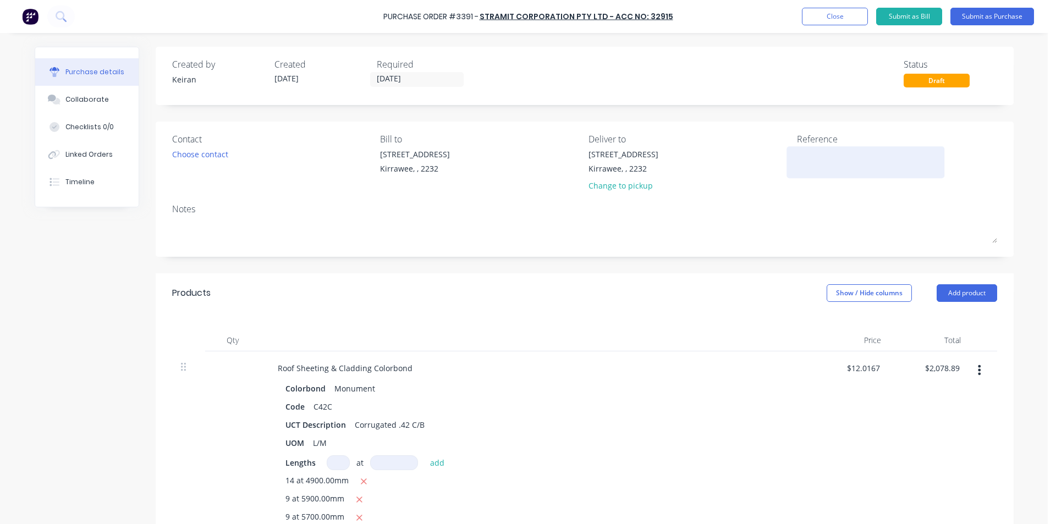
click at [821, 167] on textarea at bounding box center [866, 161] width 138 height 25
click at [815, 160] on textarea at bounding box center [866, 161] width 138 height 25
type textarea "x"
type textarea "S"
type textarea "x"
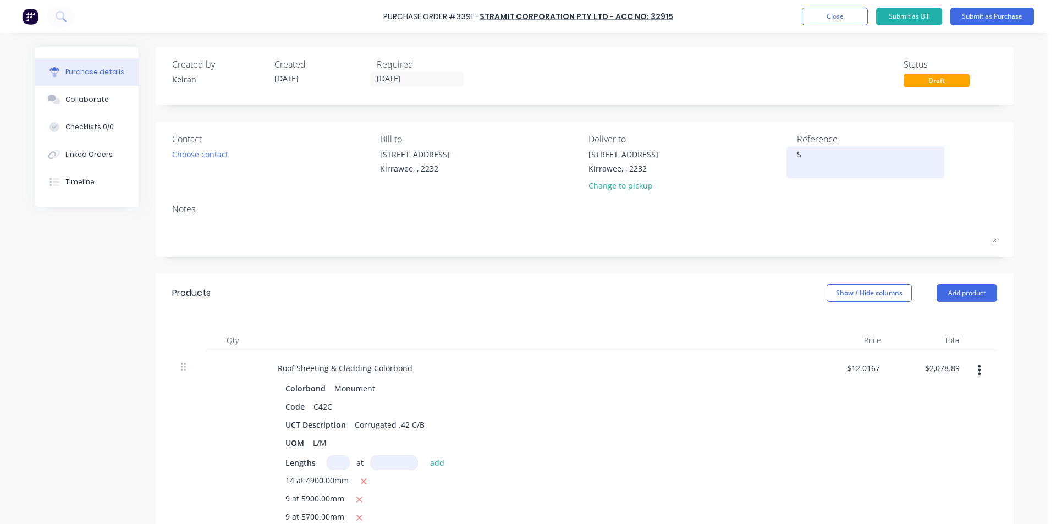
type textarea "So"
type textarea "x"
type textarea "Sol"
type textarea "x"
type textarea "Sola"
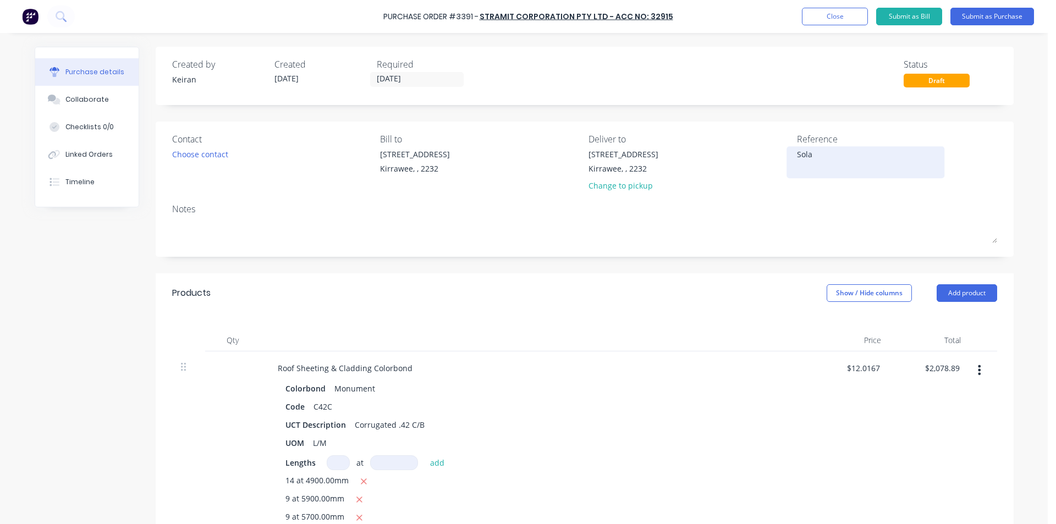
type textarea "x"
type textarea "Solar"
type textarea "x"
type textarea "Solari"
type textarea "x"
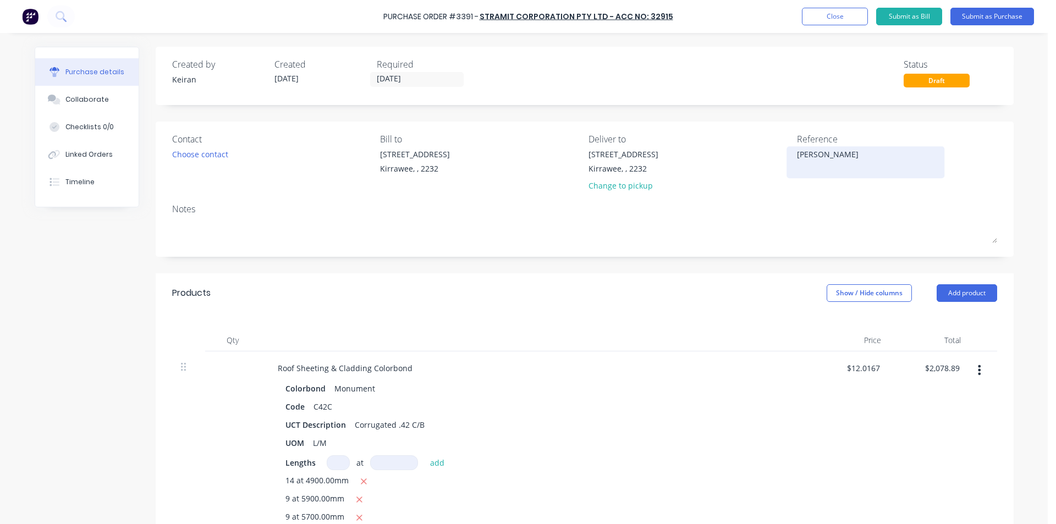
type textarea "Solaris"
type textarea "x"
type textarea "Solaris"
type textarea "x"
type textarea "Solaris R"
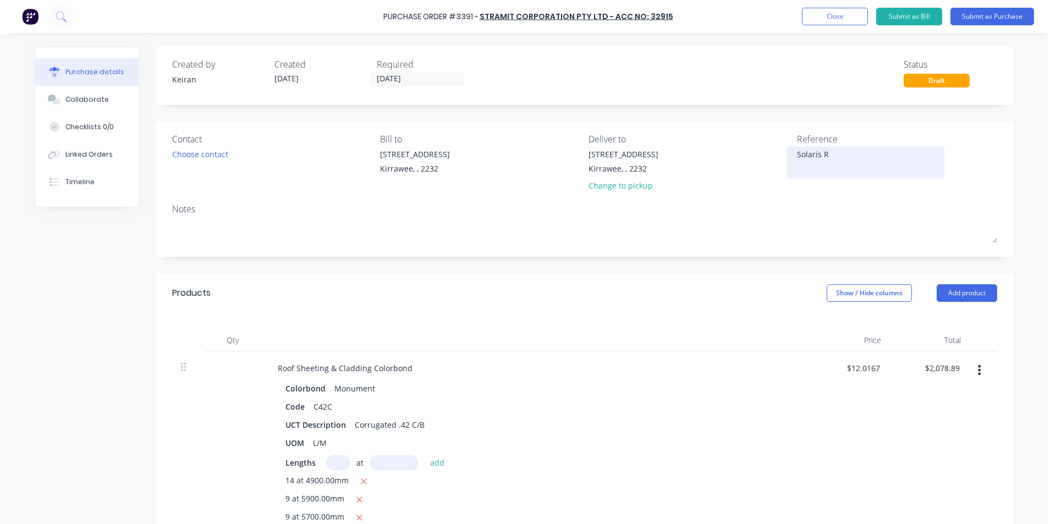
type textarea "x"
type textarea "Solaris Ro"
type textarea "x"
type textarea "Solaris Roo"
type textarea "x"
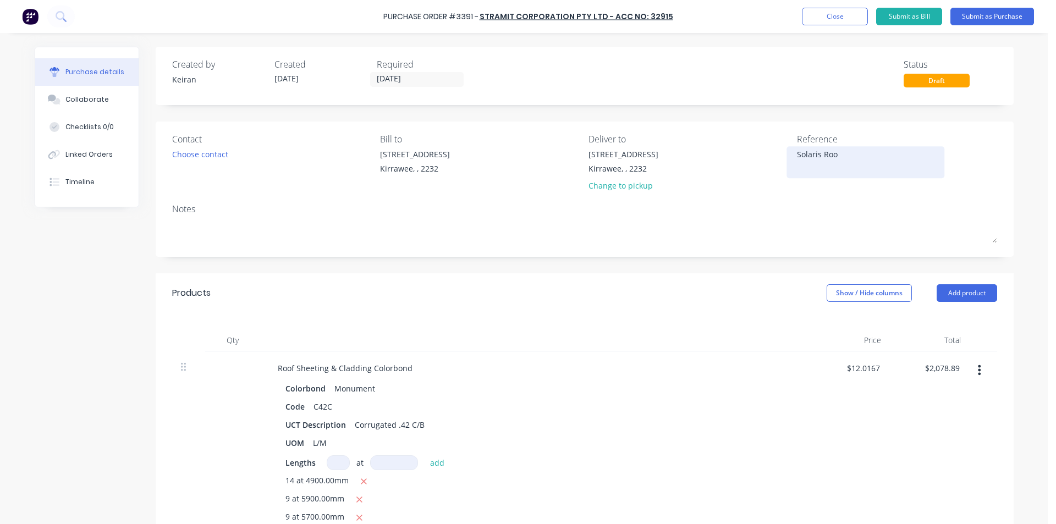
type textarea "Solaris Roof"
type textarea "x"
type textarea "Solaris Roofi"
type textarea "x"
type textarea "Solaris Roofin"
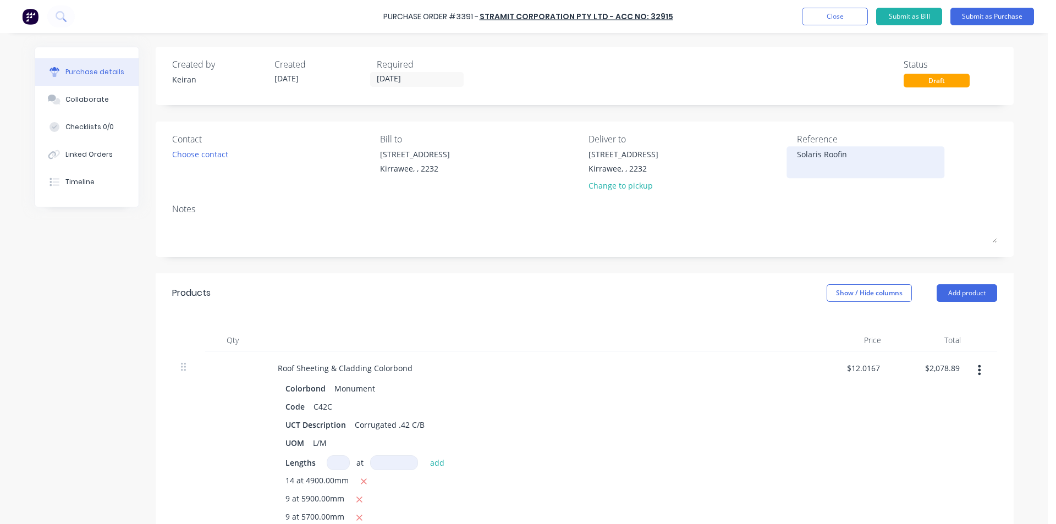
type textarea "x"
type textarea "Solaris Roofing"
type textarea "x"
type textarea "Solaris Roofing"
type textarea "x"
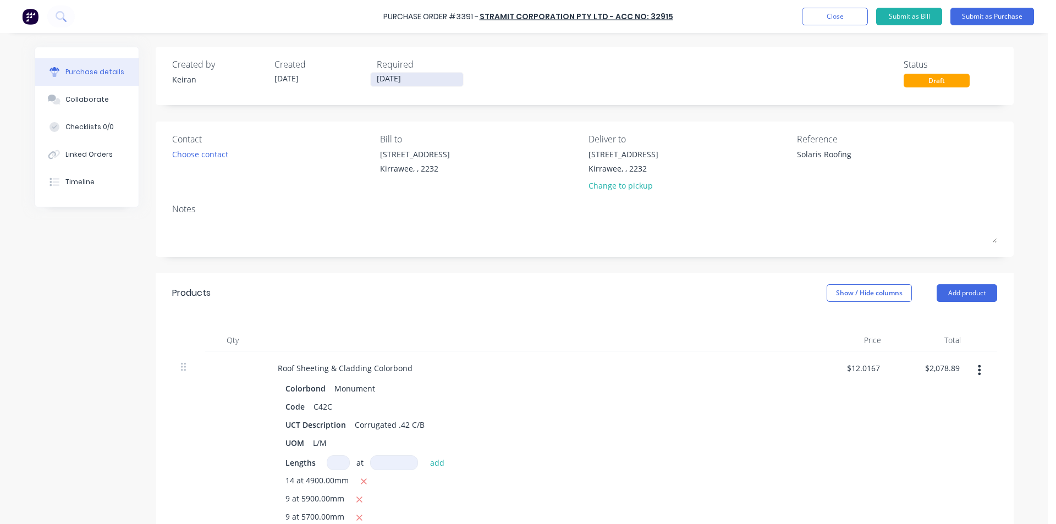
type textarea "Solaris Roofing"
click at [404, 82] on input "[DATE]" at bounding box center [417, 80] width 92 height 14
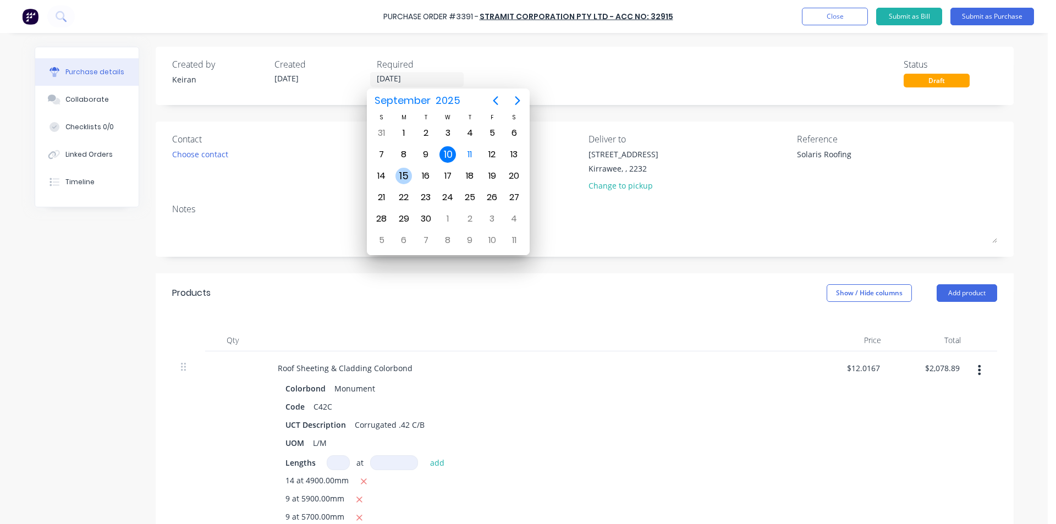
click at [408, 175] on div "15" at bounding box center [403, 176] width 17 height 17
type textarea "x"
type input "[DATE]"
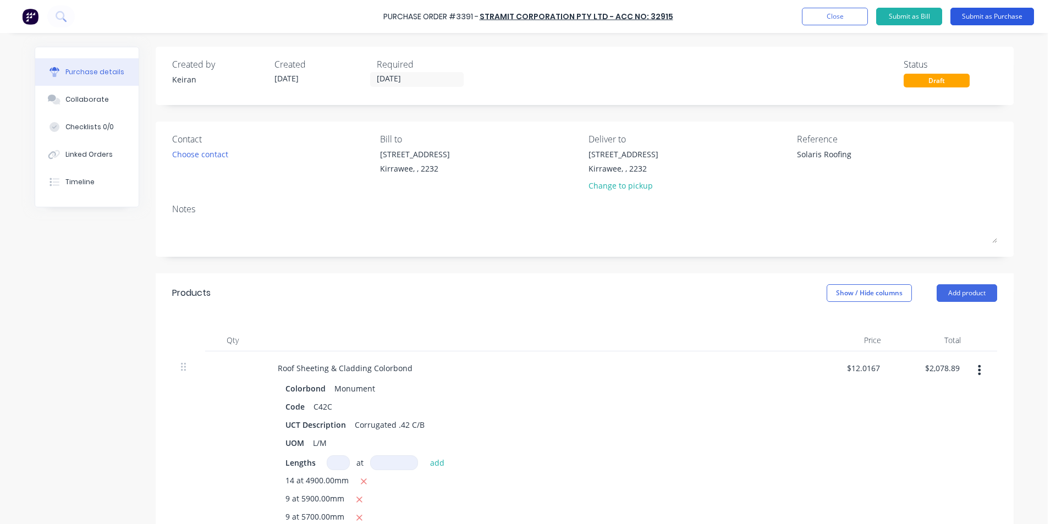
click at [972, 24] on button "Submit as Purchase" at bounding box center [992, 17] width 84 height 18
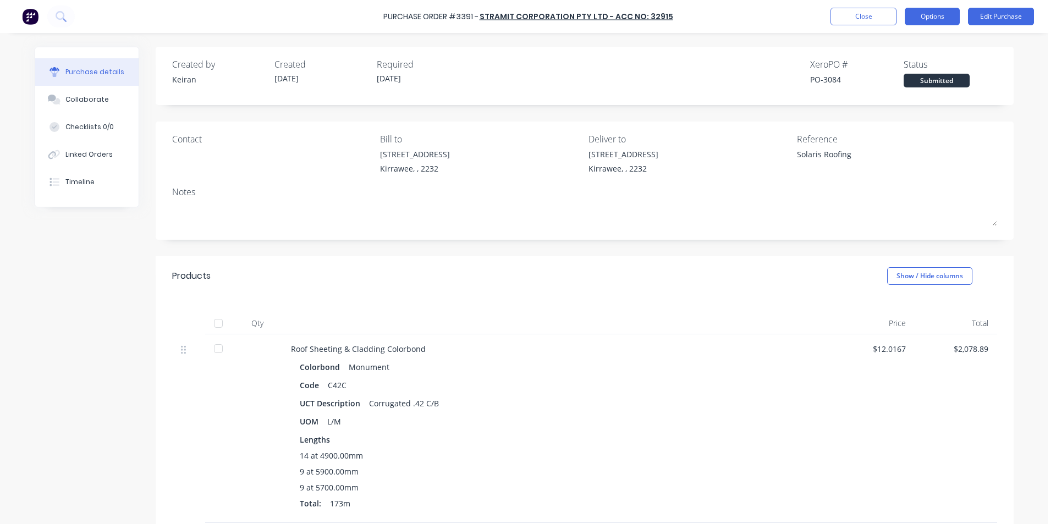
click at [954, 12] on button "Options" at bounding box center [932, 17] width 55 height 18
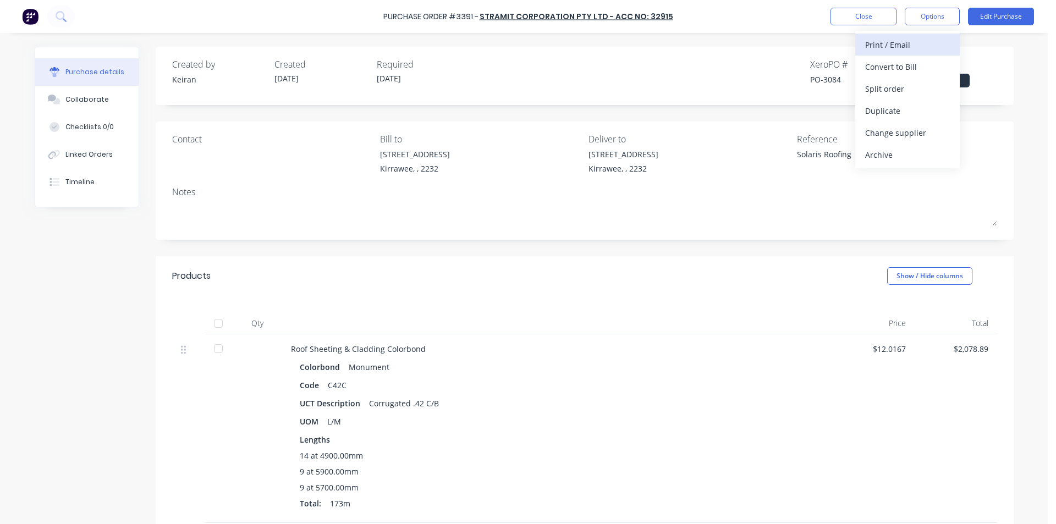
click at [927, 37] on div "Print / Email" at bounding box center [907, 45] width 85 height 16
click at [925, 81] on div "Without pricing" at bounding box center [907, 89] width 85 height 16
type textarea "x"
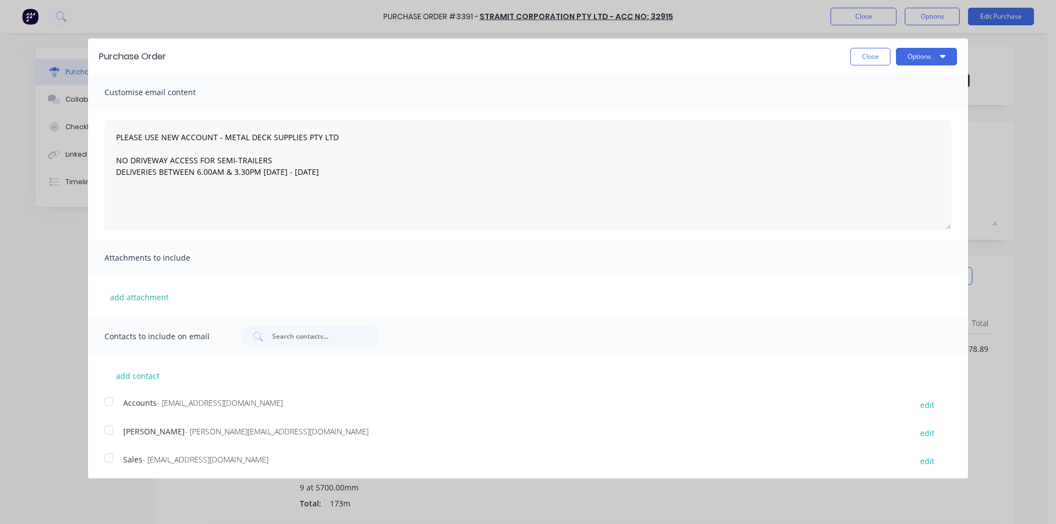
click at [112, 464] on div at bounding box center [109, 458] width 22 height 22
type textarea "PLEASE USE NEW ACCOUNT - METAL DECK SUPPLIES PTY LTD NO DRIVEWAY ACCESS FOR SEM…"
click at [932, 48] on button "Options" at bounding box center [926, 57] width 61 height 18
click at [926, 100] on div "Email" at bounding box center [904, 106] width 85 height 16
type textarea "x"
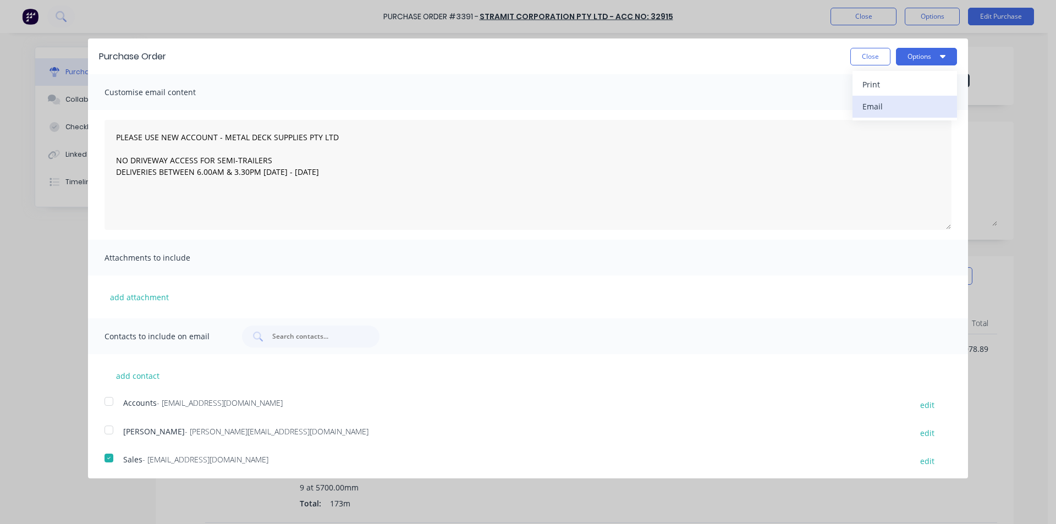
type textarea "PLEASE USE NEW ACCOUNT - METAL DECK SUPPLIES PTY LTD NO DRIVEWAY ACCESS FOR SEM…"
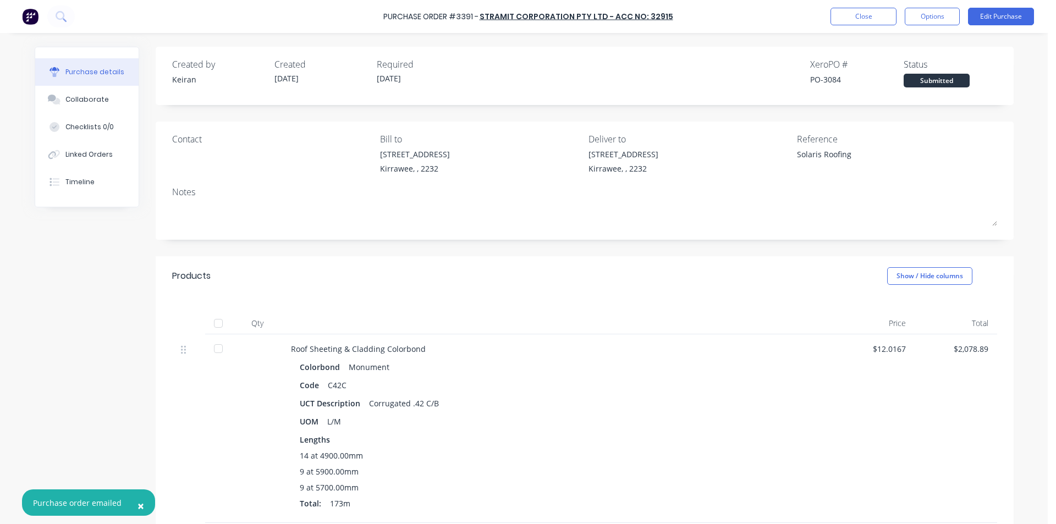
type textarea "x"
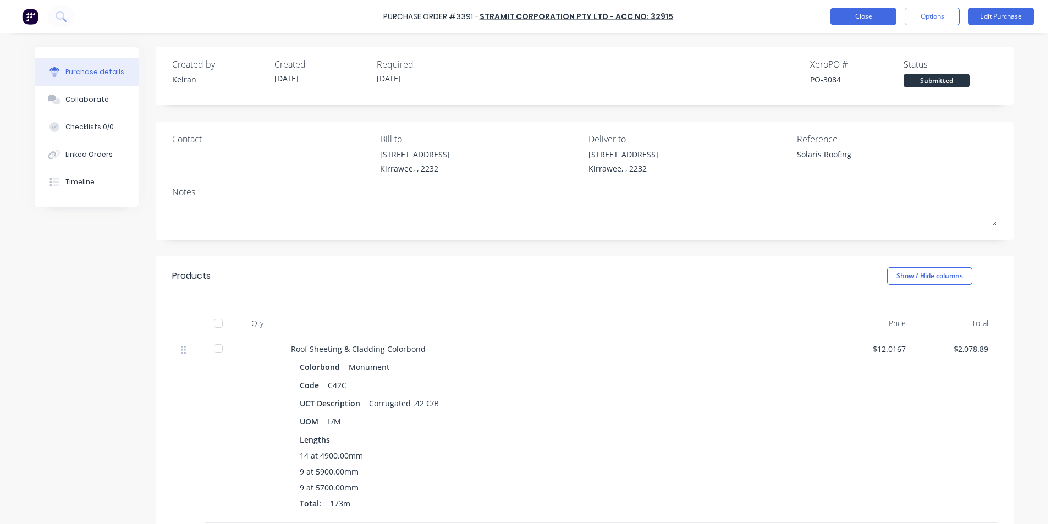
click at [860, 17] on button "Close" at bounding box center [864, 17] width 66 height 18
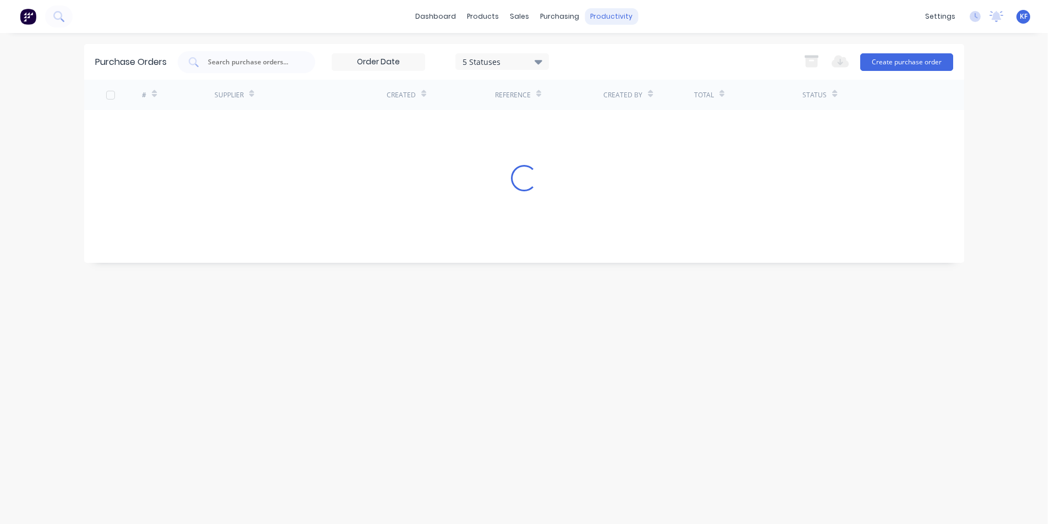
click at [608, 15] on div "productivity" at bounding box center [611, 16] width 53 height 17
click at [644, 95] on div "Delivery Scheduling" at bounding box center [648, 97] width 69 height 10
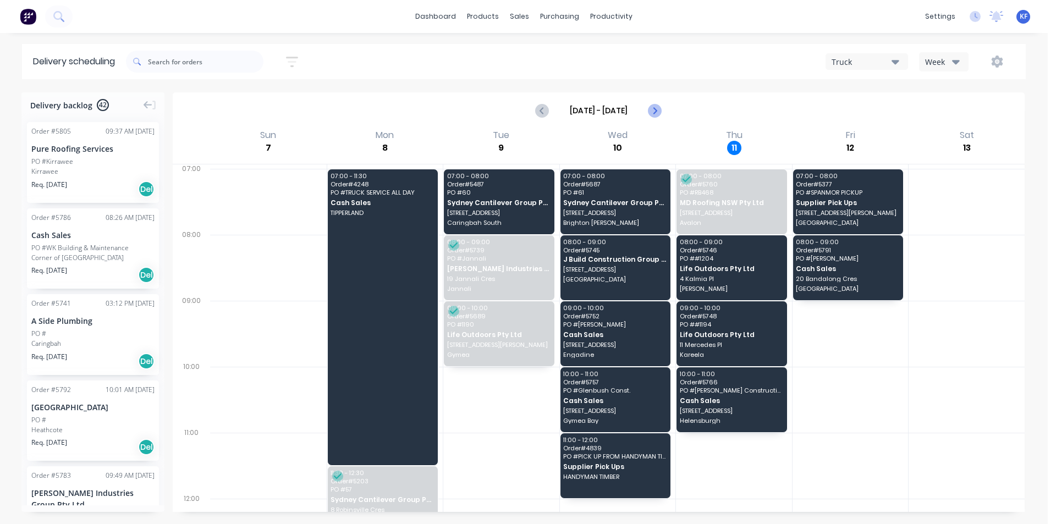
click at [659, 111] on icon "Next page" at bounding box center [654, 110] width 13 height 13
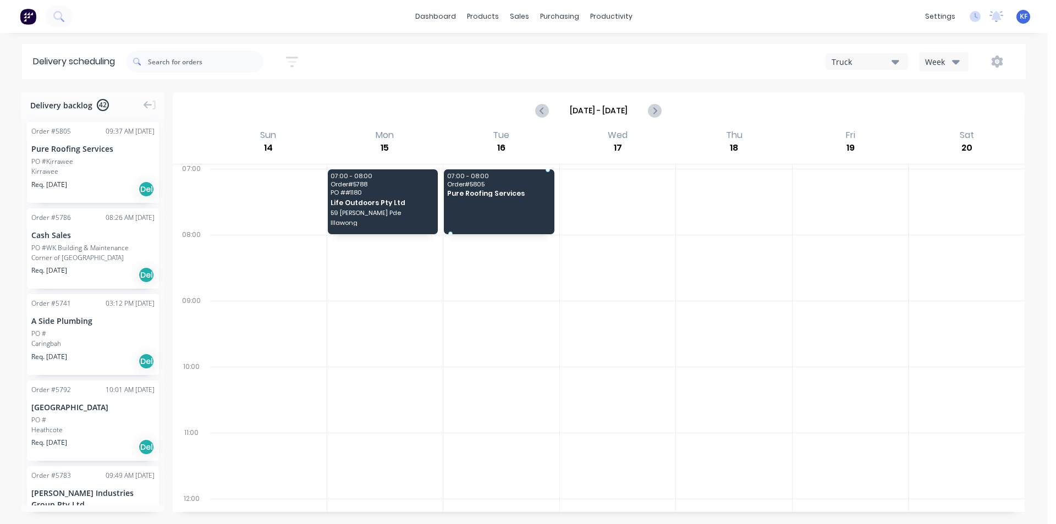
drag, startPoint x: 81, startPoint y: 169, endPoint x: 471, endPoint y: 197, distance: 390.9
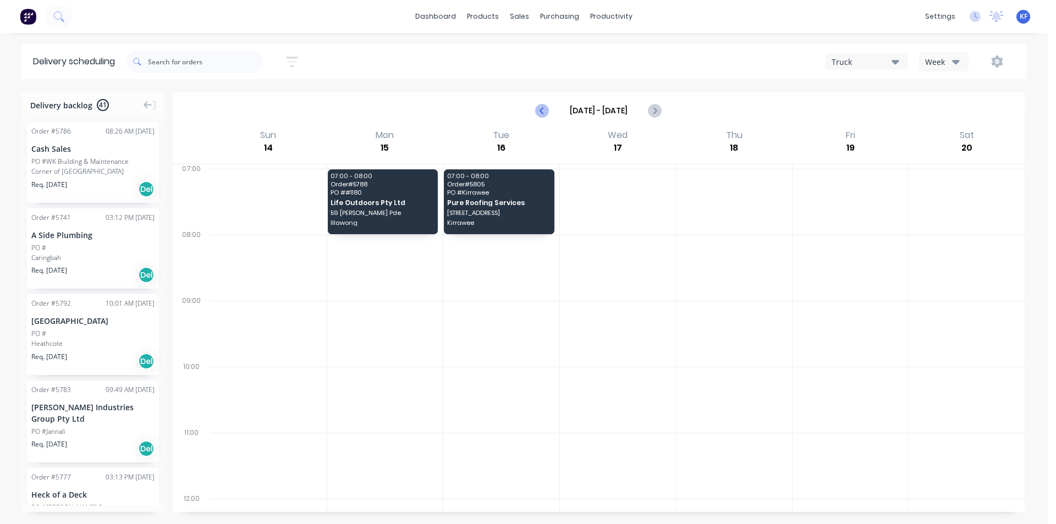
click at [542, 111] on icon "Previous page" at bounding box center [542, 110] width 13 height 13
type input "Sep 7 - Sep 13"
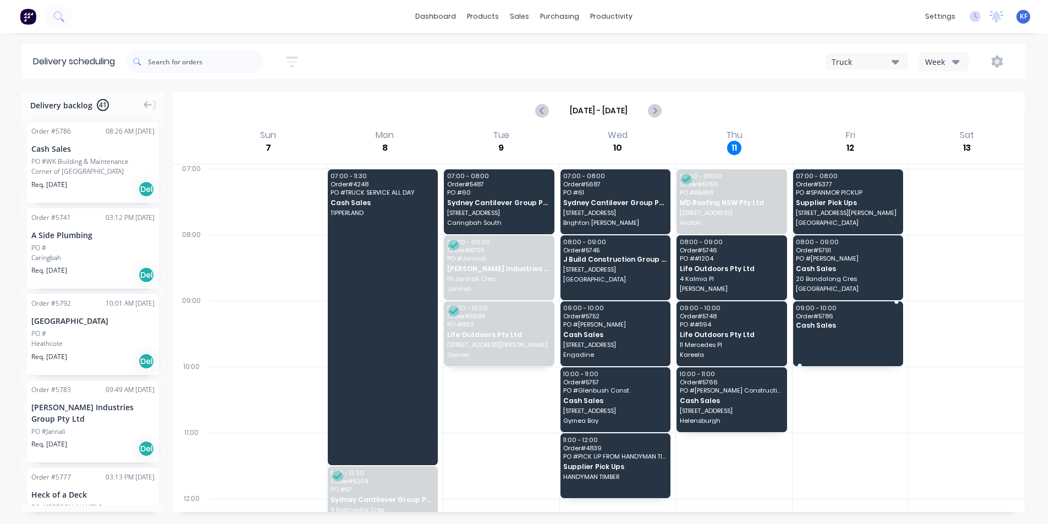
drag, startPoint x: 80, startPoint y: 162, endPoint x: 820, endPoint y: 322, distance: 756.9
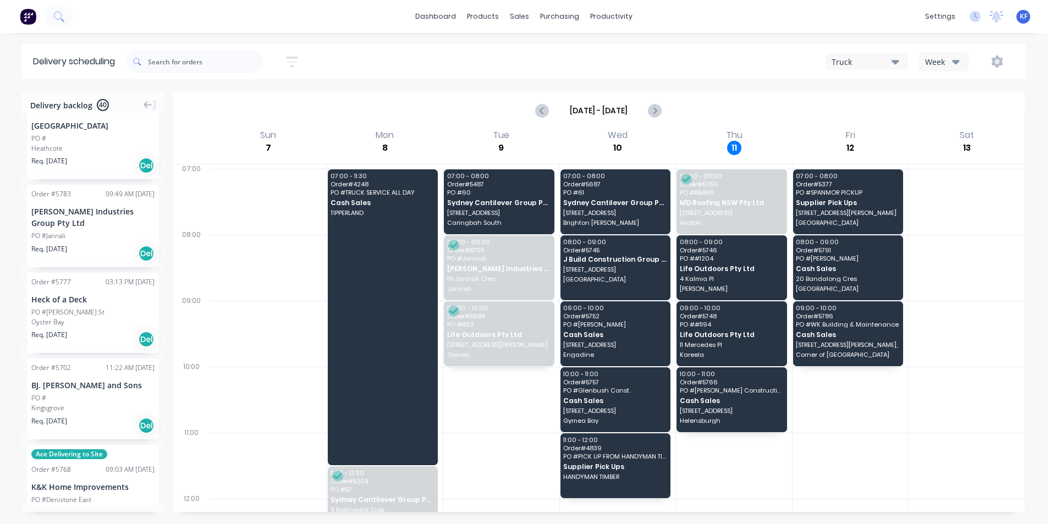
scroll to position [110, 0]
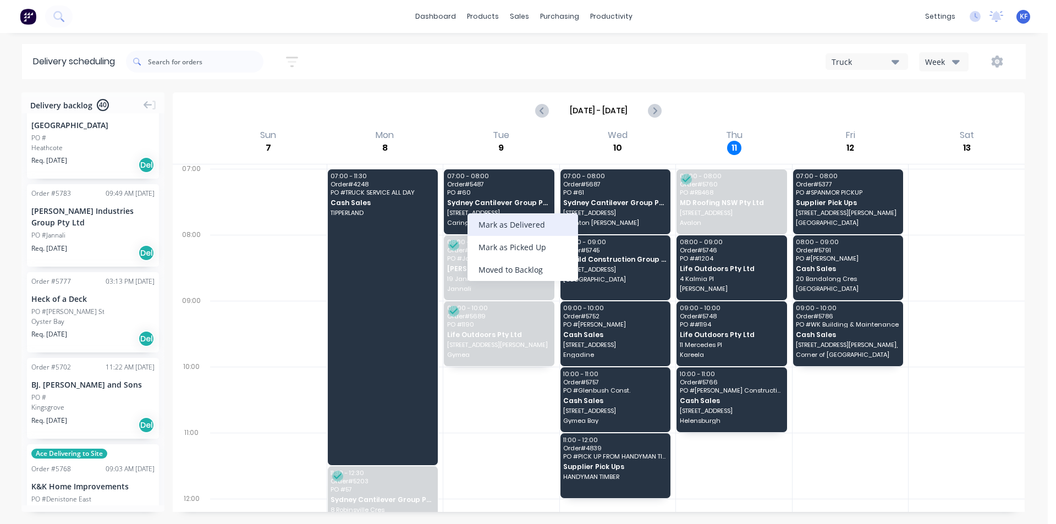
click at [512, 229] on div "Mark as Delivered" at bounding box center [523, 224] width 111 height 23
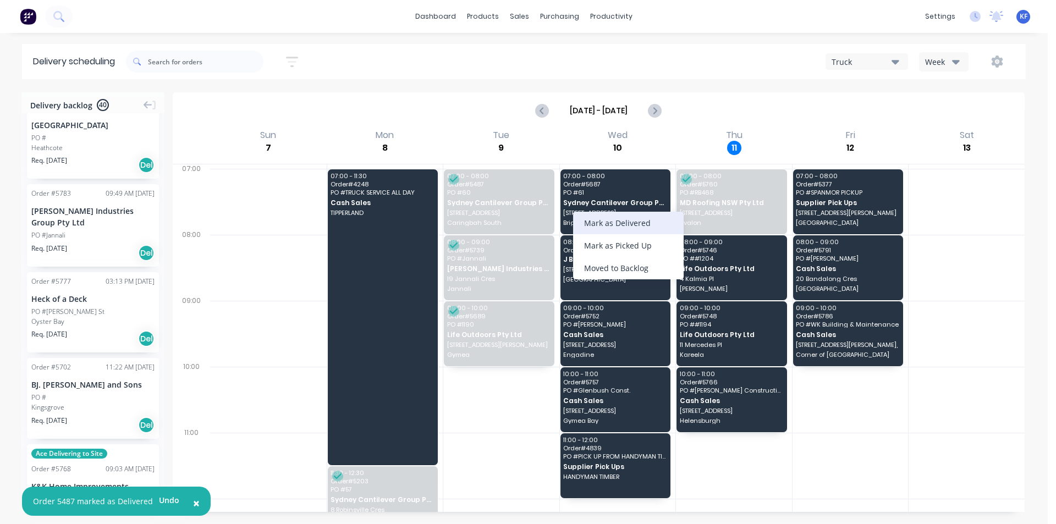
click at [593, 219] on div "Mark as Delivered" at bounding box center [628, 223] width 111 height 23
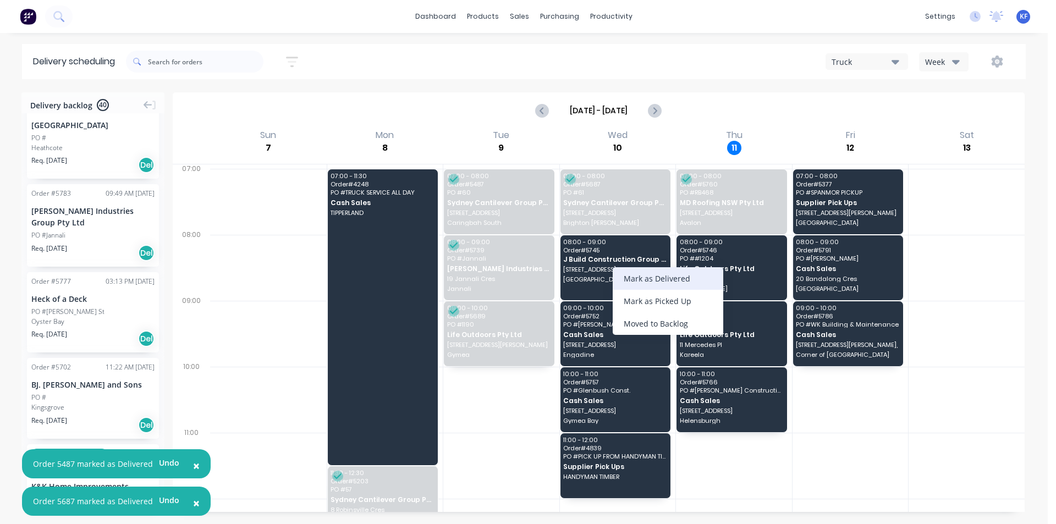
click at [645, 279] on div "Mark as Delivered" at bounding box center [668, 278] width 111 height 23
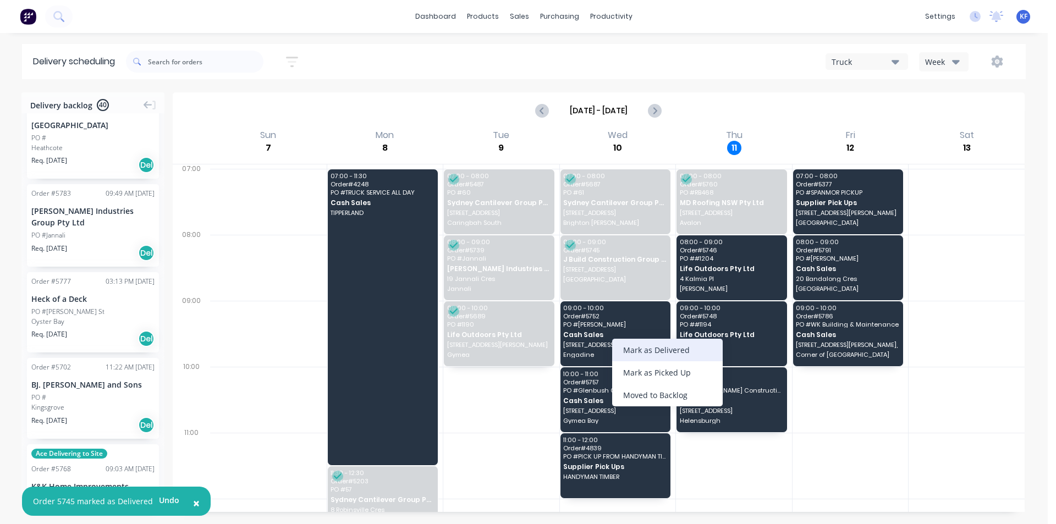
click at [635, 353] on div "Mark as Delivered" at bounding box center [667, 350] width 111 height 23
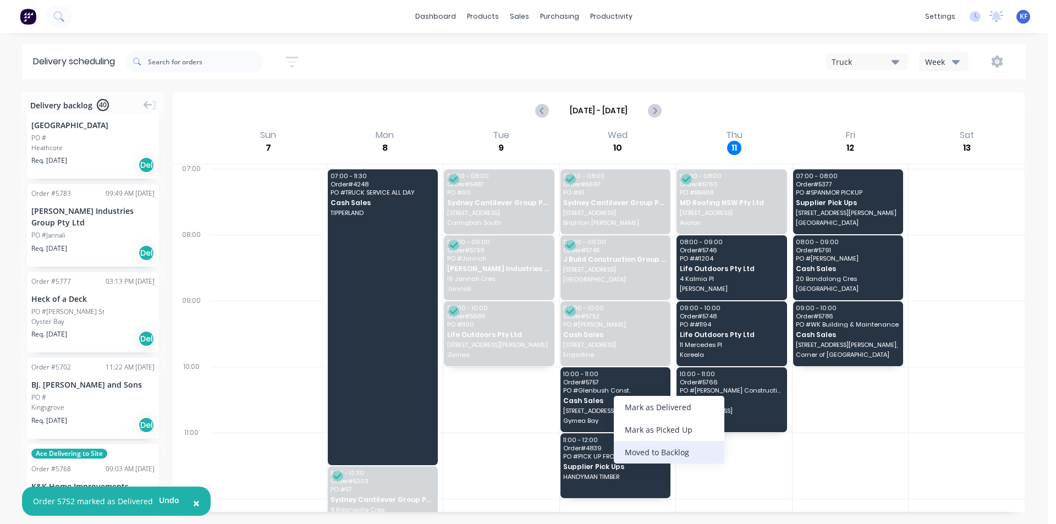
click at [683, 456] on div "Moved to Backlog" at bounding box center [669, 452] width 111 height 23
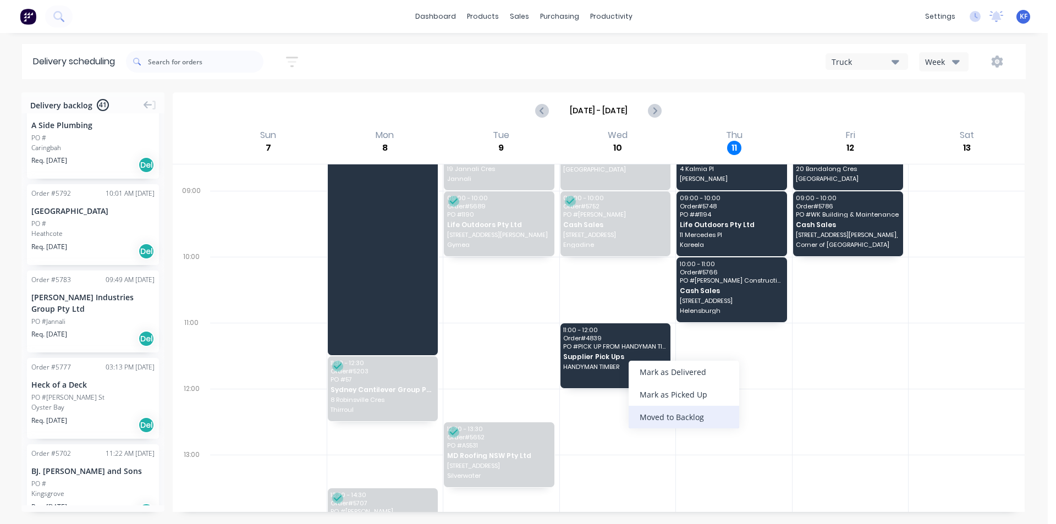
click at [703, 423] on div "Moved to Backlog" at bounding box center [684, 417] width 111 height 23
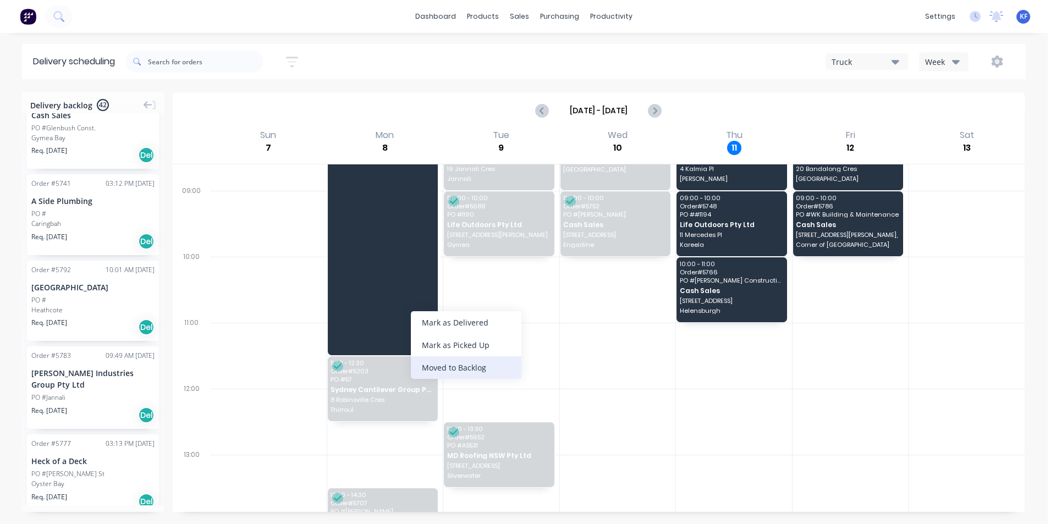
click at [469, 374] on div "Moved to Backlog" at bounding box center [466, 367] width 111 height 23
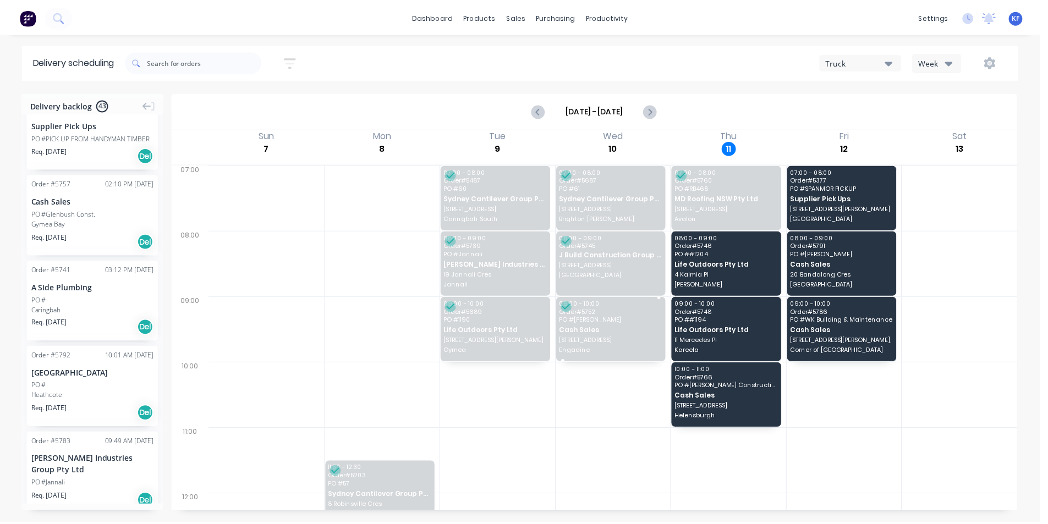
scroll to position [0, 0]
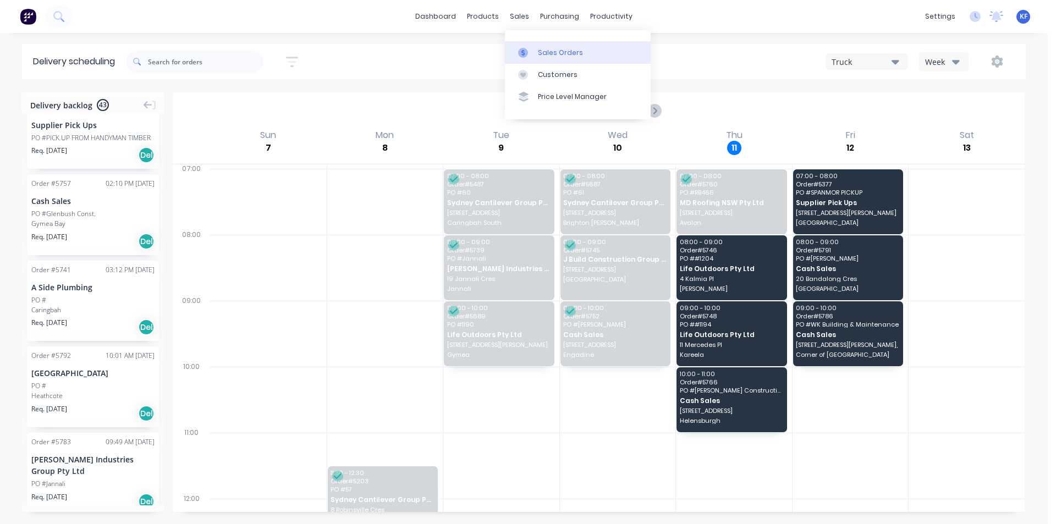
click at [547, 51] on div "Sales Orders" at bounding box center [560, 53] width 45 height 10
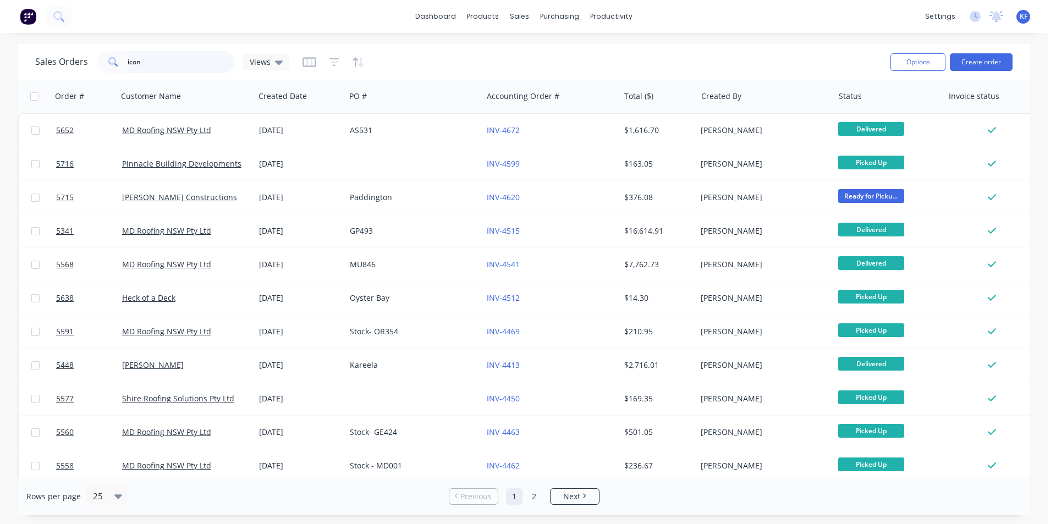
click at [59, 46] on div "Sales Orders icon Views Options Create order" at bounding box center [524, 62] width 1013 height 36
click at [543, 44] on link "Sales Orders" at bounding box center [578, 52] width 146 height 22
type input "jbuil"
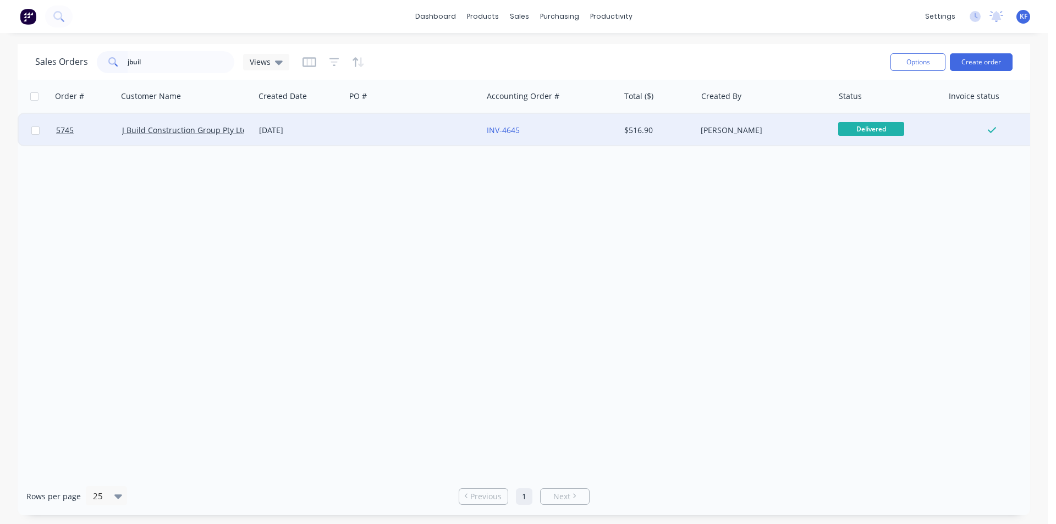
click at [317, 126] on div "[DATE]" at bounding box center [300, 130] width 82 height 11
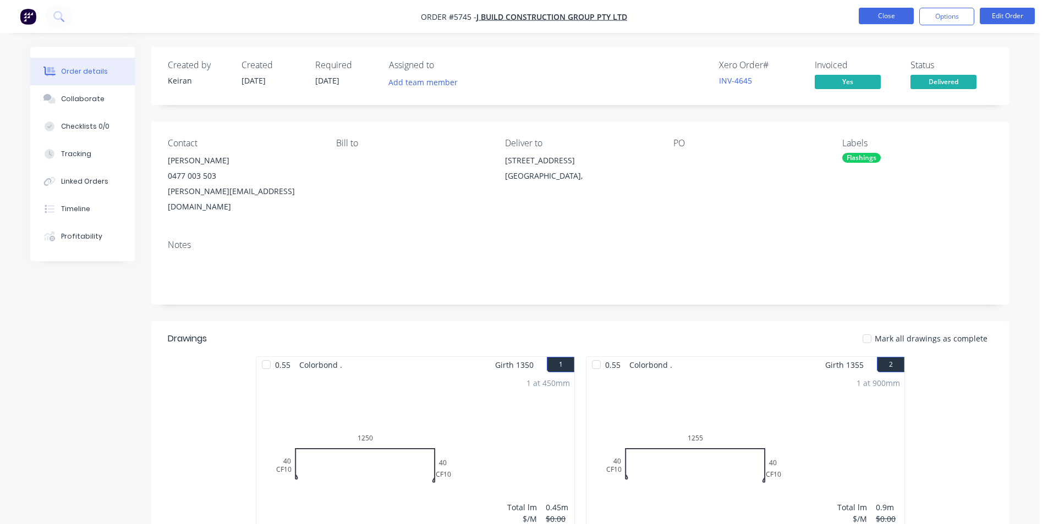
click at [865, 20] on button "Close" at bounding box center [886, 16] width 55 height 17
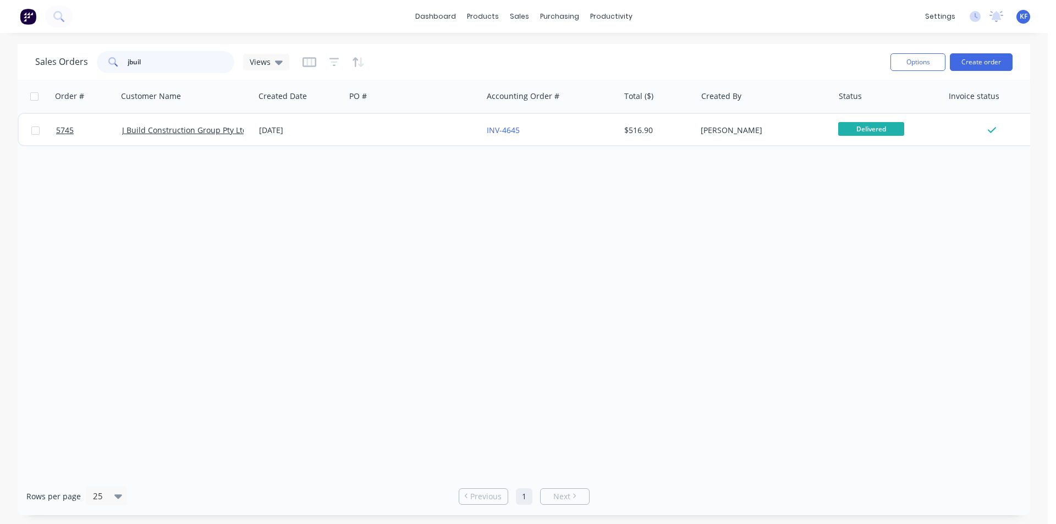
drag, startPoint x: 153, startPoint y: 66, endPoint x: 0, endPoint y: 8, distance: 163.6
click at [11, 21] on div "dashboard products sales purchasing productivity dashboard products Product Cat…" at bounding box center [524, 262] width 1048 height 524
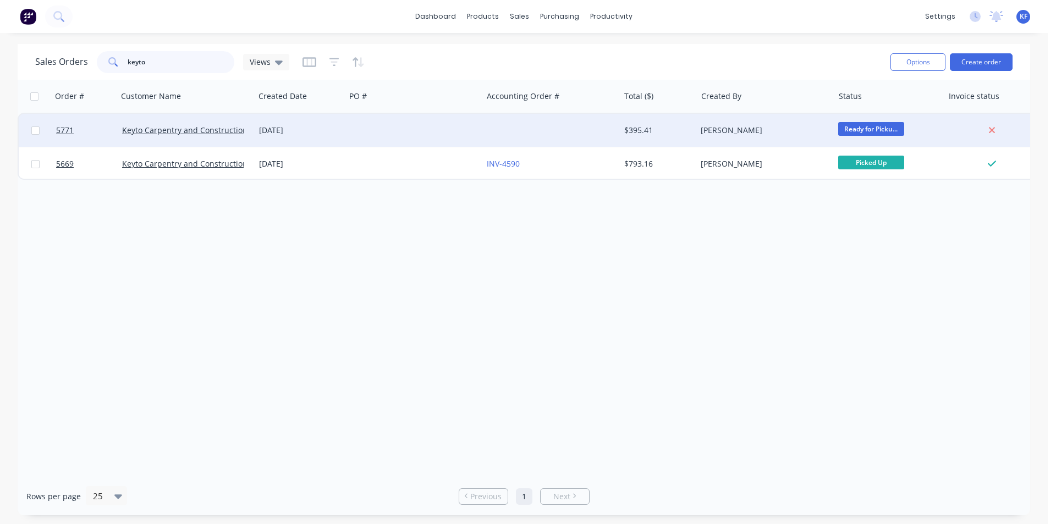
type input "keyto"
click at [502, 133] on div at bounding box center [550, 130] width 137 height 33
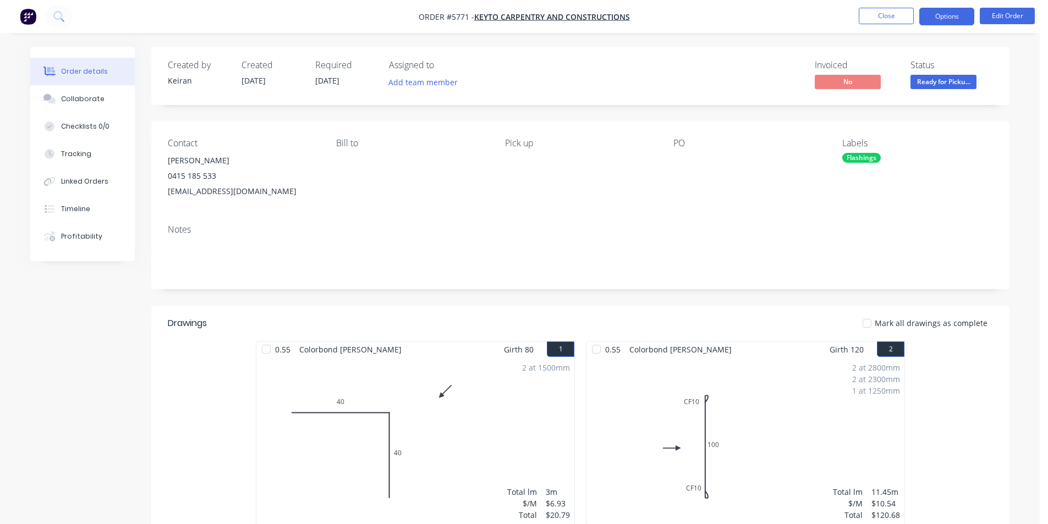
click at [949, 22] on button "Options" at bounding box center [946, 17] width 55 height 18
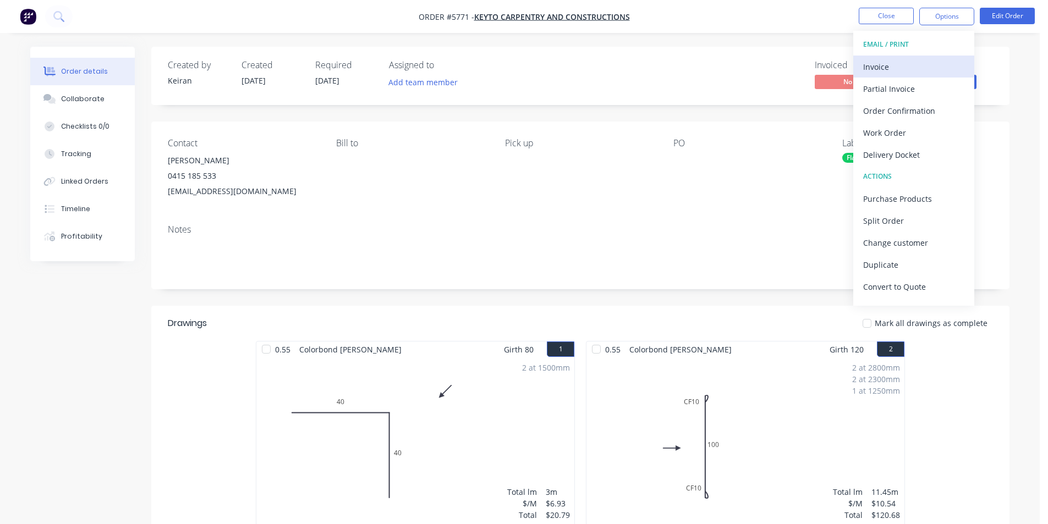
click at [925, 69] on div "Invoice" at bounding box center [913, 67] width 101 height 16
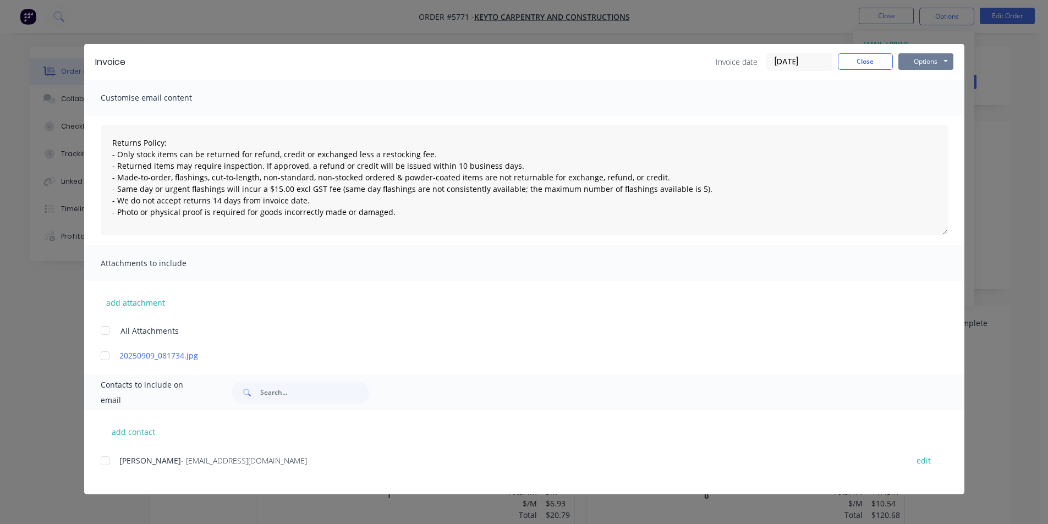
click at [935, 68] on button "Options" at bounding box center [925, 61] width 55 height 17
click at [928, 94] on button "Print" at bounding box center [933, 99] width 70 height 18
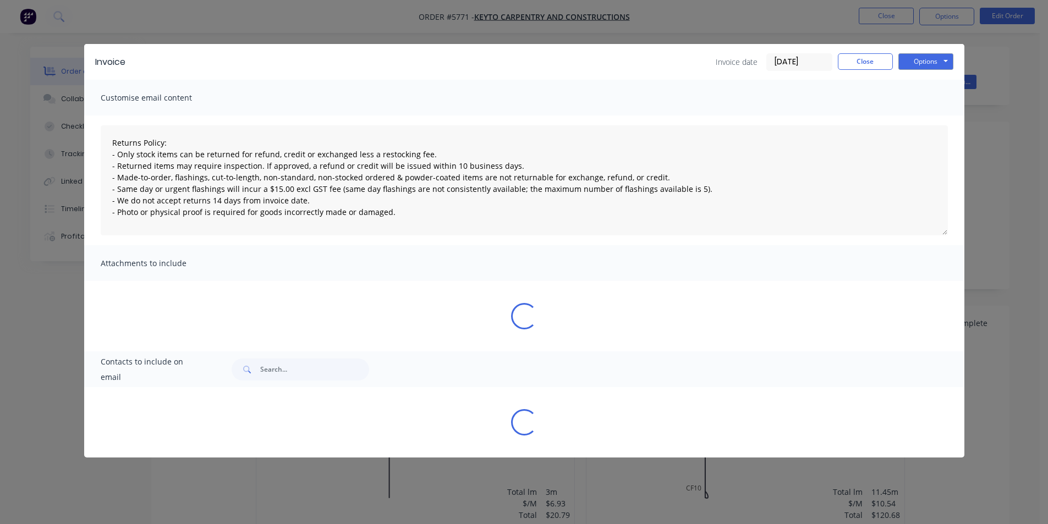
type textarea "Returns Policy: - Only stock items can be returned for refund, credit or exchan…"
